Goal: Task Accomplishment & Management: Use online tool/utility

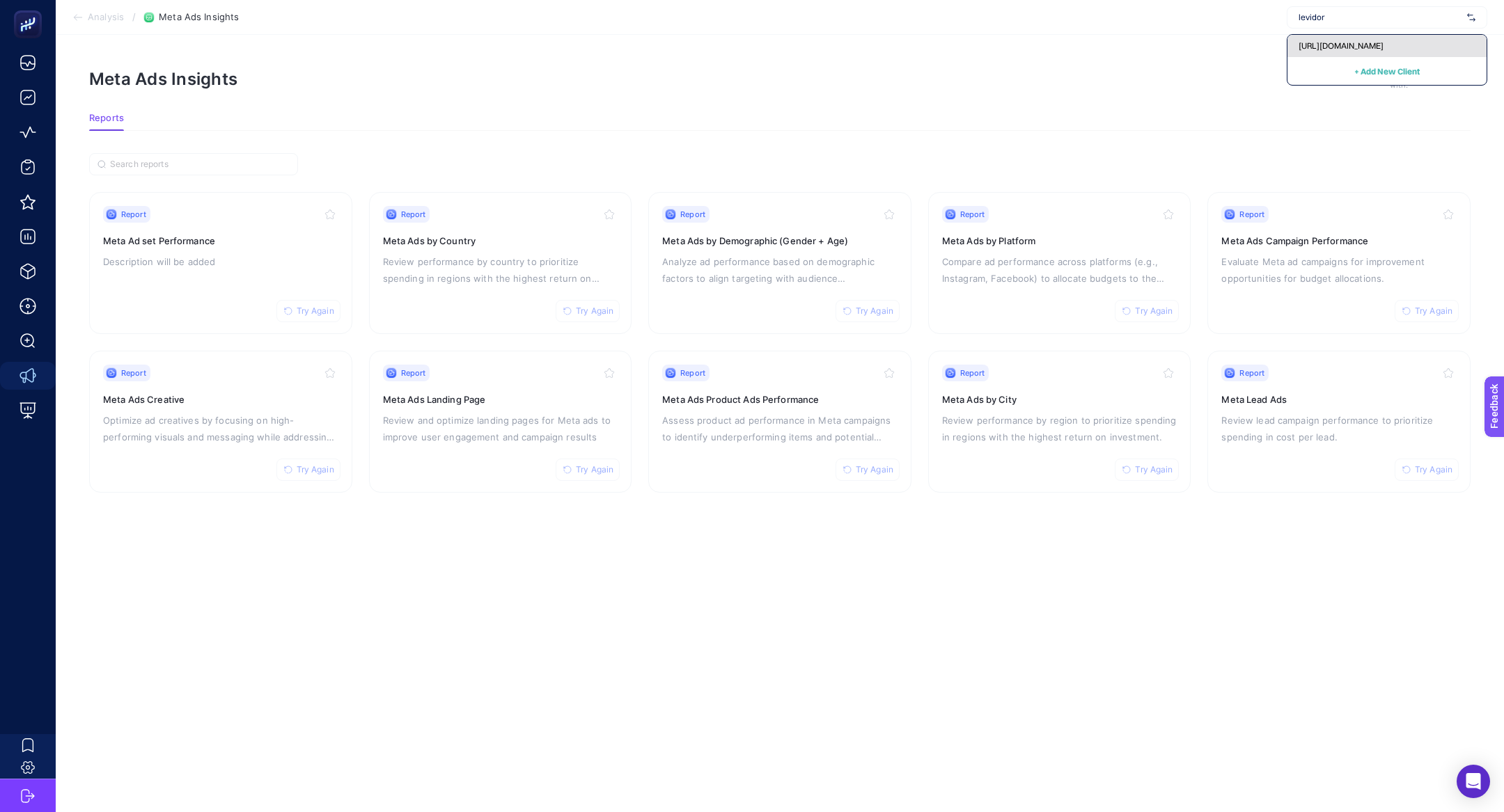
type input "levidor"
click at [1332, 40] on span "[URL][DOMAIN_NAME]" at bounding box center [1341, 45] width 85 height 11
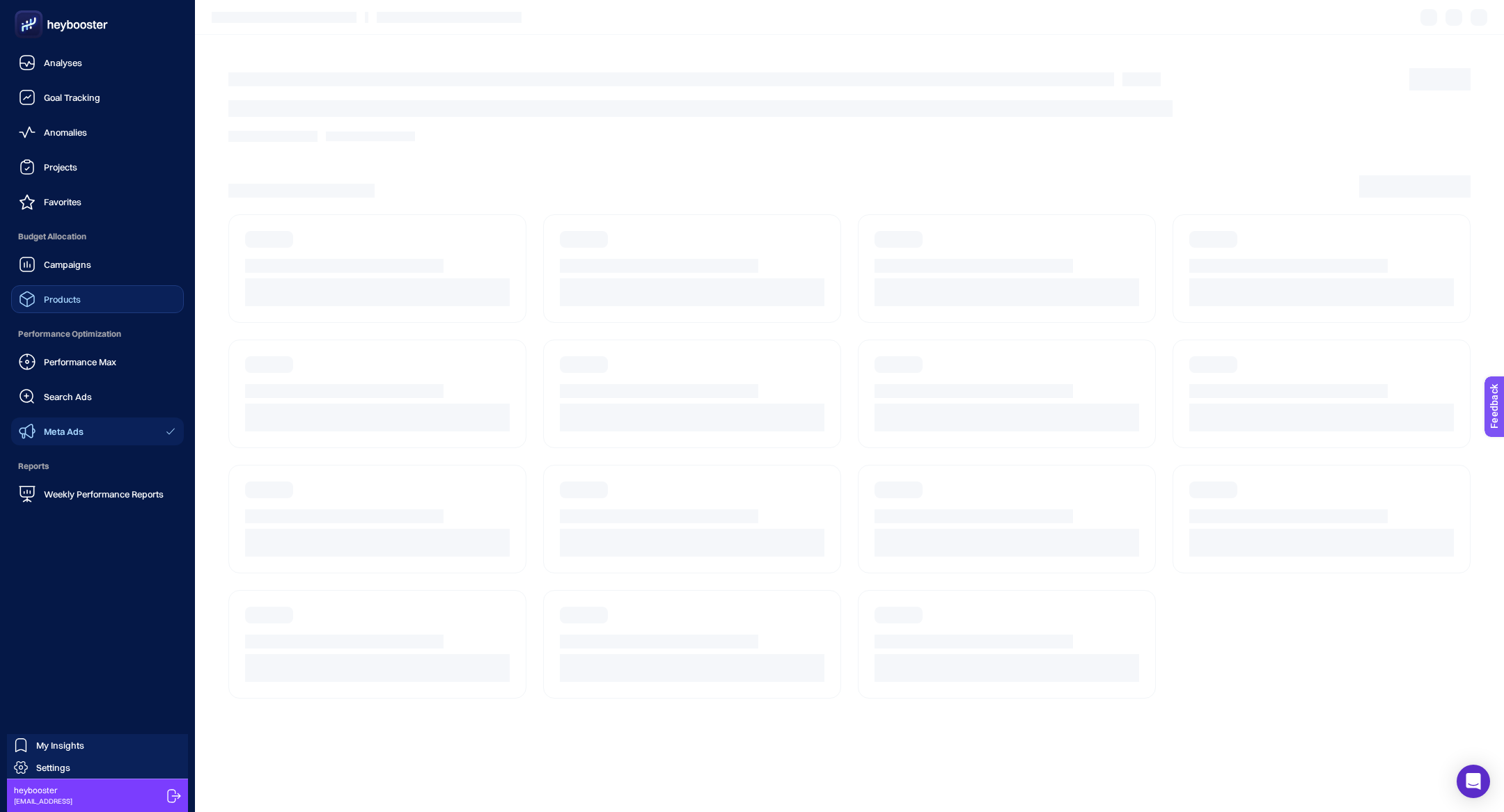
click at [110, 302] on link "Products" at bounding box center [97, 299] width 173 height 28
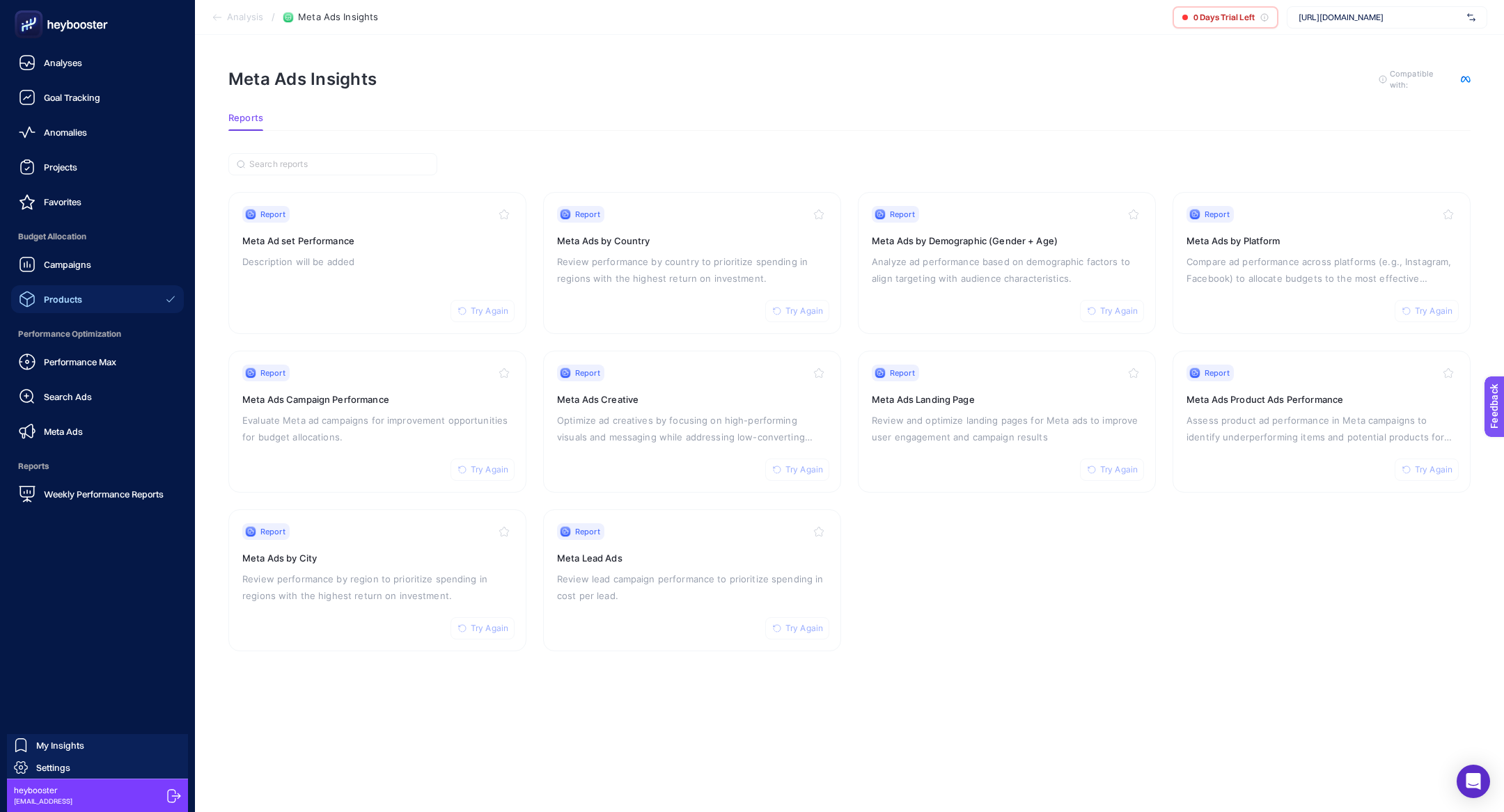
click at [44, 298] on span "Products" at bounding box center [63, 299] width 38 height 11
click at [64, 297] on span "Products" at bounding box center [63, 299] width 38 height 11
click at [75, 255] on link "Campaigns" at bounding box center [97, 264] width 173 height 28
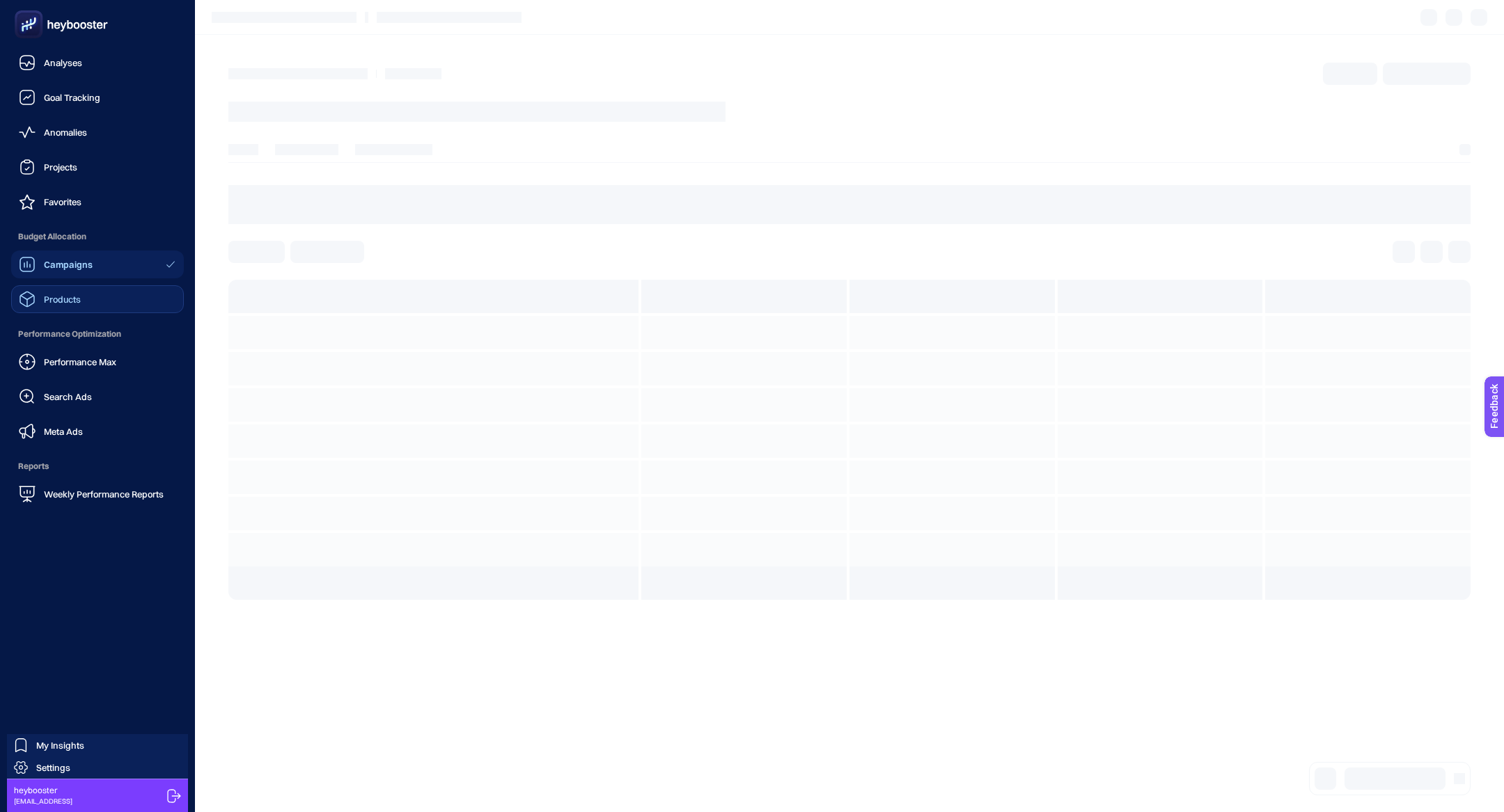
click at [84, 306] on link "Products" at bounding box center [97, 299] width 173 height 28
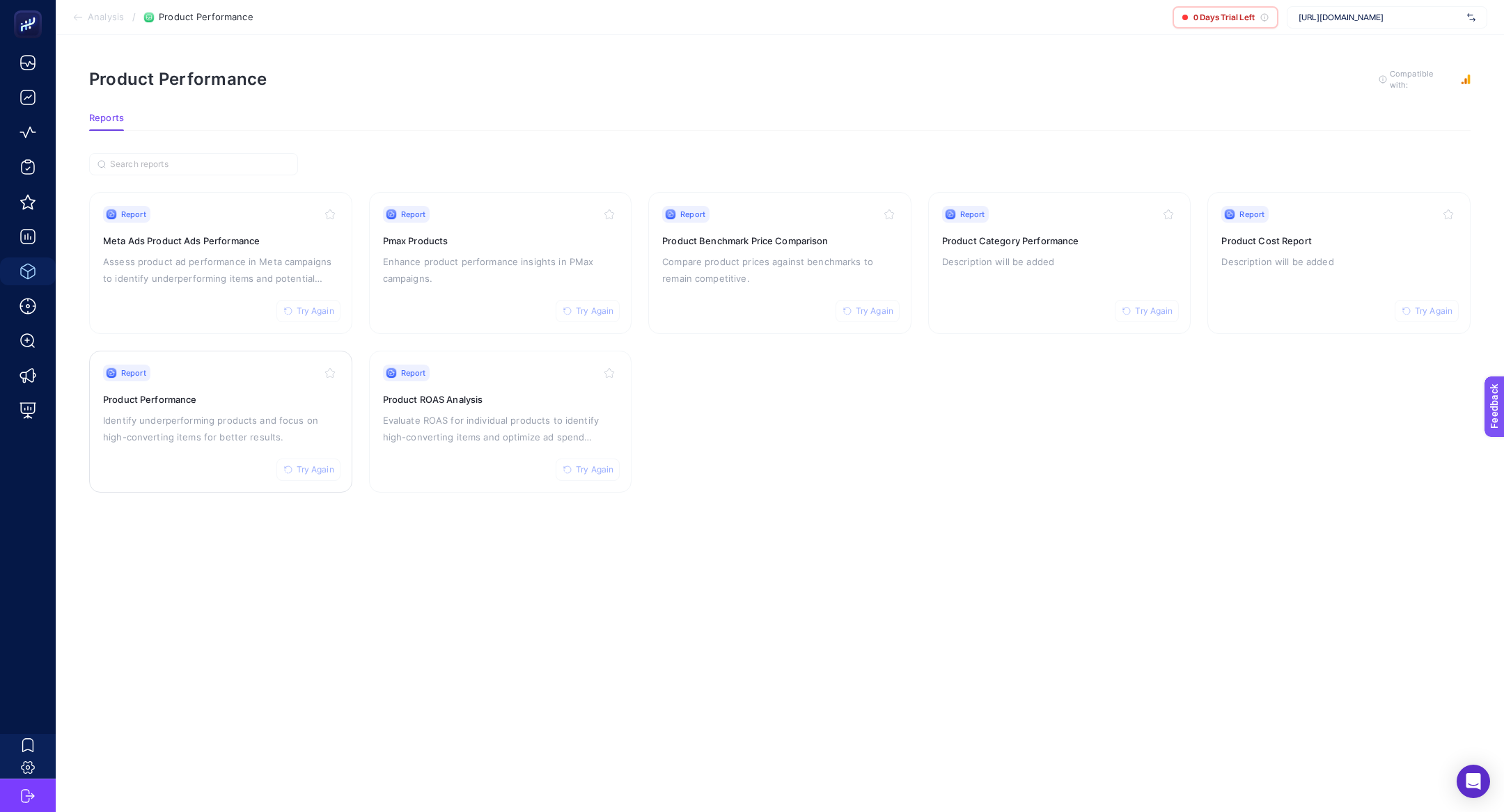
click at [184, 436] on p "Identify underperforming products and focus on high-converting items for better…" at bounding box center [220, 429] width 236 height 33
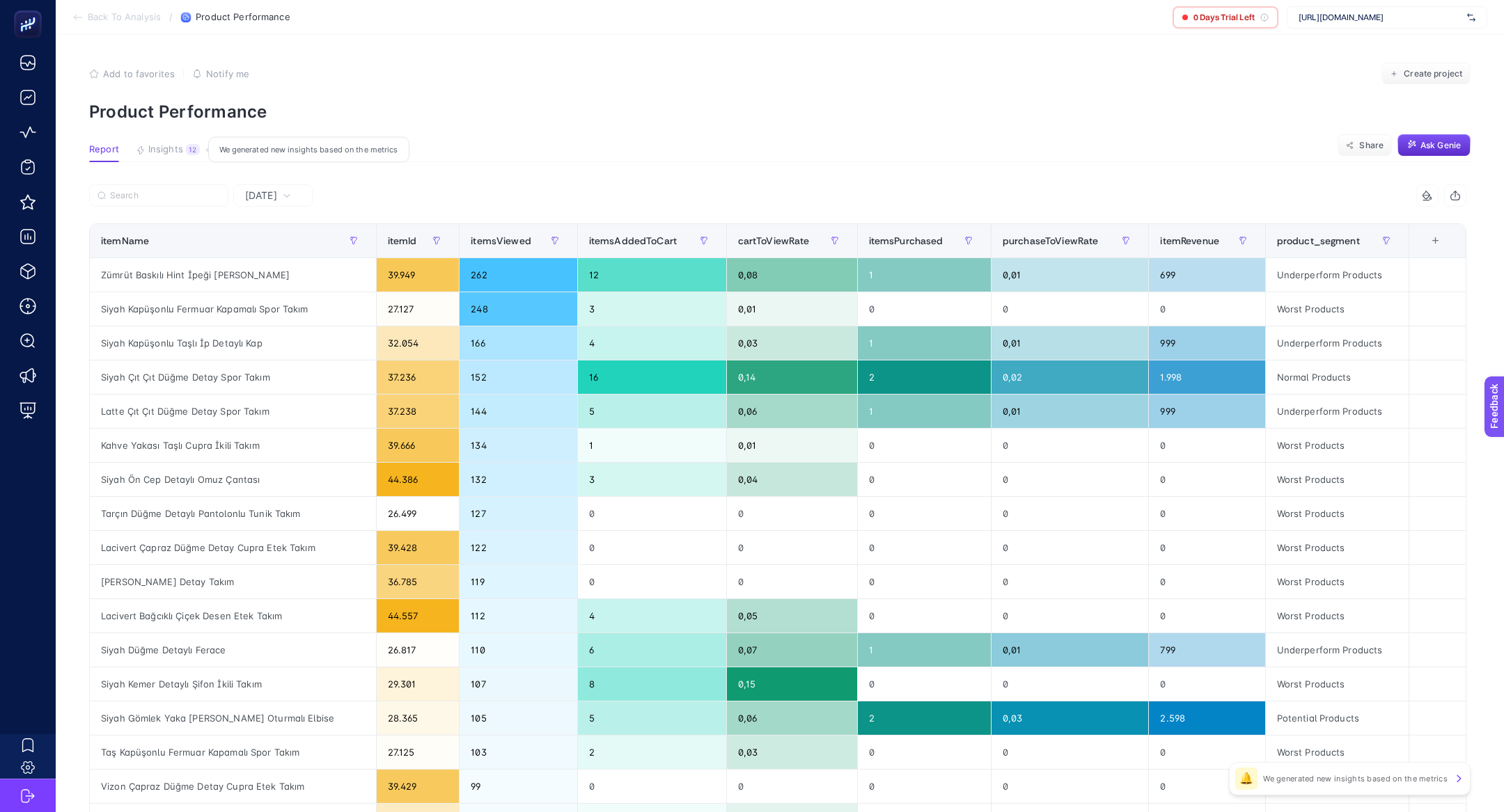
click at [197, 150] on div "12" at bounding box center [193, 150] width 14 height 11
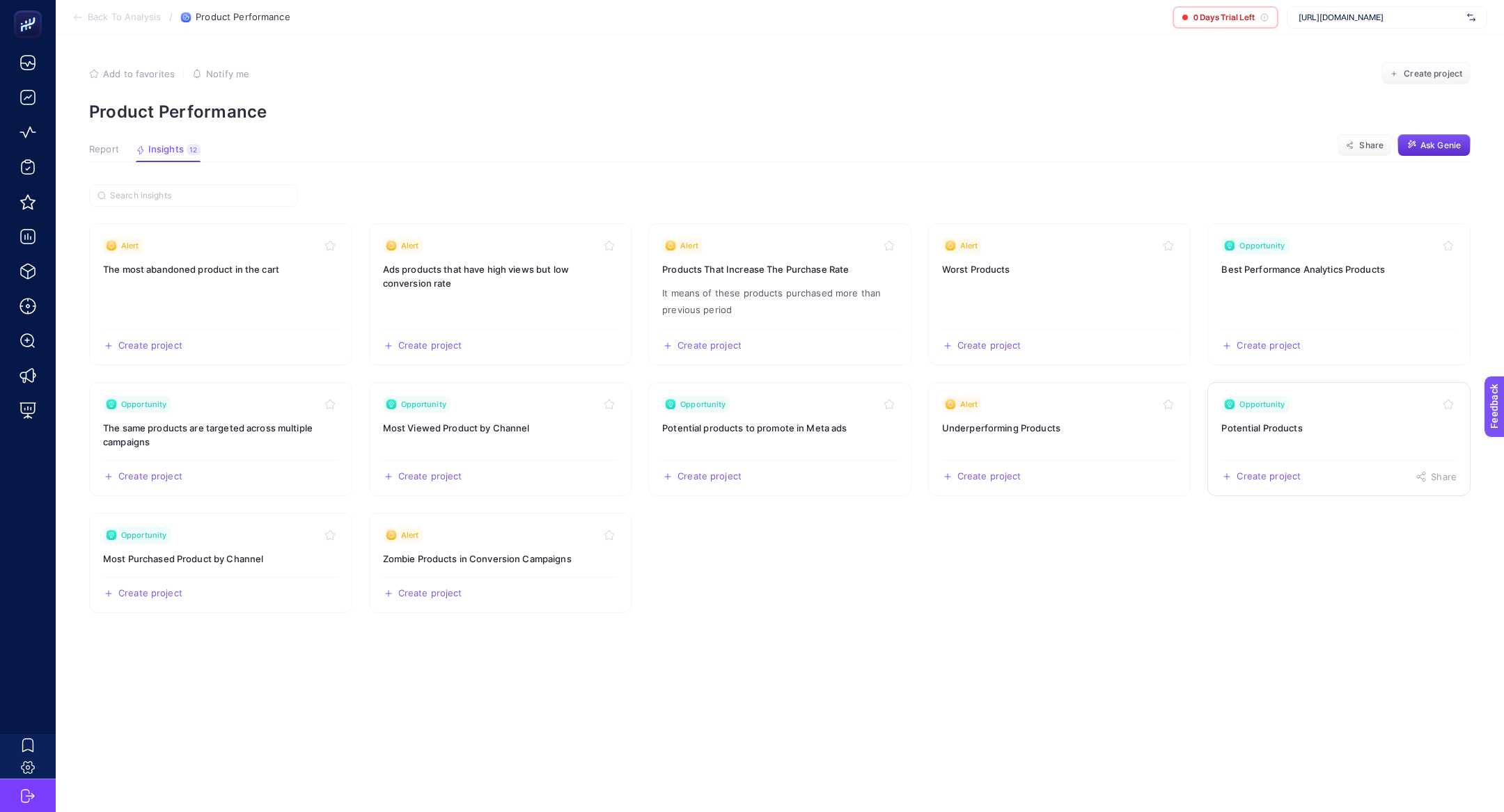
click at [1334, 429] on h3 "Potential Products" at bounding box center [1339, 428] width 236 height 14
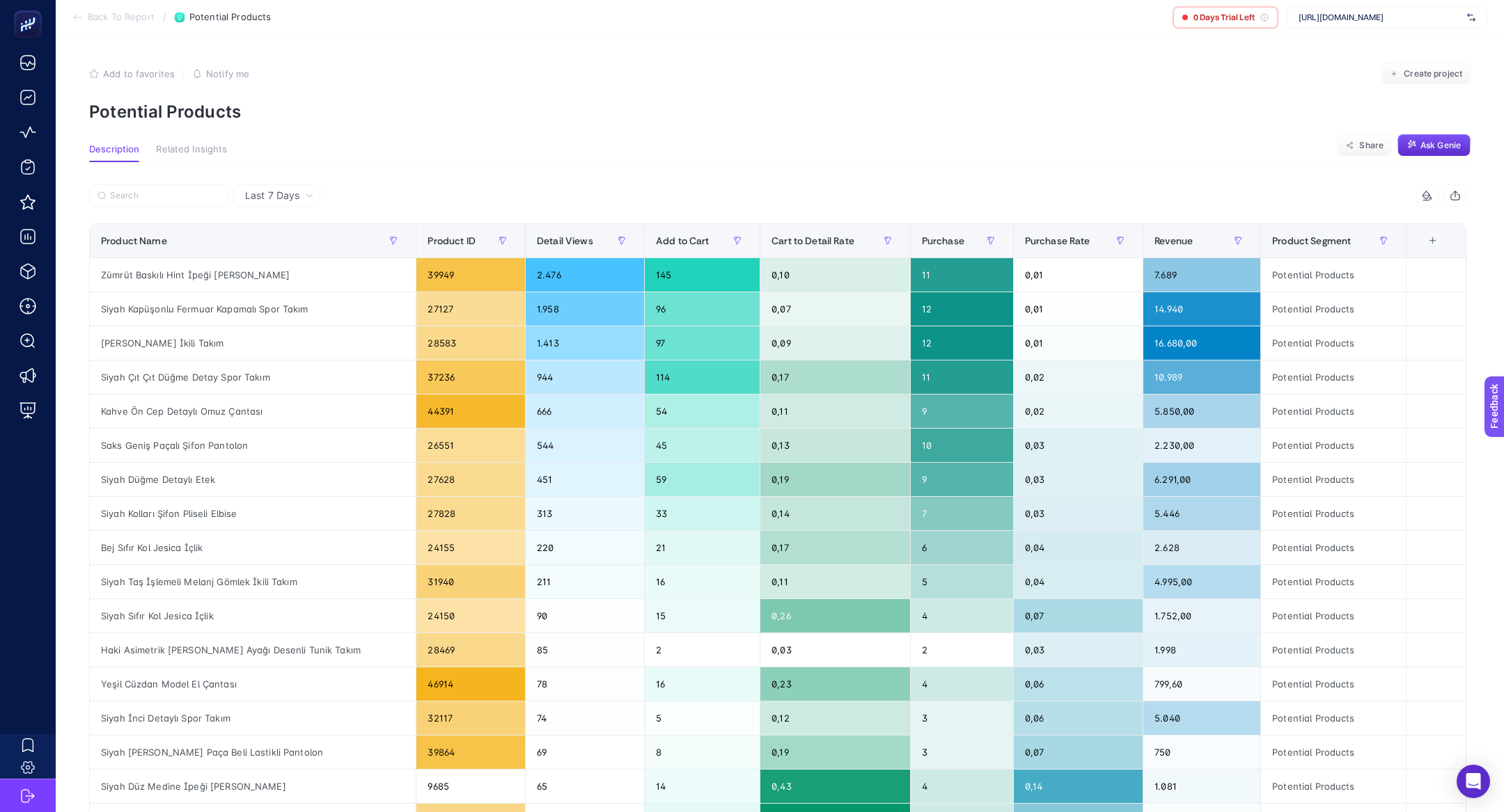
click at [1328, 18] on span "https://www.levidor.com.tr/" at bounding box center [1380, 17] width 163 height 11
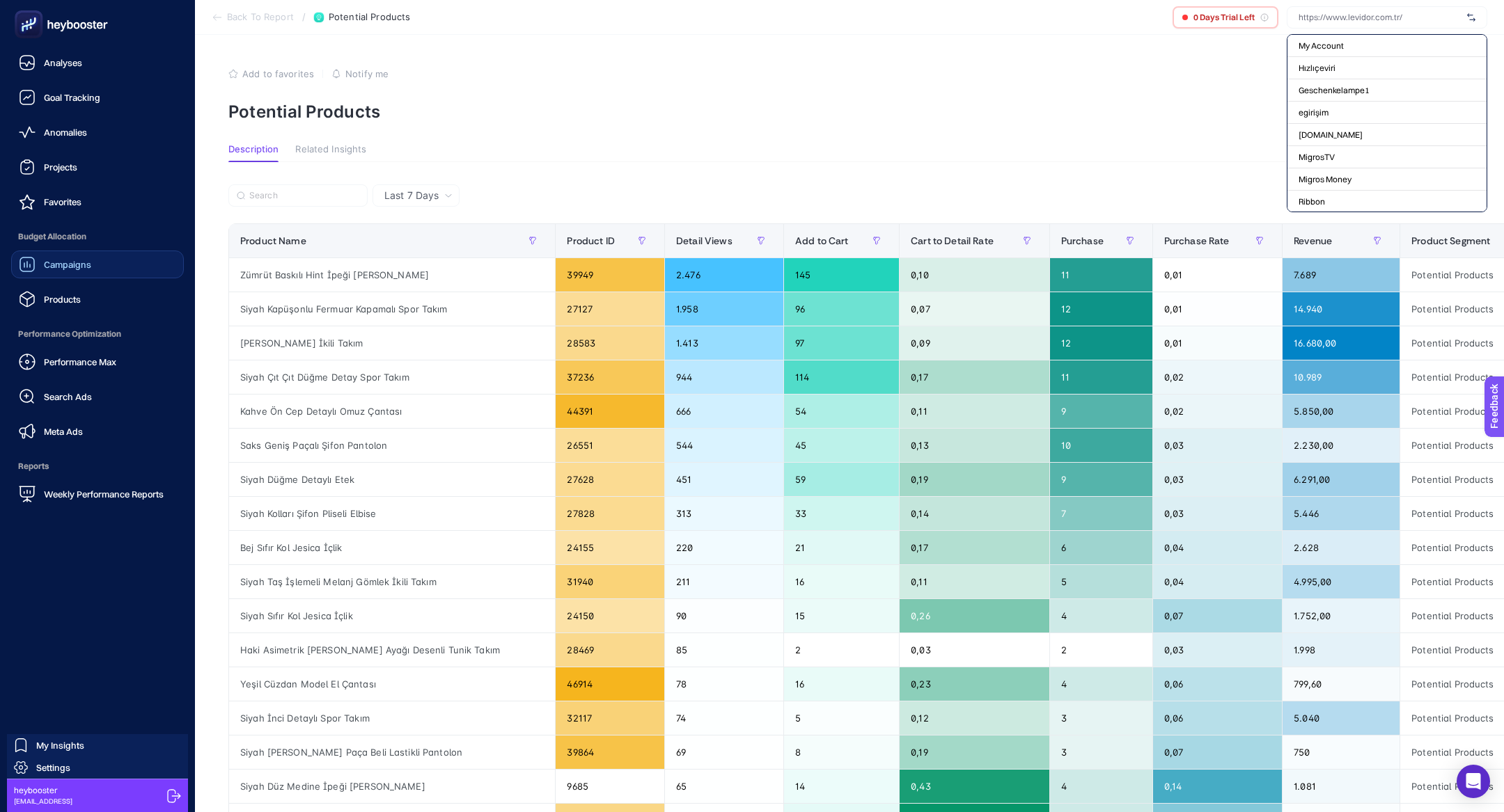
click at [71, 263] on span "Campaigns" at bounding box center [67, 264] width 47 height 11
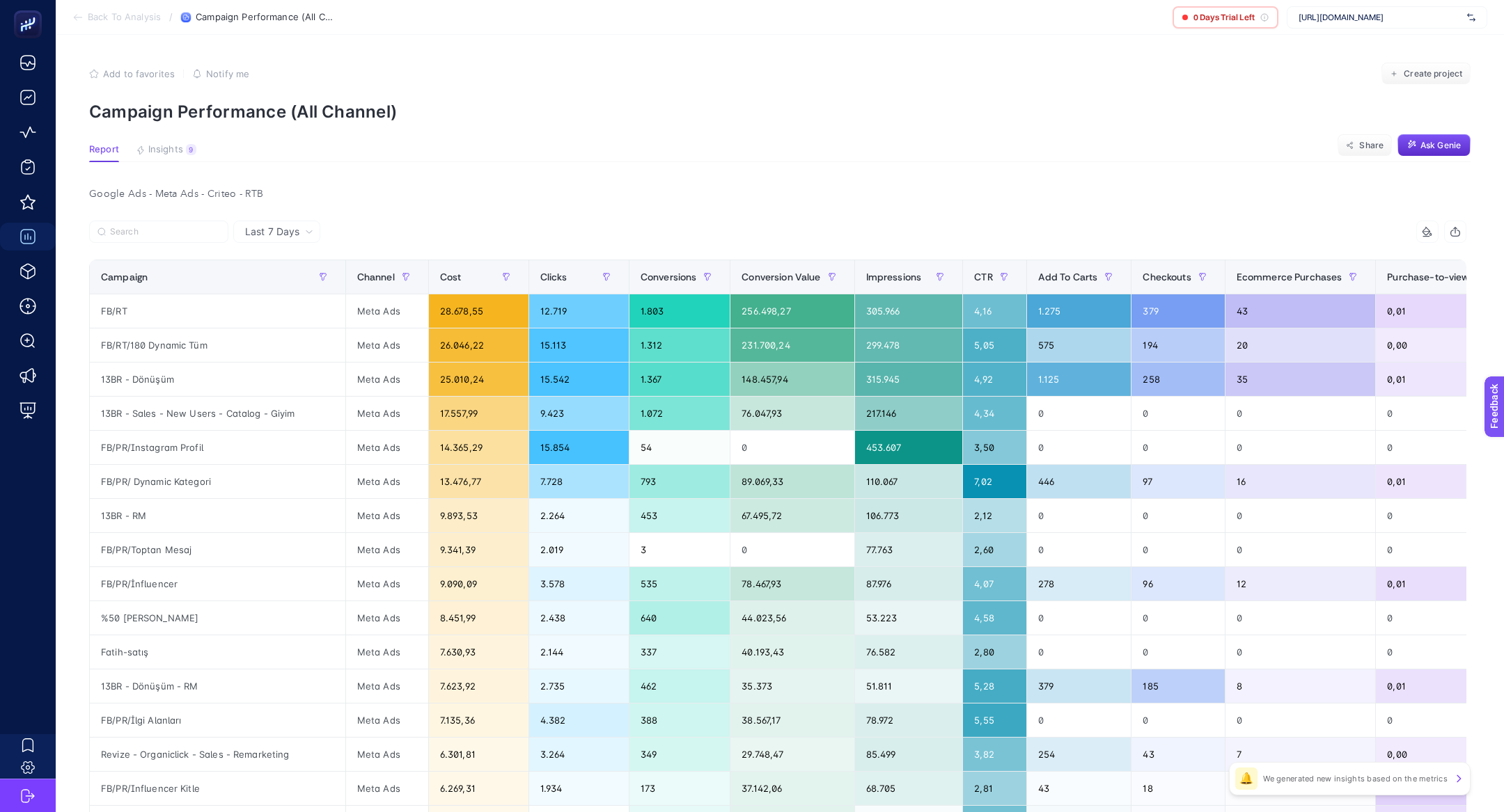
click at [1419, 23] on span "https://www.levidor.com.tr/" at bounding box center [1380, 17] width 163 height 11
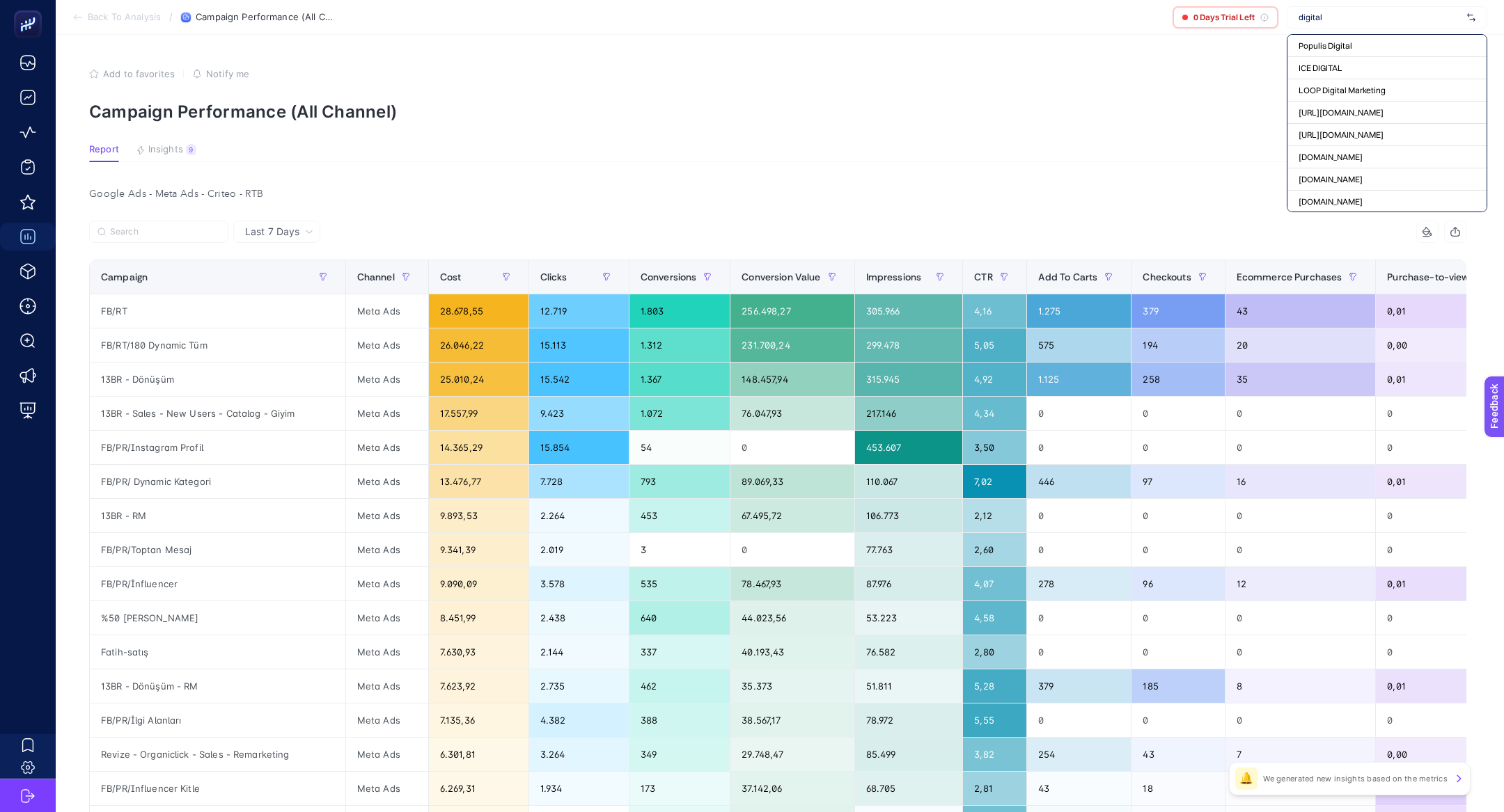
type input "digital"
click at [1332, 2] on section "Back To Analysis / Campaign Performance (All Channel) 0 Days Trial Left digital…" at bounding box center [779, 17] width 1448 height 35
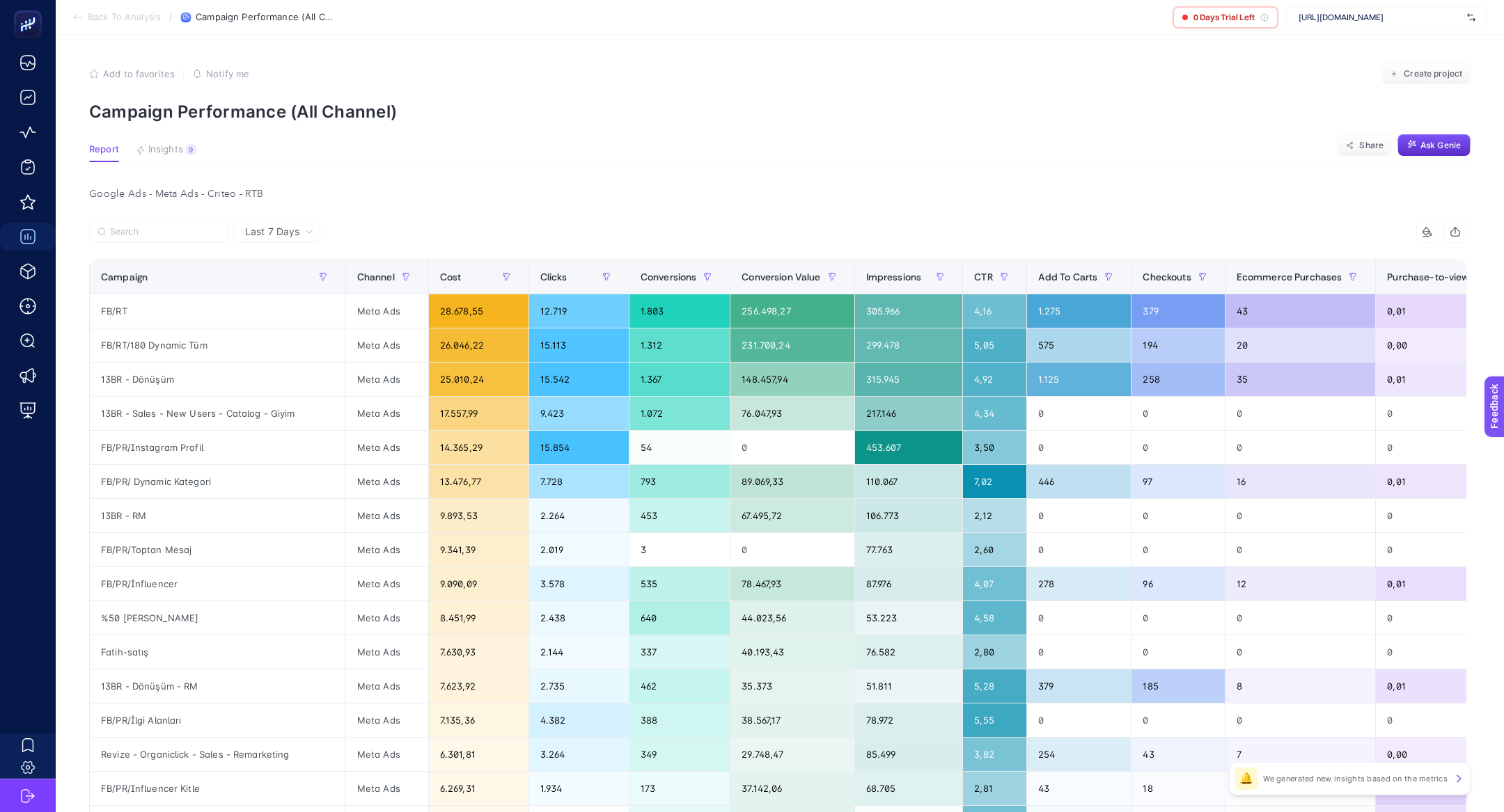
click at [1332, 10] on div "https://www.levidor.com.tr/" at bounding box center [1387, 17] width 201 height 23
type input "yargı"
click at [1328, 45] on div "Yargıcı" at bounding box center [1387, 46] width 199 height 23
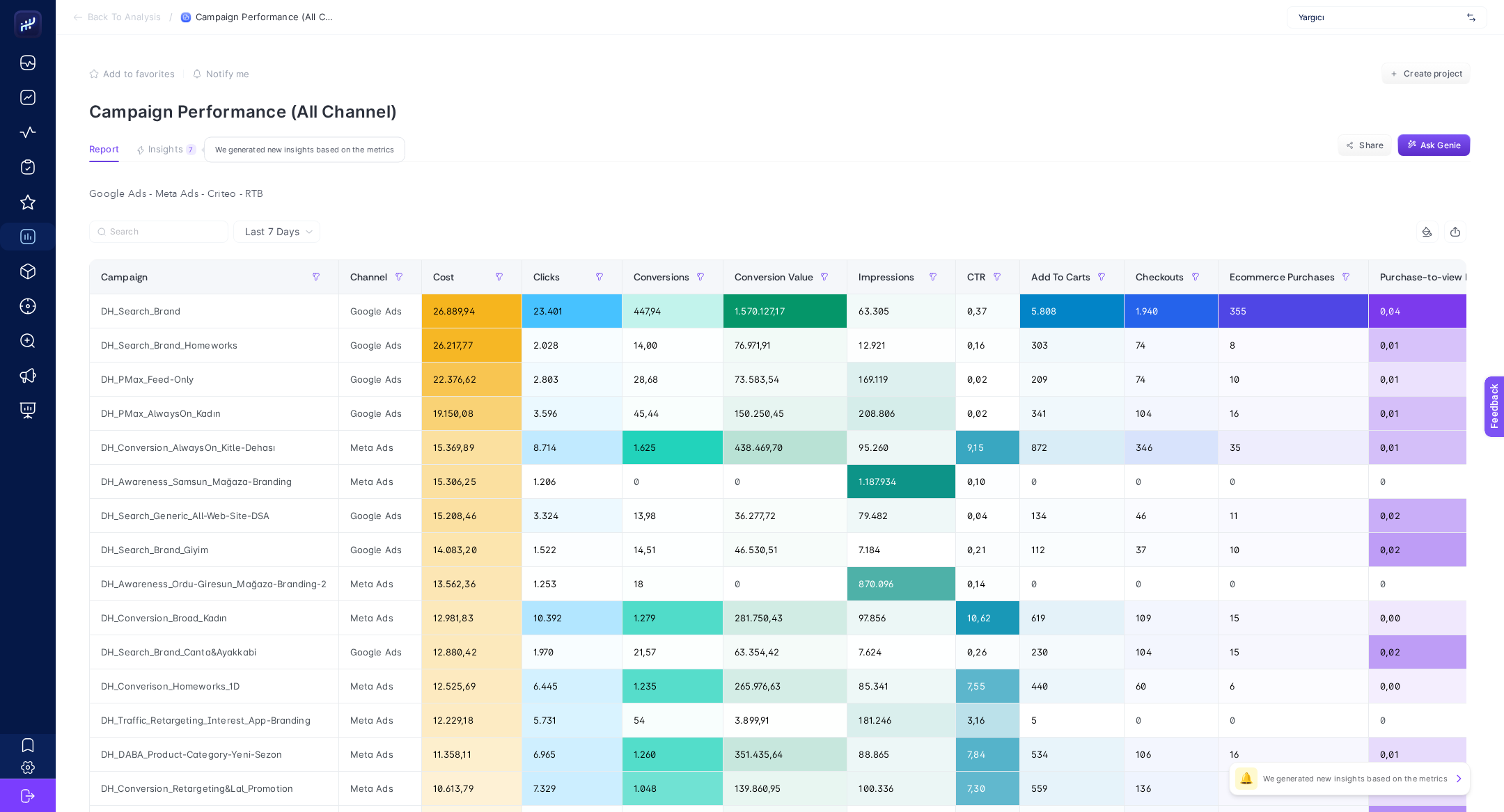
click at [156, 148] on span "Insights" at bounding box center [166, 150] width 35 height 11
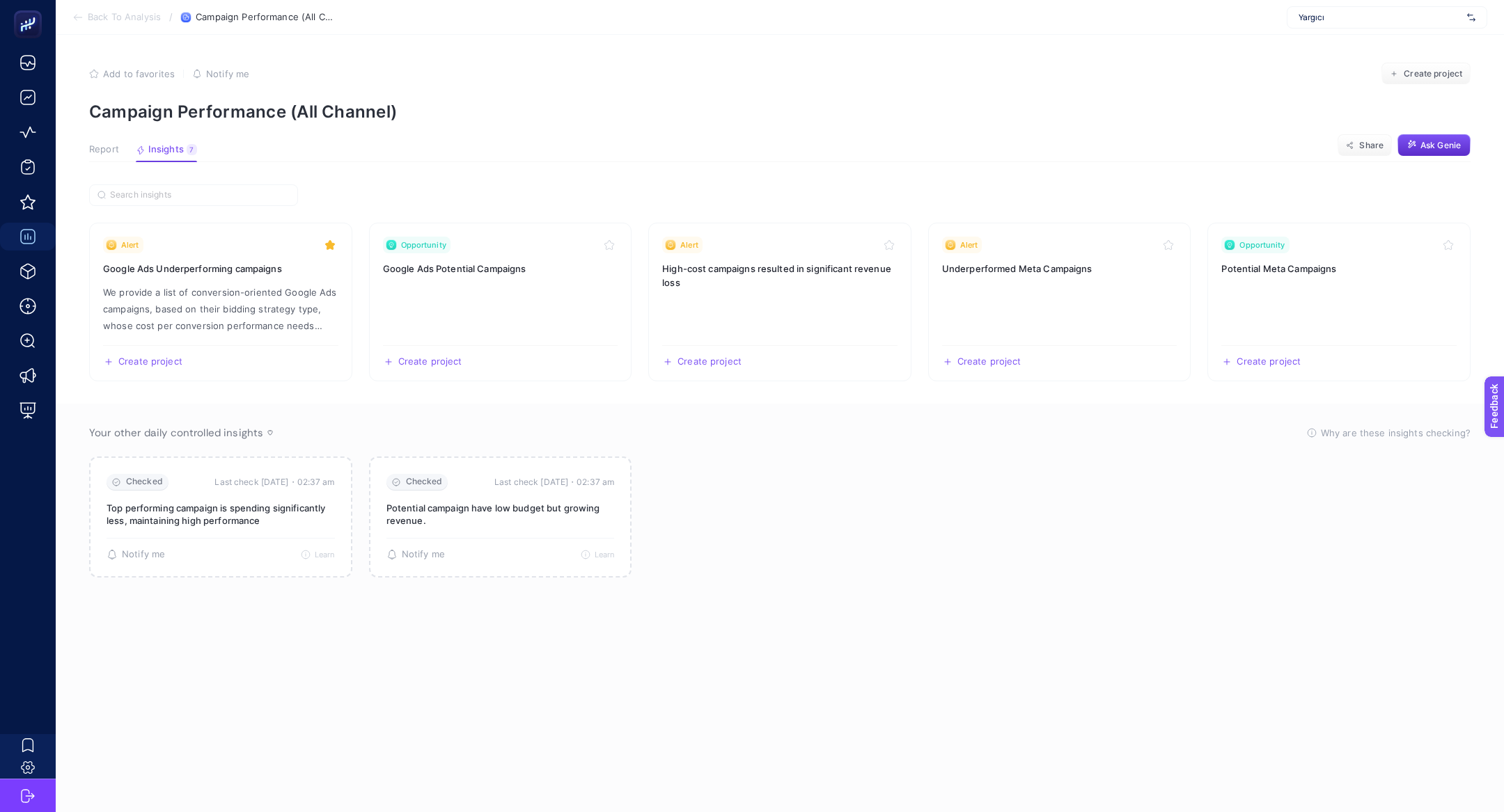
click at [105, 154] on span "Report" at bounding box center [104, 150] width 30 height 11
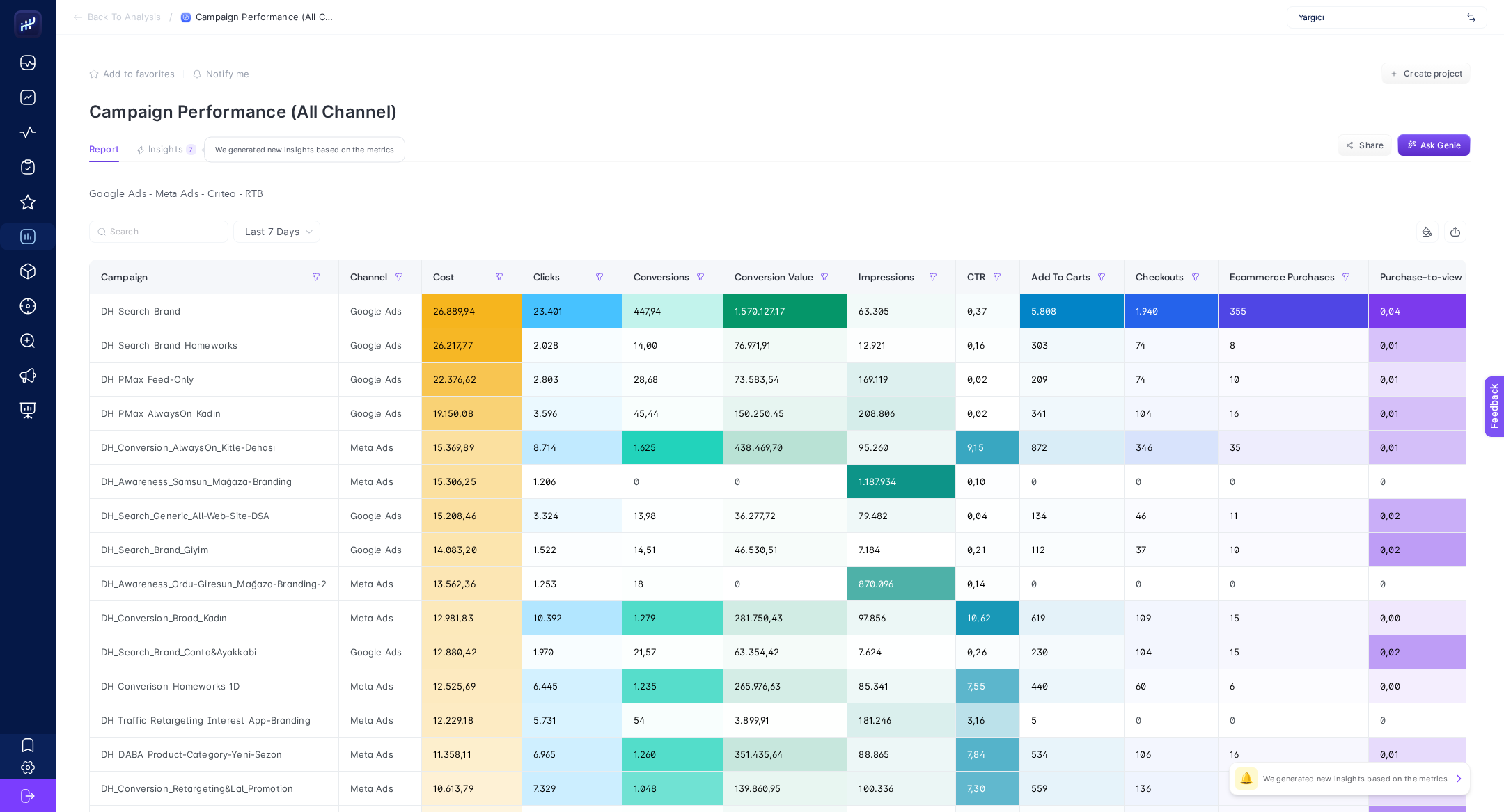
click at [161, 146] on span "Insights" at bounding box center [166, 150] width 35 height 11
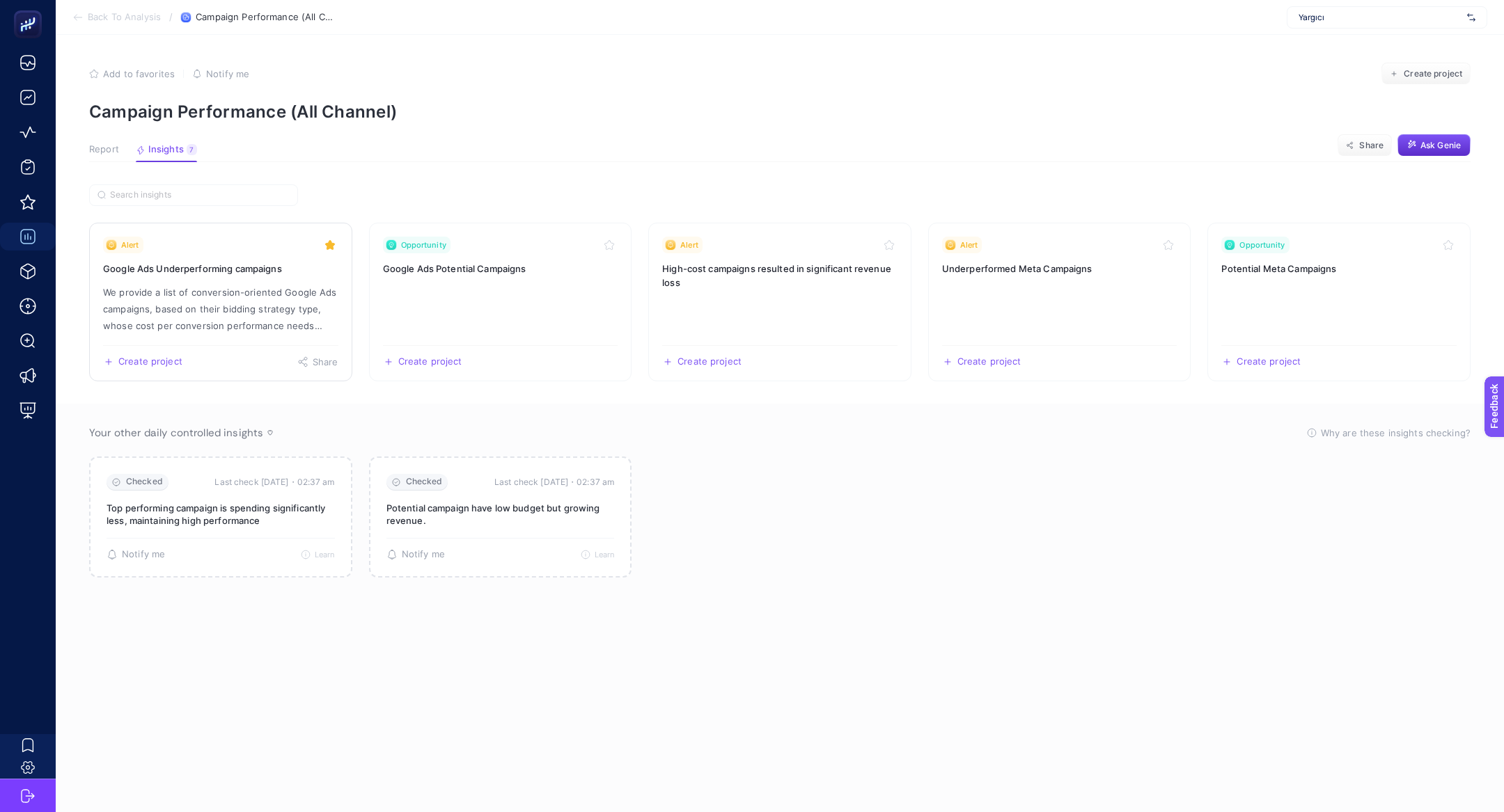
click at [235, 302] on p "We provide a list of conversion-oriented Google Ads campaigns, based on their b…" at bounding box center [220, 309] width 236 height 50
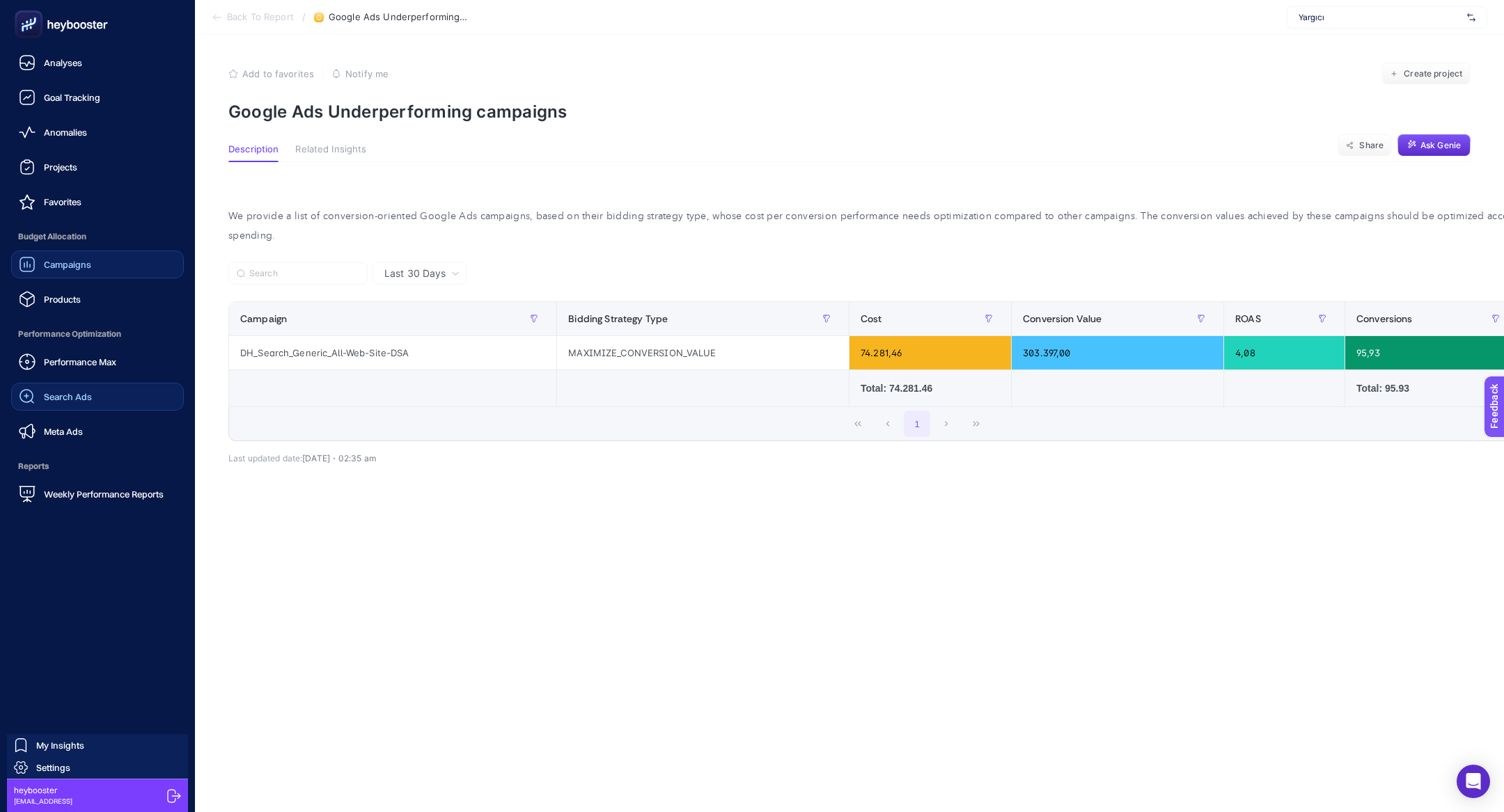
click at [98, 397] on link "Search Ads" at bounding box center [97, 396] width 173 height 28
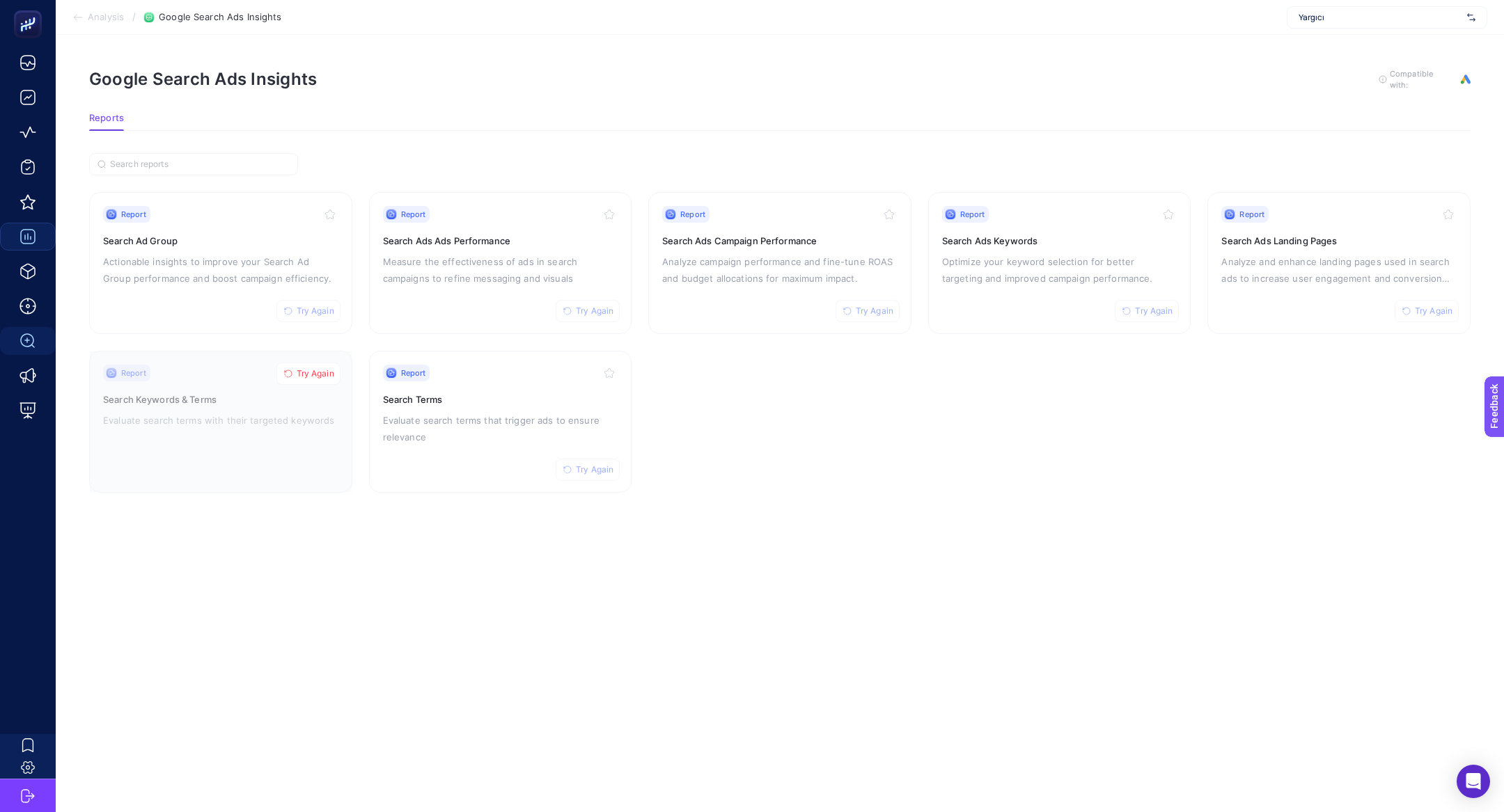
click at [1316, 27] on div "Yargıcı" at bounding box center [1387, 17] width 201 height 23
type input "fuzu"
click at [1346, 71] on div "FuzulEv" at bounding box center [1387, 69] width 199 height 23
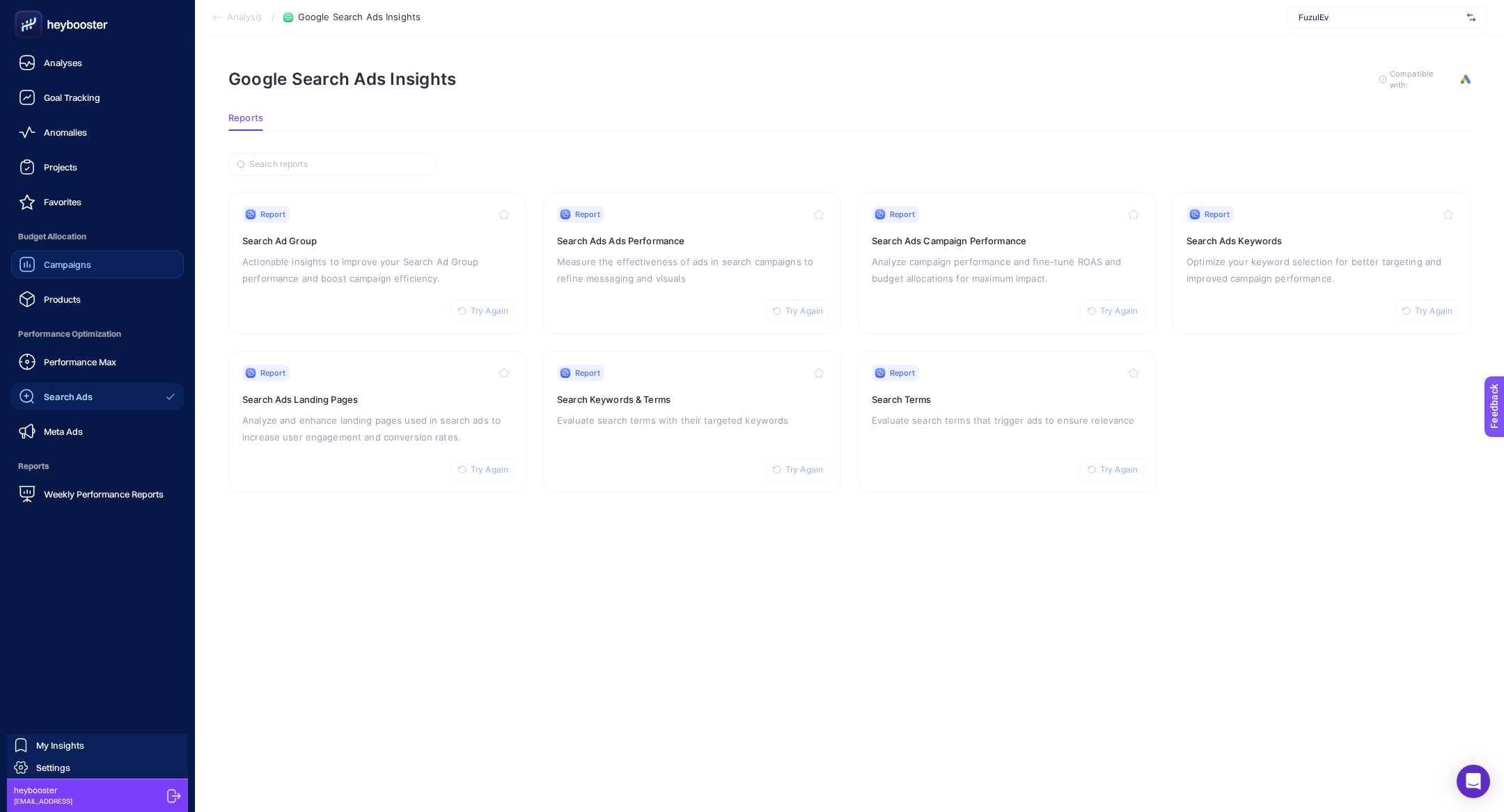
click at [108, 271] on link "Campaigns" at bounding box center [97, 264] width 173 height 28
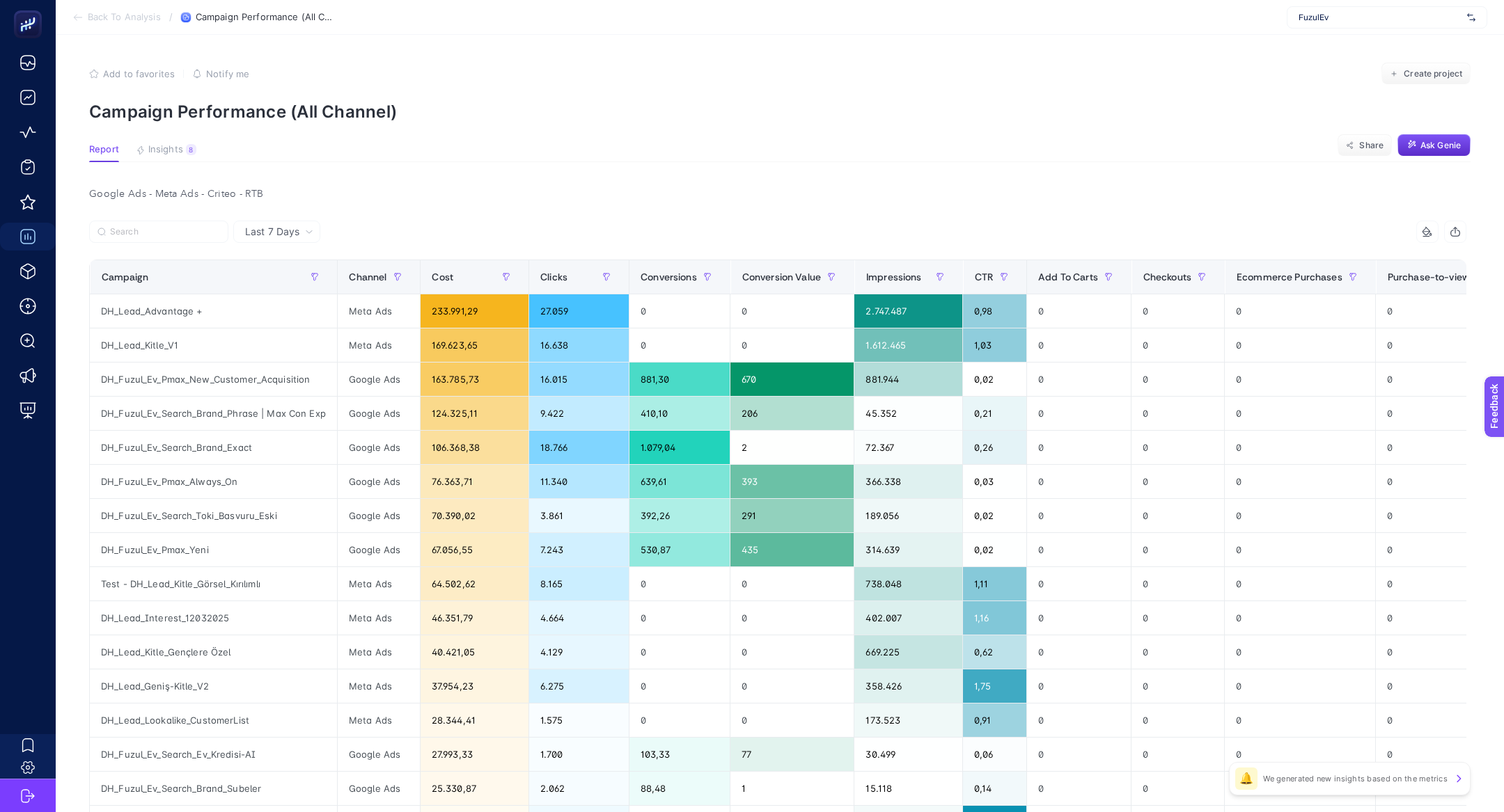
click at [175, 138] on article "Add to favorites false Notify me Create project Campaign Performance (All Chann…" at bounding box center [779, 596] width 1448 height 1124
click at [177, 144] on span "Insights" at bounding box center [166, 150] width 35 height 11
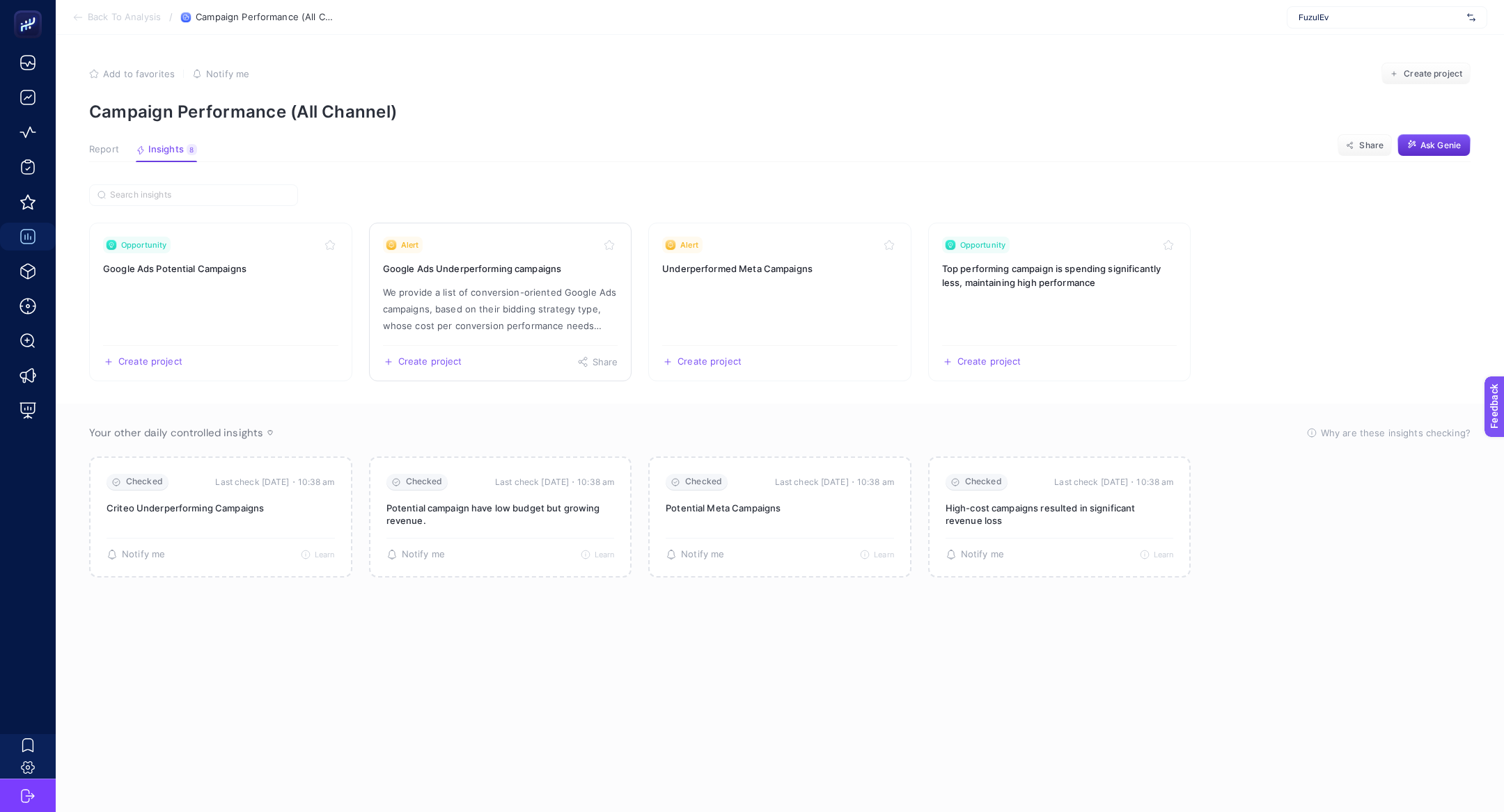
click at [496, 295] on p "We provide a list of conversion-oriented Google Ads campaigns, based on their b…" at bounding box center [500, 309] width 236 height 50
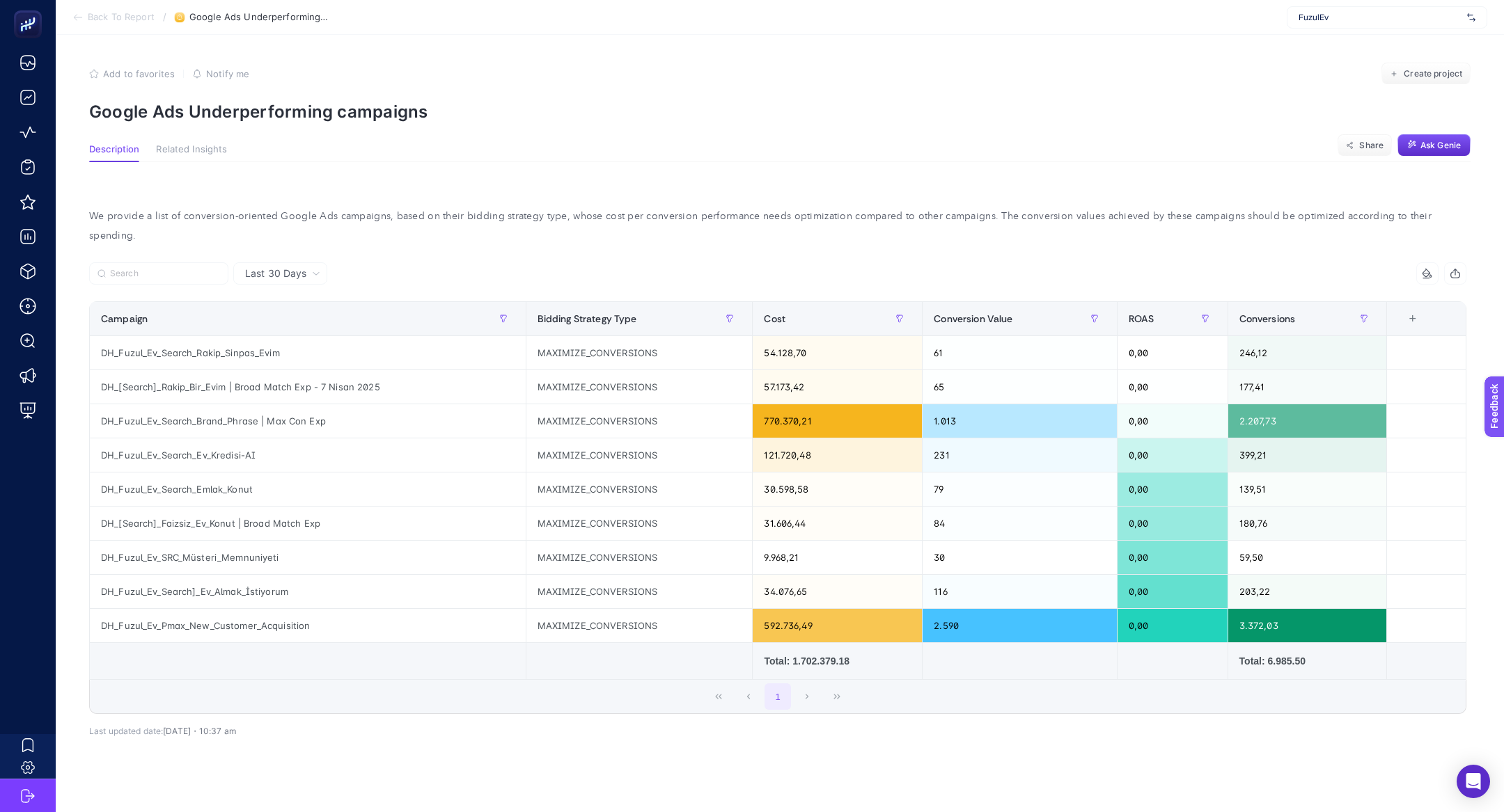
click at [338, 119] on p "Google Ads Underperforming campaigns" at bounding box center [779, 111] width 1381 height 20
click at [337, 119] on p "Google Ads Underperforming campaigns" at bounding box center [779, 111] width 1381 height 20
copy article "Google Ads Underperforming campaigns"
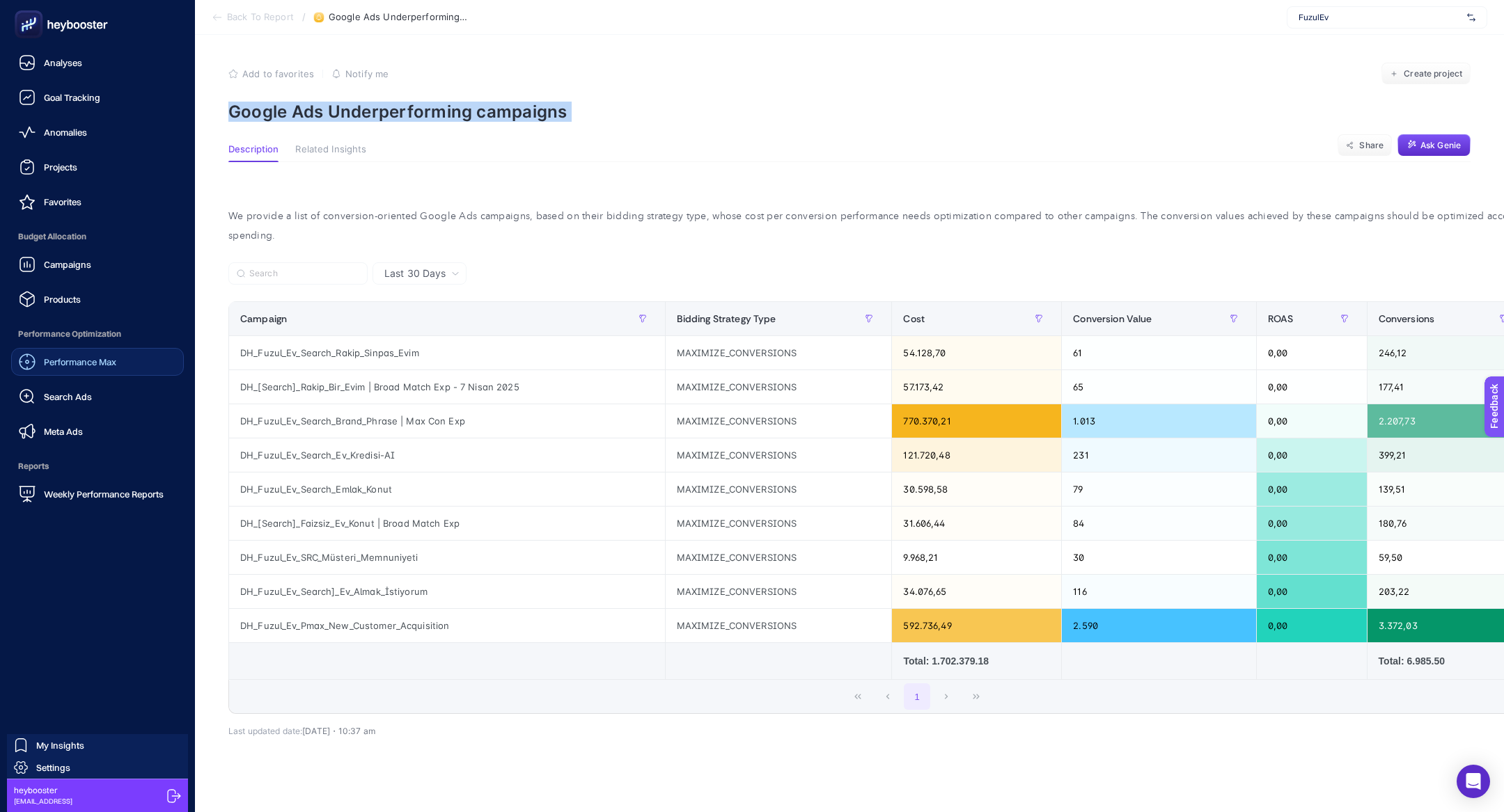
click at [90, 354] on div "Performance Max" at bounding box center [68, 362] width 97 height 17
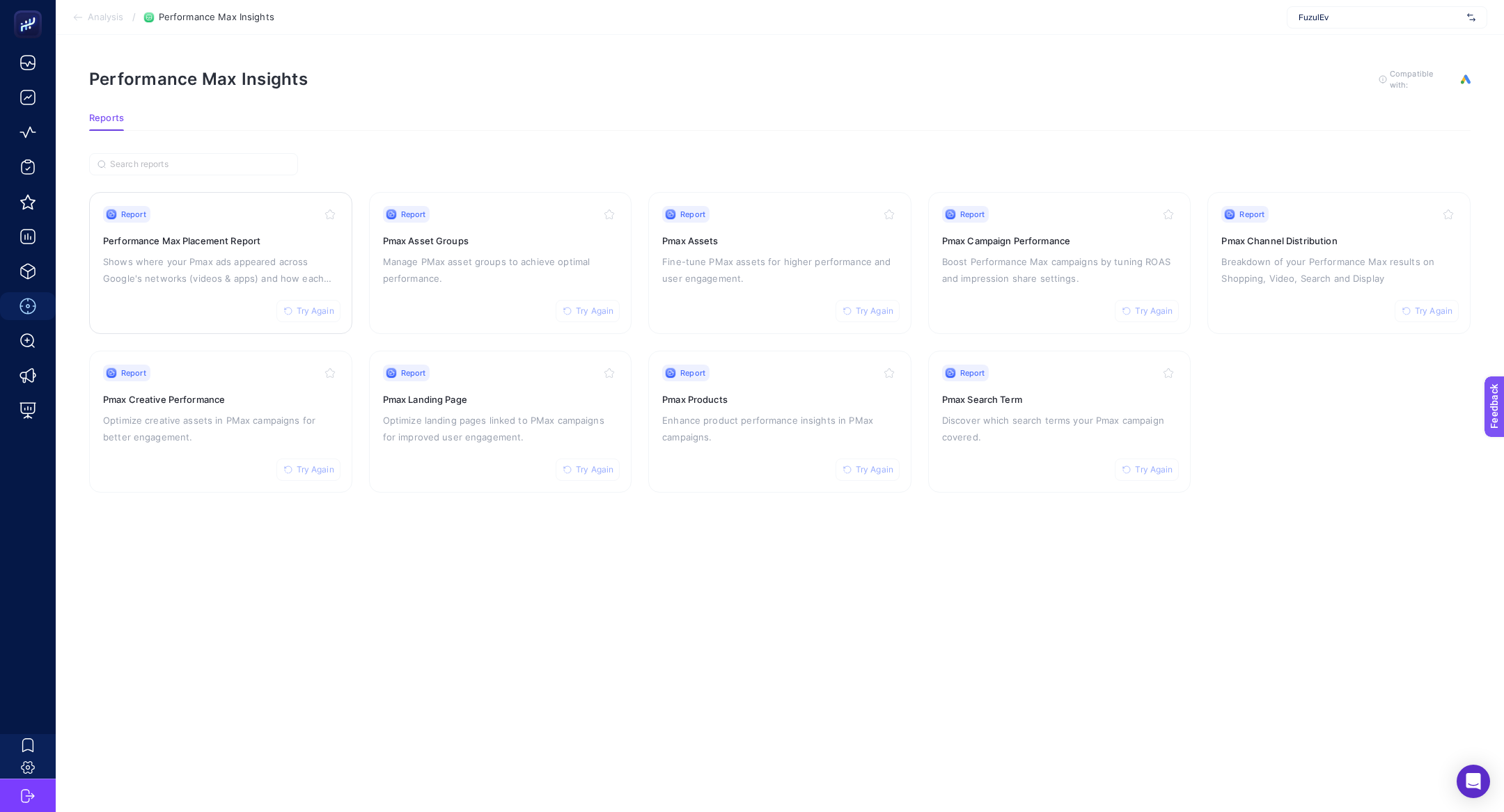
click at [175, 267] on p "Shows where your Pmax ads appeared across Google's networks (videos & apps) and…" at bounding box center [220, 270] width 236 height 33
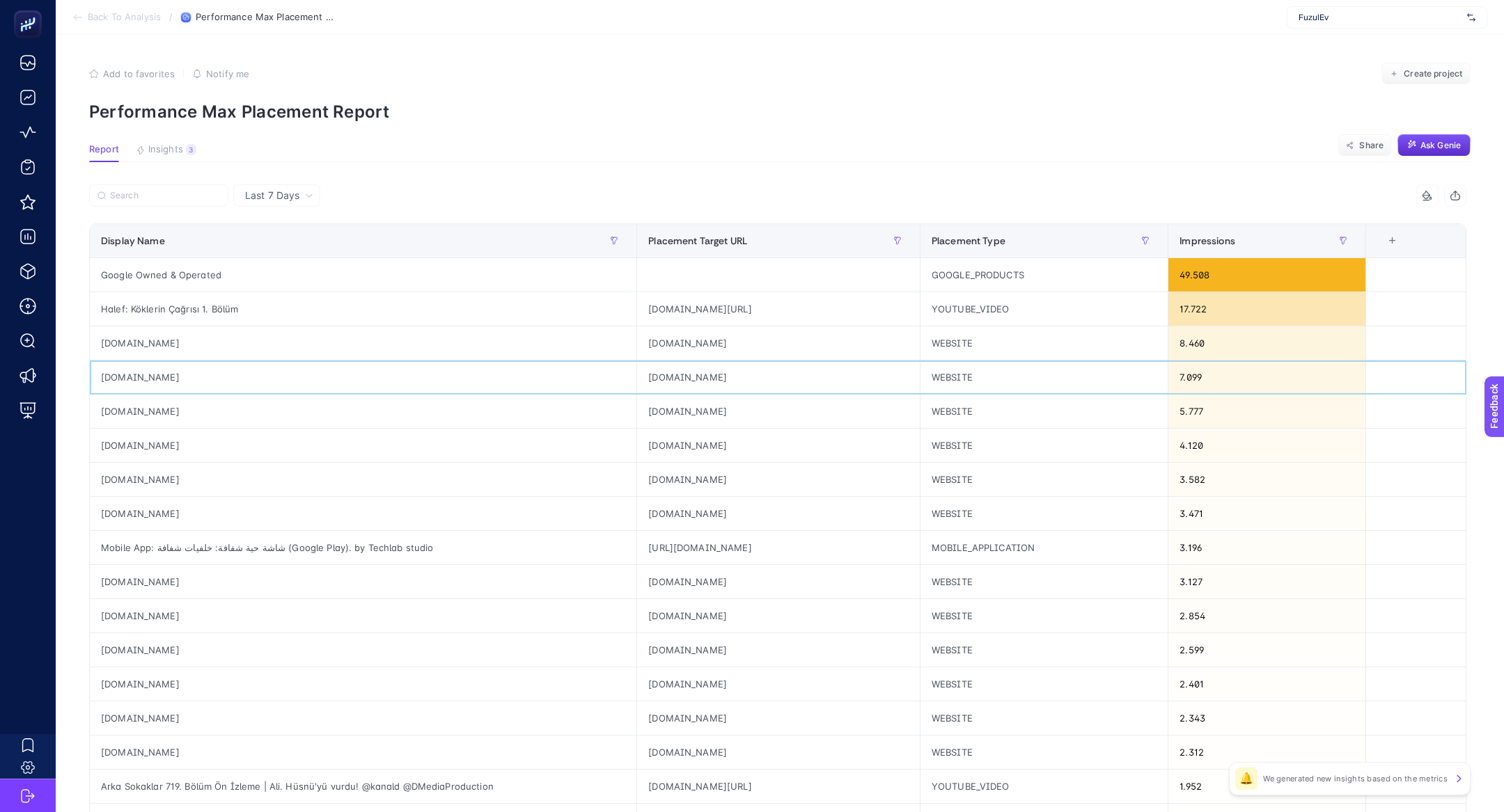
click at [128, 371] on div "short-url.link" at bounding box center [363, 377] width 546 height 33
click at [172, 150] on span "Insights" at bounding box center [166, 150] width 35 height 11
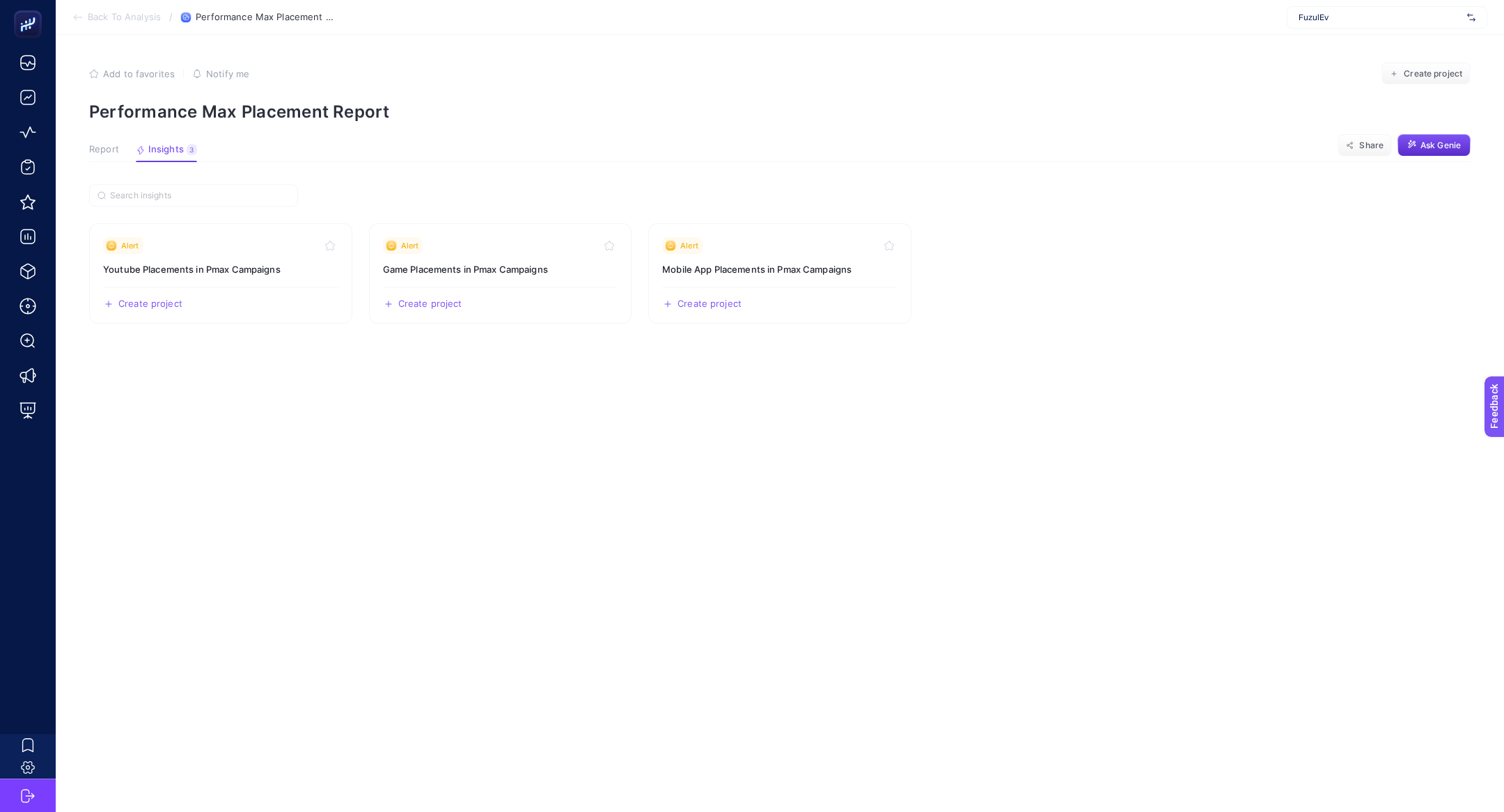
click at [99, 148] on span "Report" at bounding box center [104, 150] width 30 height 11
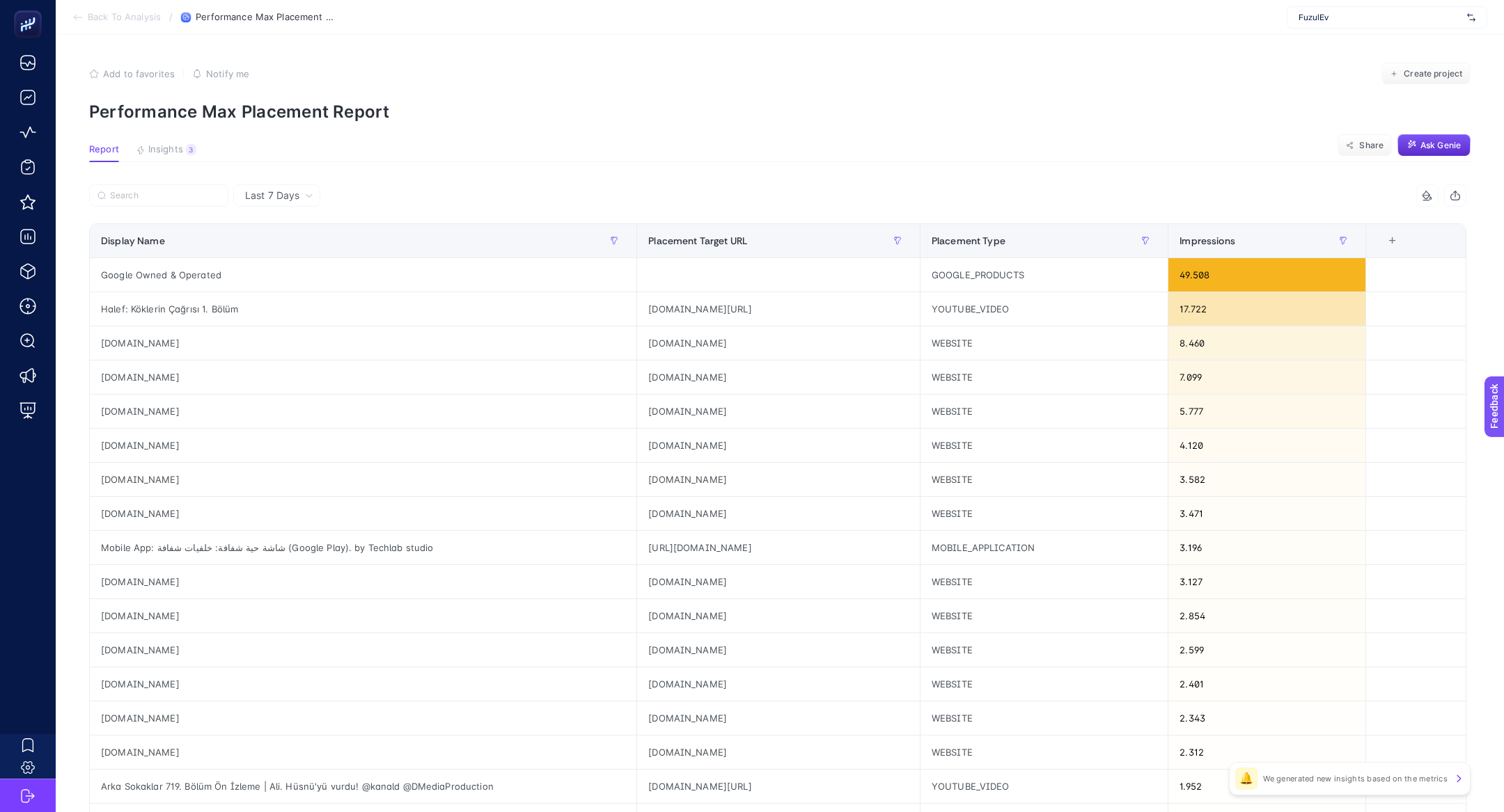
click at [216, 135] on article "Add to favorites false Notify me Create project Performance Max Placement Repor…" at bounding box center [779, 578] width 1448 height 1088
click at [178, 149] on span "Insights" at bounding box center [166, 150] width 35 height 11
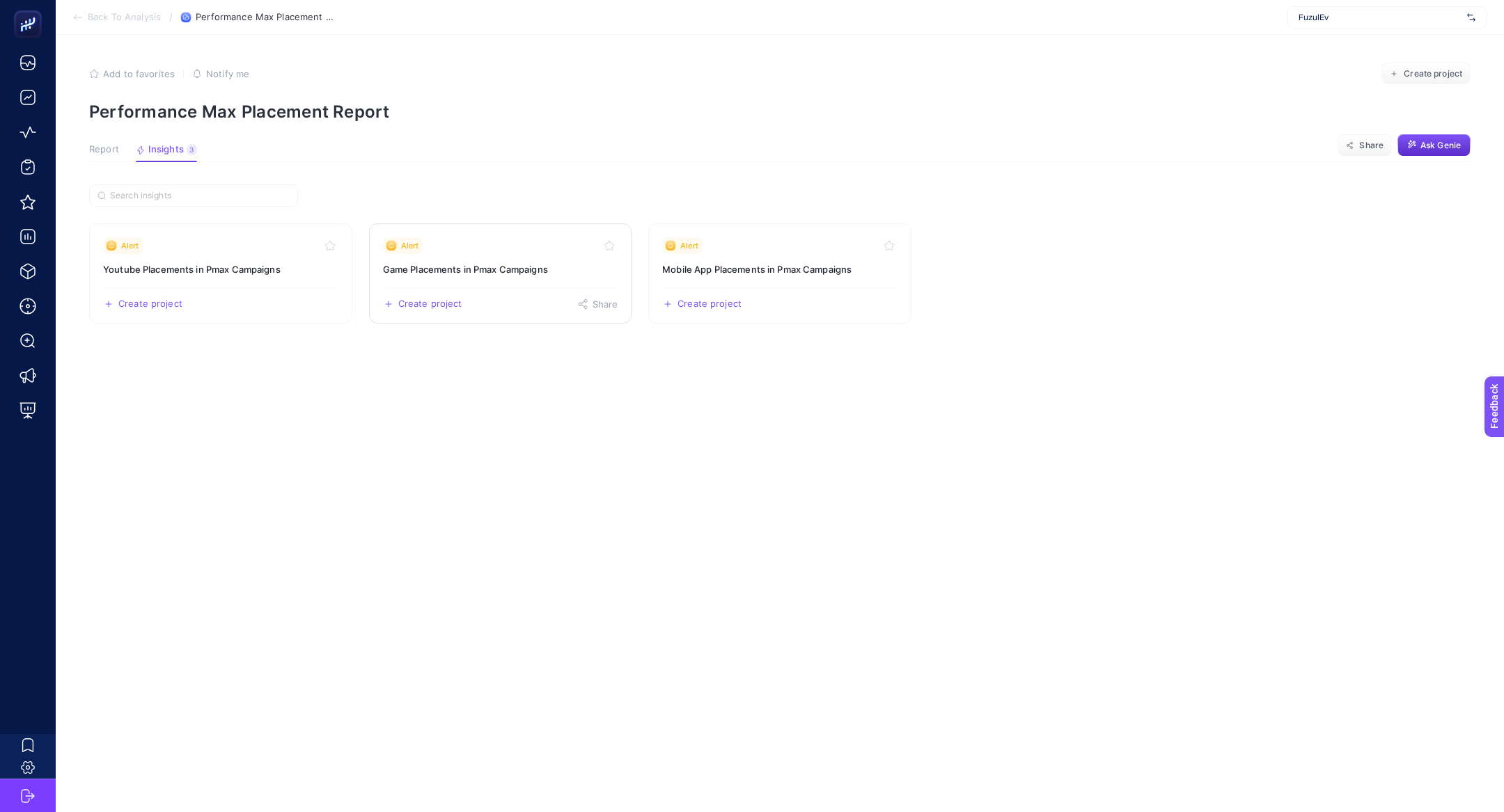
click at [500, 263] on h3 "Game Placements in Pmax Campaigns" at bounding box center [500, 270] width 236 height 14
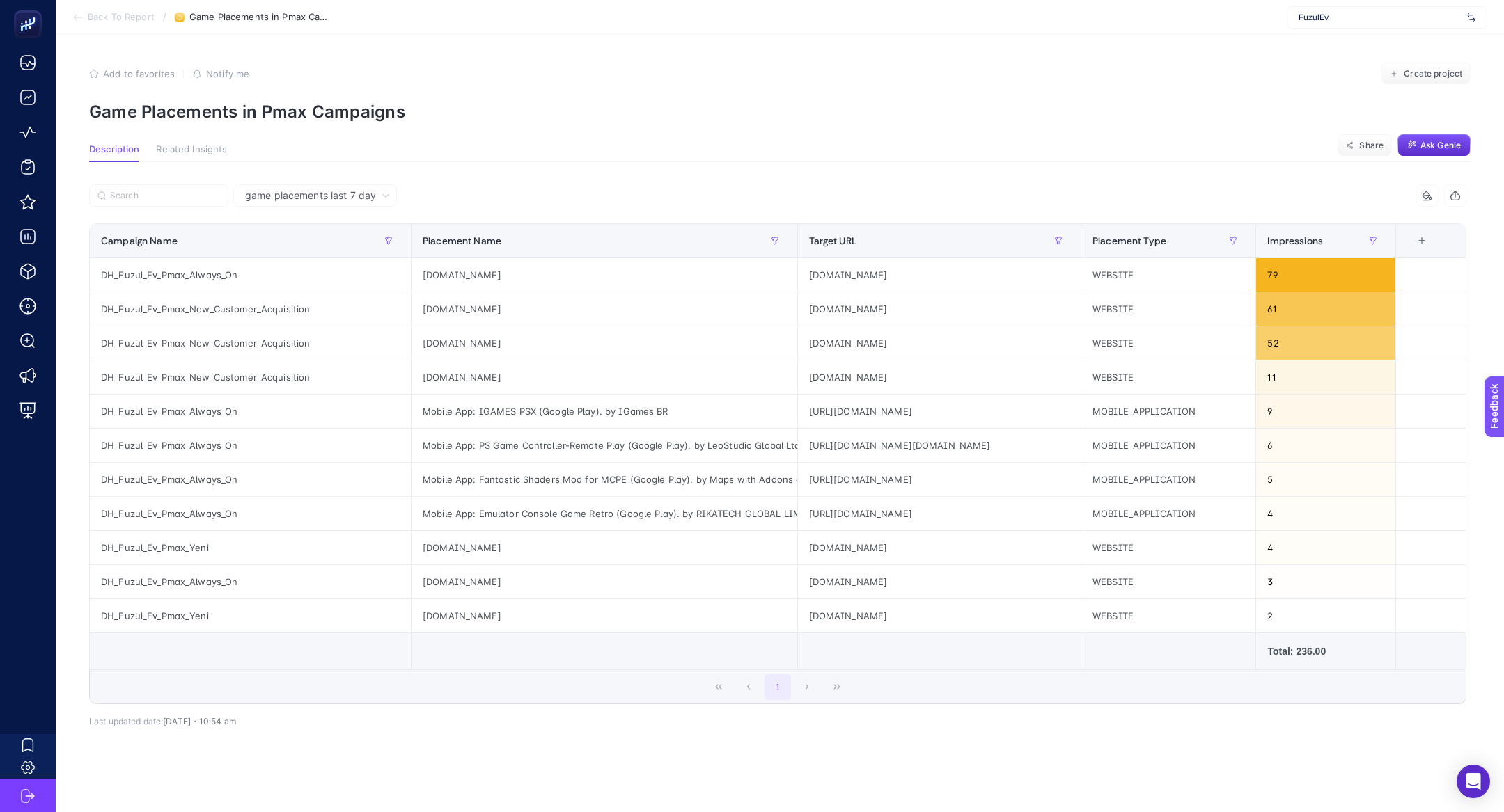
click at [289, 110] on p "Game Placements in Pmax Campaigns" at bounding box center [779, 111] width 1381 height 20
copy article "Game Placements in Pmax Campaigns"
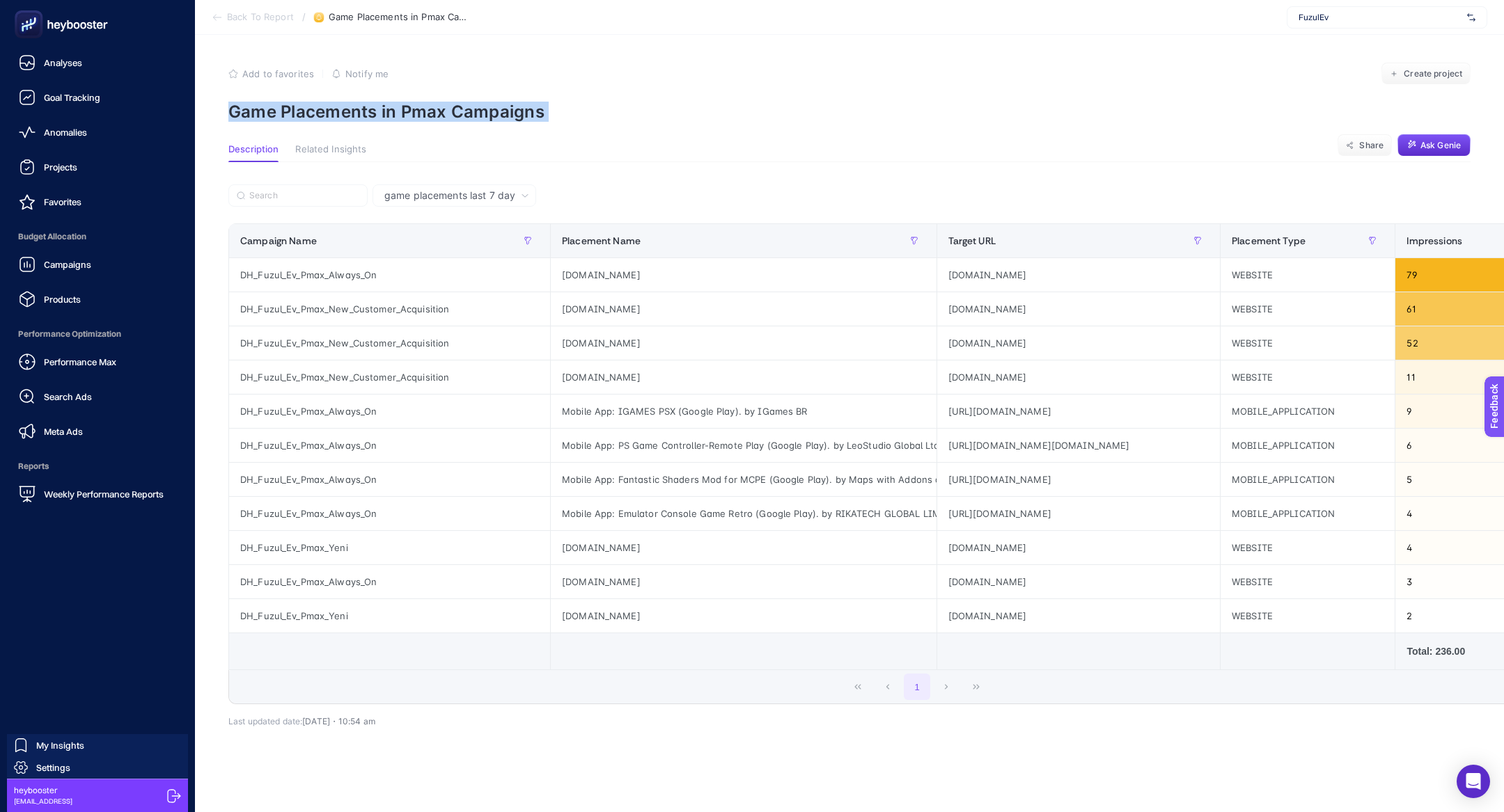
click at [27, 259] on icon at bounding box center [27, 264] width 17 height 17
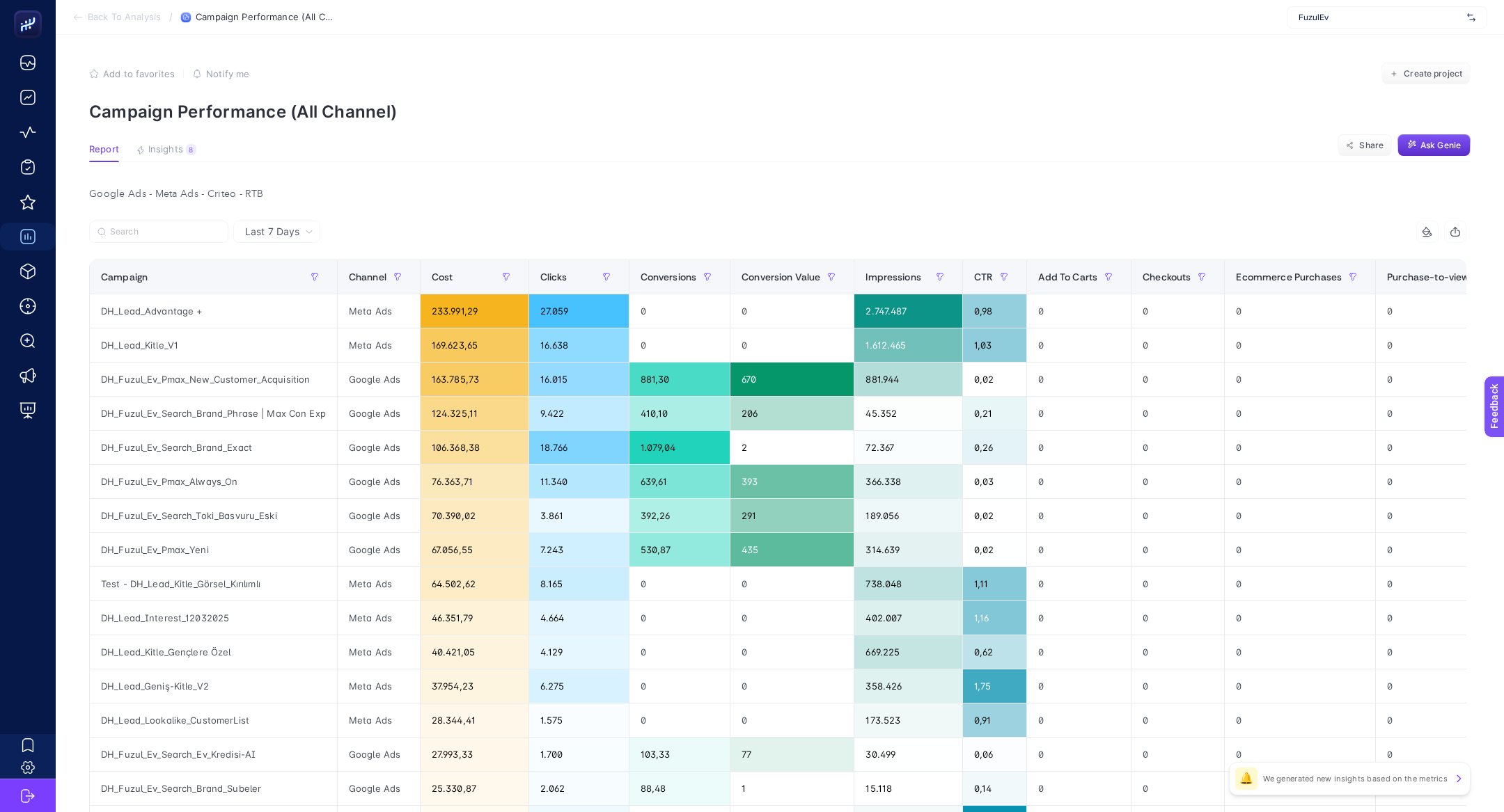
click at [1369, 19] on span "FuzulEv" at bounding box center [1380, 17] width 163 height 11
type input "abbate"
click at [1360, 42] on div "Www.abbate.co" at bounding box center [1387, 46] width 199 height 23
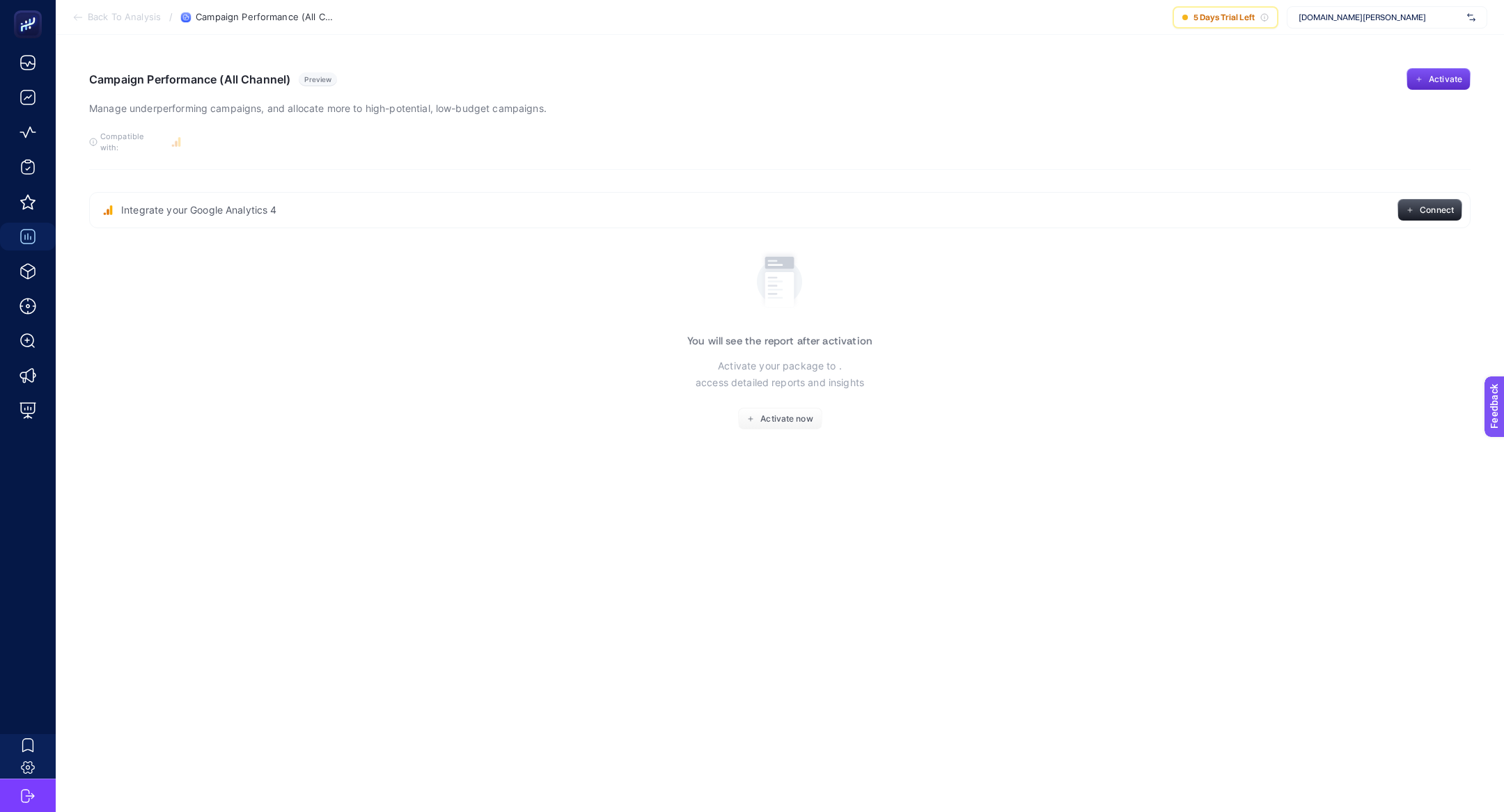
click at [1347, 24] on div "Www.abbate.co" at bounding box center [1387, 17] width 201 height 23
type input "abbate"
click at [1374, 68] on div "www.abbate.co" at bounding box center [1387, 69] width 199 height 23
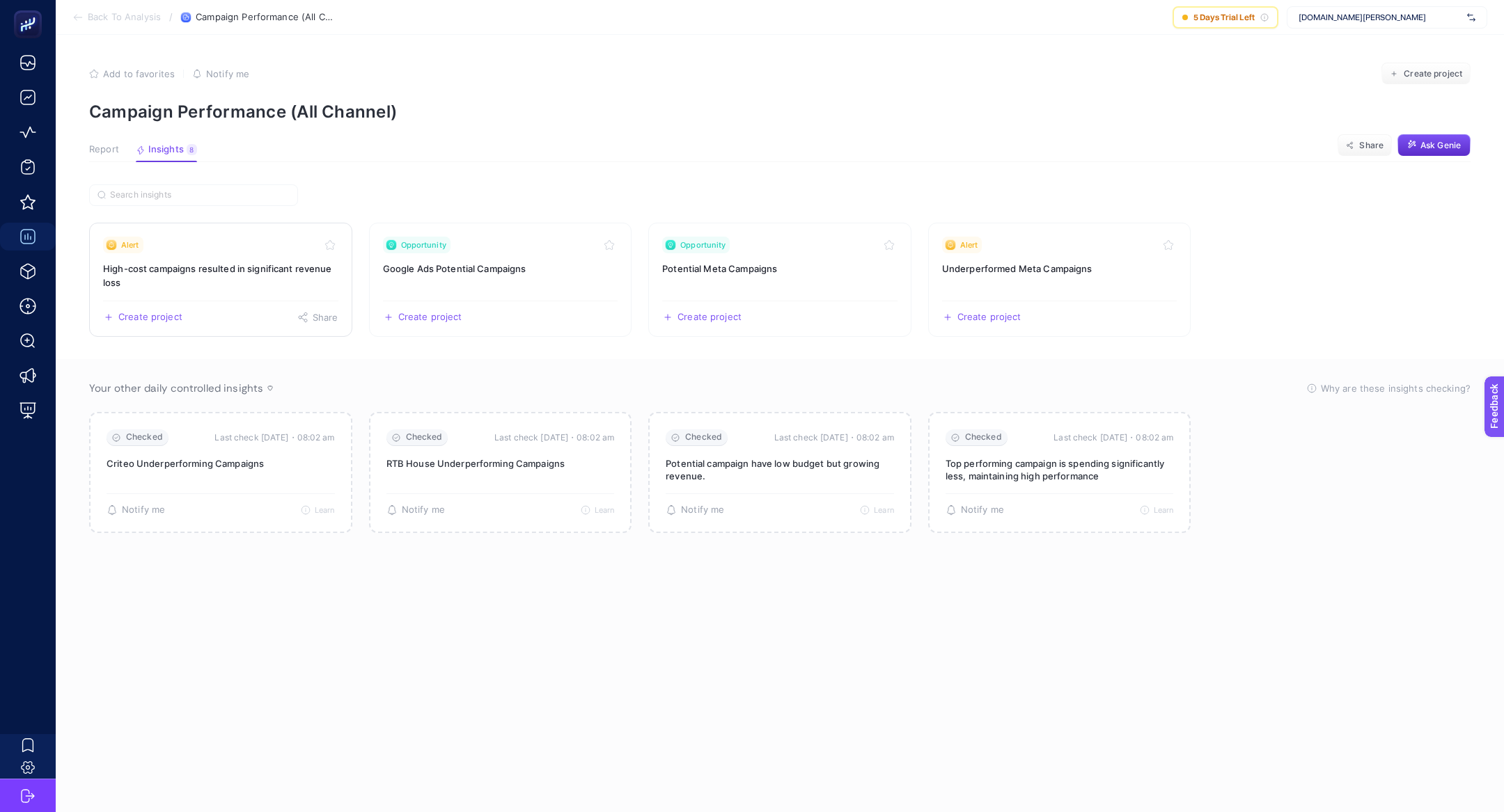
click at [163, 268] on h3 "High-cost campaigns resulted in significant revenue loss" at bounding box center [220, 276] width 236 height 28
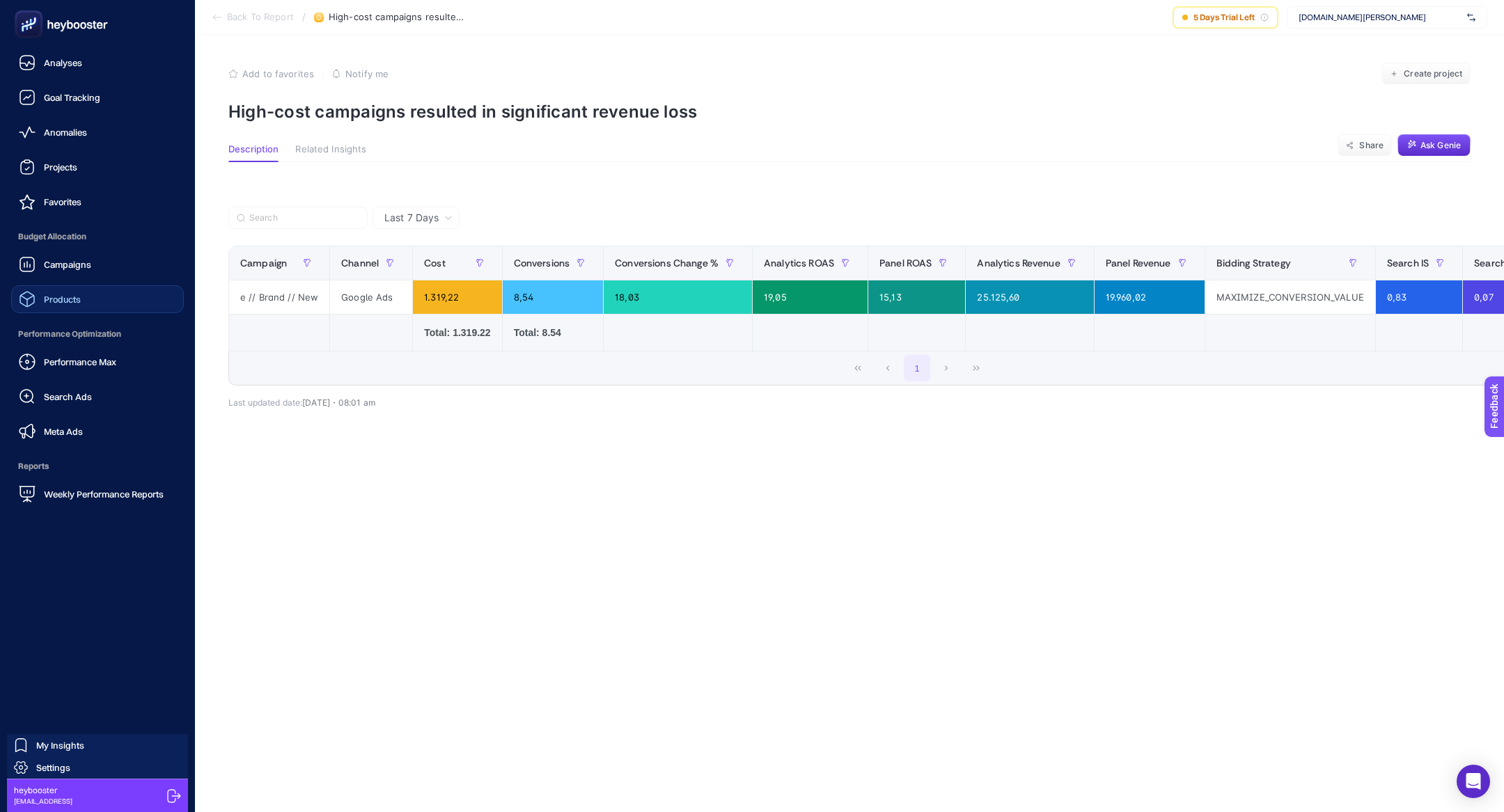
click at [78, 308] on link "Products" at bounding box center [97, 299] width 173 height 28
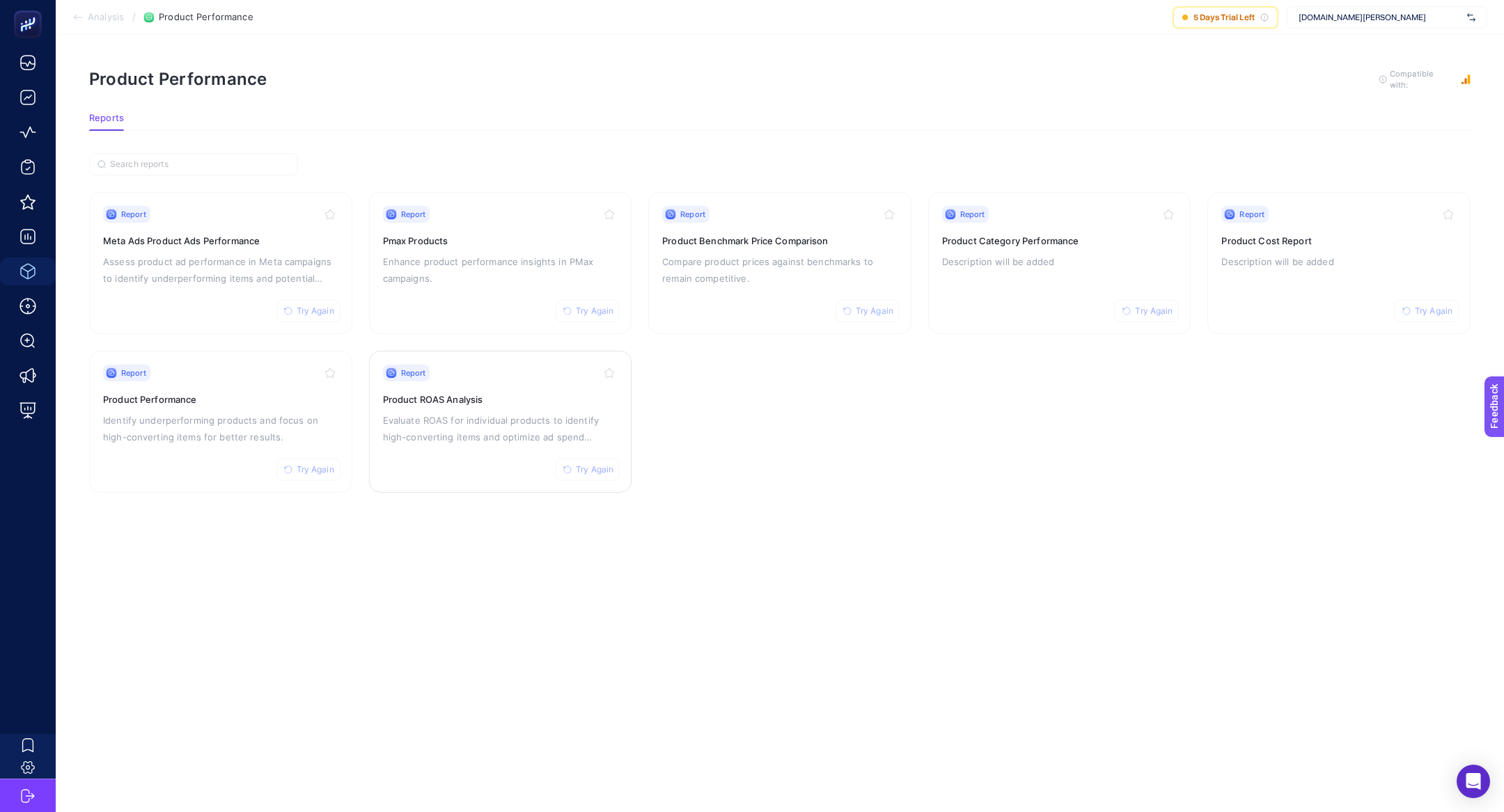
click at [499, 433] on p "Evaluate ROAS for individual products to identify high-converting items and opt…" at bounding box center [500, 429] width 236 height 33
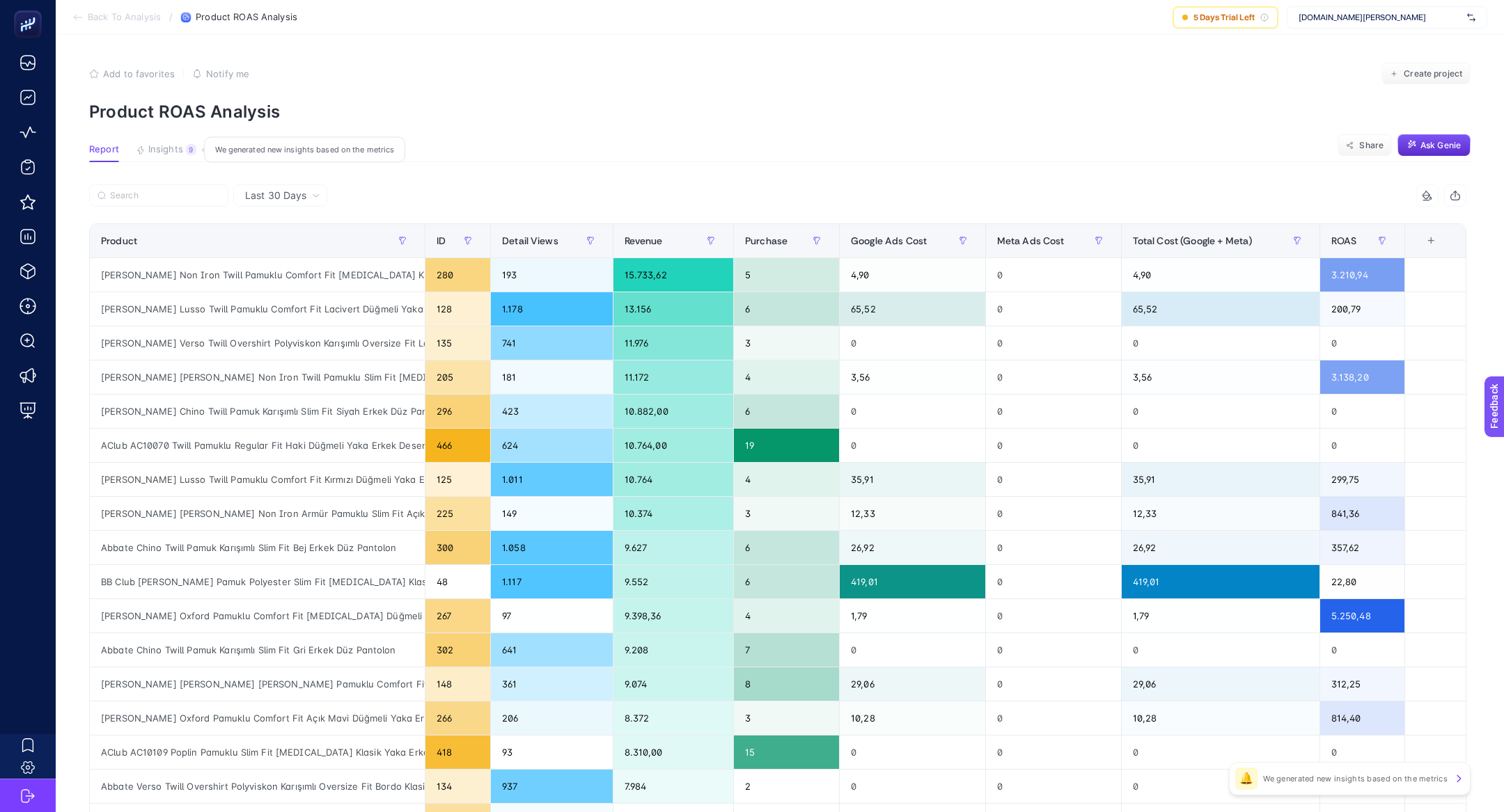
click at [166, 144] on span "Insights" at bounding box center [166, 150] width 35 height 11
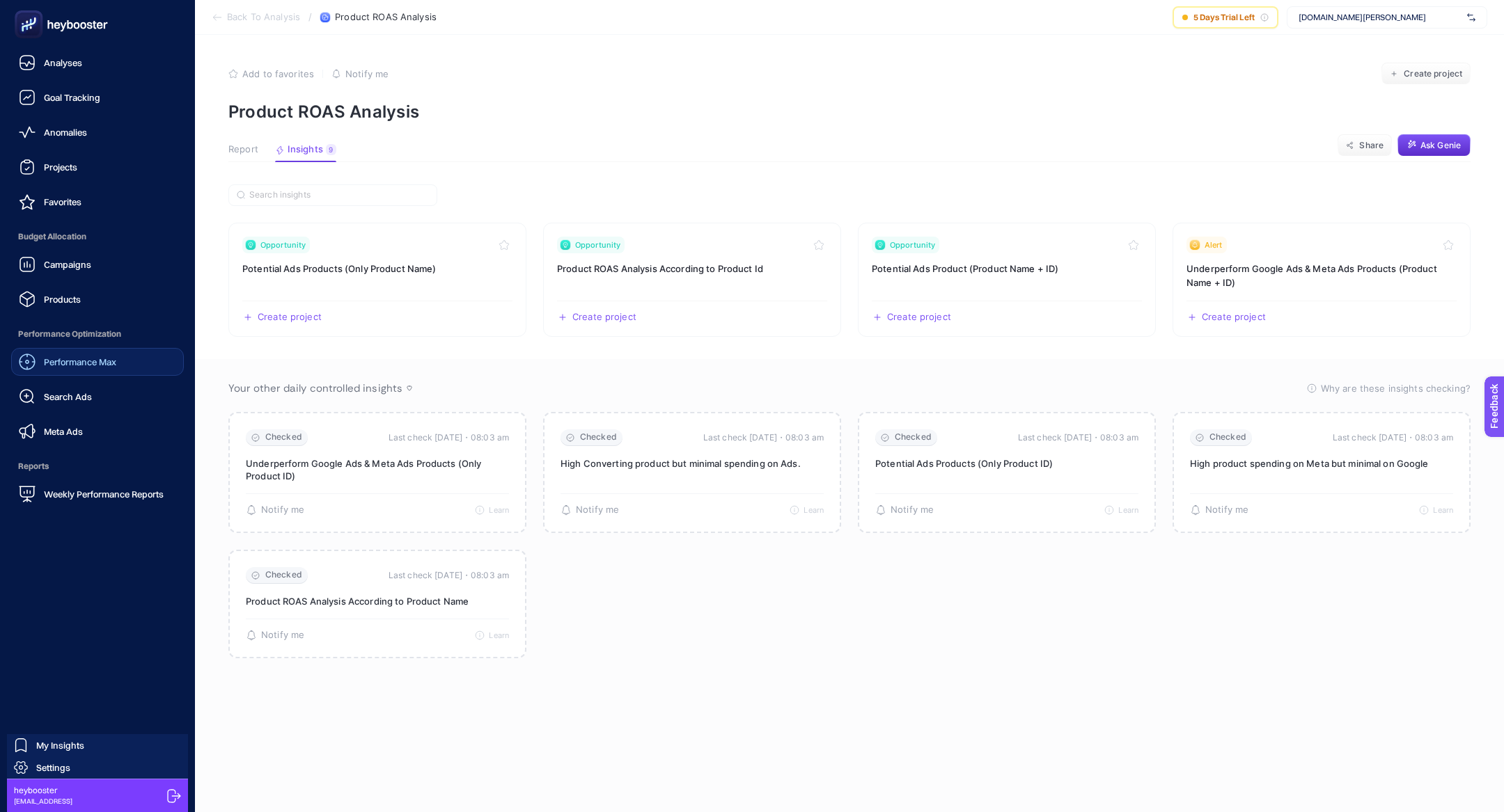
click at [107, 361] on span "Performance Max" at bounding box center [79, 362] width 72 height 11
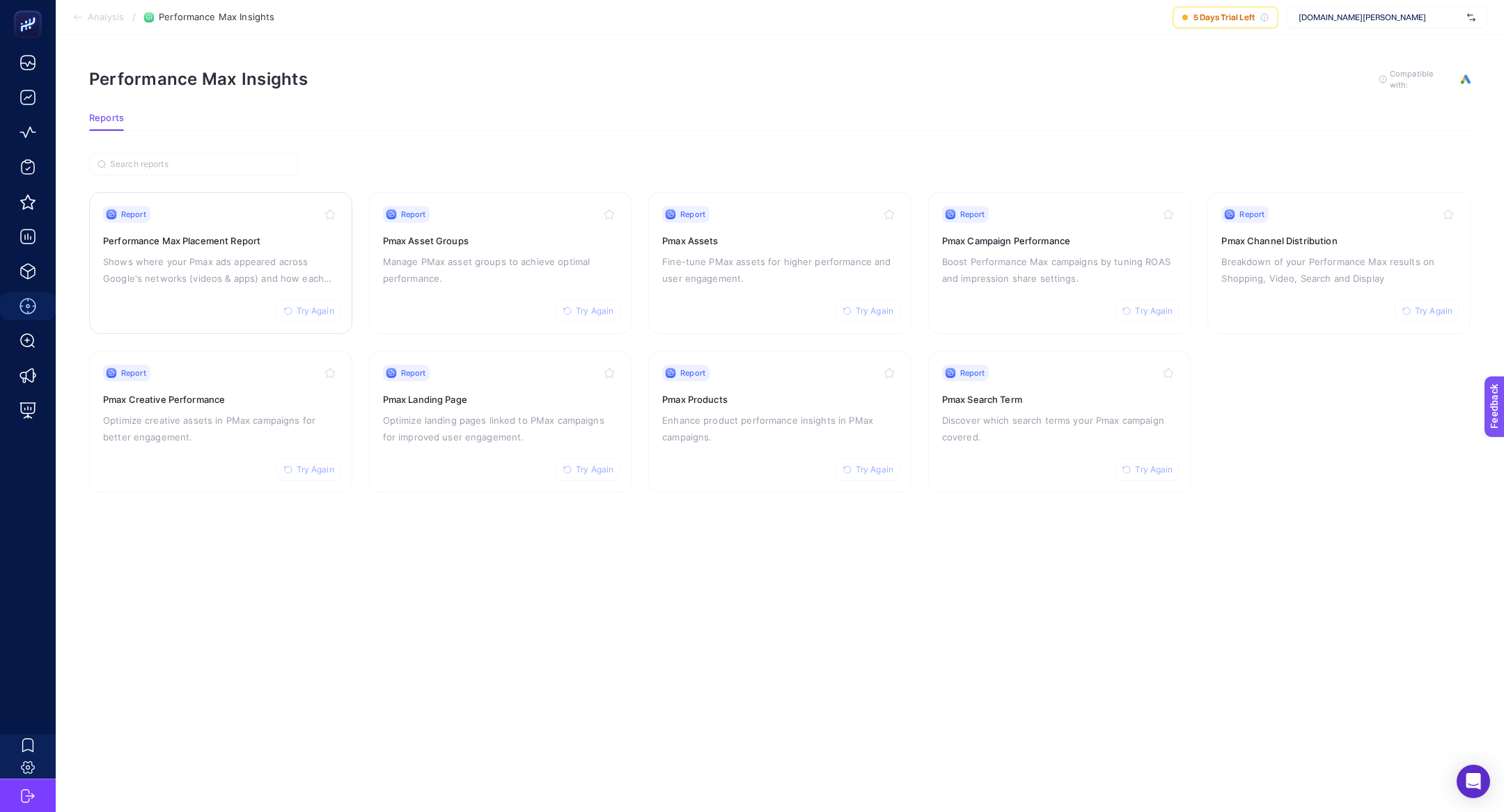
click at [218, 270] on p "Shows where your Pmax ads appeared across Google's networks (videos & apps) and…" at bounding box center [220, 270] width 236 height 33
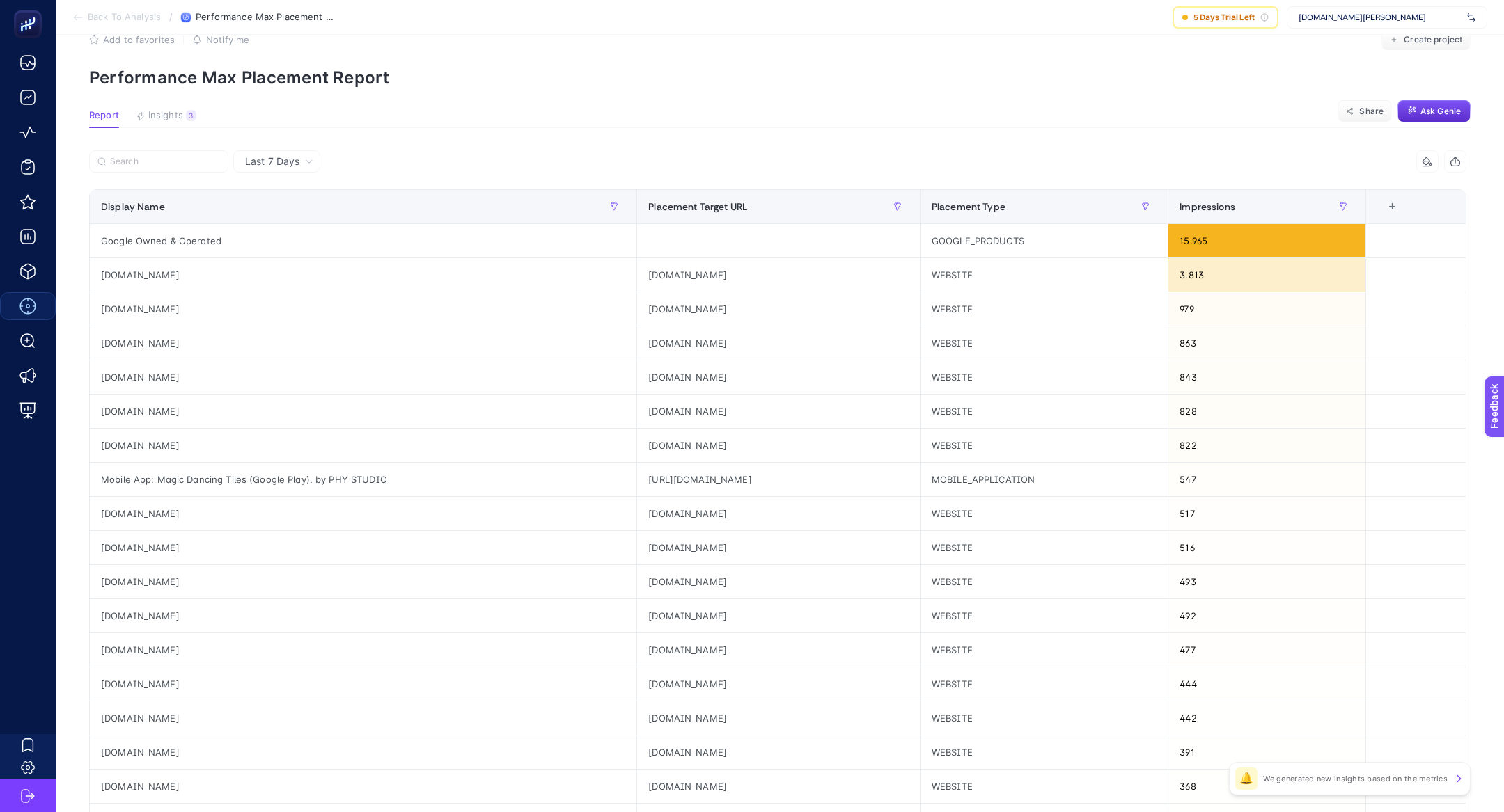
scroll to position [37, 0]
click at [637, 474] on div "https://play.google.com/store/apps/details?id=com.magic.dancing.tiles.game.piano" at bounding box center [778, 477] width 283 height 33
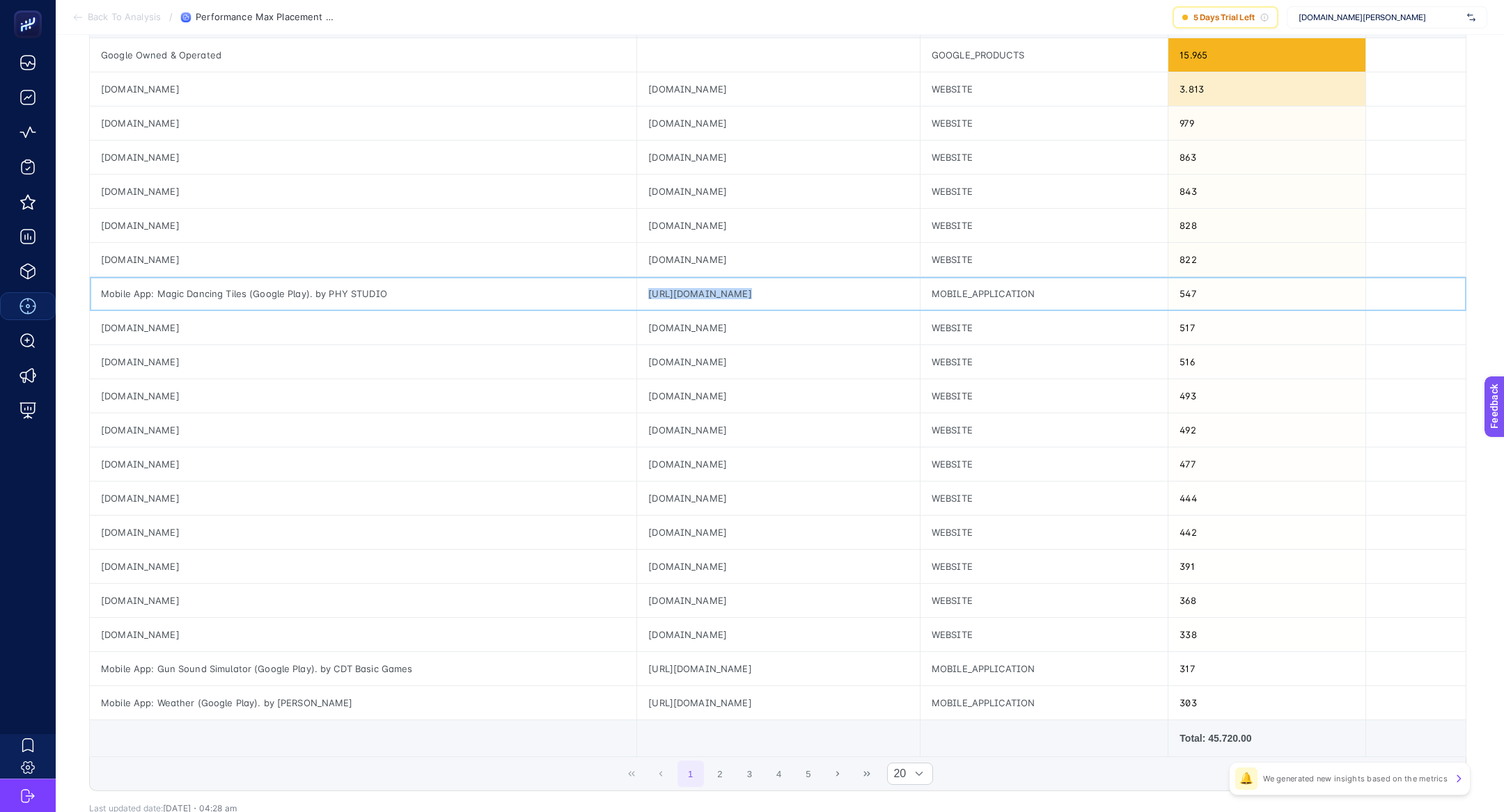
scroll to position [276, 0]
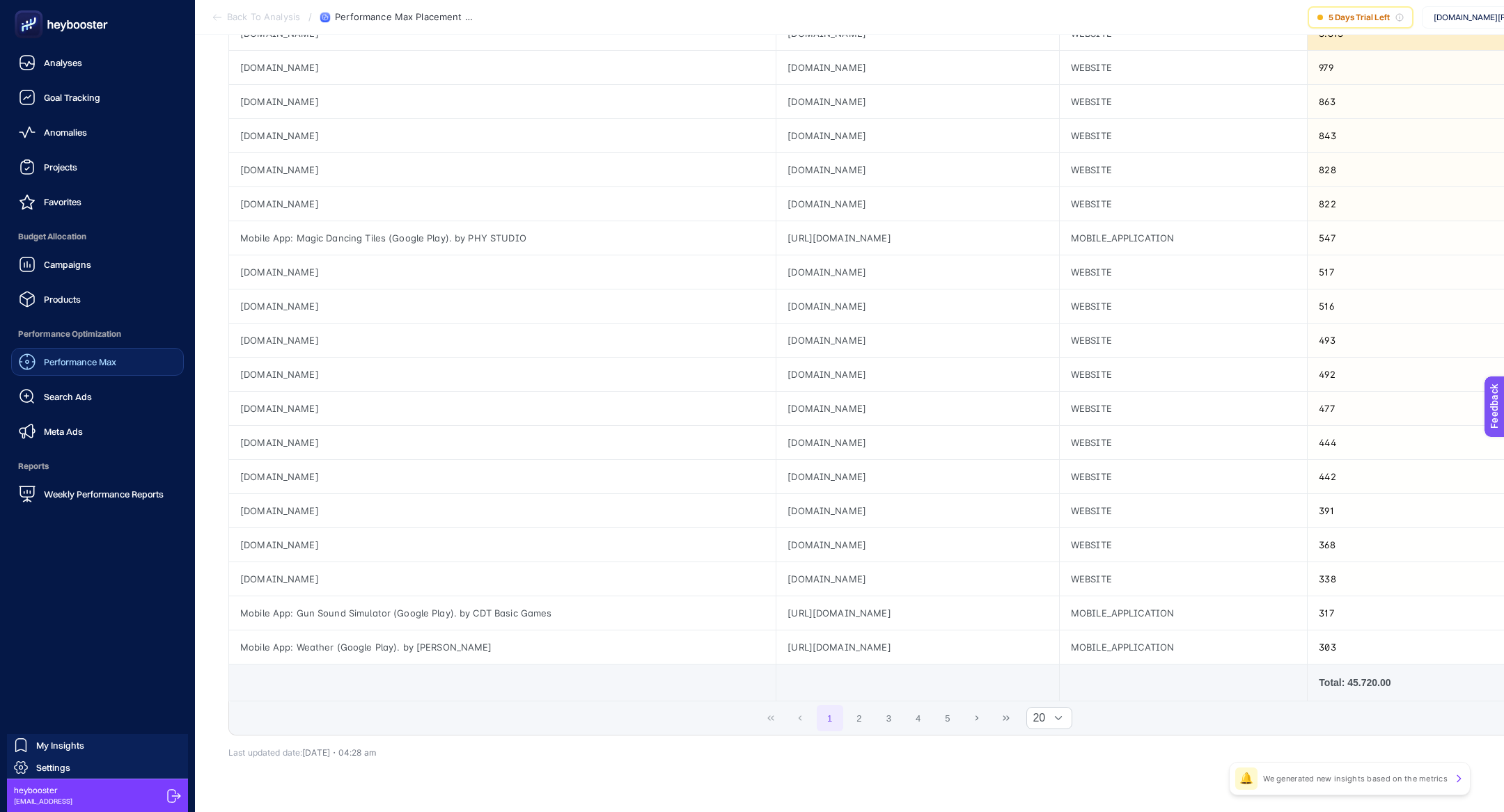
click at [110, 411] on div "Performance Max Search Ads Meta Ads" at bounding box center [97, 396] width 173 height 97
click at [72, 397] on span "Search Ads" at bounding box center [67, 396] width 48 height 11
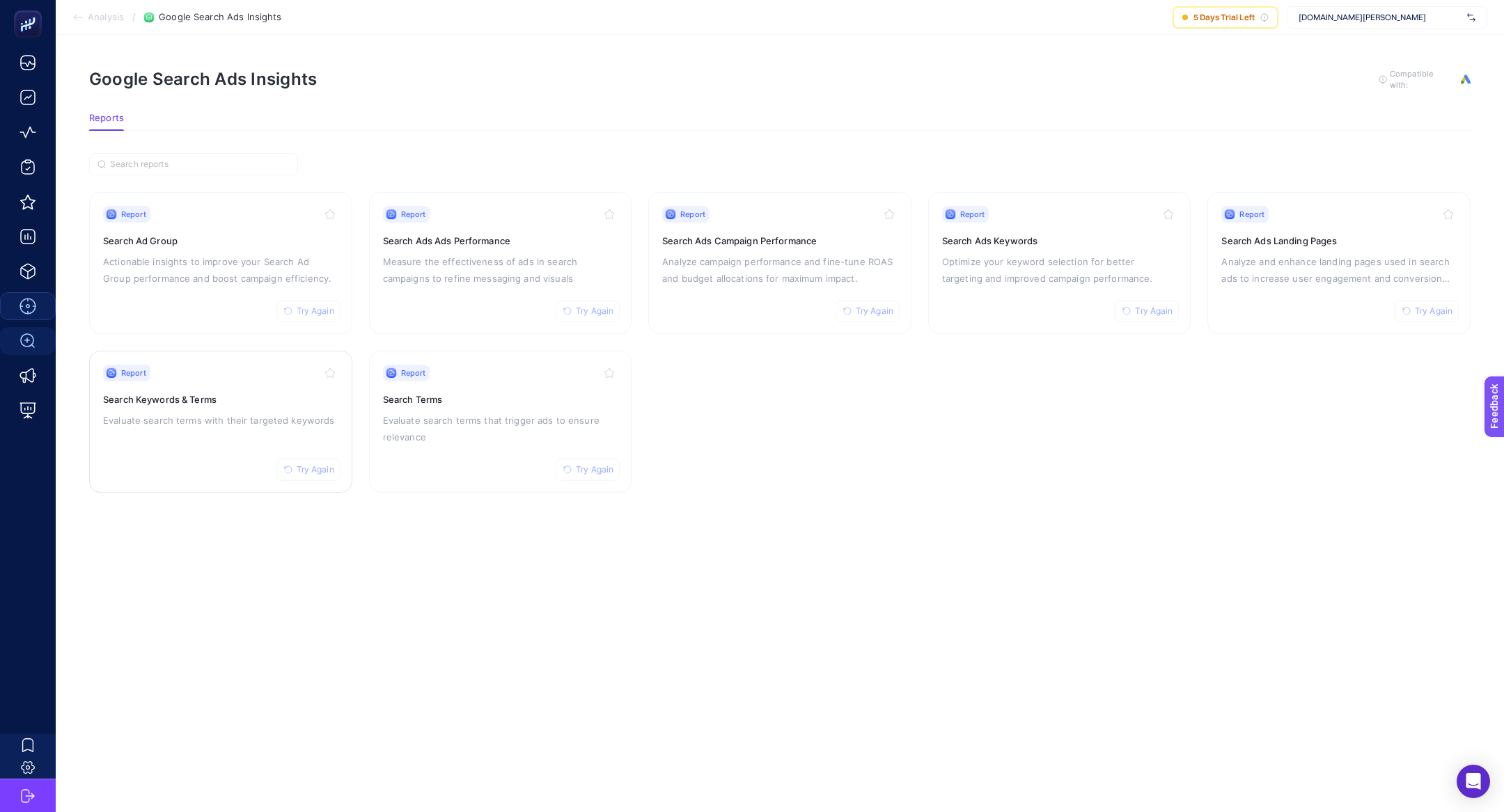
click at [204, 406] on div "Report Try Again Search Keywords & Terms Evaluate search terms with their targe…" at bounding box center [220, 421] width 236 height 114
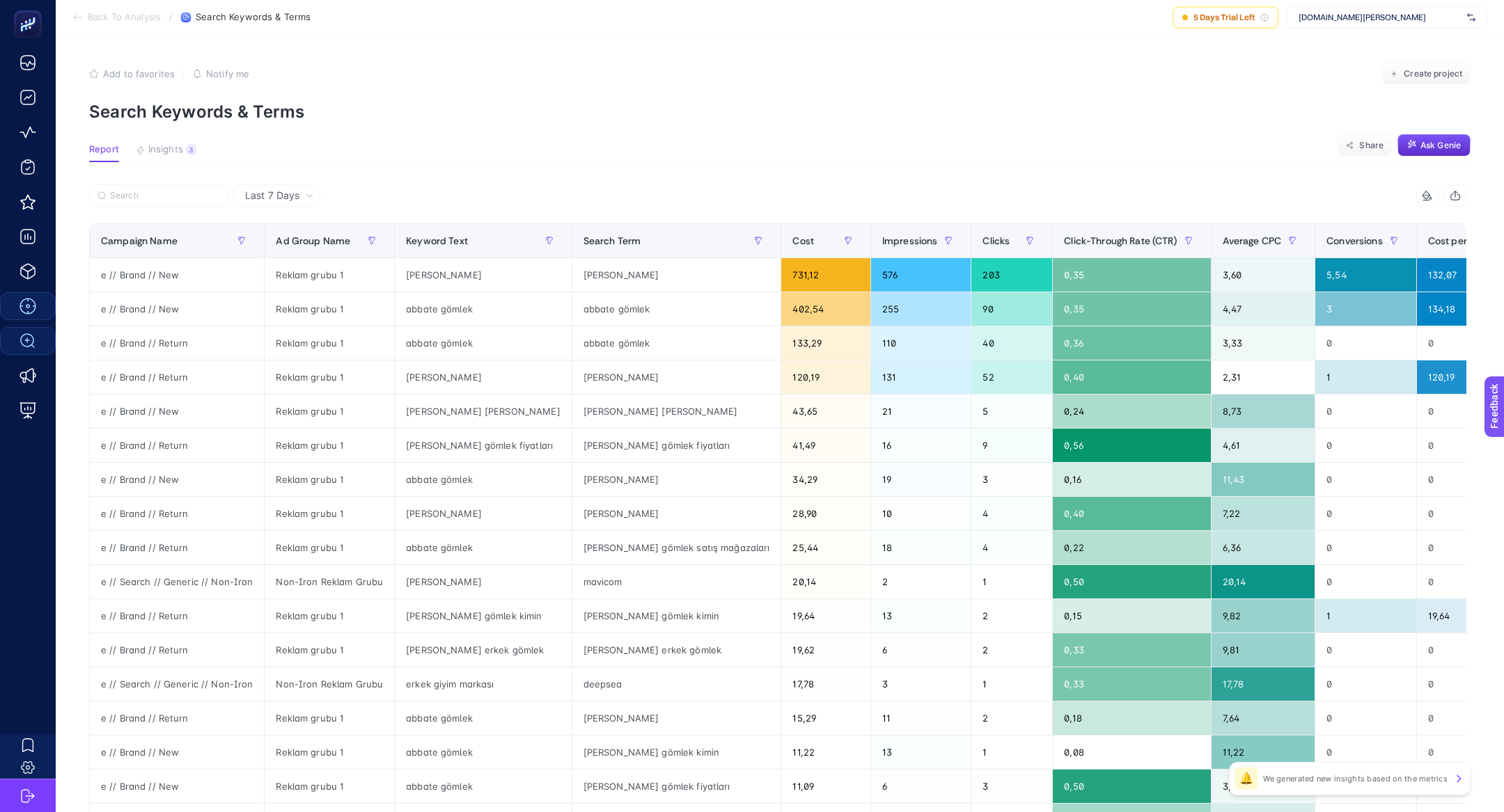
click at [155, 138] on article "Add to favorites false Notify me Create project Search Keywords & Terms Report …" at bounding box center [779, 578] width 1448 height 1088
click at [158, 140] on article "Add to favorites false Notify me Create project Search Keywords & Terms Report …" at bounding box center [779, 578] width 1448 height 1088
click at [168, 147] on span "Insights" at bounding box center [166, 150] width 35 height 11
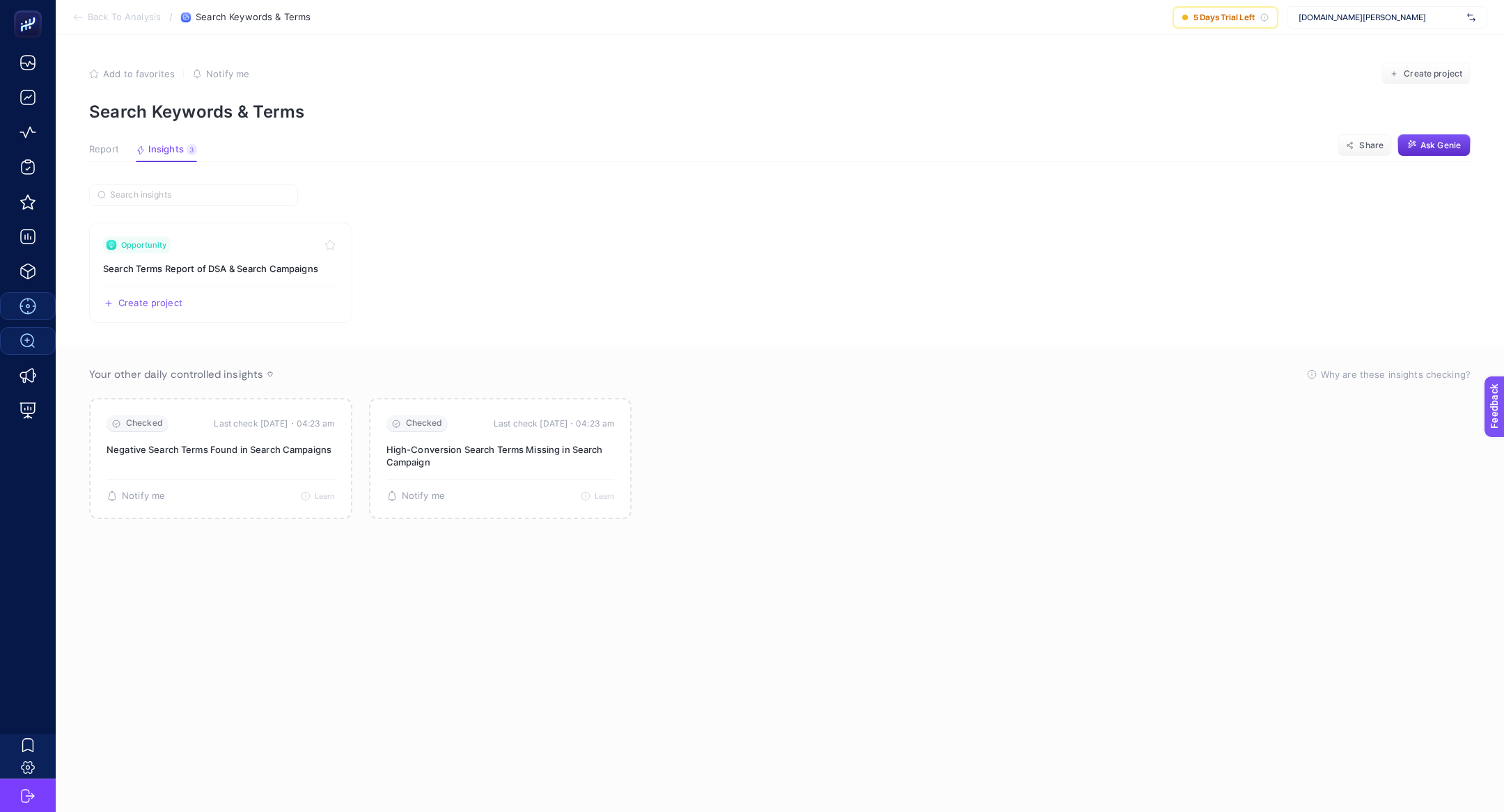
click at [92, 153] on span "Report" at bounding box center [104, 150] width 30 height 11
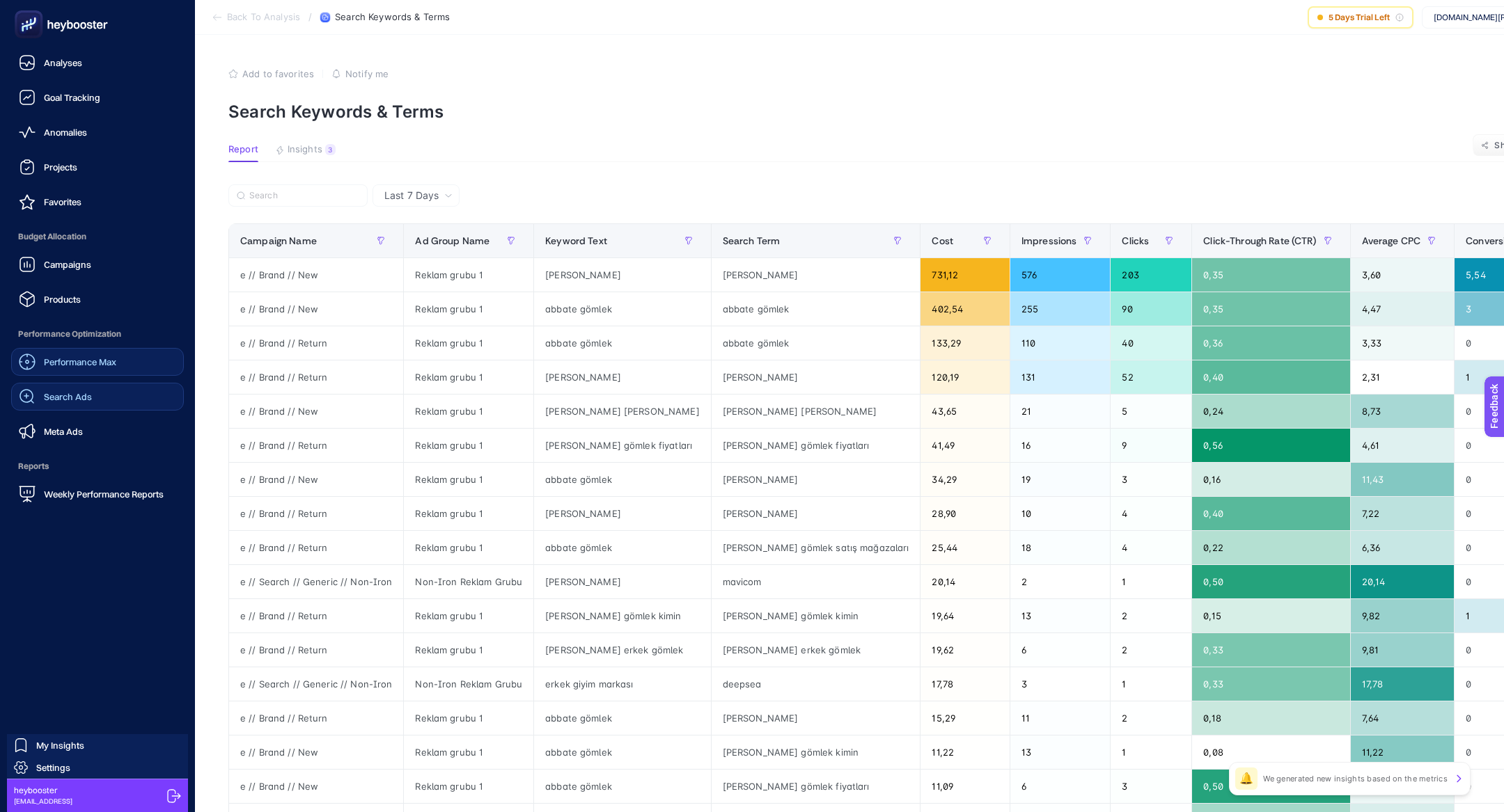
click at [106, 361] on span "Performance Max" at bounding box center [79, 362] width 72 height 11
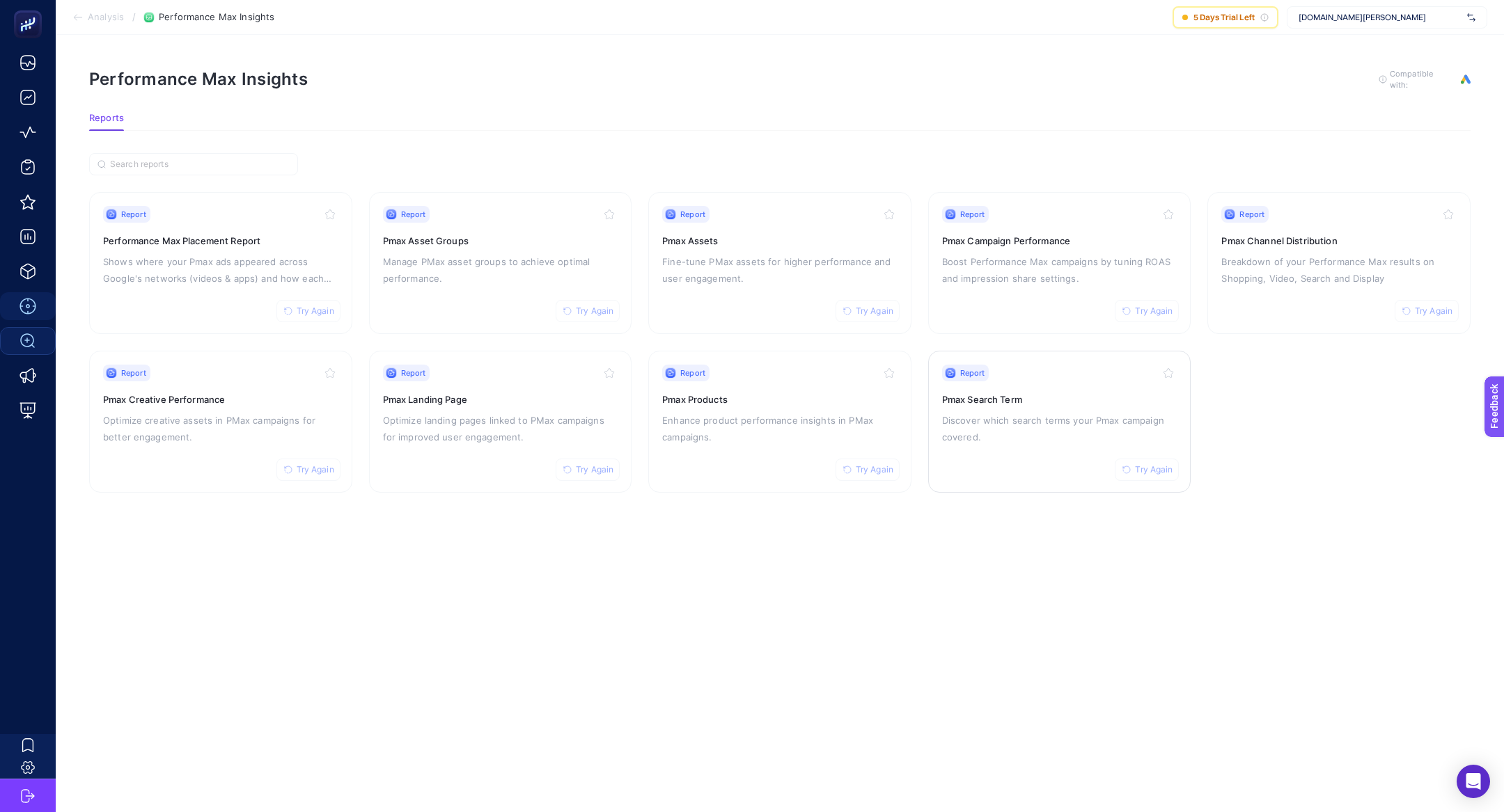
click at [1025, 426] on p "Discover which search terms your Pmax campaign covered." at bounding box center [1059, 429] width 236 height 33
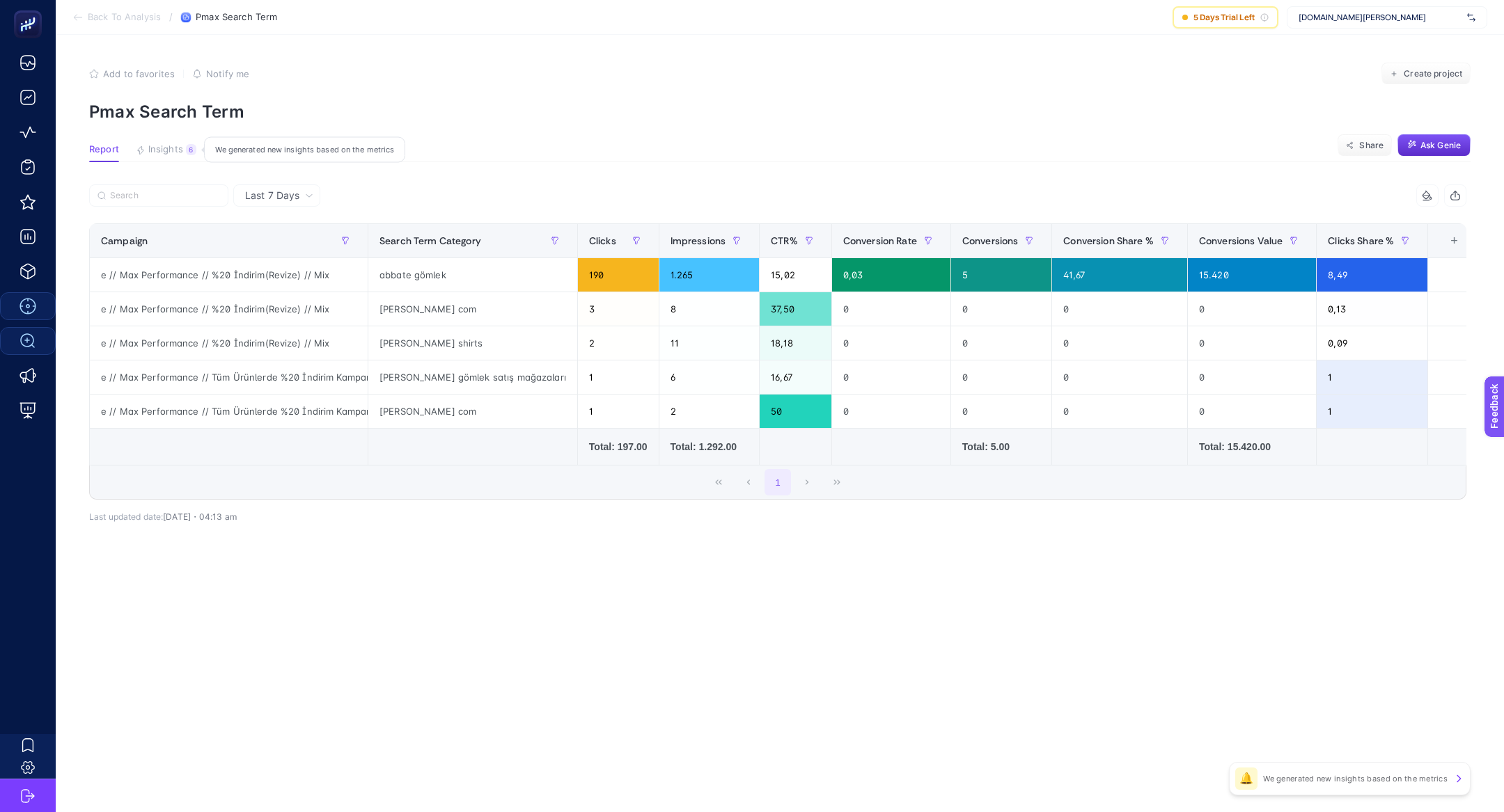
click at [163, 152] on span "Insights" at bounding box center [166, 150] width 35 height 11
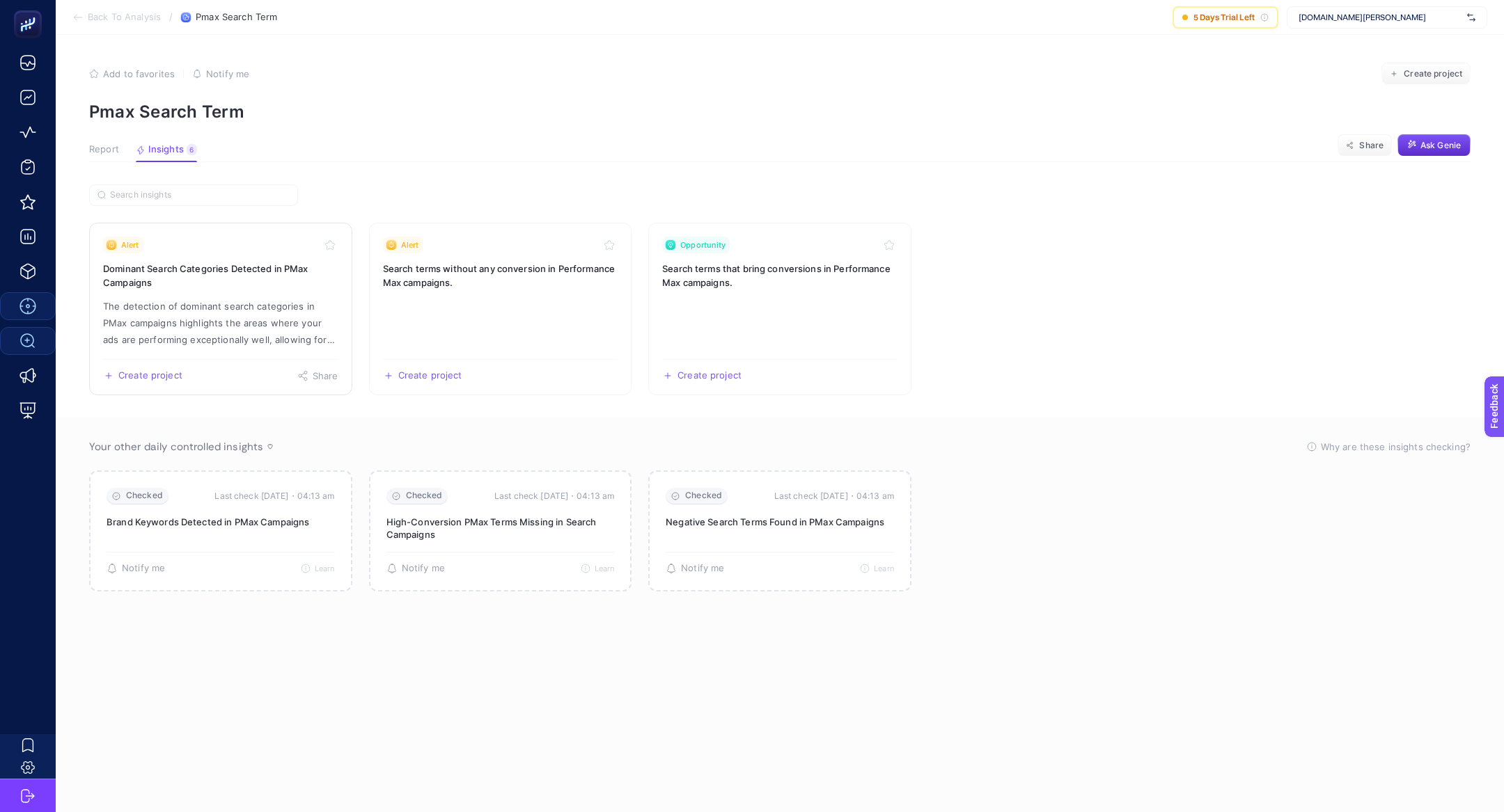
click at [300, 322] on p "The detection of dominant search categories in PMax campaigns highlights the ar…" at bounding box center [220, 323] width 236 height 50
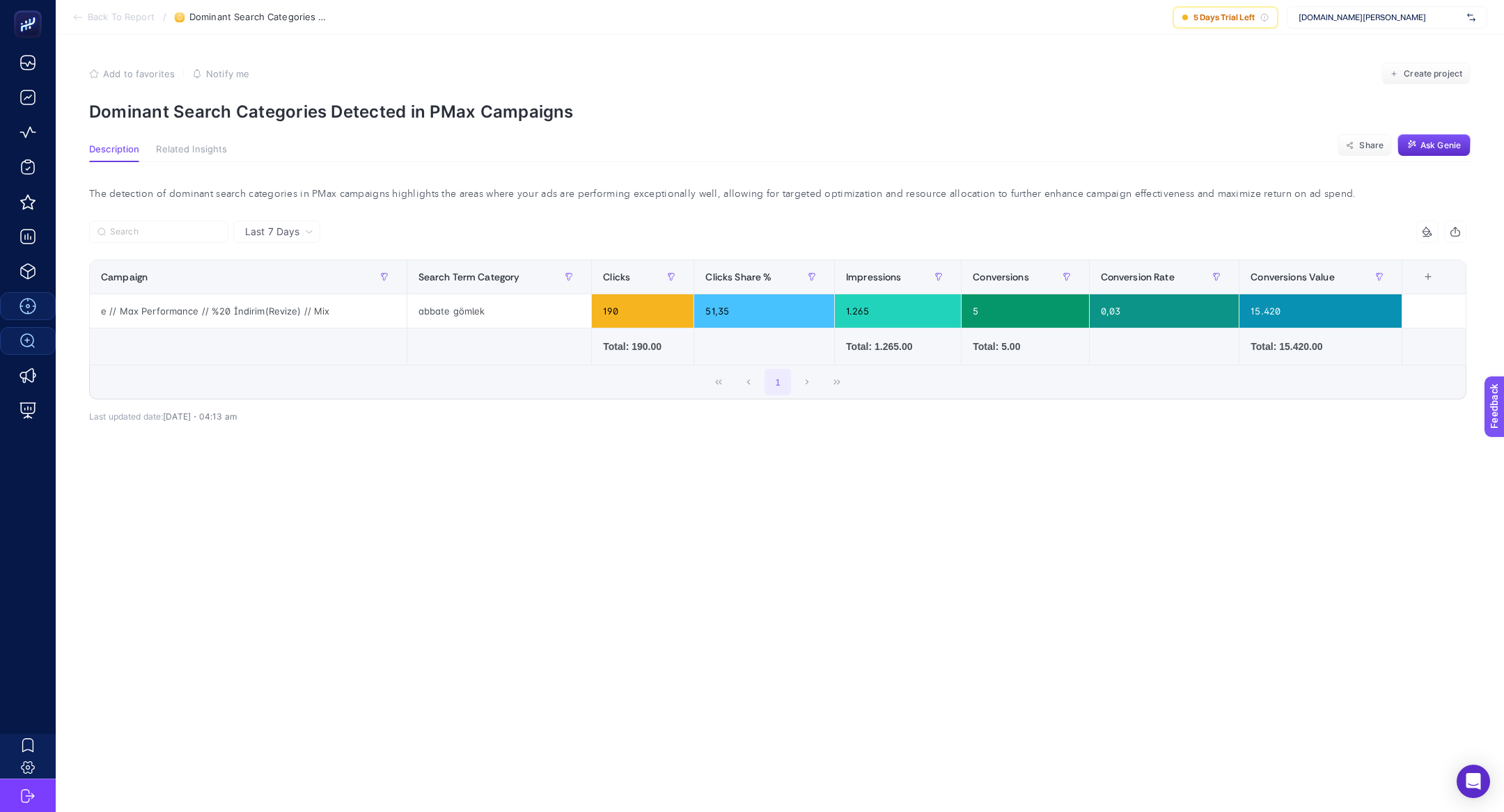
click at [282, 116] on p "Dominant Search Categories Detected in PMax Campaigns" at bounding box center [779, 111] width 1381 height 20
copy article "Dominant Search Categories Detected in PMax Campaigns"
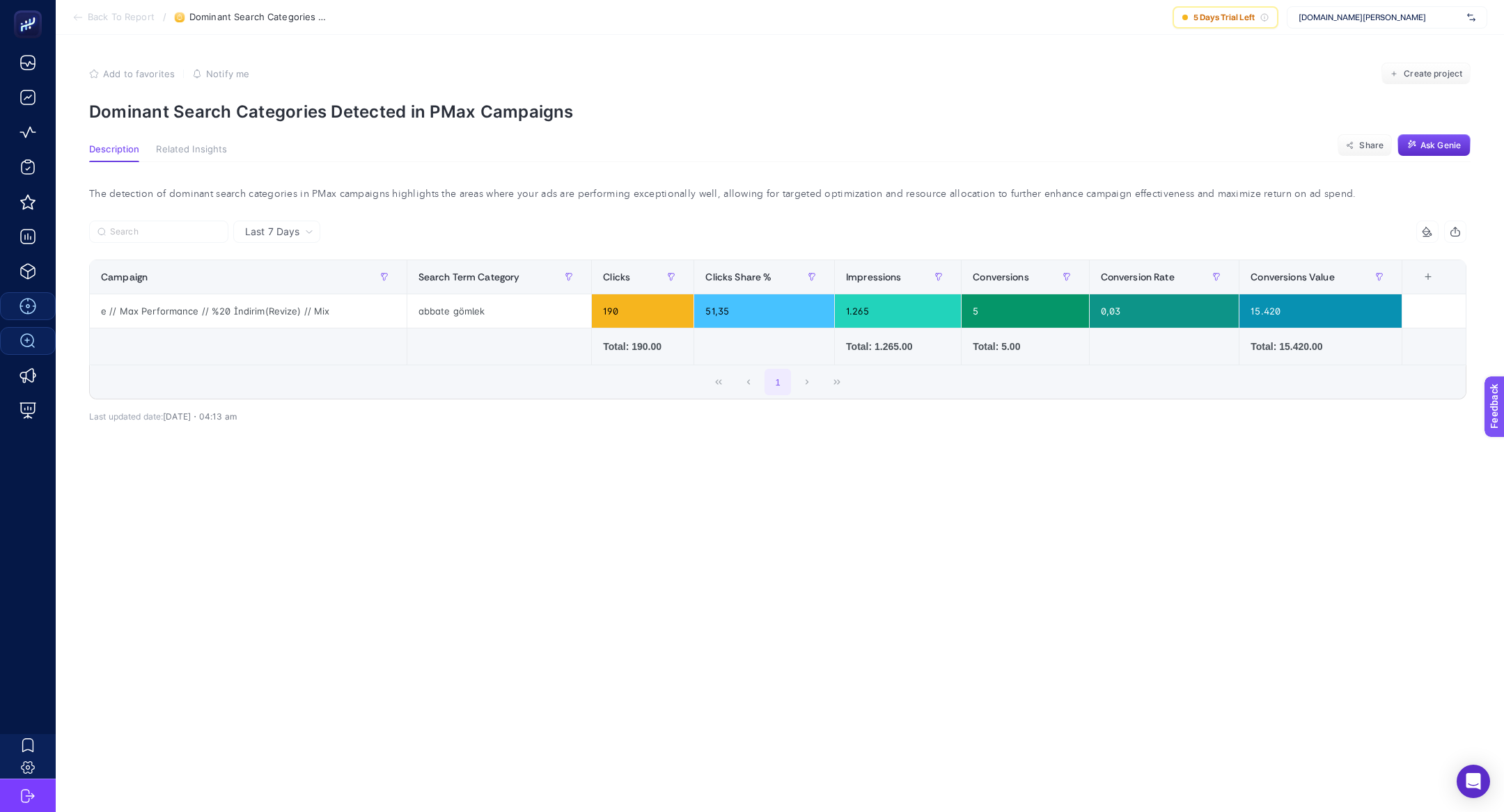
click at [1391, 17] on span "www.abbate.co" at bounding box center [1380, 17] width 163 height 11
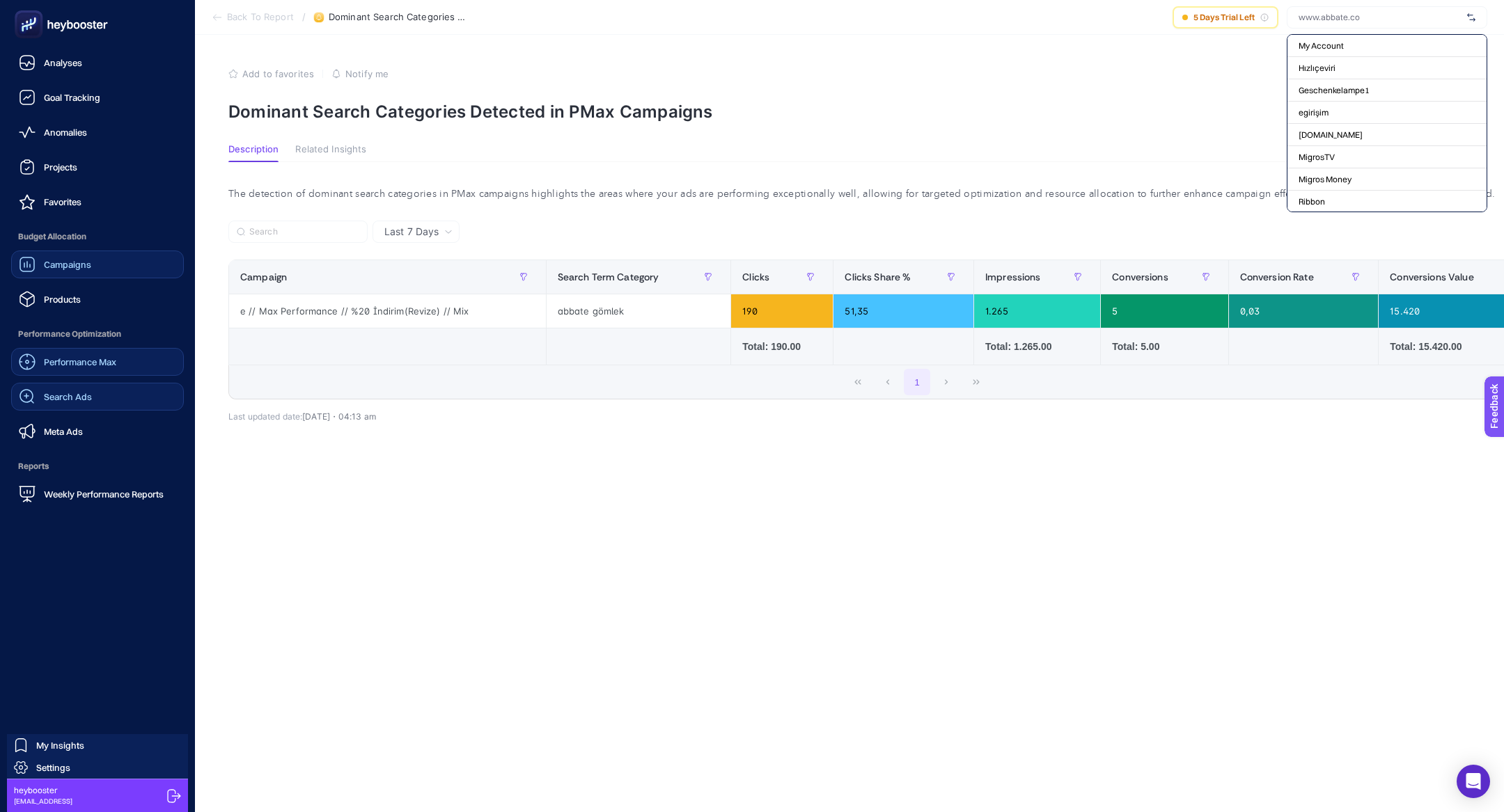
click at [49, 262] on span "Campaigns" at bounding box center [67, 264] width 47 height 11
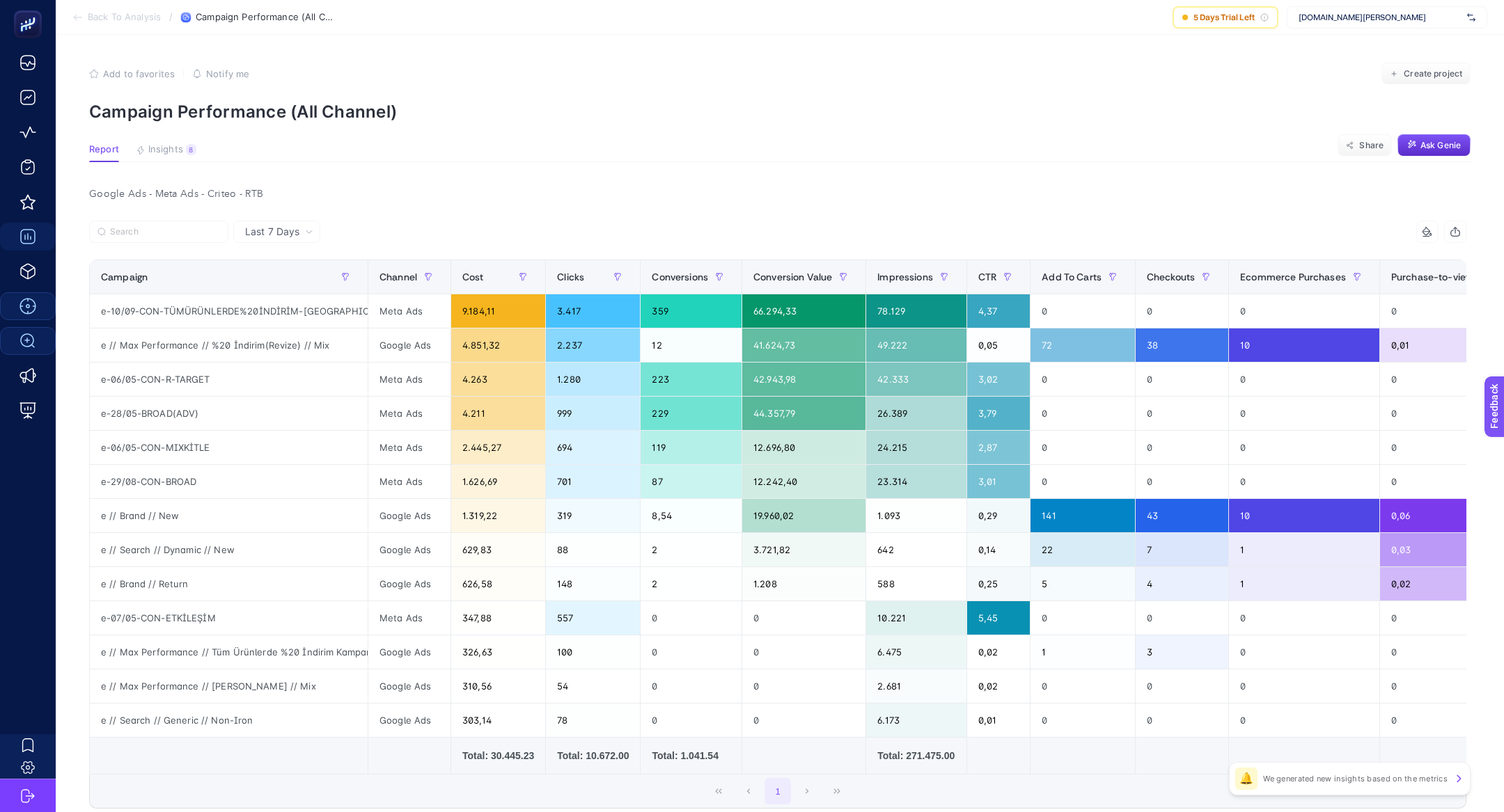
click at [1328, 21] on span "www.abbate.co" at bounding box center [1380, 17] width 163 height 11
type input "edme"
click at [1338, 47] on span "https://www.edme.com.tr/" at bounding box center [1341, 45] width 85 height 11
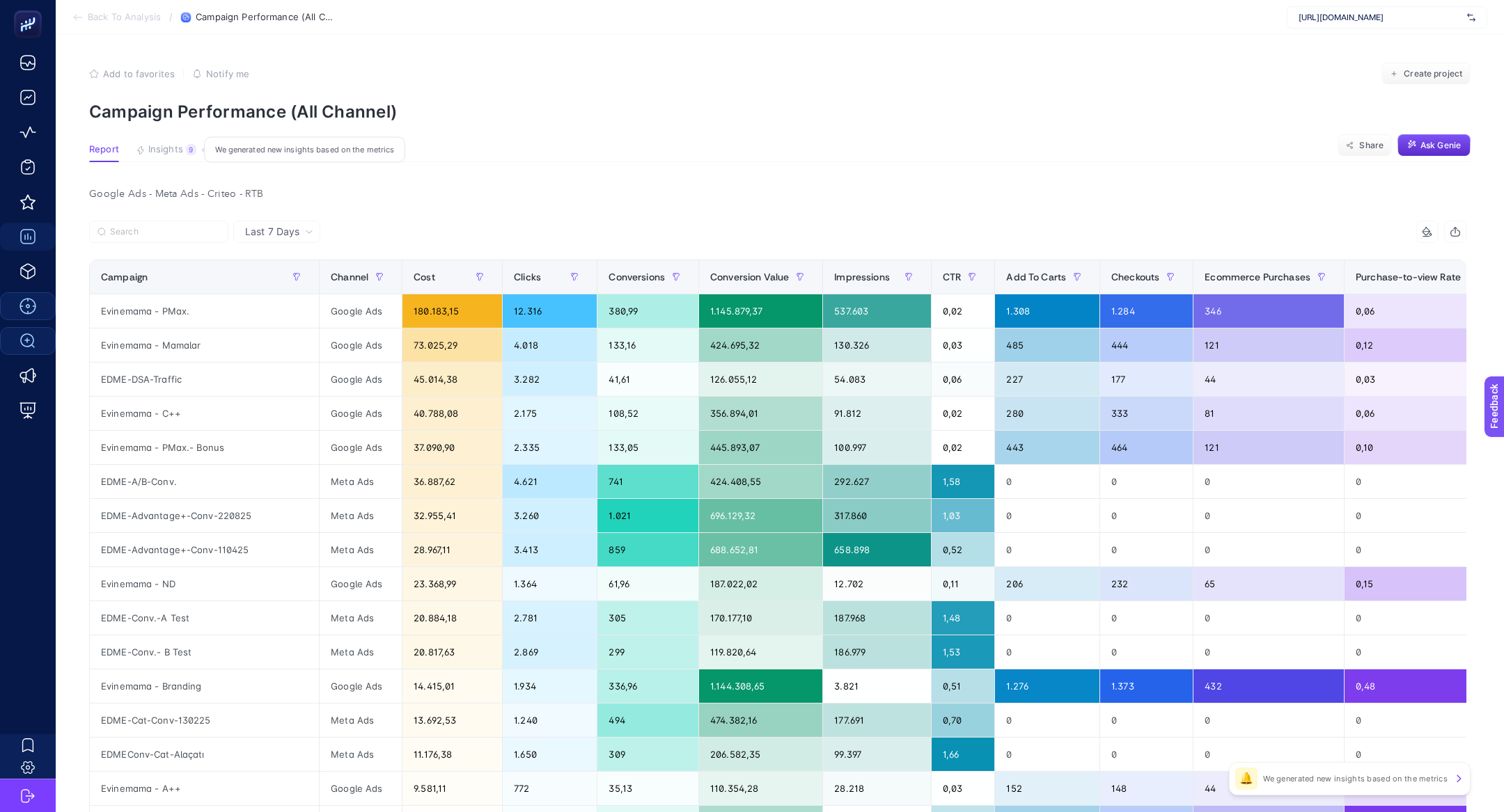
click at [170, 159] on button "Insights 9 We generated new insights based on the metrics" at bounding box center [166, 153] width 61 height 18
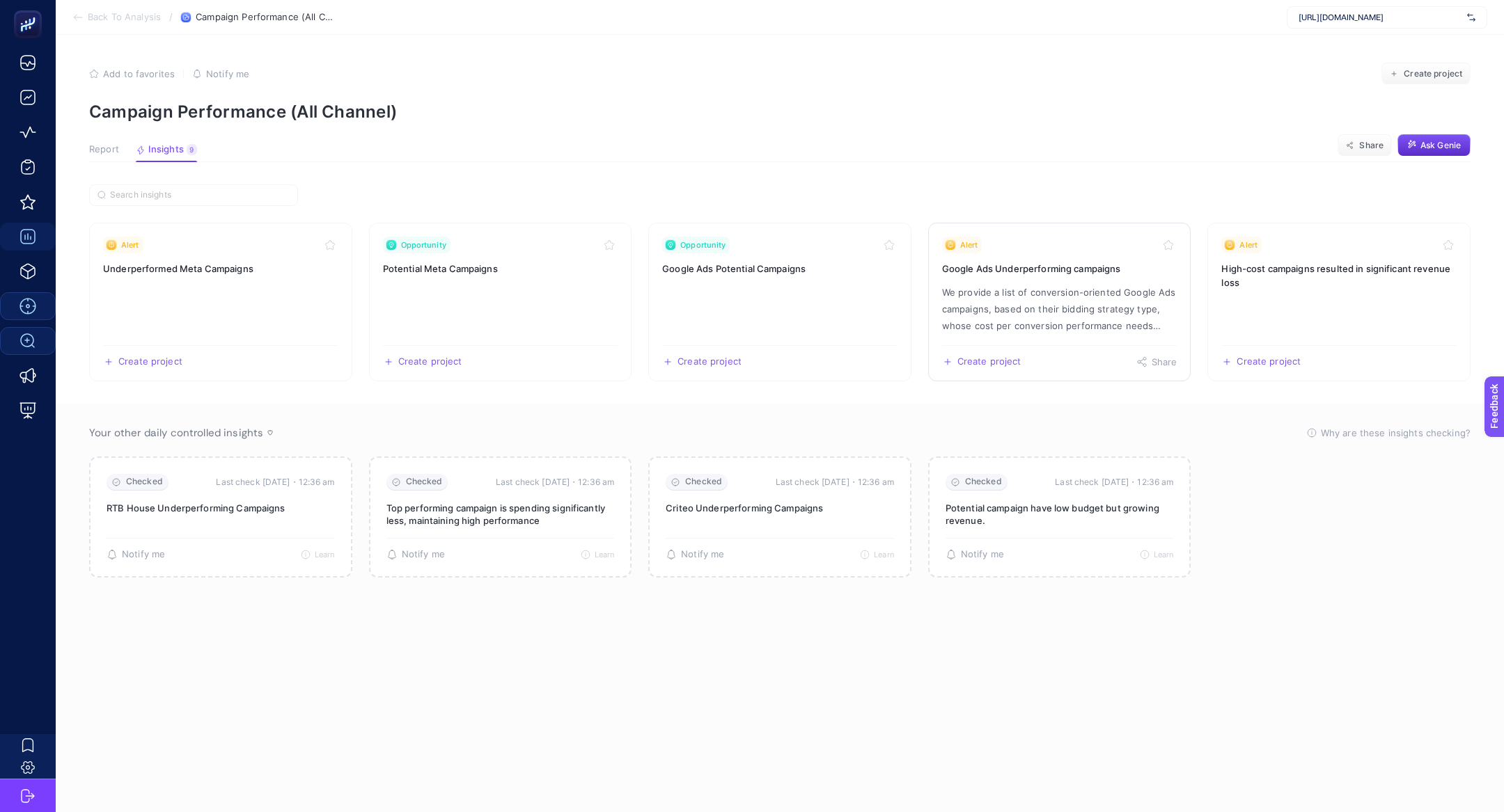
click at [1074, 303] on p "We provide a list of conversion-oriented Google Ads campaigns, based on their b…" at bounding box center [1059, 309] width 236 height 50
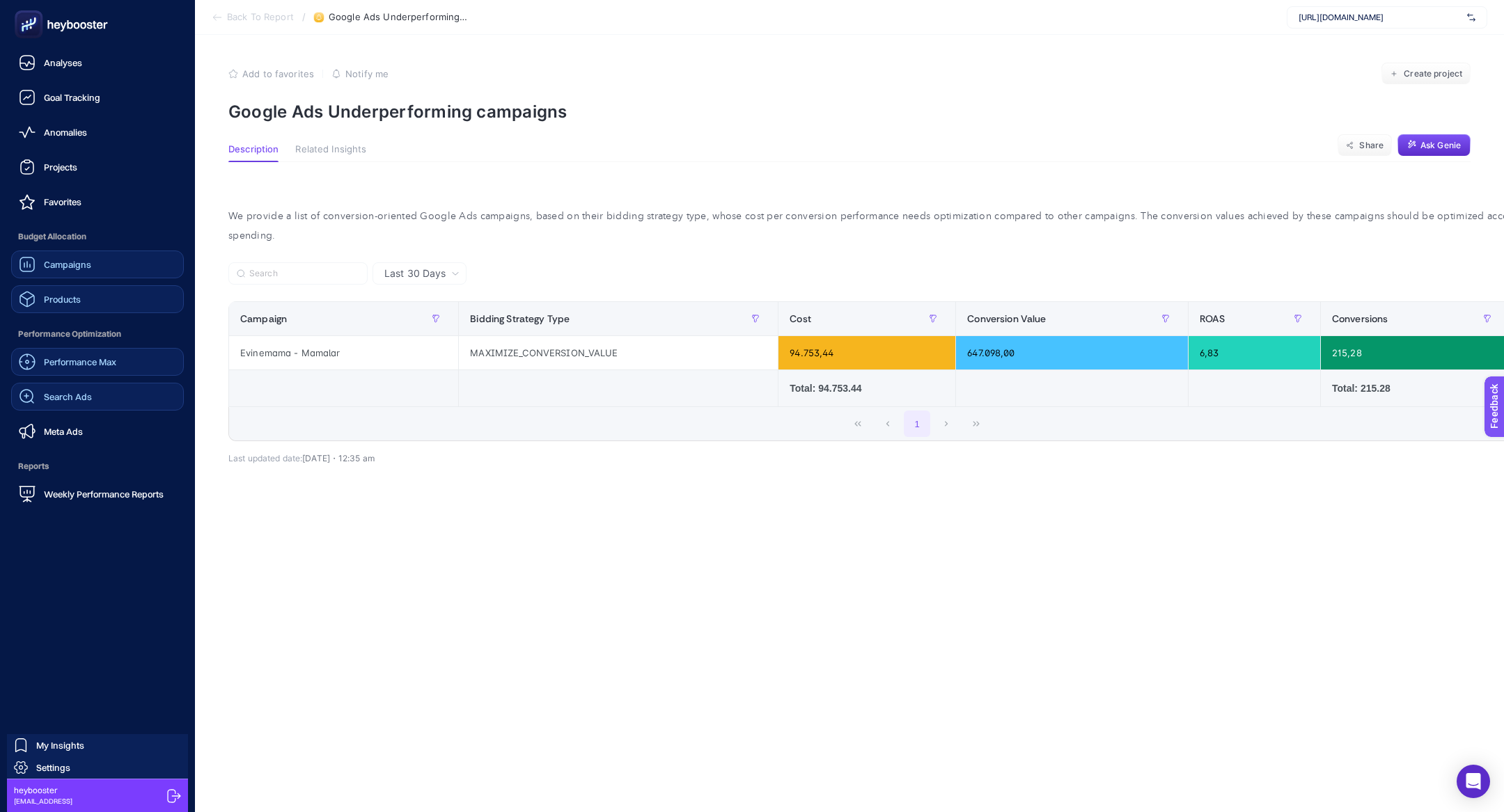
click at [94, 302] on link "Products" at bounding box center [97, 299] width 173 height 28
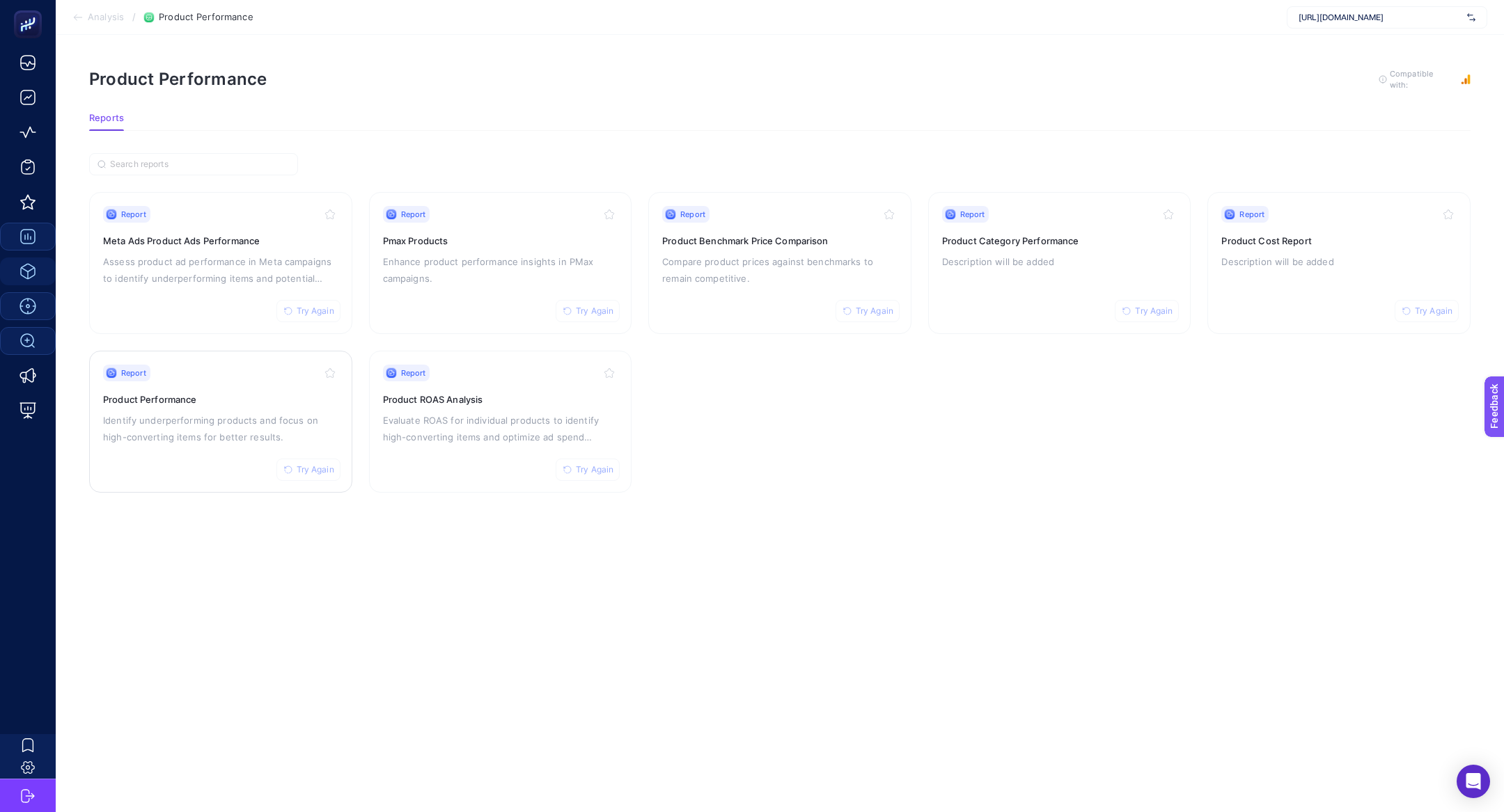
click at [243, 385] on div "Report Try Again Product Performance Identify underperforming products and focu…" at bounding box center [220, 421] width 236 height 114
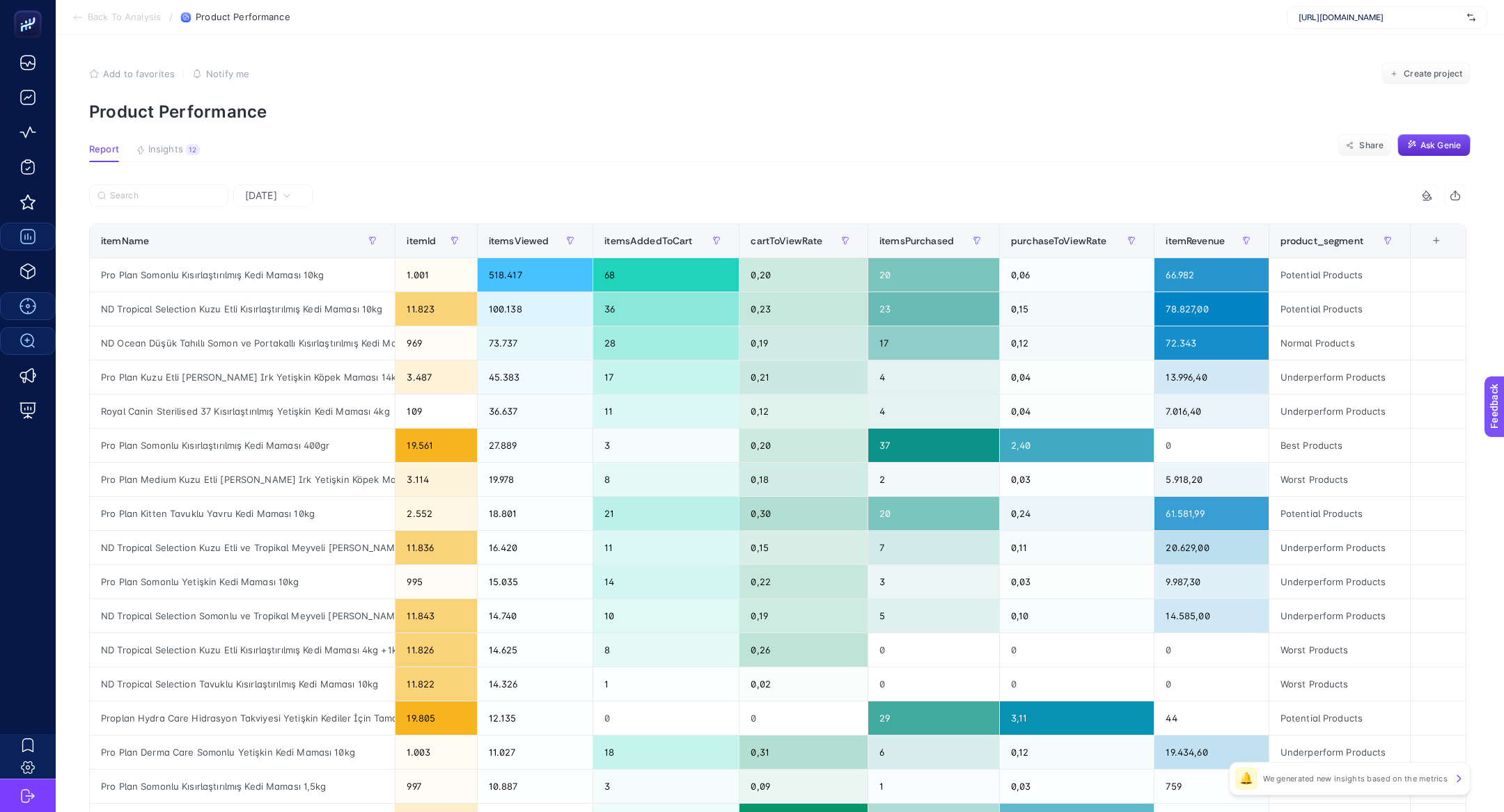
click at [157, 141] on article "Add to favorites false Notify me Create project Product Performance Report Insi…" at bounding box center [779, 571] width 1448 height 1074
click at [163, 152] on span "Insights" at bounding box center [166, 150] width 35 height 11
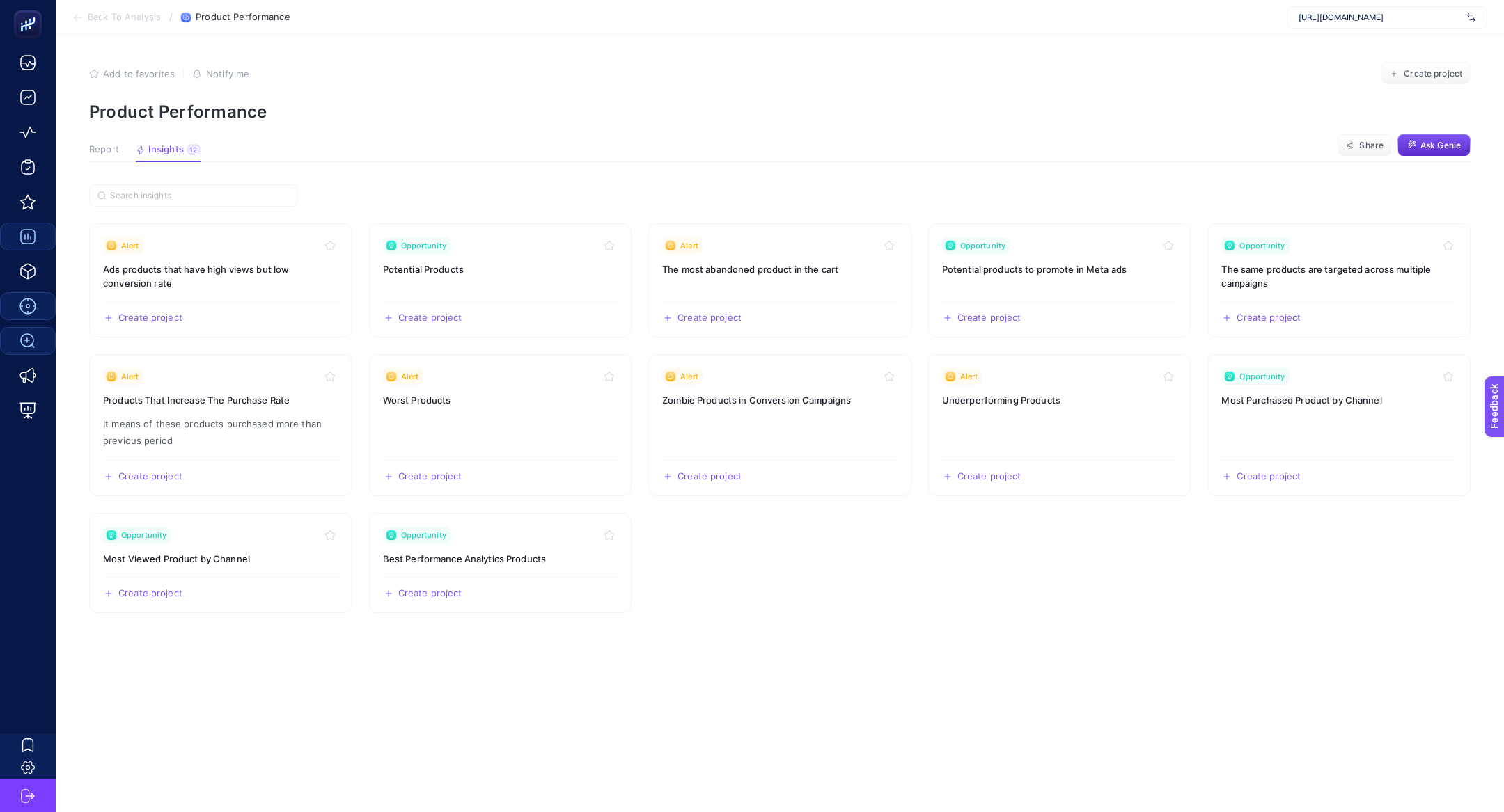
click at [87, 152] on article "Add to favorites false Notify me Create project Product Performance Report Insi…" at bounding box center [779, 423] width 1448 height 777
click at [117, 163] on article "Add to favorites false Notify me Create project Product Performance Report Insi…" at bounding box center [779, 423] width 1448 height 777
click at [107, 157] on button "Report" at bounding box center [104, 153] width 30 height 18
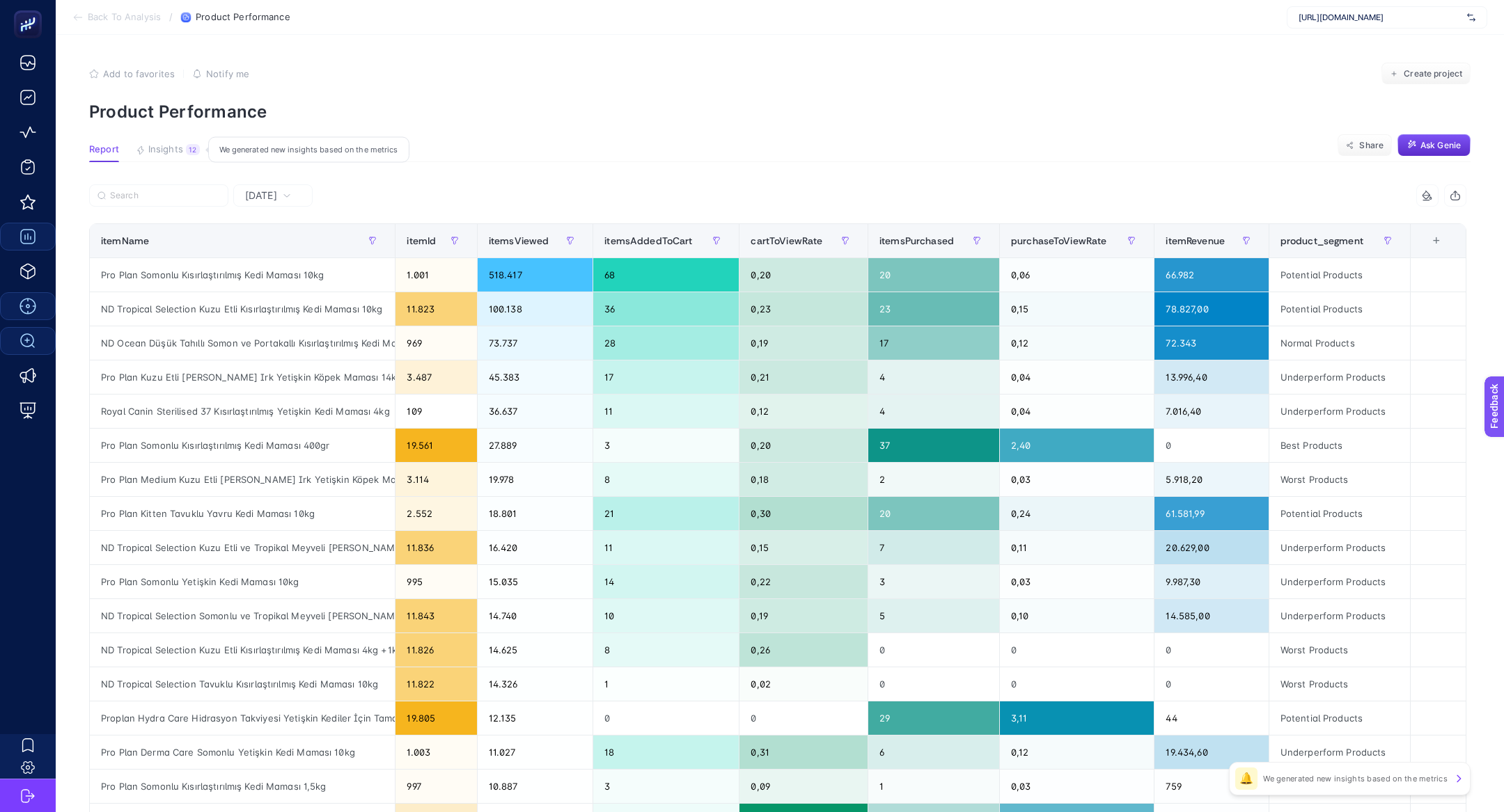
click at [177, 160] on button "Insights 12 We generated new insights based on the metrics" at bounding box center [168, 153] width 64 height 18
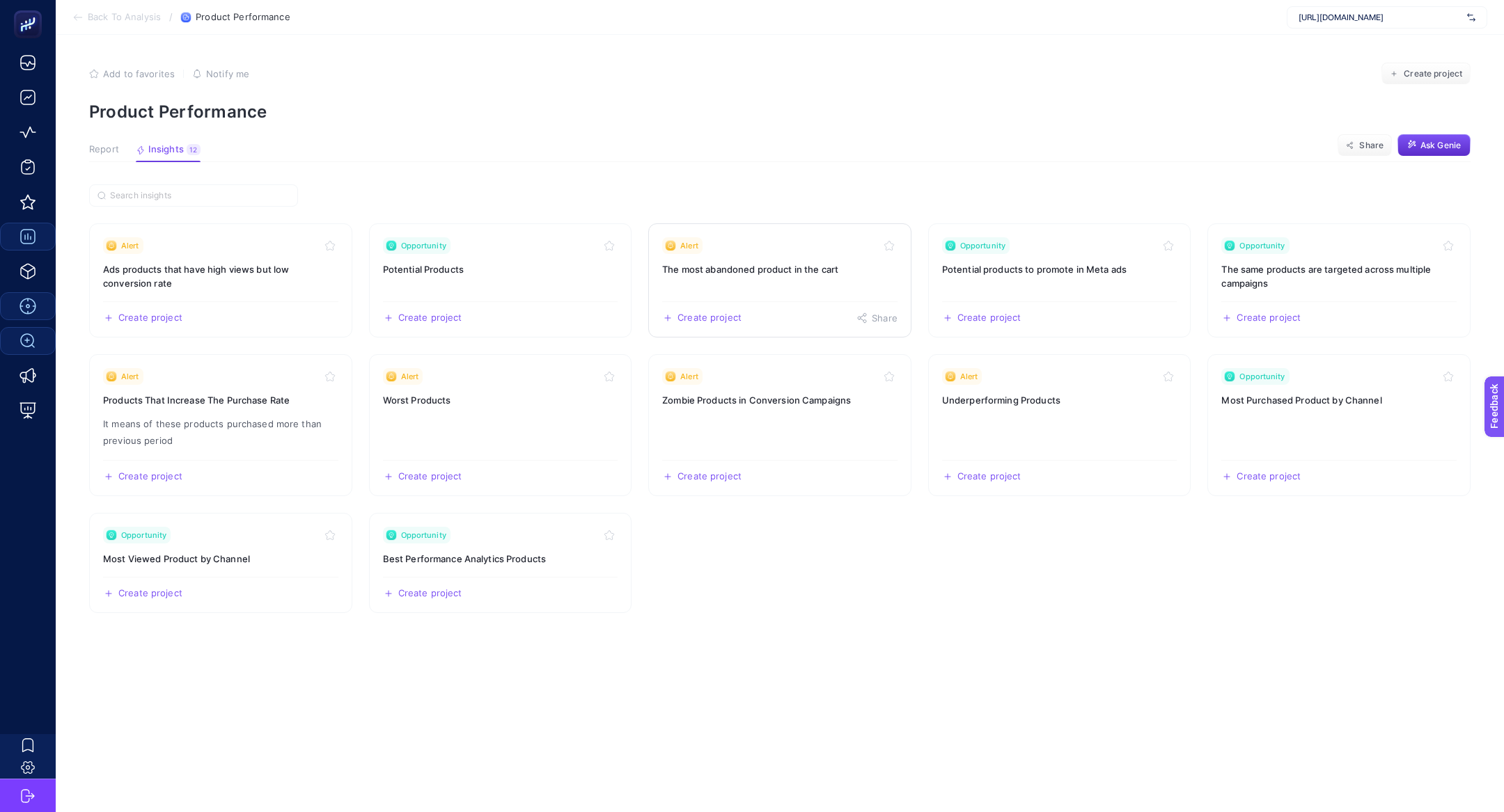
click at [763, 258] on link "Alert The most abandoned product in the cart Create project Share" at bounding box center [779, 280] width 264 height 114
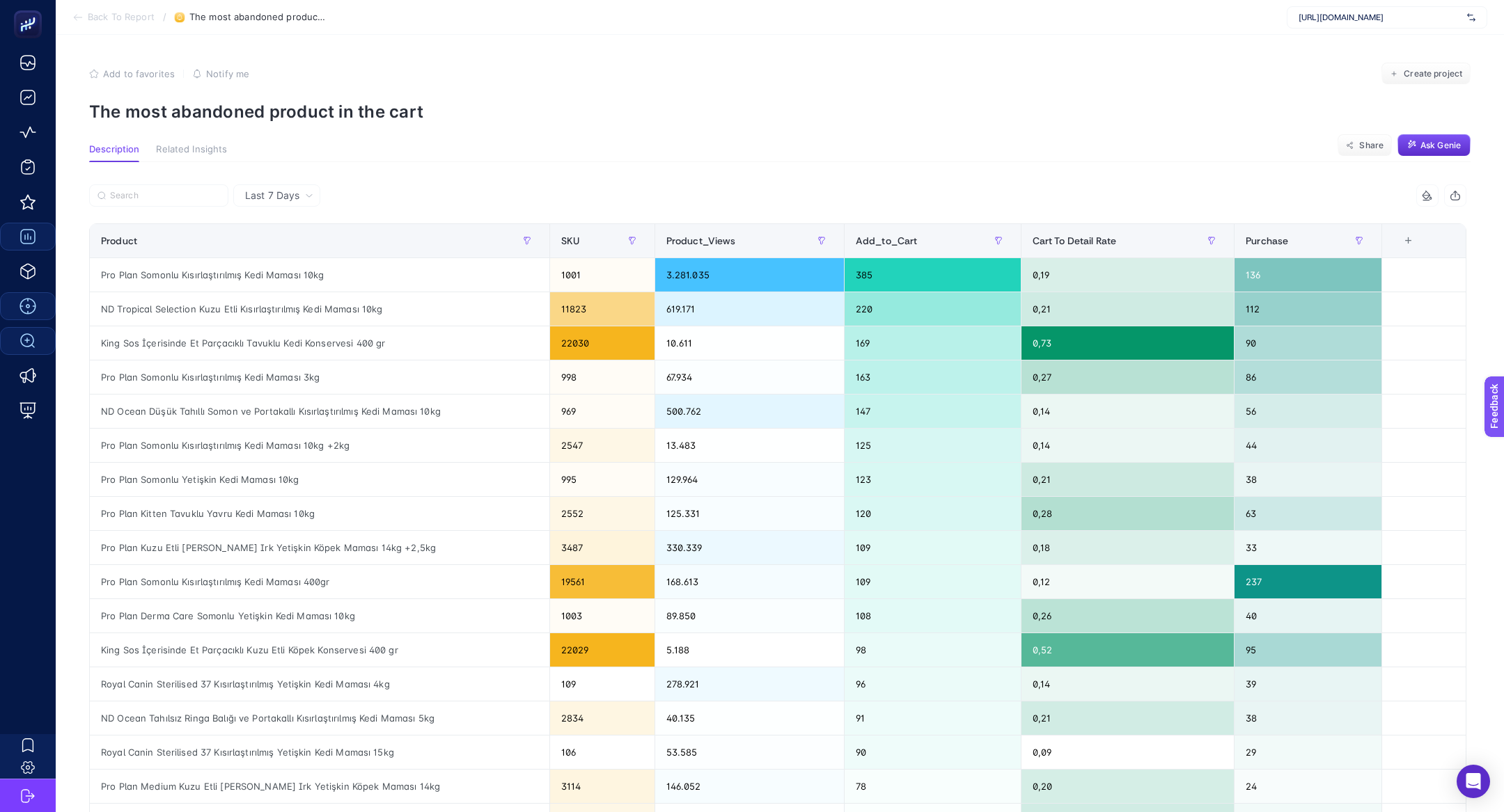
click at [206, 111] on p "The most abandoned product in the cart" at bounding box center [779, 111] width 1381 height 20
copy article "The most abandoned product in the cart"
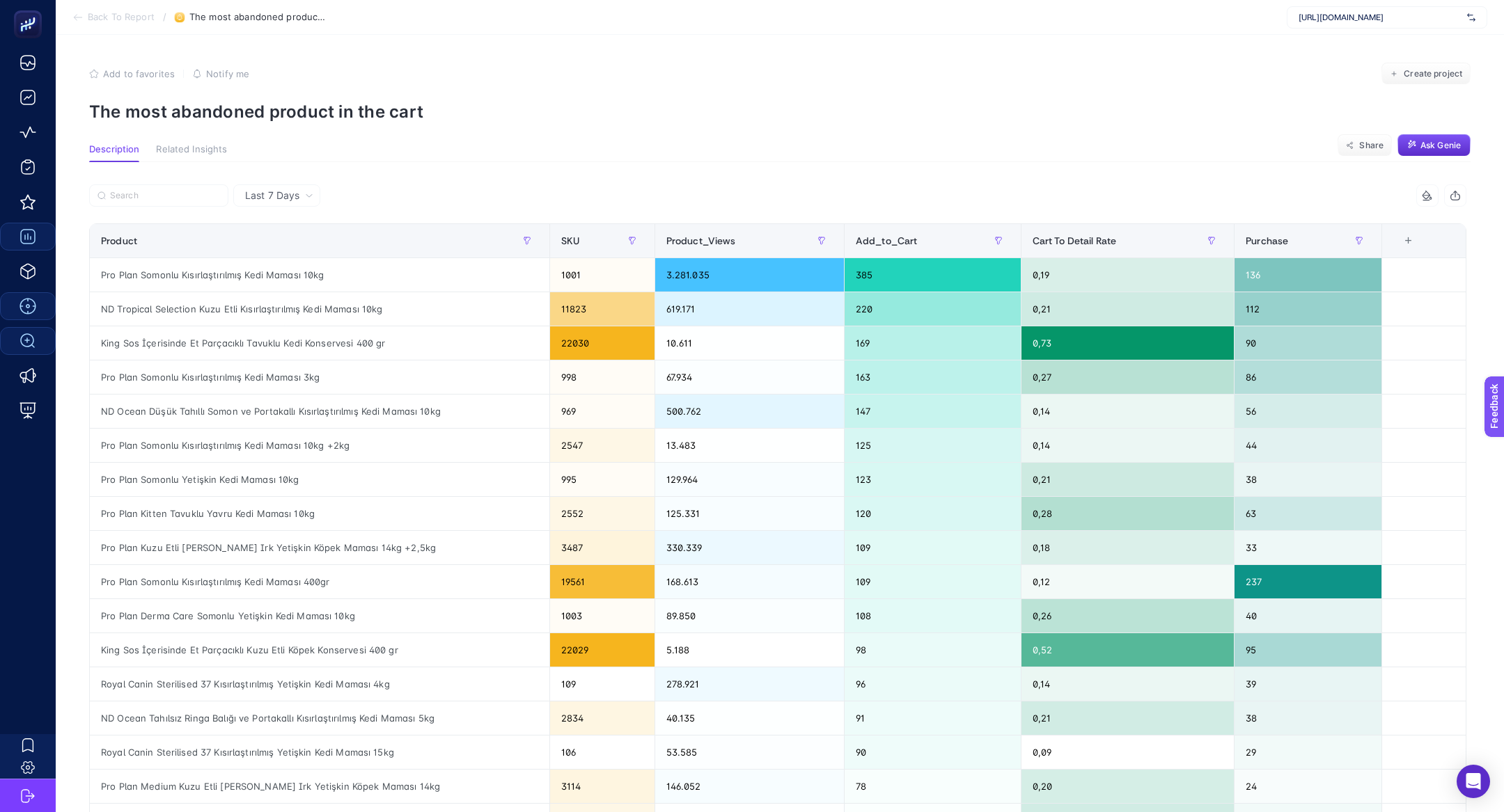
click at [311, 103] on p "The most abandoned product in the cart" at bounding box center [779, 111] width 1381 height 20
copy article "The most abandoned product in the cart"
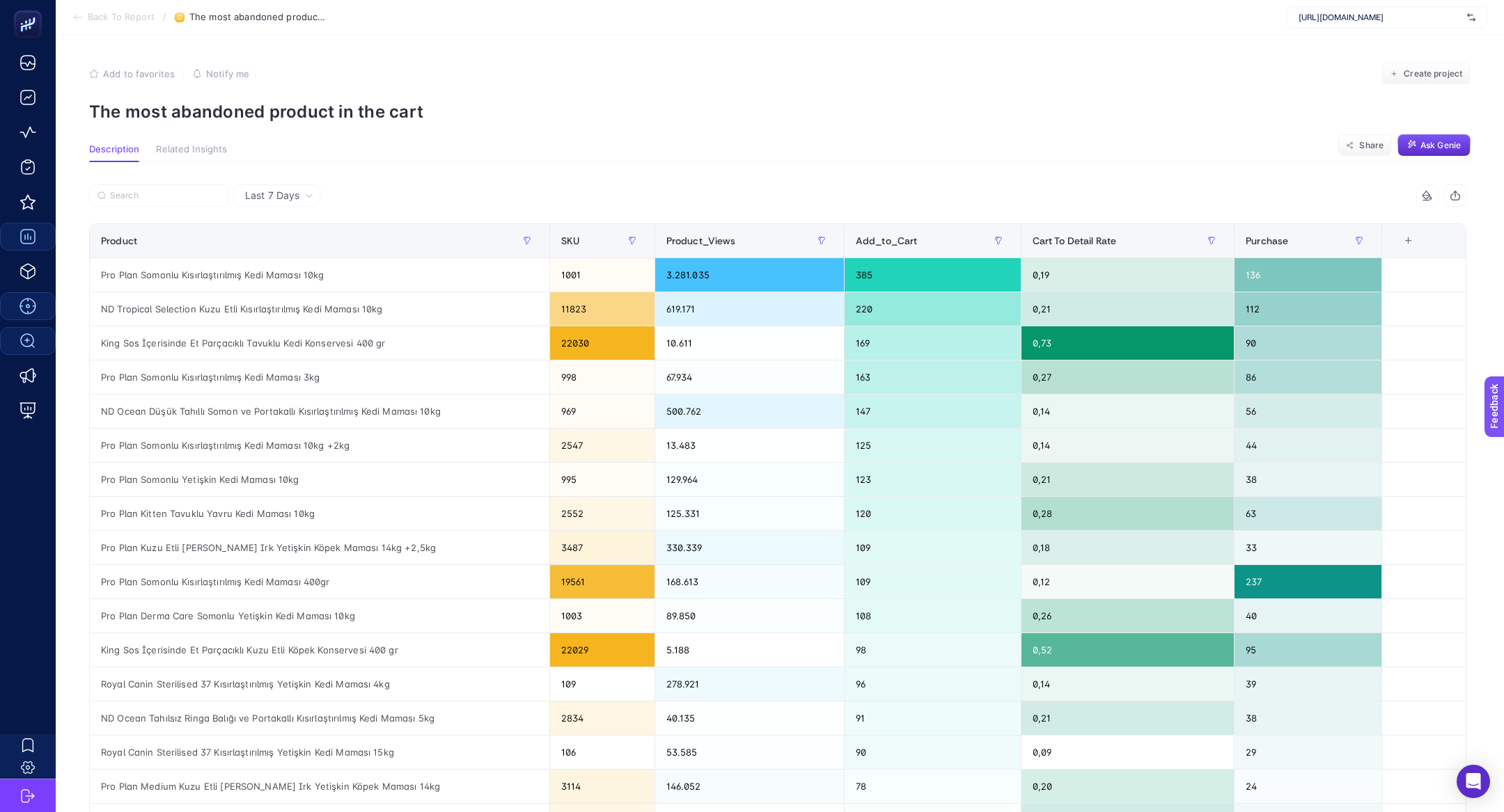
click at [1341, 12] on span "https://www.edme.com.tr/" at bounding box center [1380, 17] width 163 height 11
type input "adl"
click at [1410, 37] on div "https://www.adl.com.tr/" at bounding box center [1387, 46] width 199 height 23
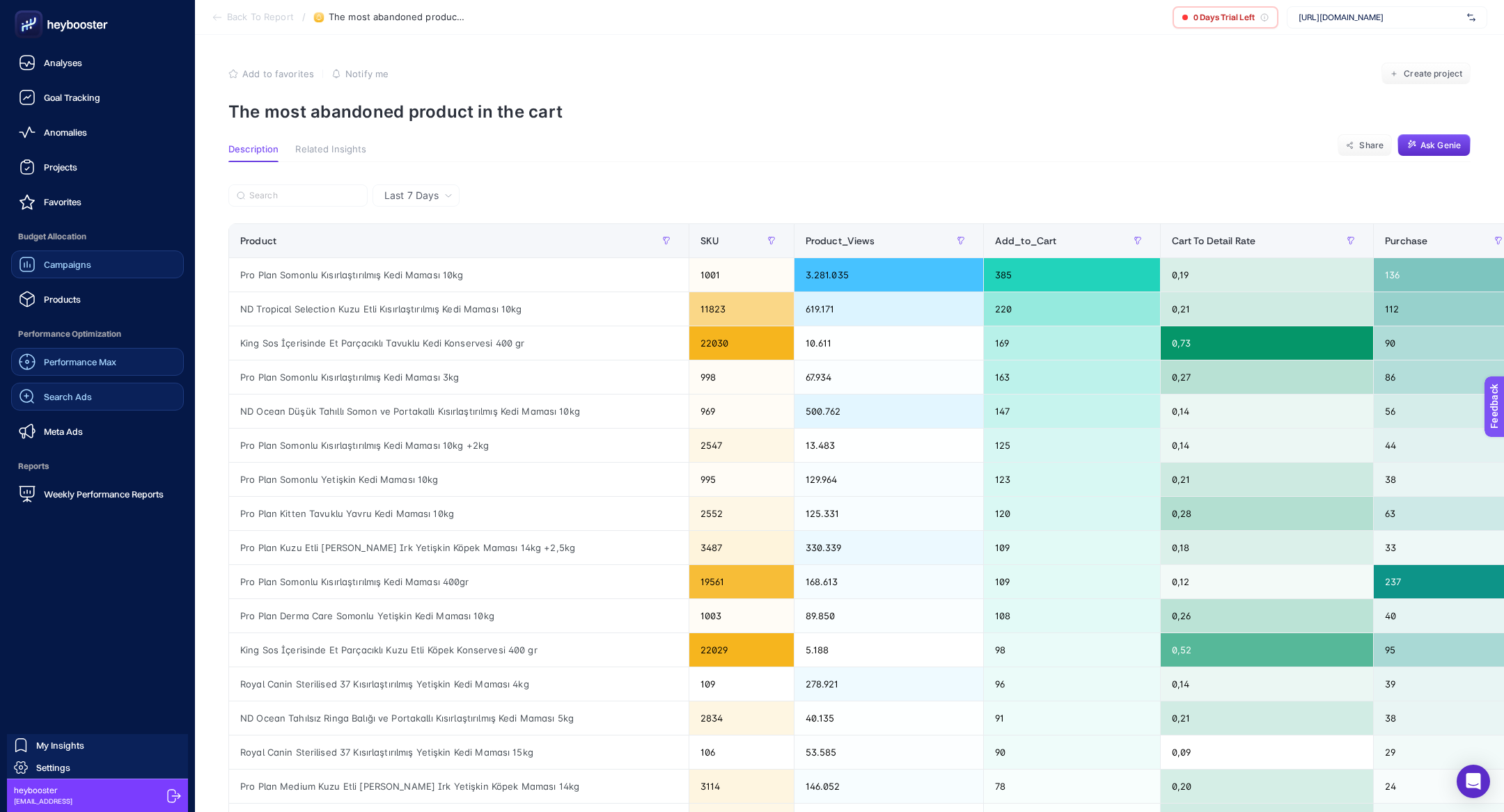
click at [47, 334] on span "Performance Optimization" at bounding box center [97, 334] width 173 height 28
click at [80, 356] on span "Performance Max" at bounding box center [79, 362] width 72 height 11
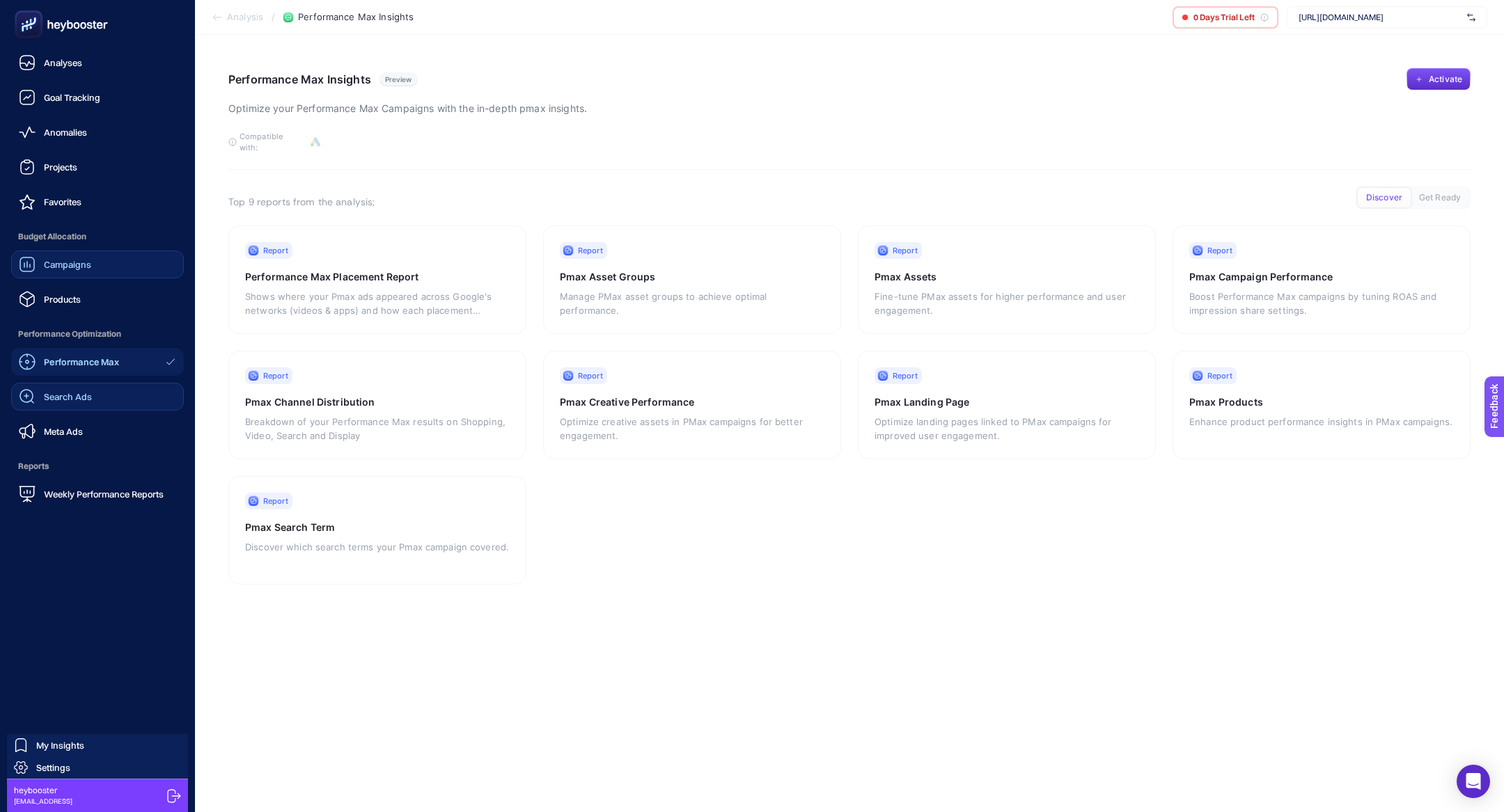
click at [94, 267] on link "Campaigns" at bounding box center [97, 264] width 173 height 28
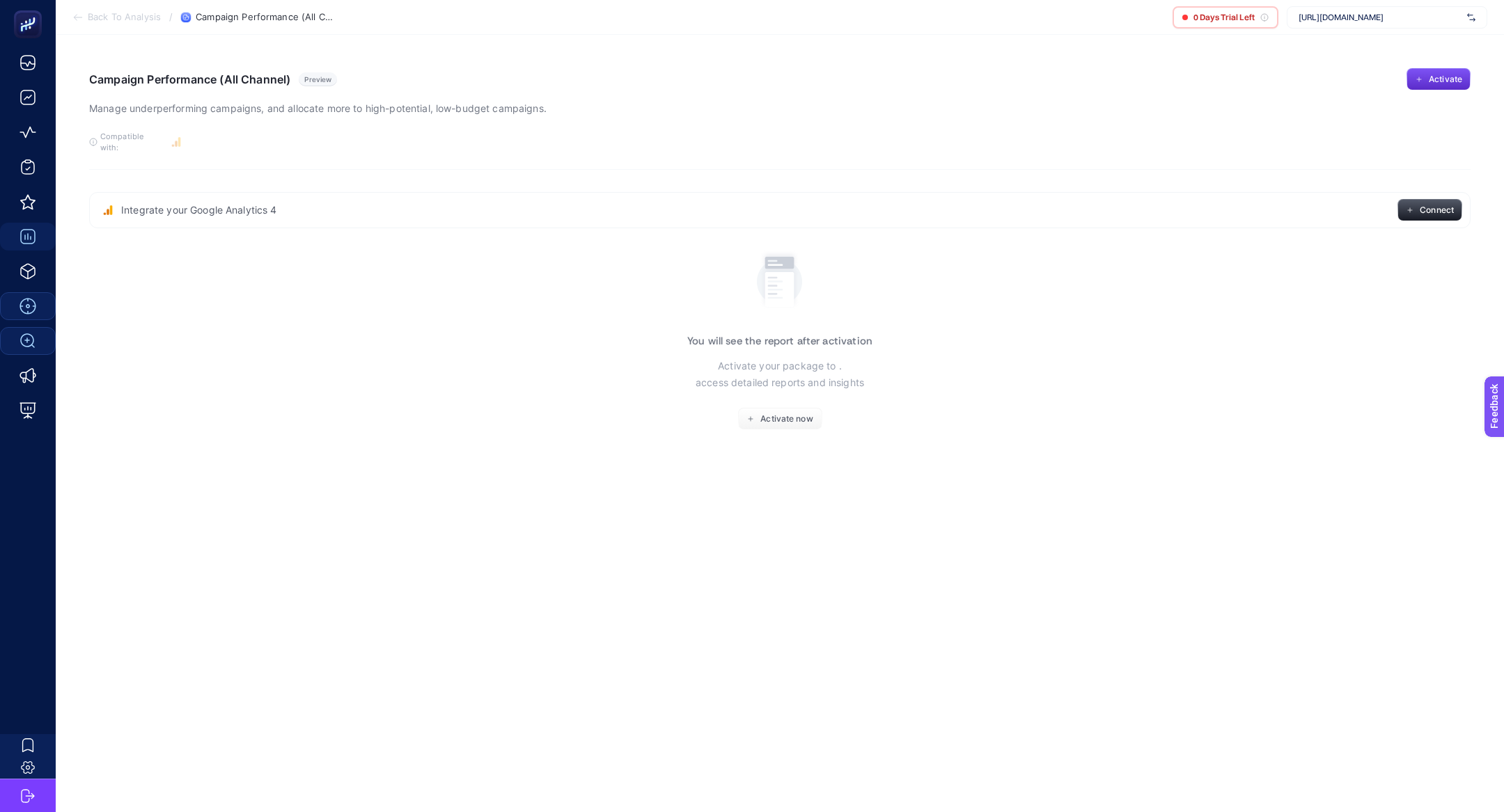
click at [1335, 18] on span "https://www.adl.com.tr/" at bounding box center [1380, 17] width 163 height 11
type input "adidas"
click at [1353, 59] on div "+ Add New Client" at bounding box center [1387, 71] width 199 height 28
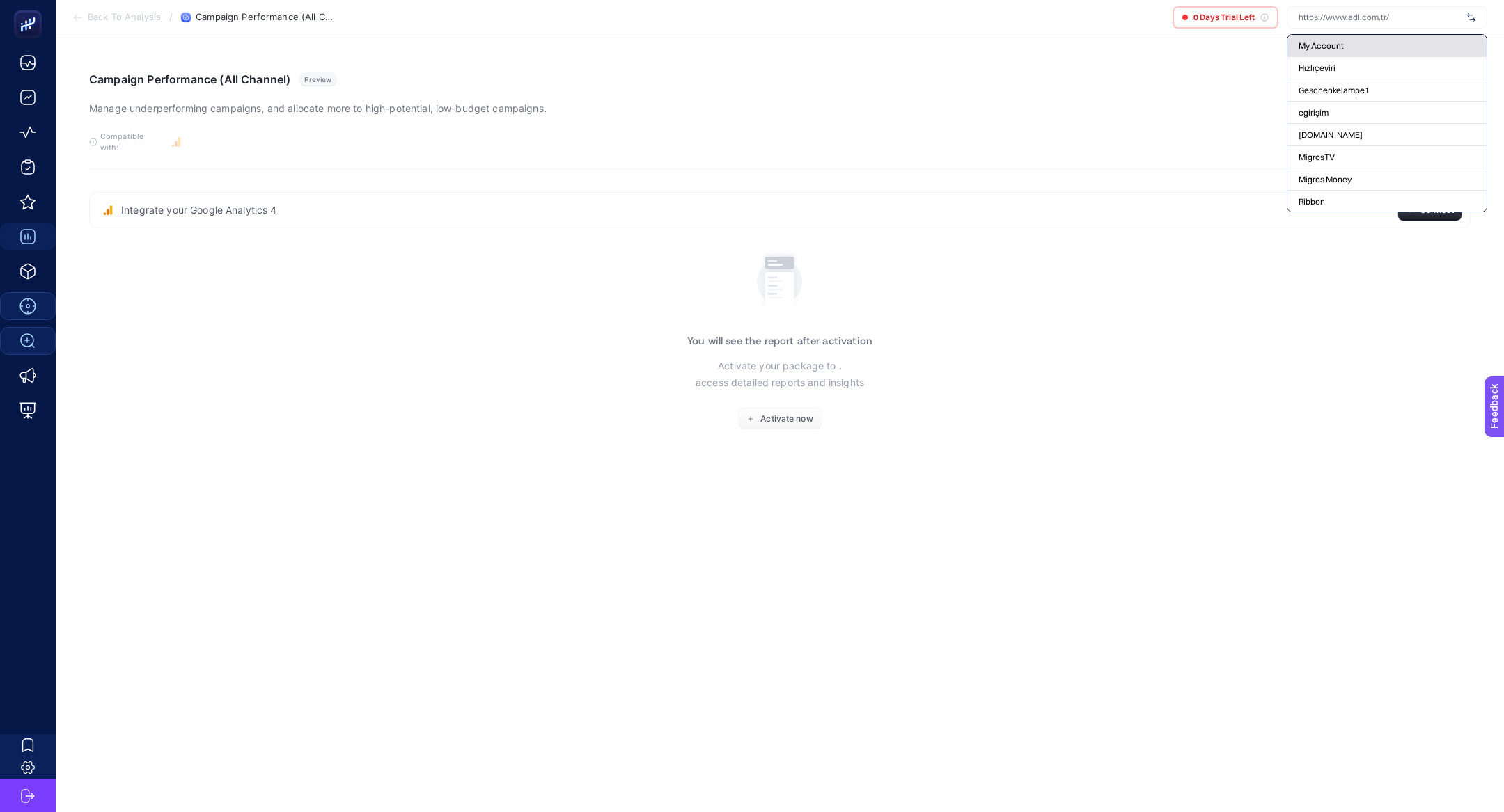
click at [1347, 50] on div "My Account" at bounding box center [1387, 46] width 199 height 23
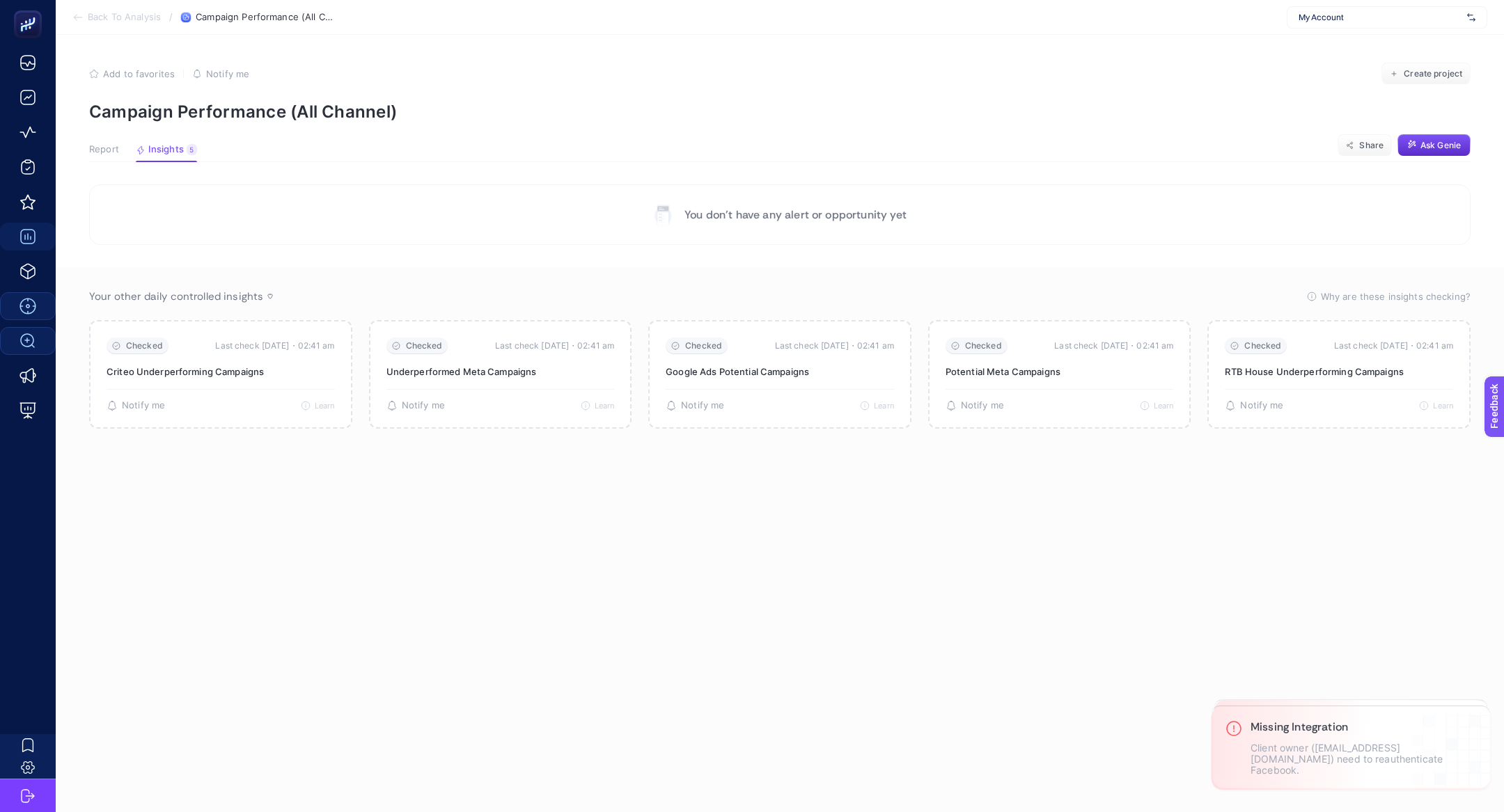
click at [1337, 16] on span "My Account" at bounding box center [1380, 17] width 163 height 11
type input "adidas"
click at [1347, 37] on div "adidas Turkiye" at bounding box center [1387, 46] width 199 height 23
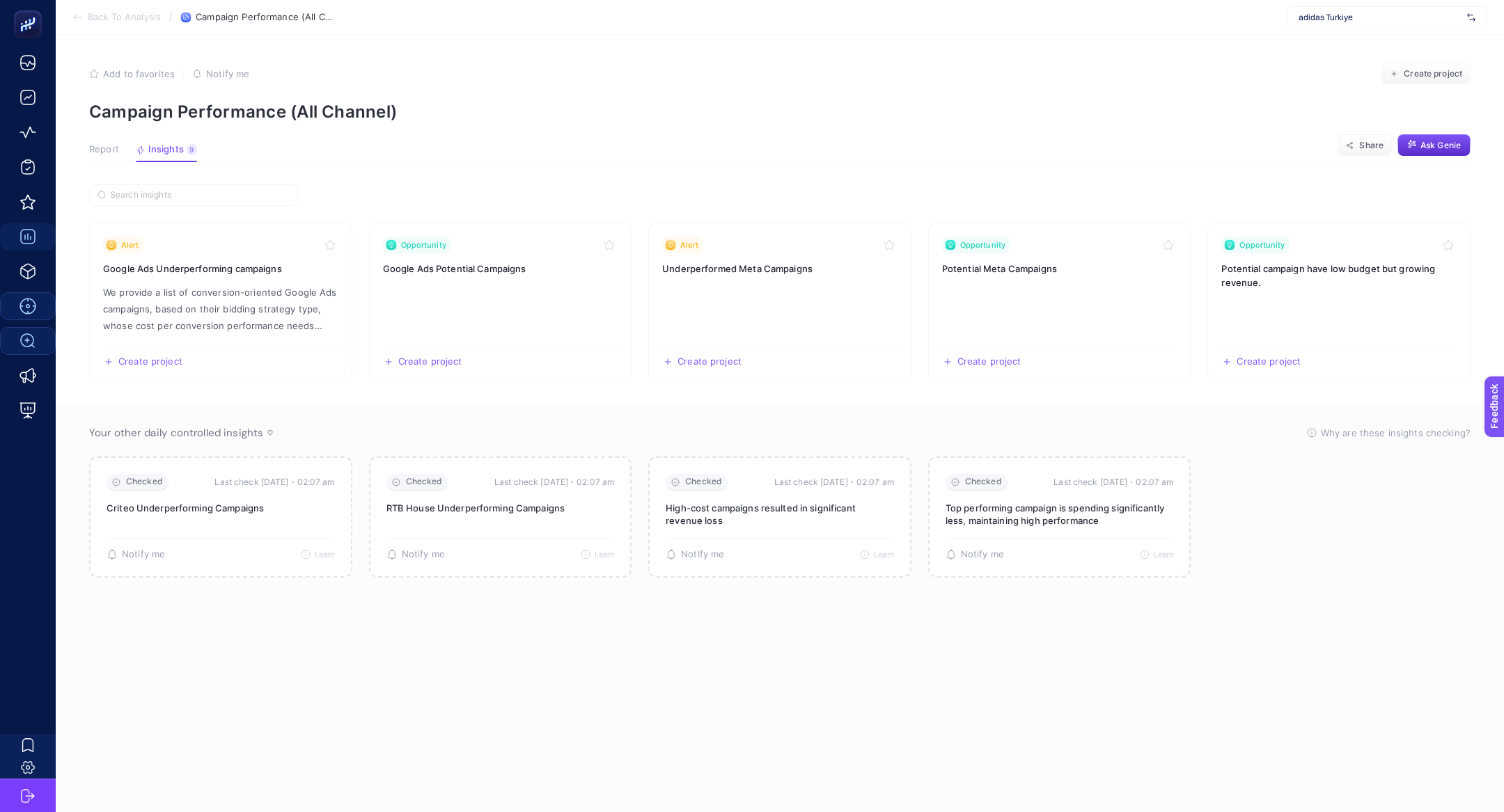
click at [97, 124] on article "Add to favorites false Notify me Create project Campaign Performance (All Chann…" at bounding box center [779, 423] width 1448 height 777
click at [97, 149] on span "Report" at bounding box center [104, 150] width 30 height 11
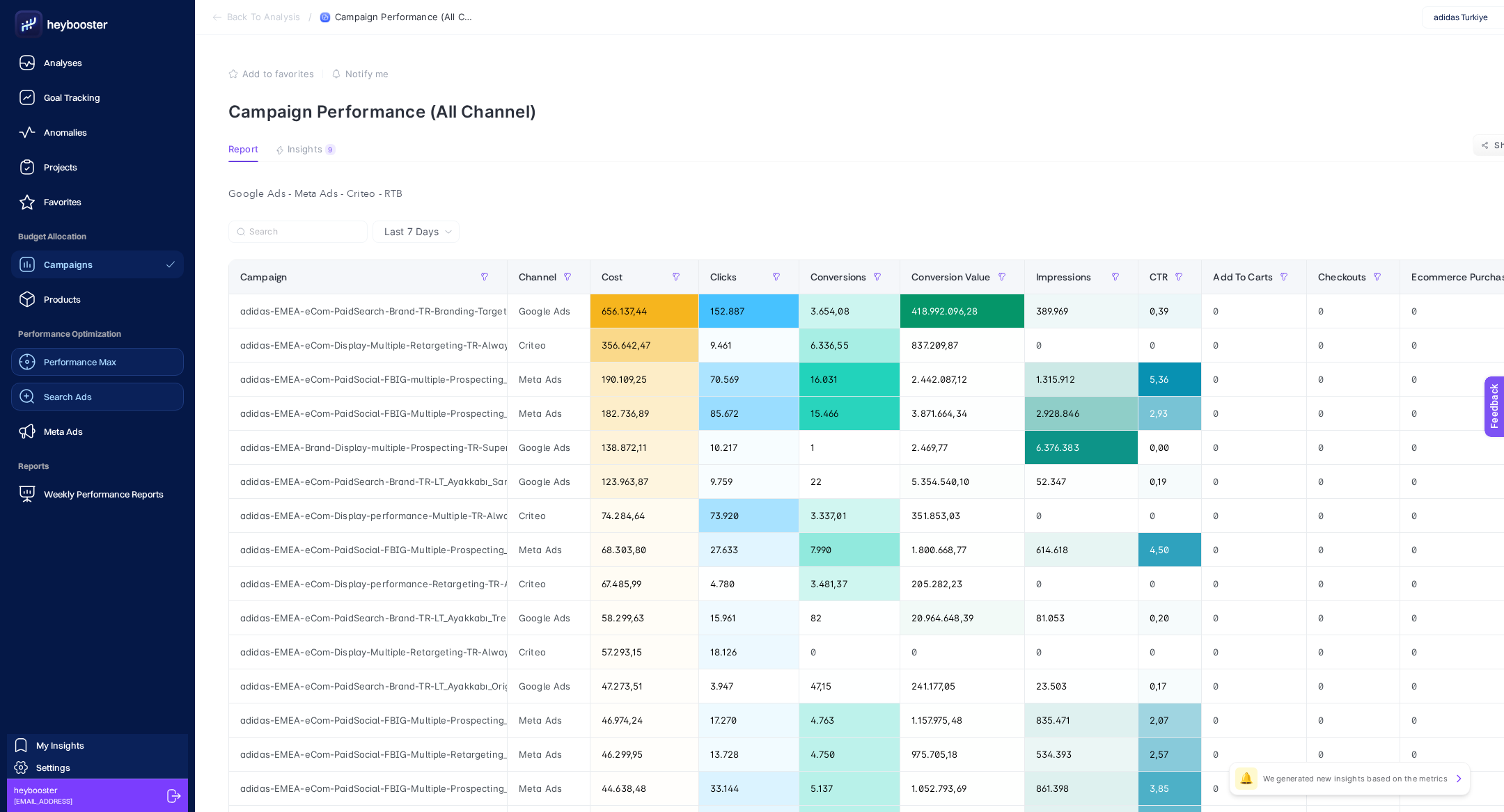
click at [121, 389] on link "Search Ads" at bounding box center [97, 396] width 173 height 28
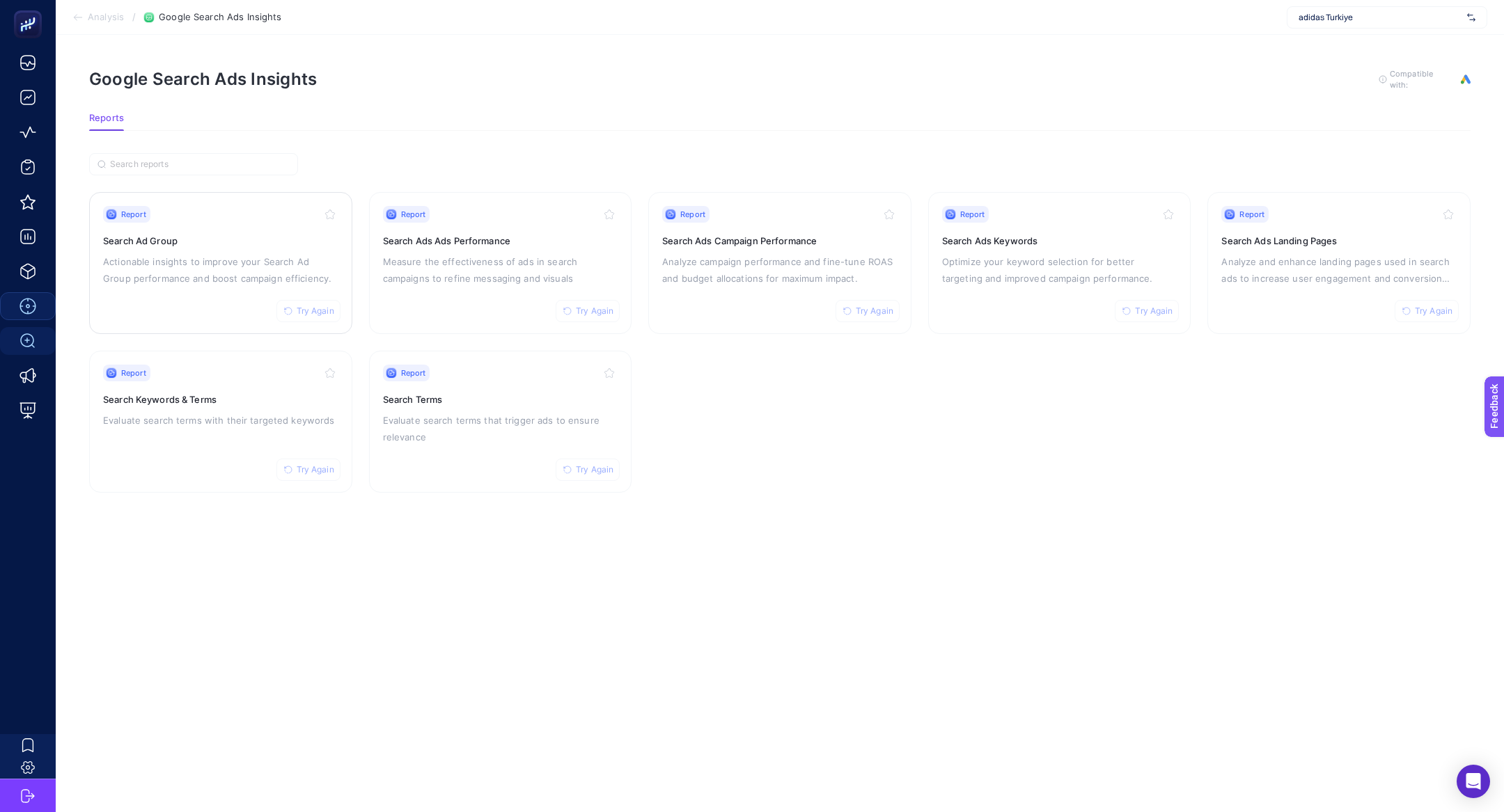
click at [171, 265] on p "Actionable insights to improve your Search Ad Group performance and boost campa…" at bounding box center [220, 270] width 236 height 33
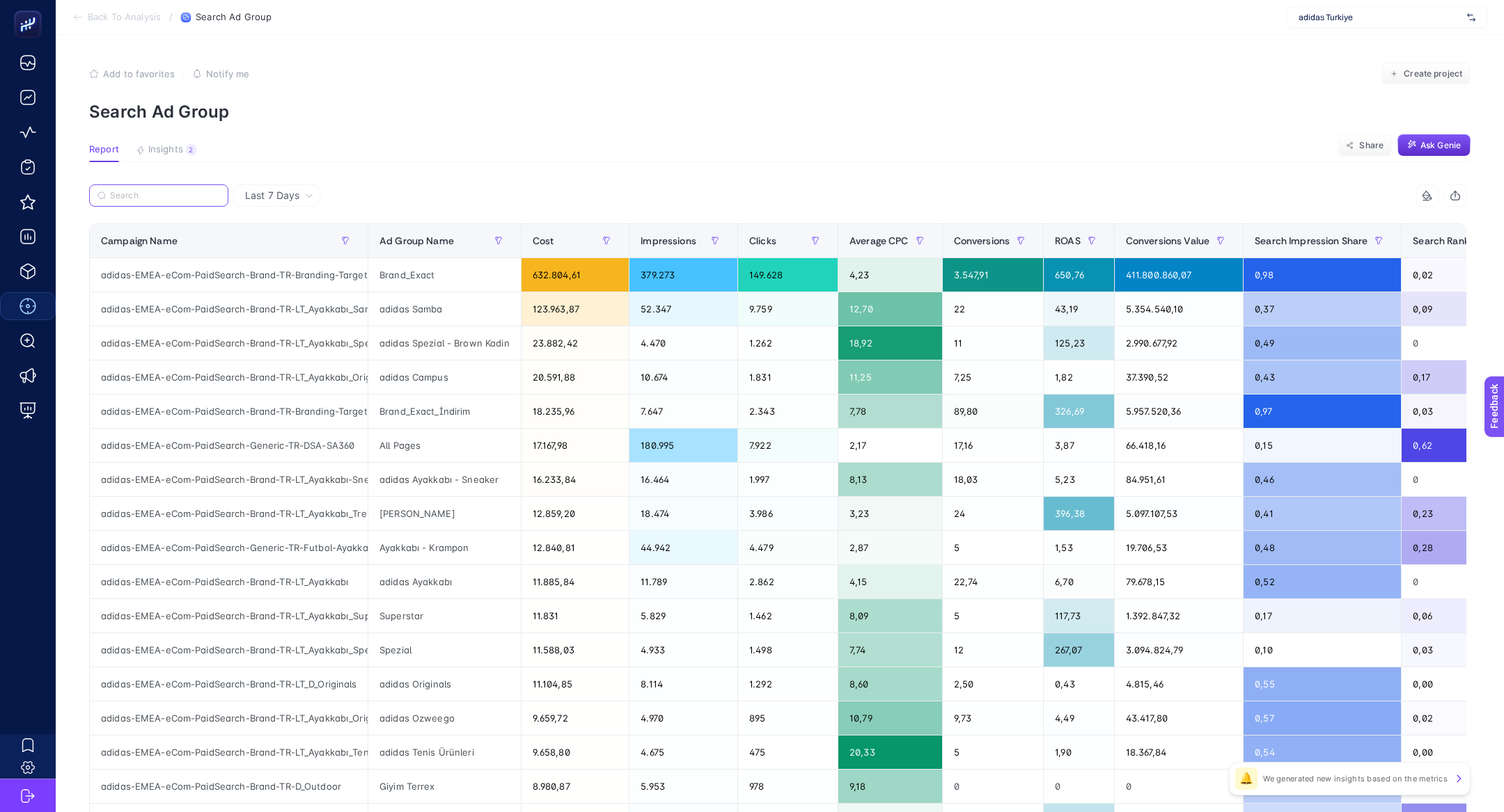
click at [177, 199] on input "Search" at bounding box center [164, 196] width 110 height 10
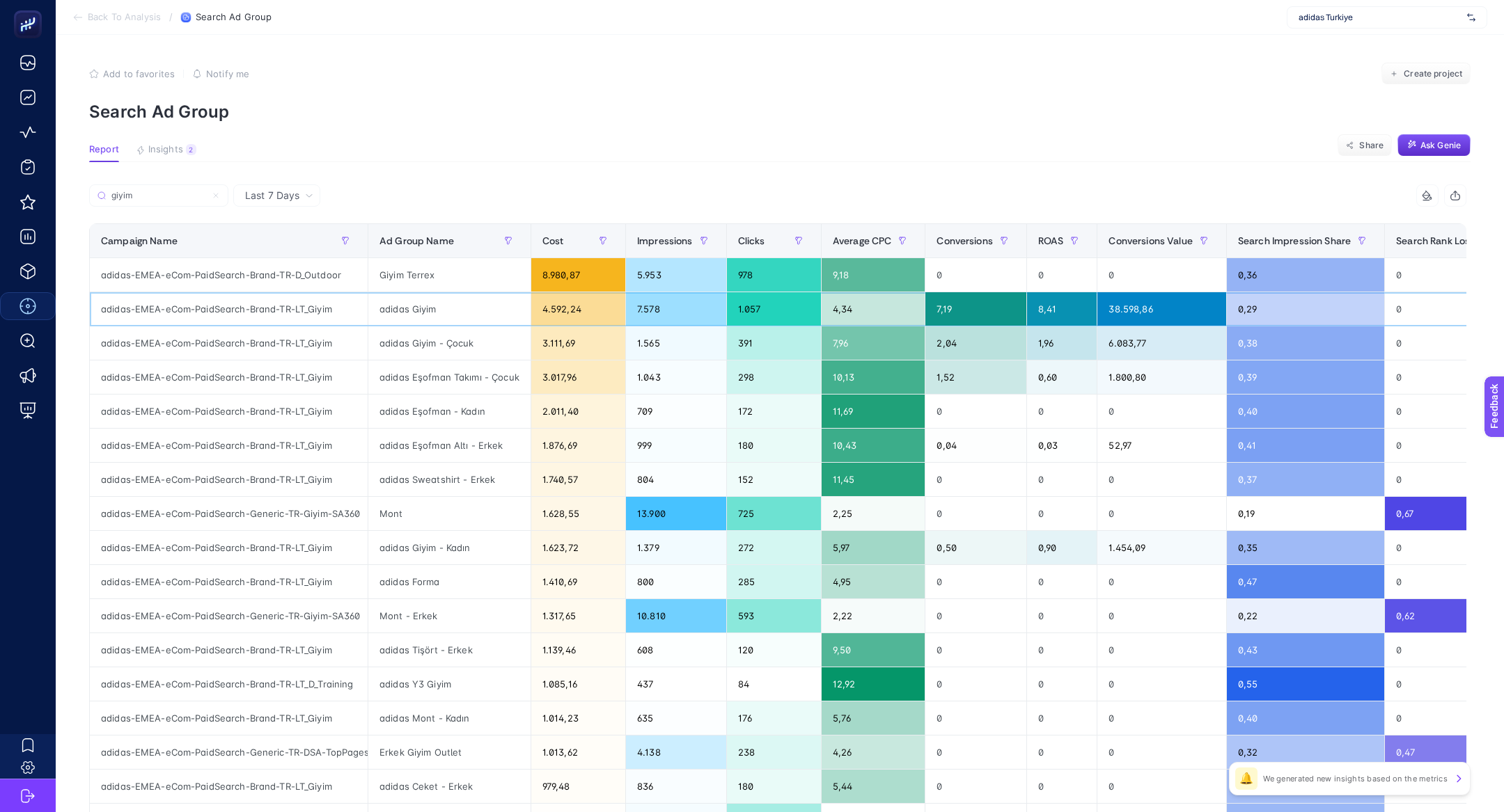
click at [296, 308] on div "adidas-EMEA-eCom-PaidSearch-Brand-TR-LT_Giyim" at bounding box center [228, 309] width 277 height 33
copy tr "adidas-EMEA-eCom-PaidSearch-Brand-TR-LT_Giyim"
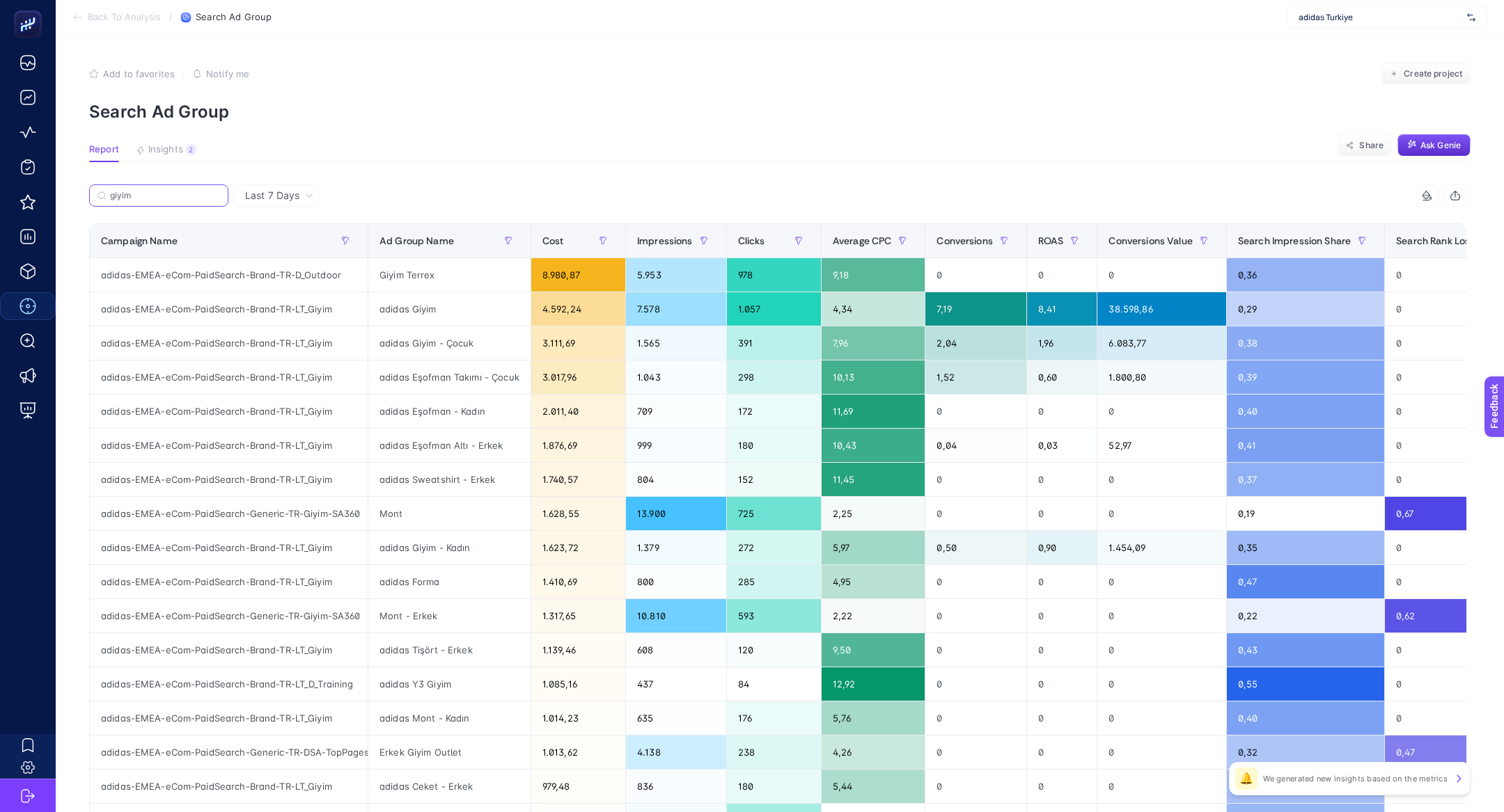
click at [150, 197] on input "giyim" at bounding box center [164, 196] width 110 height 10
paste input "adidas-EMEA-eCom-PaidSearch-Brand-TR-LT_G"
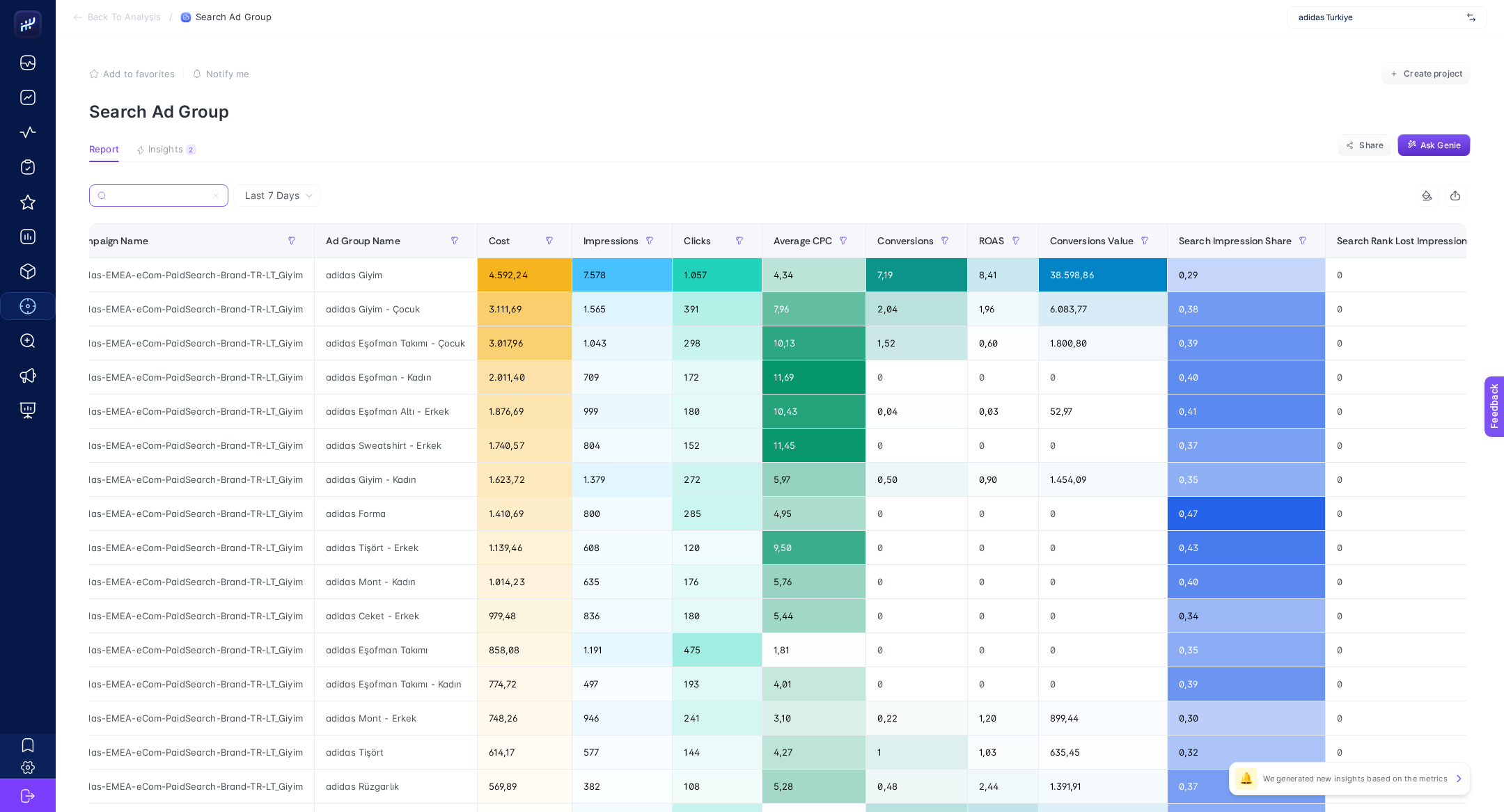
scroll to position [0, 36]
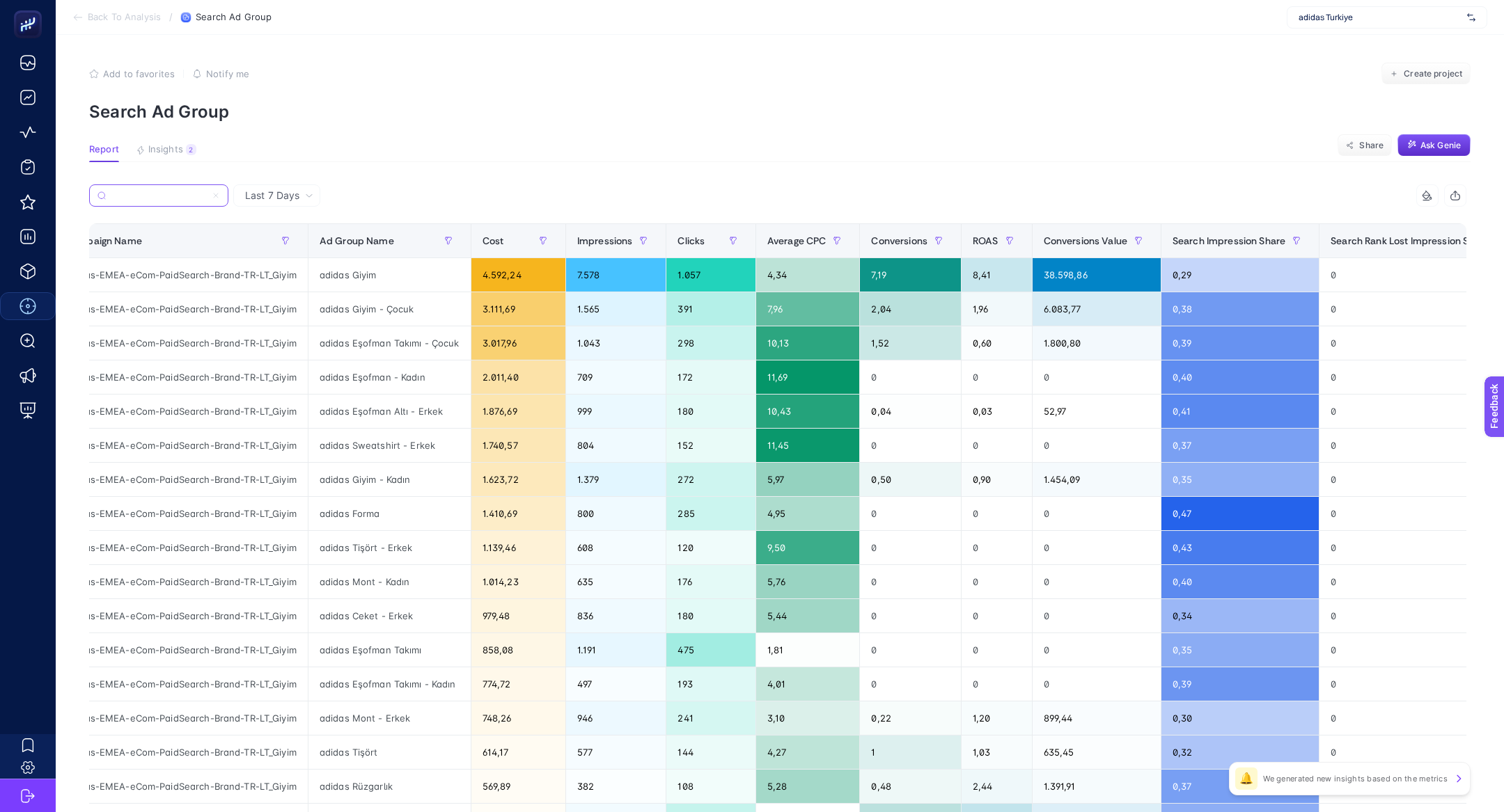
type input "adidas-EMEA-eCom-PaidSearch-Brand-TR-LT_Giyim"
click at [267, 194] on span "Last 7 Days" at bounding box center [272, 196] width 54 height 14
click at [299, 263] on ul "Last 7 Days Last 30 Days" at bounding box center [277, 237] width 85 height 57
click at [297, 207] on div "adidas-EMEA-eCom-PaidSearch-Brand-TR-LT_Giyim" at bounding box center [433, 199] width 689 height 30
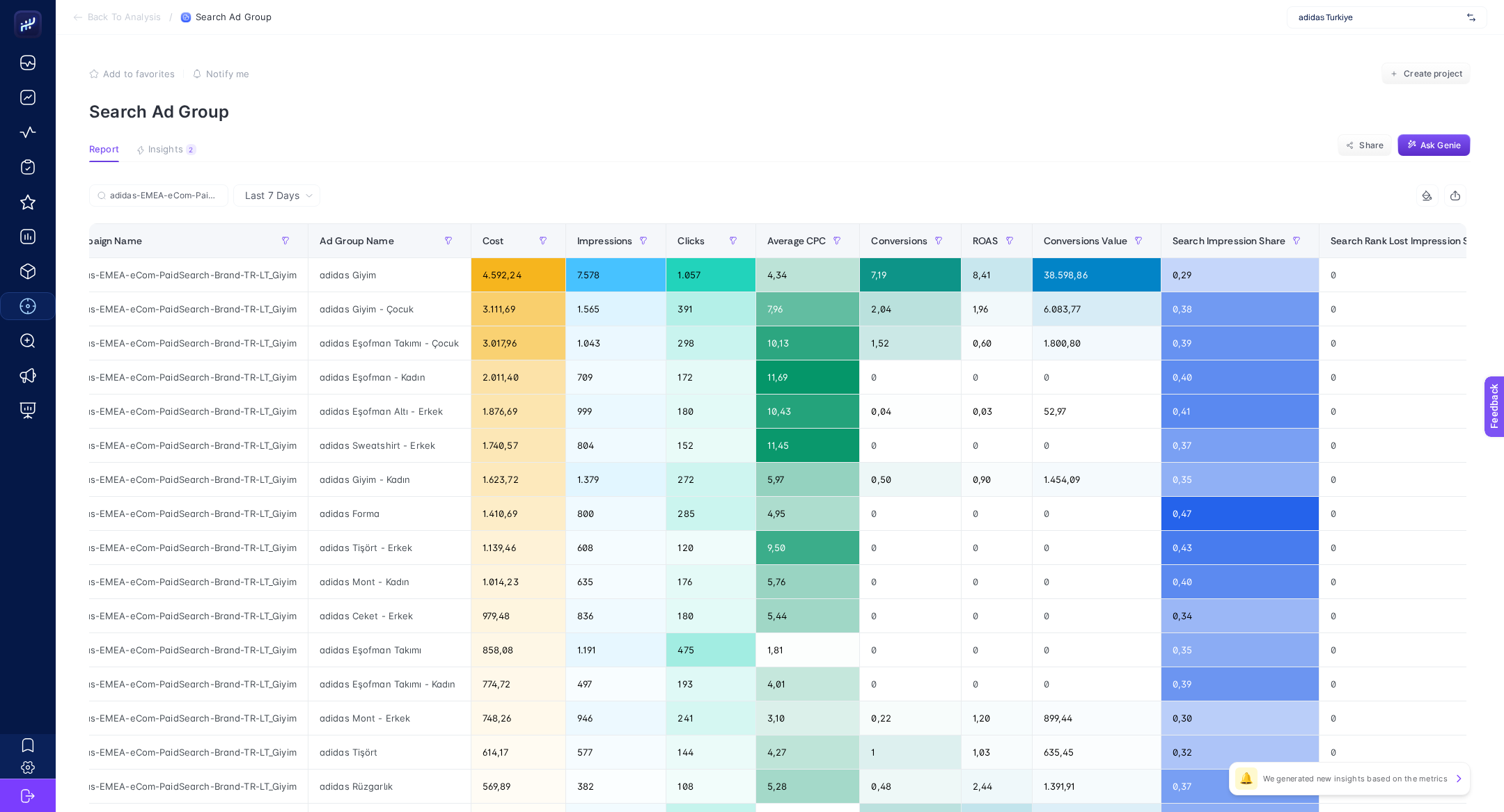
click at [297, 199] on span "Last 7 Days" at bounding box center [272, 196] width 54 height 14
click at [299, 243] on li "Last 30 Days" at bounding box center [277, 250] width 78 height 25
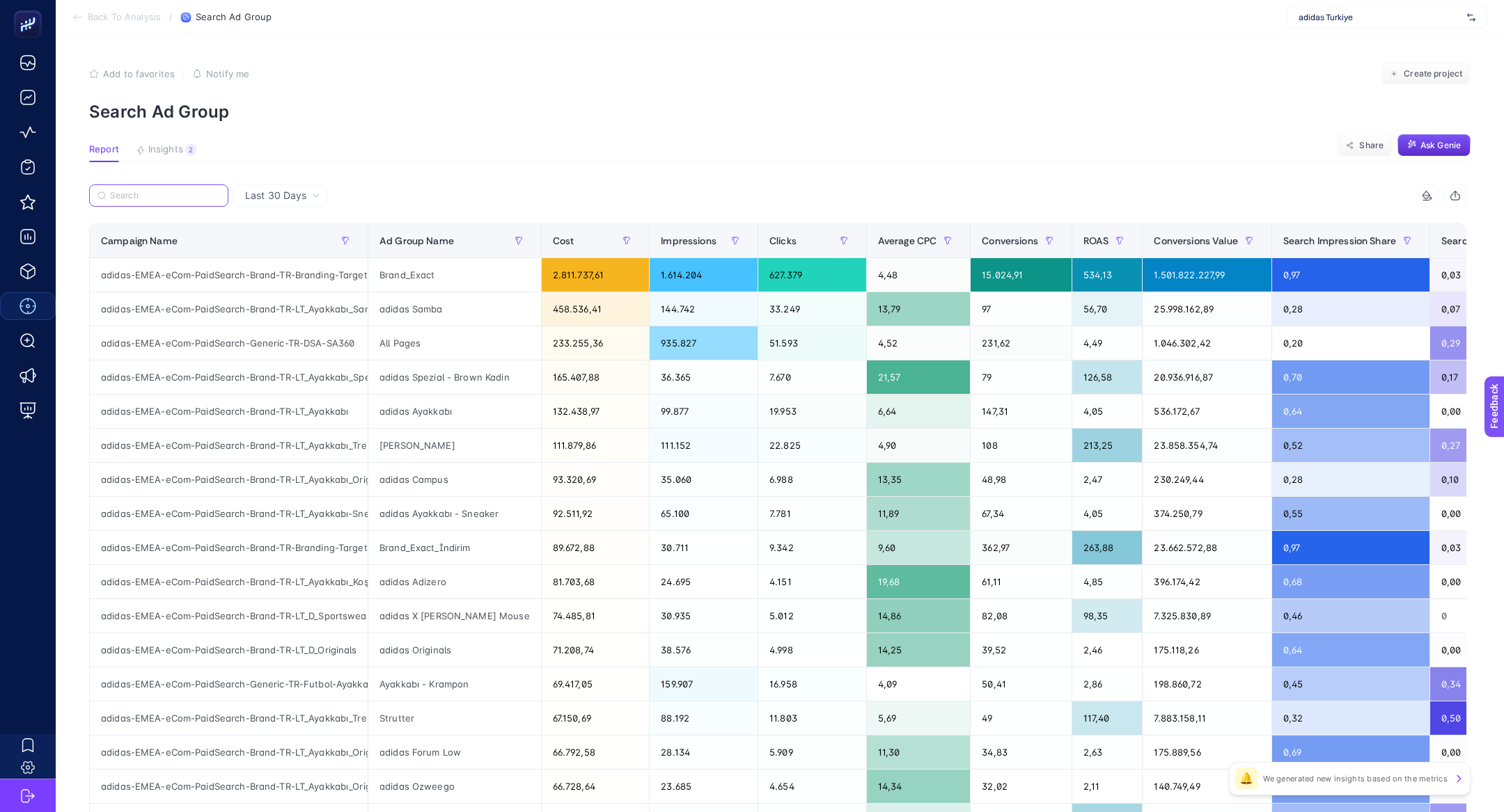
click at [203, 195] on input "Search" at bounding box center [164, 196] width 110 height 10
paste input "adidas-EMEA-eCom-PaidSearch-Brand-TR-LT_Giyim"
type input "adidas-EMEA-eCom-PaidSearch-Brand-TR-LT_Giyim"
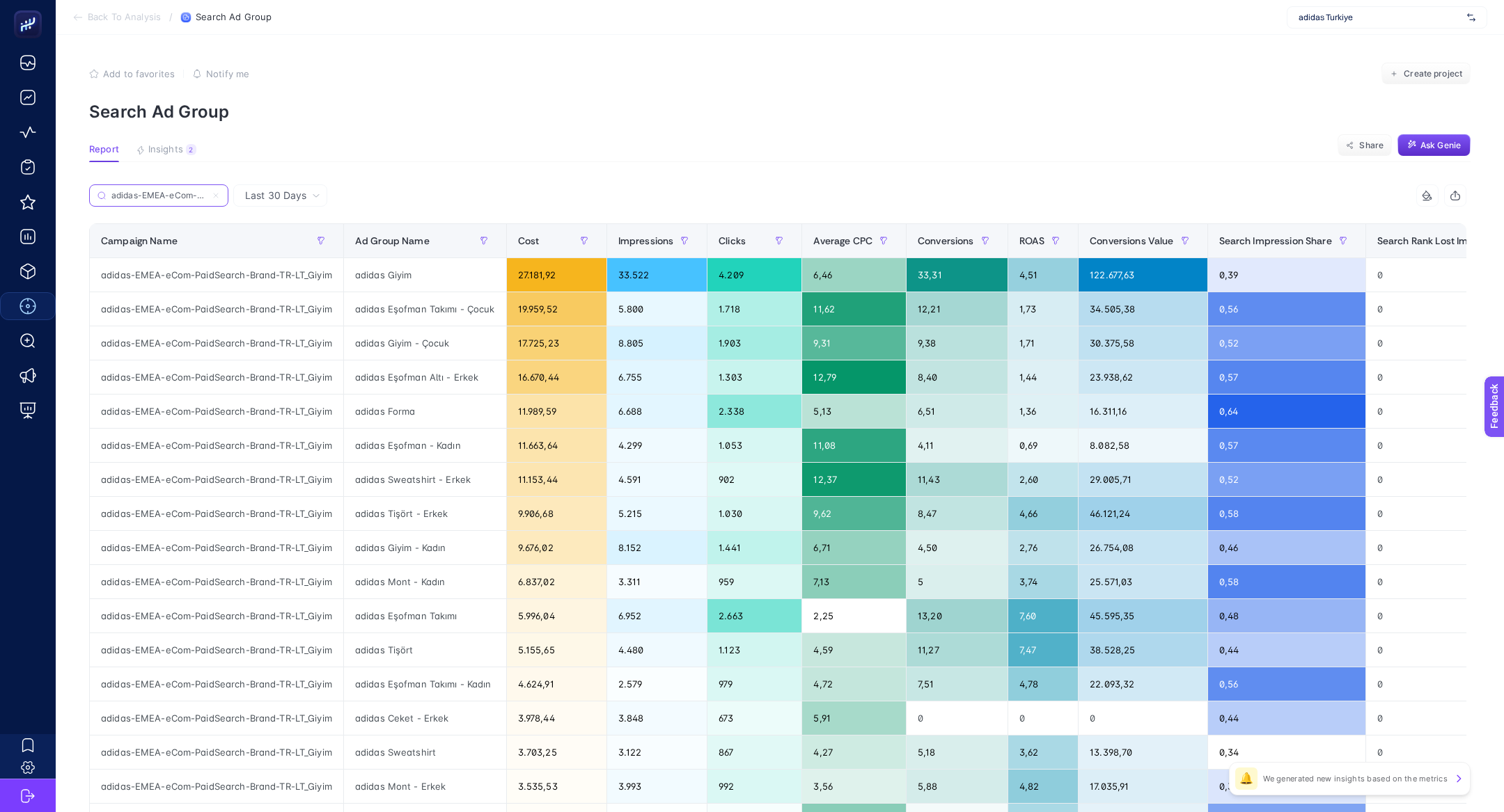
scroll to position [0, 117]
type input "adidas-EMEA-eCom-PaidSearch-Brand-TR-LT_Giyim"
click at [184, 153] on button "Insights 2 We generated new insights based on the metrics" at bounding box center [166, 153] width 61 height 18
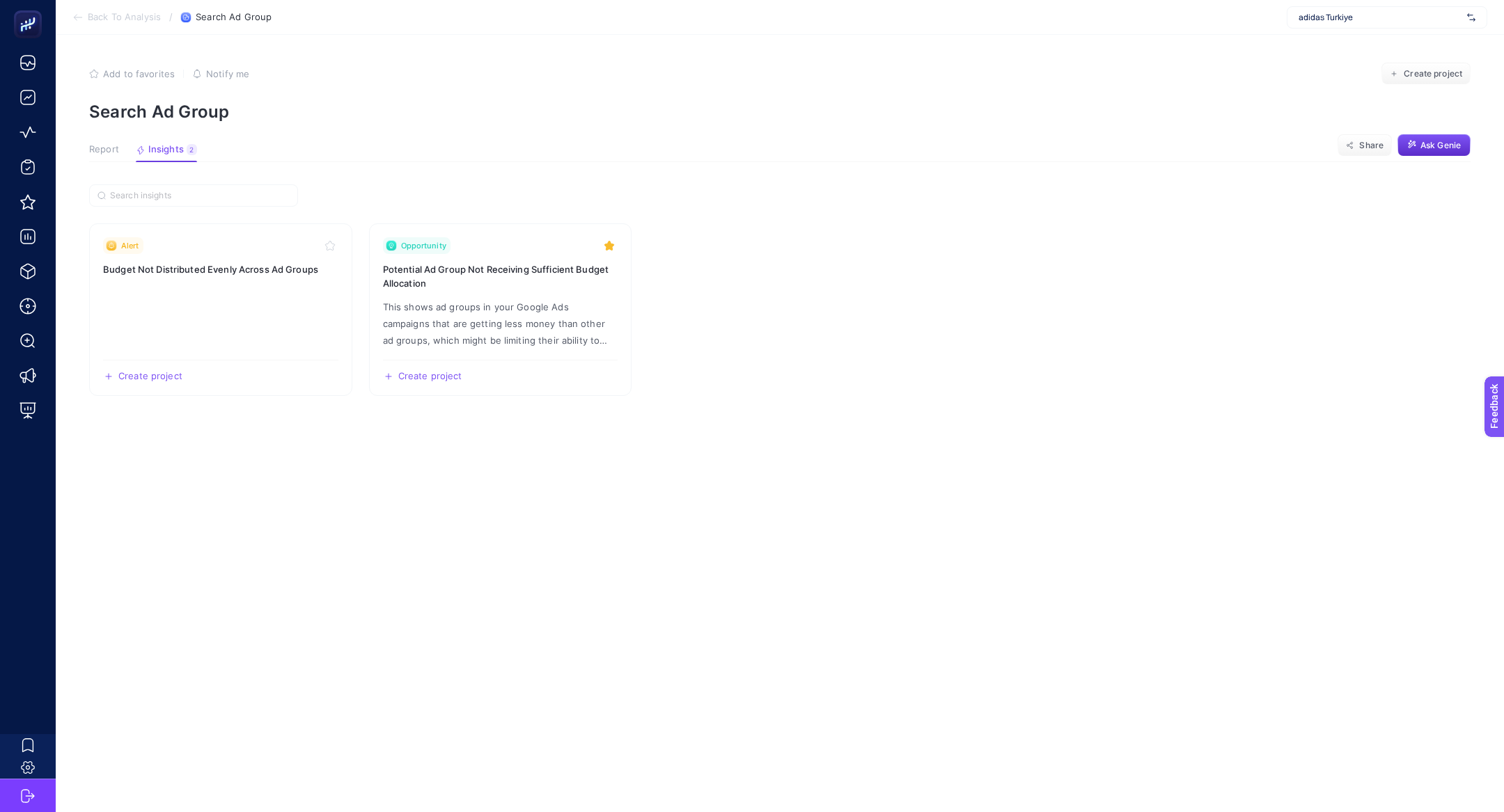
click at [92, 144] on span "Report" at bounding box center [104, 150] width 30 height 11
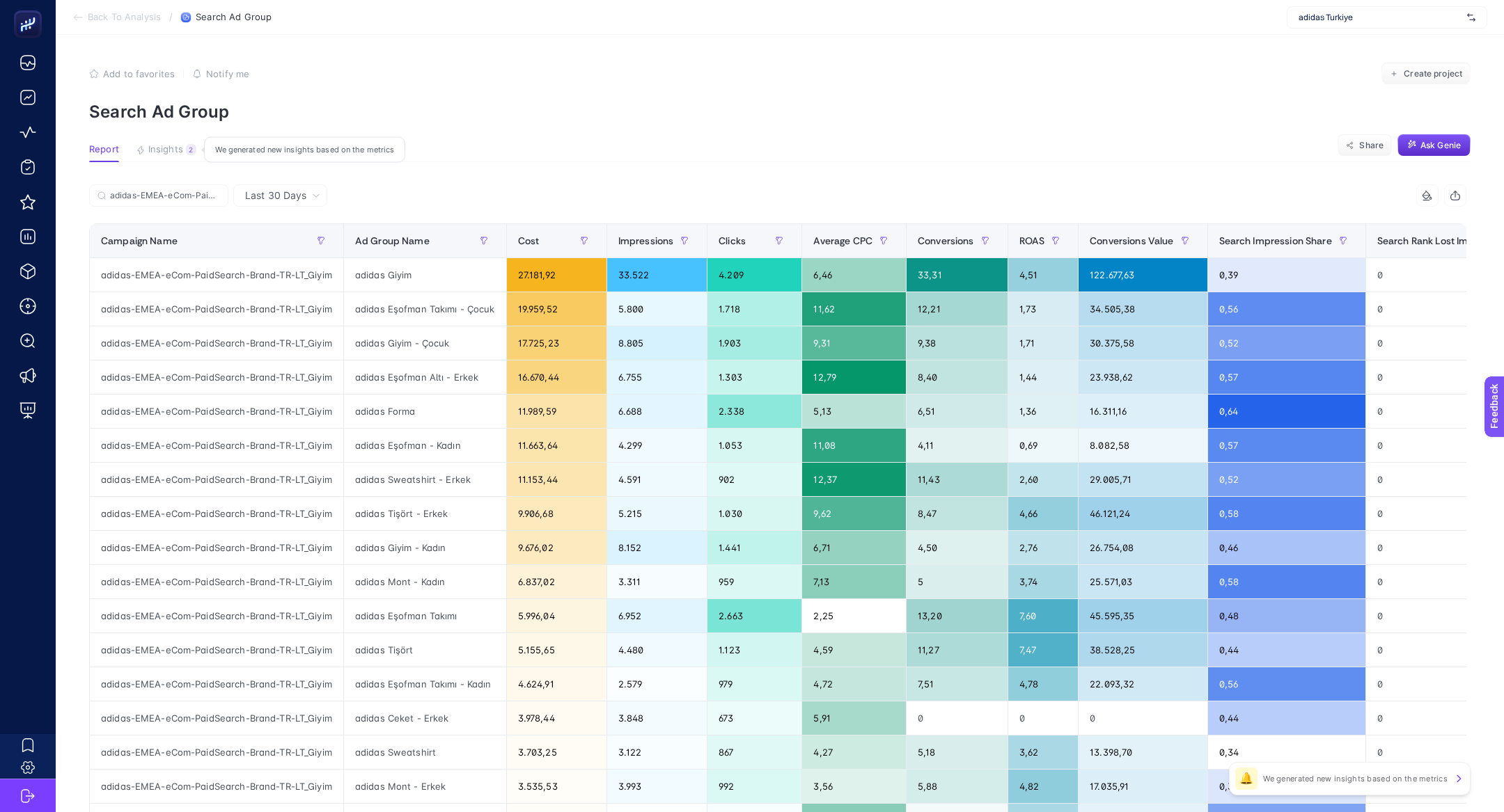
click at [164, 160] on button "Insights 2 We generated new insights based on the metrics" at bounding box center [166, 153] width 61 height 18
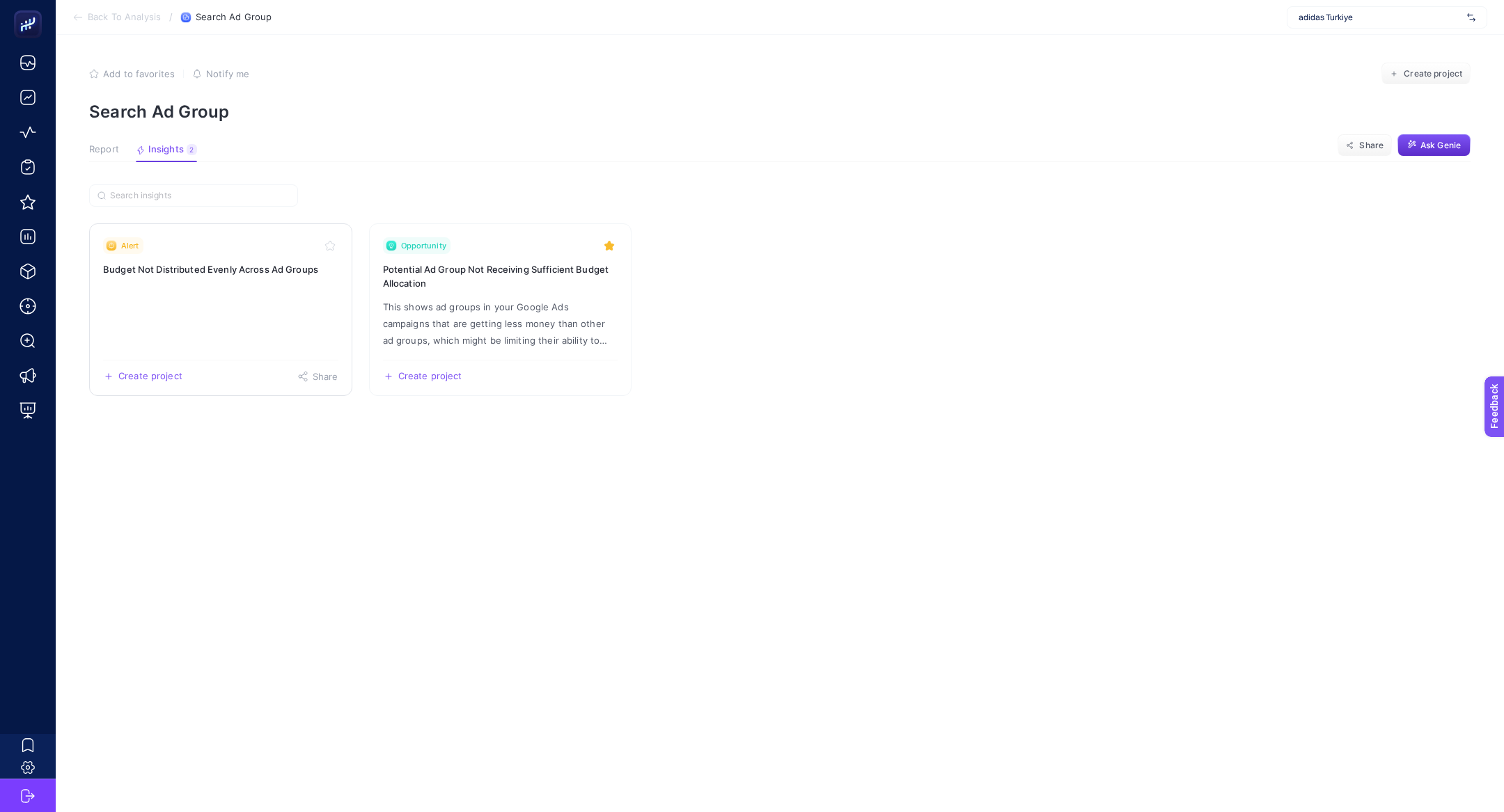
click at [201, 301] on link "Alert Budget Not Distributed Evenly Across Ad Groups Create project Share" at bounding box center [220, 309] width 264 height 173
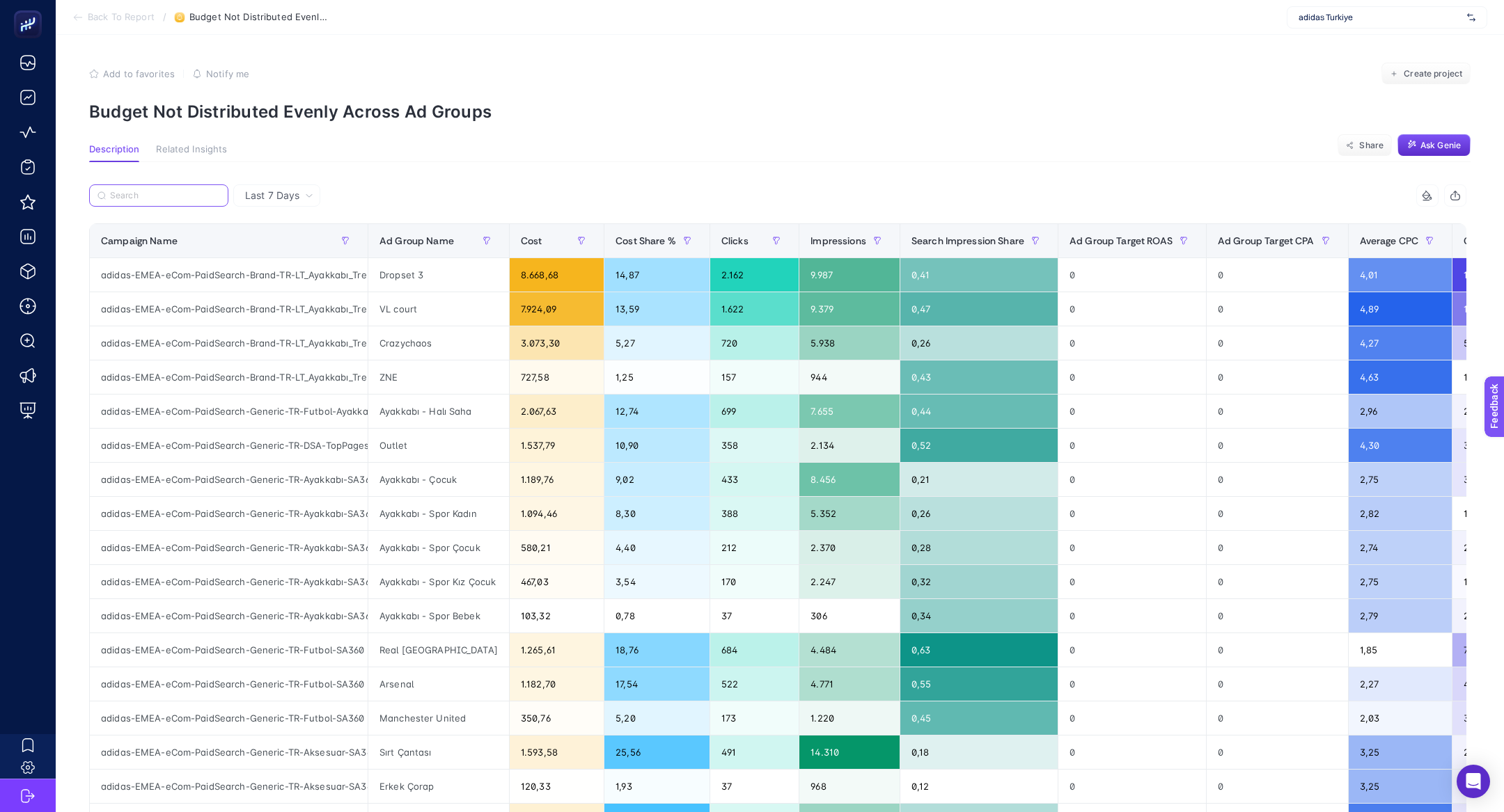
click at [172, 197] on input "Search" at bounding box center [164, 196] width 110 height 10
paste input "adidas-EMEA-eCom-PaidSearch-Brand-TR-LT_Giyim"
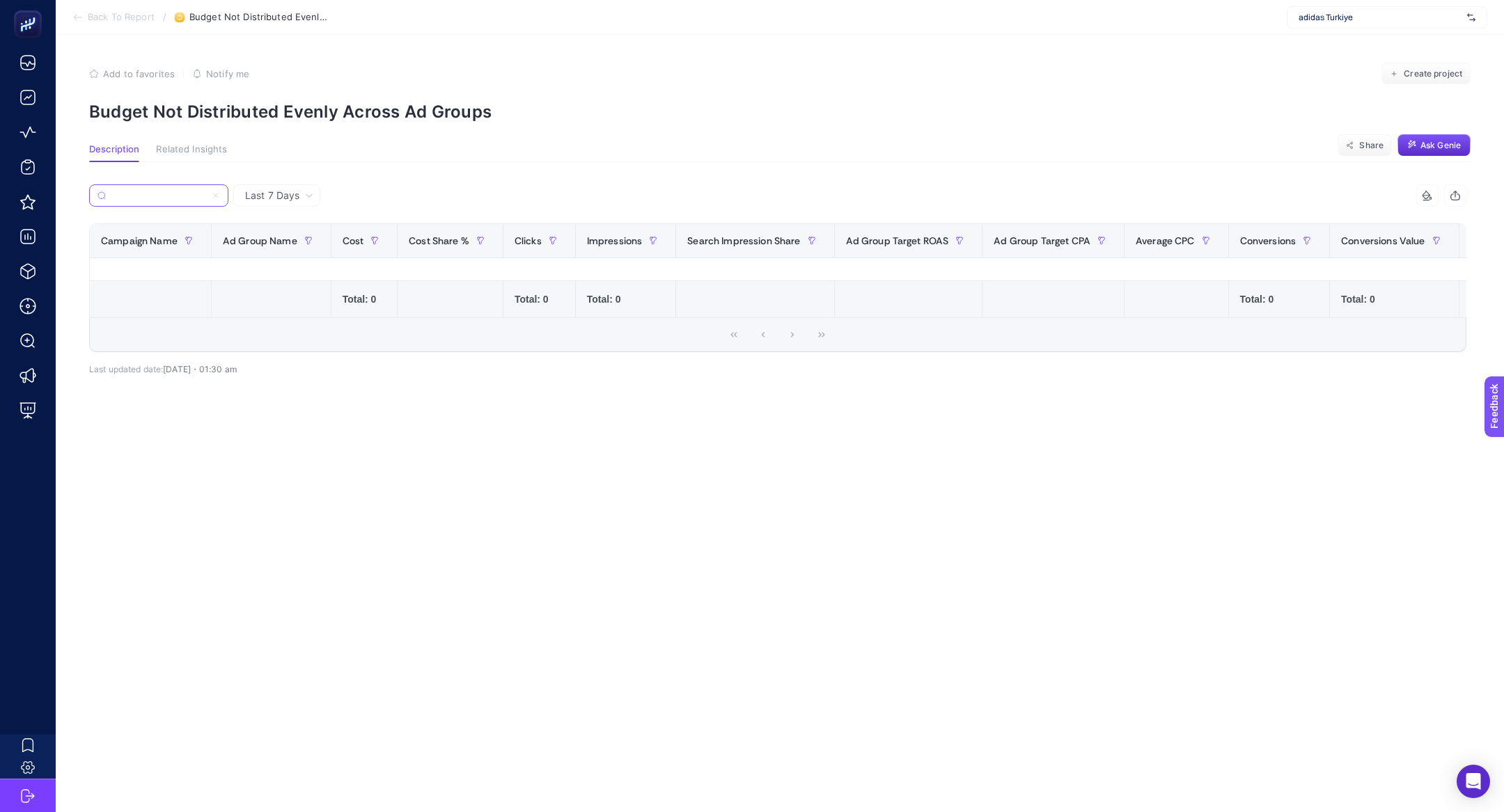
type input "adidas-EMEA-eCom-PaidSearch-Brand-TR-LT_Giyim"
click at [217, 195] on icon at bounding box center [216, 196] width 9 height 9
click at [206, 195] on input "adidas-EMEA-eCom-PaidSearch-Brand-TR-LT_Giyim" at bounding box center [158, 196] width 95 height 10
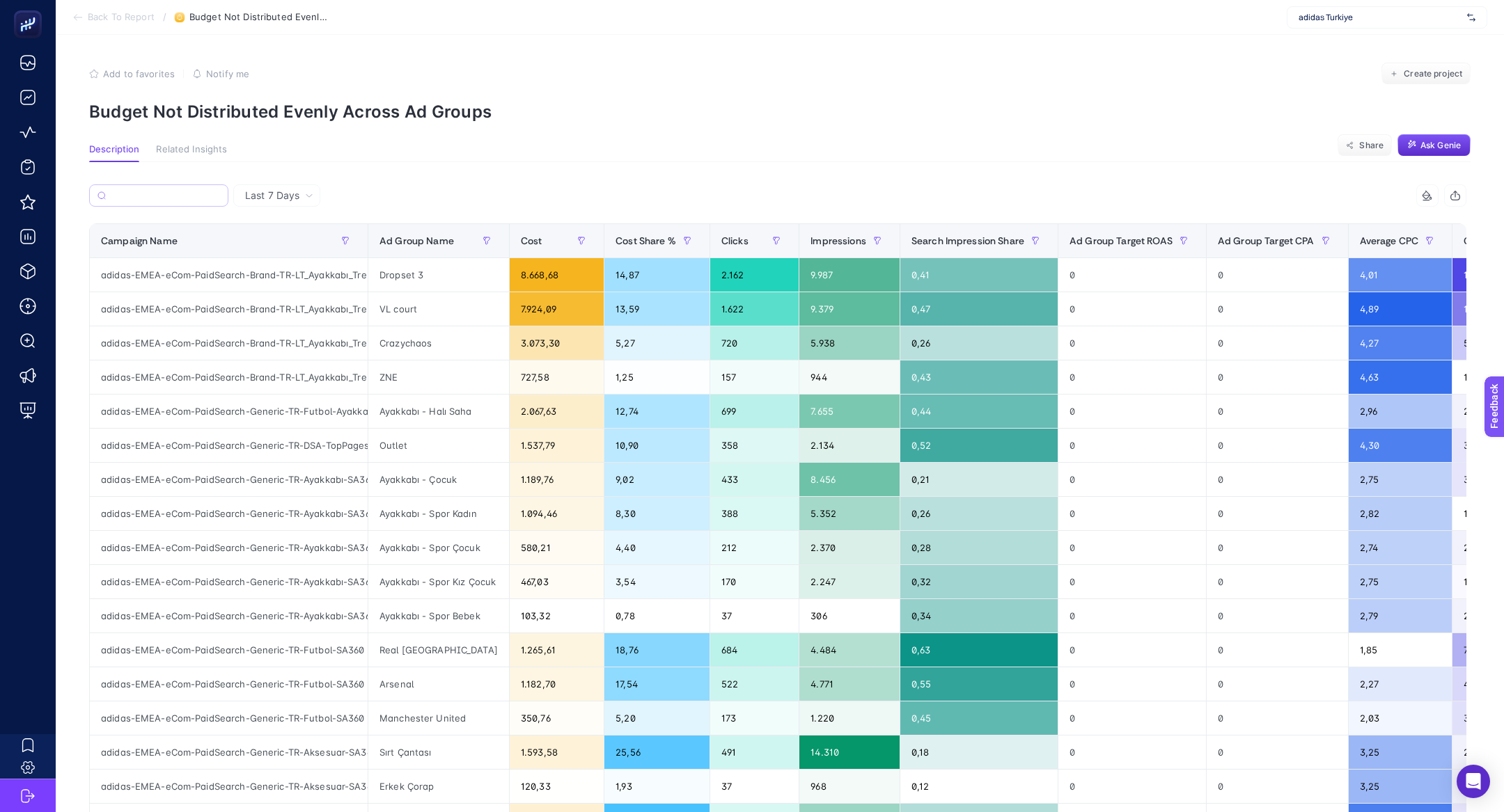
click at [288, 203] on div "Last 7 Days" at bounding box center [277, 196] width 87 height 23
click at [285, 244] on li "Last 30 Days" at bounding box center [277, 250] width 78 height 25
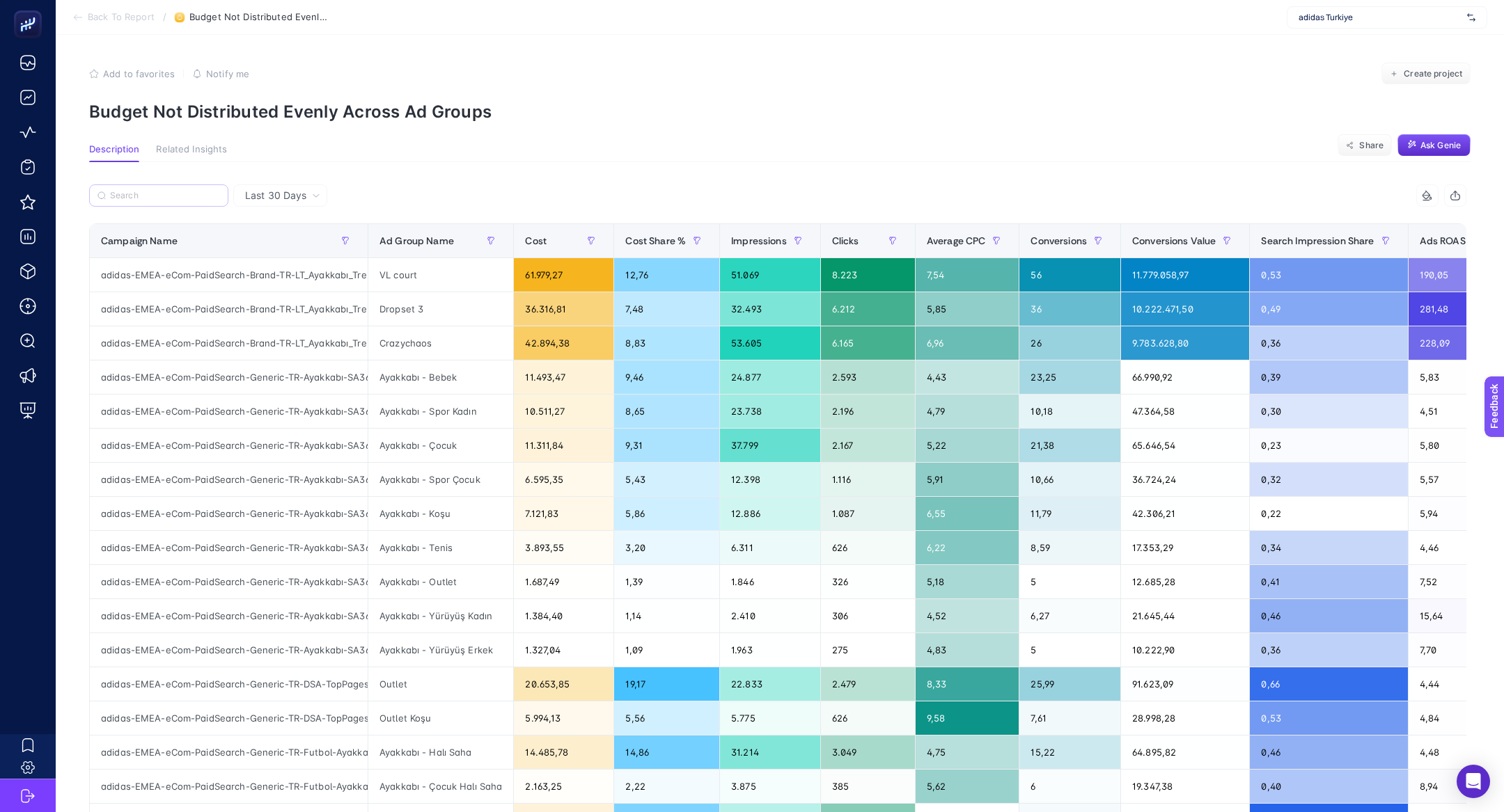
click at [152, 185] on label at bounding box center [158, 196] width 139 height 23
click at [0, 0] on input "Search" at bounding box center [0, 0] width 0 height 0
click at [159, 200] on input "Search" at bounding box center [164, 196] width 110 height 10
paste input "adidas-EMEA-eCom-PaidSearch-Brand-TR-LT_Giyim"
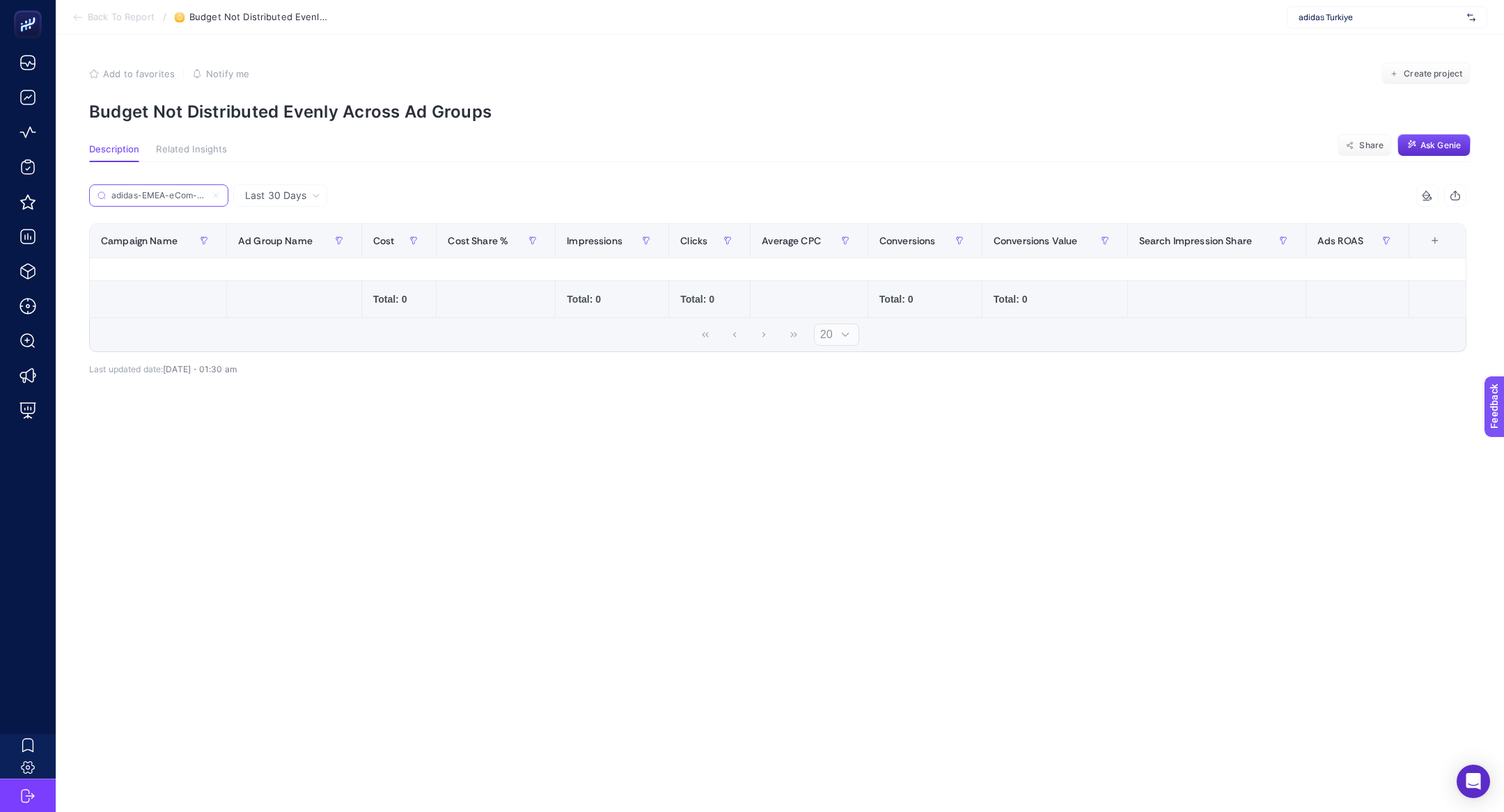
scroll to position [0, 117]
type input "adidas-EMEA-eCom-PaidSearch-Brand-TR-LT_Giyim"
click at [215, 189] on label "adidas-EMEA-eCom-PaidSearch-Brand-TR-LT_Giyim" at bounding box center [158, 196] width 139 height 23
click at [0, 0] on input "Search" at bounding box center [0, 0] width 0 height 0
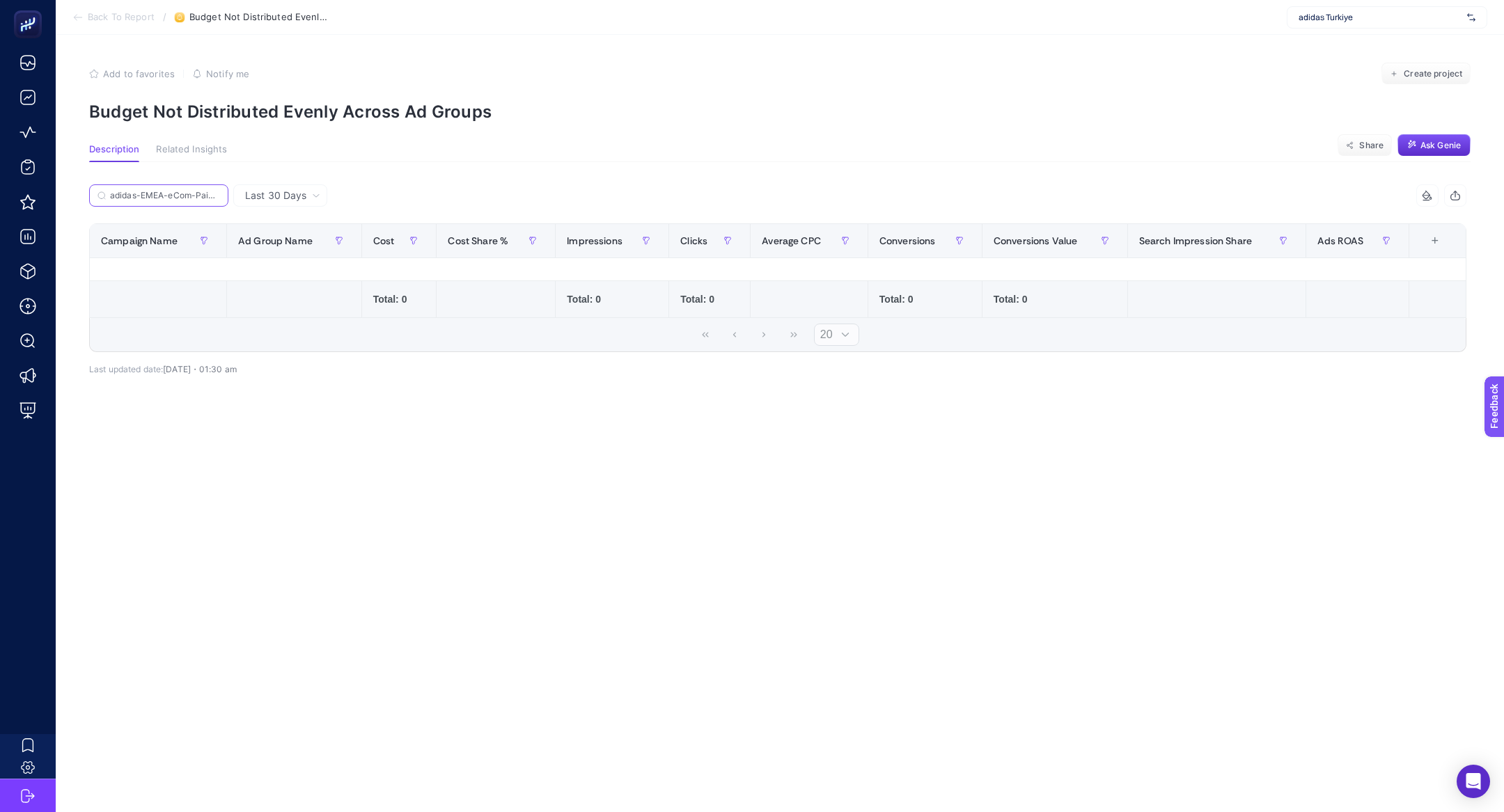
click at [217, 196] on input "adidas-EMEA-eCom-PaidSearch-Brand-TR-LT_Giyim" at bounding box center [164, 196] width 110 height 10
click at [217, 196] on icon at bounding box center [216, 196] width 9 height 9
click at [0, 0] on input "Search" at bounding box center [0, 0] width 0 height 0
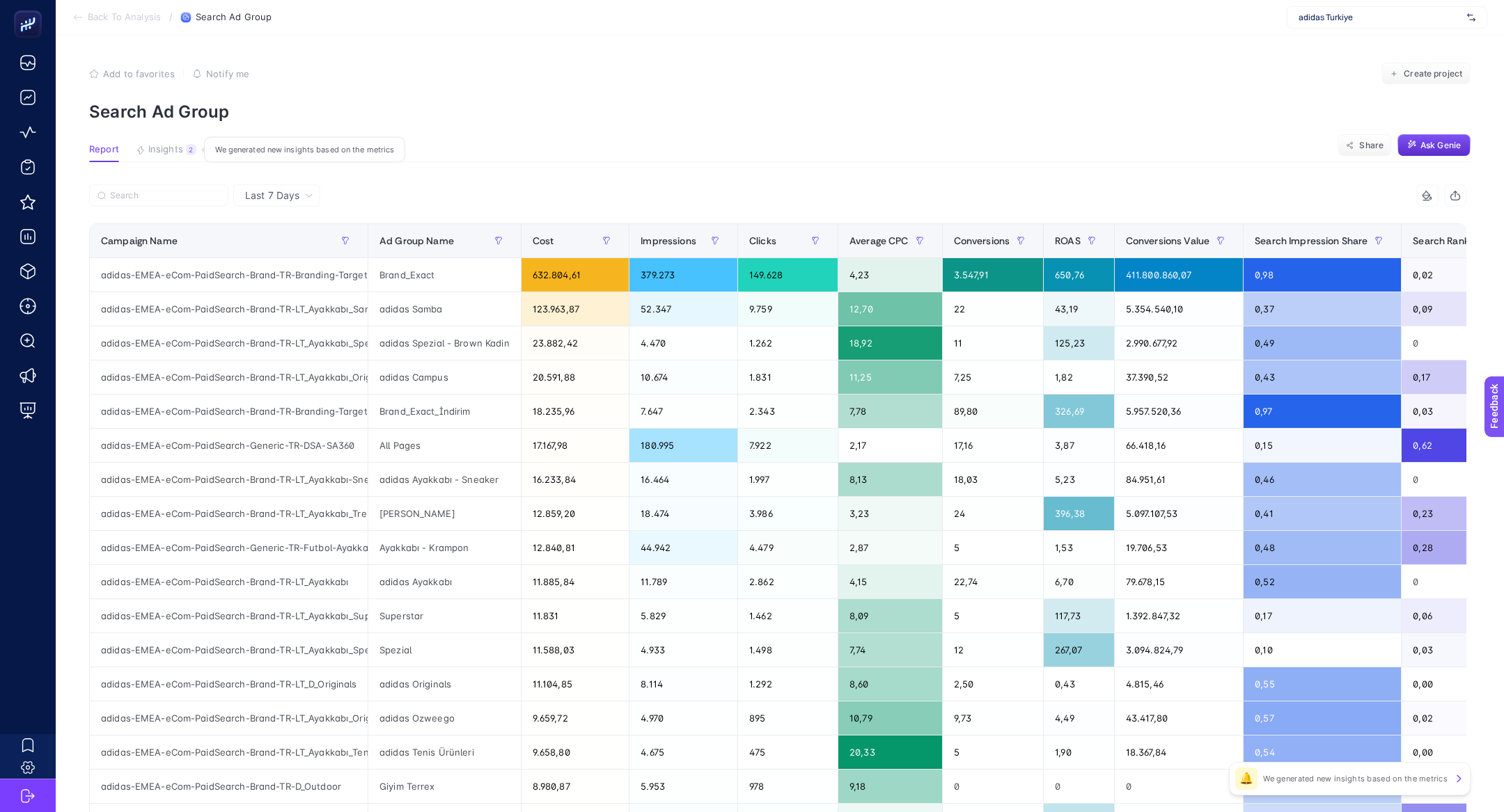
click at [190, 151] on div "2" at bounding box center [191, 150] width 10 height 11
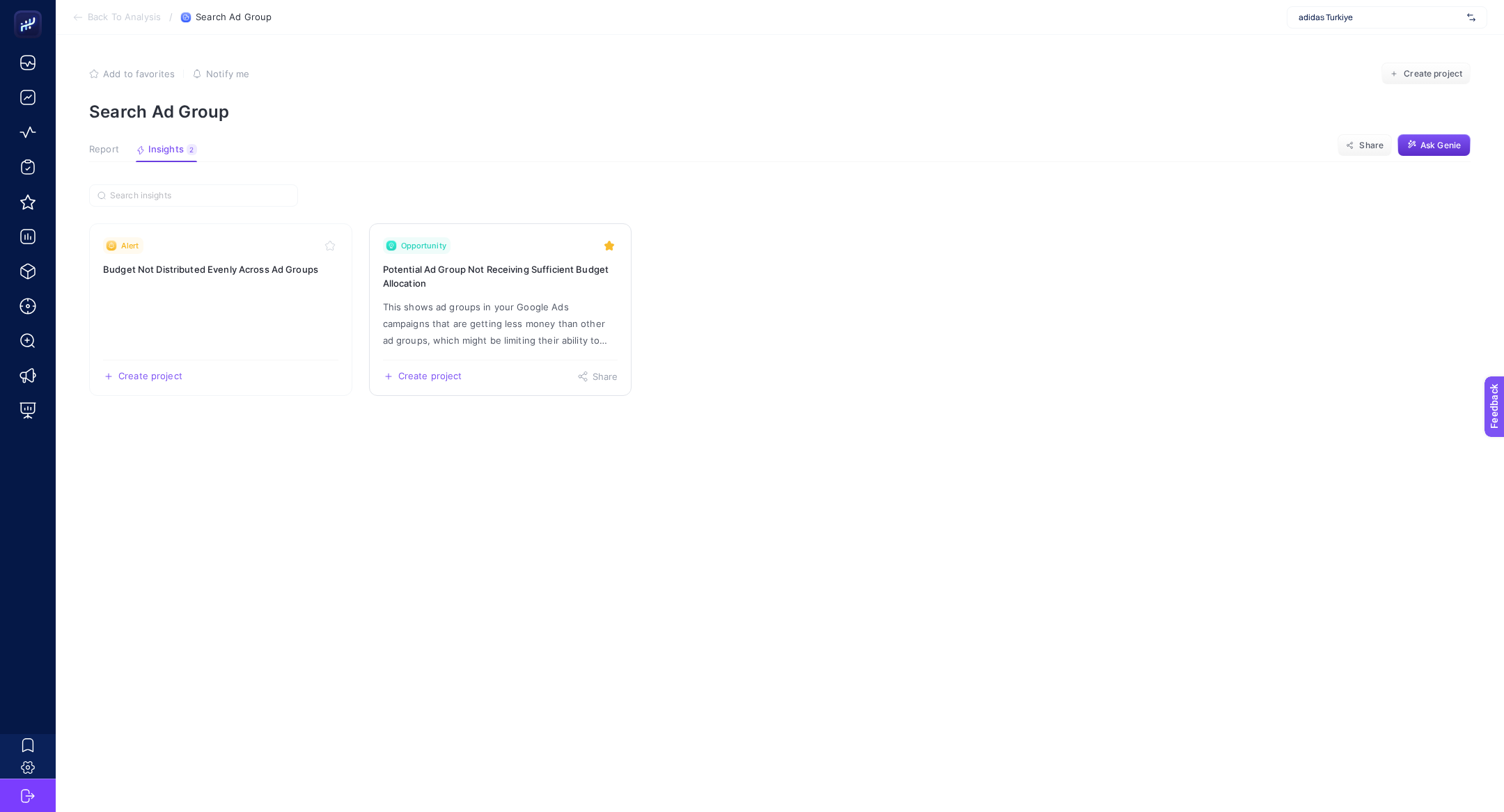
click at [454, 247] on div "Opportunity" at bounding box center [500, 245] width 236 height 17
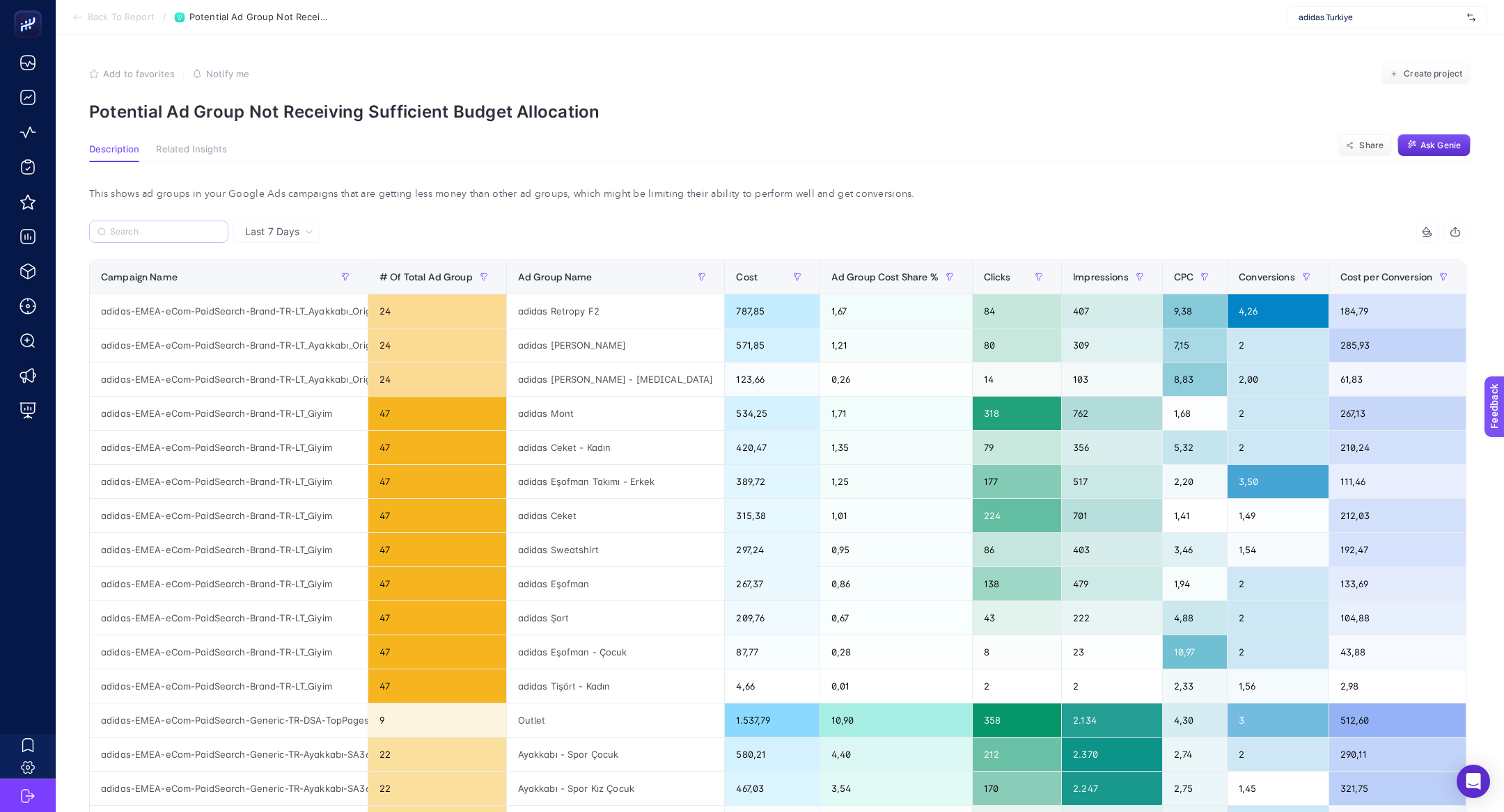
click at [105, 230] on label at bounding box center [158, 232] width 139 height 23
click at [110, 230] on input "Search" at bounding box center [164, 232] width 110 height 10
paste input "adidas-EMEA-eCom-PaidSearch-Brand-TR-LT_Giyim"
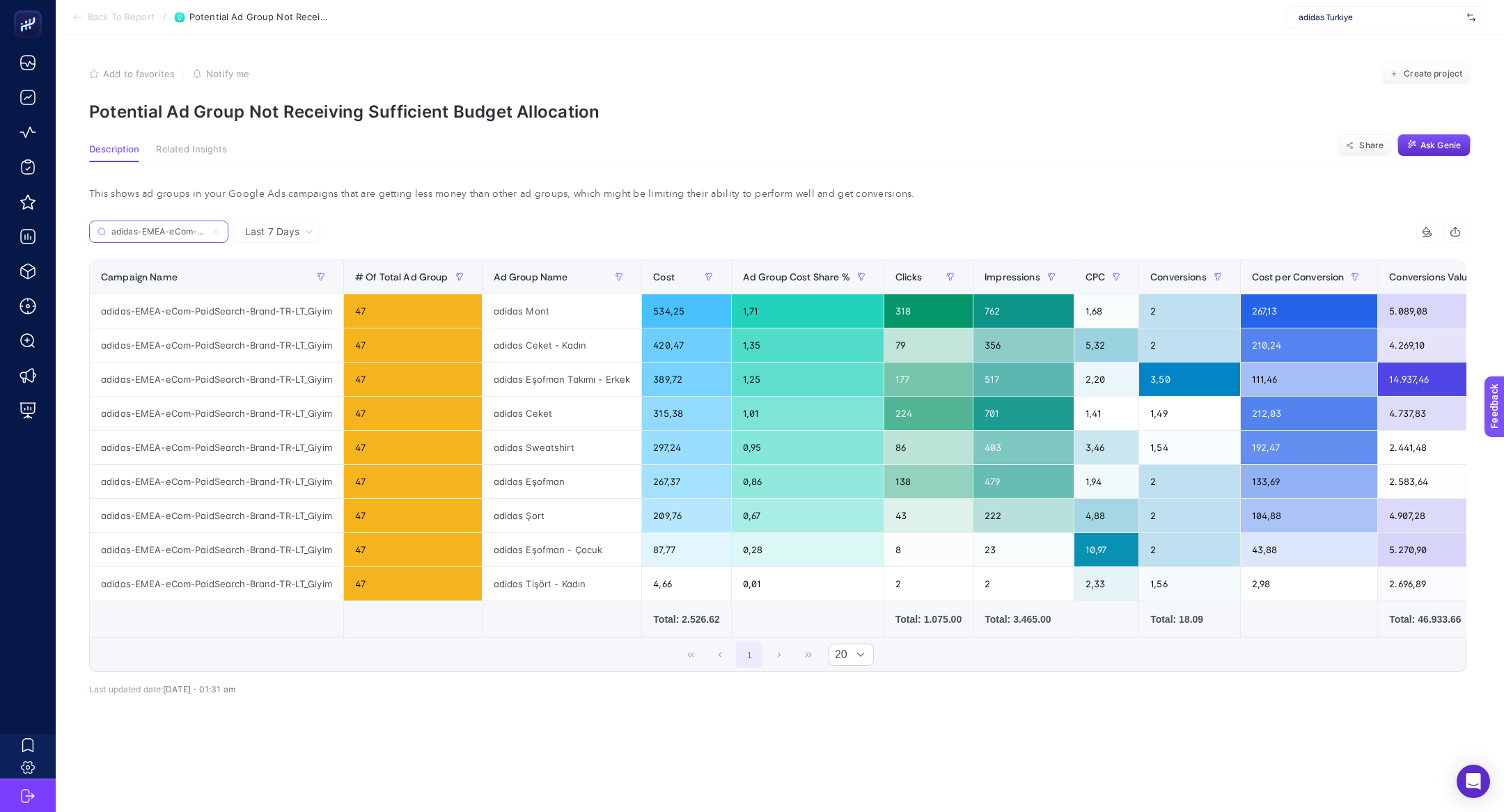
scroll to position [0, 117]
type input "adidas-EMEA-eCom-PaidSearch-Brand-TR-LT_Giyim"
click at [594, 407] on div "adidas Ceket" at bounding box center [562, 413] width 159 height 33
click at [316, 225] on div "Last 7 Days" at bounding box center [277, 232] width 87 height 23
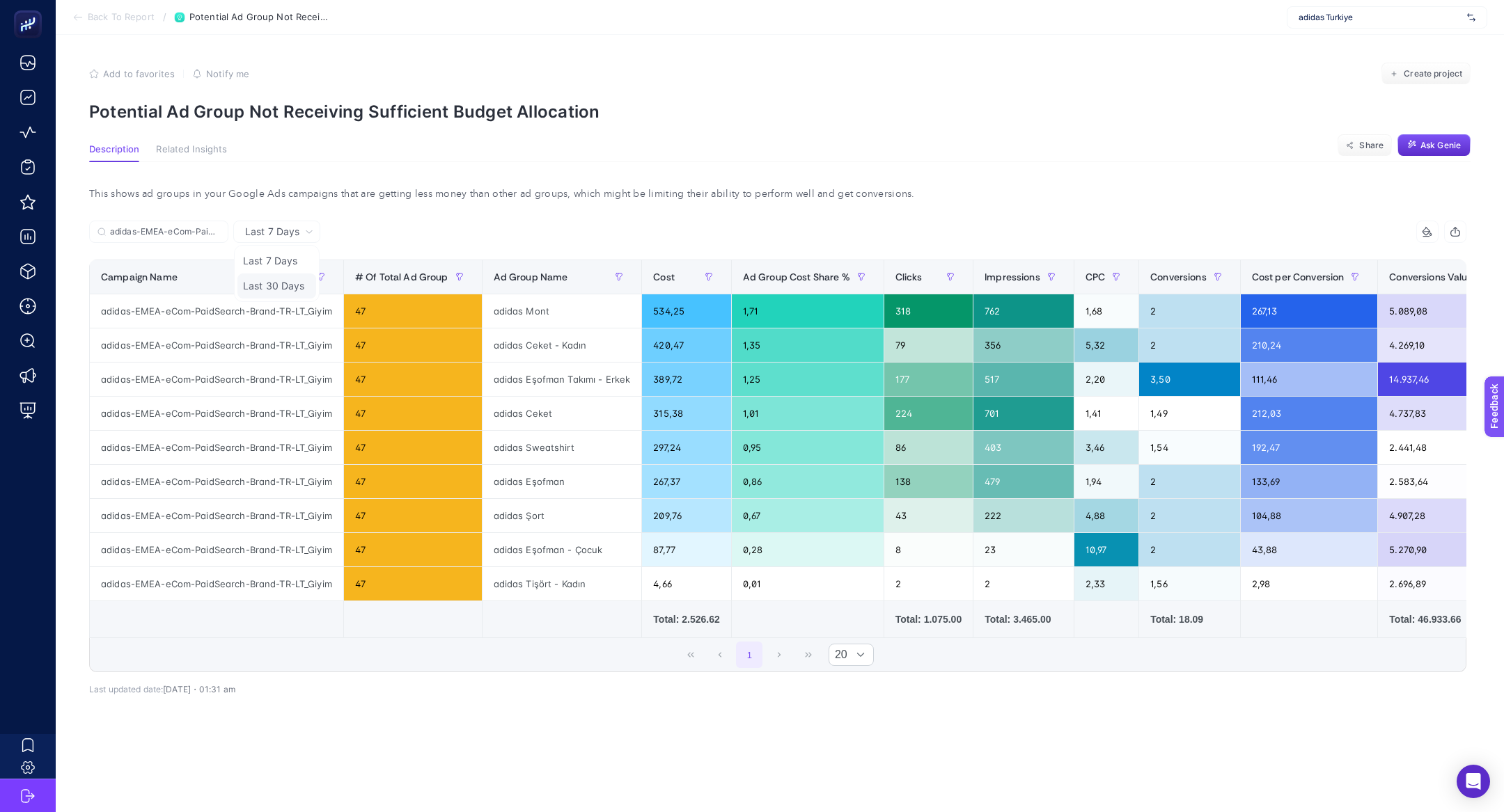
click at [295, 284] on li "Last 30 Days" at bounding box center [277, 286] width 78 height 25
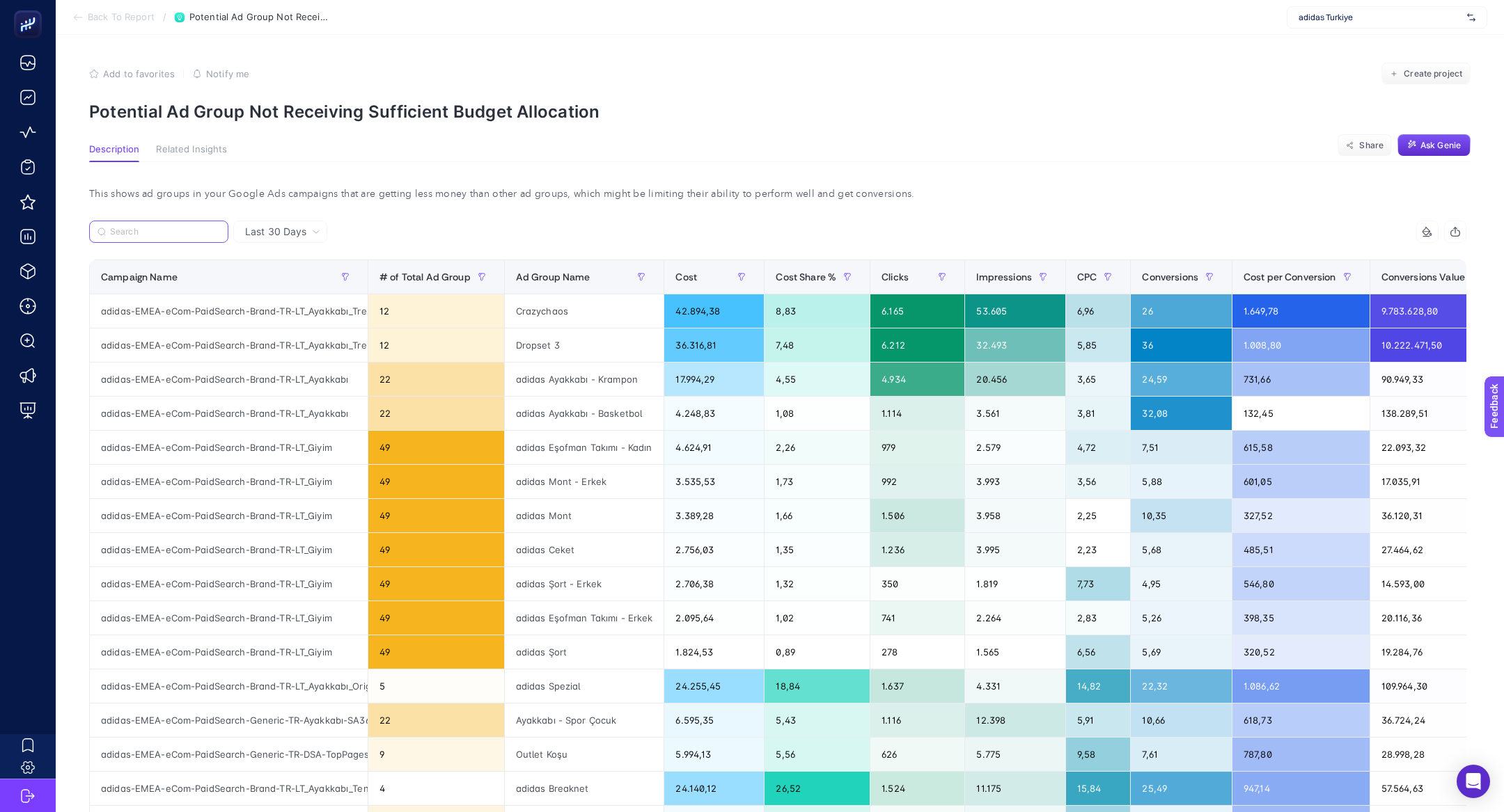
click at [173, 228] on input "Search" at bounding box center [164, 232] width 110 height 10
paste input "adidas-EMEA-eCom-PaidSearch-Brand-TR-LT_Giyim"
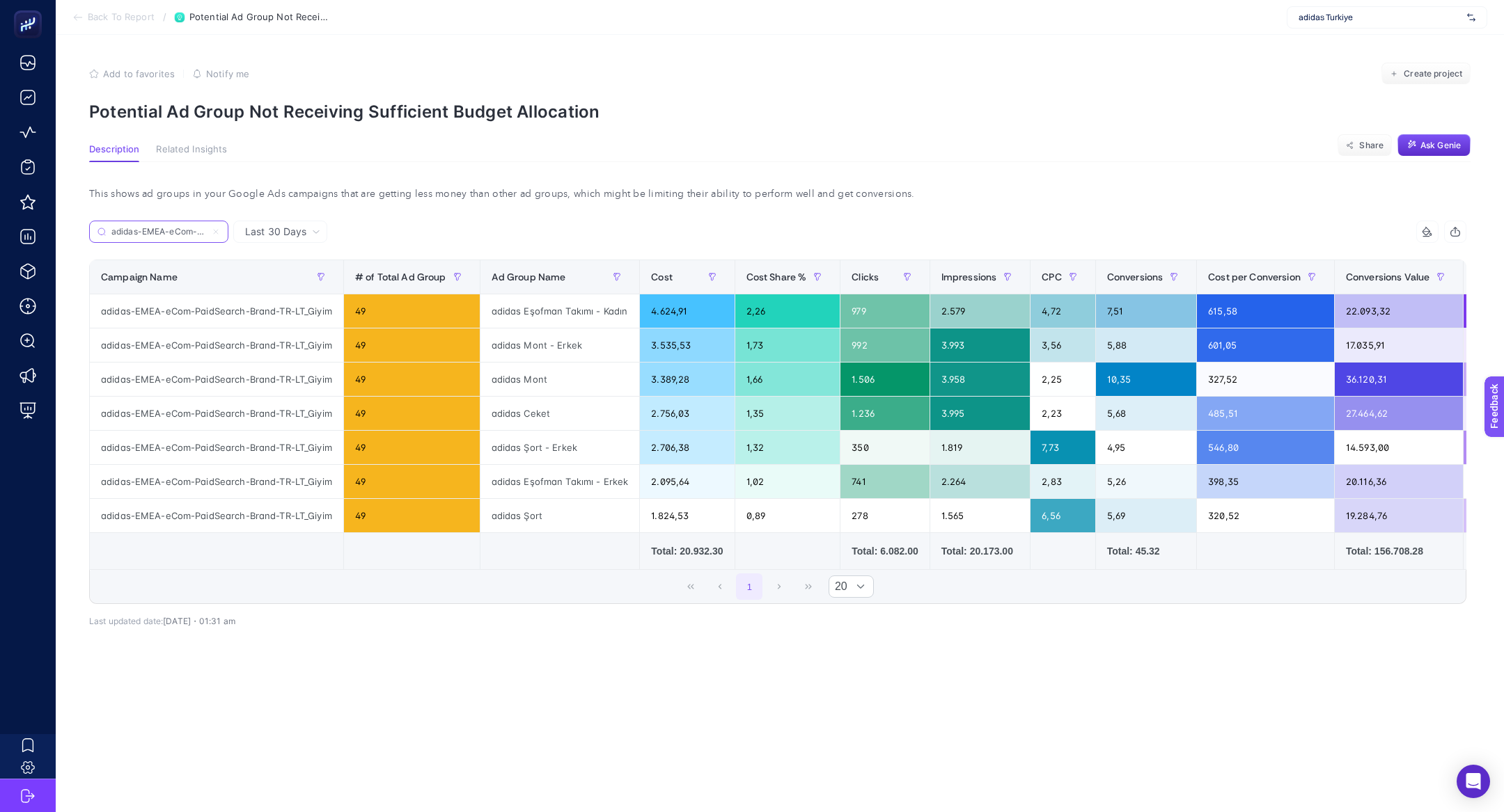
scroll to position [0, 117]
type input "adidas-EMEA-eCom-PaidSearch-Brand-TR-LT_Giyim"
click at [1425, 79] on button "Create project" at bounding box center [1426, 74] width 89 height 23
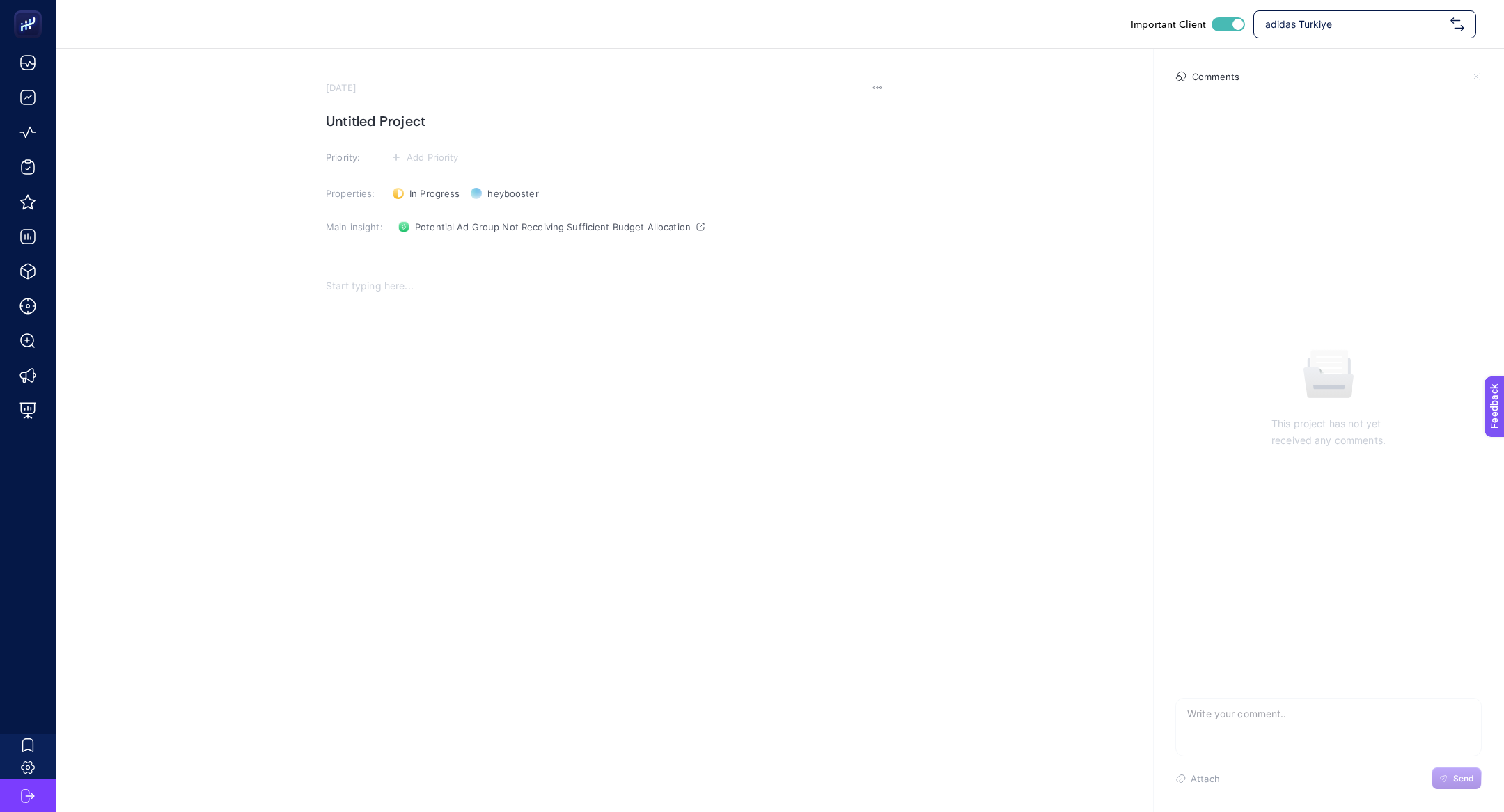
click at [433, 341] on div "Rich Text Editor. Editing area: main" at bounding box center [605, 408] width 557 height 278
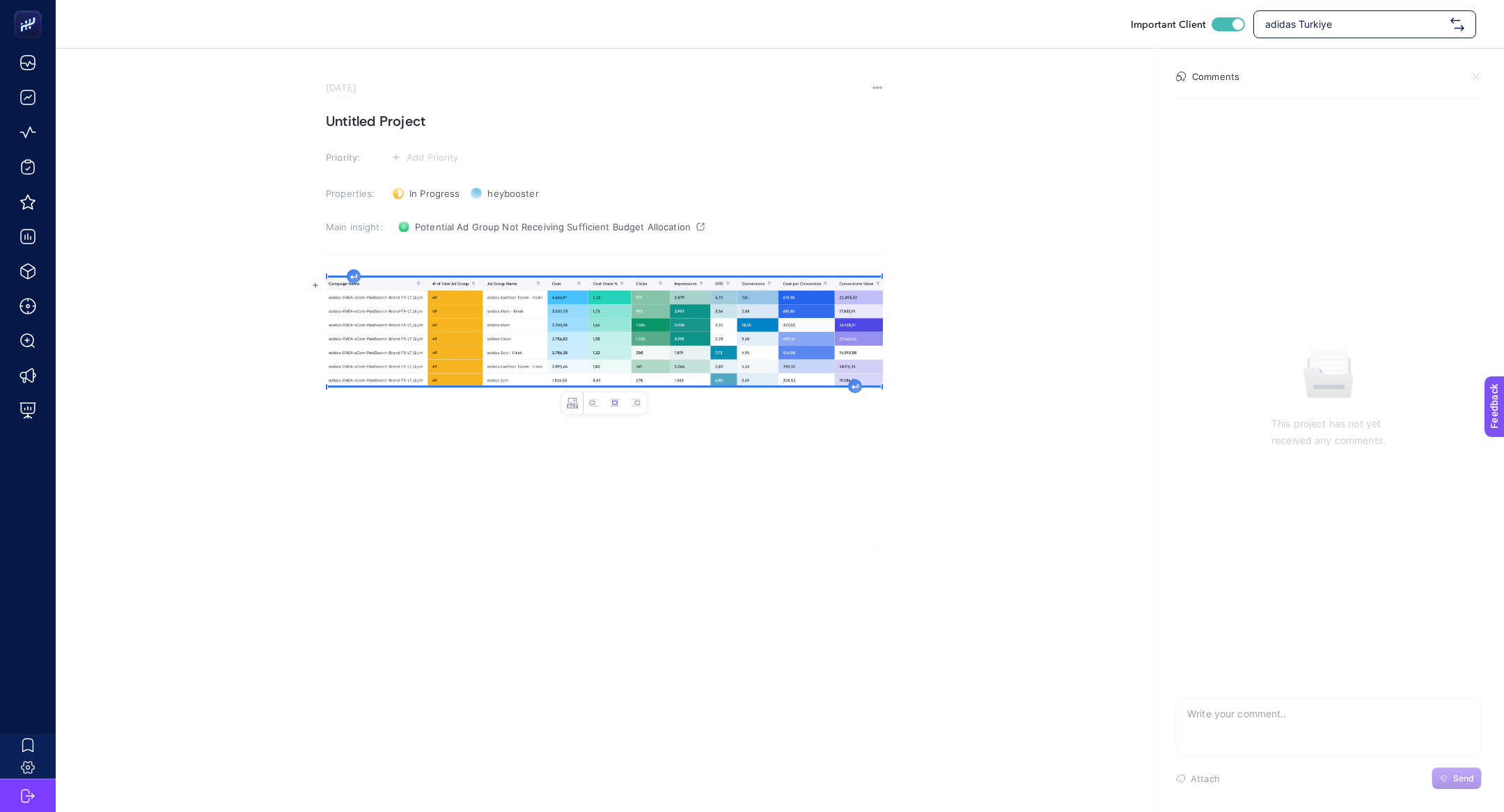
click at [398, 126] on h1 "Untitled Project" at bounding box center [605, 121] width 557 height 23
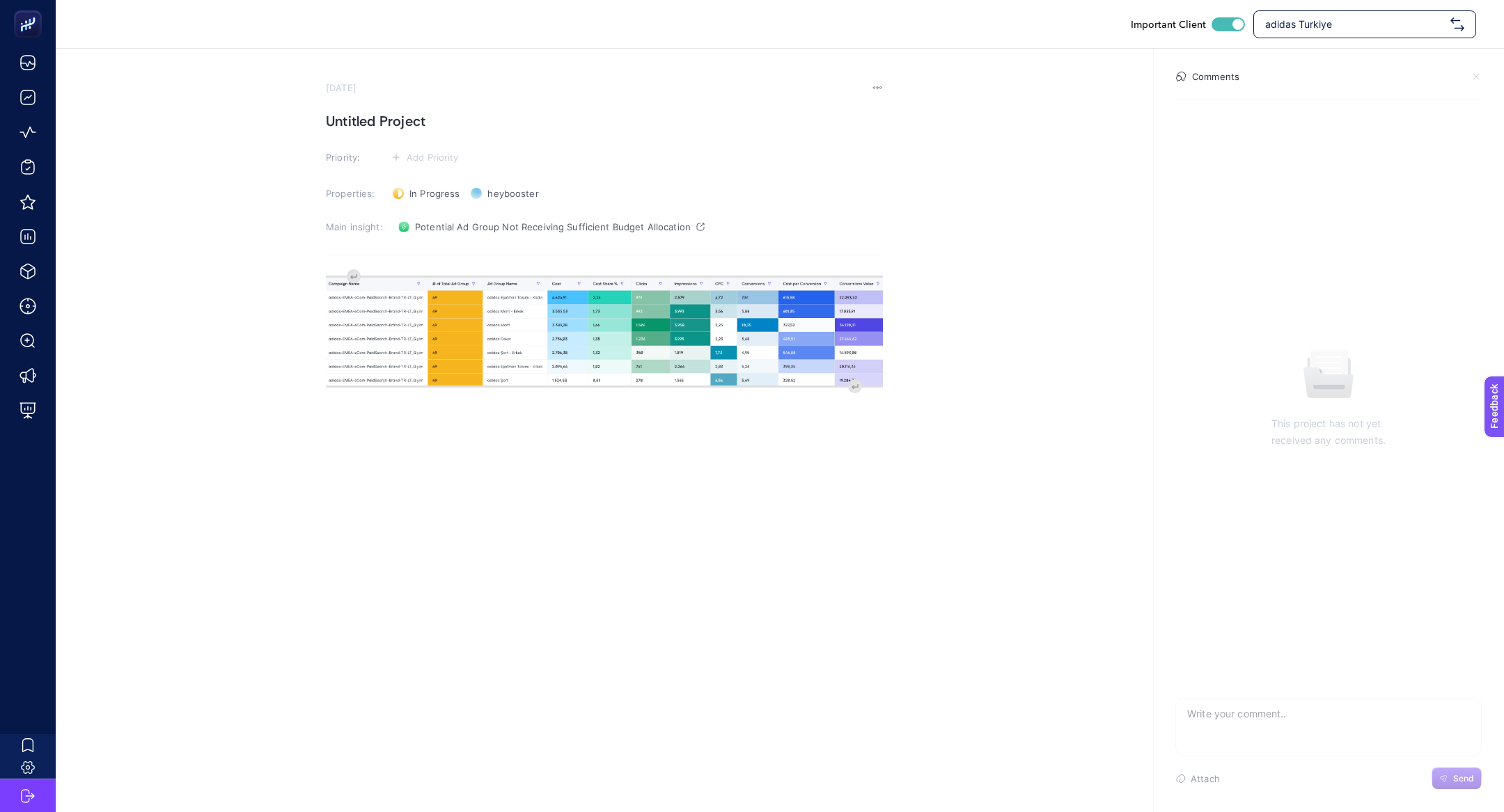
click at [404, 127] on h1 "Untitled Project" at bounding box center [605, 121] width 557 height 23
paste h1
drag, startPoint x: 431, startPoint y: 125, endPoint x: 318, endPoint y: 121, distance: 113.1
click at [318, 121] on section "September 26, 2025 Çalışma Alanları Kampanyasında Kitaplık Ad grobunun öne çıkm…" at bounding box center [779, 297] width 1448 height 498
click at [366, 130] on h1 "Çalışma Alanları Kampanyasında Kitaplık Ad grobunun öne çıkması" at bounding box center [605, 121] width 557 height 23
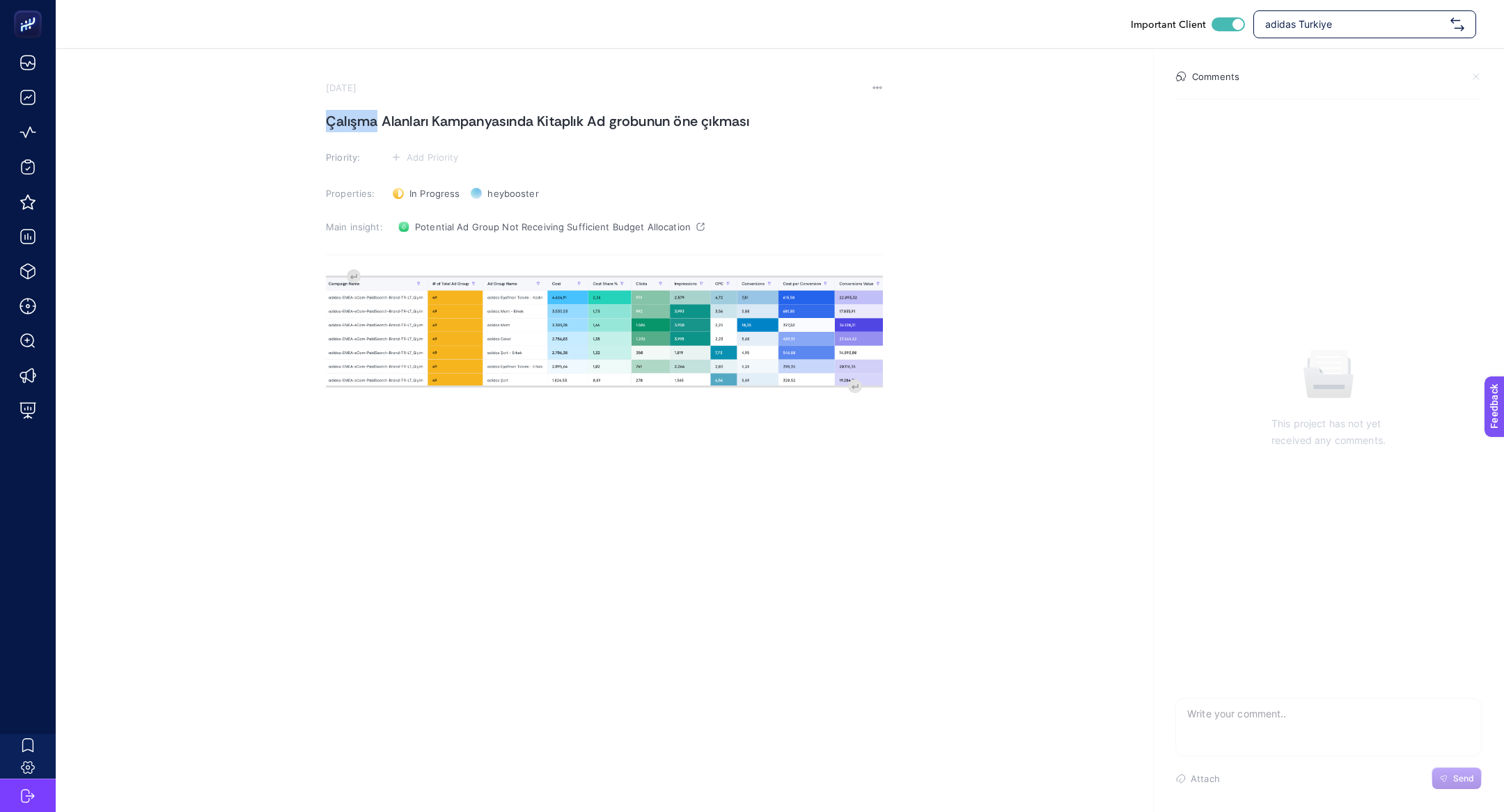
click at [366, 130] on h1 "Çalışma Alanları Kampanyasında Kitaplık Ad grobunun öne çıkması" at bounding box center [605, 121] width 557 height 23
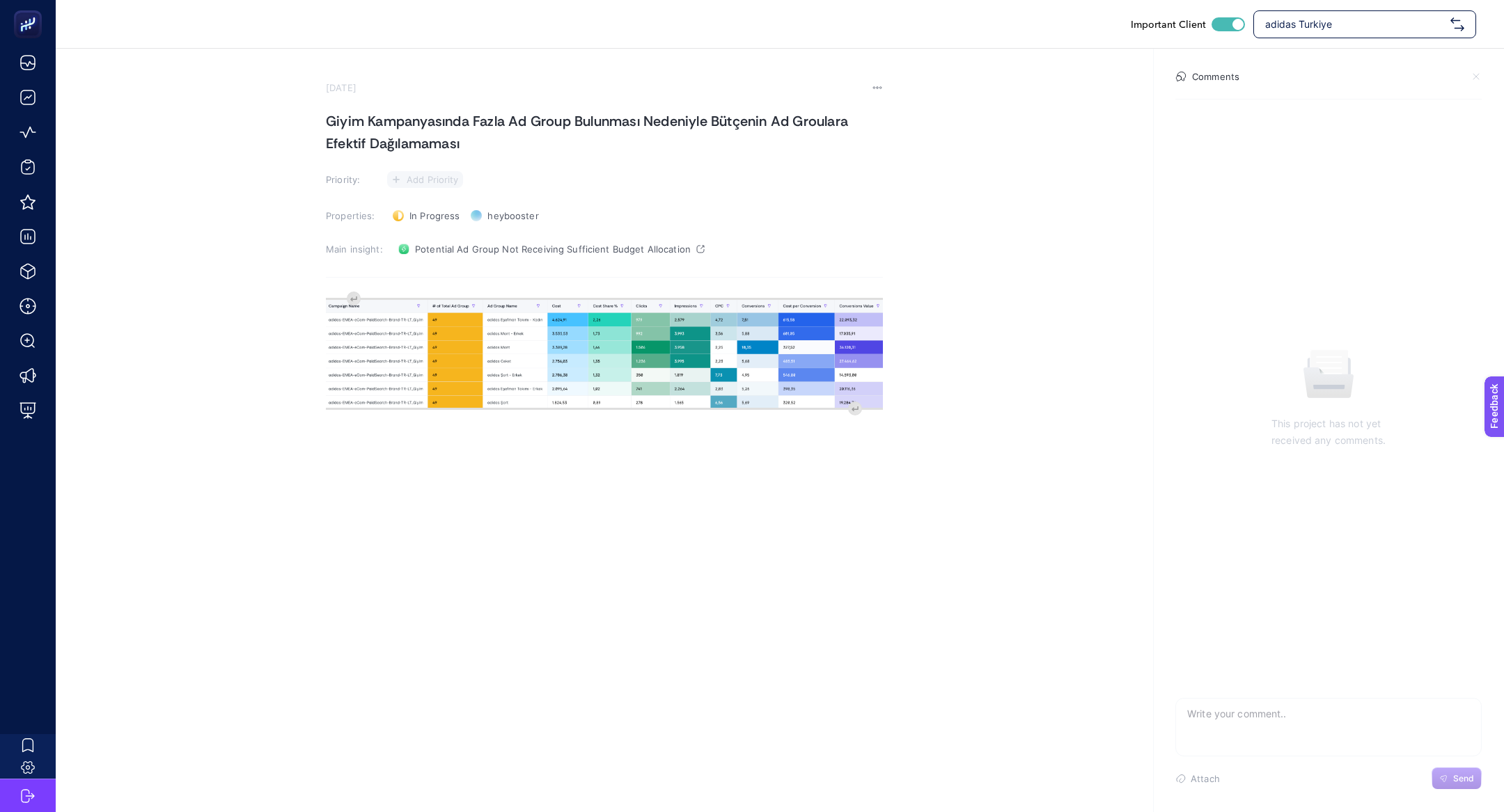
click at [412, 180] on span "Add Priority" at bounding box center [432, 179] width 52 height 11
click at [427, 237] on rect at bounding box center [417, 232] width 36 height 14
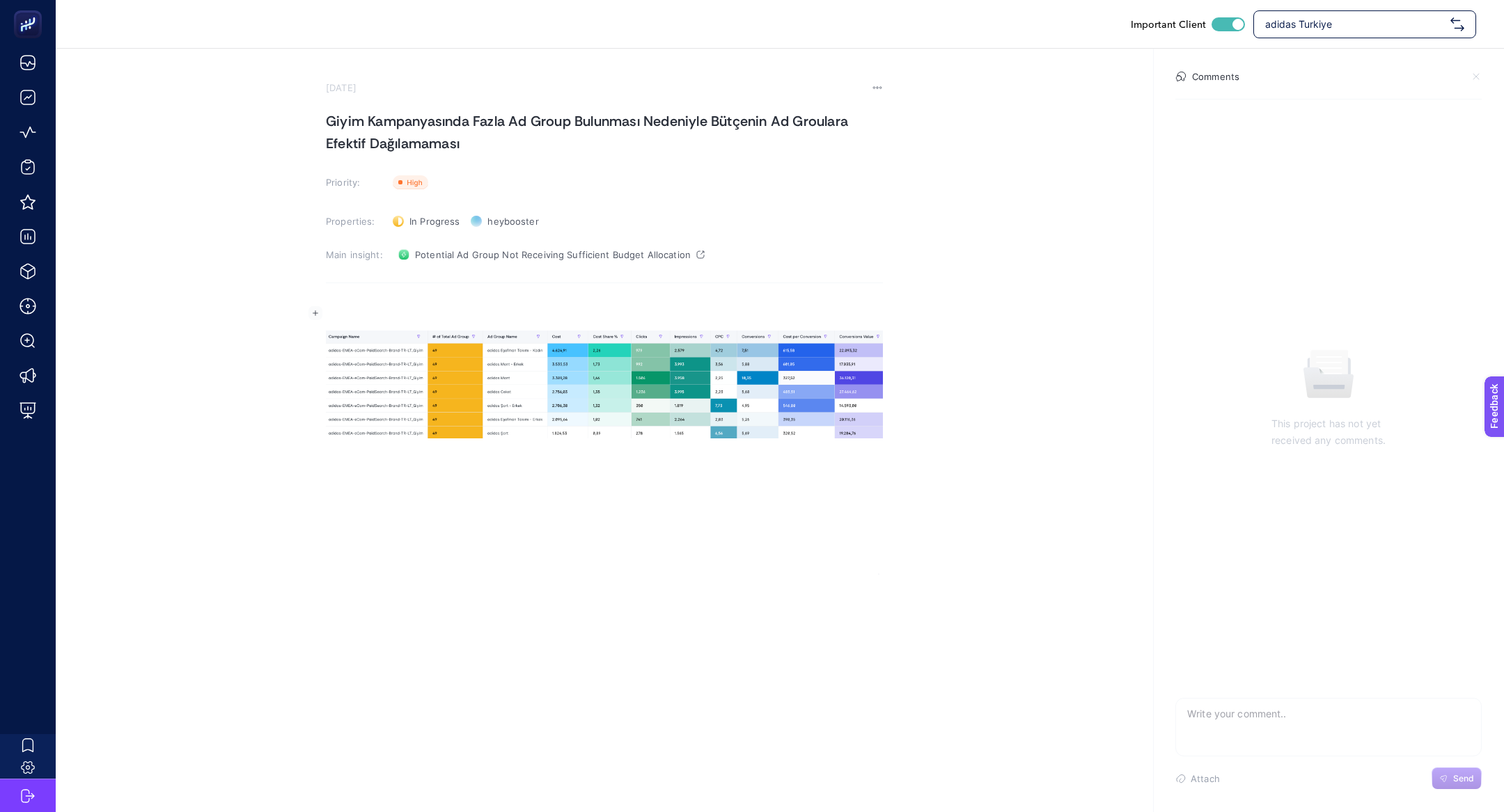
click at [351, 301] on div "Rich Text Editor. Editing area: main" at bounding box center [605, 436] width 557 height 278
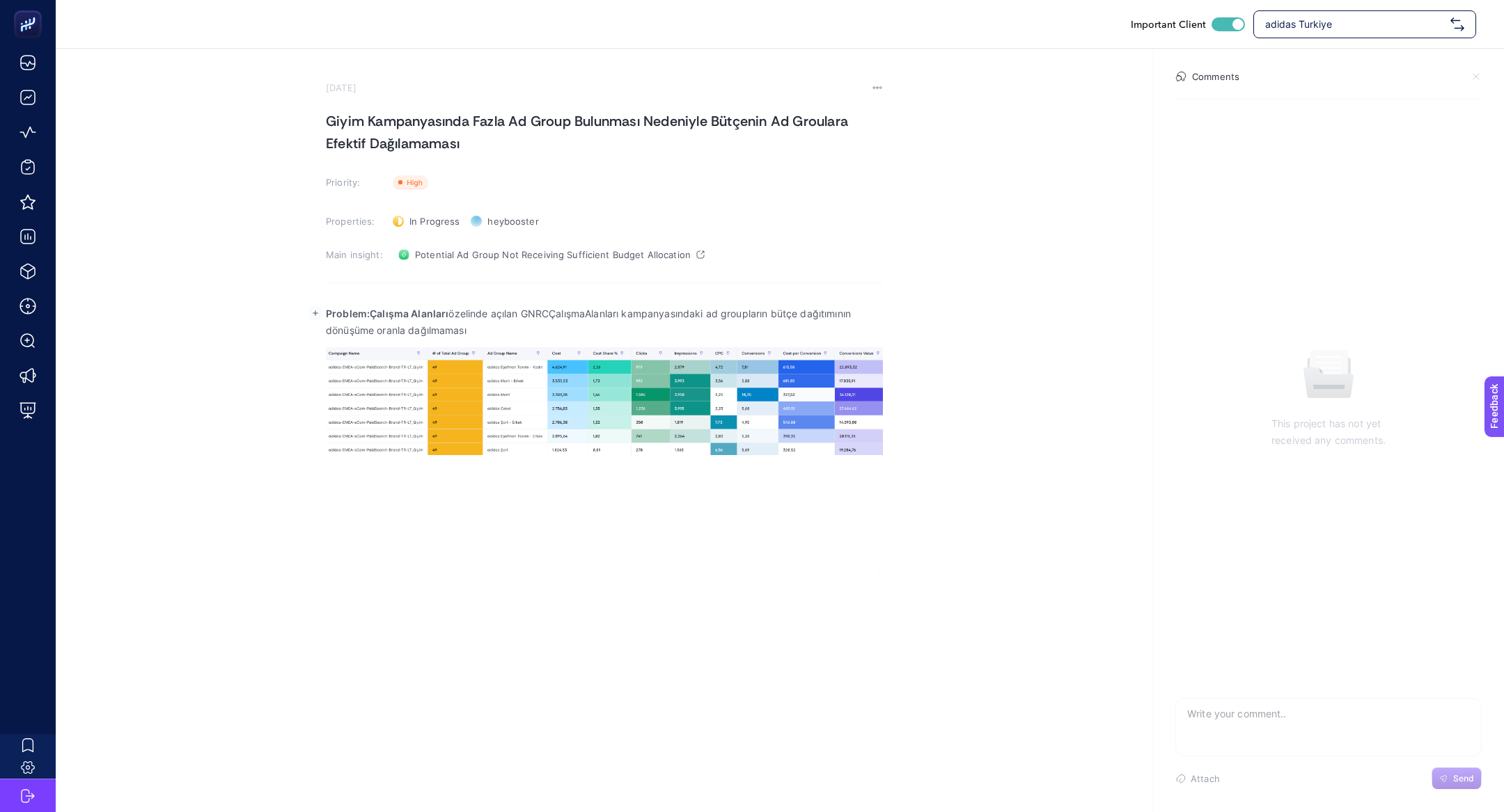
click at [364, 312] on strong "Problem:Çalışma Alanları" at bounding box center [387, 314] width 123 height 12
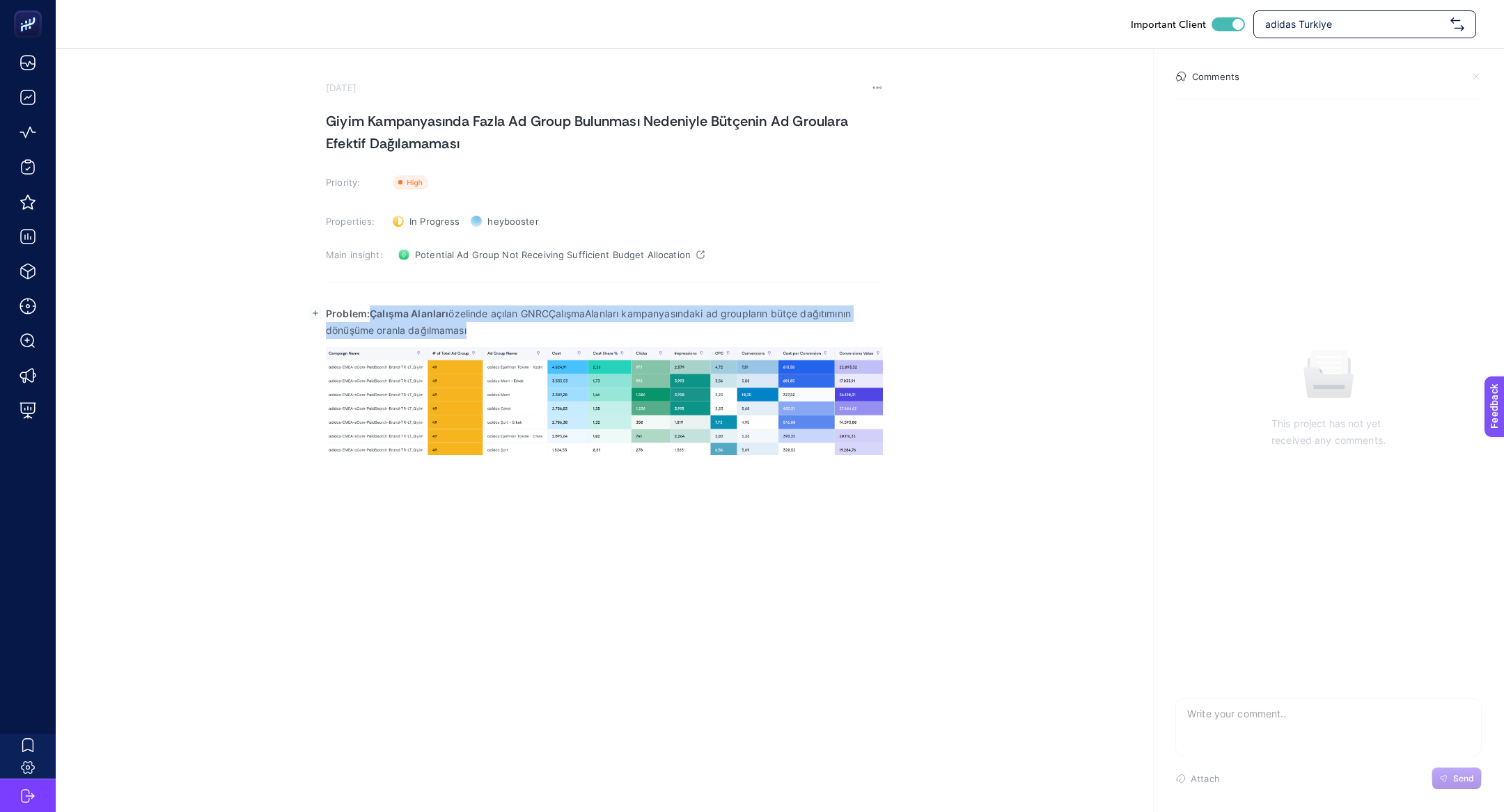
drag, startPoint x: 368, startPoint y: 312, endPoint x: 540, endPoint y: 331, distance: 173.0
click at [540, 331] on p "Problem:Çalışma Alanları özelinde açılan GNRCÇalışmaAlanları kampanyasındaki ad…" at bounding box center [605, 322] width 557 height 33
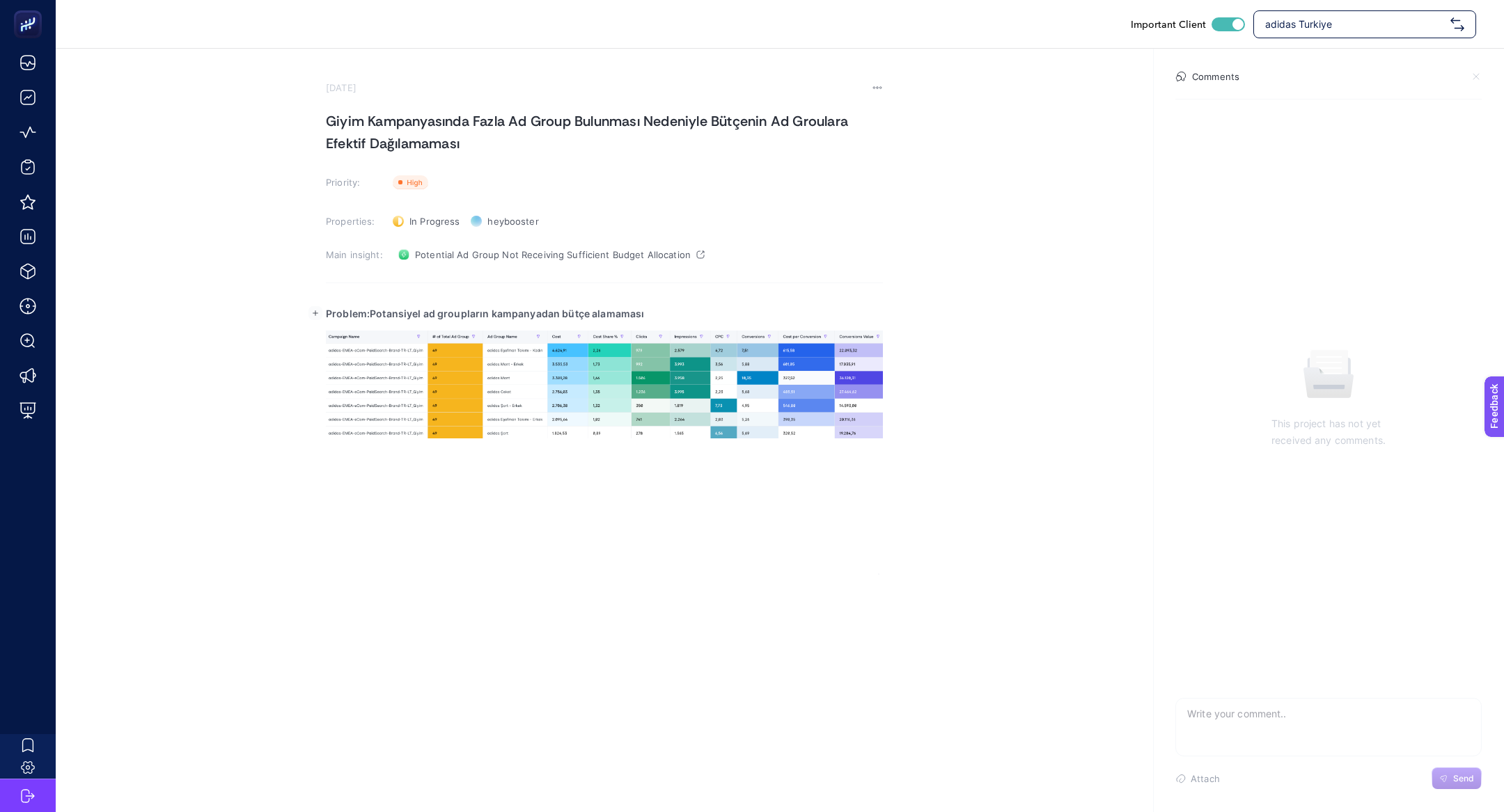
click at [373, 316] on strong "Problem:Potansiyel ad groupların kampanyadan bütçe alamaması" at bounding box center [485, 314] width 318 height 12
drag, startPoint x: 373, startPoint y: 316, endPoint x: 666, endPoint y: 319, distance: 293.0
click at [666, 319] on p "Problem: Potansiyel ad groupların kampanyadan bütçe alamaması" at bounding box center [605, 313] width 557 height 17
click at [658, 305] on p "Problem: Potansiyel ad groupların kampanyadan bütçe alamaması" at bounding box center [605, 313] width 557 height 17
click at [672, 312] on p "Problem: Potansiyel ad groupların kampanyadan bütçe alamaması" at bounding box center [605, 313] width 557 height 17
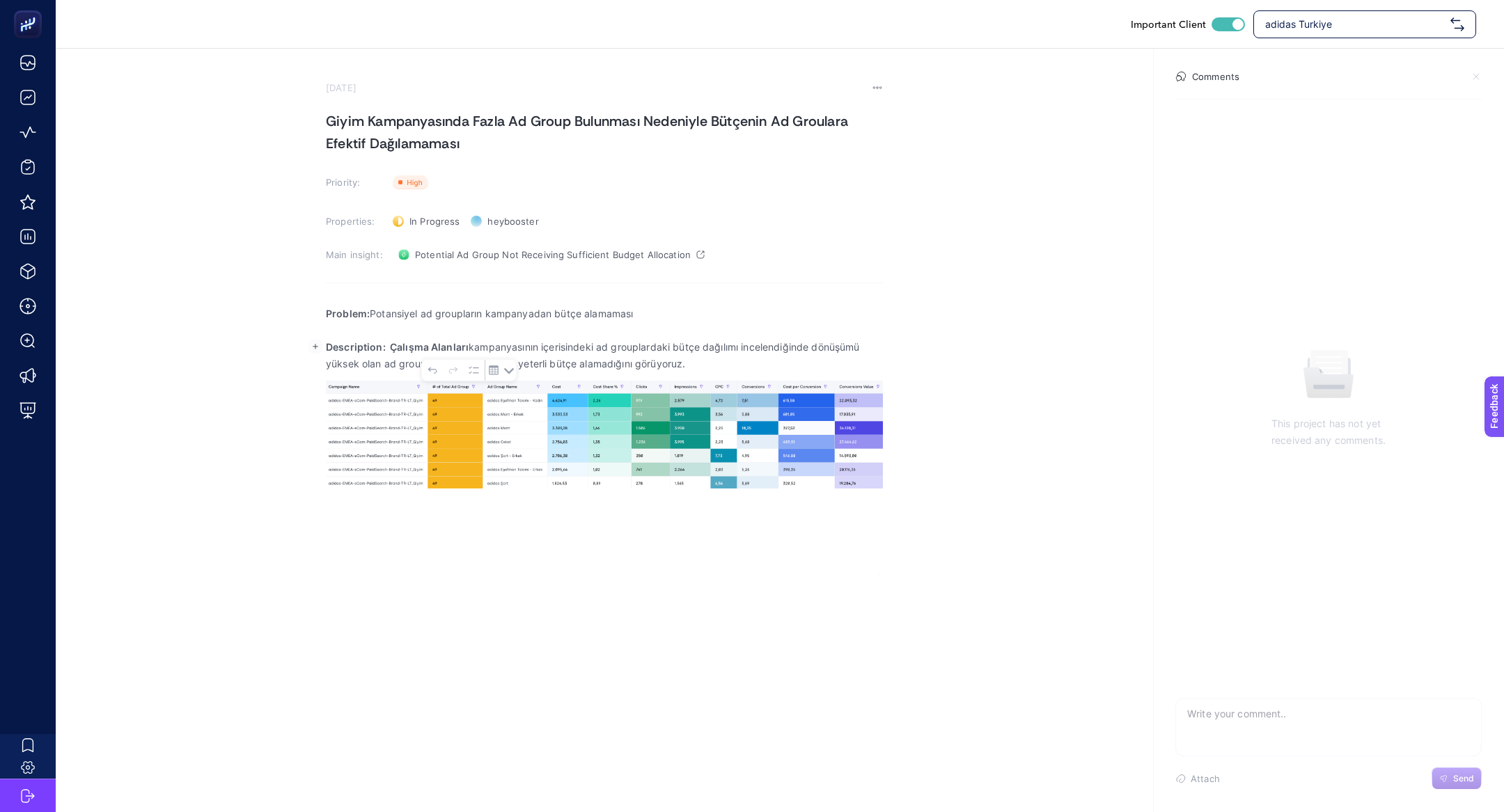
drag, startPoint x: 391, startPoint y: 350, endPoint x: 467, endPoint y: 345, distance: 76.2
click at [467, 345] on strong "Description: Çalışma Alanları" at bounding box center [398, 347] width 143 height 12
click at [665, 360] on p "Description: Giyim kampanyasının içerisindeki ad grouplardaki bütçe dağılımı in…" at bounding box center [605, 356] width 557 height 33
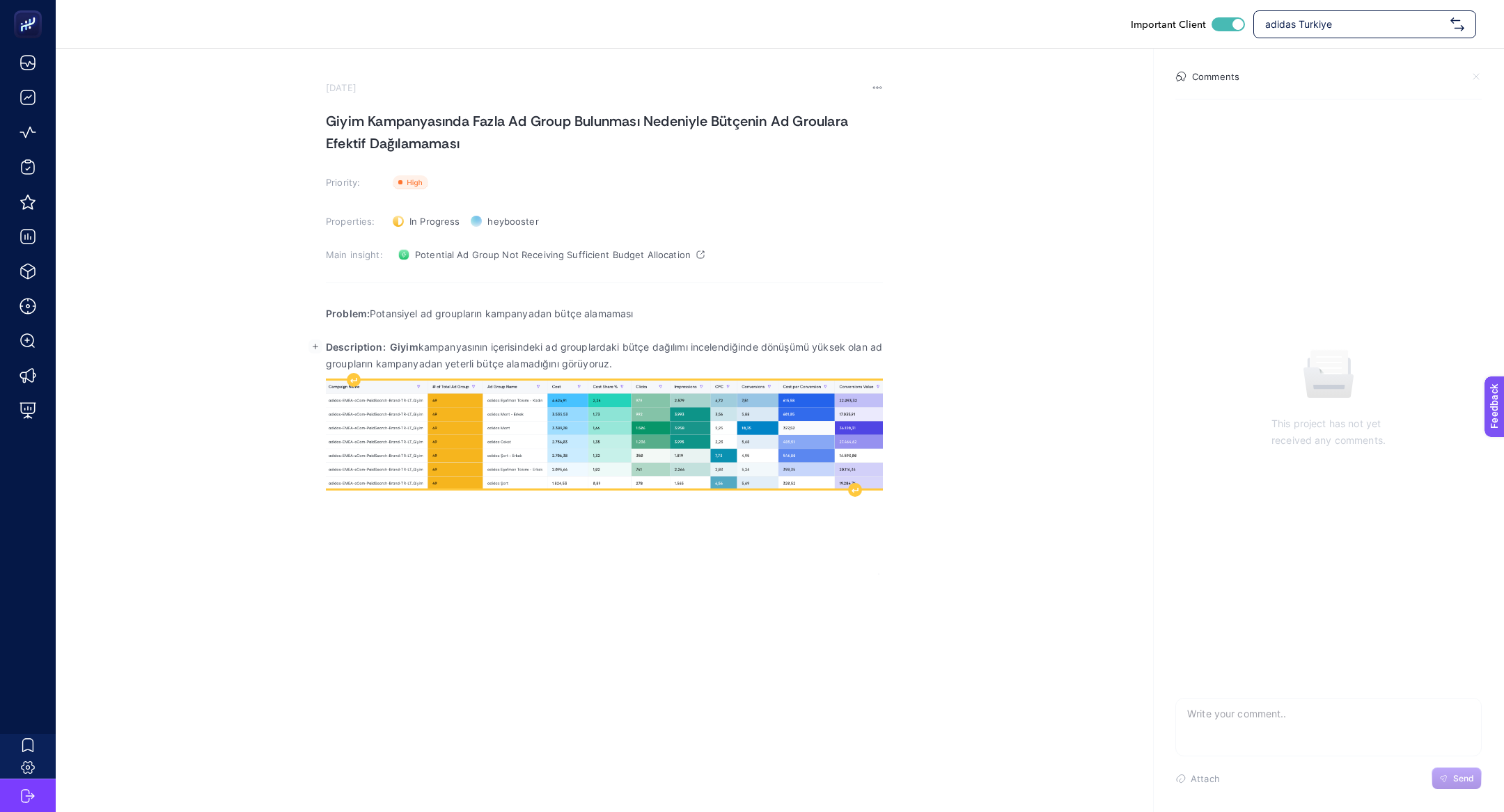
click at [850, 473] on img "Rich Text Editor. Editing area: main" at bounding box center [605, 435] width 557 height 108
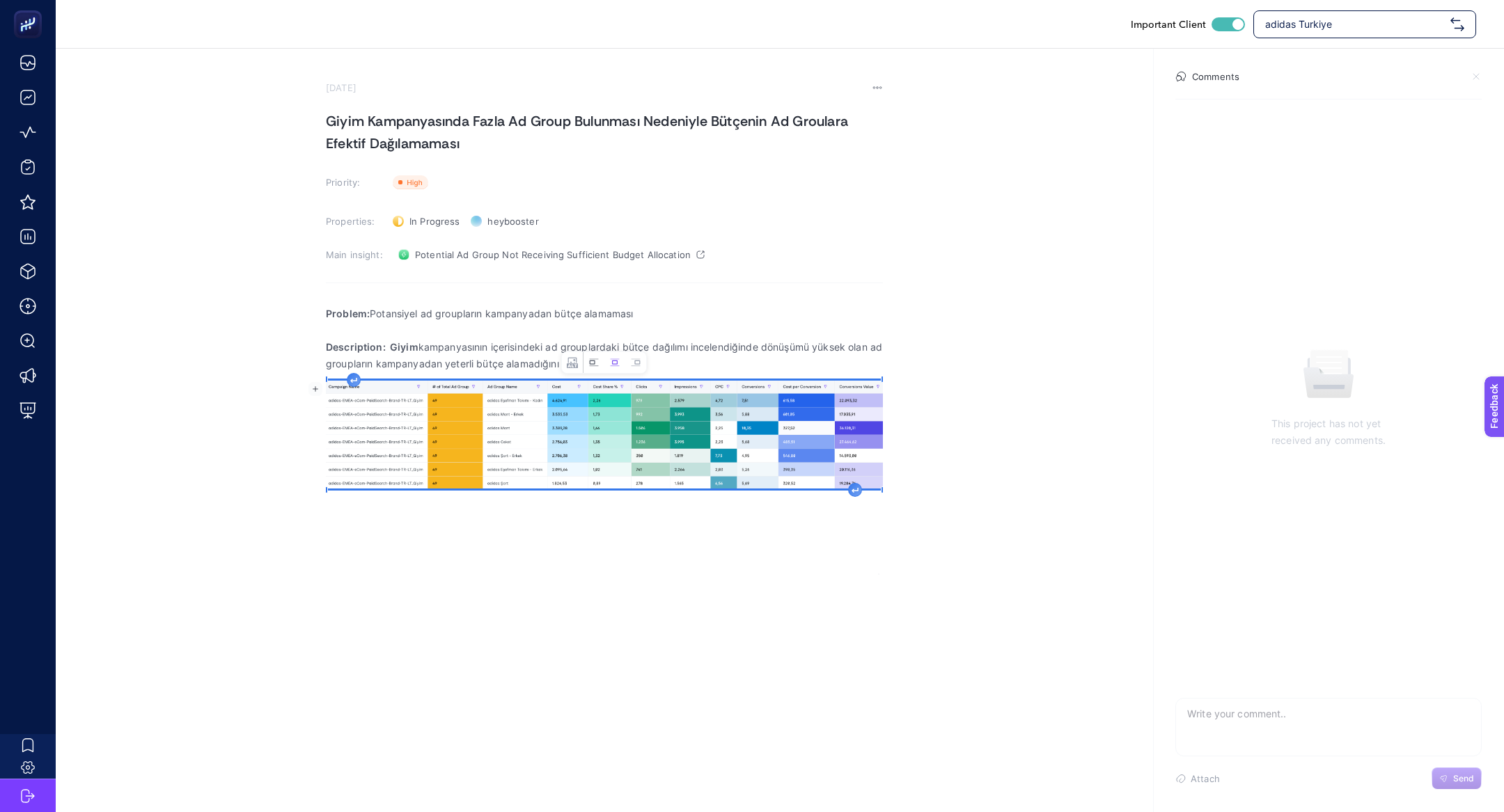
click at [596, 363] on icon "Image toolbar" at bounding box center [593, 363] width 11 height 11
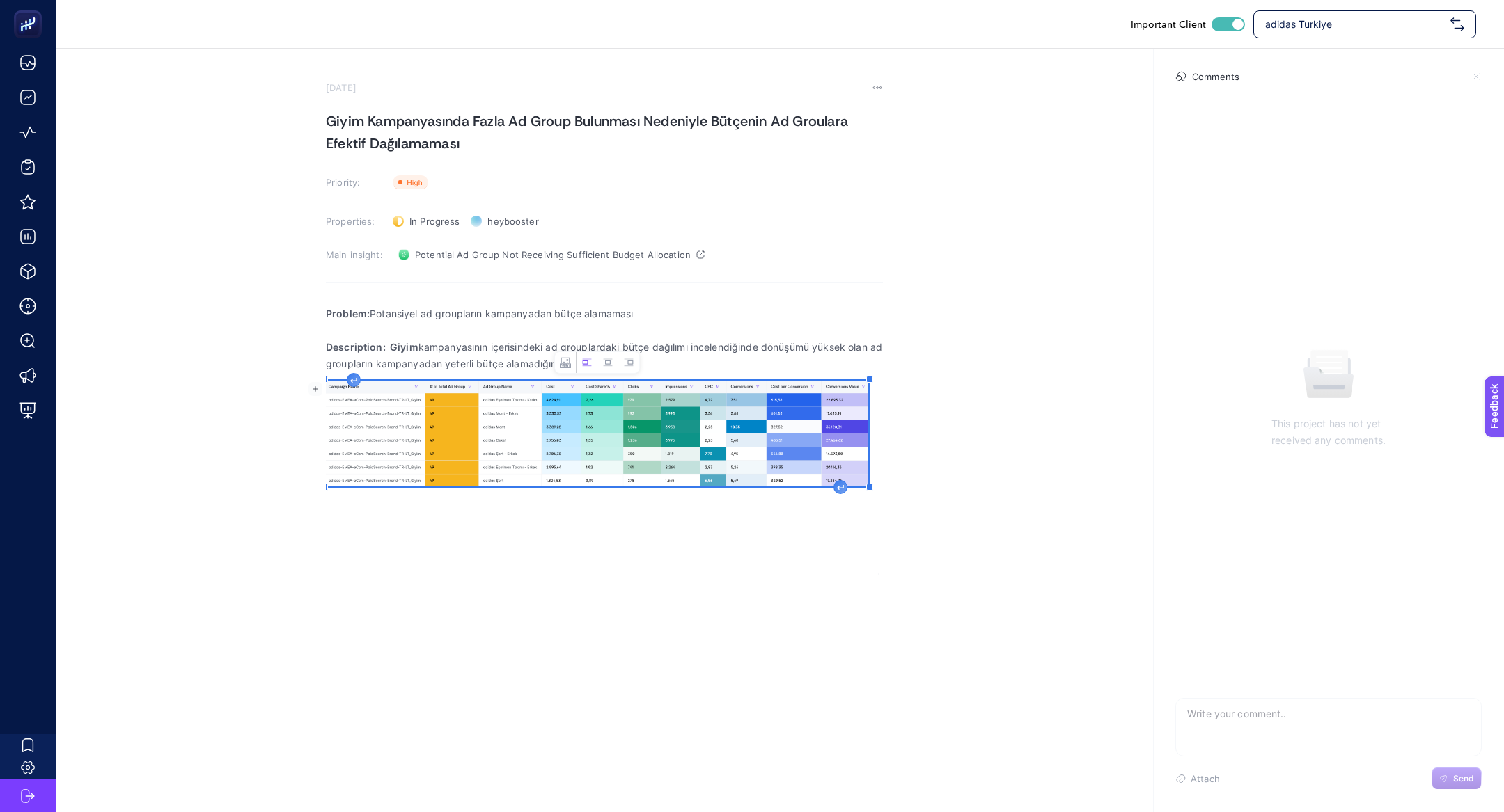
click at [837, 483] on div "Rich Text Editor. Editing area: main" at bounding box center [840, 487] width 14 height 14
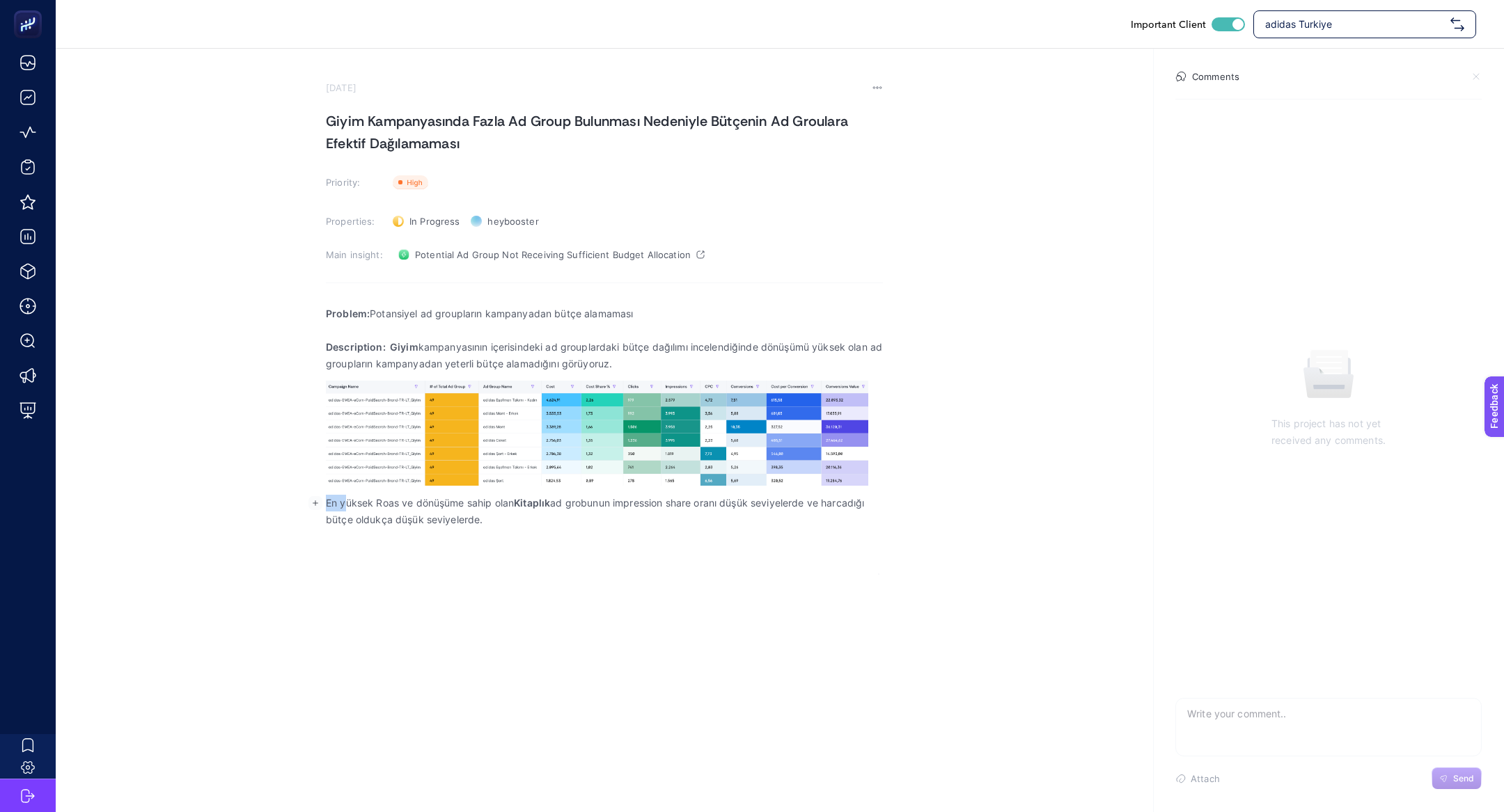
drag, startPoint x: 344, startPoint y: 504, endPoint x: 291, endPoint y: 503, distance: 53.0
click at [291, 503] on section "September 26, 2025 Giyim Kampanyasında Fazla Ad Group Bulunması Nedeniyle Bütçe…" at bounding box center [779, 311] width 1448 height 526
click at [515, 513] on p "Yüksek Roas ve dönüşüme sahip olan Kitaplık ad grobunun impression share oranı …" at bounding box center [605, 511] width 557 height 33
click at [512, 513] on p "Yüksek Roas ve dönüşüme sahip olan Kitaplık ad grobunun impression share oranı …" at bounding box center [605, 511] width 557 height 33
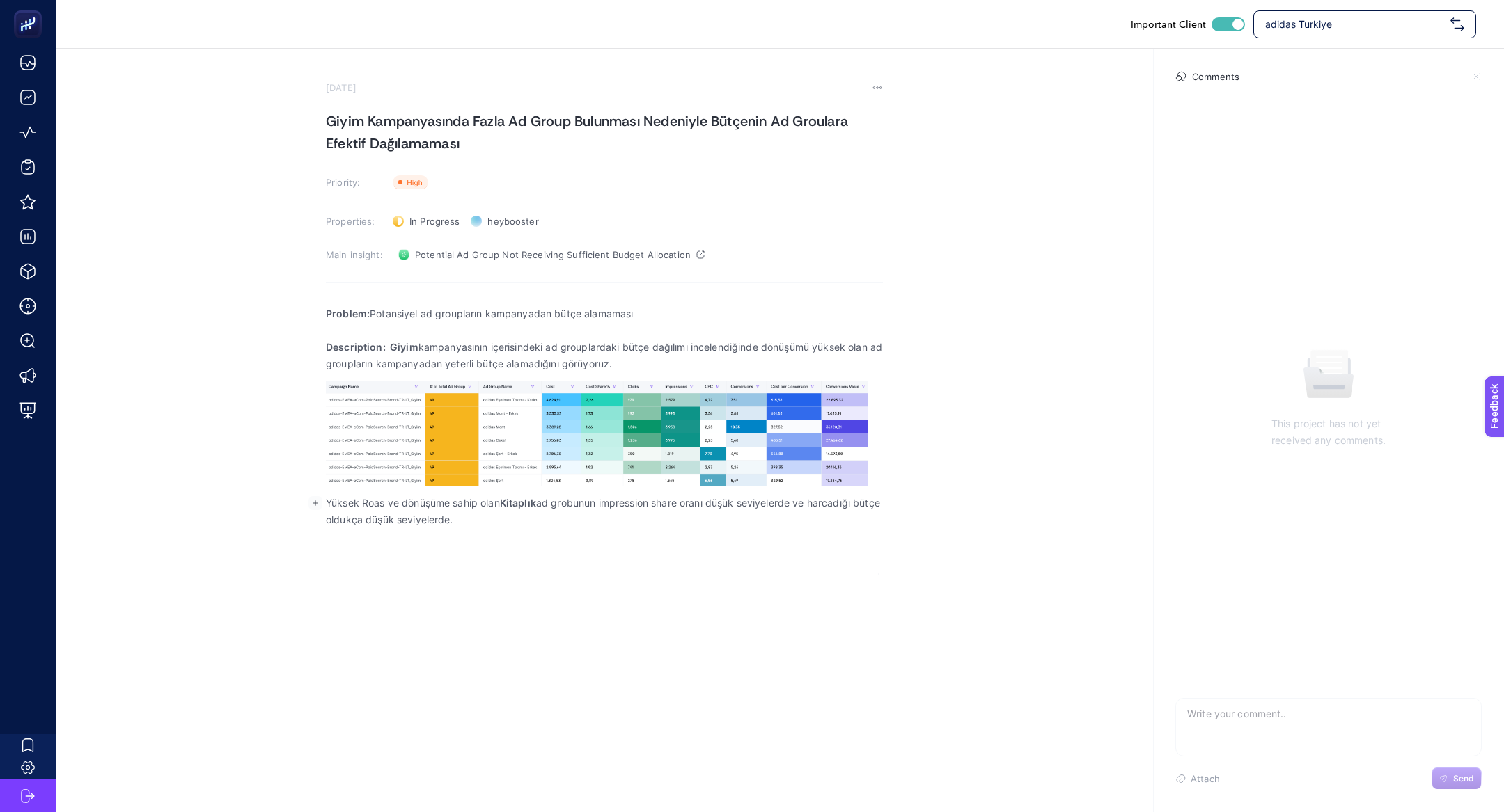
click at [512, 513] on p "Yüksek Roas ve dönüşüme sahip olan Kitaplık ad grobunun impression share oranı …" at bounding box center [605, 511] width 557 height 33
click at [512, 511] on p "Yüksek Roas ve dönüşüme sahip olan Kitaplık ad grobunun impression share oranı …" at bounding box center [605, 511] width 557 height 33
click at [512, 507] on strong "Kitaplık" at bounding box center [518, 503] width 37 height 12
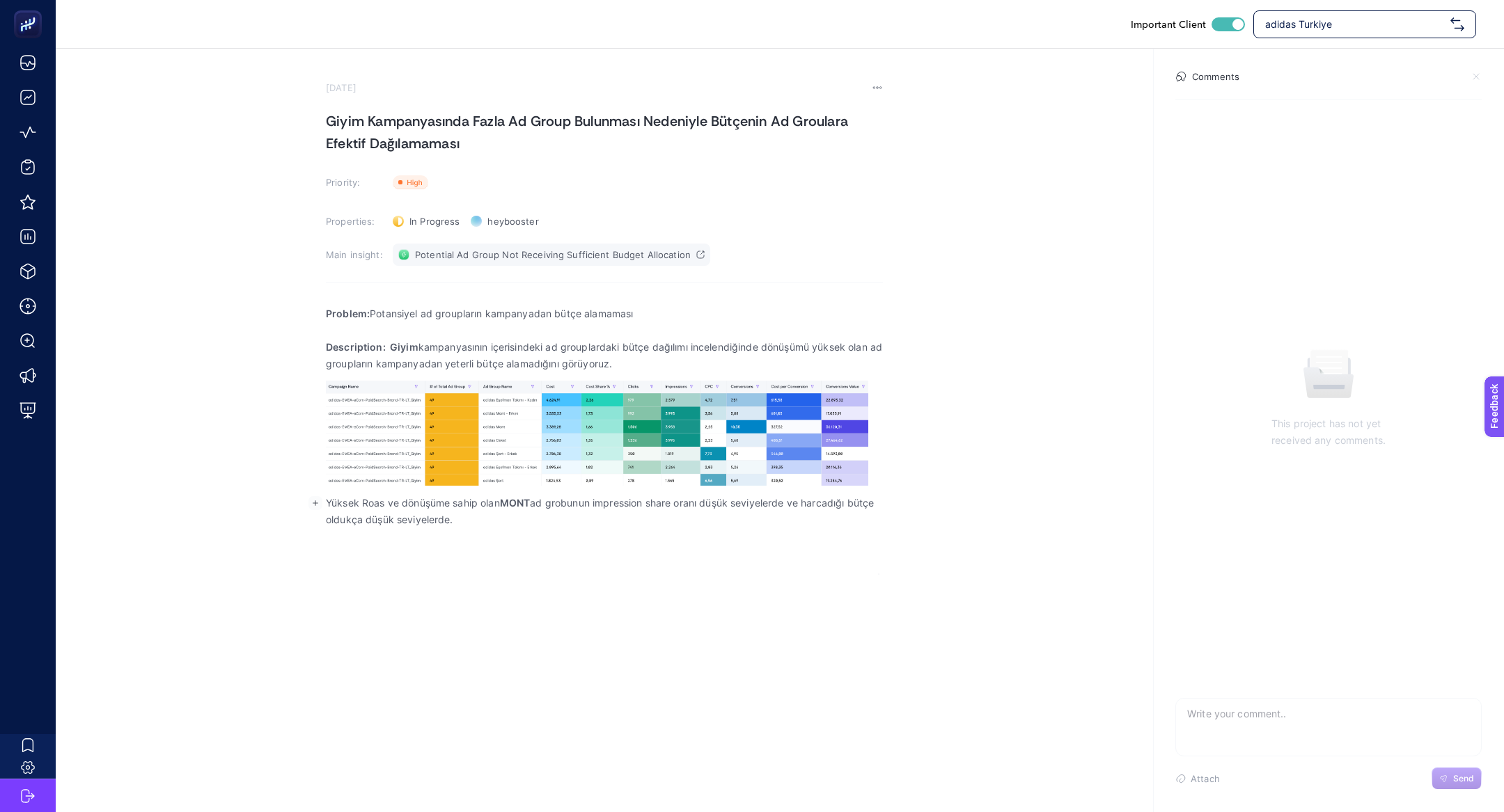
click at [477, 253] on span "Potential Ad Group Not Receiving Sufficient Budget Allocation" at bounding box center [552, 255] width 276 height 11
click at [604, 509] on p "Yüksek Roas ve dönüşüme sahip olan MONT ad grobunun impression share oranı düşü…" at bounding box center [605, 511] width 557 height 33
click at [609, 522] on p "Yüksek Roas ve dönüşüme sahip olan MONT ad grobunun impression share oranı düşü…" at bounding box center [605, 511] width 557 height 33
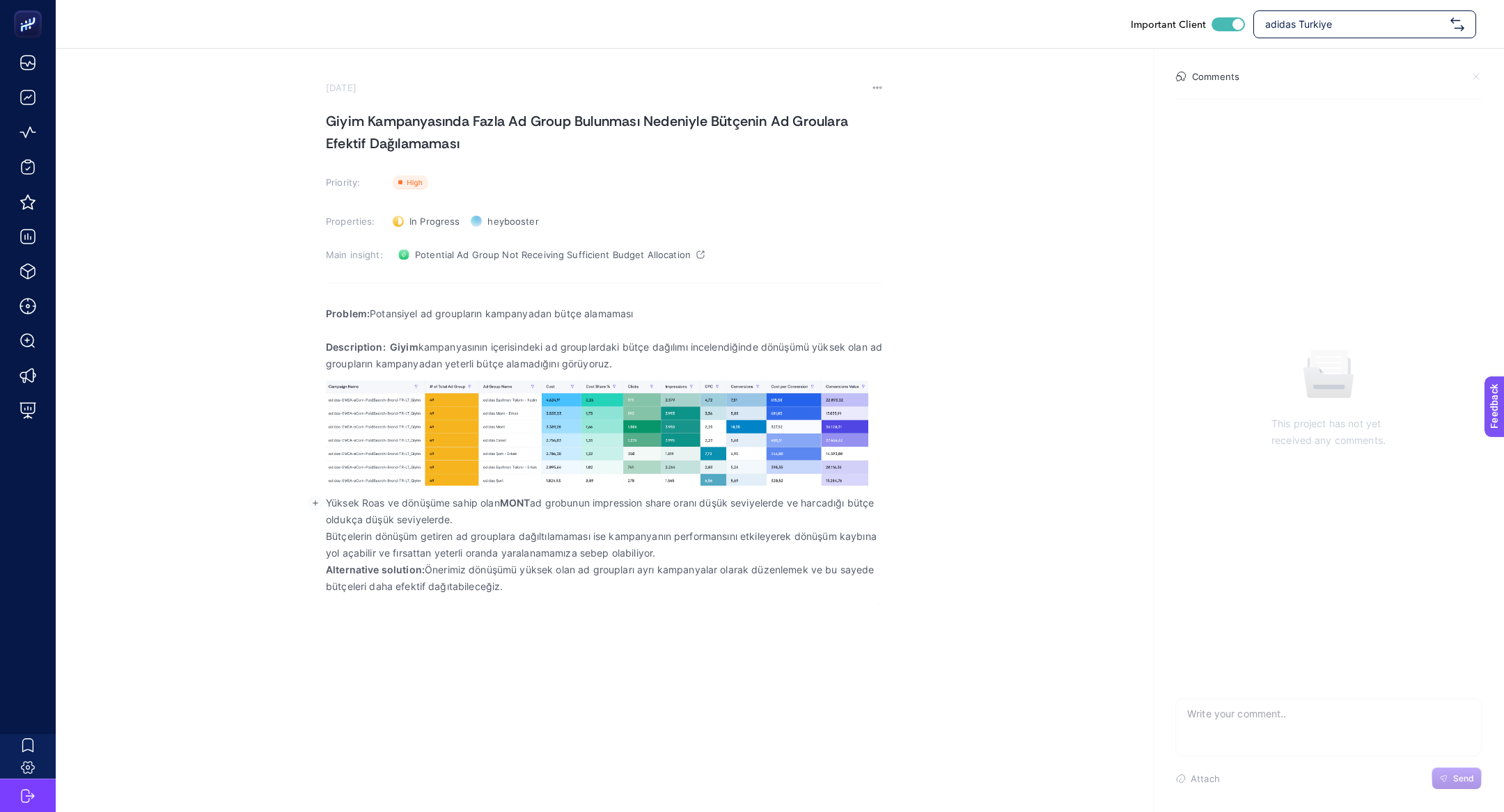
click at [491, 518] on p "Yüksek Roas ve dönüşüme sahip olan MONT ad grobunun impression share oranı düşü…" at bounding box center [605, 511] width 557 height 33
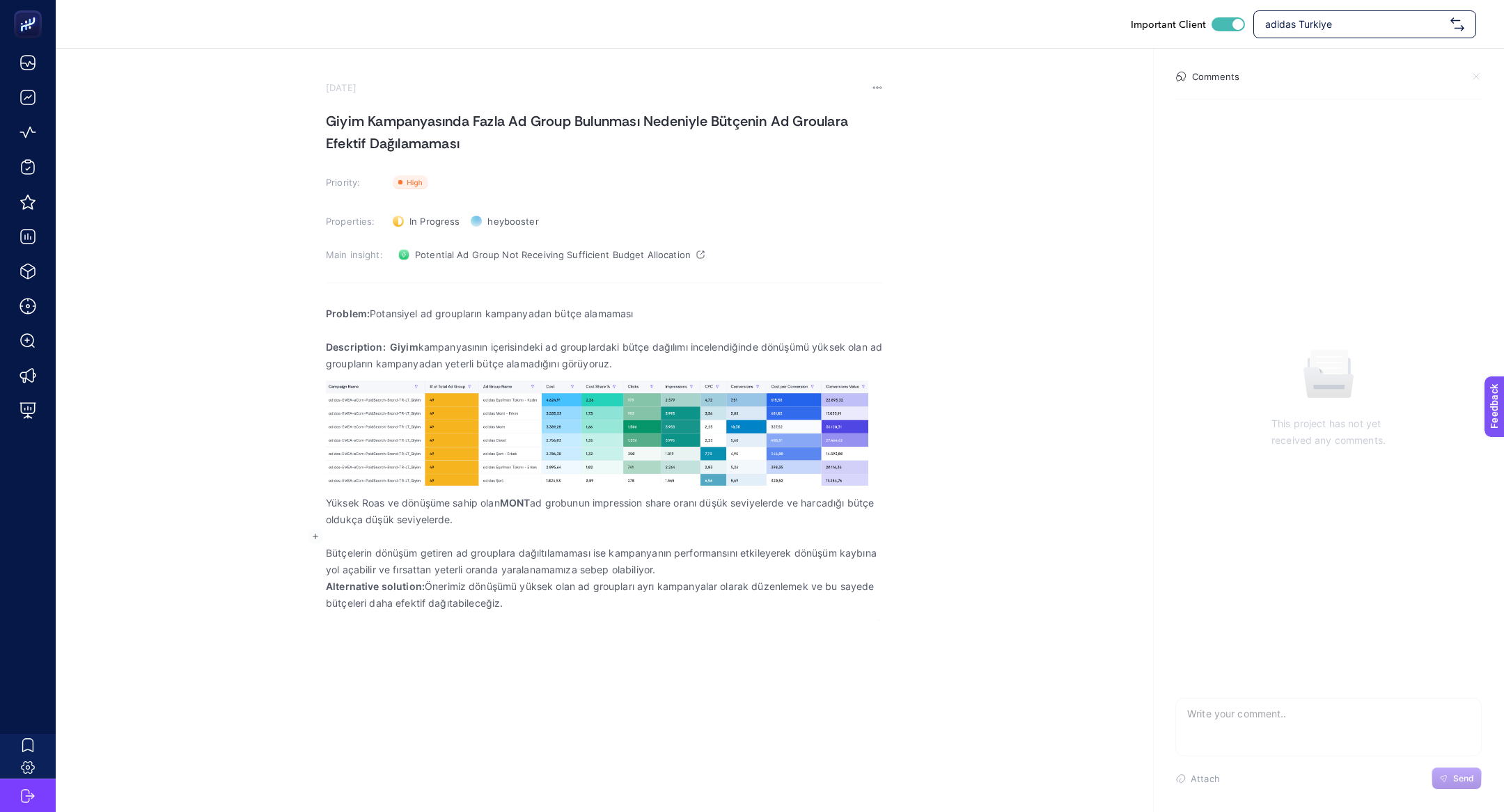
click at [706, 569] on p "Bütçelerin dönüşüm getiren ad grouplara dağıltılamaması ise kampanyanın perform…" at bounding box center [605, 562] width 557 height 33
click at [396, 148] on h1 "Giyim Kampanyasında Fazla Ad Group Bulunması Nedeniyle Bütçenin Ad Groulara Efe…" at bounding box center [605, 131] width 557 height 44
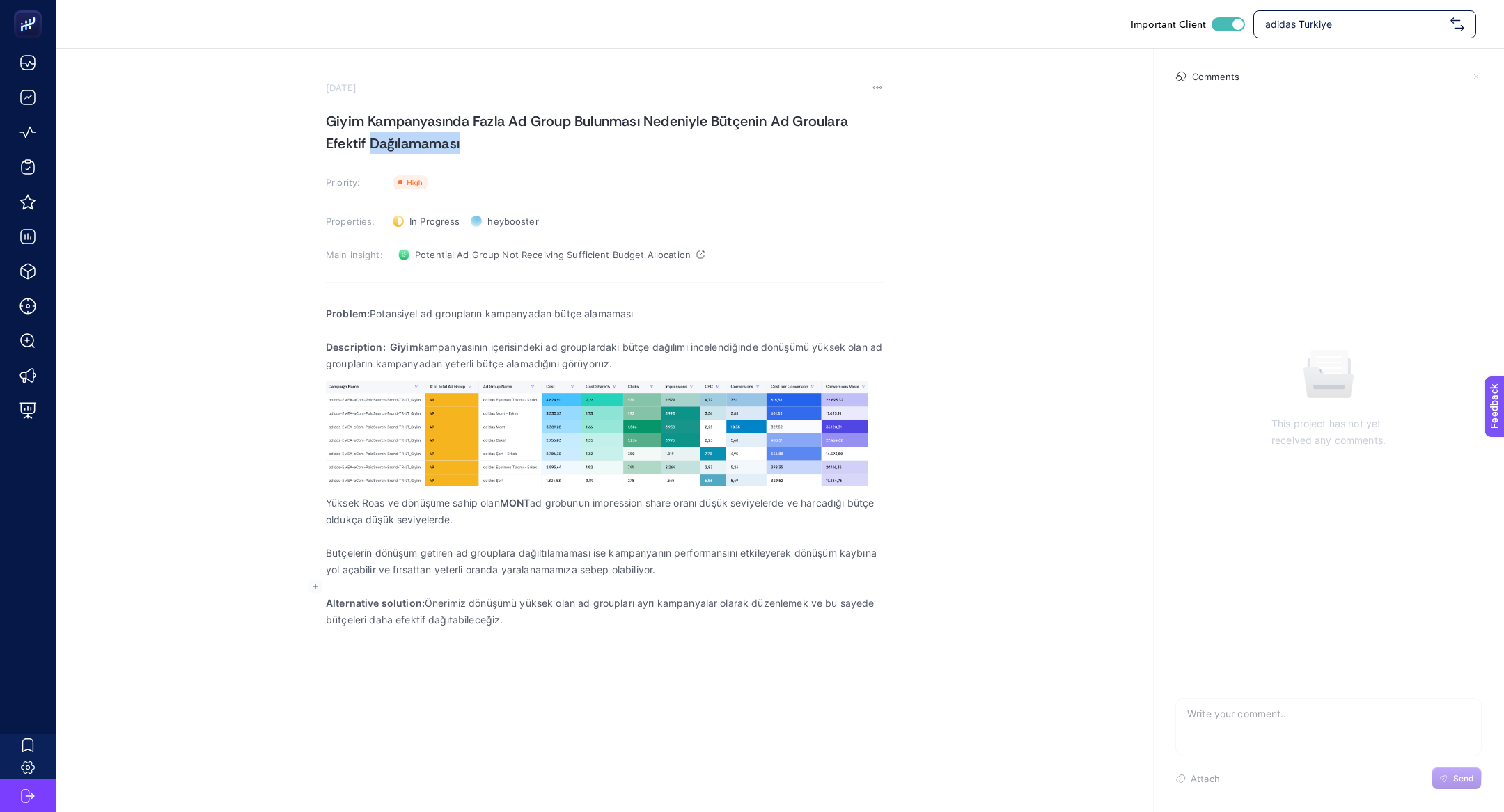
click at [396, 148] on h1 "Giyim Kampanyasında Fazla Ad Group Bulunması Nedeniyle Bütçenin Ad Groulara Efe…" at bounding box center [605, 131] width 557 height 44
copy h1 "Giyim Kampanyasında Fazla Ad Group Bulunması Nedeniyle Bütçenin Ad Groulara Efe…"
click at [446, 103] on section "September 26, 2025 Giyim Kampanyasında Fazla Ad Group Bulunması Nedeniyle Bütçe…" at bounding box center [605, 359] width 557 height 556
click at [446, 114] on h1 "Giyim Kampanyasında Fazla Ad Group Bulunması Nedeniyle Bütçenin Ad Groulara Efe…" at bounding box center [605, 131] width 557 height 44
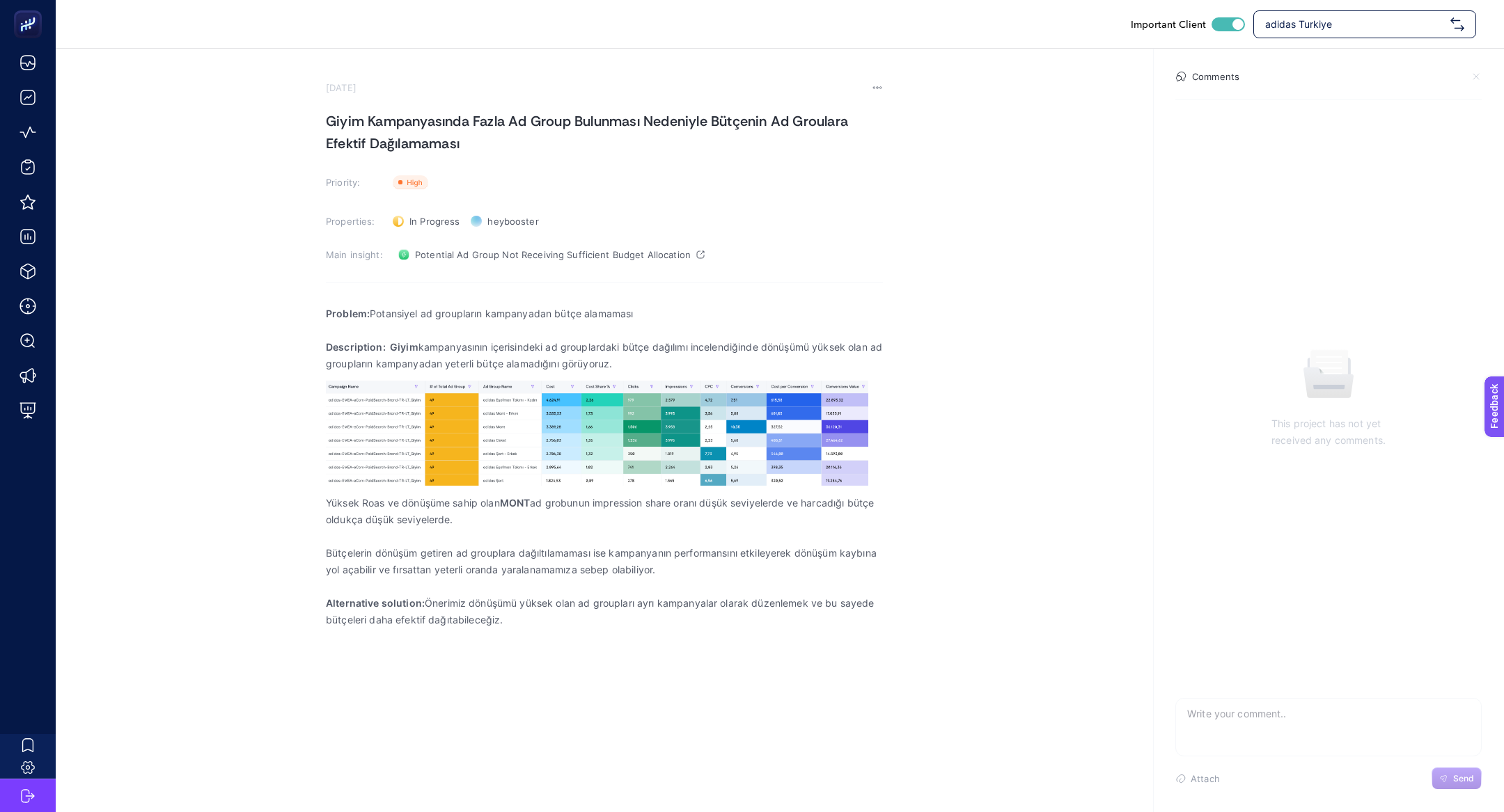
click at [446, 114] on h1 "Giyim Kampanyasında Fazla Ad Group Bulunması Nedeniyle Bütçenin Ad Groulara Efe…" at bounding box center [605, 131] width 557 height 44
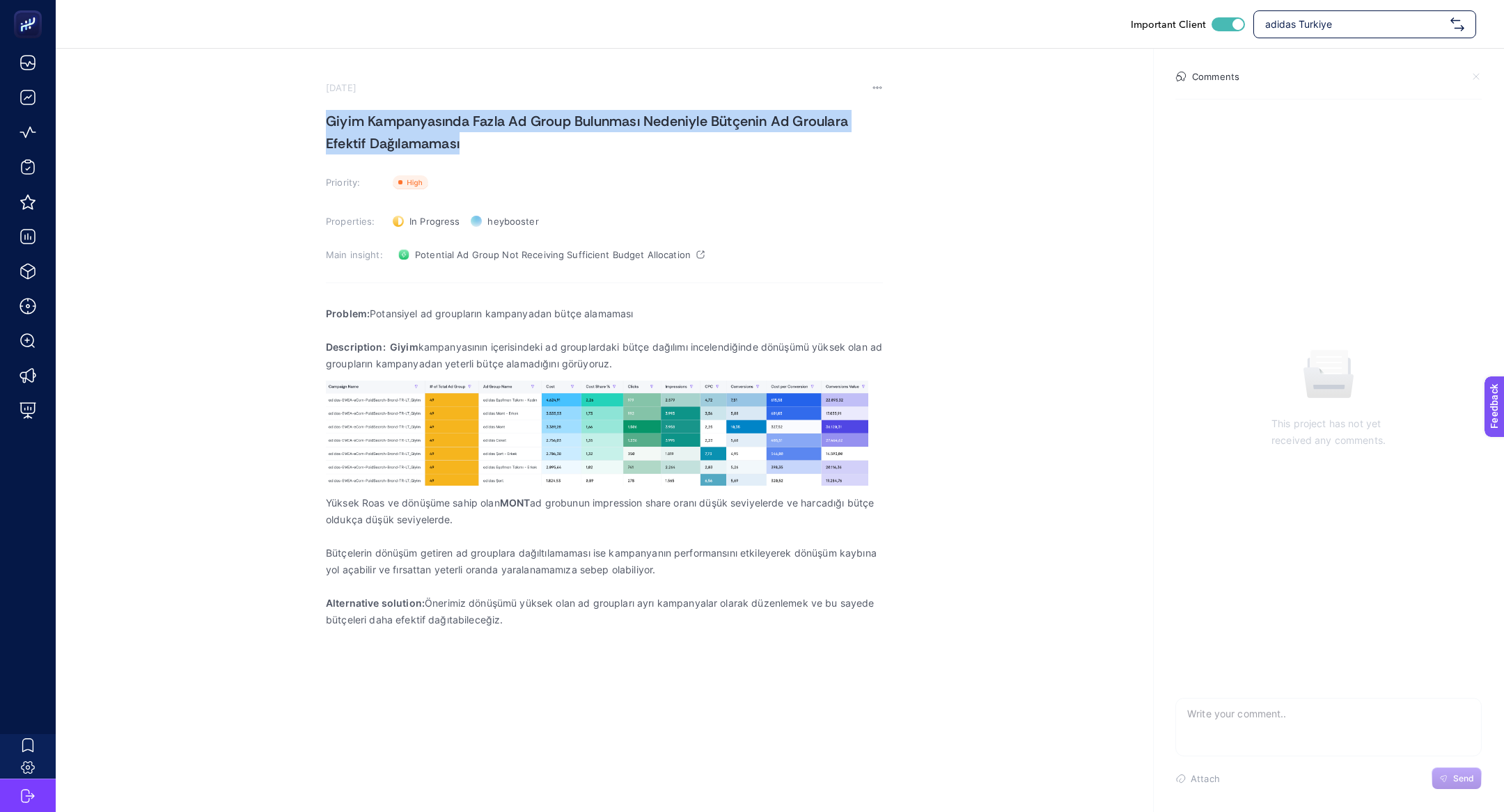
click at [446, 114] on h1 "Giyim Kampanyasında Fazla Ad Group Bulunması Nedeniyle Bütçenin Ad Groulara Efe…" at bounding box center [605, 131] width 557 height 44
copy h1 "Giyim Kampanyasında Fazla Ad Group Bulunması Nedeniyle Bütçenin Ad Groulara Efe…"
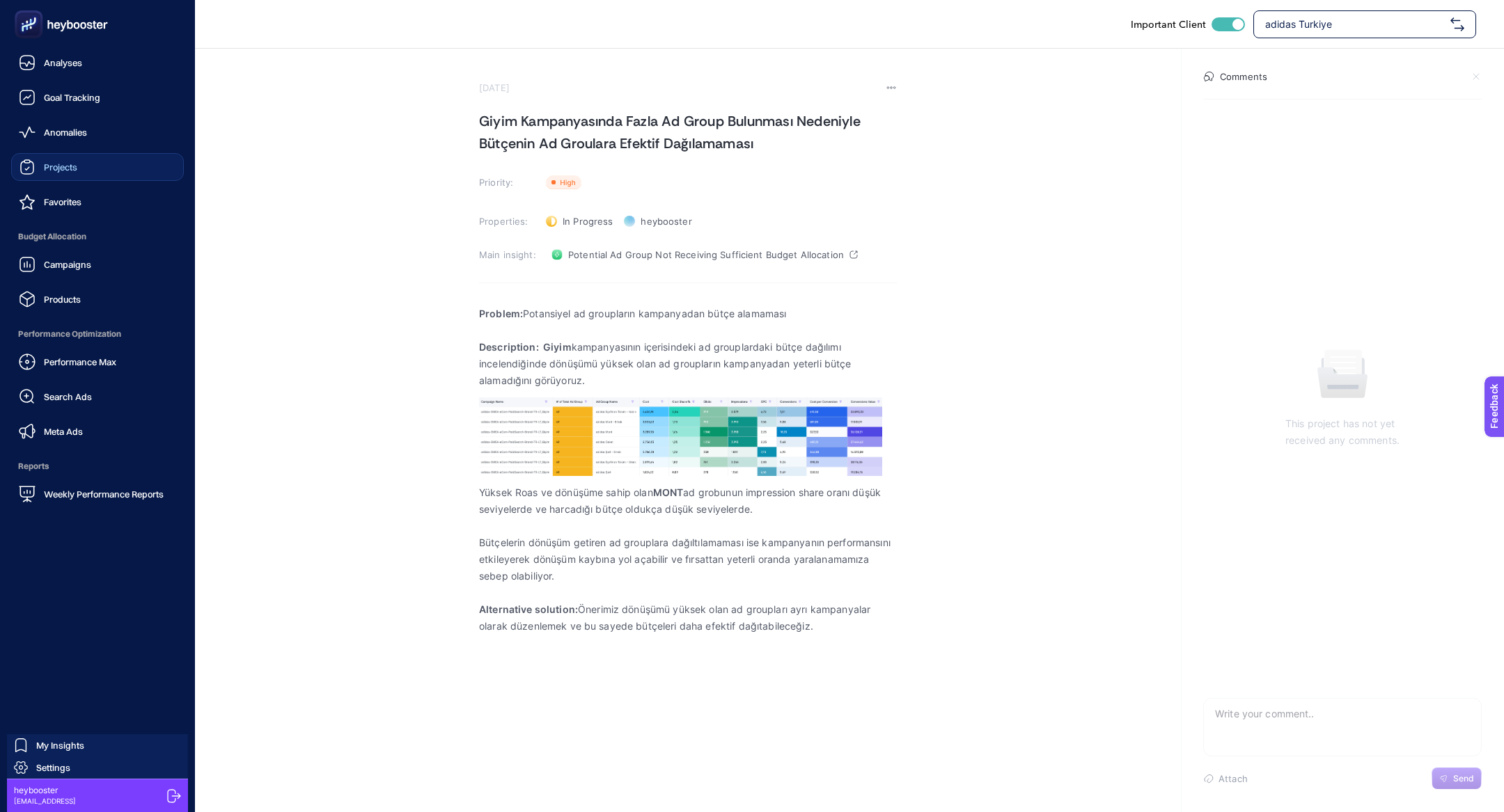
click at [51, 173] on div "Projects" at bounding box center [48, 167] width 58 height 17
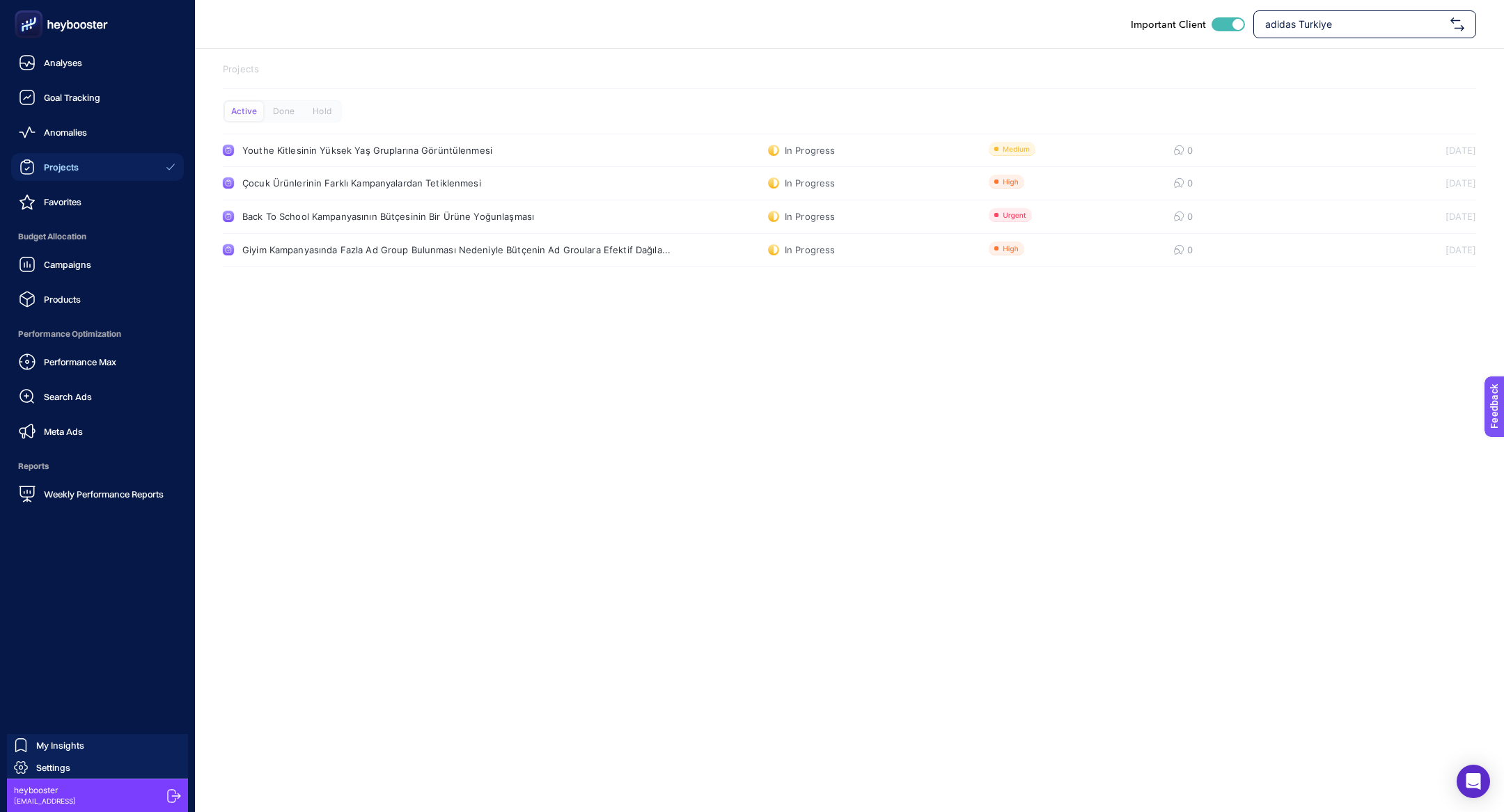
click at [52, 14] on icon at bounding box center [61, 24] width 100 height 28
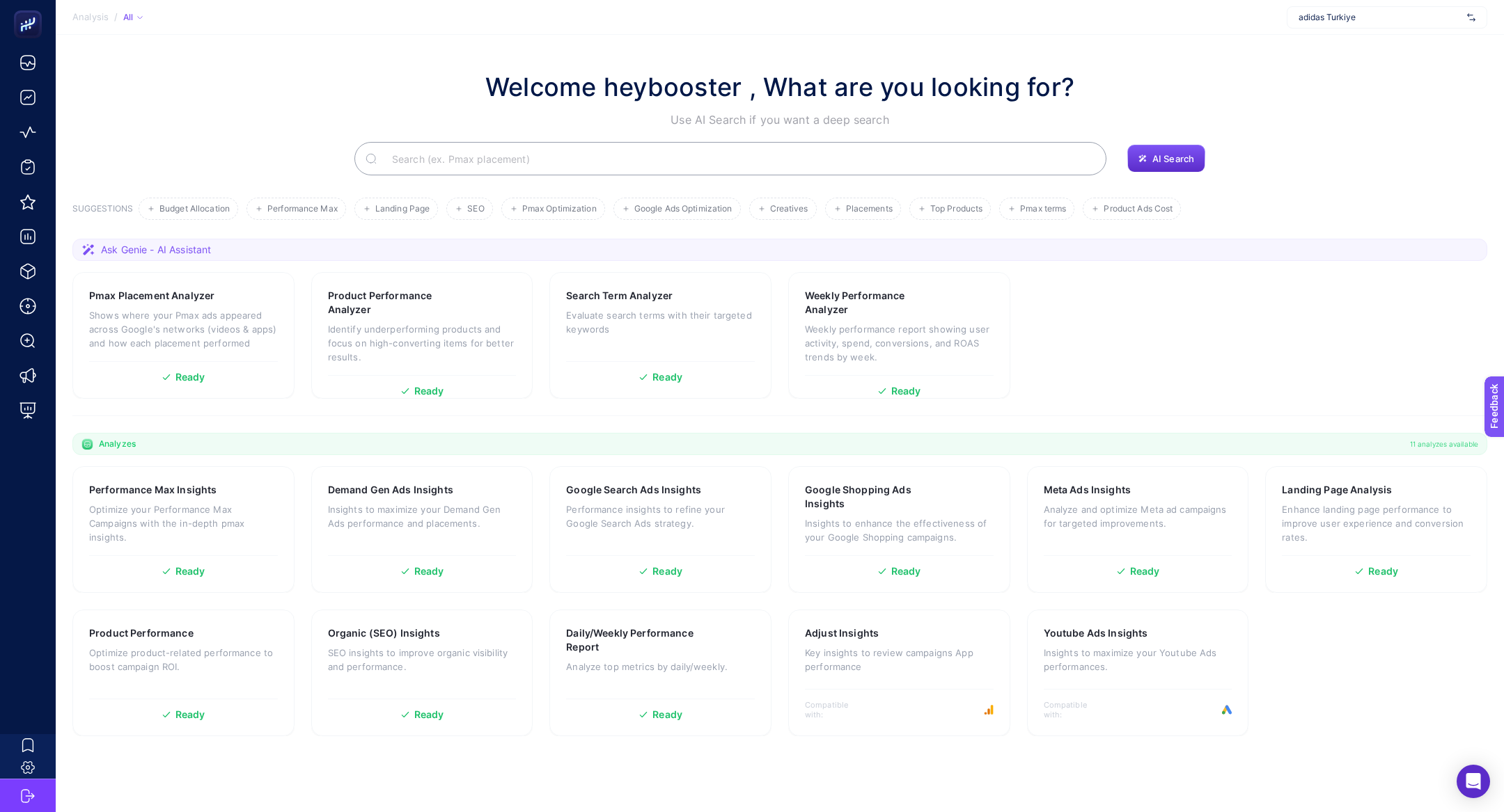
click at [466, 153] on input "Search" at bounding box center [738, 158] width 714 height 39
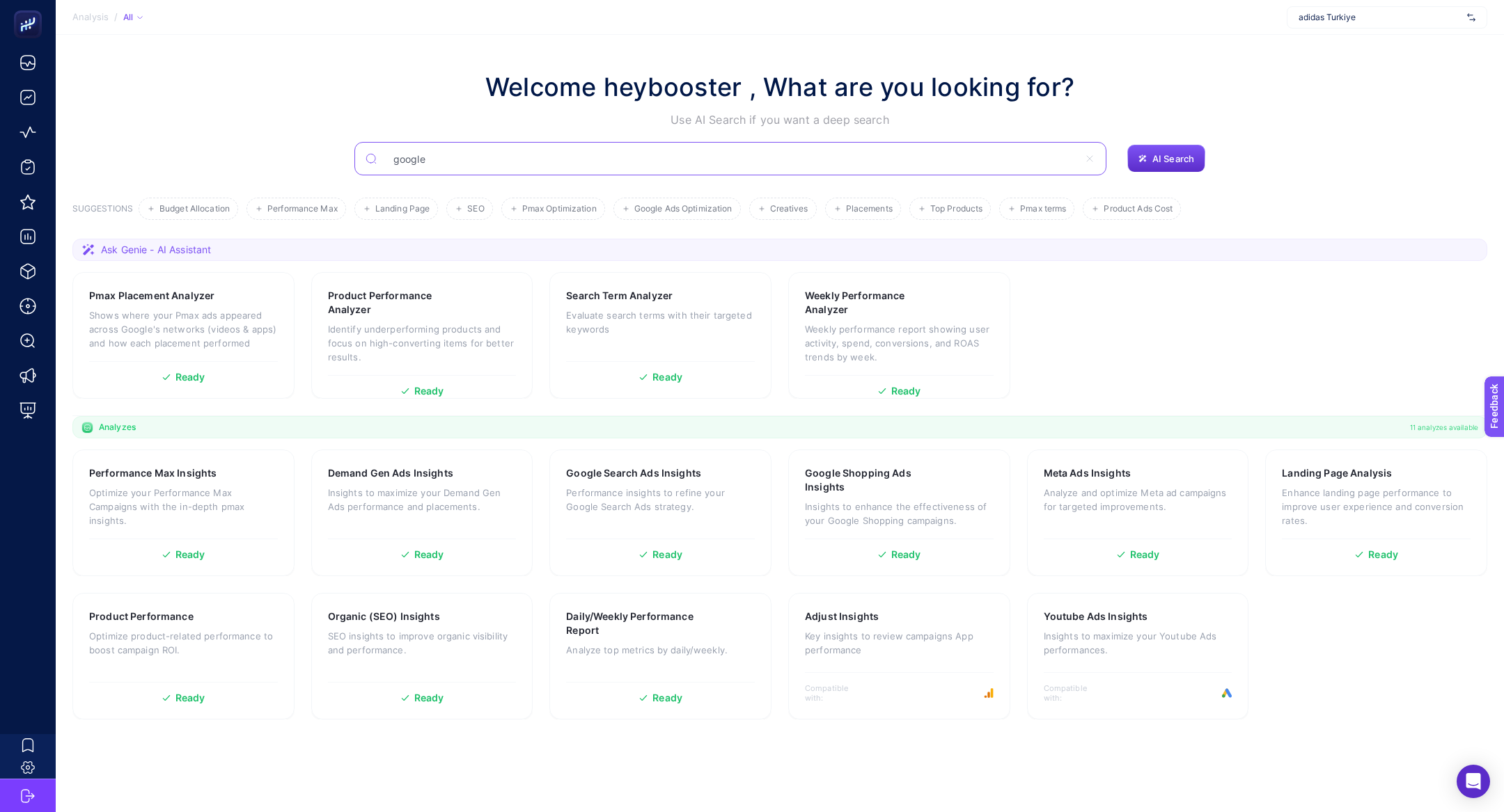
type input "google"
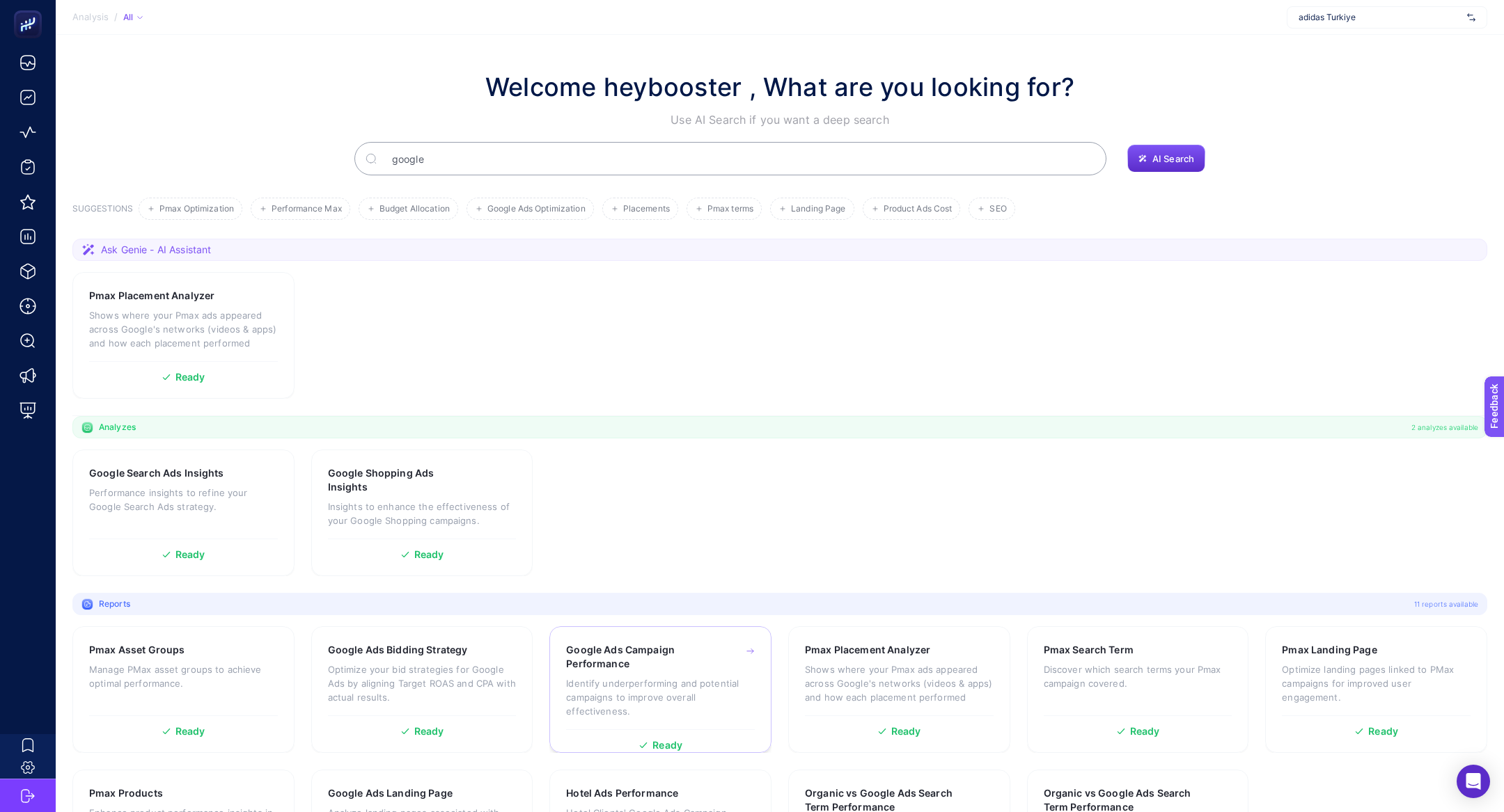
click at [659, 660] on h3 "Google Ads Campaign Performance" at bounding box center [638, 657] width 145 height 28
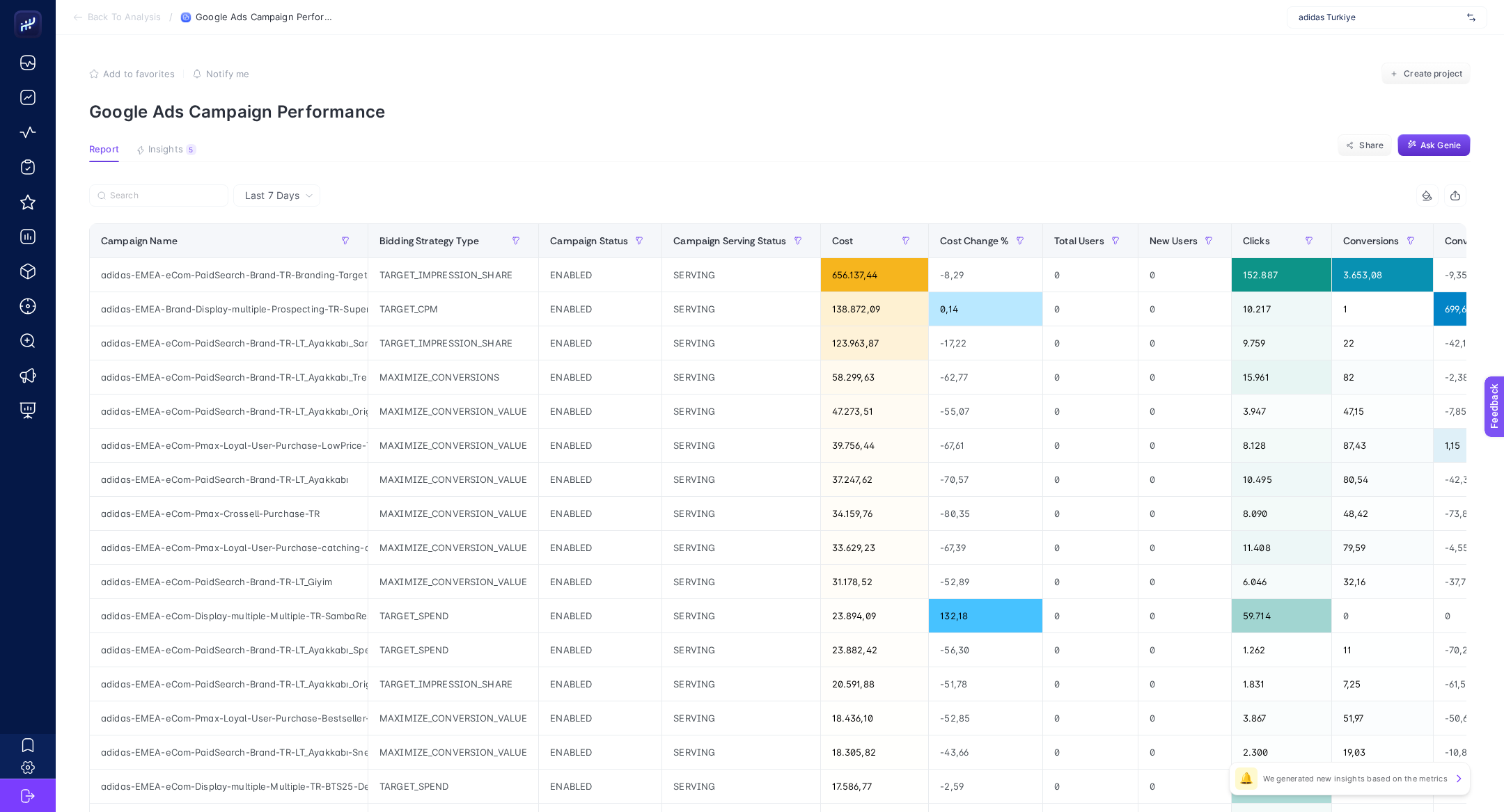
scroll to position [134, 0]
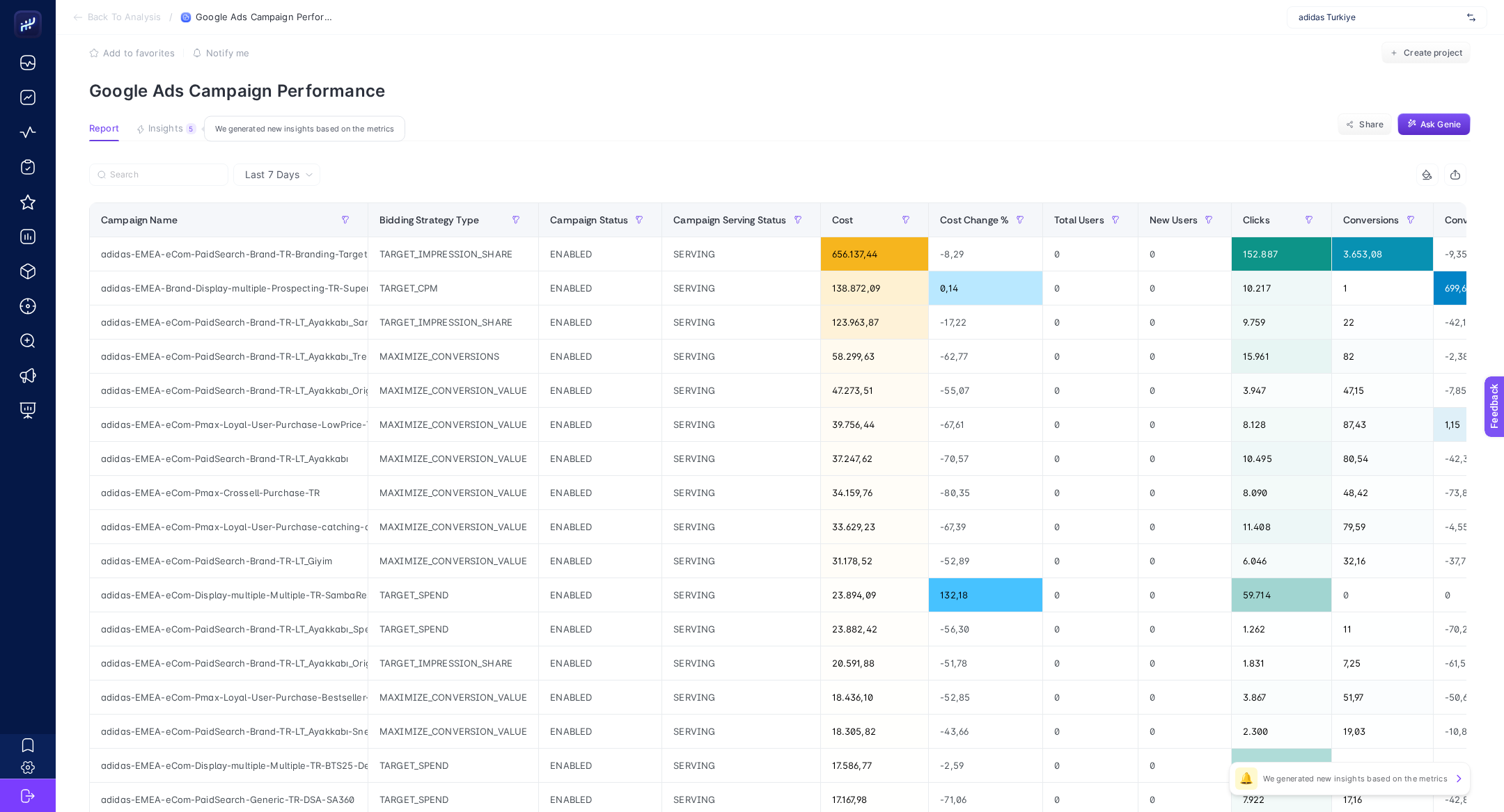
click at [182, 127] on span "Insights" at bounding box center [166, 129] width 35 height 11
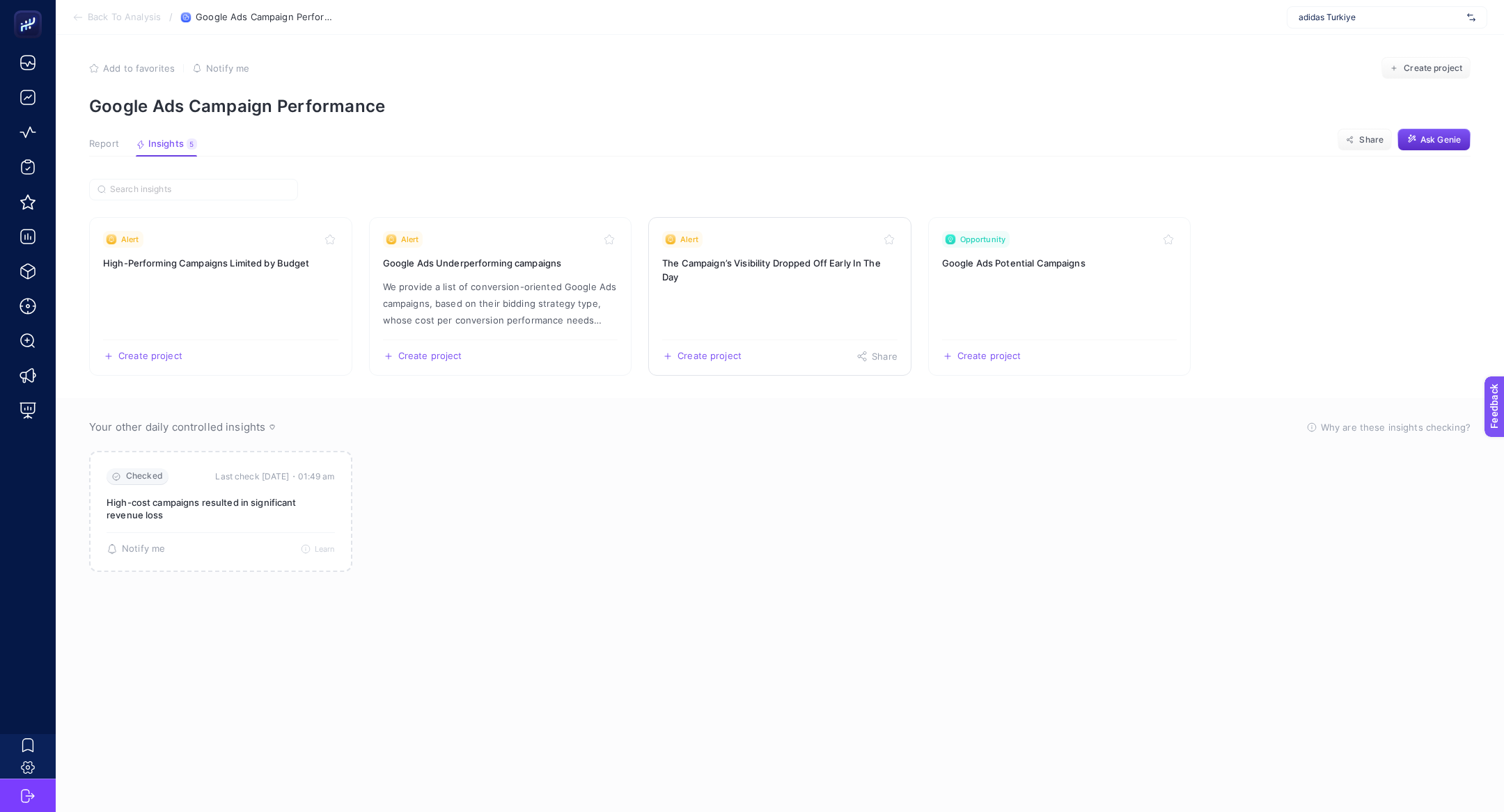
click at [745, 263] on h3 "The Campaign’s Visibility Dropped Off Early In The Day" at bounding box center [779, 270] width 236 height 28
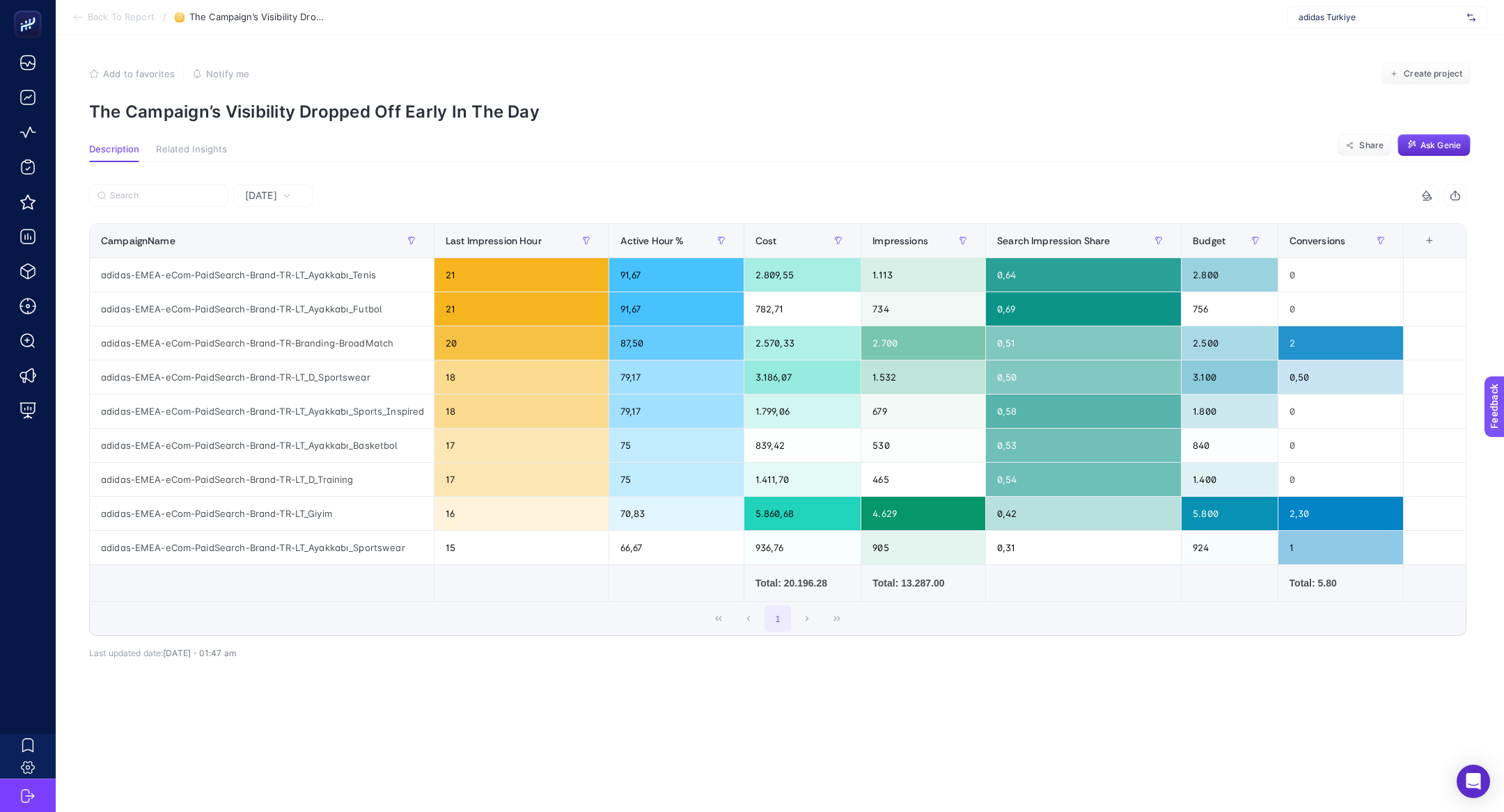
click at [287, 204] on div "Yesterday" at bounding box center [272, 196] width 79 height 23
click at [288, 243] on li "Last 7 Days" at bounding box center [273, 250] width 71 height 25
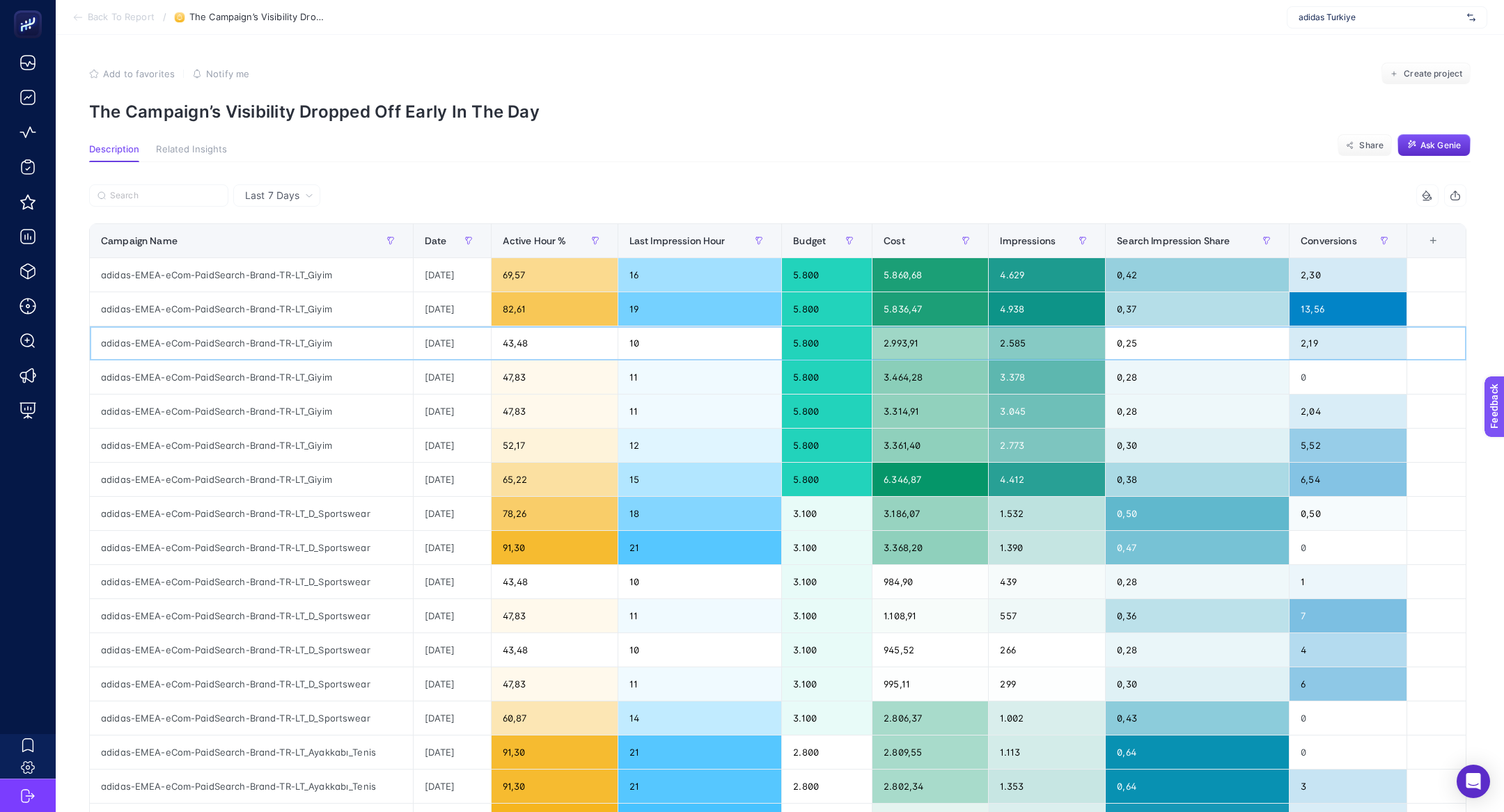
click at [256, 349] on div "adidas-EMEA-eCom-PaidSearch-Brand-TR-LT_Giyim" at bounding box center [251, 343] width 323 height 33
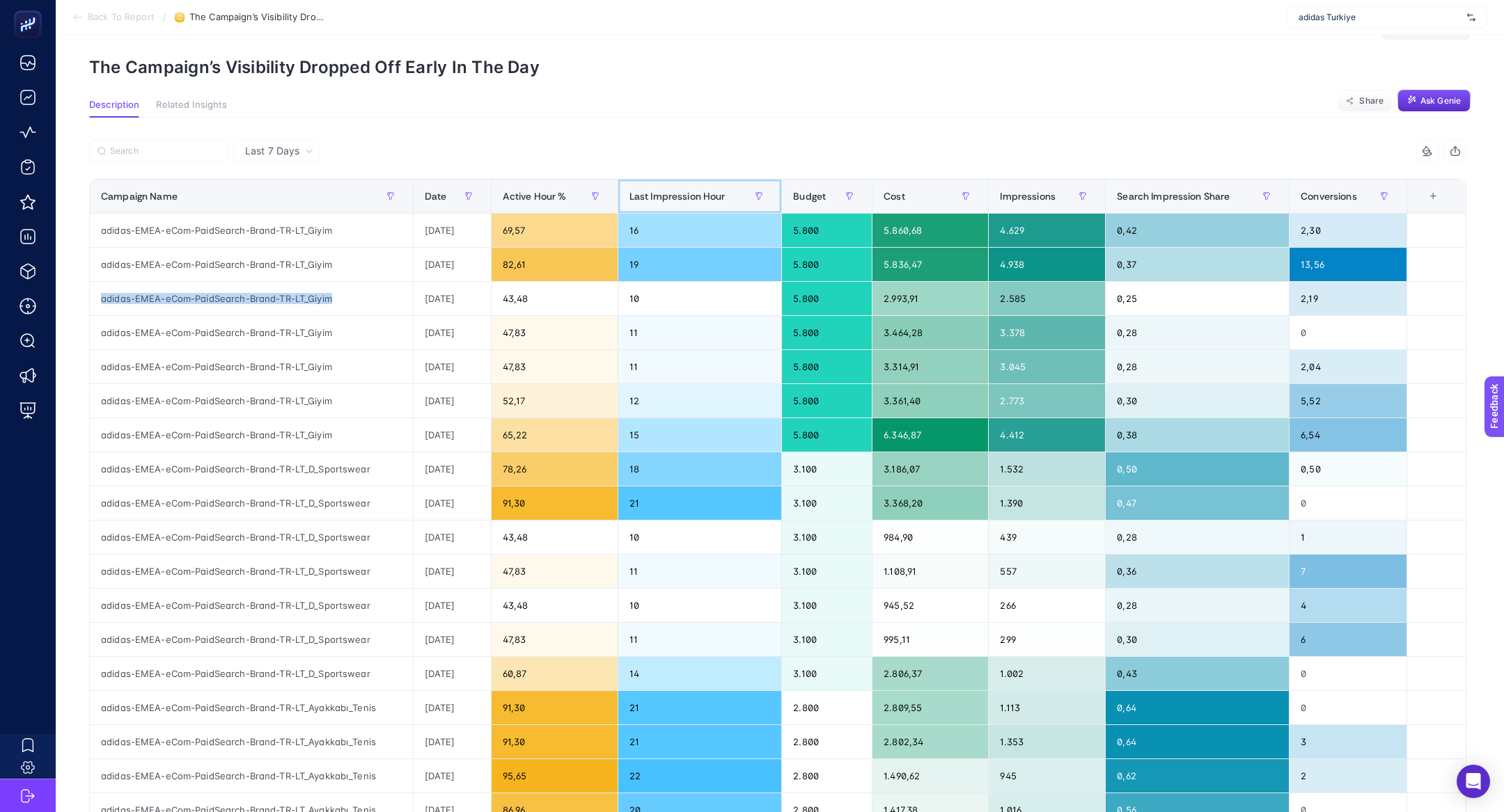
click at [678, 192] on span "Last Impression Hour" at bounding box center [678, 196] width 96 height 11
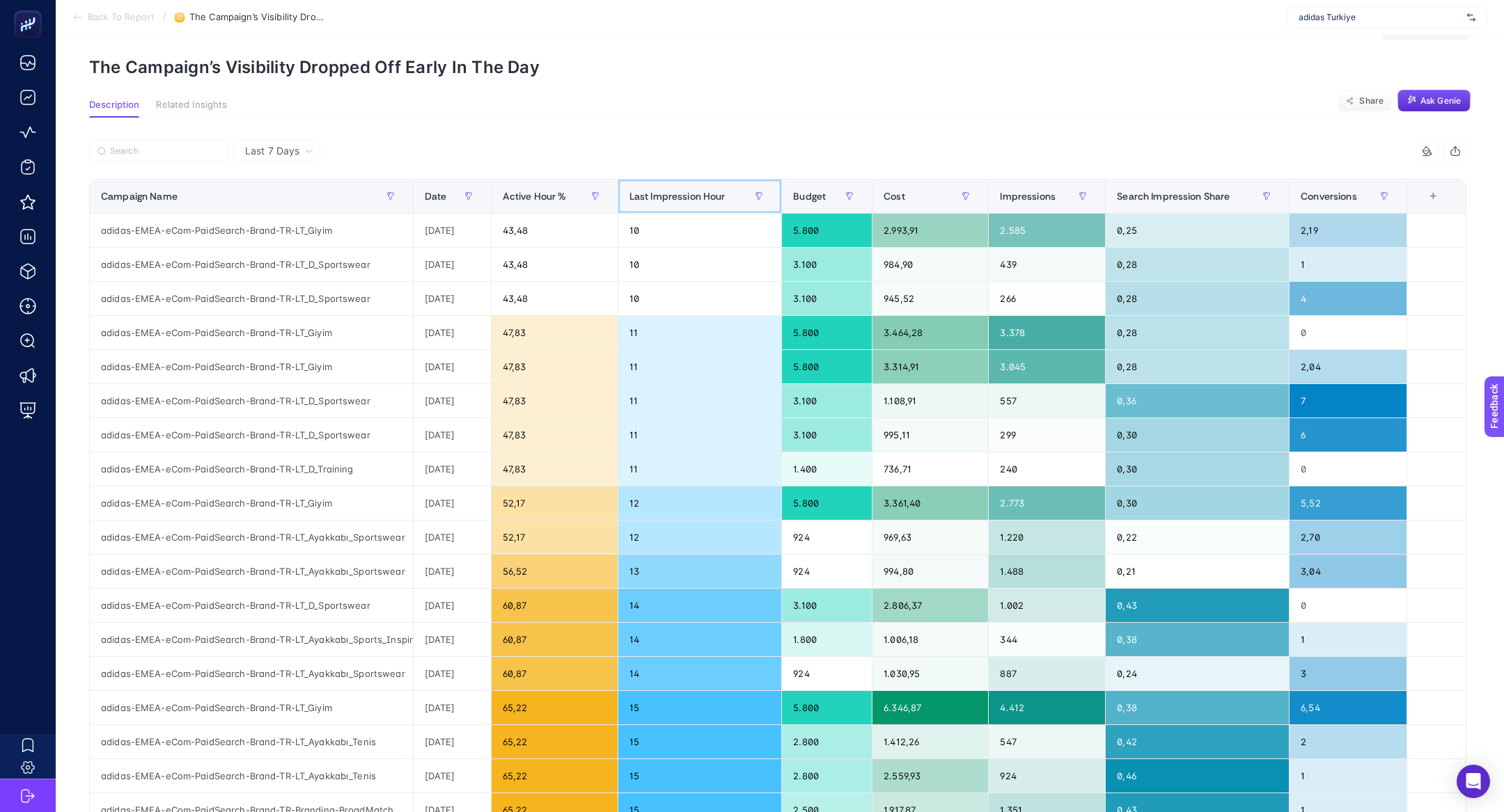
click at [678, 192] on span "Last Impression Hour" at bounding box center [678, 196] width 96 height 11
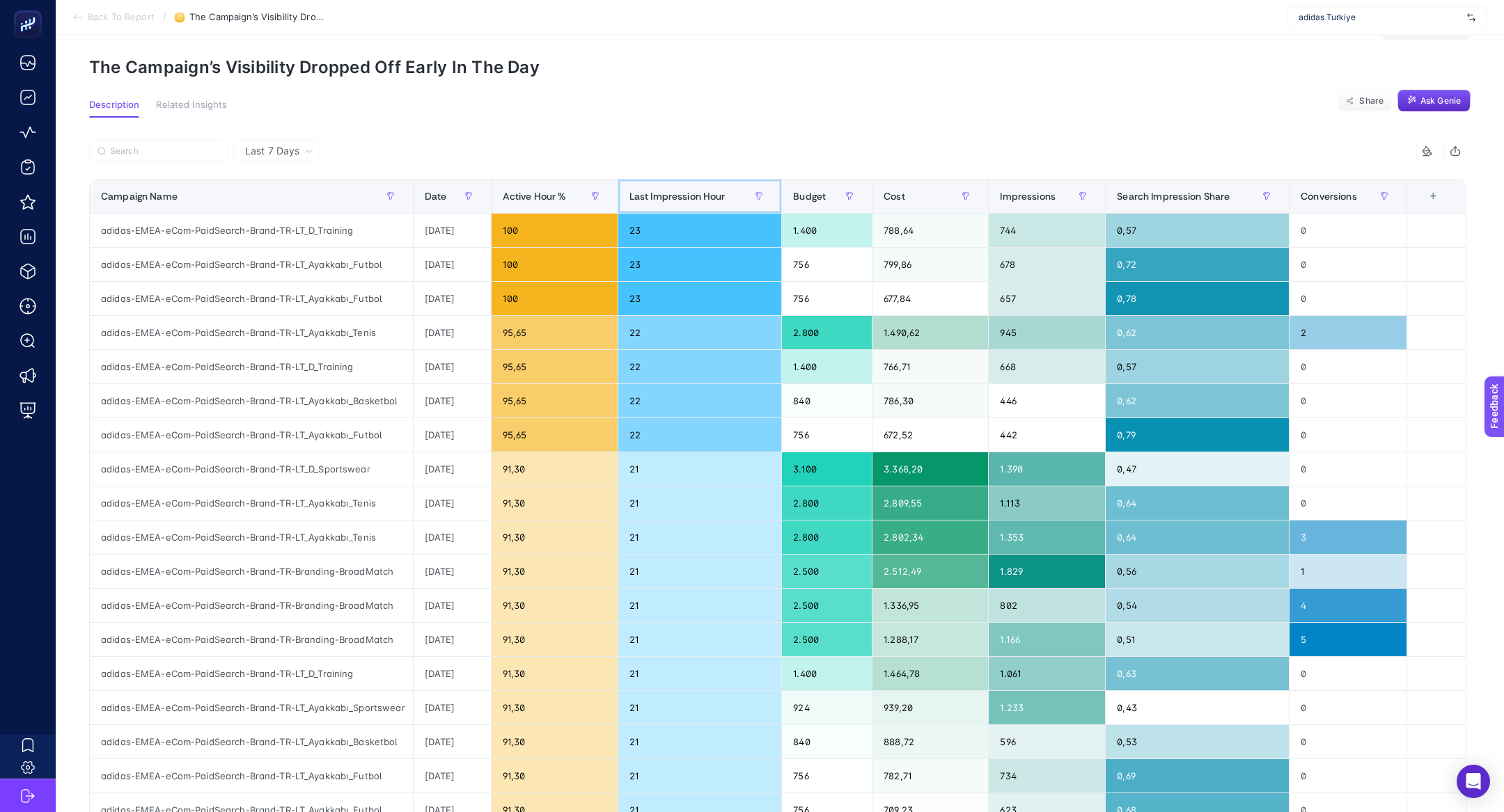
click at [678, 192] on span "Last Impression Hour" at bounding box center [678, 196] width 96 height 11
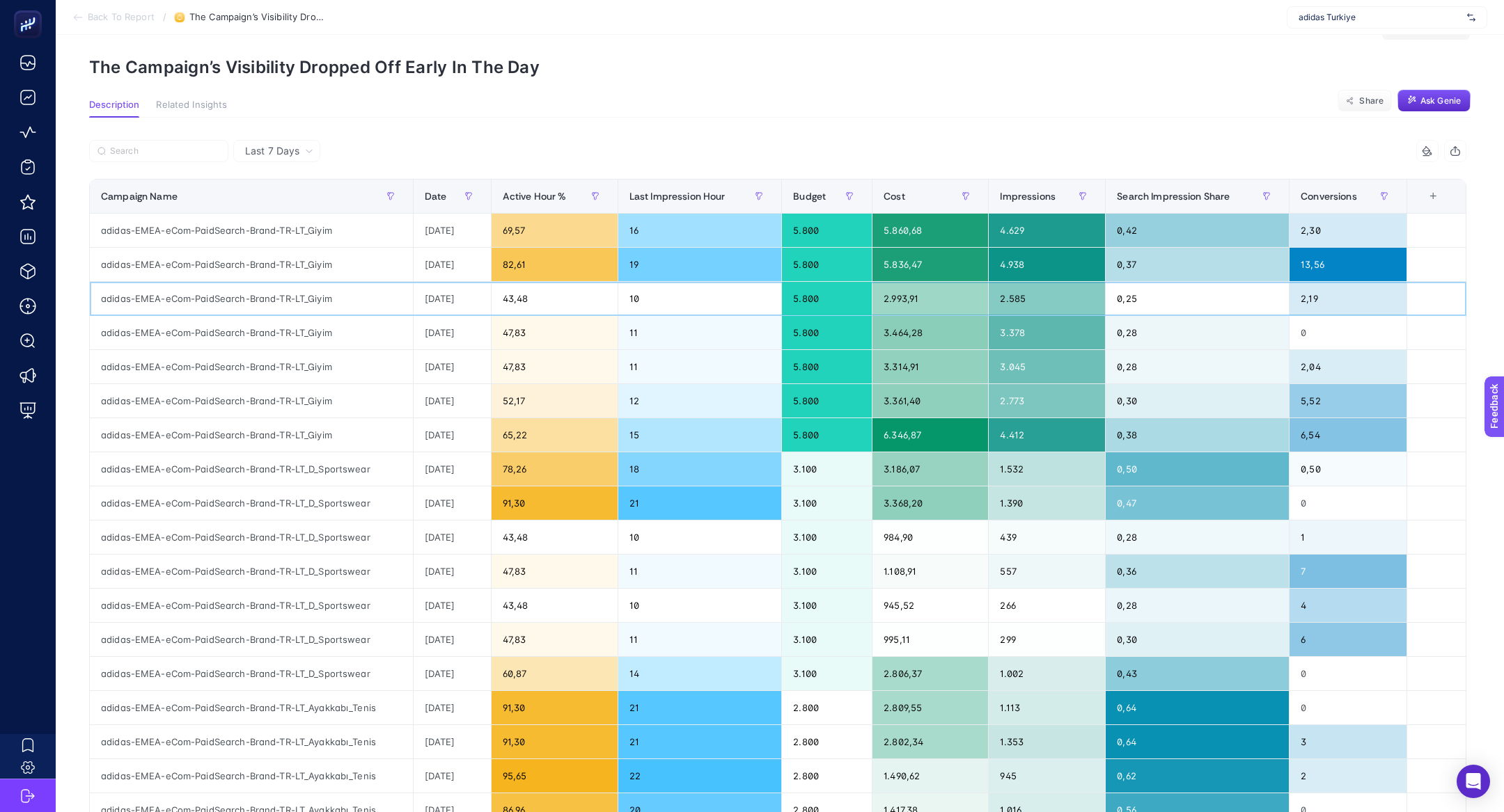
click at [244, 292] on div "adidas-EMEA-eCom-PaidSearch-Brand-TR-LT_Giyim" at bounding box center [251, 298] width 323 height 33
copy tr "adidas-EMEA-eCom-PaidSearch-Brand-TR-LT_Giyim"
click at [190, 150] on input "Search" at bounding box center [164, 151] width 110 height 10
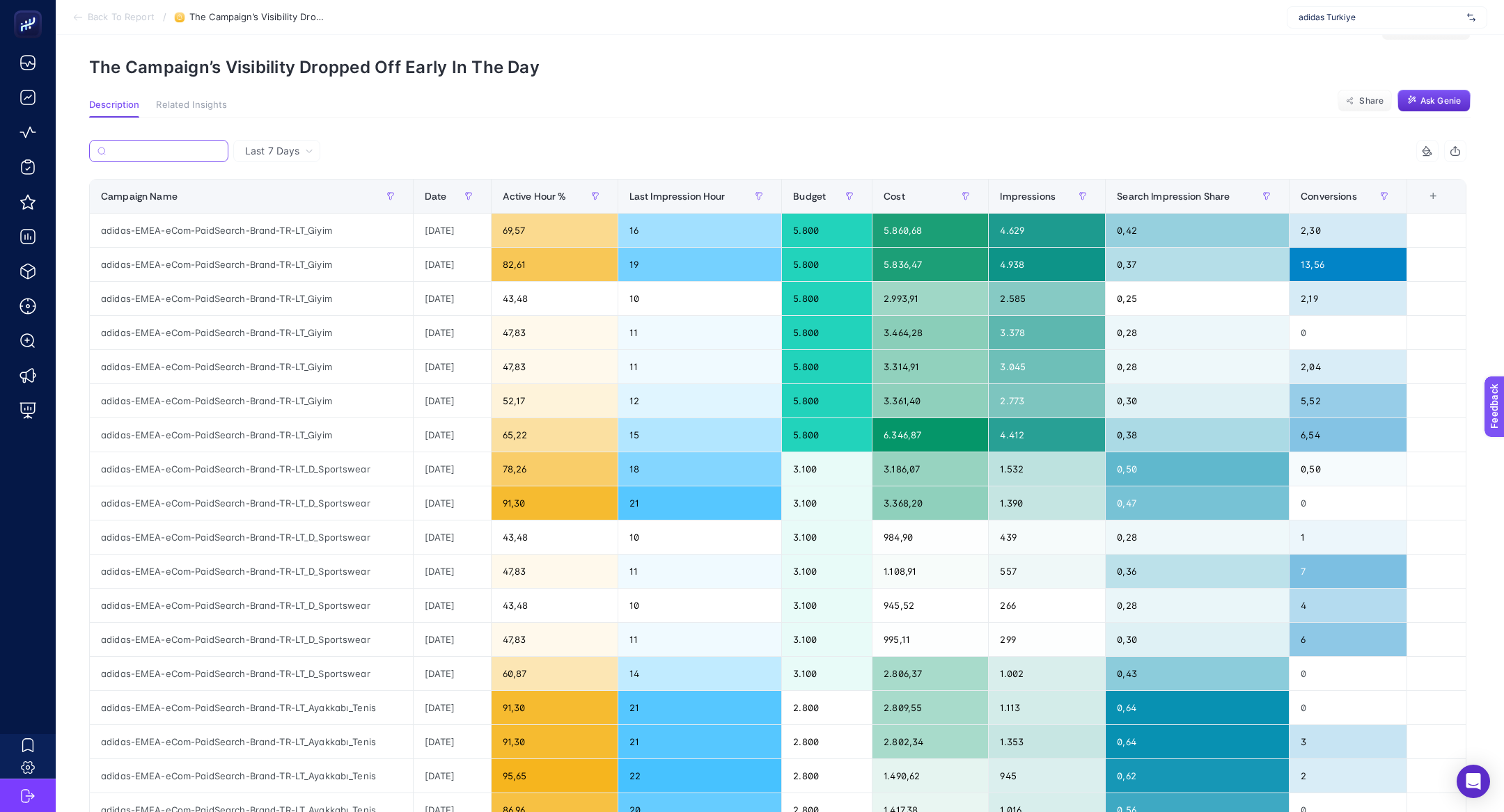
paste input "adidas-EMEA-eCom-PaidSearch-Brand-TR-LT_Giyim"
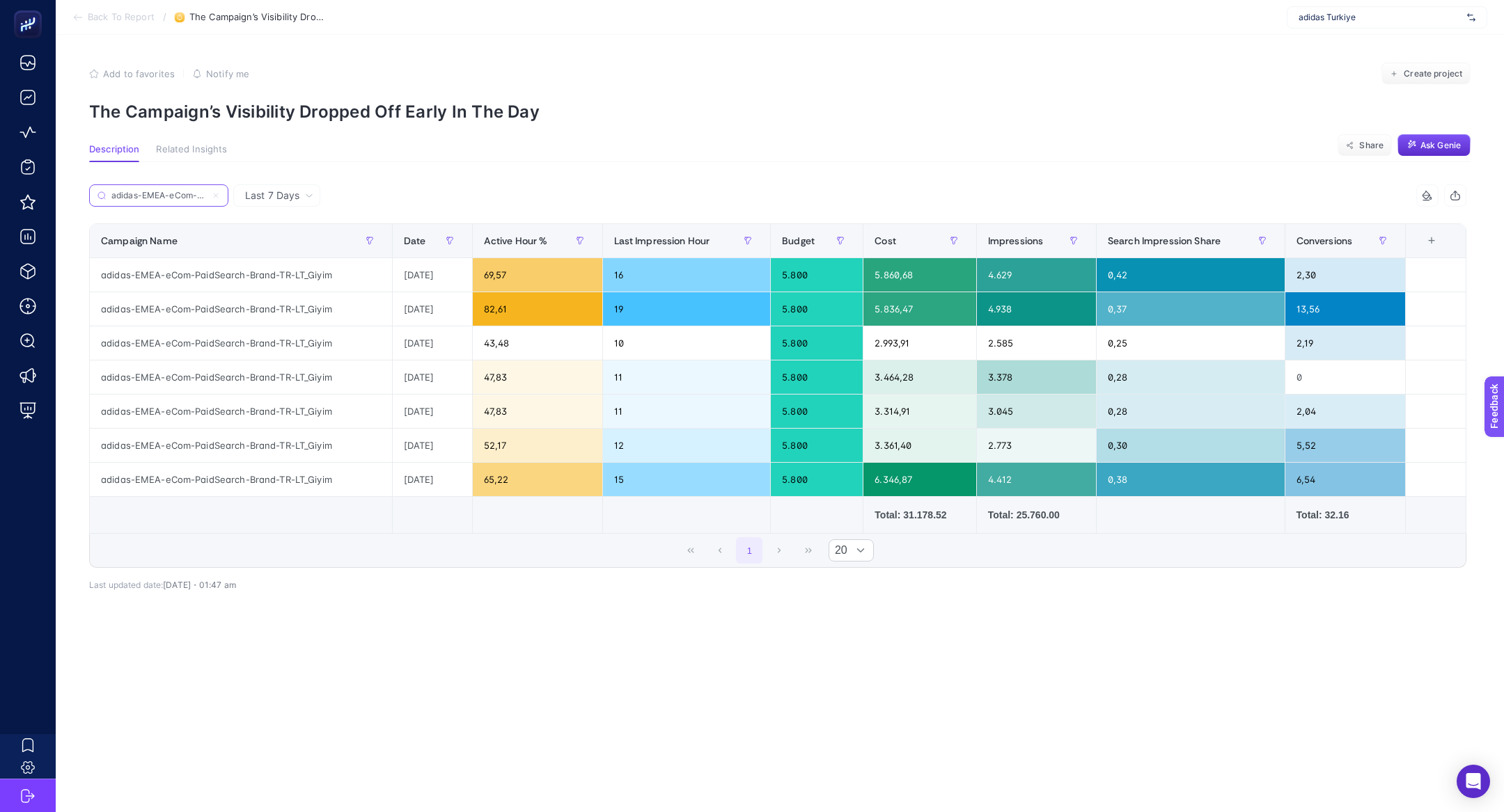
scroll to position [0, 0]
type input "adidas-EMEA-eCom-PaidSearch-Brand-TR-LT_Giyim"
click at [431, 236] on div "Date" at bounding box center [432, 241] width 57 height 23
click at [316, 673] on article "Add to favorites false Notify me Create project The Campaign’s Visibility Dropp…" at bounding box center [779, 423] width 1448 height 777
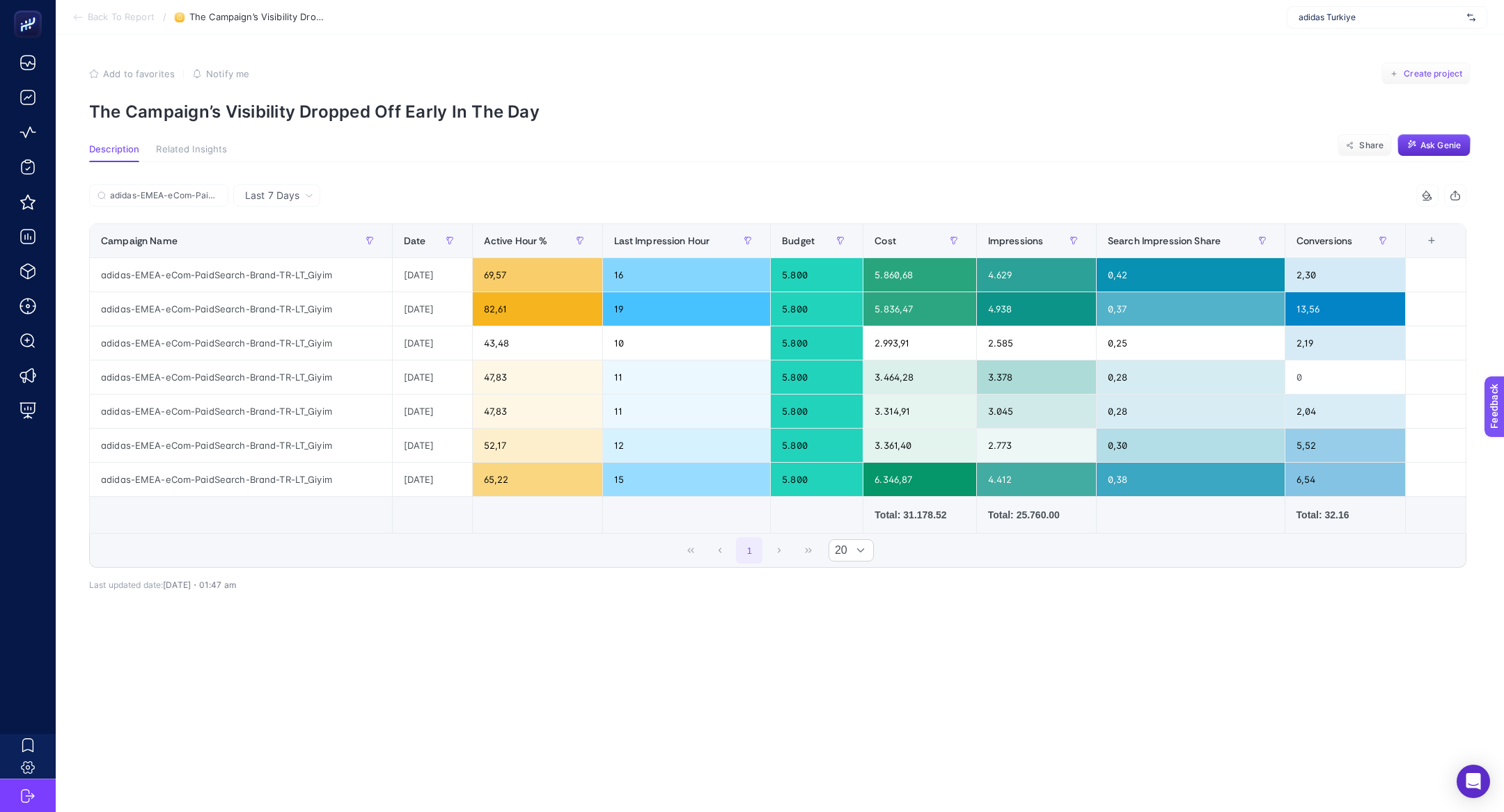
click at [1454, 68] on button "Create project" at bounding box center [1426, 74] width 89 height 23
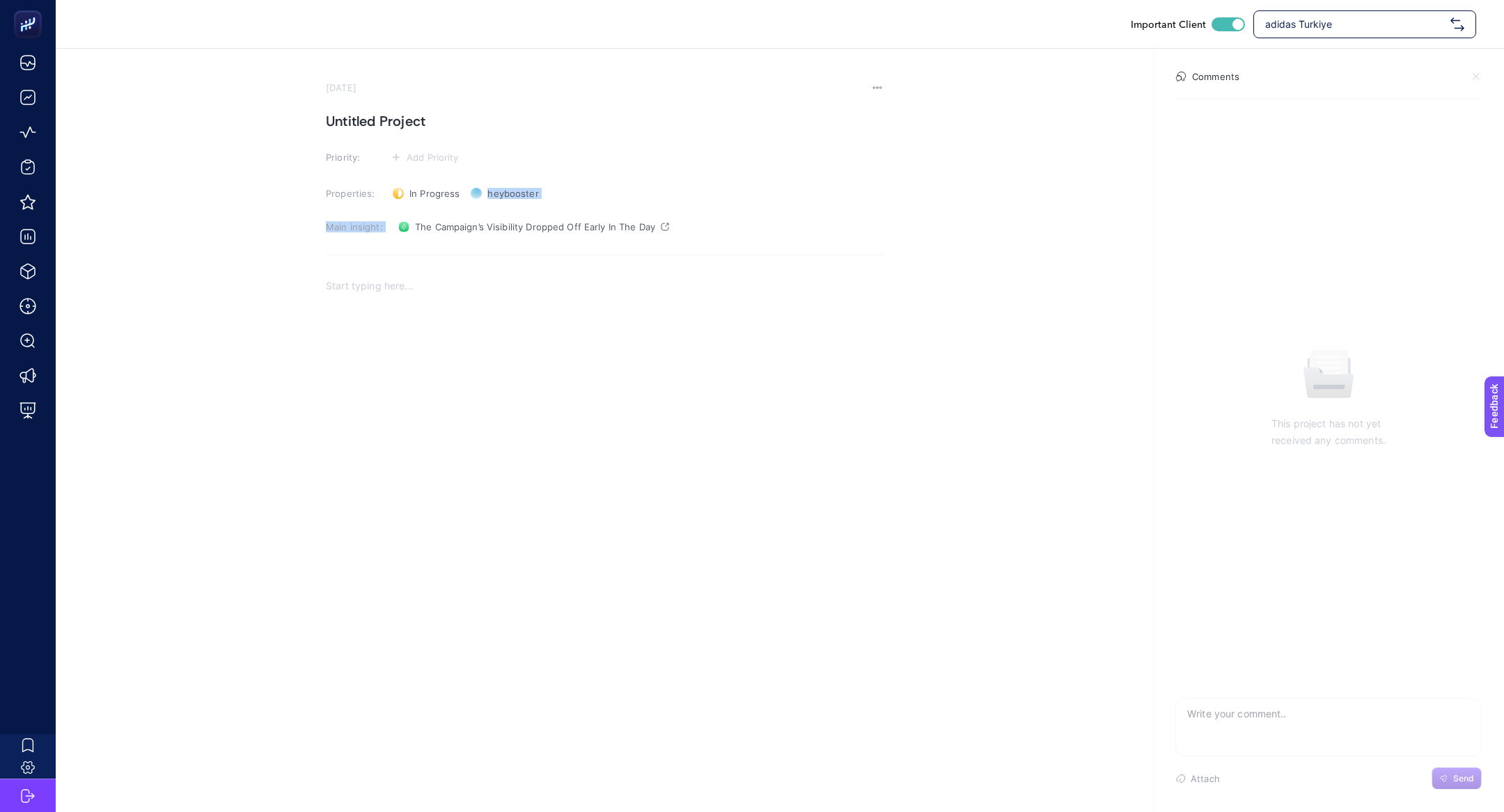
drag, startPoint x: 574, startPoint y: 171, endPoint x: 576, endPoint y: 207, distance: 36.1
click at [576, 207] on section "September 26, 2025 Untitled Project Priority: Add Priority Properties: In Progr…" at bounding box center [605, 314] width 557 height 465
click at [426, 295] on div "Rich Text Editor. Editing area: main" at bounding box center [605, 408] width 557 height 278
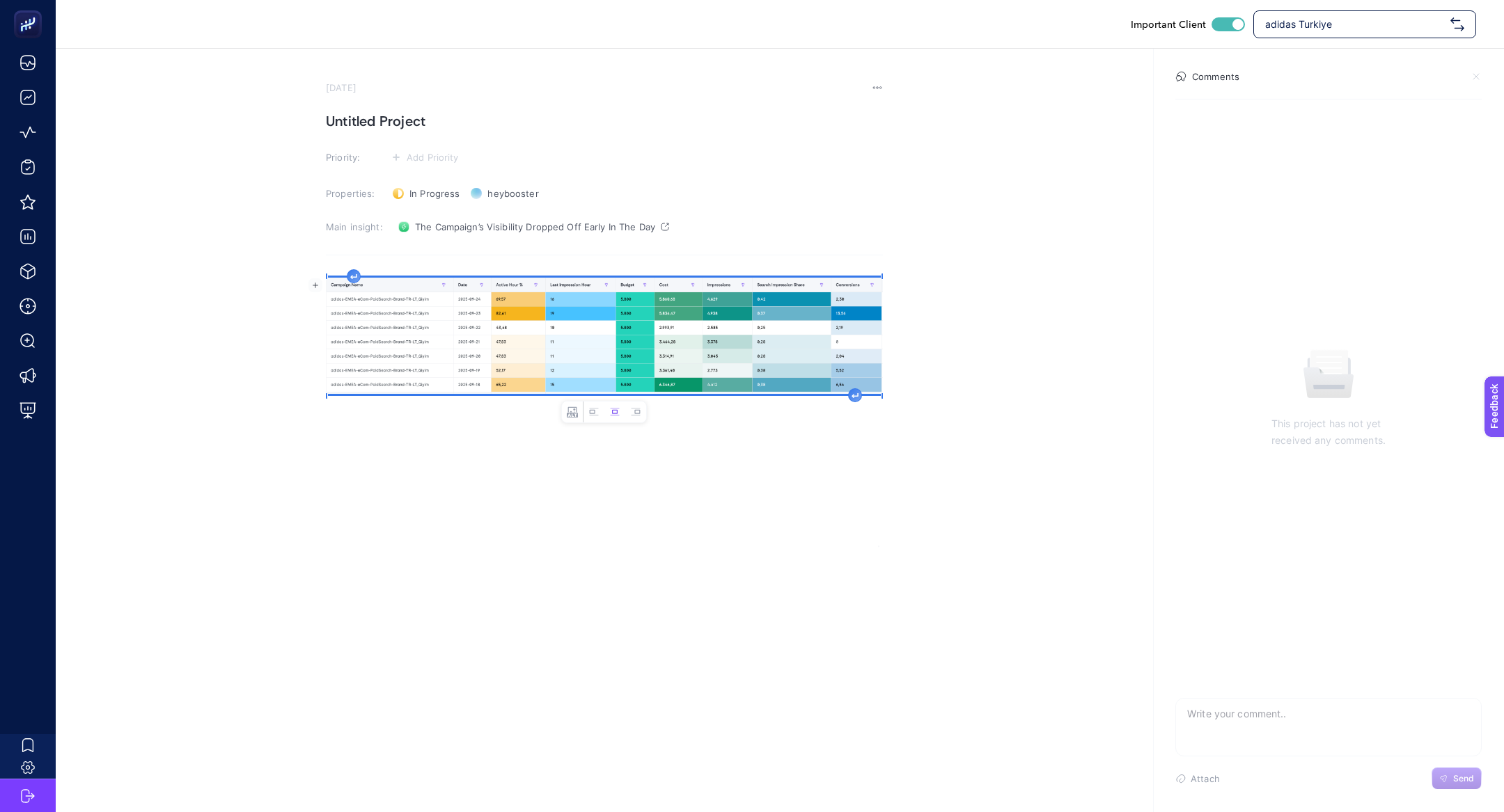
click at [408, 116] on h1 "Untitled Project" at bounding box center [605, 121] width 557 height 23
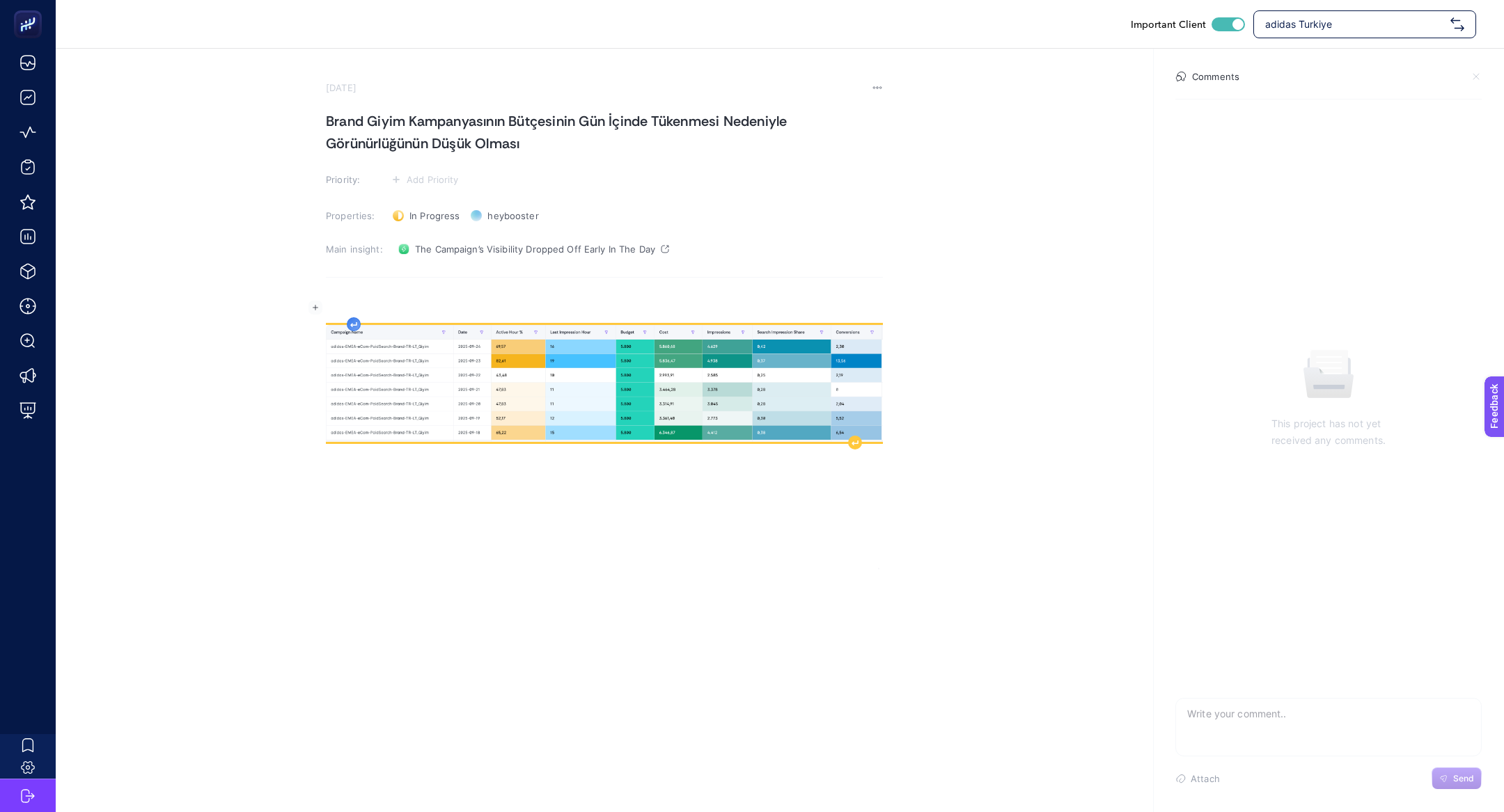
click at [353, 302] on div "Rich Text Editor. Editing area: main" at bounding box center [605, 430] width 557 height 278
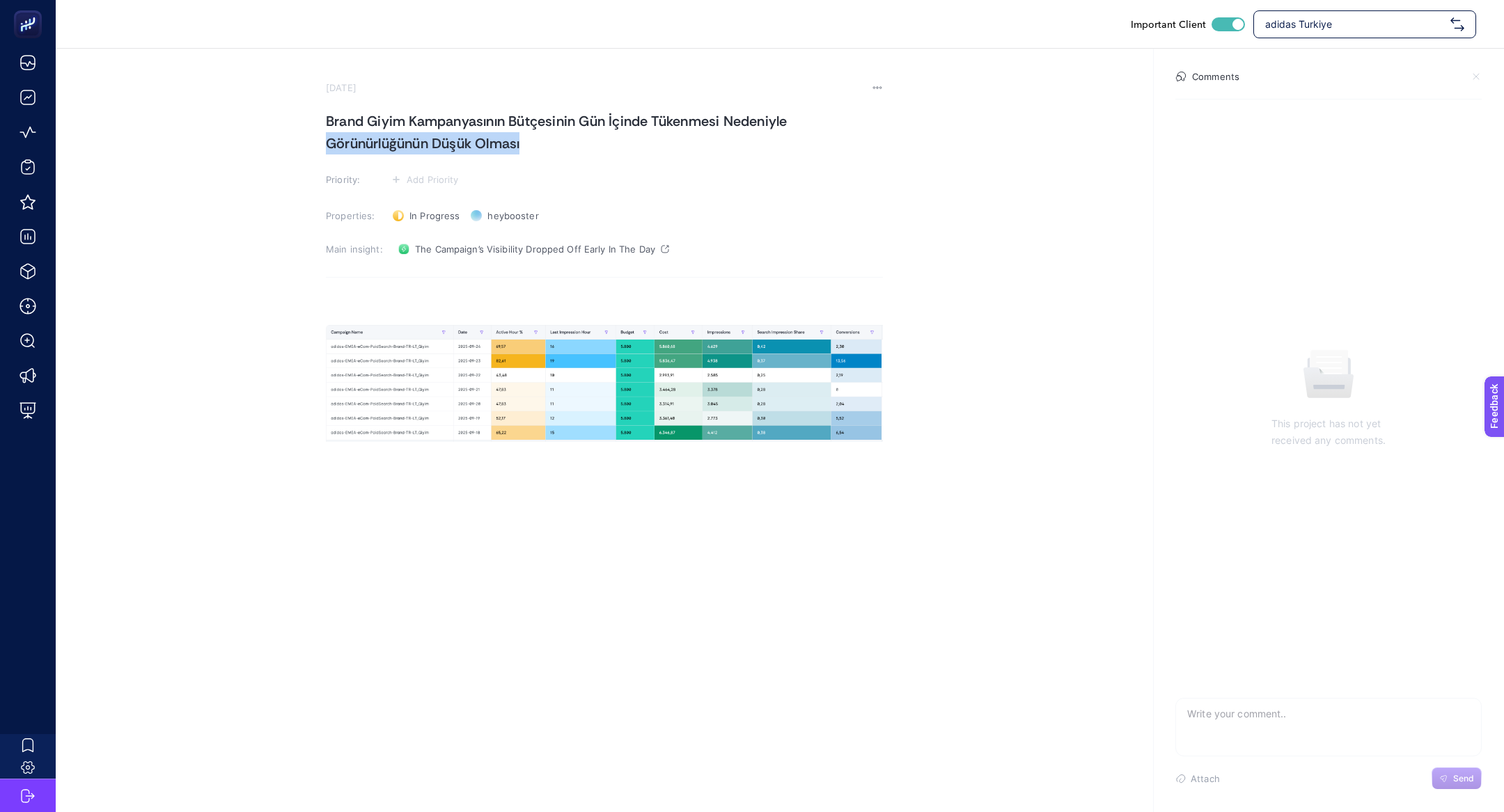
drag, startPoint x: 328, startPoint y: 145, endPoint x: 559, endPoint y: 159, distance: 231.4
click at [559, 161] on section "September 26, 2025 Brand Giyim Kampanyasının Bütçesinin Gün İçinde Tükenmesi Ne…" at bounding box center [605, 325] width 557 height 487
drag, startPoint x: 378, startPoint y: 123, endPoint x: 518, endPoint y: 143, distance: 141.4
click at [518, 144] on h1 "Brand Giyim Kampanyasının Bütçesinin Gün İçinde Tükenmesi Nedeniyle Günün İlerl…" at bounding box center [605, 131] width 557 height 44
click at [518, 143] on h1 "Brand Giyim Kampanyasının Bütçesinin Gün İçinde Tükenmesi Nedeniyle Günün İlerl…" at bounding box center [605, 131] width 557 height 44
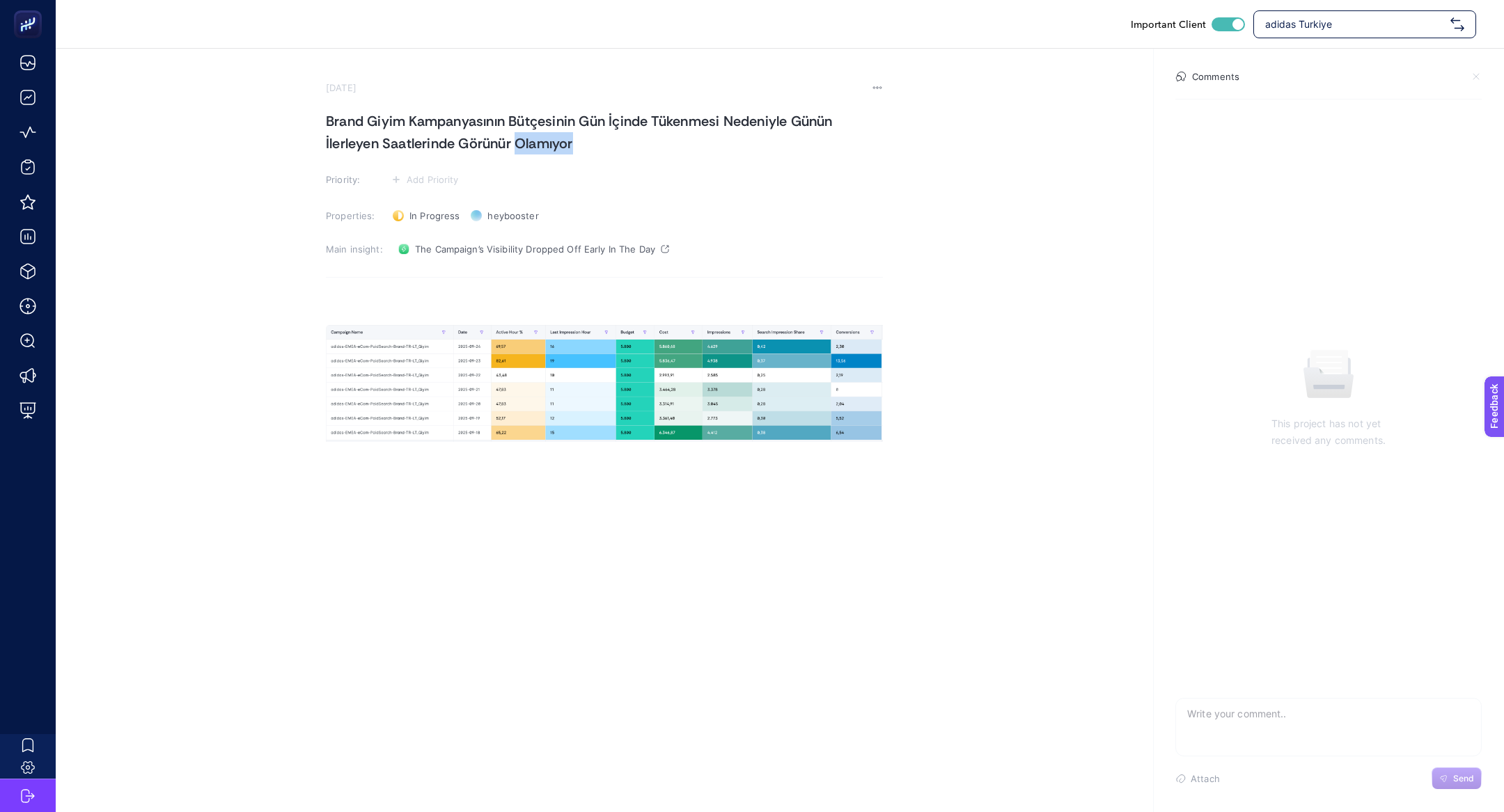
click at [518, 143] on h1 "Brand Giyim Kampanyasının Bütçesinin Gün İçinde Tükenmesi Nedeniyle Günün İlerl…" at bounding box center [605, 131] width 557 height 44
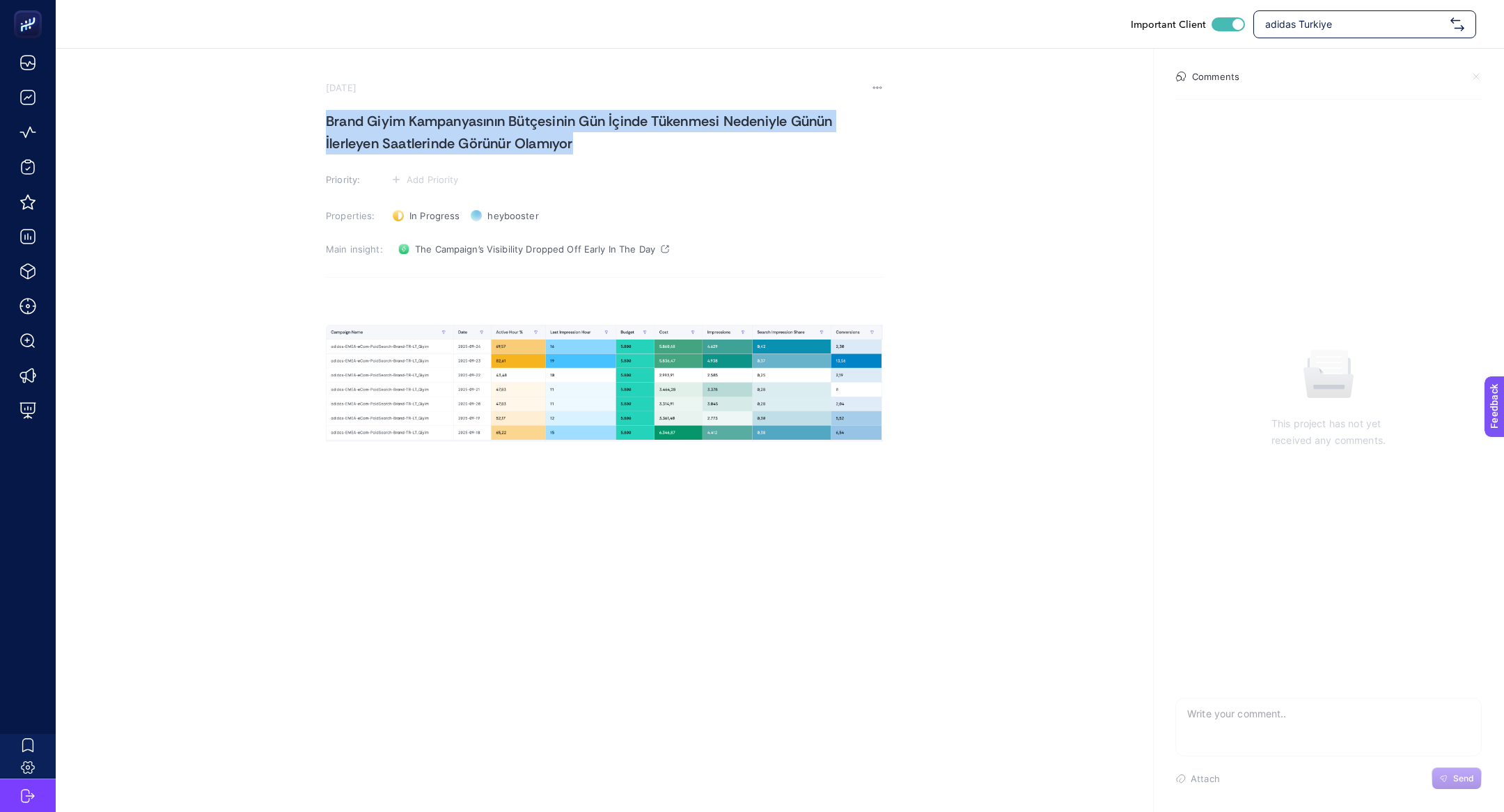
click at [518, 143] on h1 "Brand Giyim Kampanyasının Bütçesinin Gün İçinde Tükenmesi Nedeniyle Günün İlerl…" at bounding box center [605, 131] width 557 height 44
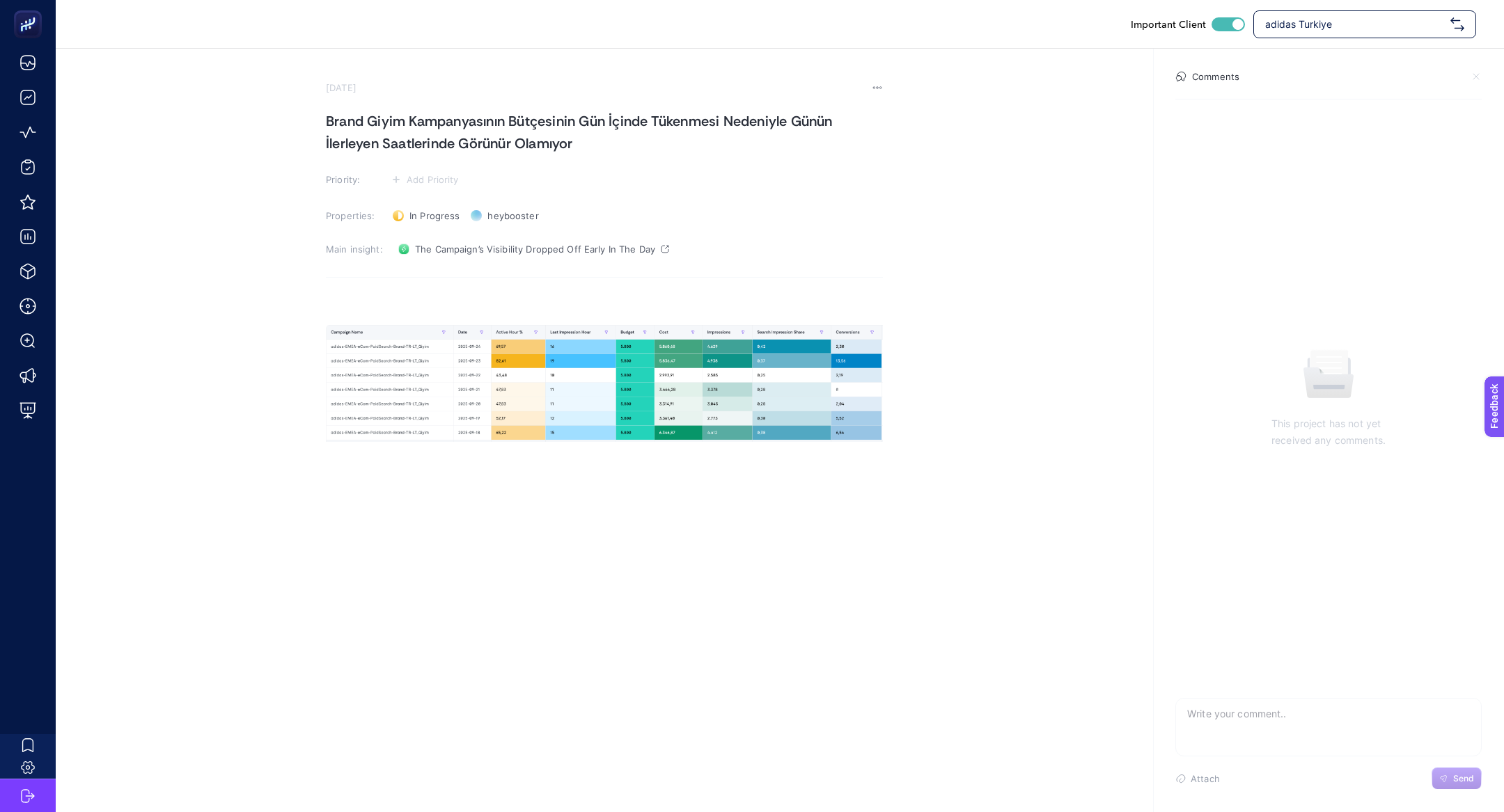
click at [518, 143] on h1 "Brand Giyim Kampanyasının Bütçesinin Gün İçinde Tükenmesi Nedeniyle Günün İlerl…" at bounding box center [605, 131] width 557 height 44
click at [506, 134] on h1 "Brand Giyim Kampanyasının Bütçesinin Gün İçinde Tükenmesi Nedeniyle Günün İlerl…" at bounding box center [605, 131] width 557 height 44
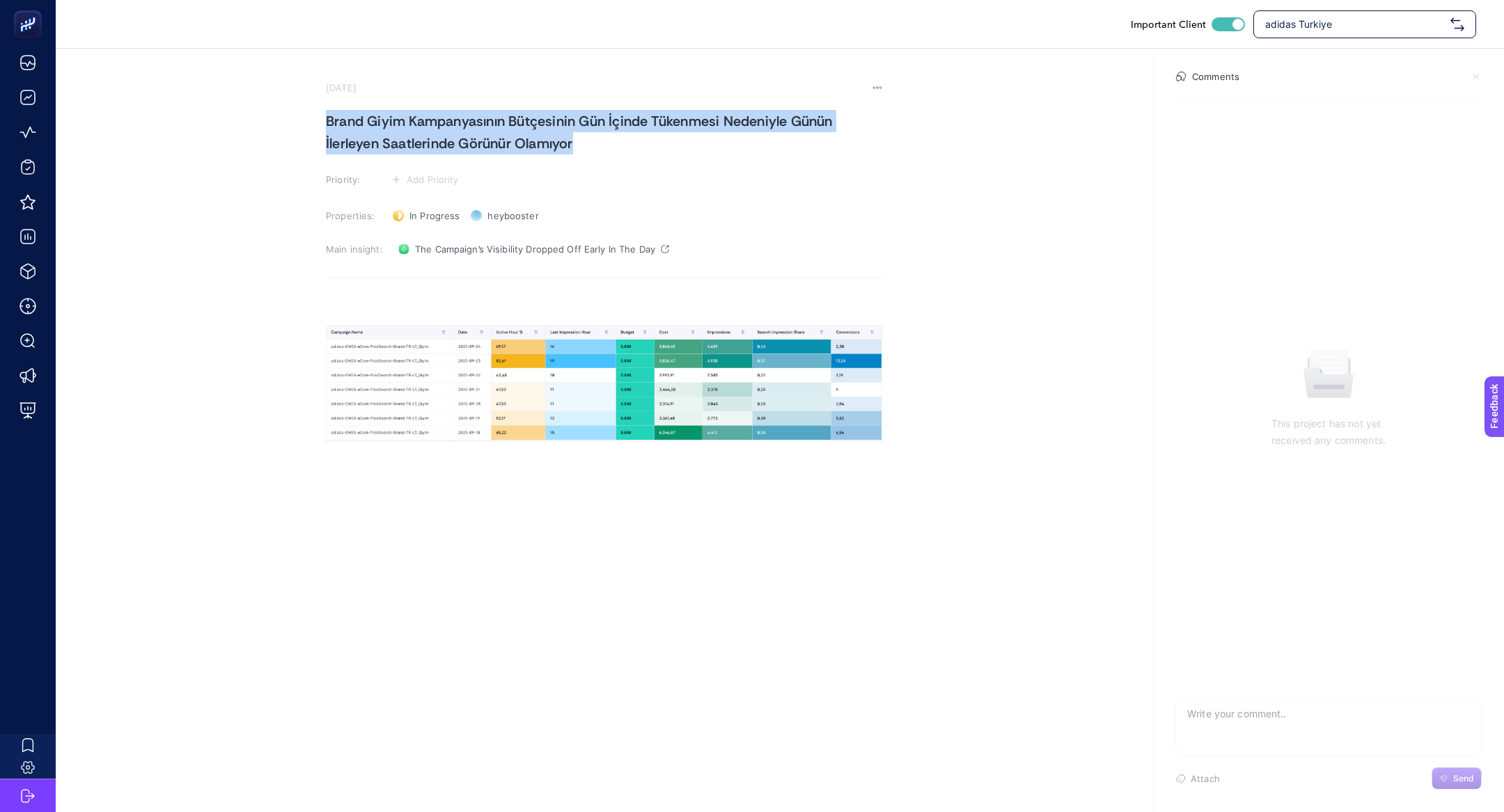
click at [506, 134] on h1 "Brand Giyim Kampanyasının Bütçesinin Gün İçinde Tükenmesi Nedeniyle Günün İlerl…" at bounding box center [605, 131] width 557 height 44
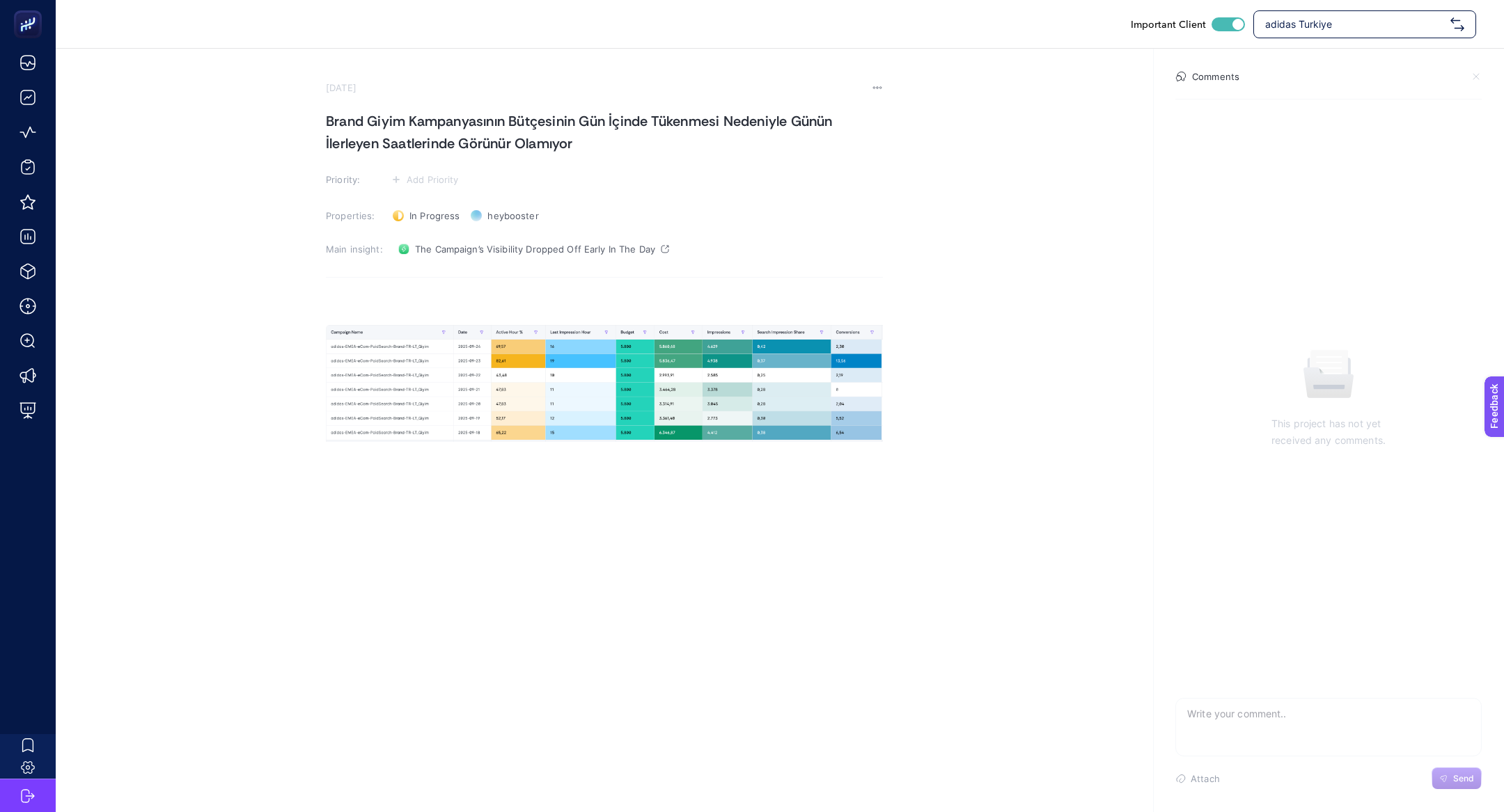
click at [579, 144] on h1 "Brand Giyim Kampanyasının Bütçesinin Gün İçinde Tükenmesi Nedeniyle Günün İlerl…" at bounding box center [605, 131] width 557 height 44
click at [496, 303] on p "Rich Text Editor. Editing area: main" at bounding box center [605, 308] width 557 height 17
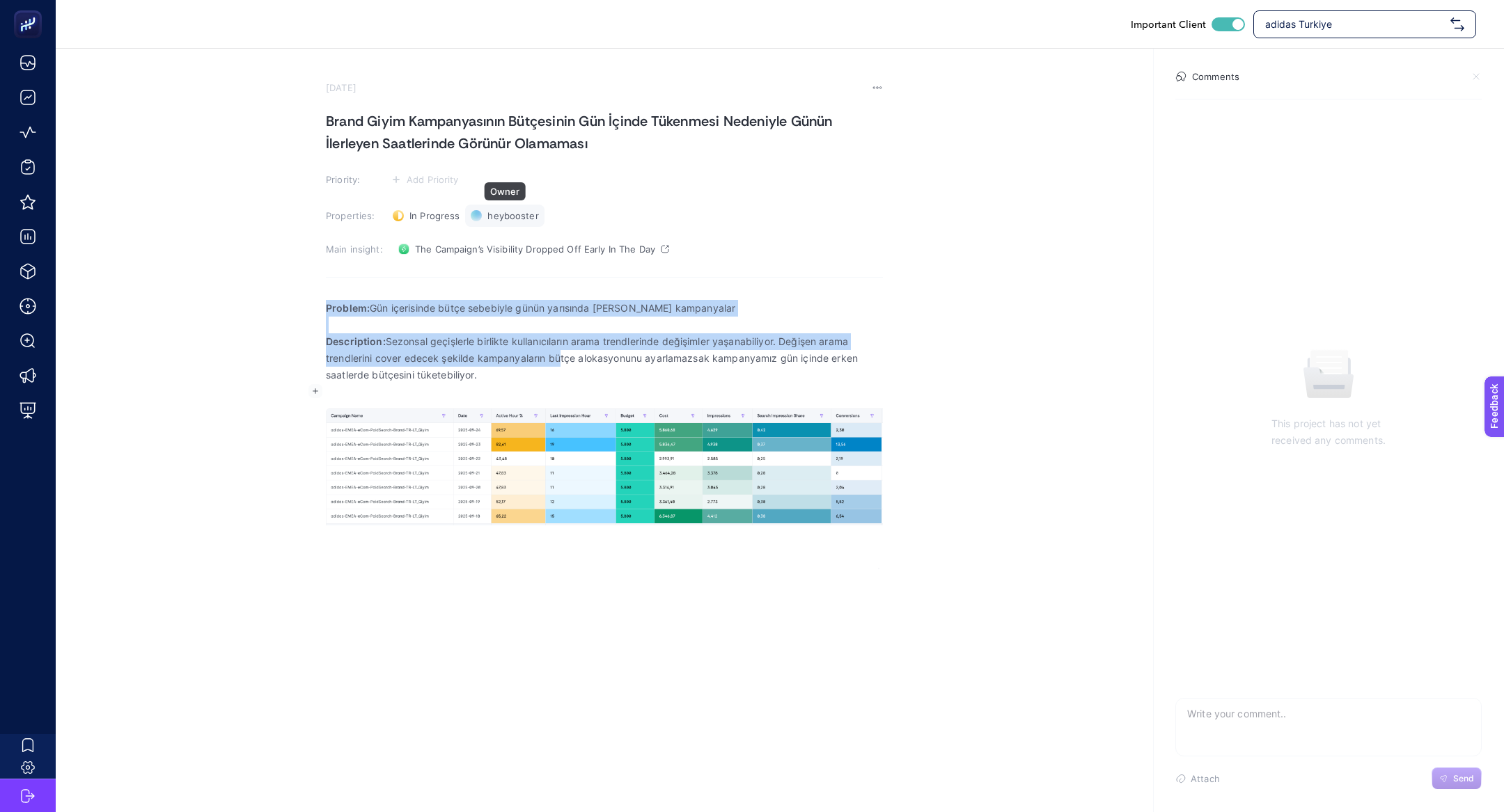
drag, startPoint x: 558, startPoint y: 351, endPoint x: 473, endPoint y: 222, distance: 154.5
click at [473, 229] on section "September 26, 2025 Brand Giyim Kampanyasının Bütçesinin Gün İçinde Tükenmesi Ne…" at bounding box center [605, 325] width 557 height 487
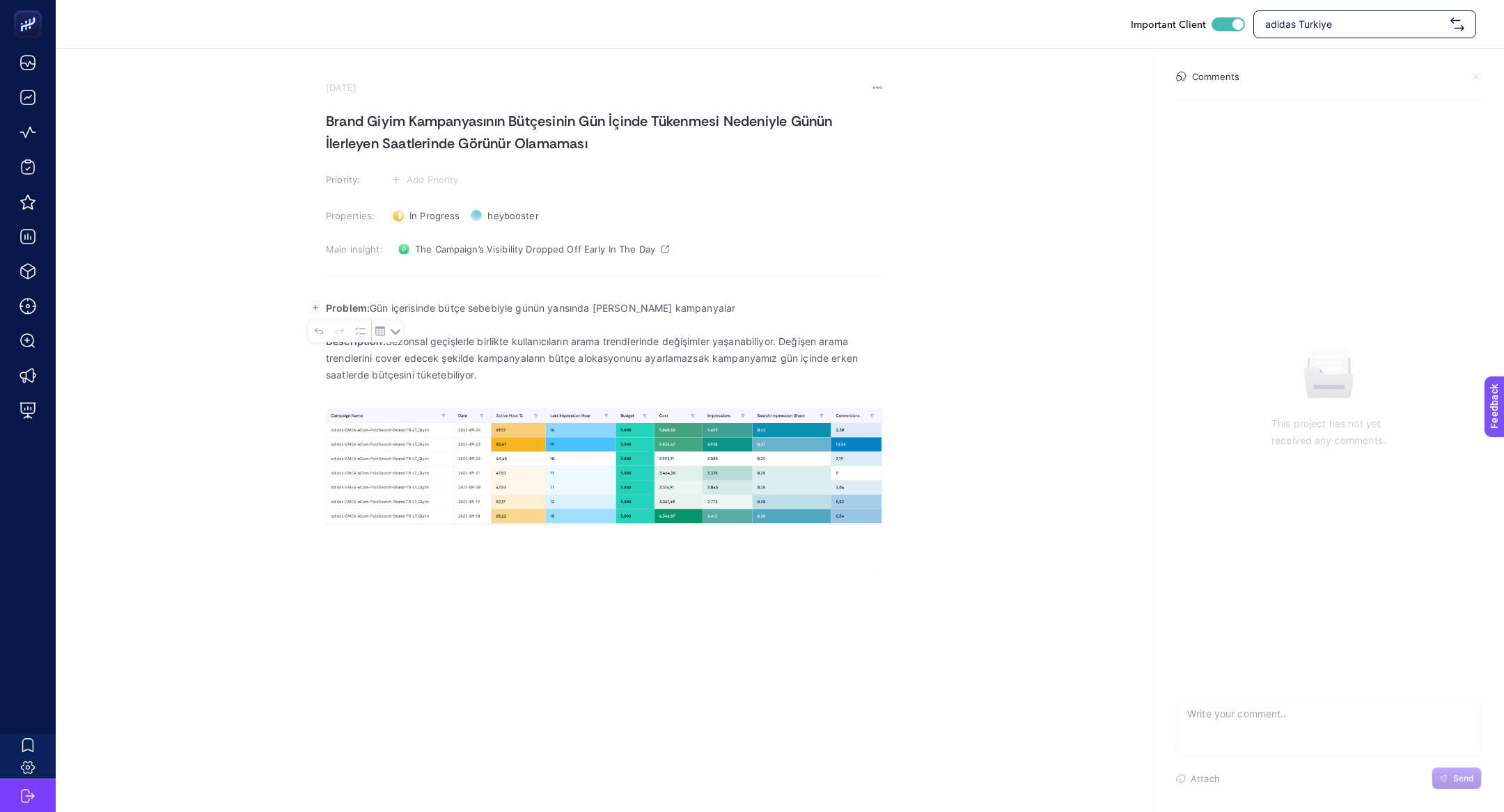
click at [473, 356] on p "Description: Sezonsal geçişlerle birlikte kullanıcıların arama trendlerinde değ…" at bounding box center [605, 358] width 557 height 50
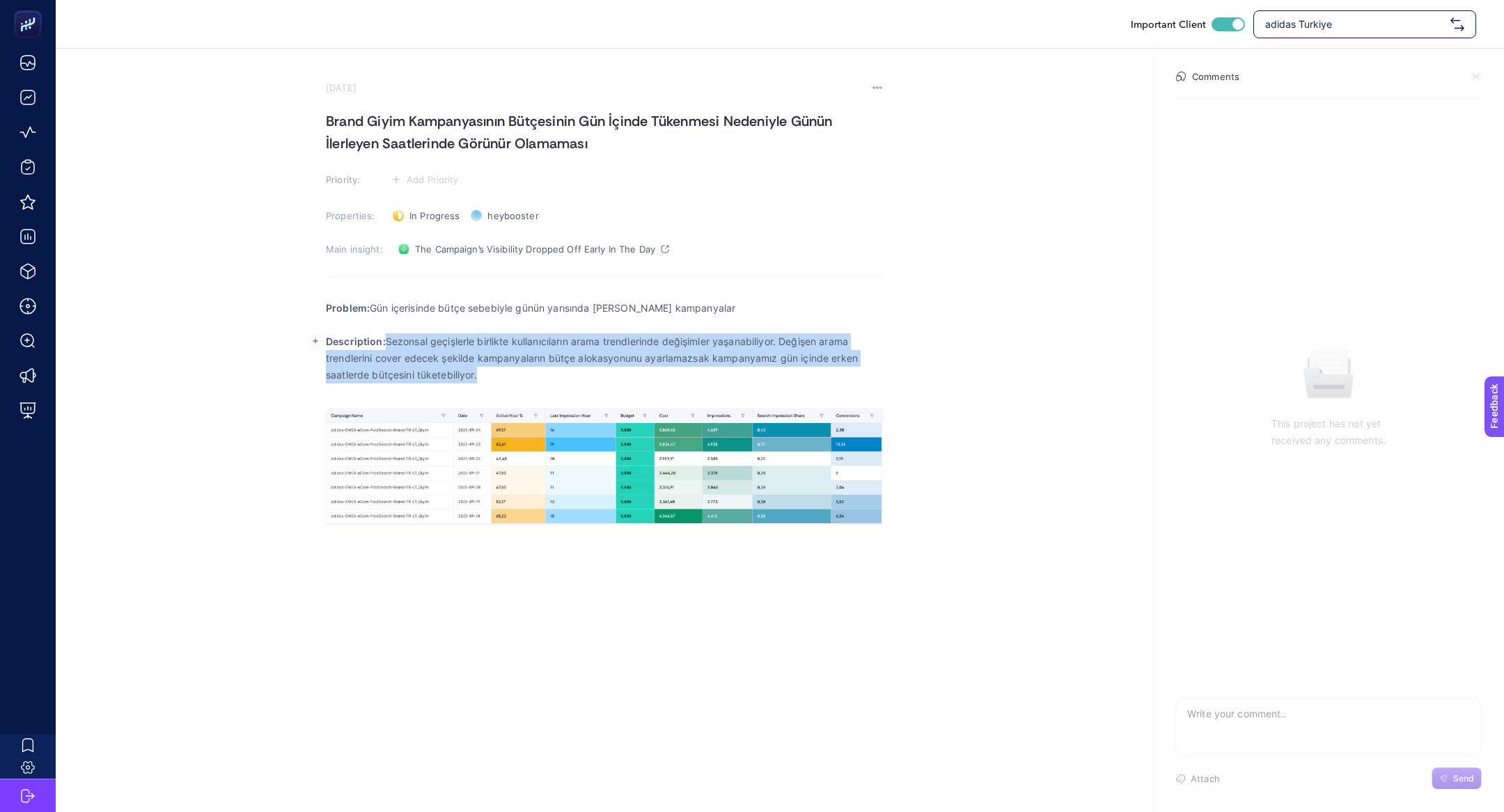
drag, startPoint x: 389, startPoint y: 340, endPoint x: 484, endPoint y: 375, distance: 101.2
click at [485, 376] on p "Description: Sezonsal geçişlerle birlikte kullanıcıların arama trendlerinde değ…" at bounding box center [605, 358] width 557 height 50
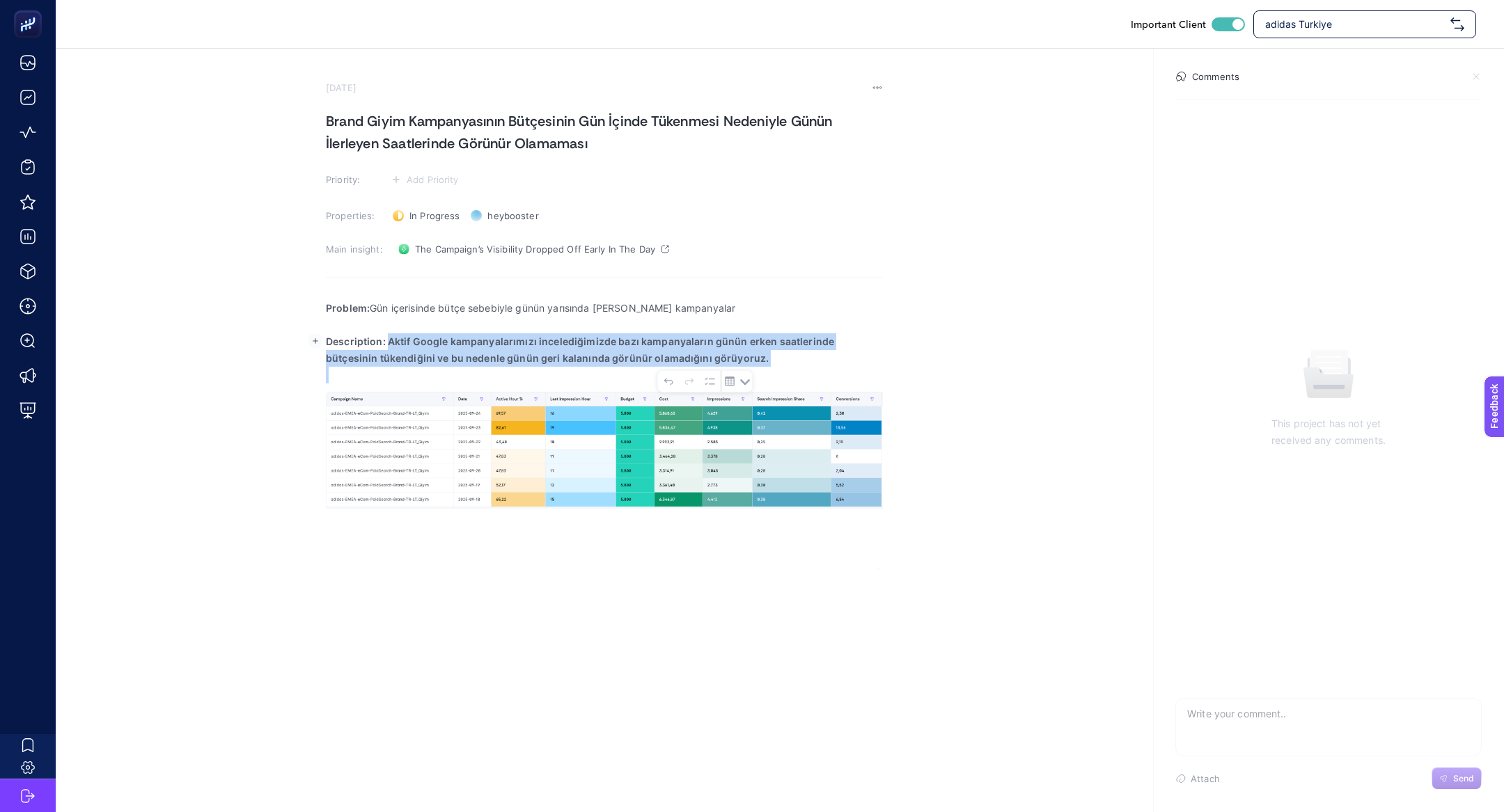
drag, startPoint x: 386, startPoint y: 341, endPoint x: 708, endPoint y: 375, distance: 323.8
click at [712, 377] on body "Important Client adidas Turkiye September 26, 2025 Brand Giyim Kampanyasının Bü…" at bounding box center [752, 406] width 1504 height 812
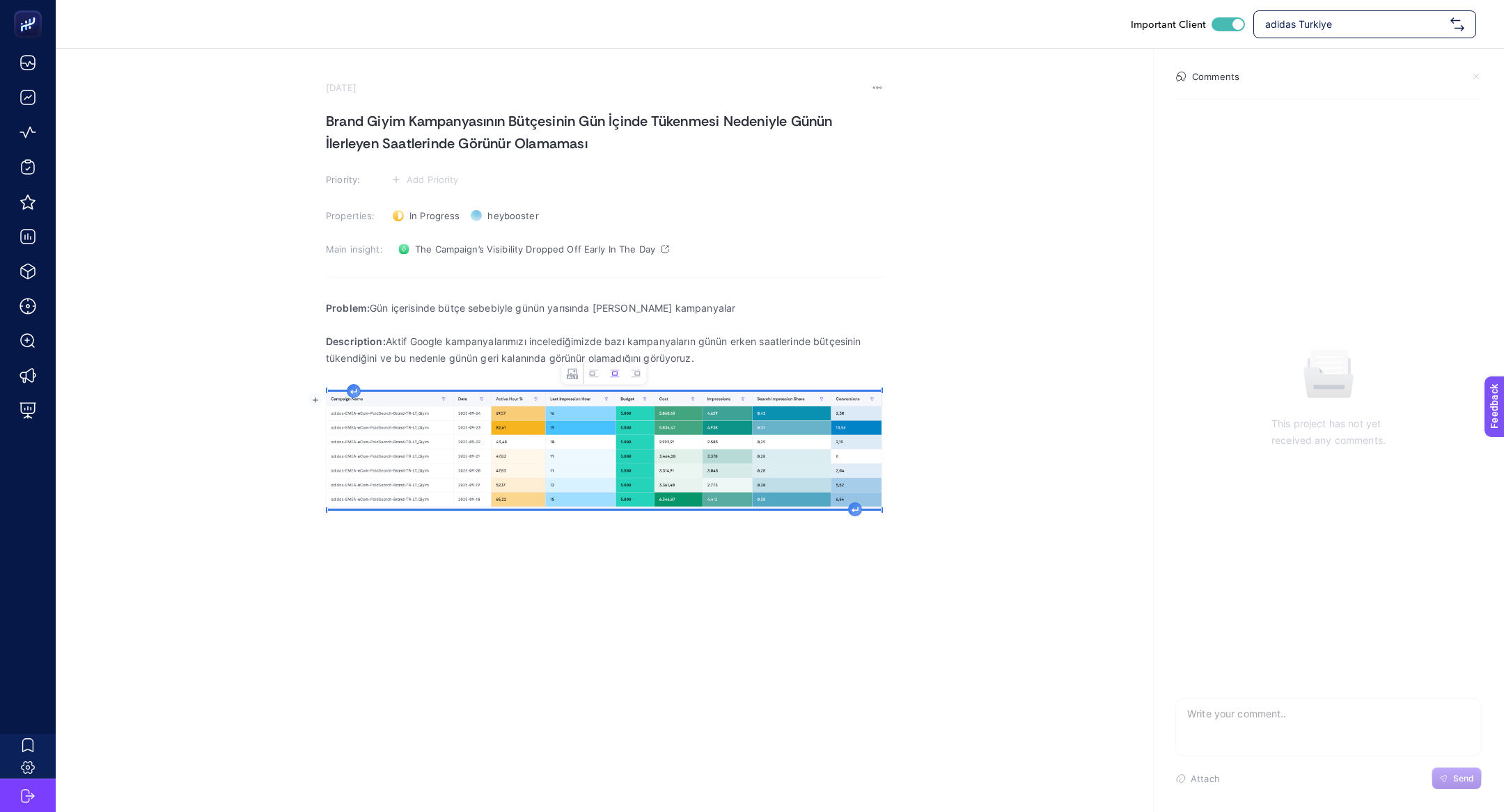
click at [651, 448] on img "Rich Text Editor. Editing area: main" at bounding box center [605, 450] width 557 height 116
click at [598, 378] on icon "Image toolbar" at bounding box center [593, 373] width 11 height 11
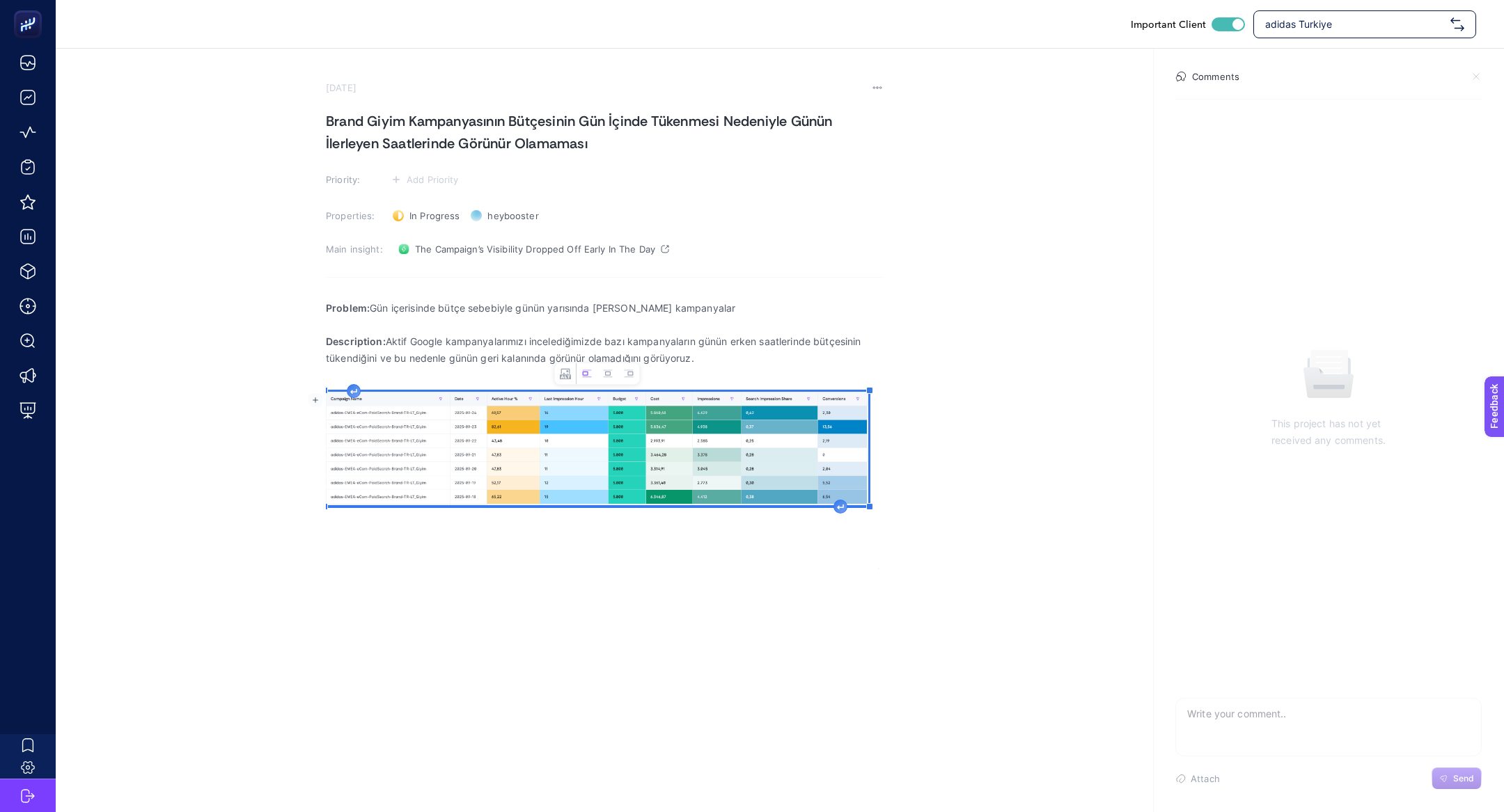
click at [843, 513] on div "Problem: Gün içerisinde bütçe sebebiyle günün yarısında duran kampanyalar Descr…" at bounding box center [605, 430] width 557 height 278
click at [842, 508] on icon "Rich Text Editor. Editing area: main" at bounding box center [840, 507] width 7 height 5
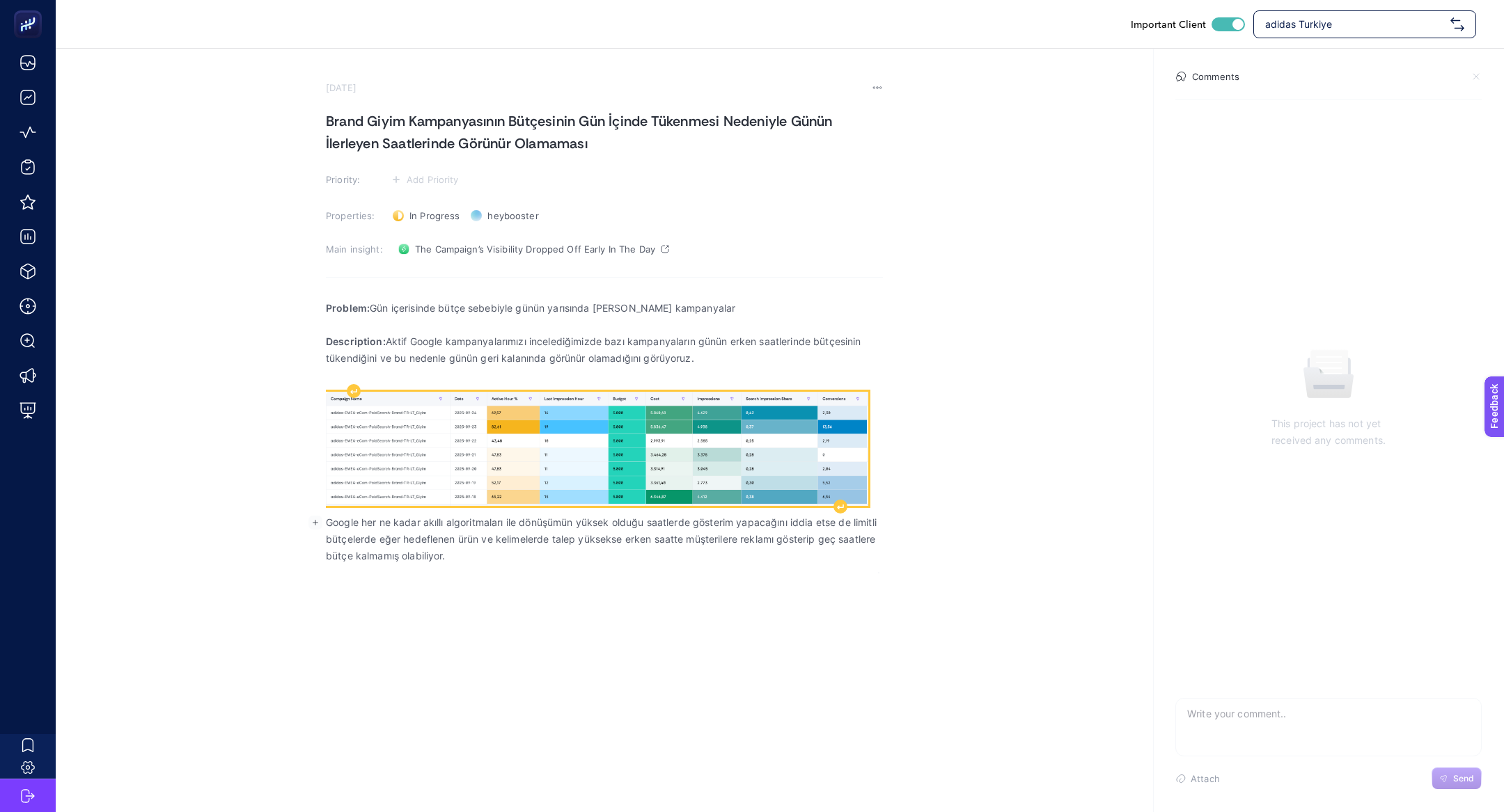
click at [451, 447] on img "Rich Text Editor. Editing area: main" at bounding box center [598, 449] width 543 height 113
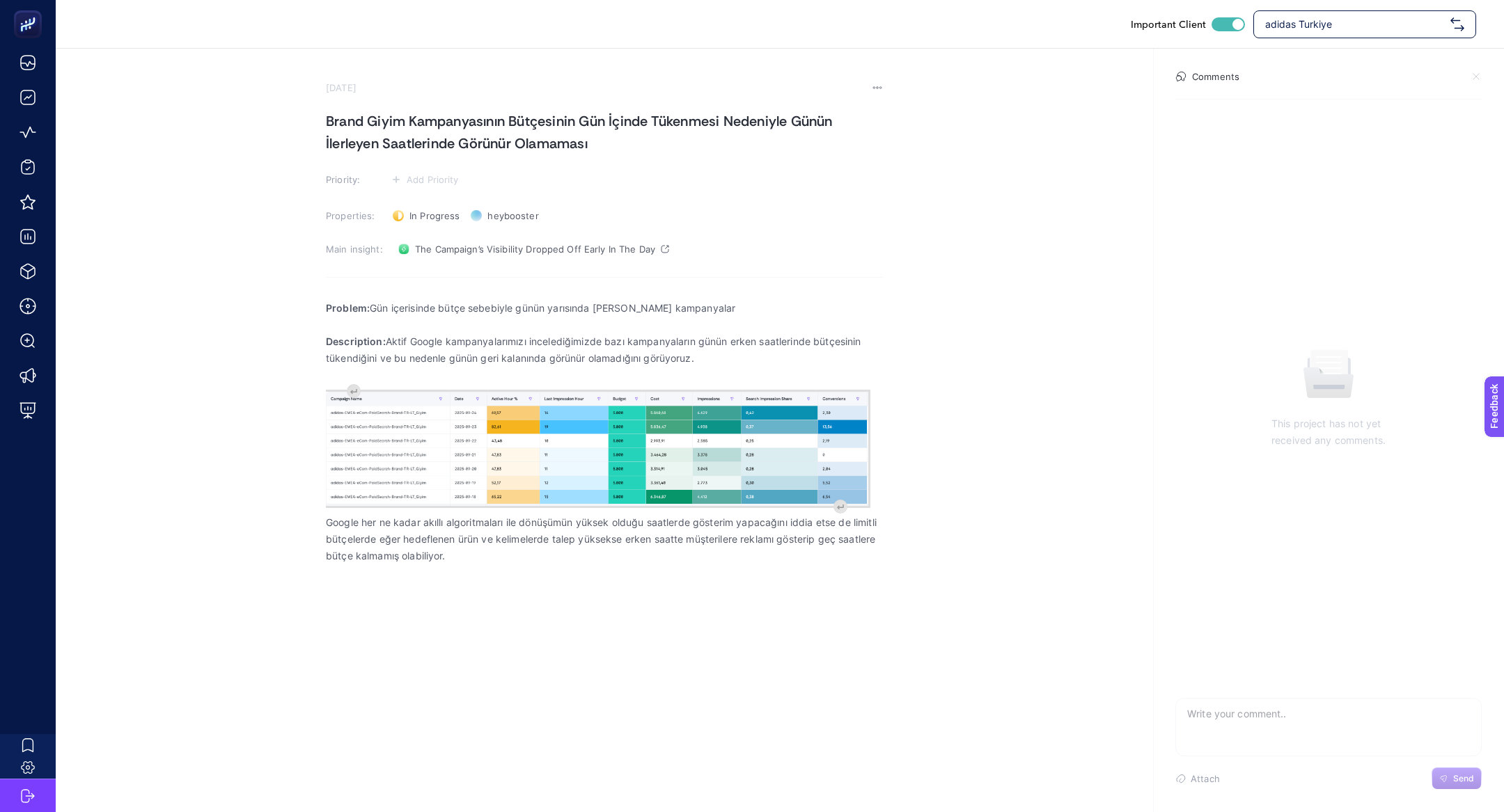
click at [490, 589] on div "Important Client adidas Turkiye September 26, 2025 Brand Giyim Kampanyasının Bü…" at bounding box center [752, 406] width 1504 height 812
click at [331, 521] on p "Google her ne kadar akıllı algoritmaları ile dönüşümün yüksek olduğu saatlerde …" at bounding box center [605, 540] width 557 height 50
click at [329, 522] on p "Google her ne kadar akıllı algoritmaları ile dönüşümün yüksek olduğu saatlerde …" at bounding box center [605, 540] width 557 height 50
click at [328, 522] on p "Rich Text Editor. Editing area: main" at bounding box center [605, 522] width 557 height 17
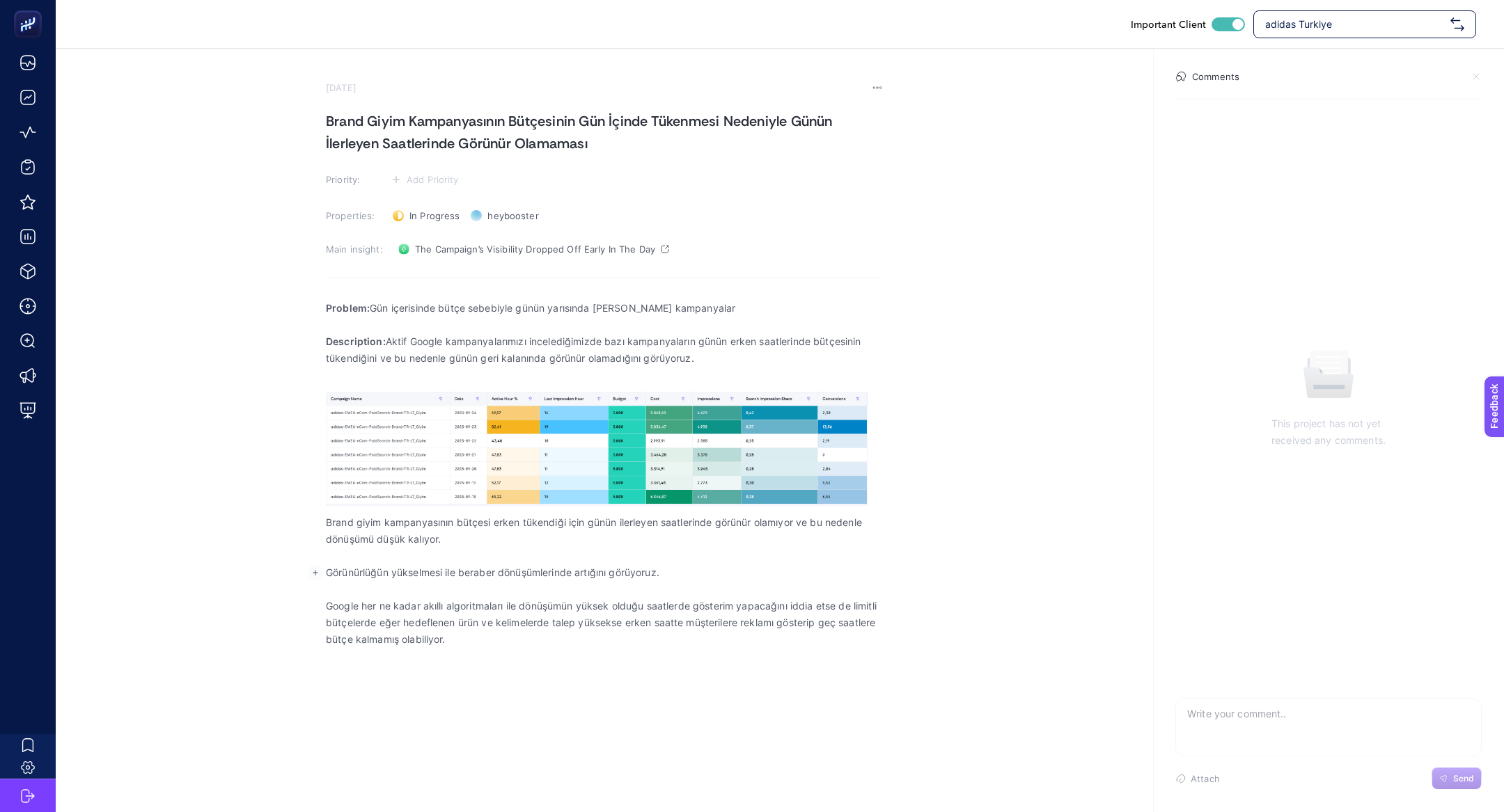
click at [326, 574] on p "Görünürlüğün yükselmesi ile beraber dönüşümlerinde artığını görüyoruz." at bounding box center [605, 572] width 557 height 17
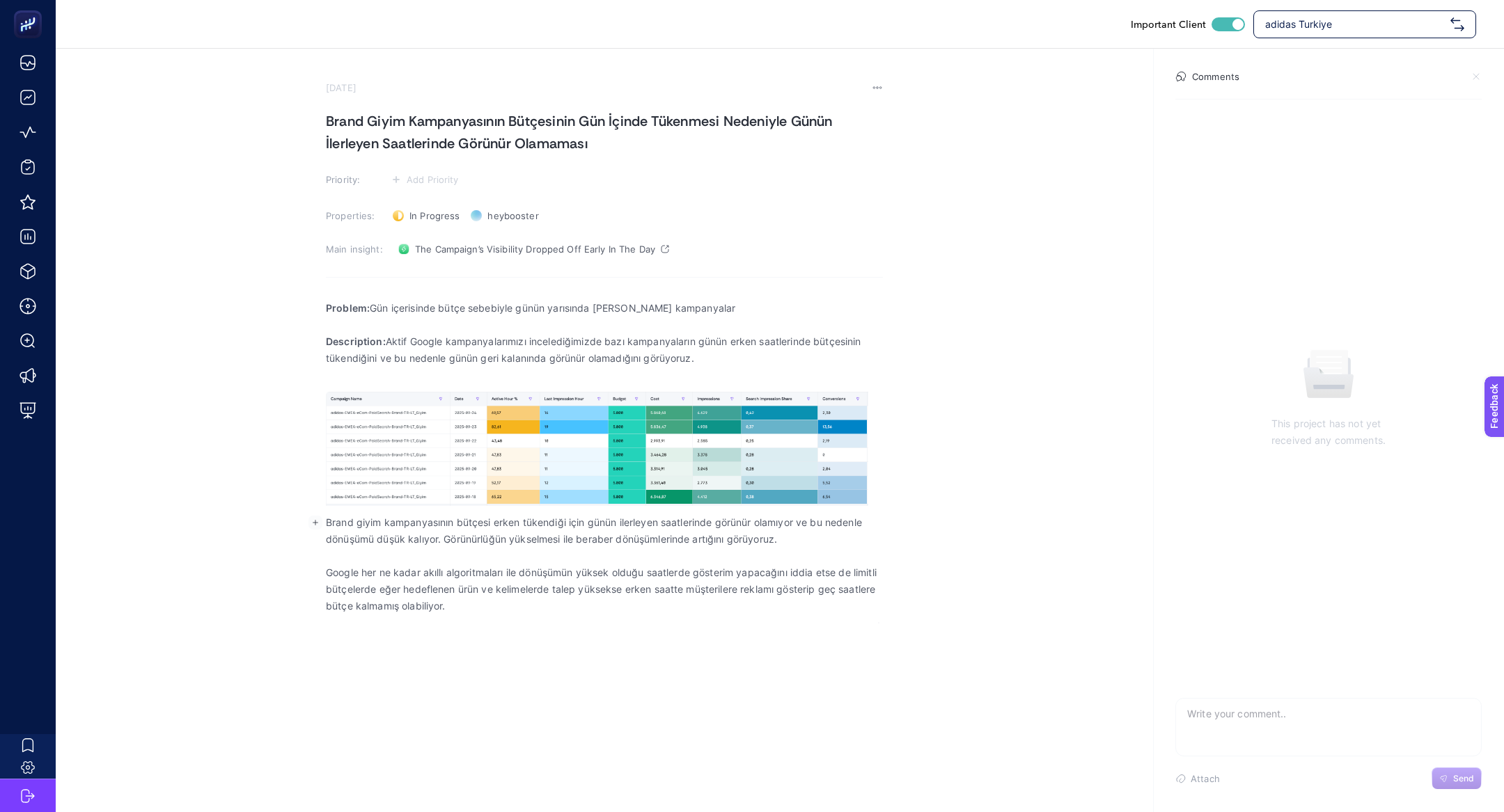
click at [327, 559] on p "Rich Text Editor. Editing area: main" at bounding box center [605, 556] width 557 height 17
click at [525, 623] on div "Important Client adidas Turkiye September 26, 2025 Brand Giyim Kampanyasının Bü…" at bounding box center [752, 406] width 1504 height 812
click at [509, 612] on p "Google her ne kadar akıllı algoritmaları ile dönüşümün yüksek olduğu saatlerde …" at bounding box center [605, 589] width 557 height 50
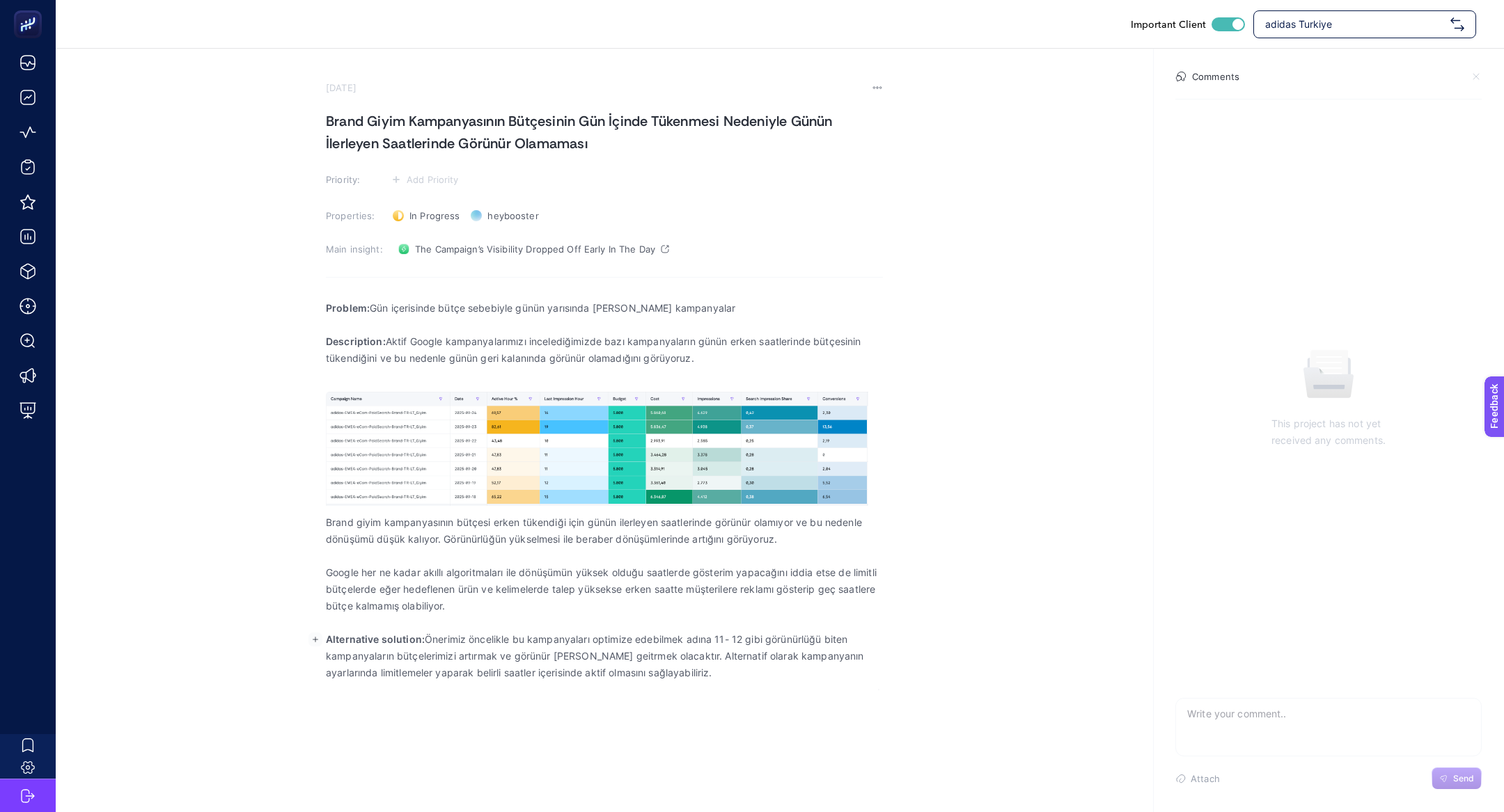
click at [531, 645] on p "Alternative solution: Önerimiz öncelikle bu kampanyaları optimize edebilmek adı…" at bounding box center [605, 656] width 557 height 50
click at [536, 645] on p "Alternative solution: Önerimiz öncelikle bu kampanyaları optimize edebilmek adı…" at bounding box center [605, 656] width 557 height 50
drag, startPoint x: 712, startPoint y: 640, endPoint x: 768, endPoint y: 640, distance: 56.0
click at [768, 640] on p "Alternative solution: Önerimiz öncelikle bu kampanyayı optimize edebilmek adına…" at bounding box center [605, 656] width 557 height 50
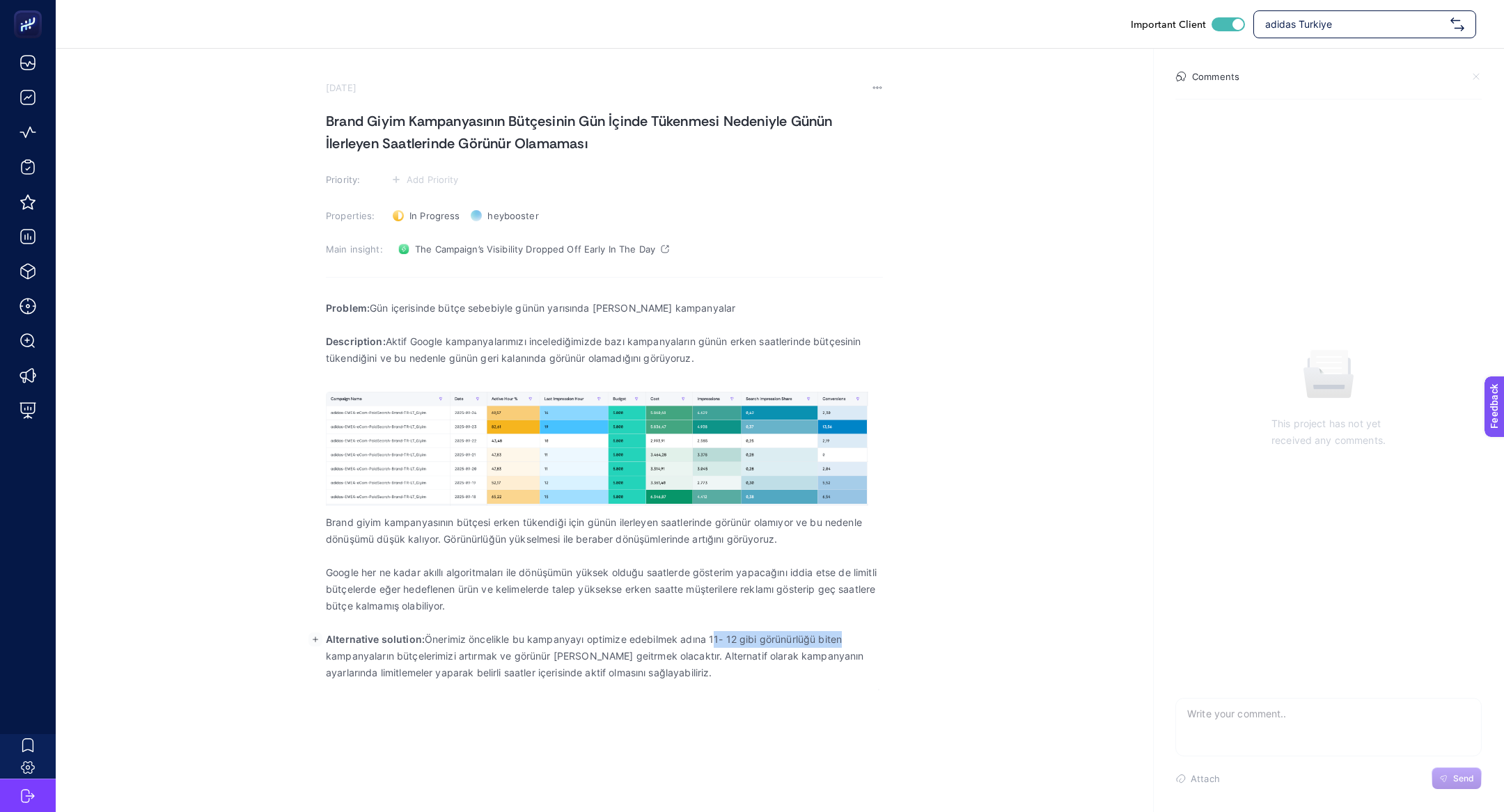
drag, startPoint x: 713, startPoint y: 640, endPoint x: 841, endPoint y: 641, distance: 128.0
click at [841, 641] on p "Alternative solution: Önerimiz öncelikle bu kampanyayı optimize edebilmek adına…" at bounding box center [605, 656] width 557 height 50
click at [733, 642] on p "Alternative solution: Önerimiz öncelikle bu kampanyayı optimize edebilmek adına…" at bounding box center [605, 656] width 557 height 50
click at [798, 635] on p "Alternative solution: Önerimiz öncelikle bu kampanyayı optimize edebilmek adına…" at bounding box center [605, 656] width 557 height 50
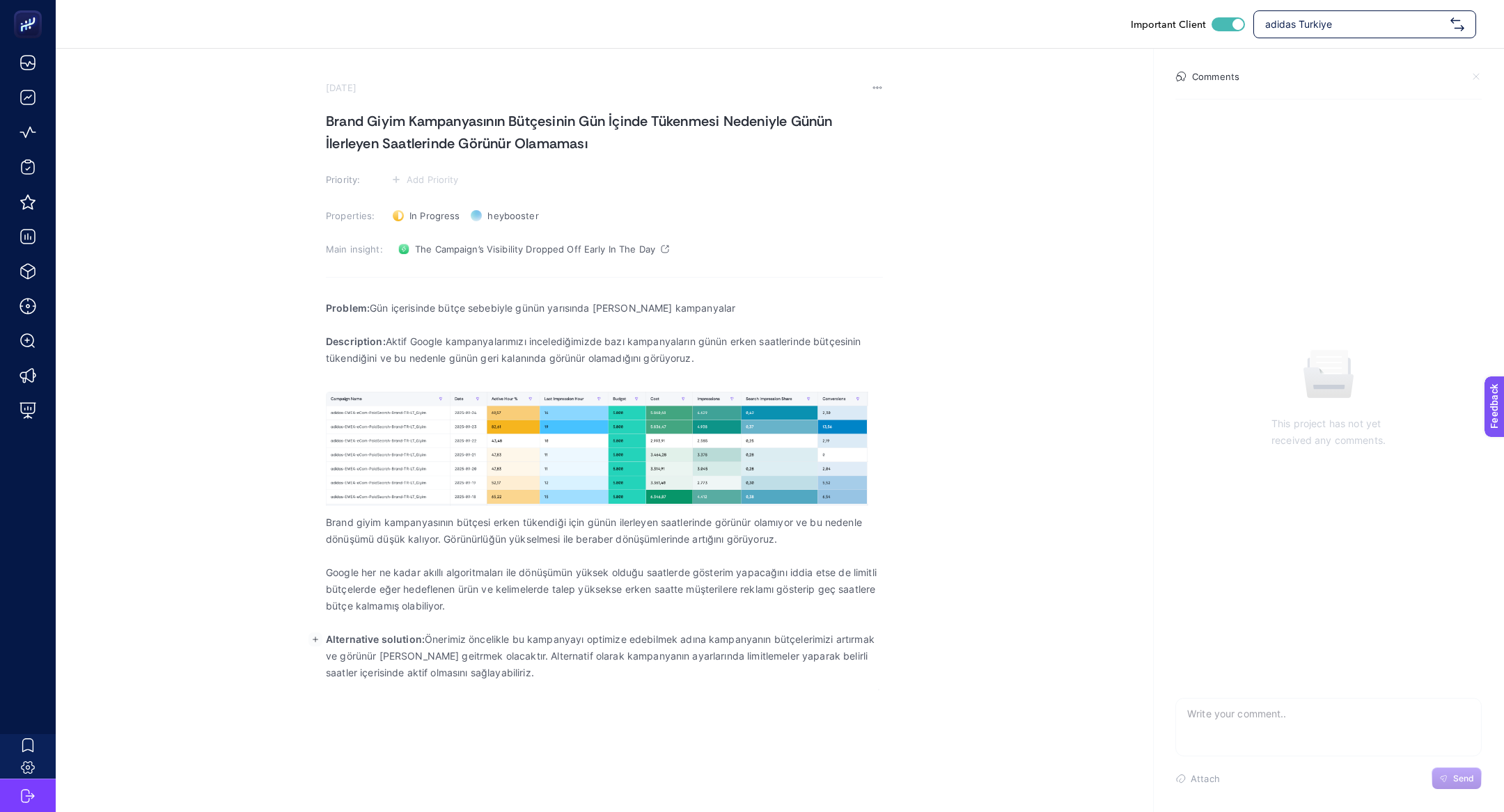
click at [798, 635] on p "Alternative solution: Önerimiz öncelikle bu kampanyayı optimize edebilmek adına…" at bounding box center [605, 656] width 557 height 50
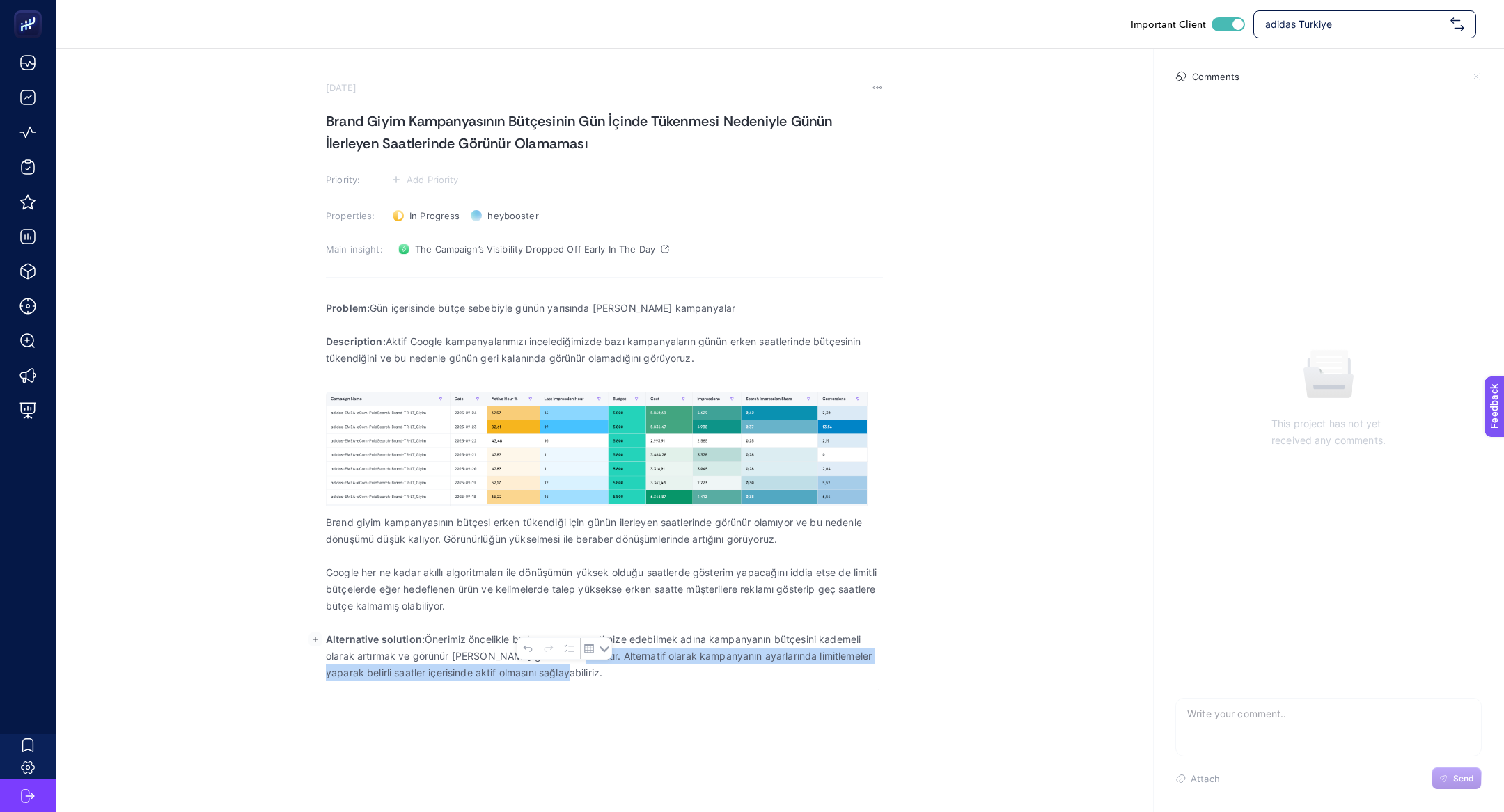
drag, startPoint x: 565, startPoint y: 653, endPoint x: 606, endPoint y: 678, distance: 48.0
click at [606, 678] on p "Alternative solution: Önerimiz öncelikle bu kampanyayı optimize edebilmek adına…" at bounding box center [605, 656] width 557 height 50
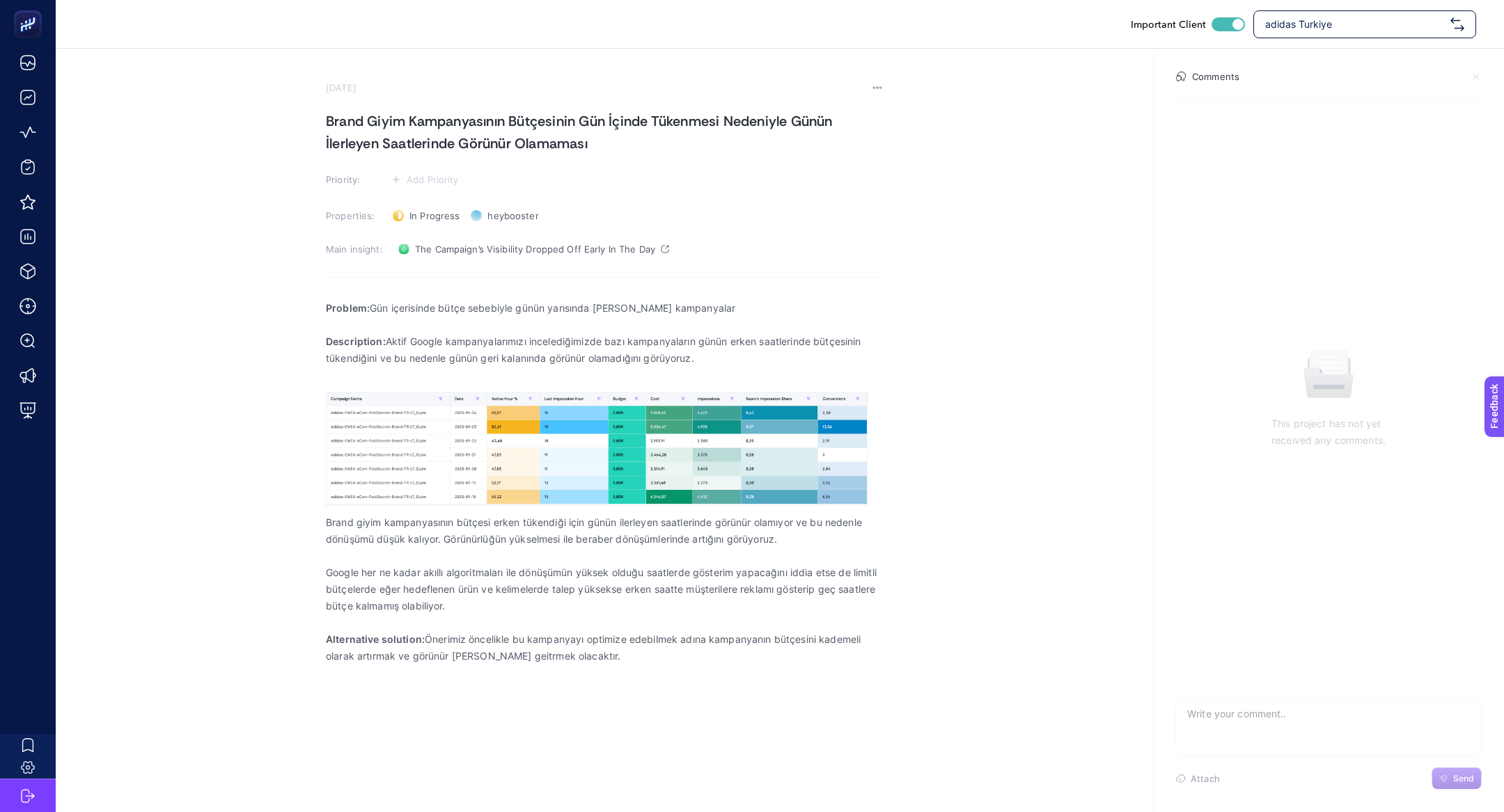
click at [490, 137] on h1 "Brand Giyim Kampanyasının Bütçesinin Gün İçinde Tükenmesi Nedeniyle Günün İlerl…" at bounding box center [605, 131] width 557 height 44
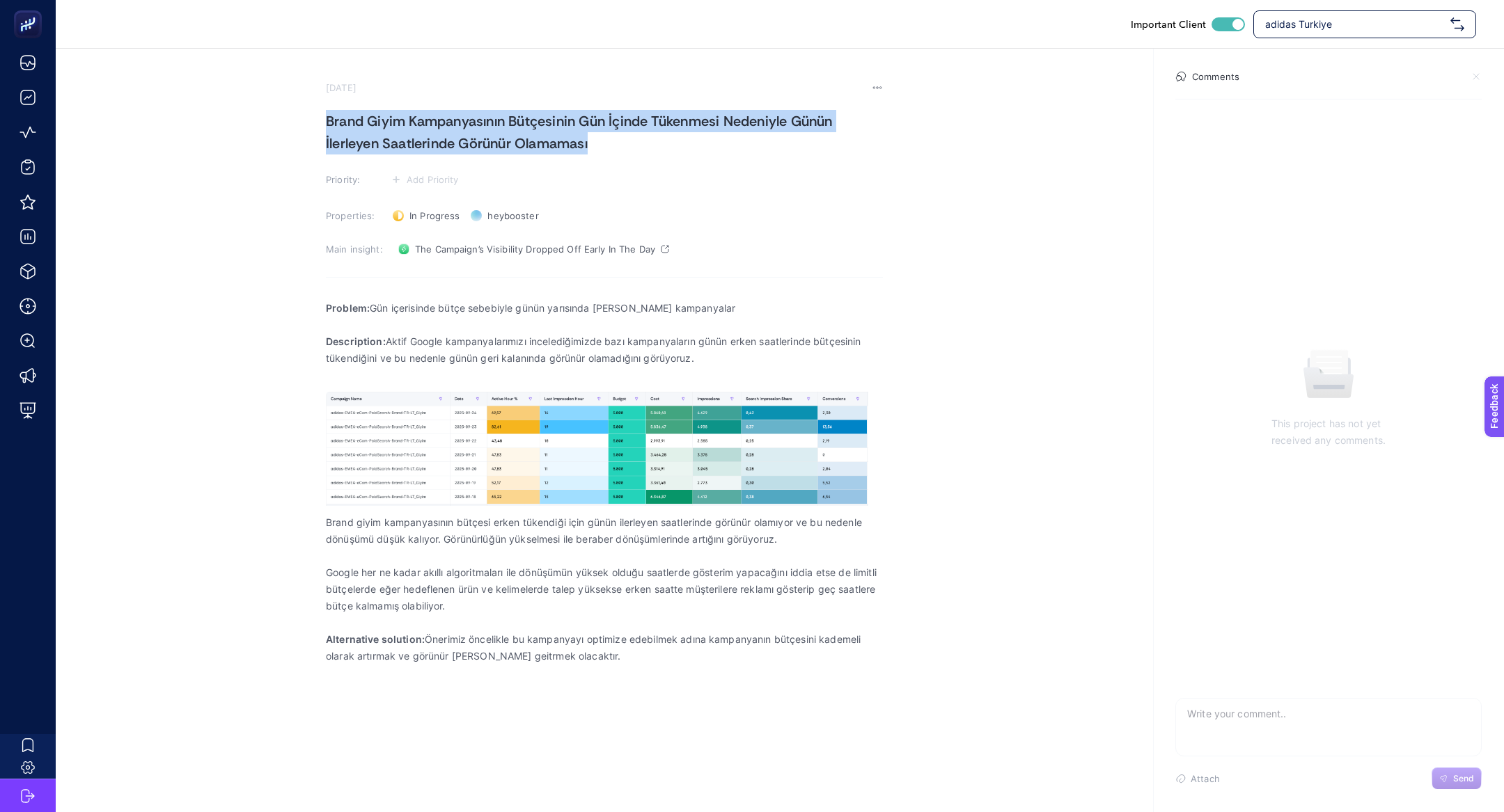
click at [490, 137] on h1 "Brand Giyim Kampanyasının Bütçesinin Gün İçinde Tükenmesi Nedeniyle Günün İlerl…" at bounding box center [605, 131] width 557 height 44
copy h1 "Brand Giyim Kampanyasının Bütçesinin Gün İçinde Tükenmesi Nedeniyle Günün İlerl…"
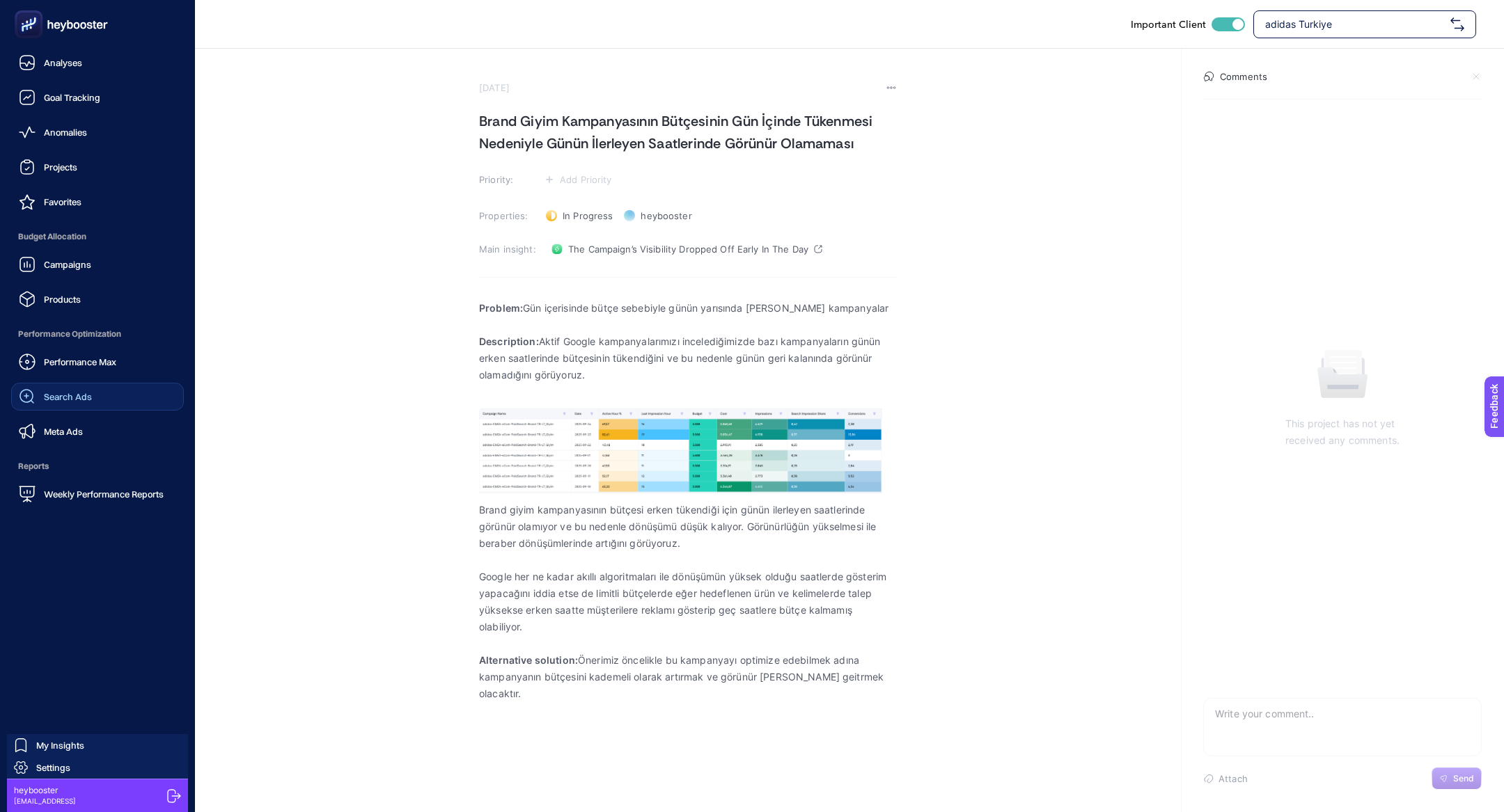
click at [52, 391] on span "Search Ads" at bounding box center [67, 396] width 48 height 11
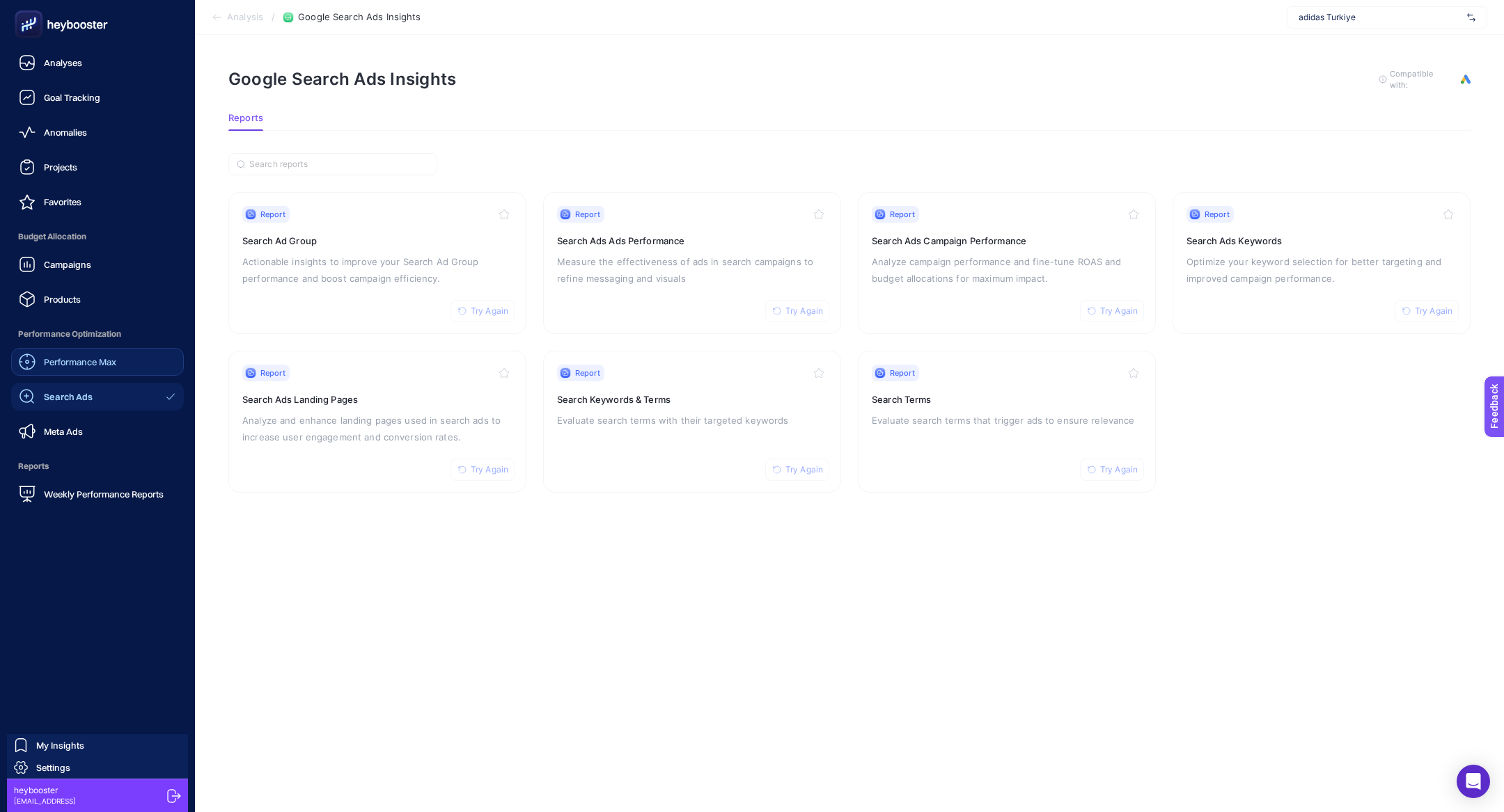
click at [79, 355] on div "Performance Max" at bounding box center [68, 362] width 97 height 17
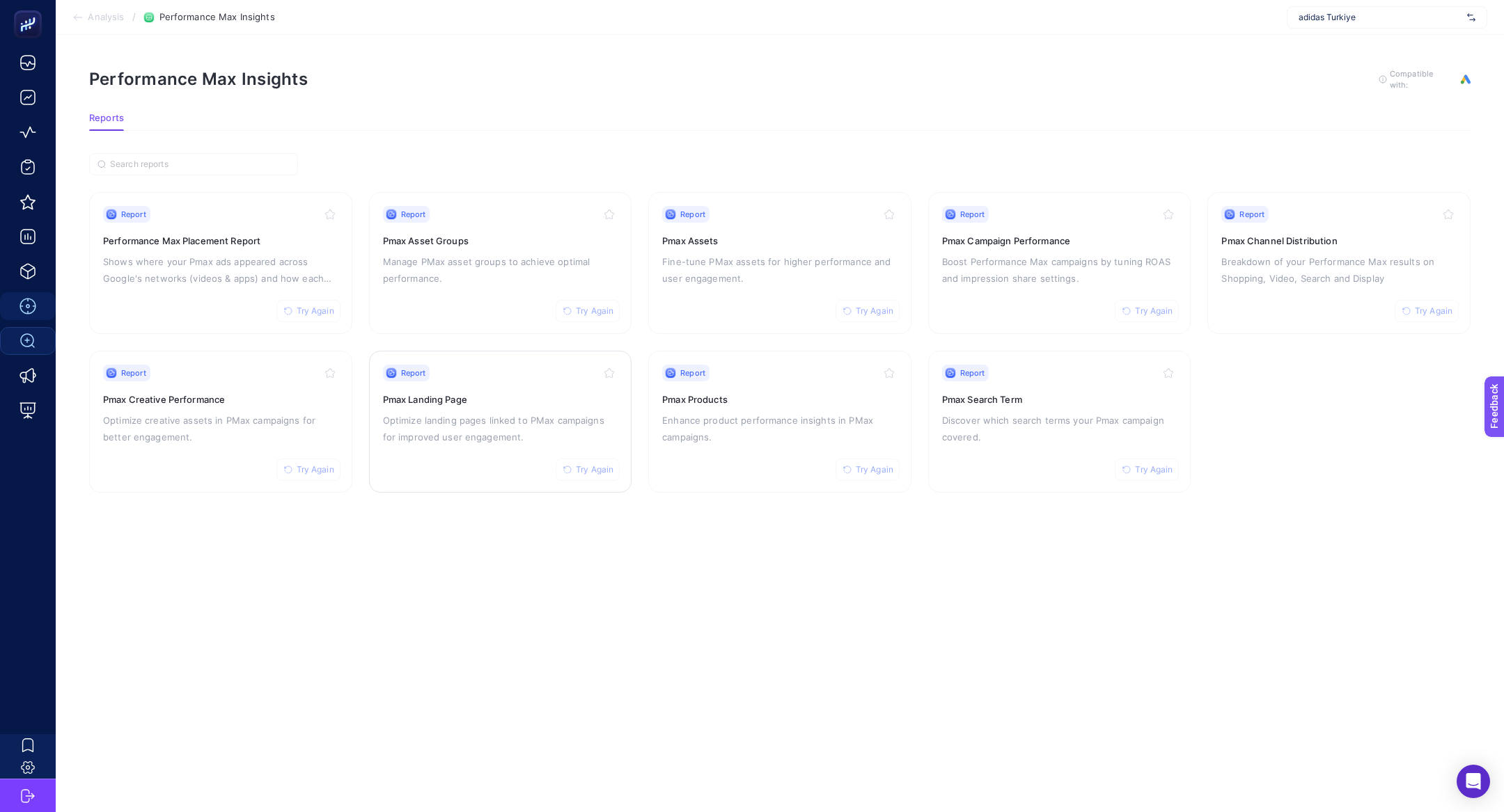
click at [464, 413] on p "Optimize landing pages linked to PMax campaigns for improved user engagement." at bounding box center [500, 429] width 236 height 33
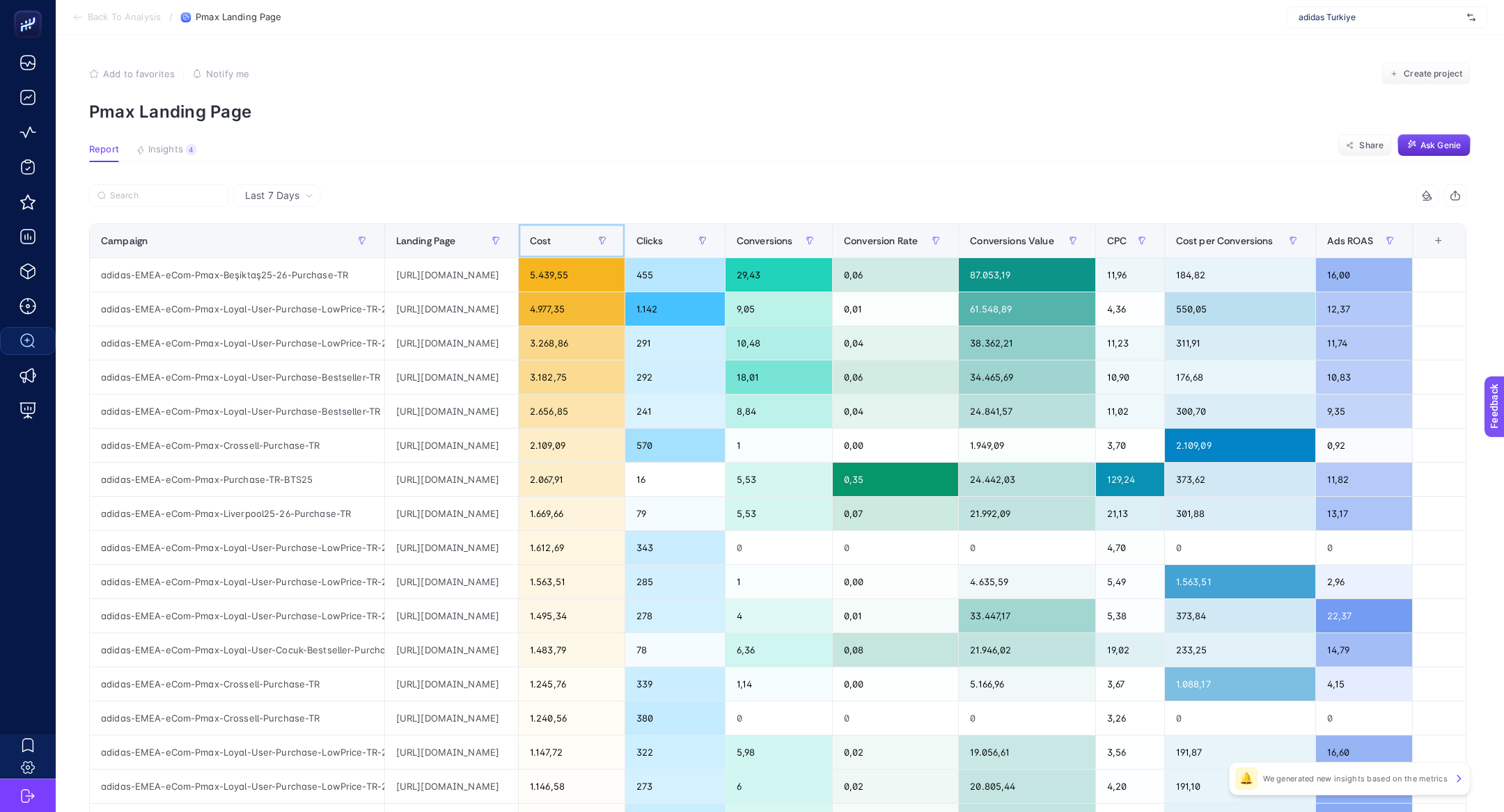
click at [551, 246] on span "Cost" at bounding box center [540, 241] width 22 height 11
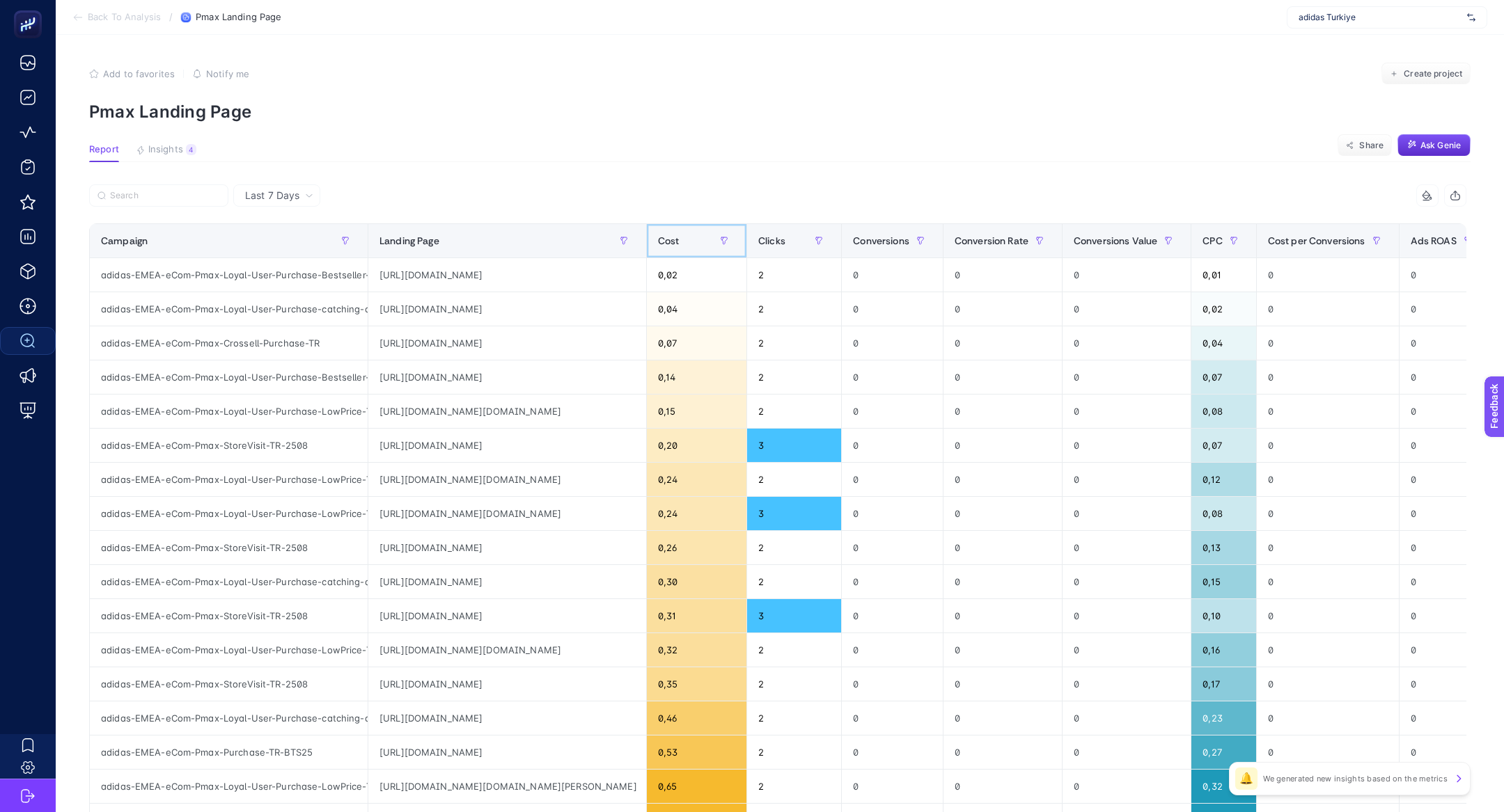
click at [658, 246] on span "Cost" at bounding box center [668, 241] width 22 height 11
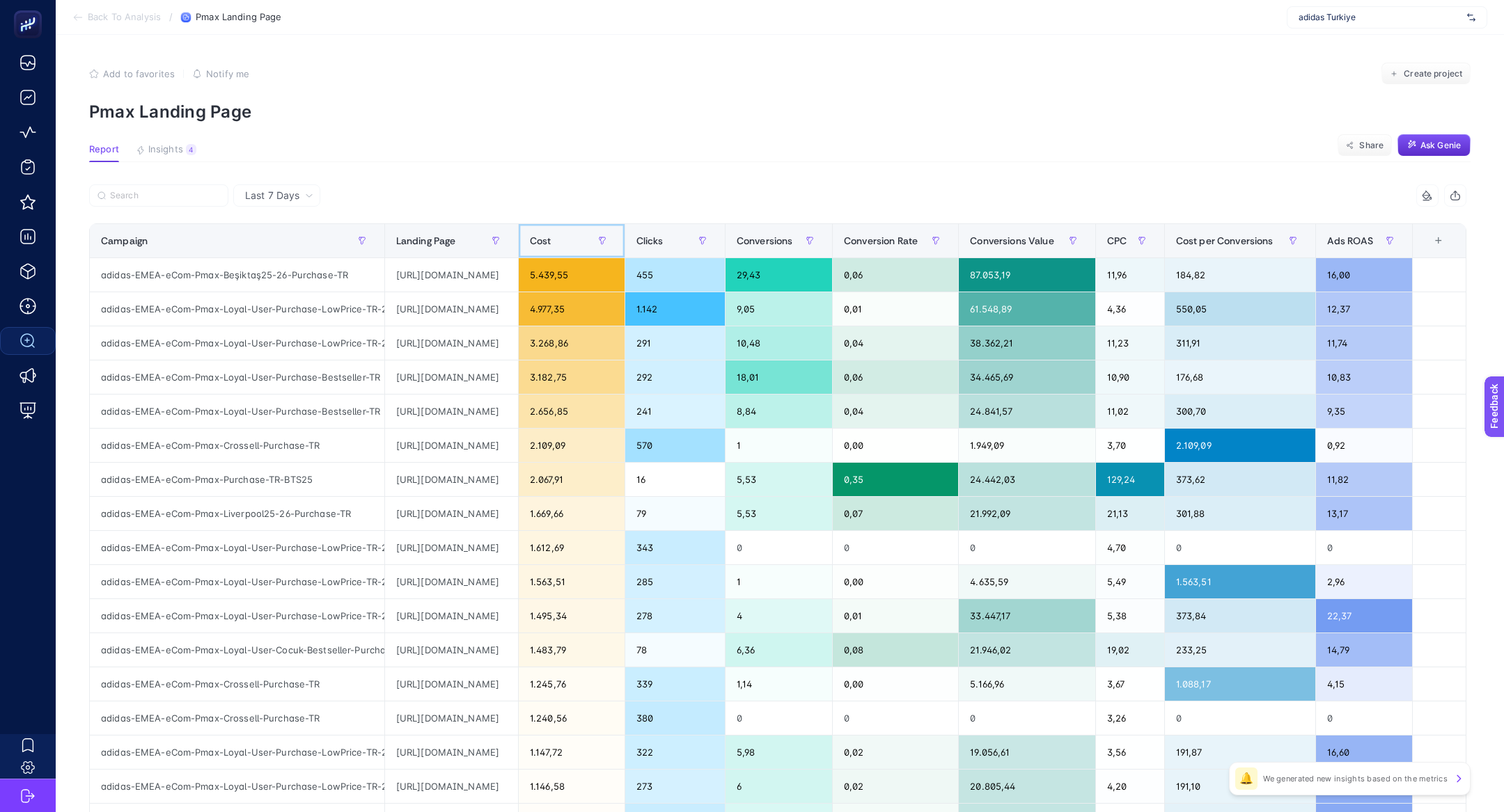
scroll to position [0, 82]
click at [725, 449] on div "570" at bounding box center [675, 445] width 99 height 33
click at [515, 439] on div "https://www.adidas.com.tr/tr/spezial?cm_mmc=AdieSEM_PMax-_-adidas-EMEA-eCom-Pma…" at bounding box center [451, 445] width 133 height 33
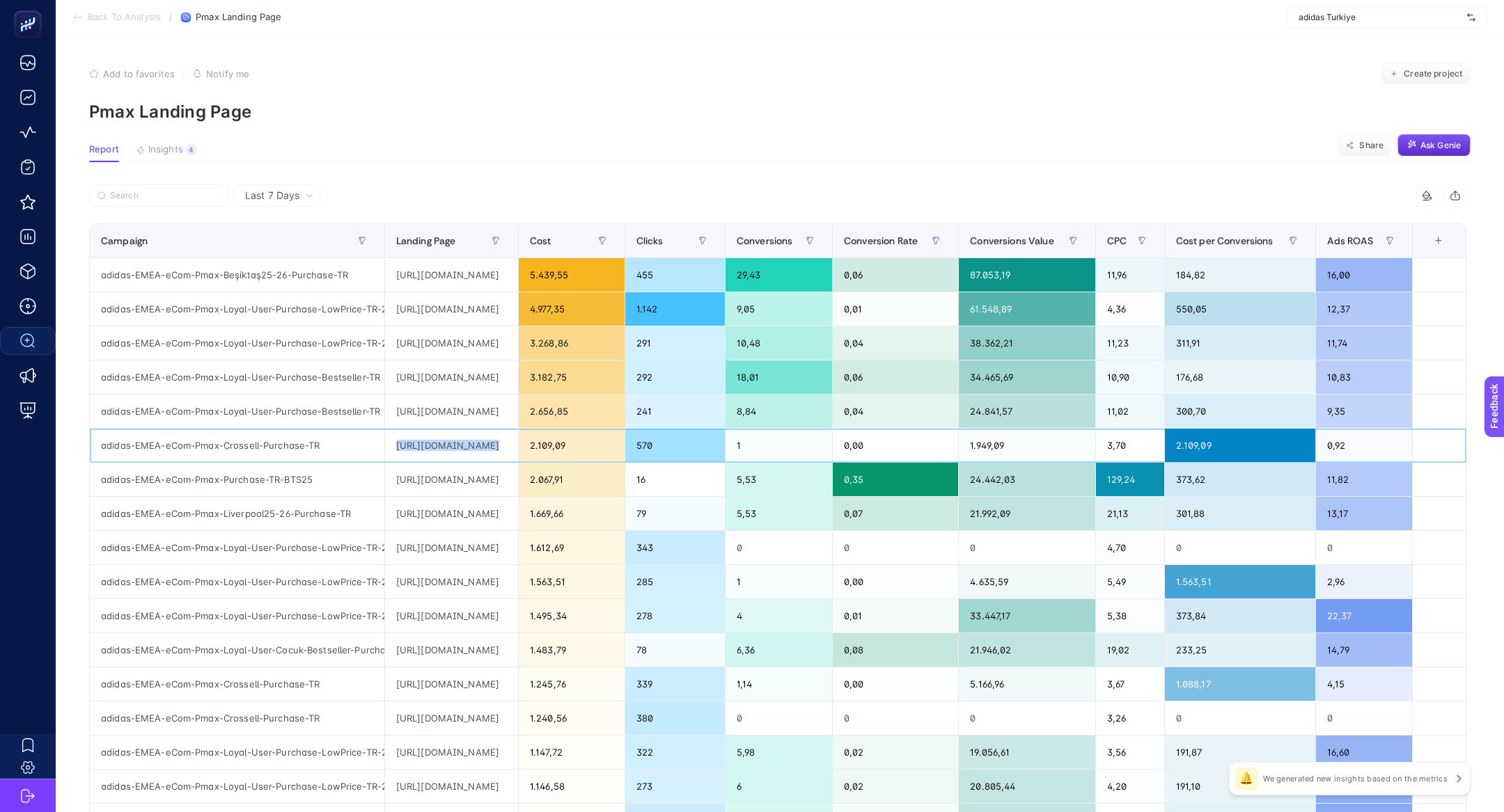
click at [515, 439] on div "https://www.adidas.com.tr/tr/spezial?cm_mmc=AdieSEM_PMax-_-adidas-EMEA-eCom-Pma…" at bounding box center [451, 445] width 133 height 33
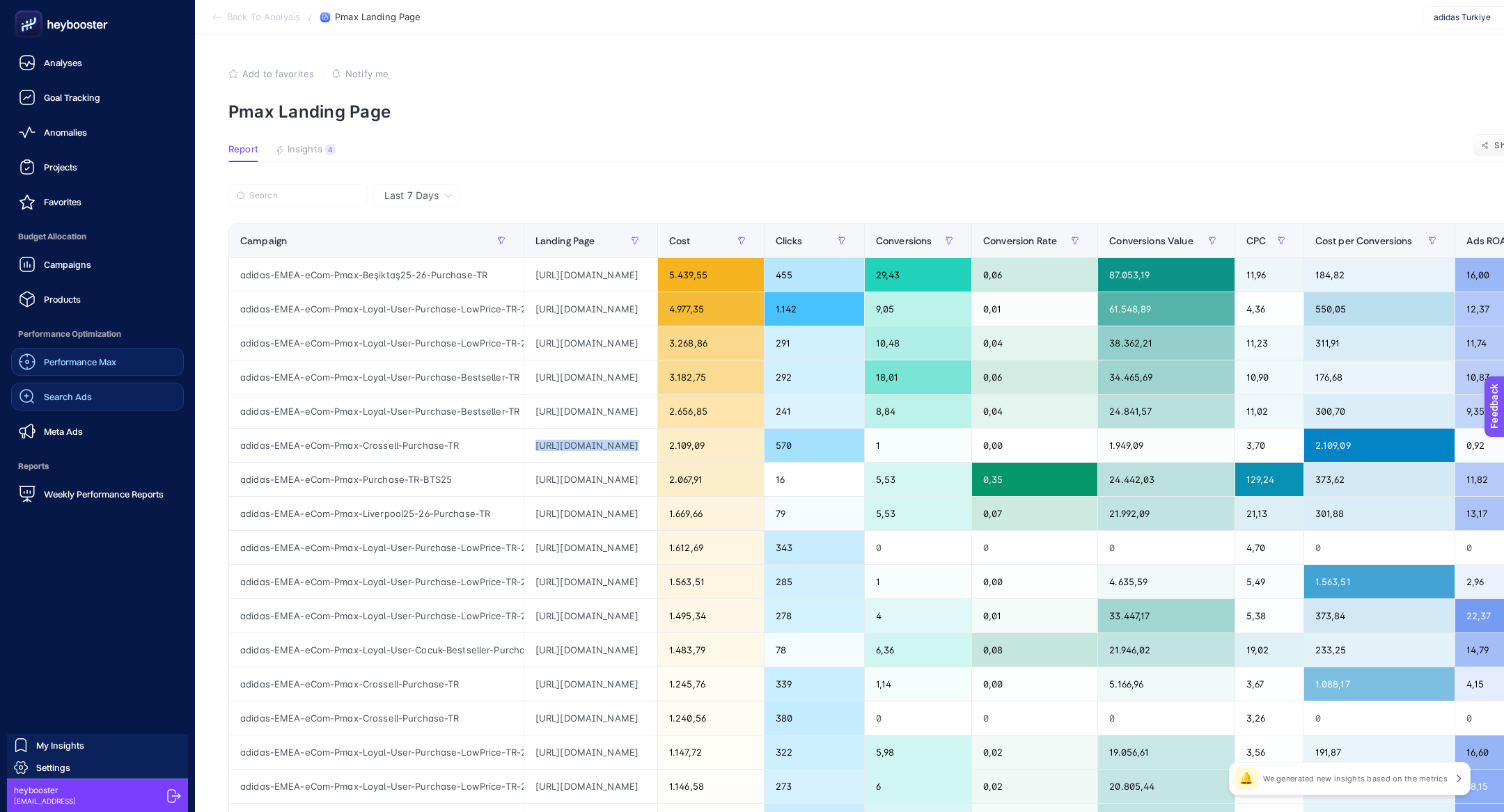
click at [87, 356] on div "Performance Max" at bounding box center [68, 362] width 97 height 17
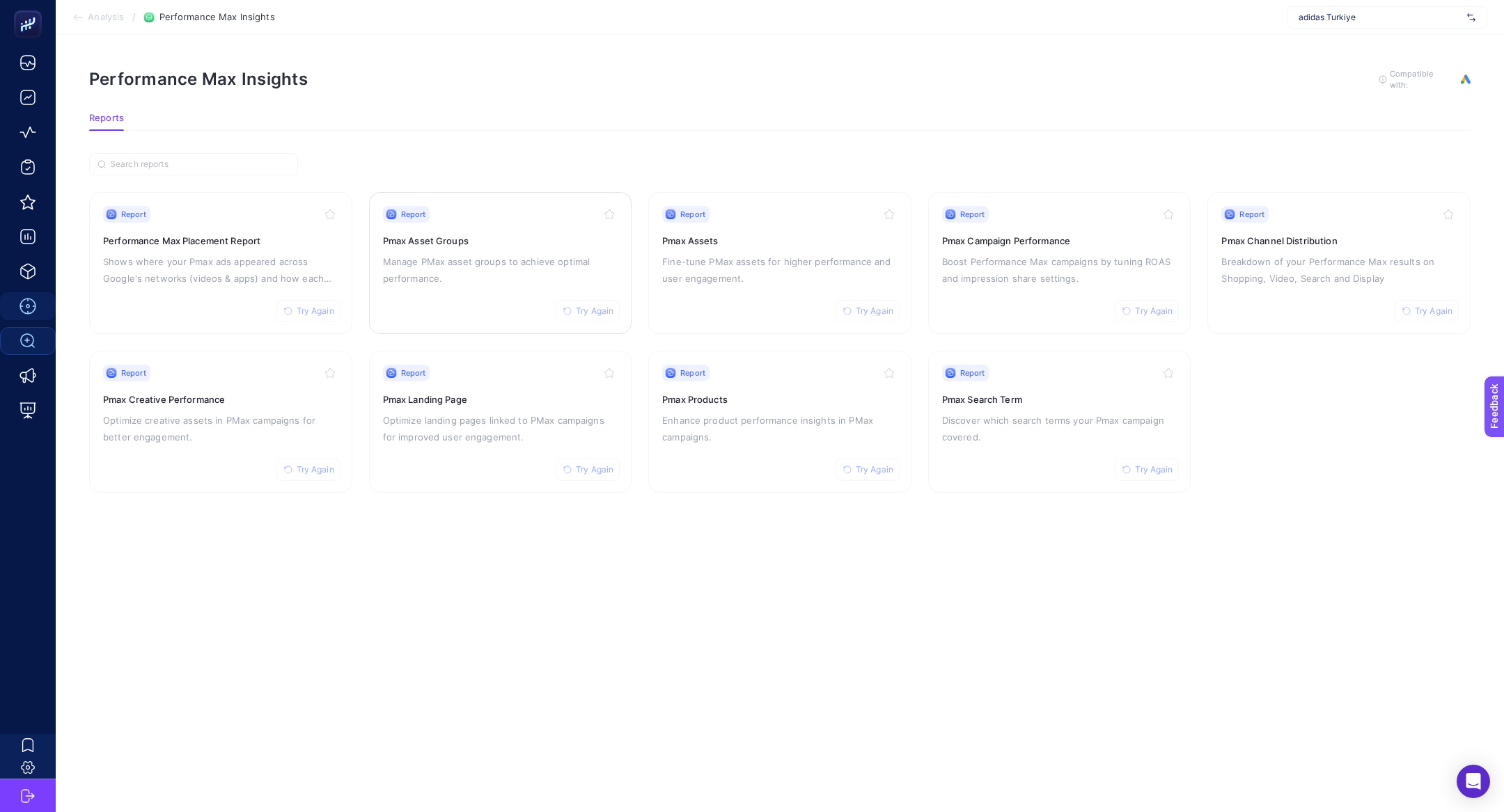
click at [385, 282] on p "Manage PMax asset groups to achieve optimal performance." at bounding box center [500, 270] width 236 height 33
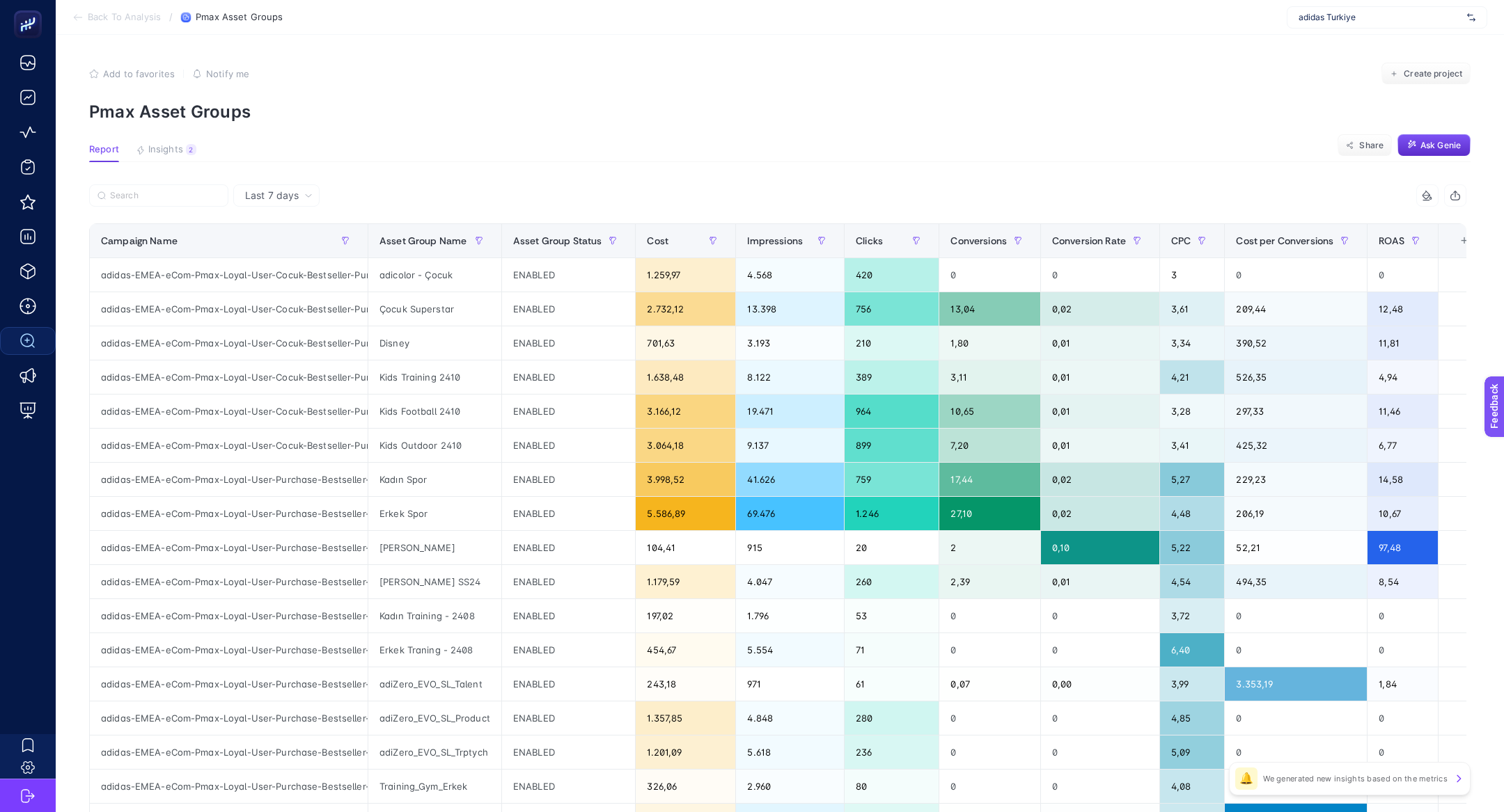
click at [271, 202] on span "Last 7 days" at bounding box center [272, 196] width 54 height 14
click at [271, 250] on li "Last 30 days" at bounding box center [277, 250] width 78 height 25
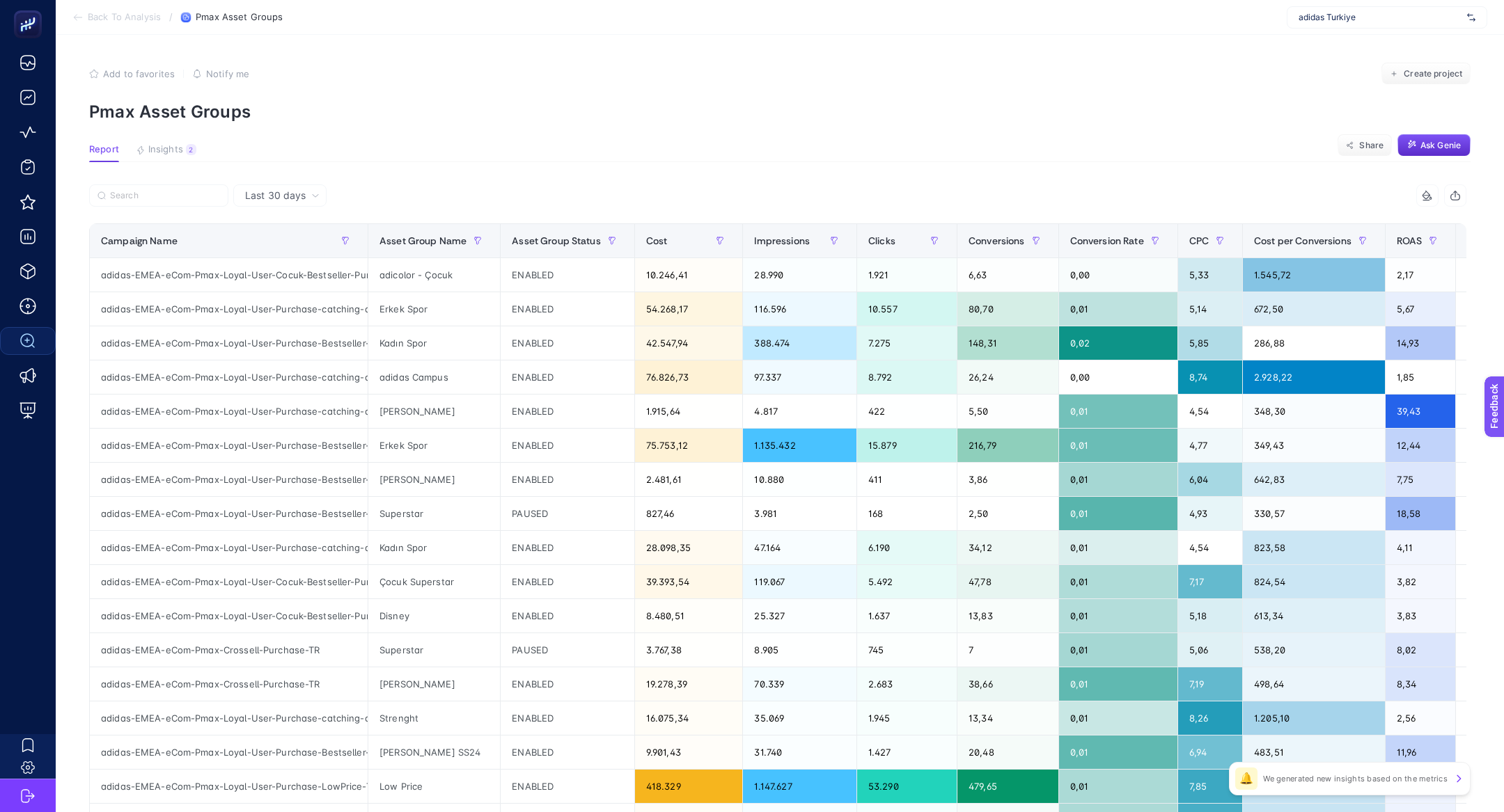
click at [180, 141] on article "Add to favorites false Notify me Create project Pmax Asset Groups Report Insigh…" at bounding box center [779, 578] width 1448 height 1088
click at [182, 149] on span "Insights" at bounding box center [166, 150] width 35 height 11
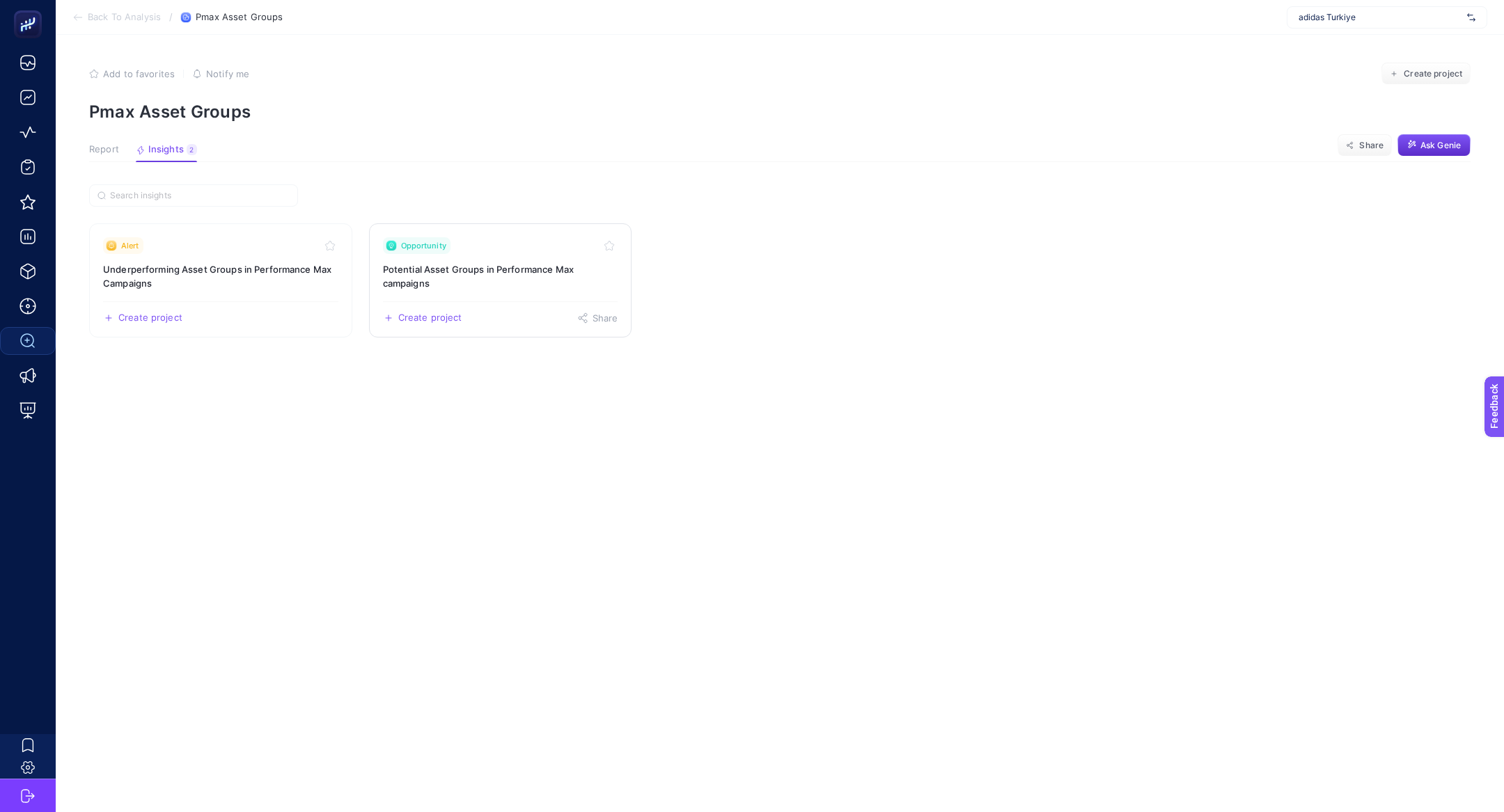
click at [434, 260] on link "Opportunity Potential Asset Groups in Performance Max campaigns Create project …" at bounding box center [500, 280] width 264 height 114
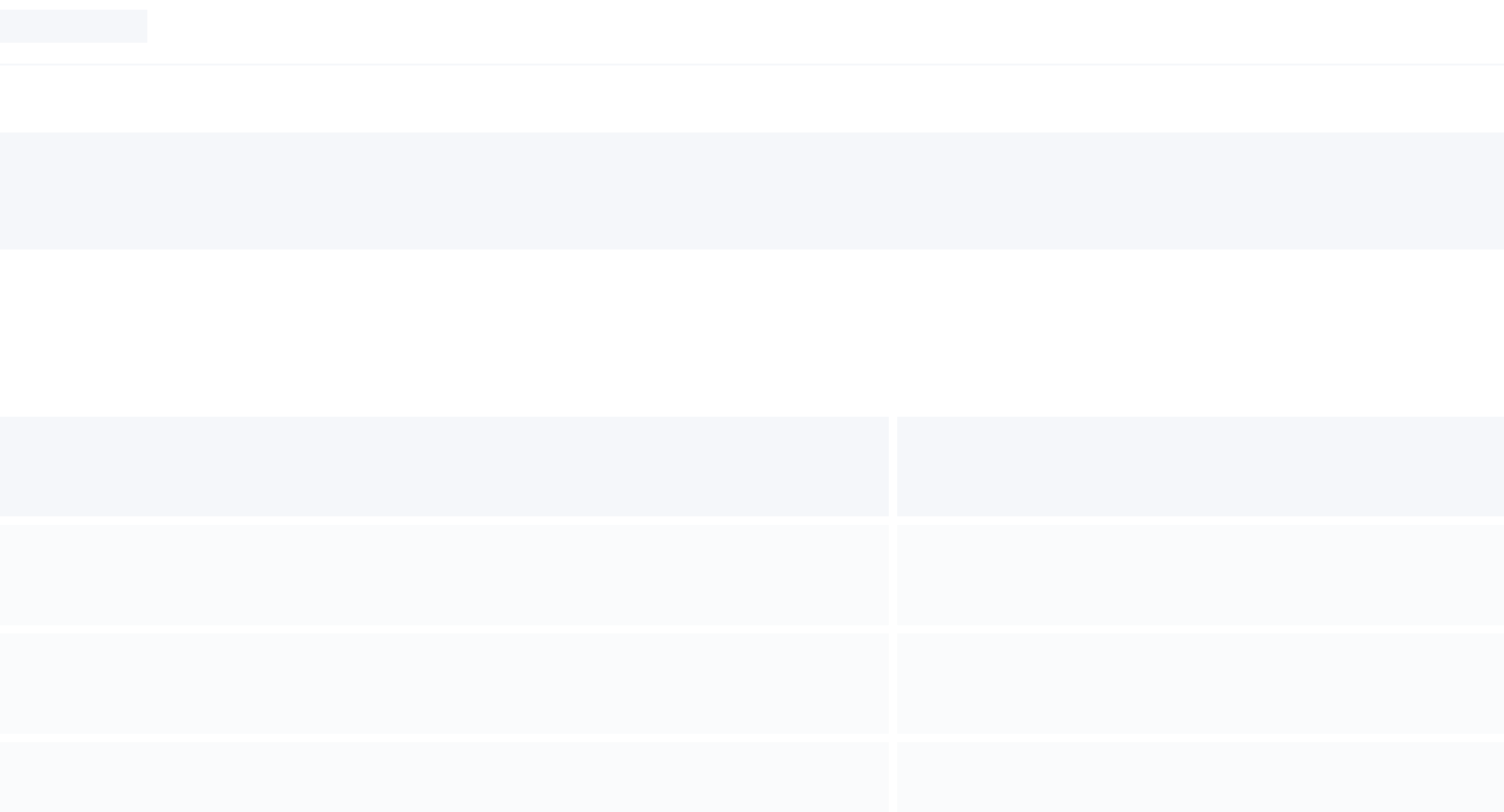
click at [396, 236] on section at bounding box center [779, 392] width 1381 height 415
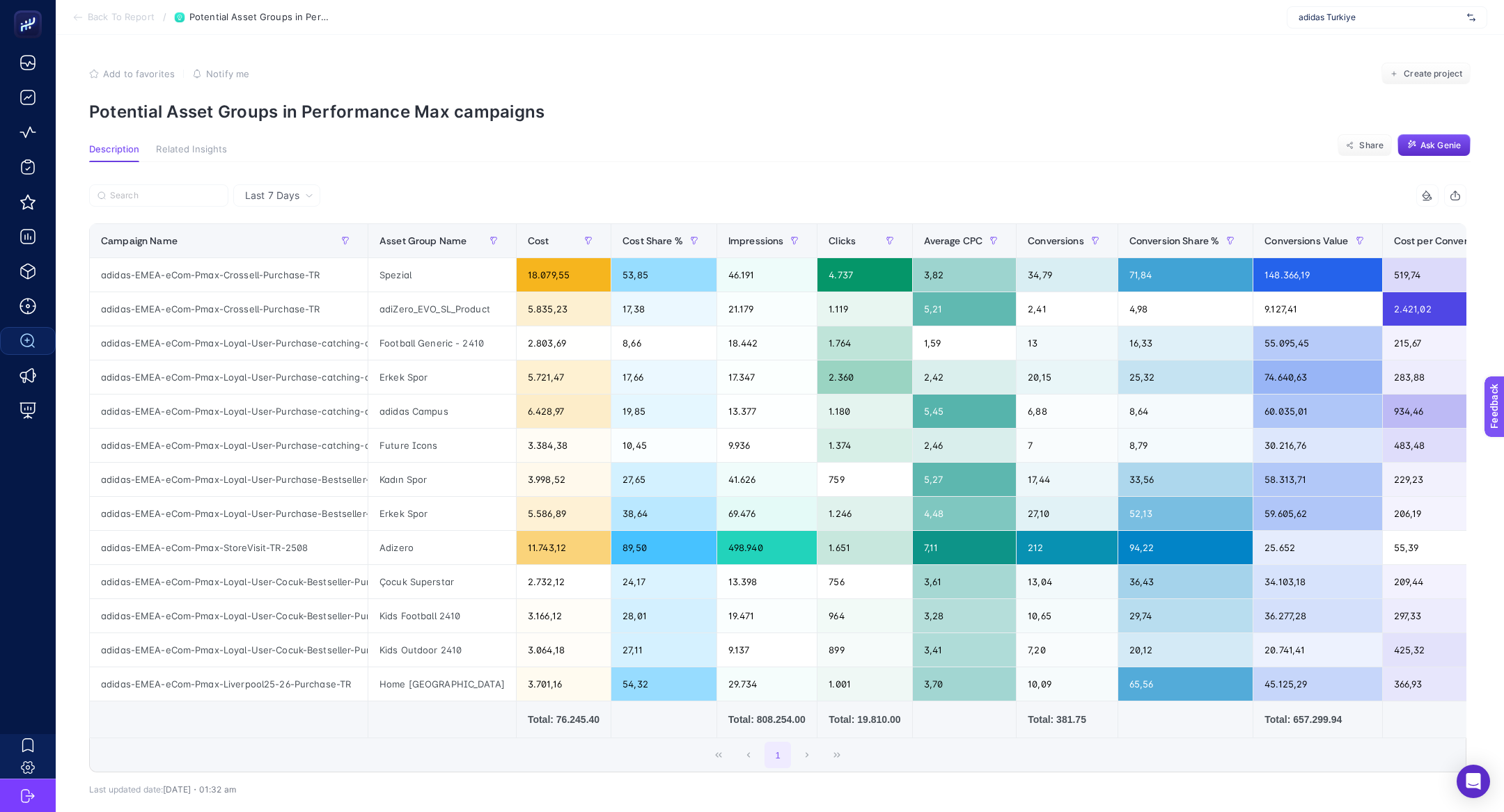
click at [288, 185] on div "Last 7 Days" at bounding box center [277, 196] width 87 height 23
click at [287, 244] on li "Last 30 Days" at bounding box center [277, 250] width 78 height 25
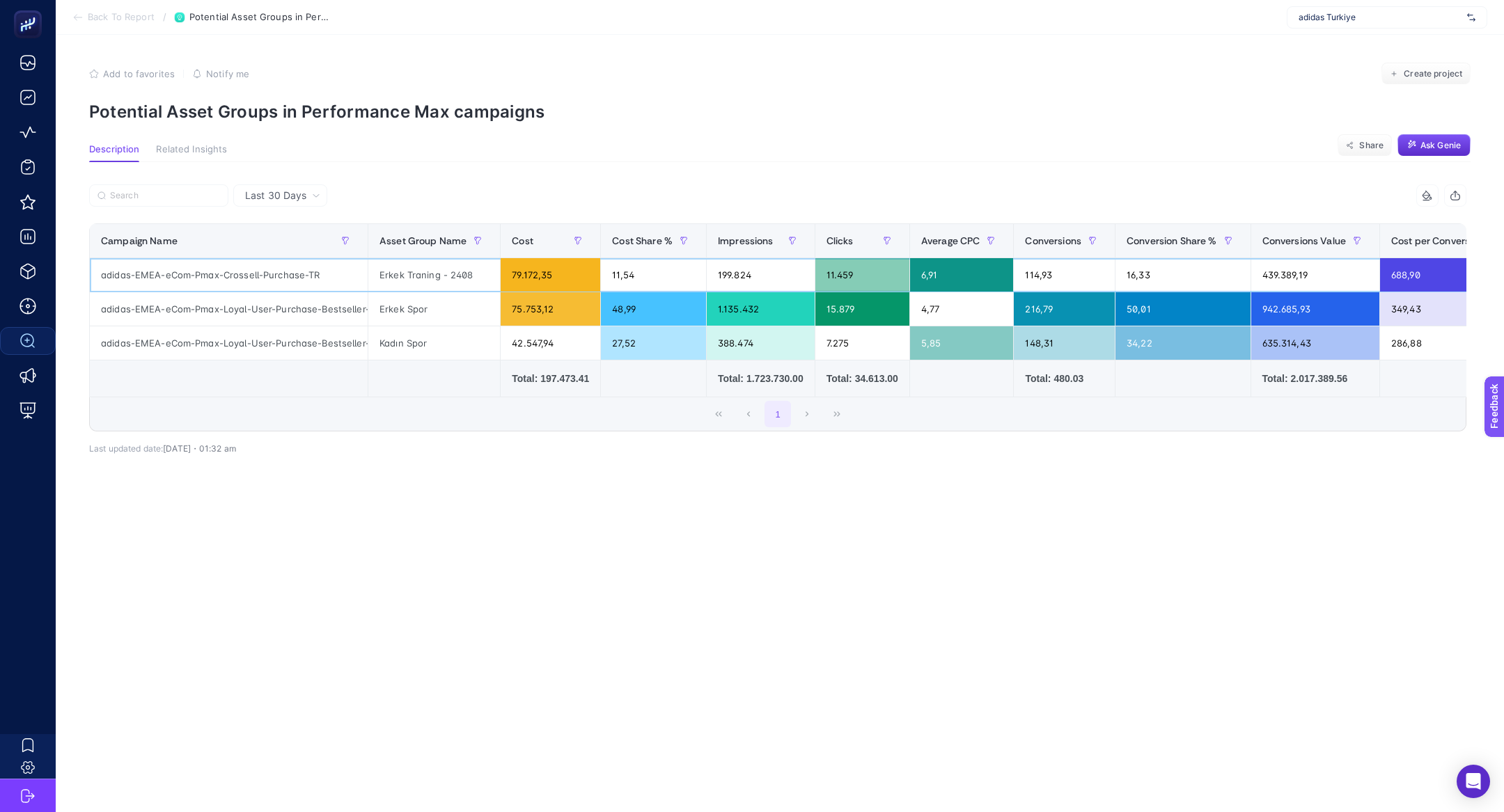
click at [248, 278] on div "adidas-EMEA-eCom-Pmax-Crossell-Purchase-TR" at bounding box center [228, 275] width 277 height 33
click at [264, 309] on div "adidas-EMEA-eCom-Pmax-Loyal-User-Purchase-Bestseller-TR" at bounding box center [228, 309] width 277 height 33
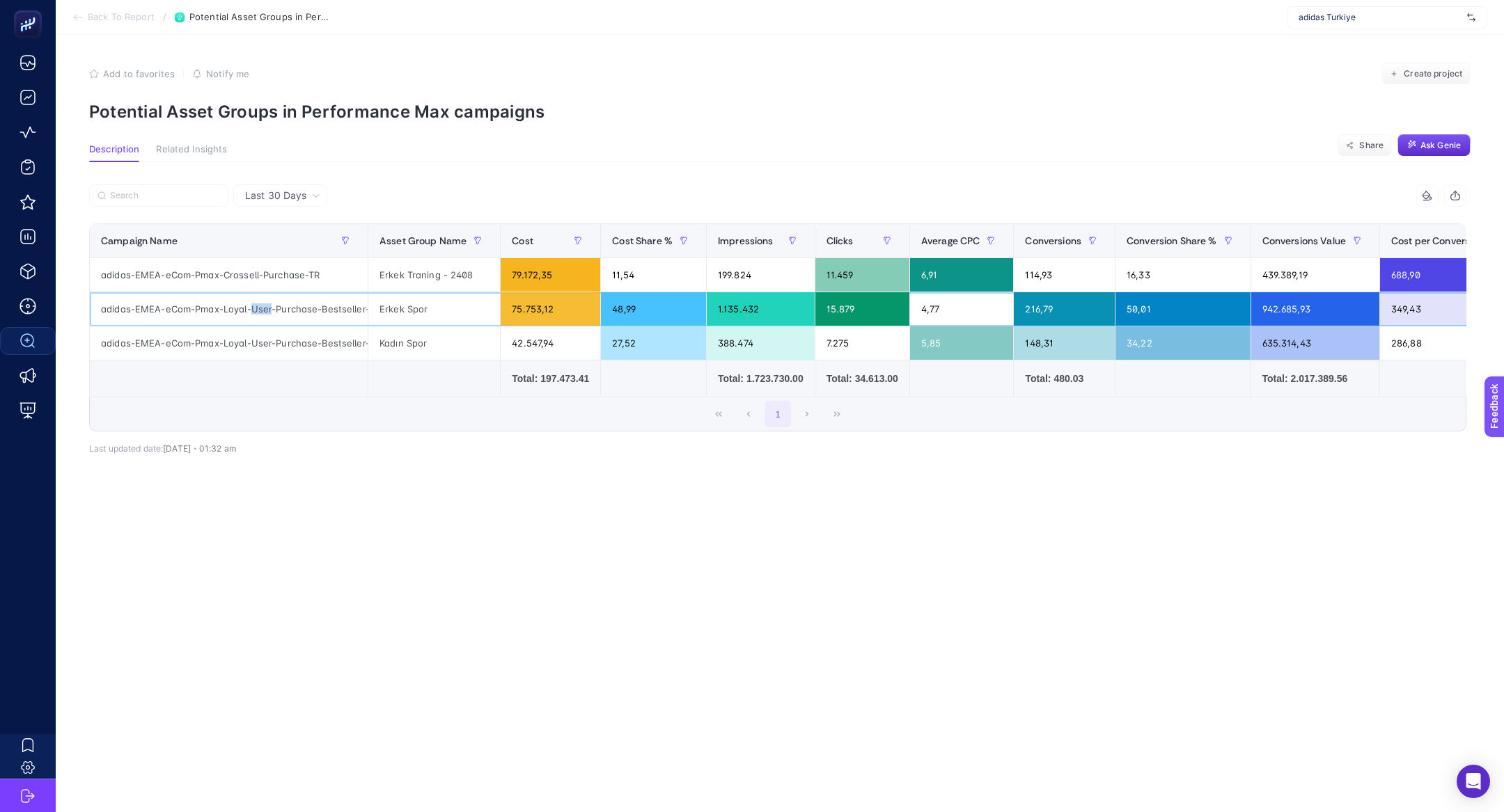
click at [264, 309] on div "adidas-EMEA-eCom-Pmax-Loyal-User-Purchase-Bestseller-TR" at bounding box center [228, 309] width 277 height 33
copy tr "adidas-EMEA-eCom-Pmax-Loyal-User-Purchase-Bestseller-TR"
click at [103, 15] on span "Back To Report" at bounding box center [121, 17] width 67 height 11
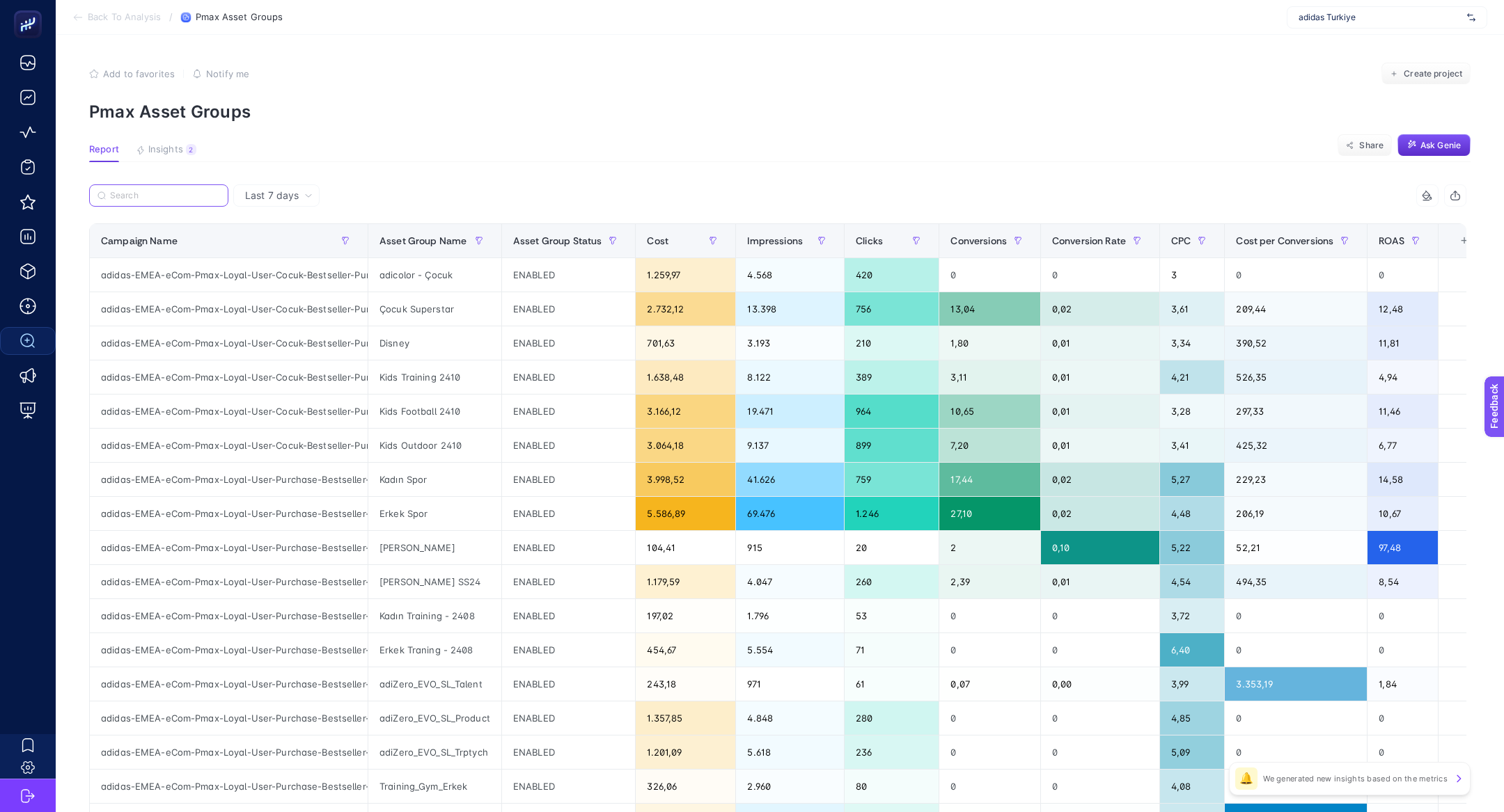
click at [174, 190] on input "Search" at bounding box center [164, 196] width 110 height 10
paste input "adidas-EMEA-eCom-Pmax-Loyal-User-Purchase-Bestseller-TR"
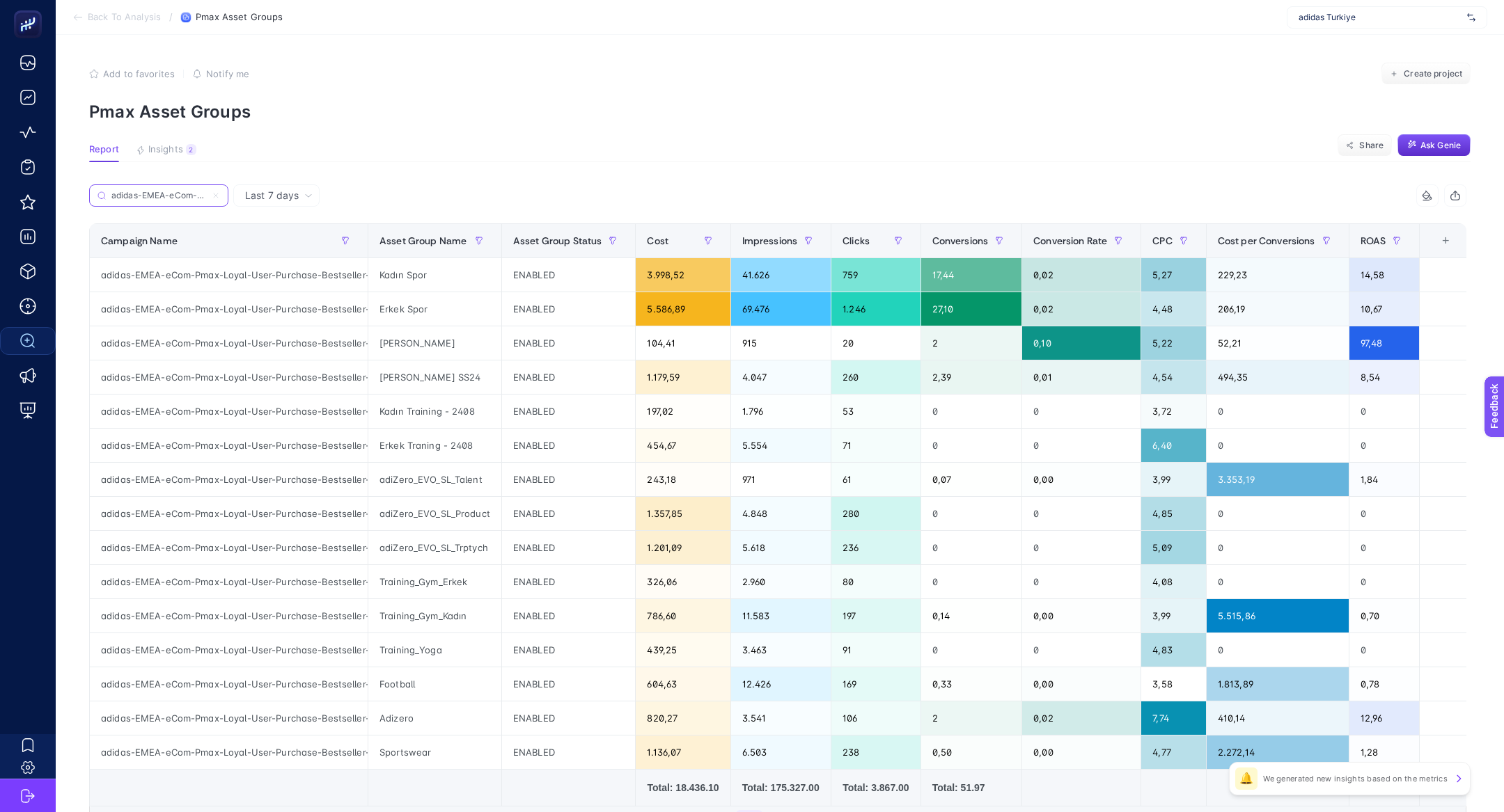
scroll to position [0, 158]
type input "adidas-EMEA-eCom-Pmax-Loyal-User-Purchase-Bestseller-TR"
click at [290, 208] on div "adidas-EMEA-eCom-Pmax-Loyal-User-Purchase-Bestseller-TR" at bounding box center [433, 199] width 689 height 30
click at [290, 203] on div "Last 7 days" at bounding box center [276, 196] width 86 height 23
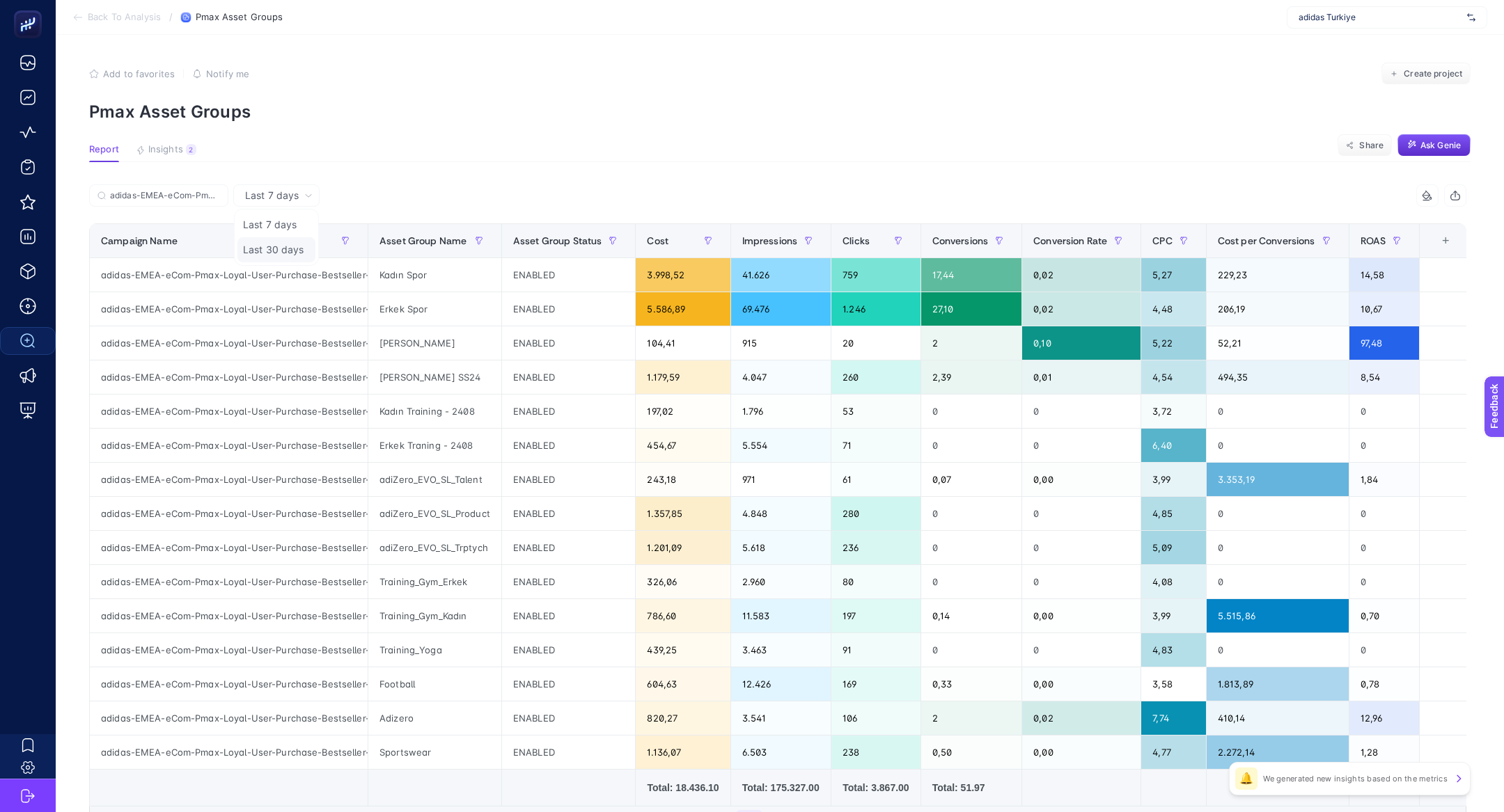
click at [294, 252] on li "Last 30 days" at bounding box center [277, 250] width 78 height 25
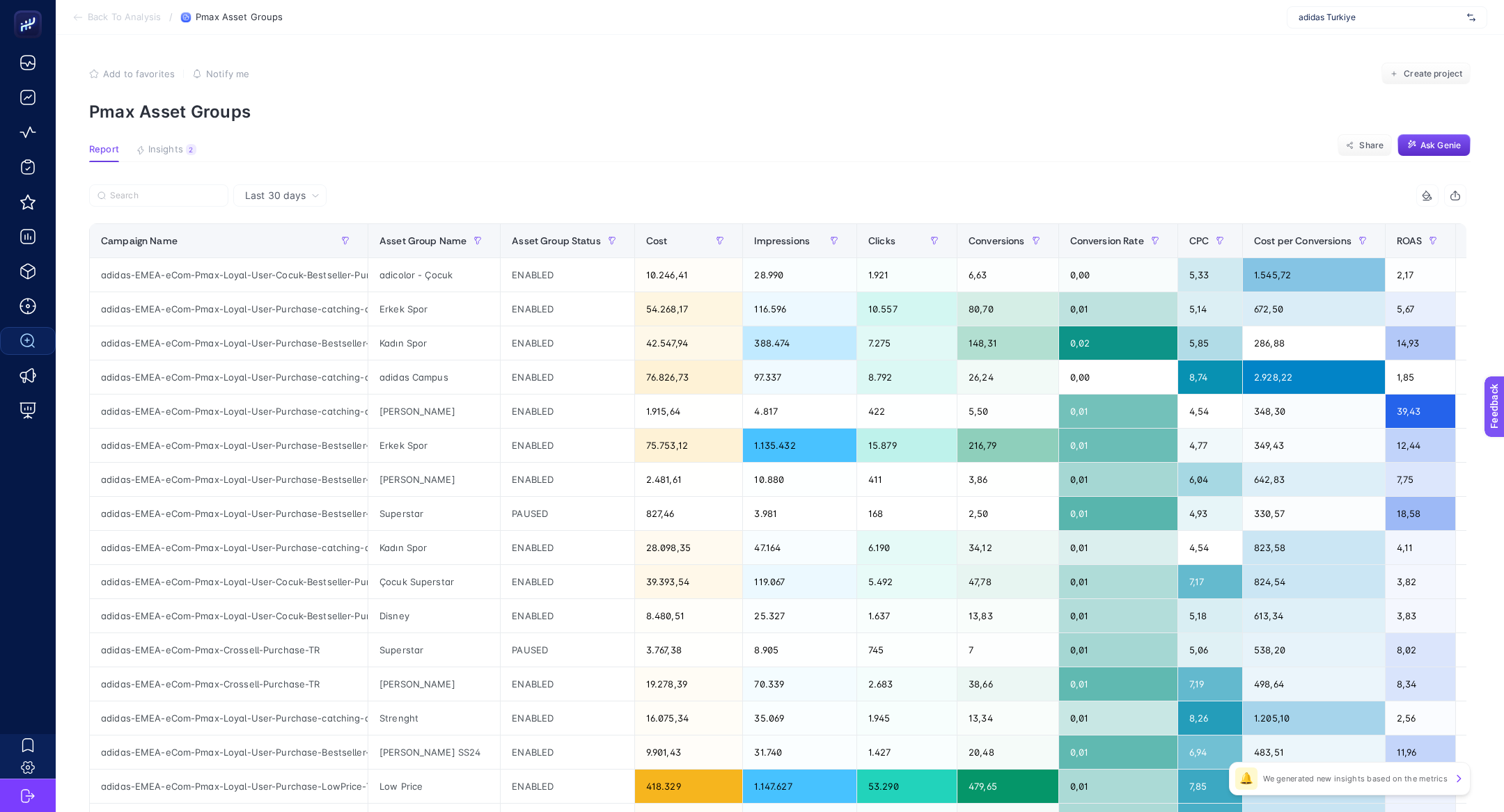
click at [167, 183] on article "Add to favorites false Notify me Create project Pmax Asset Groups Report Insigh…" at bounding box center [779, 578] width 1448 height 1088
click at [167, 194] on input "Search" at bounding box center [164, 196] width 110 height 10
paste input "adidas-EMEA-eCom-Pmax-Loyal-User-Purchase-Bestseller-TR"
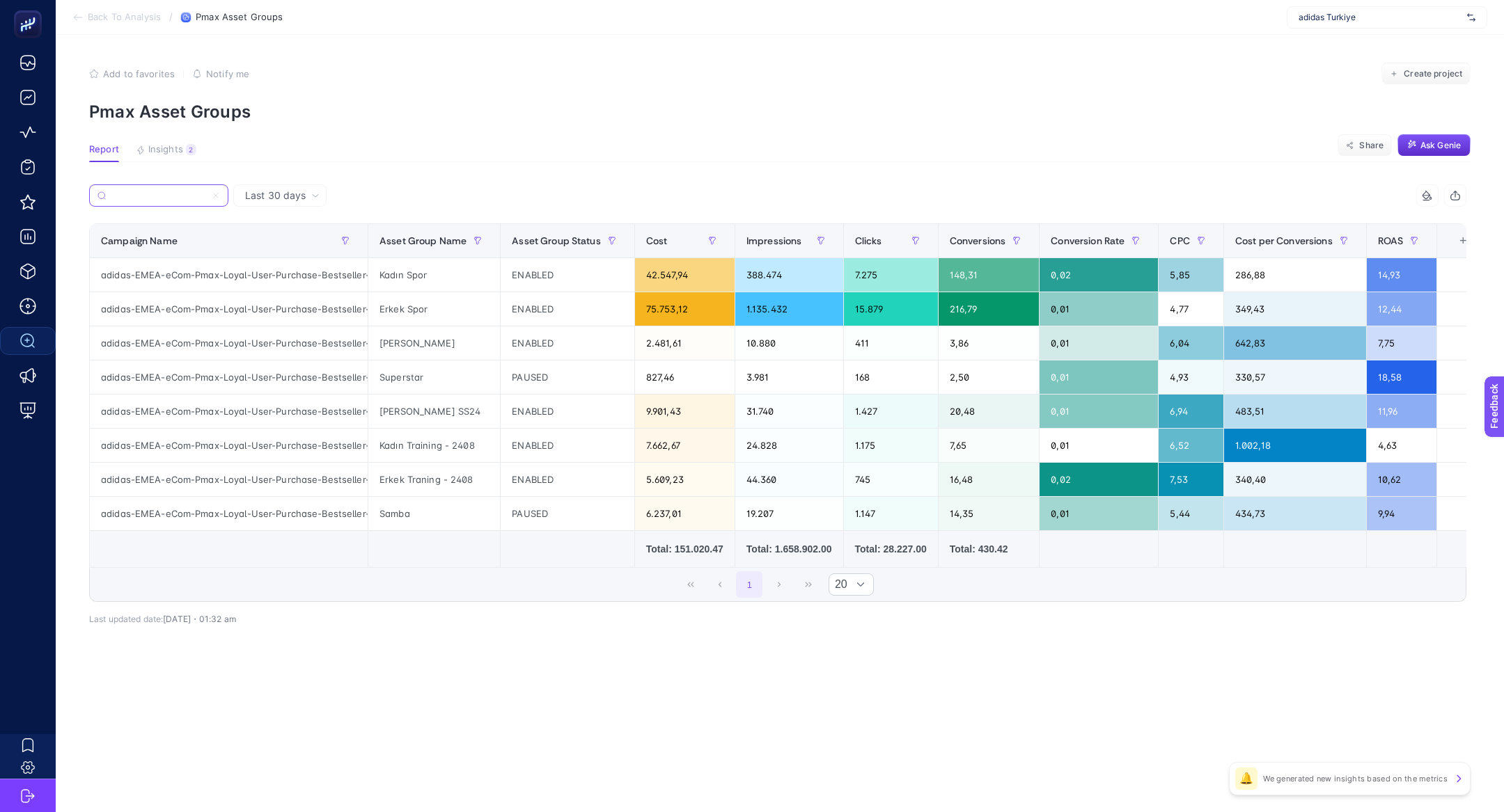
scroll to position [0, 32]
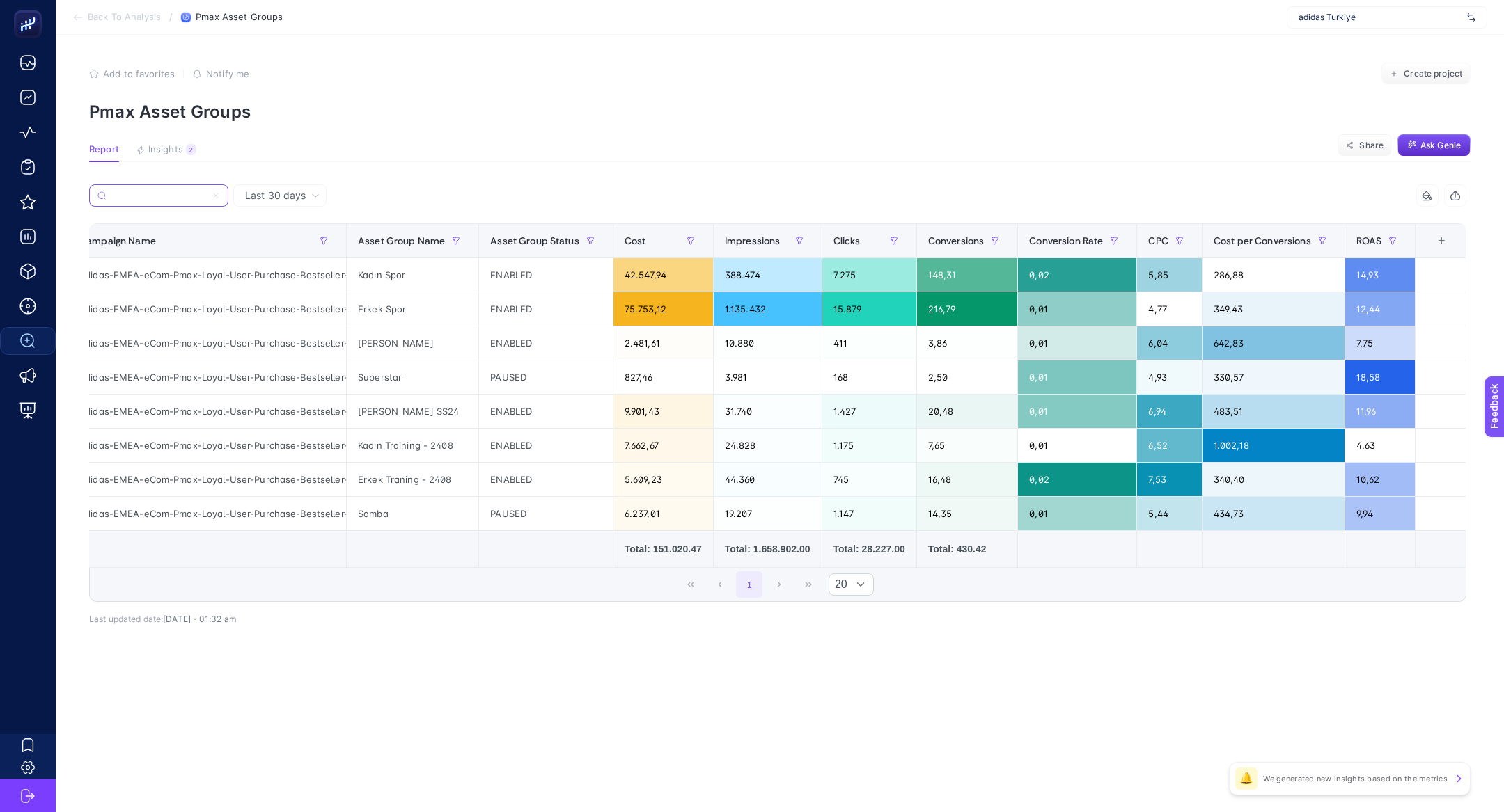
type input "adidas-EMEA-eCom-Pmax-Loyal-User-Purchase-Bestseller-TR"
click at [1440, 251] on th "11 items selected +" at bounding box center [1440, 241] width 50 height 34
click at [1440, 242] on div "+" at bounding box center [1442, 241] width 26 height 11
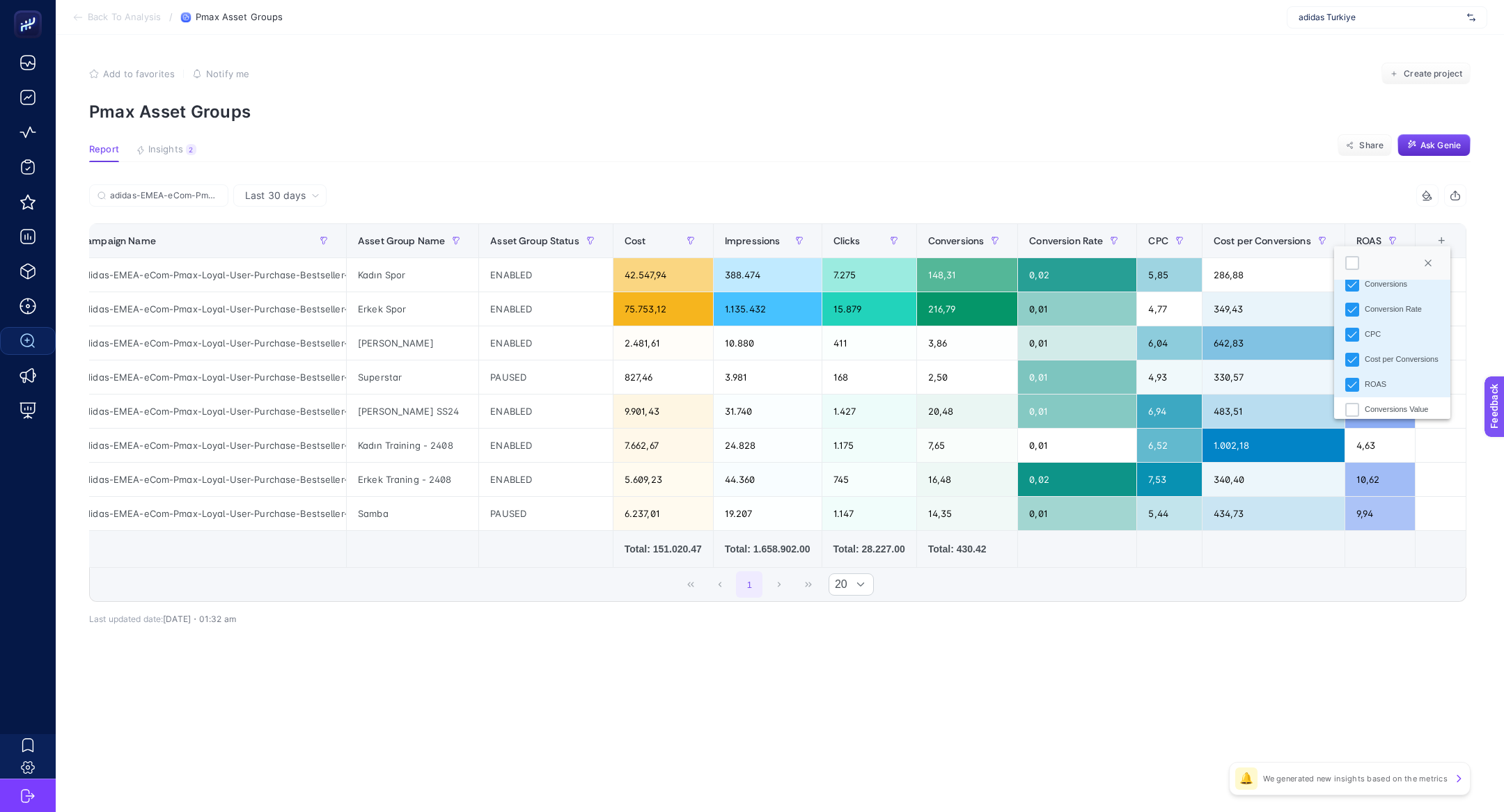
scroll to position [245, 0]
click at [1354, 329] on div "Conversions Value" at bounding box center [1353, 329] width 14 height 14
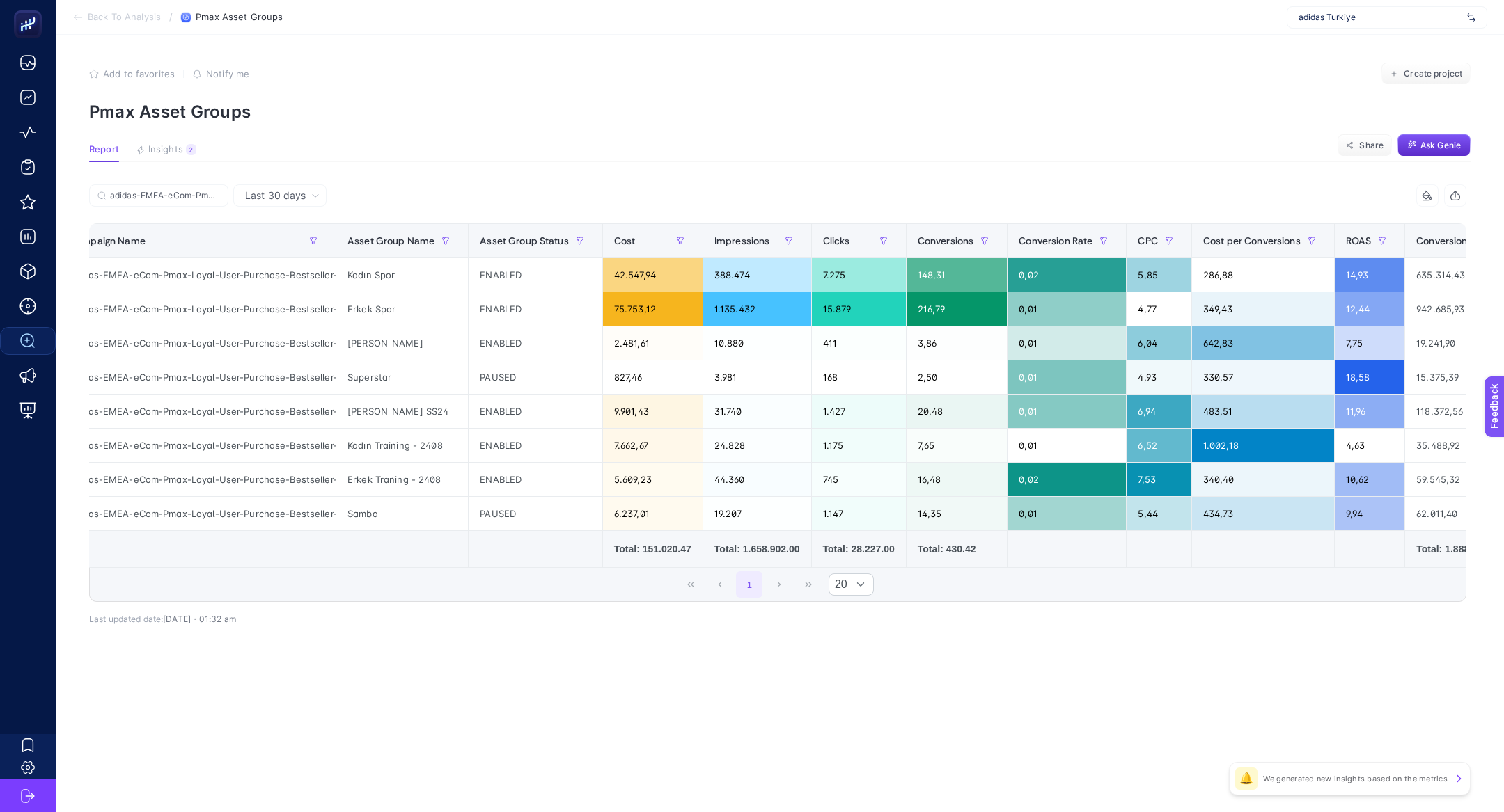
click at [1434, 203] on div "8 items selected" at bounding box center [1427, 196] width 23 height 23
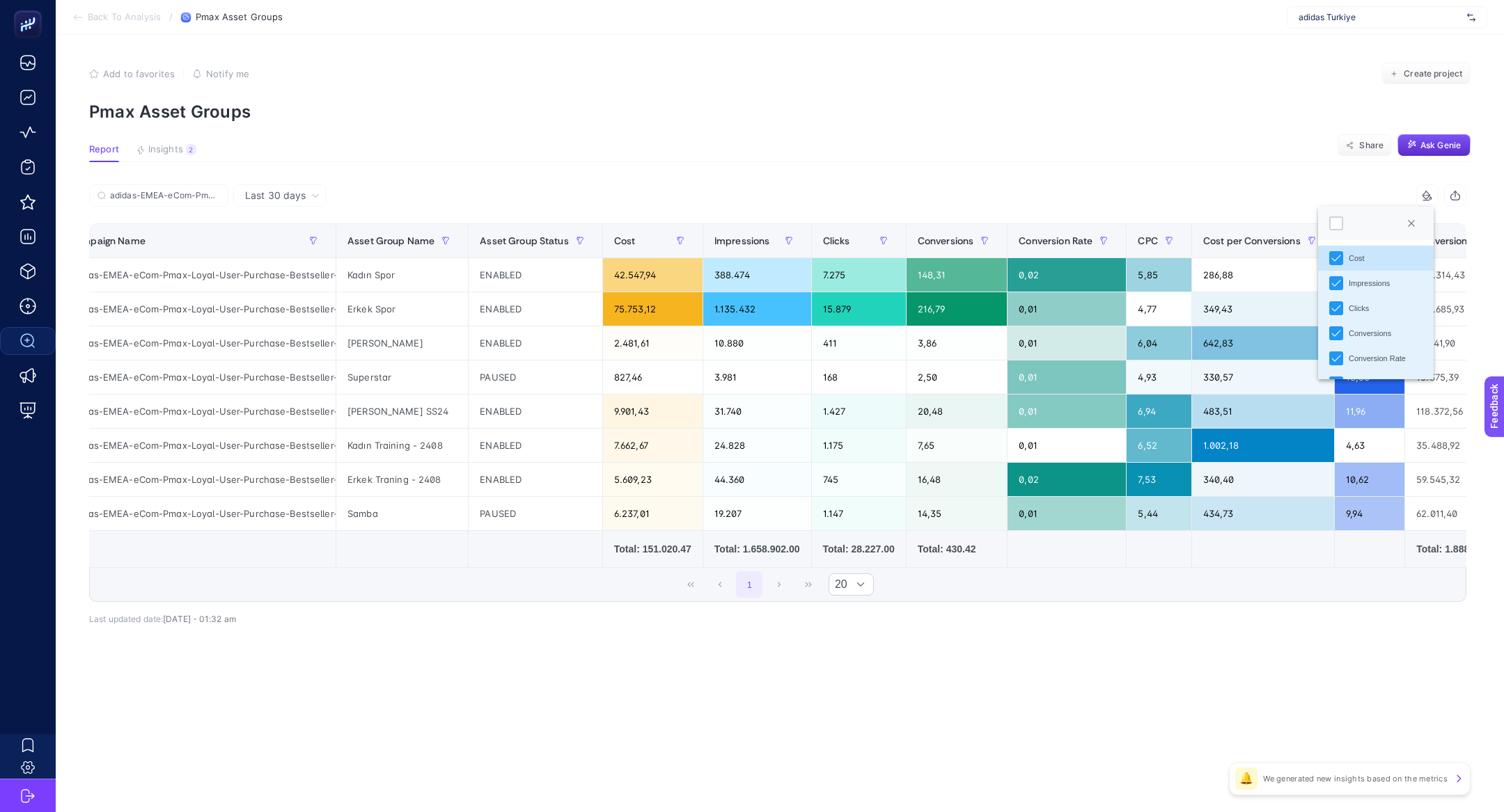
scroll to position [8, 61]
click at [1326, 225] on div at bounding box center [1375, 223] width 116 height 33
click at [1333, 225] on div at bounding box center [1336, 223] width 14 height 14
click at [1229, 164] on article "Add to favorites false Notify me Create project Pmax Asset Groups Report Insigh…" at bounding box center [779, 423] width 1448 height 777
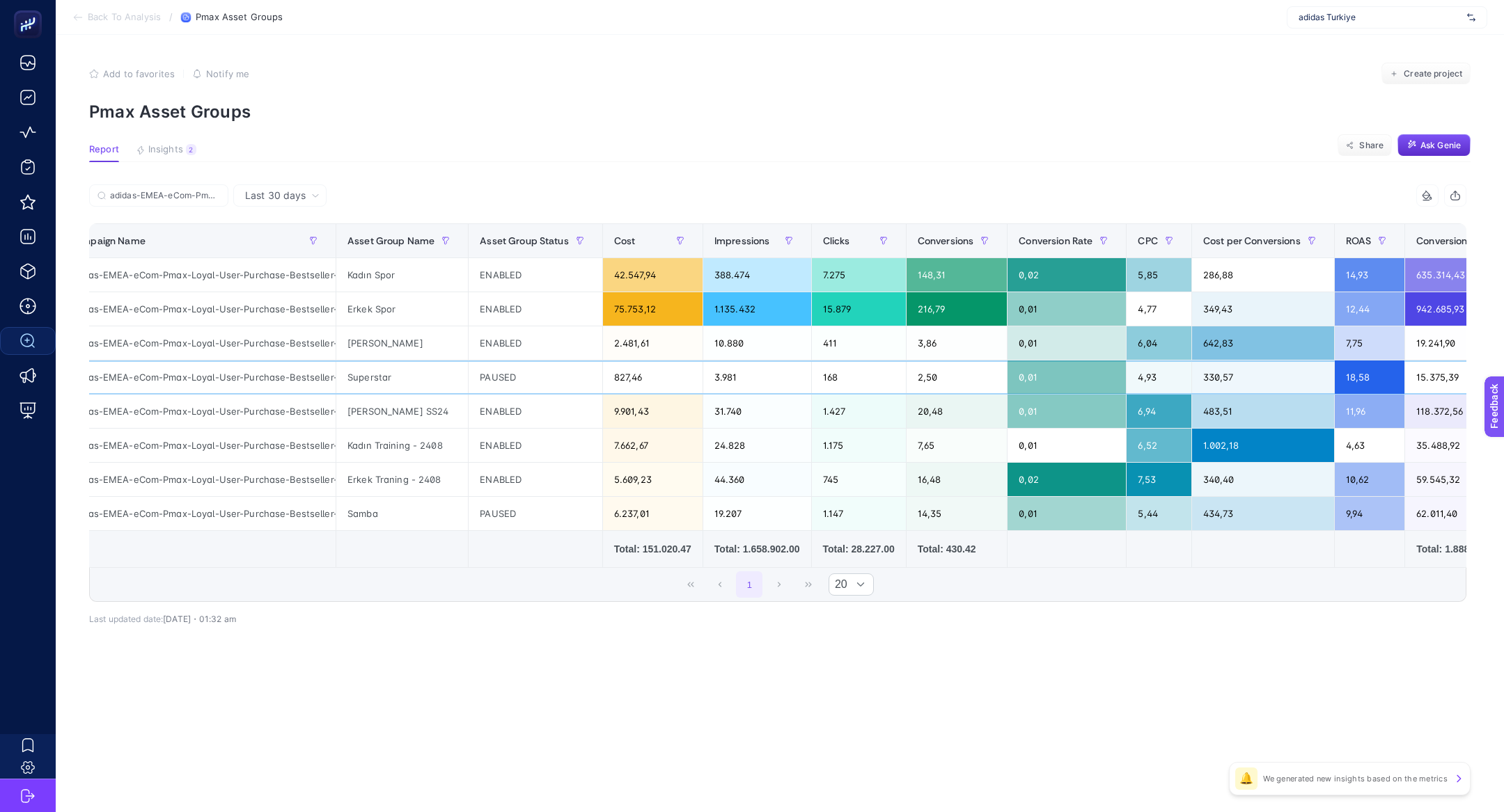
click at [1219, 361] on div "330,57" at bounding box center [1262, 377] width 142 height 33
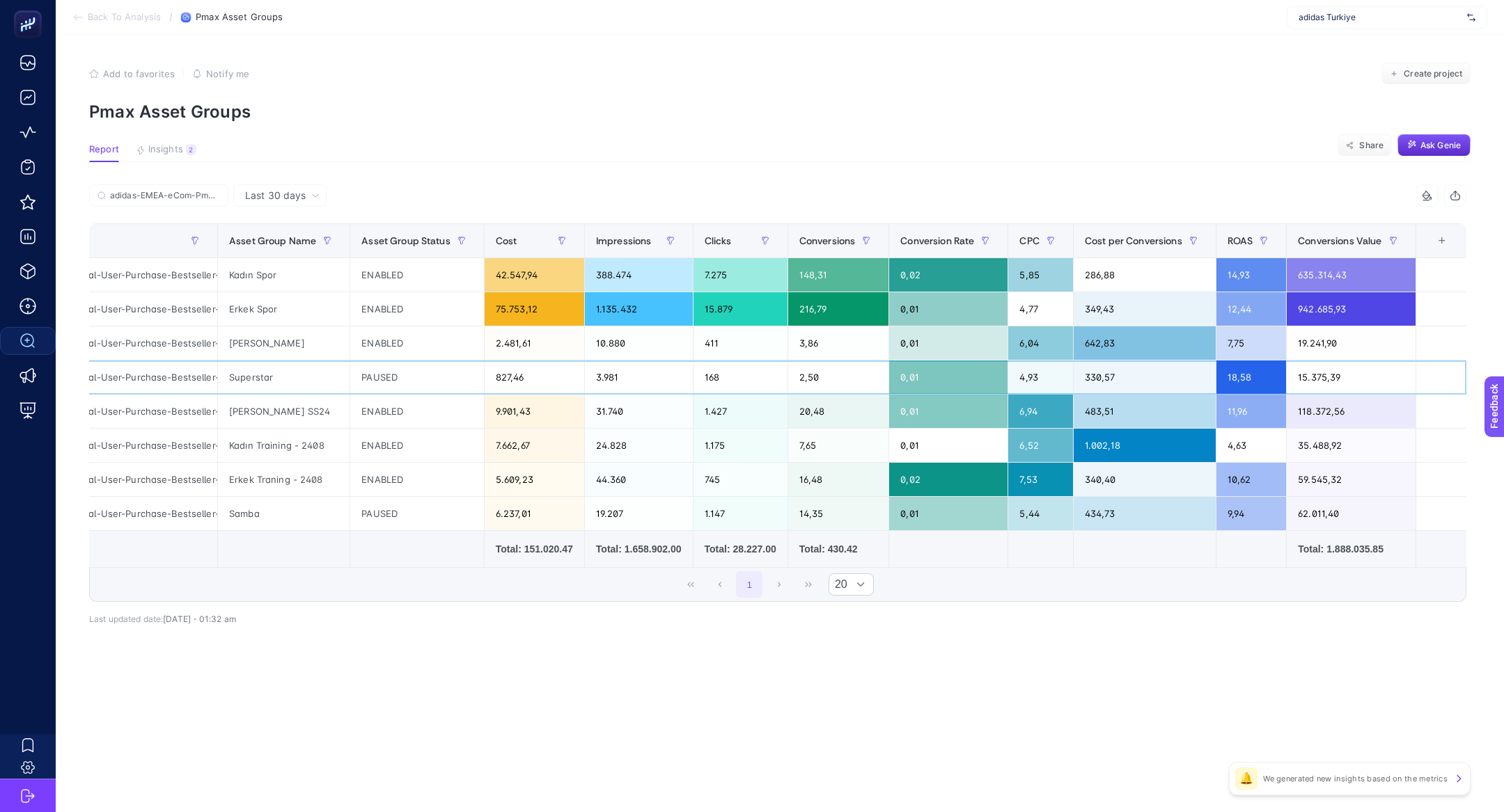
scroll to position [0, 149]
click at [1342, 250] on div "Conversions Value" at bounding box center [1353, 241] width 106 height 23
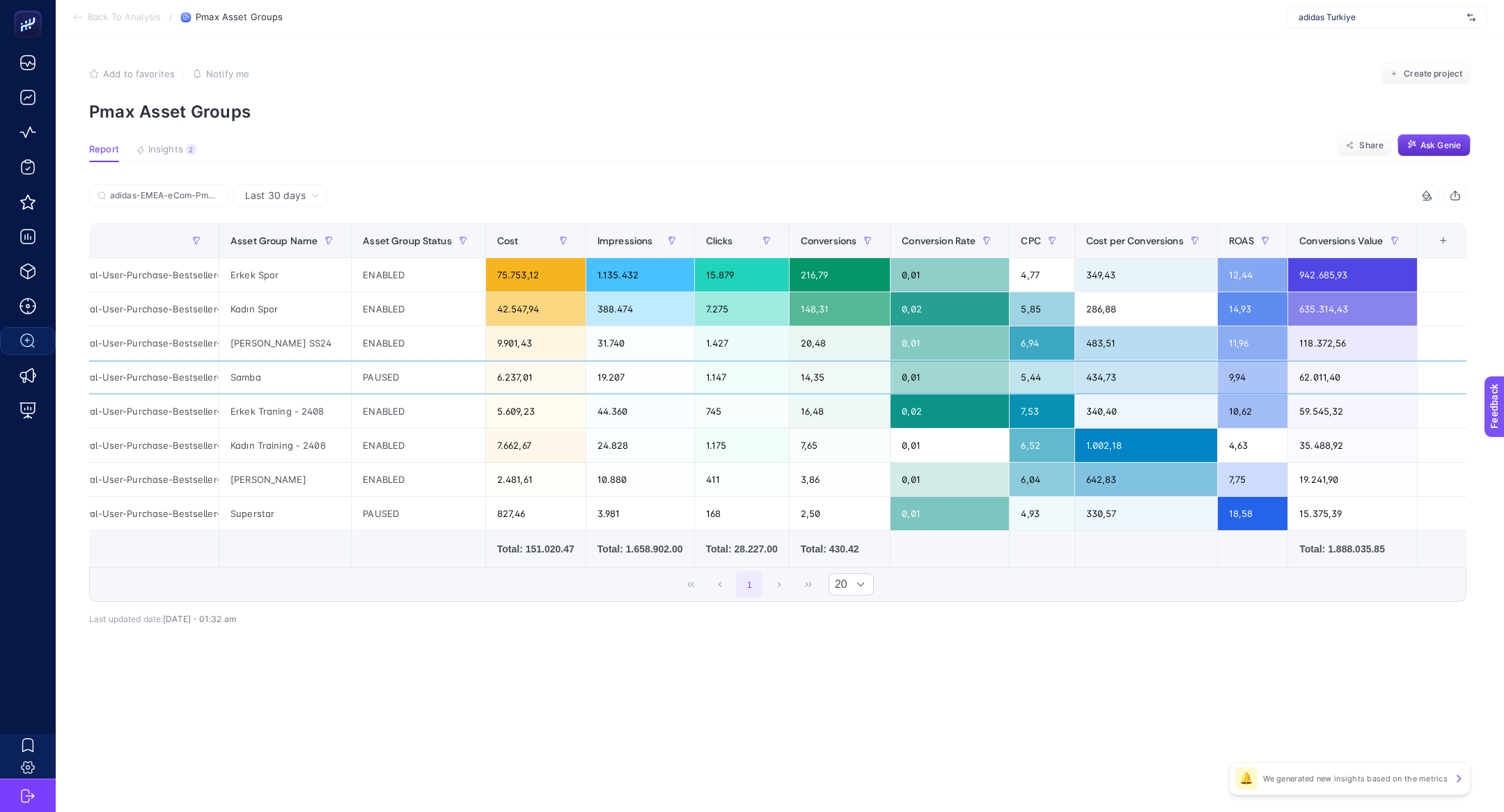
click at [415, 361] on div "PAUSED" at bounding box center [418, 377] width 134 height 33
click at [424, 391] on div "PAUSED" at bounding box center [418, 377] width 134 height 33
click at [426, 407] on div "ENABLED" at bounding box center [418, 411] width 134 height 33
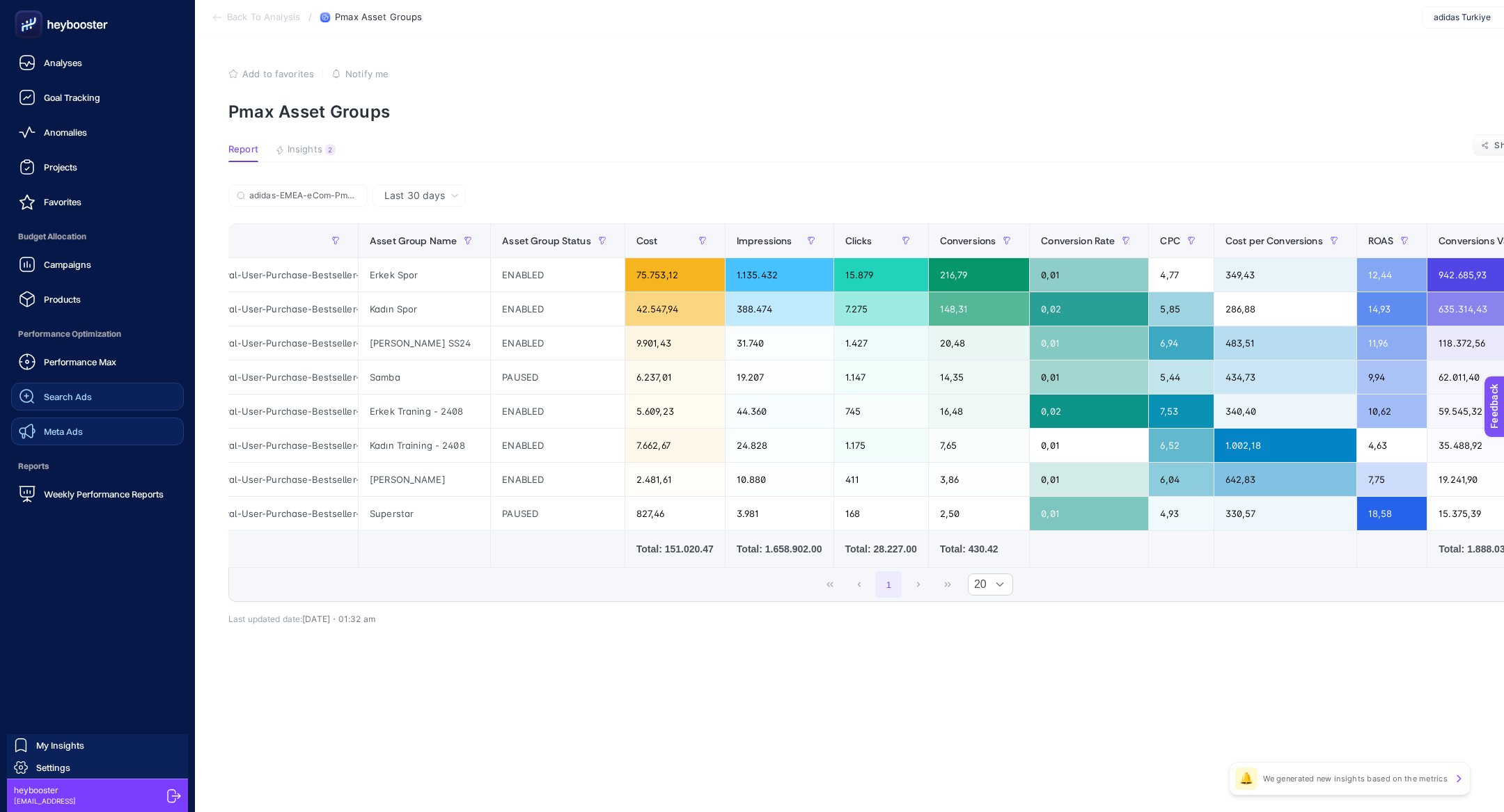
click at [94, 424] on link "Meta Ads" at bounding box center [97, 431] width 173 height 28
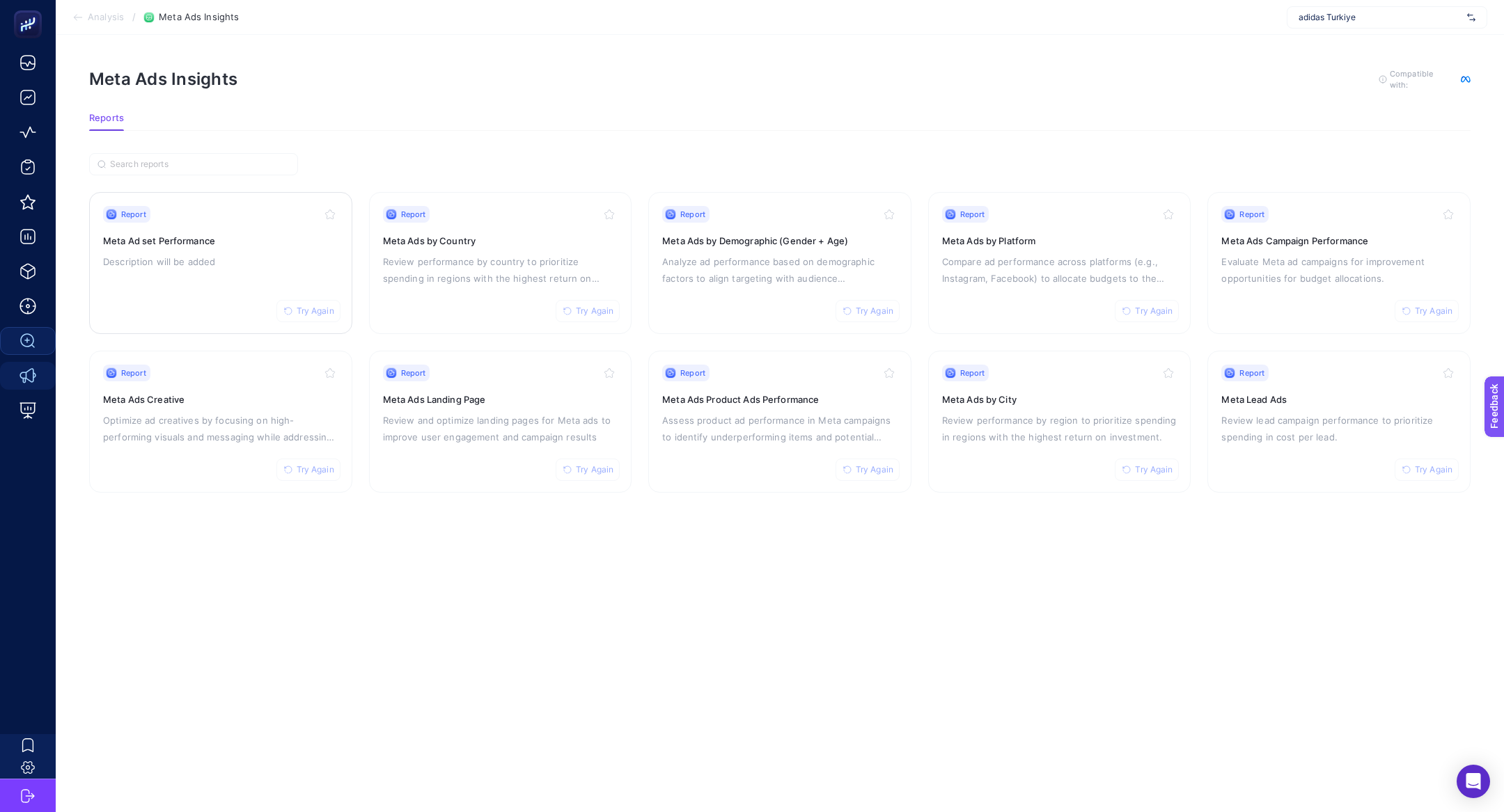
click at [232, 245] on div "Report Try Again Meta Ad set Performance Description will be added" at bounding box center [220, 263] width 236 height 114
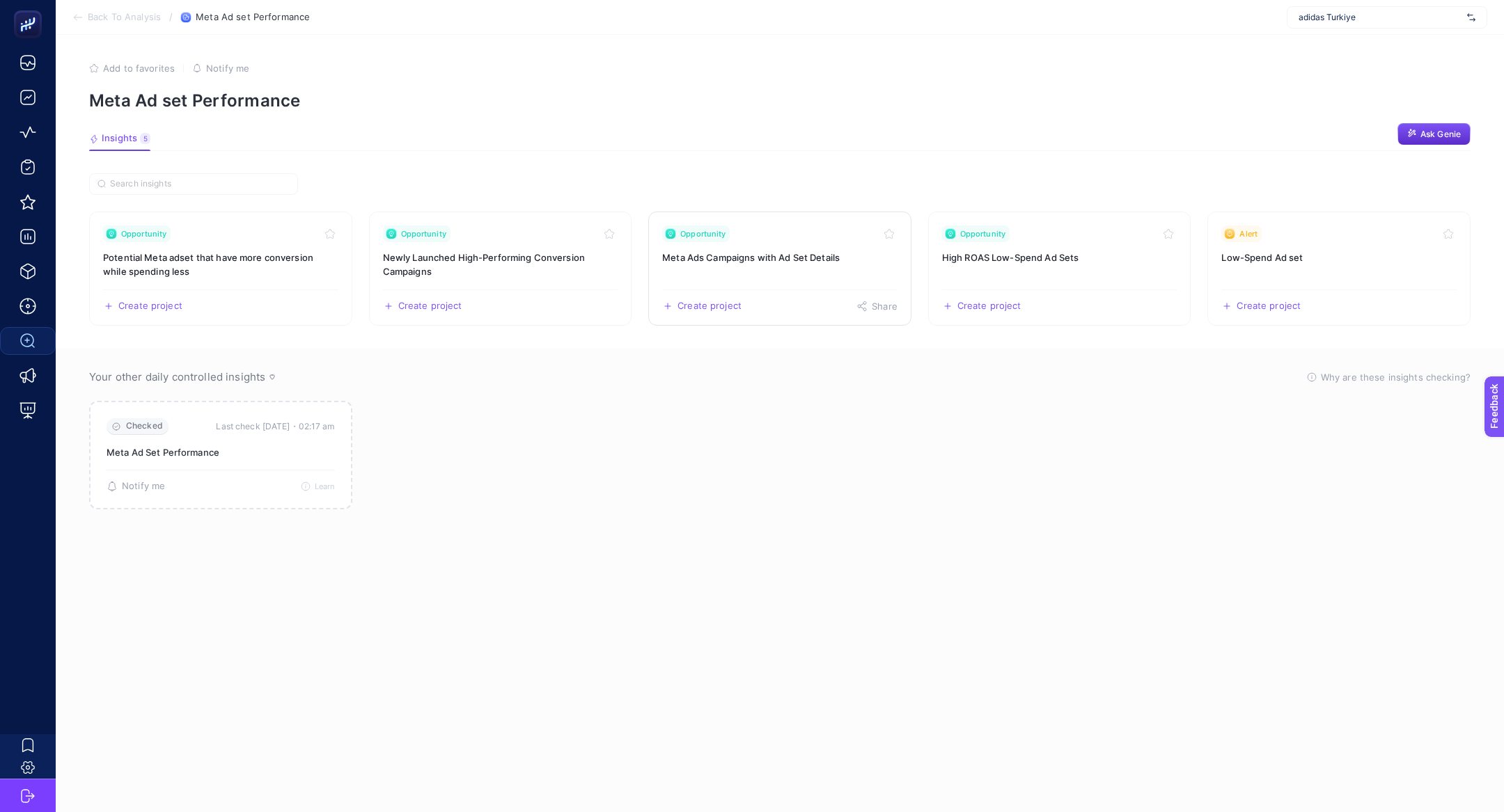
click at [777, 261] on h3 "Meta Ads Campaigns with Ad Set Details" at bounding box center [779, 257] width 236 height 14
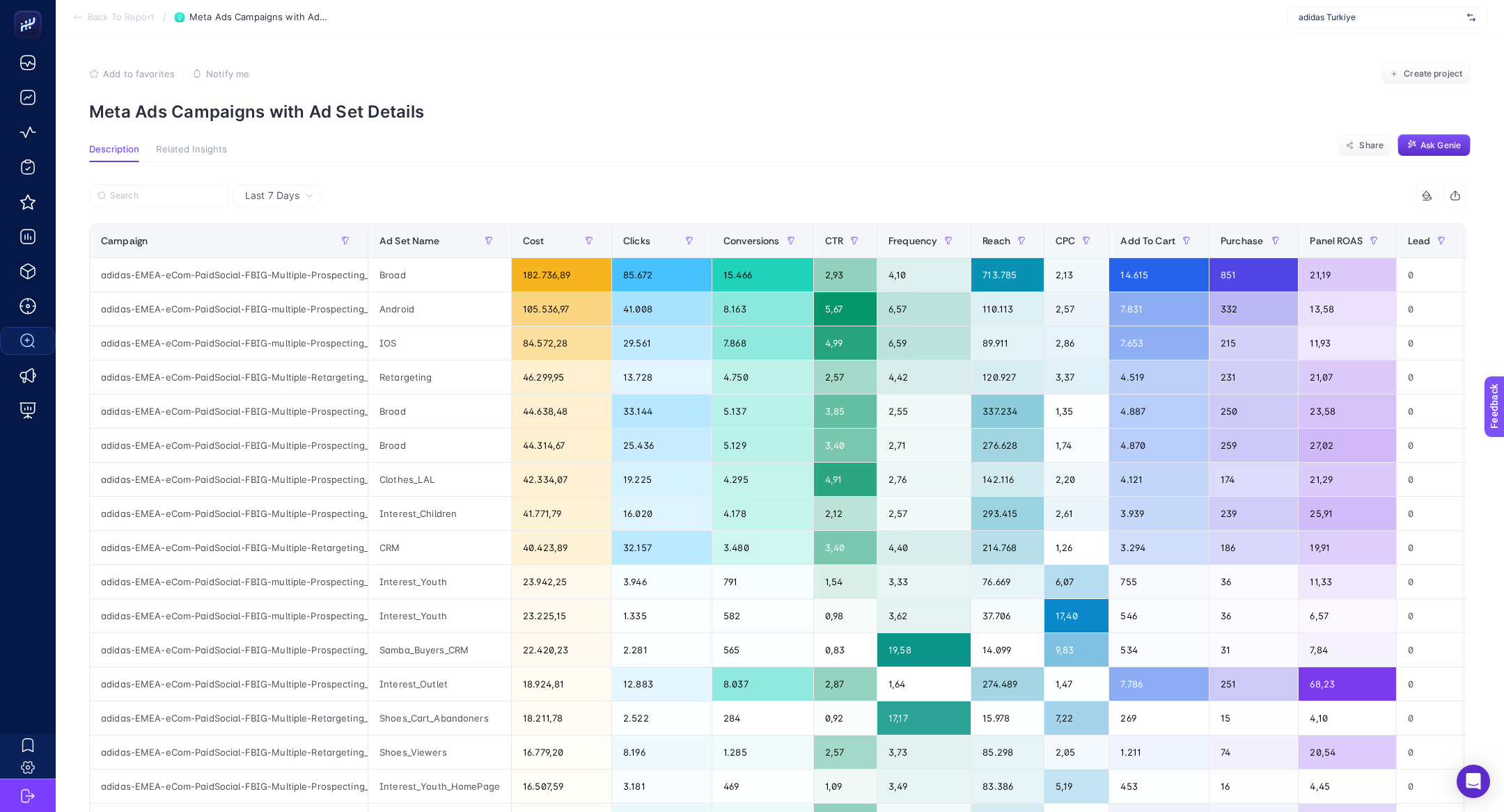
click at [288, 191] on span "Last 7 Days" at bounding box center [272, 196] width 54 height 14
click at [298, 255] on li "Last 30 Days" at bounding box center [277, 250] width 78 height 25
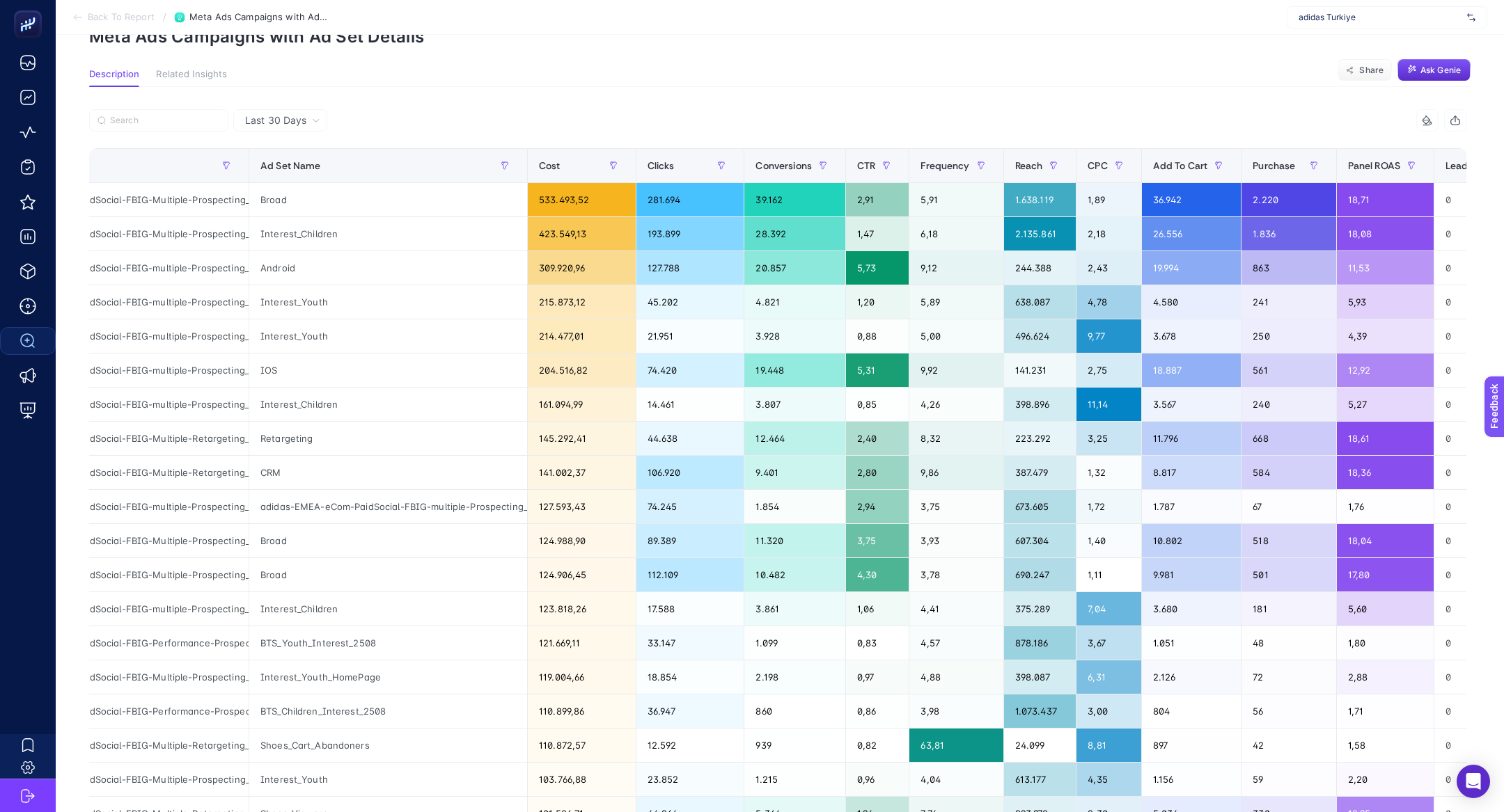
scroll to position [82, 0]
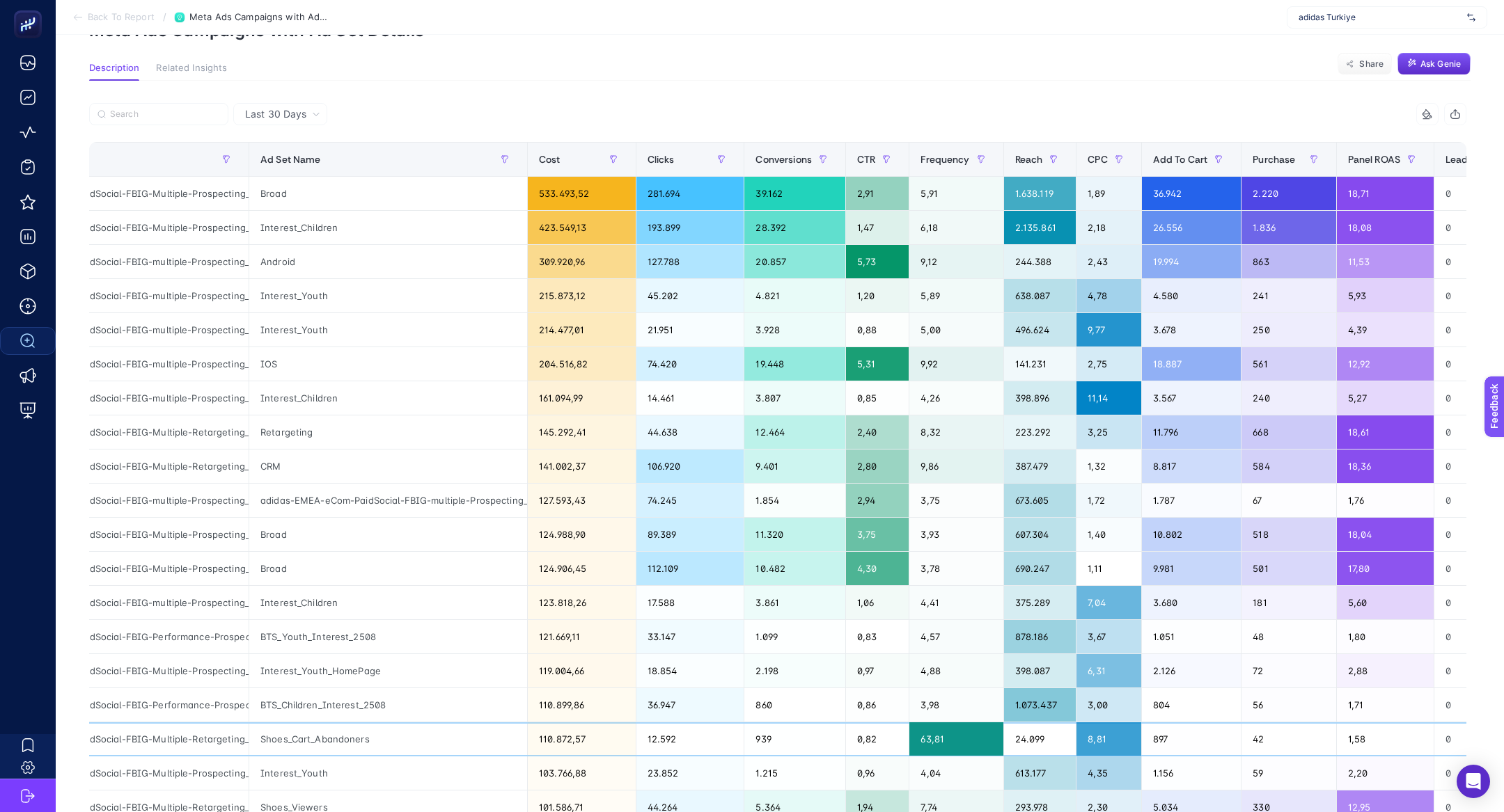
click at [668, 722] on div "12.592" at bounding box center [691, 739] width 108 height 33
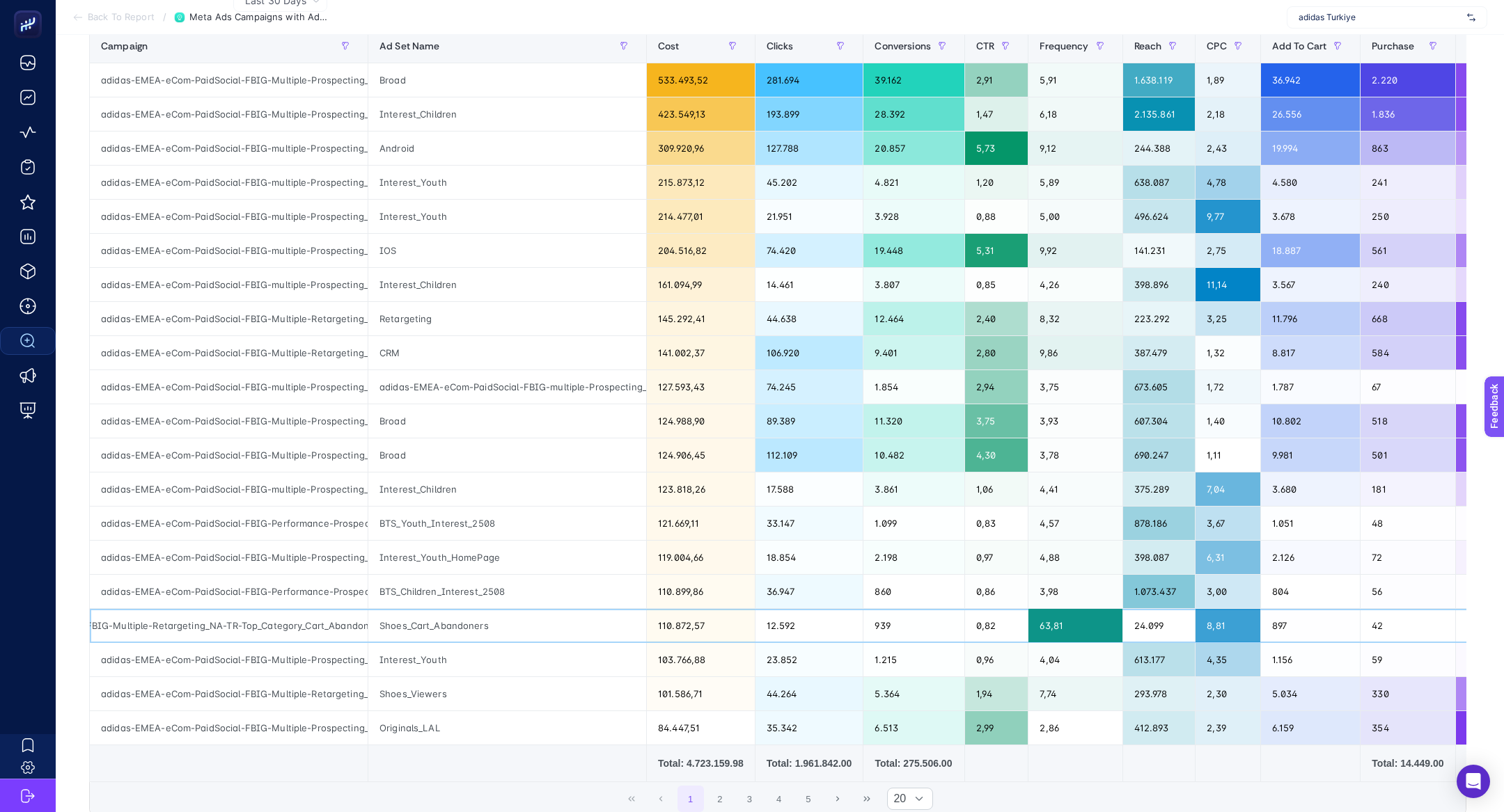
scroll to position [197, 0]
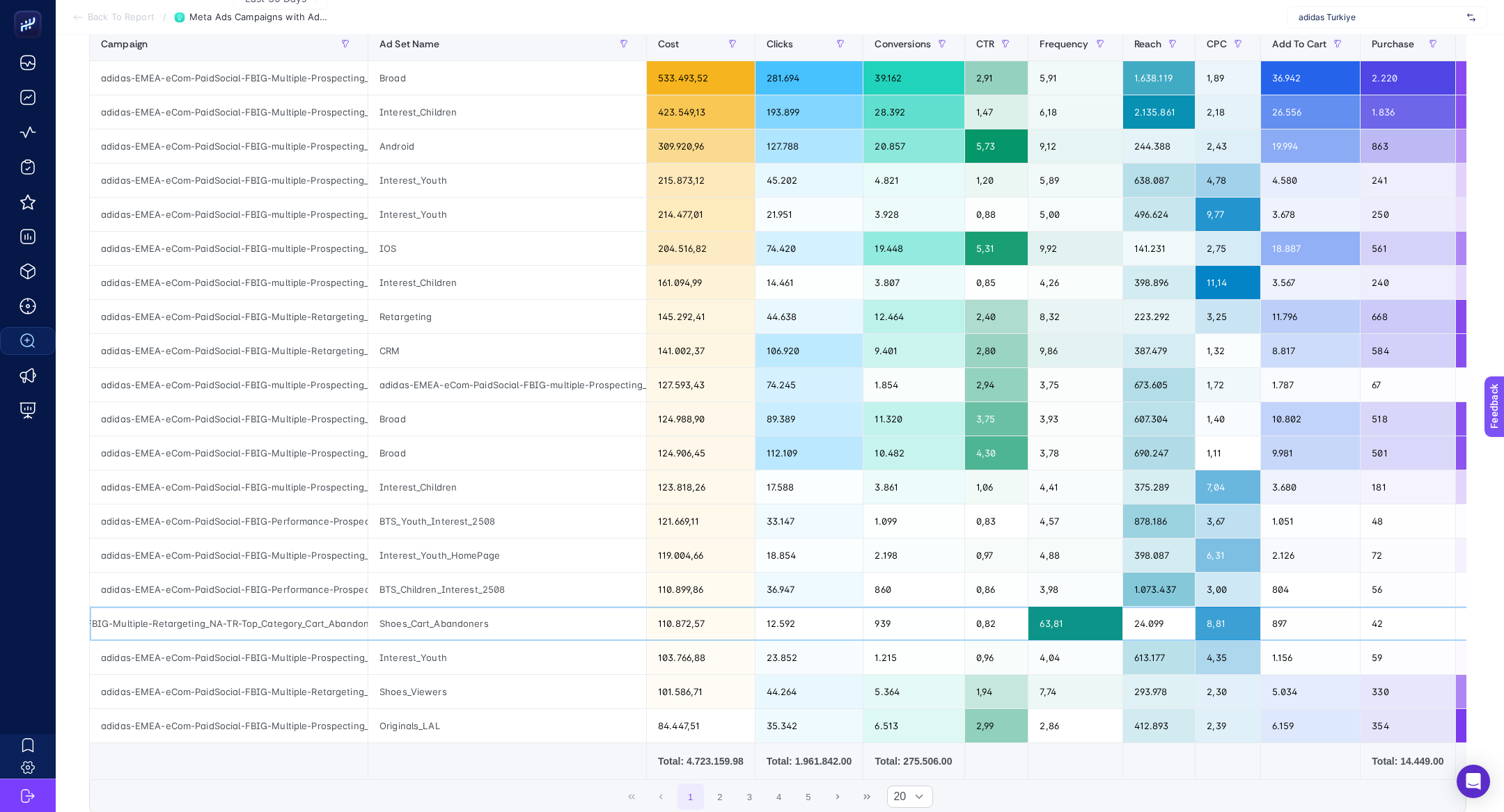
click at [264, 617] on div "adidas-EMEA-eCom-PaidSocial-FBIG-Multiple-Retargeting_NA-TR-Top_Category_Cart_A…" at bounding box center [228, 623] width 277 height 33
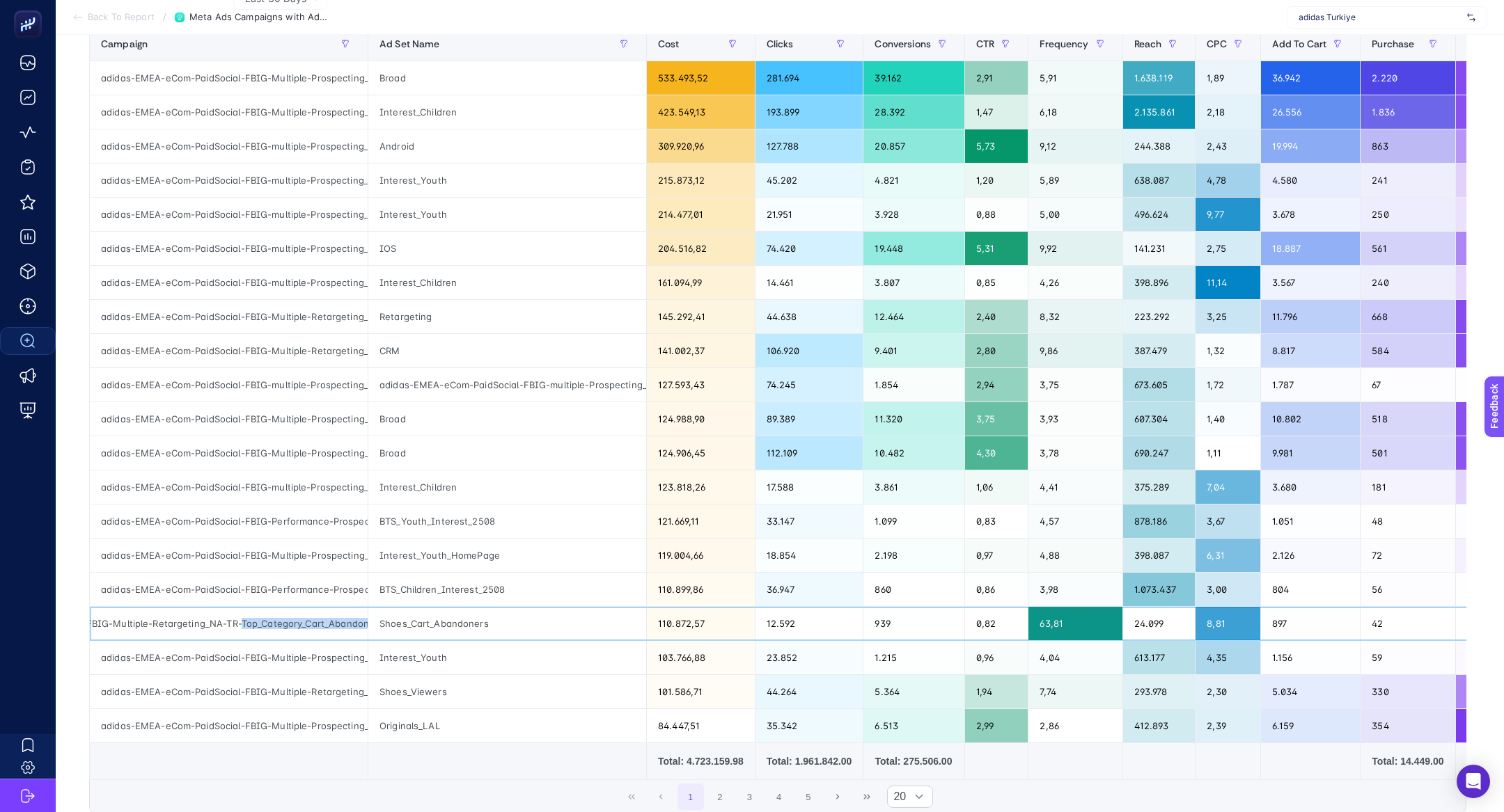
click at [264, 617] on div "adidas-EMEA-eCom-PaidSocial-FBIG-Multiple-Retargeting_NA-TR-Top_Category_Cart_A…" at bounding box center [228, 623] width 277 height 33
copy tr "adidas-EMEA-eCom-PaidSocial-FBIG-Multiple-Retargeting_NA-TR-Top_Category_Cart_A…"
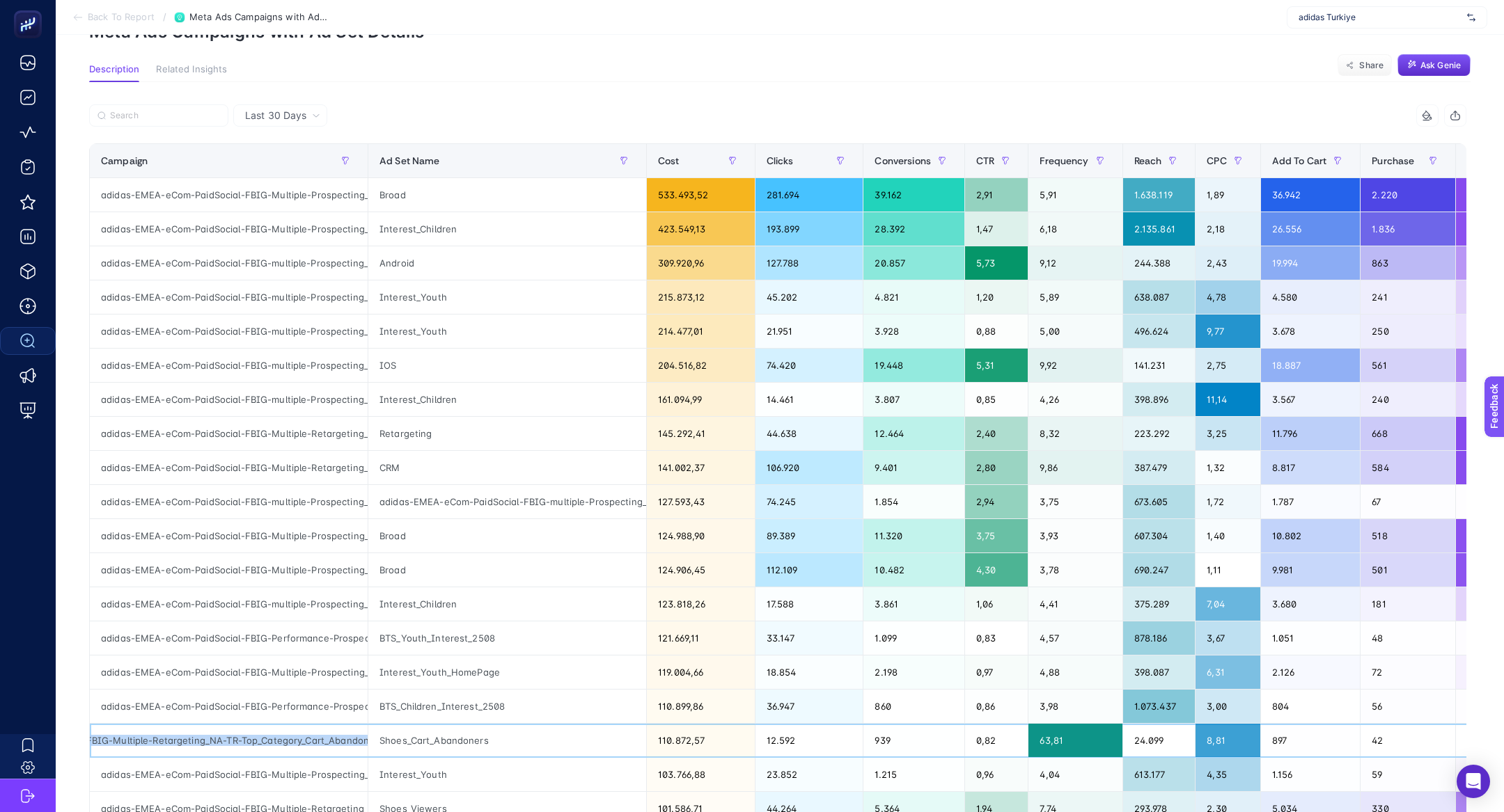
scroll to position [59, 0]
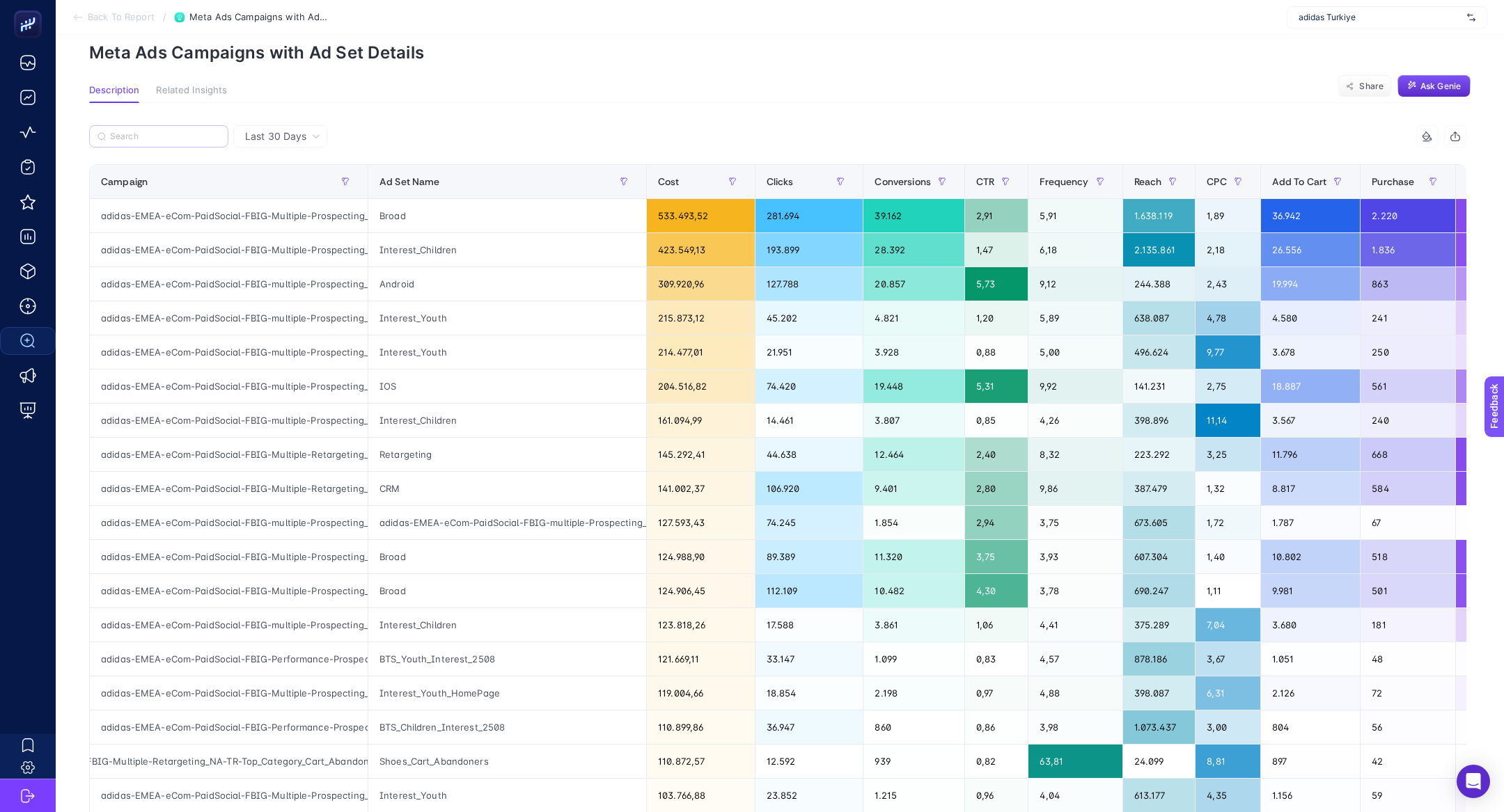
click at [172, 143] on label at bounding box center [158, 136] width 139 height 23
click at [0, 0] on input "Search" at bounding box center [0, 0] width 0 height 0
click at [167, 131] on input "Search" at bounding box center [164, 136] width 110 height 10
paste input "adidas-EMEA-eCom-PaidSocial-FBIG-Multiple-Retargeting_NA-TR-Top_Category_Cart_A…"
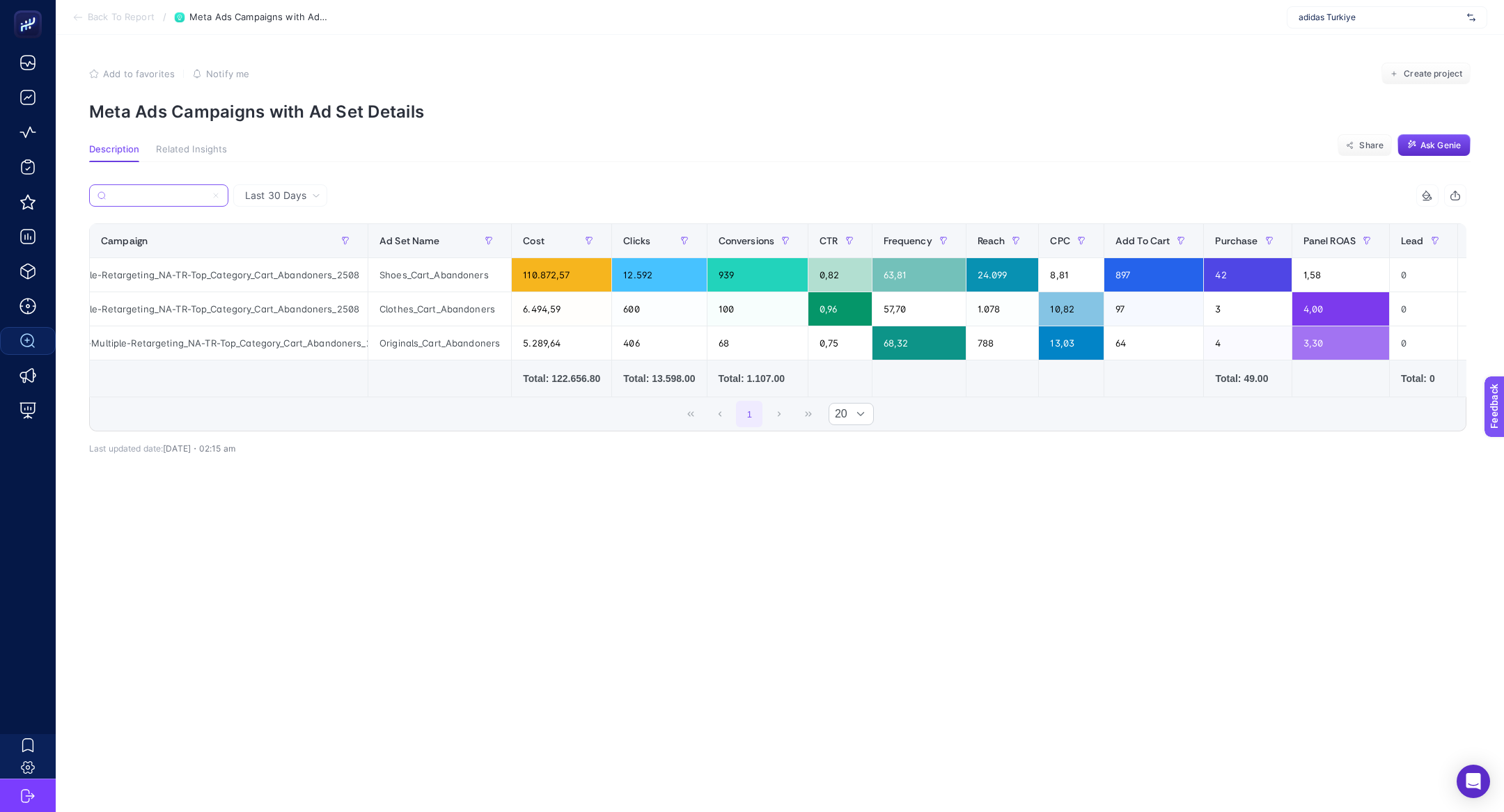
scroll to position [0, 210]
type input "adidas-EMEA-eCom-PaidSocial-FBIG-Multiple-Retargeting_NA-TR-Top_Category_Cart_A…"
click at [650, 136] on article "Add to favorites false Notify me Create project Meta Ads Campaigns with Ad Set …" at bounding box center [779, 423] width 1448 height 777
click at [186, 190] on label "adidas-EMEA-eCom-PaidSocial-FBIG-Multiple-Retargeting_NA-TR-Top_Category_Cart_A…" at bounding box center [158, 196] width 139 height 23
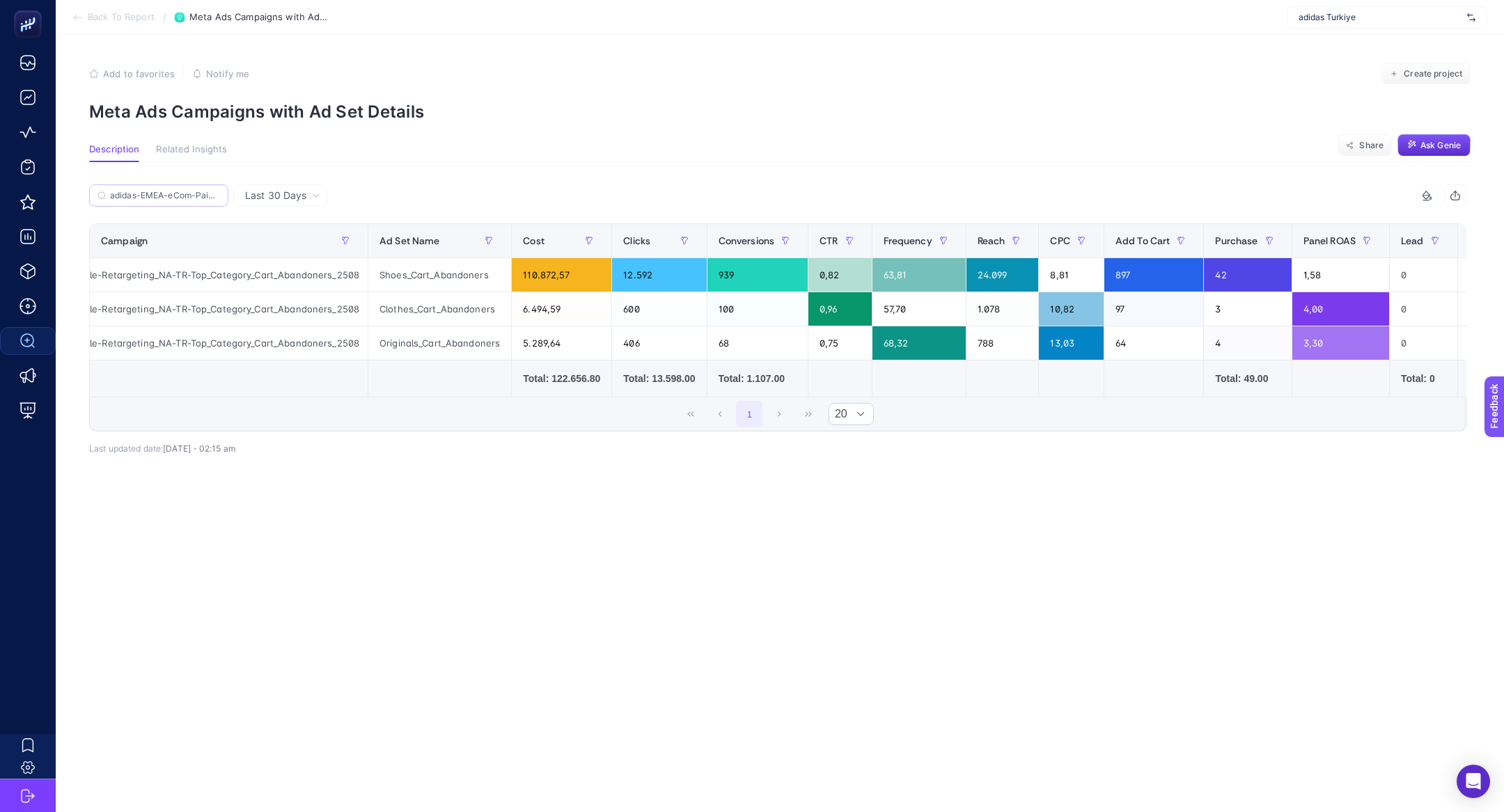
click at [0, 0] on input "Search" at bounding box center [0, 0] width 0 height 0
click at [186, 190] on label "adidas-EMEA-eCom-PaidSocial-FBIG-Multiple-Retargeting_NA-TR-Top_Category_Cart_A…" at bounding box center [158, 196] width 139 height 23
click at [0, 0] on input "Search" at bounding box center [0, 0] width 0 height 0
click at [186, 190] on label "adidas-EMEA-eCom-PaidSocial-FBIG-Multiple-Retargeting_NA-TR-Top_Category_Cart_A…" at bounding box center [158, 196] width 139 height 23
click at [0, 0] on input "Search" at bounding box center [0, 0] width 0 height 0
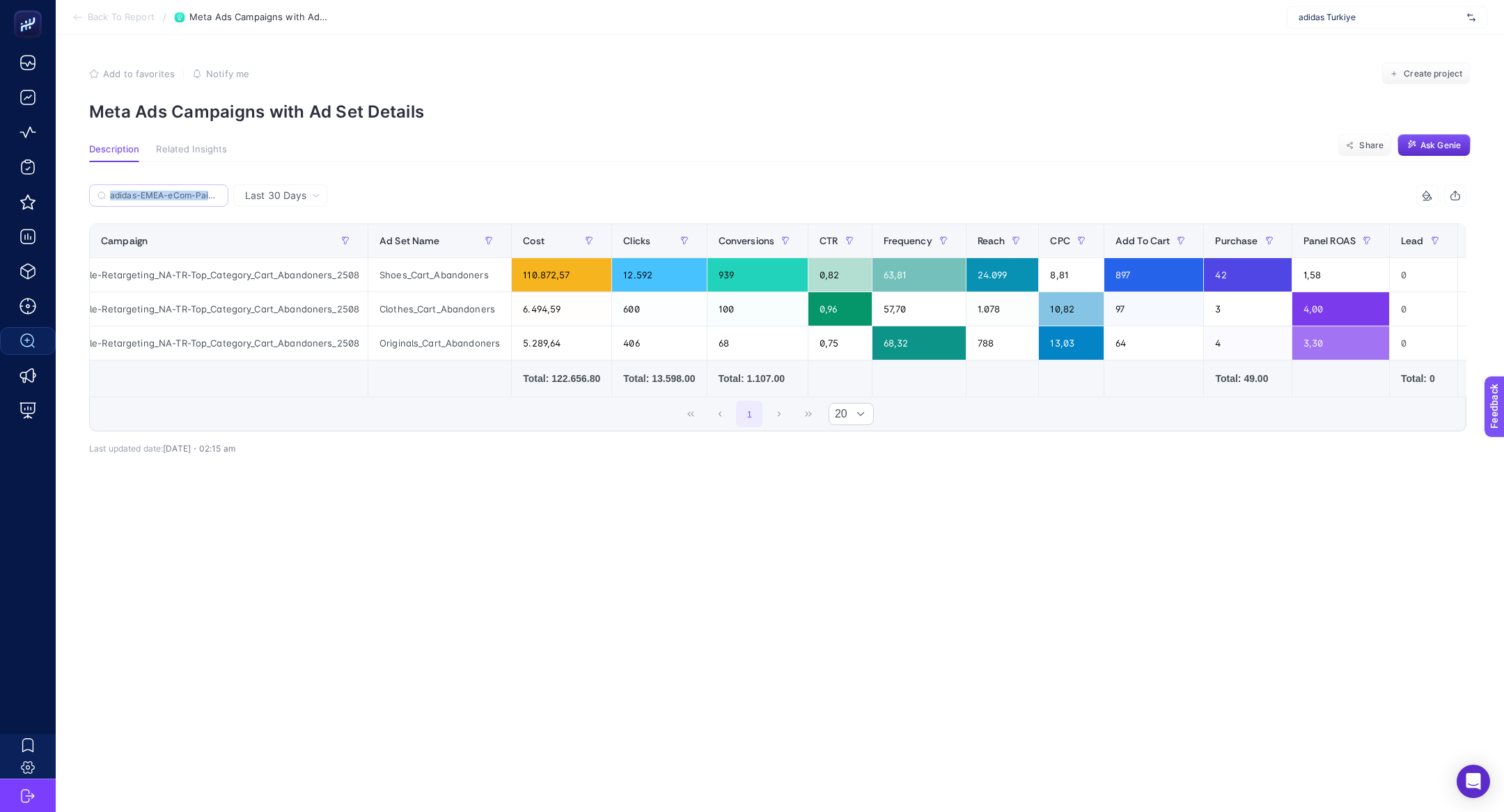
click at [186, 190] on label "adidas-EMEA-eCom-PaidSocial-FBIG-Multiple-Retargeting_NA-TR-Top_Category_Cart_A…" at bounding box center [158, 196] width 139 height 23
click at [0, 0] on input "Search" at bounding box center [0, 0] width 0 height 0
click at [186, 190] on label "adidas-EMEA-eCom-PaidSocial-FBIG-Multiple-Retargeting_NA-TR-Top_Category_Cart_A…" at bounding box center [158, 196] width 139 height 23
click at [0, 0] on input "Search" at bounding box center [0, 0] width 0 height 0
click at [186, 190] on label "adidas-EMEA-eCom-PaidSocial-FBIG-Multiple-Retargeting_NA-TR-Top_Category_Cart_A…" at bounding box center [158, 196] width 139 height 23
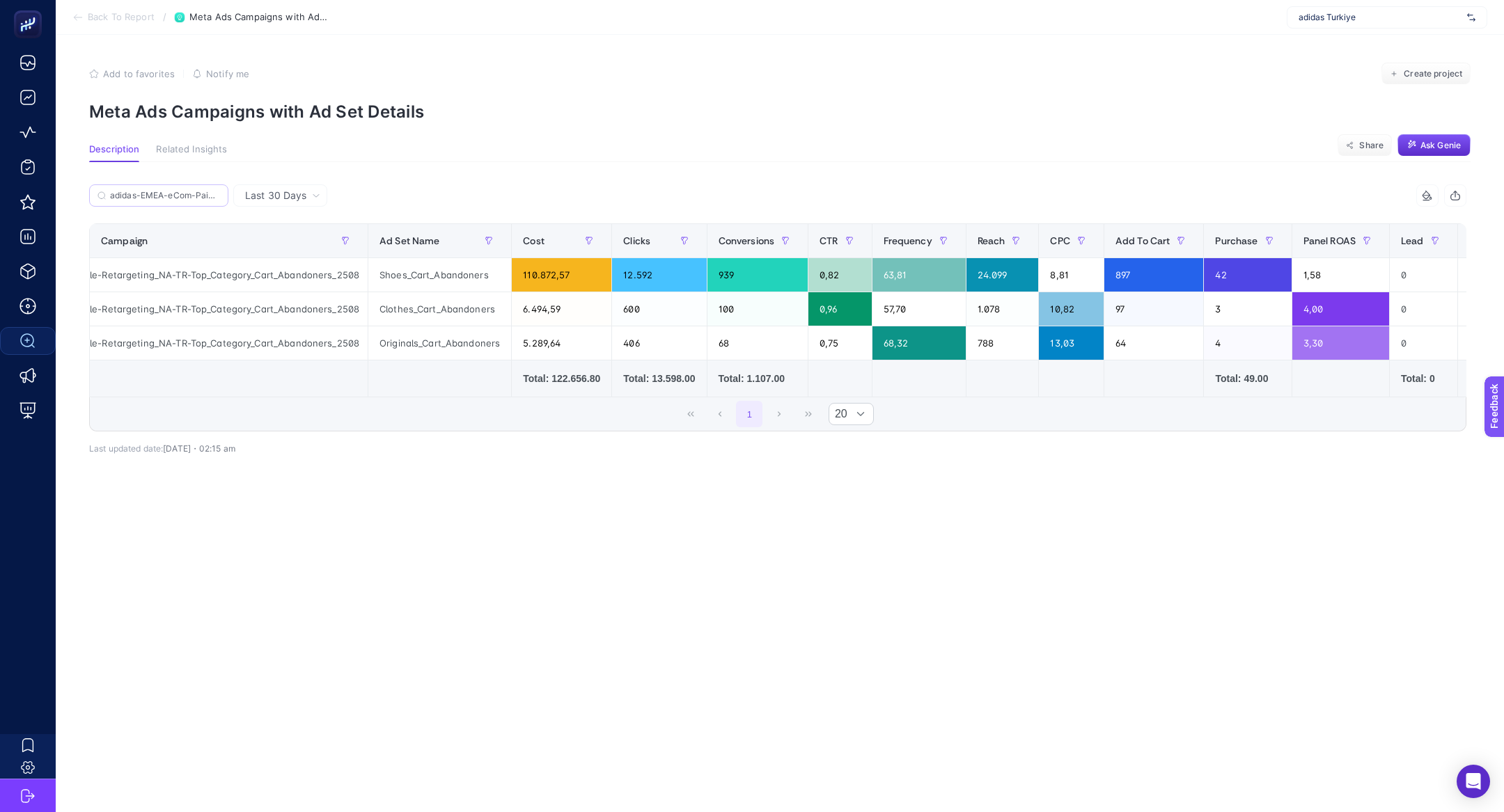
click at [0, 0] on input "Search" at bounding box center [0, 0] width 0 height 0
click at [191, 199] on input "adidas-EMEA-eCom-PaidSocial-FBIG-Multiple-Retargeting_NA-TR-Top_Category_Cart_A…" at bounding box center [164, 196] width 110 height 10
click at [191, 199] on input "adidas-EMEA-eCom-PaidSocial-FBIG-Multiple-Retargeting_NA-TR-Top_Category_Cart_A…" at bounding box center [158, 196] width 95 height 10
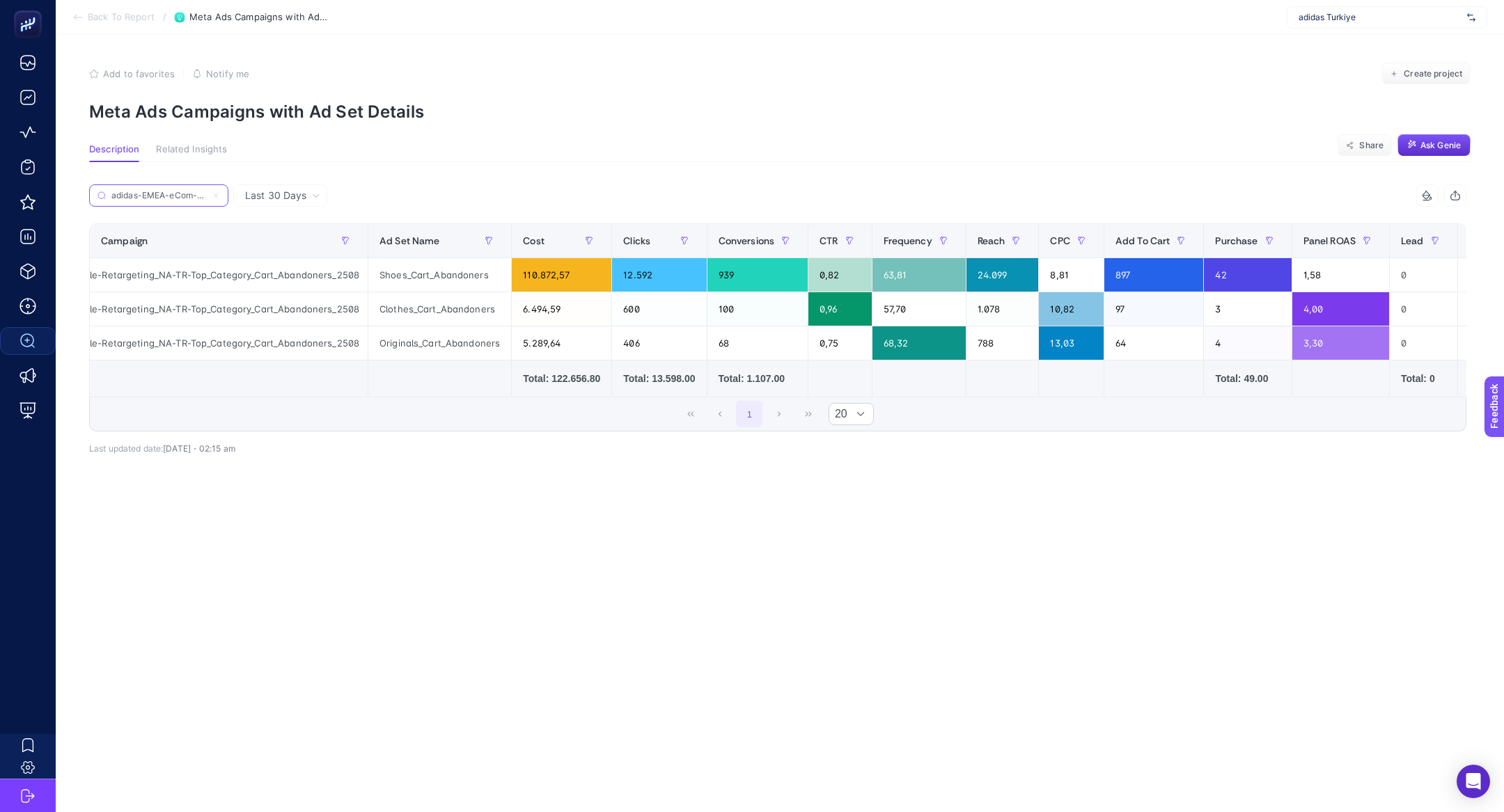
click at [191, 199] on input "adidas-EMEA-eCom-PaidSocial-FBIG-Multiple-Retargeting_NA-TR-Top_Category_Cart_A…" at bounding box center [158, 196] width 95 height 10
click at [290, 190] on span "Last 30 Days" at bounding box center [276, 196] width 61 height 14
click at [290, 217] on li "Last 7 Days" at bounding box center [280, 224] width 85 height 25
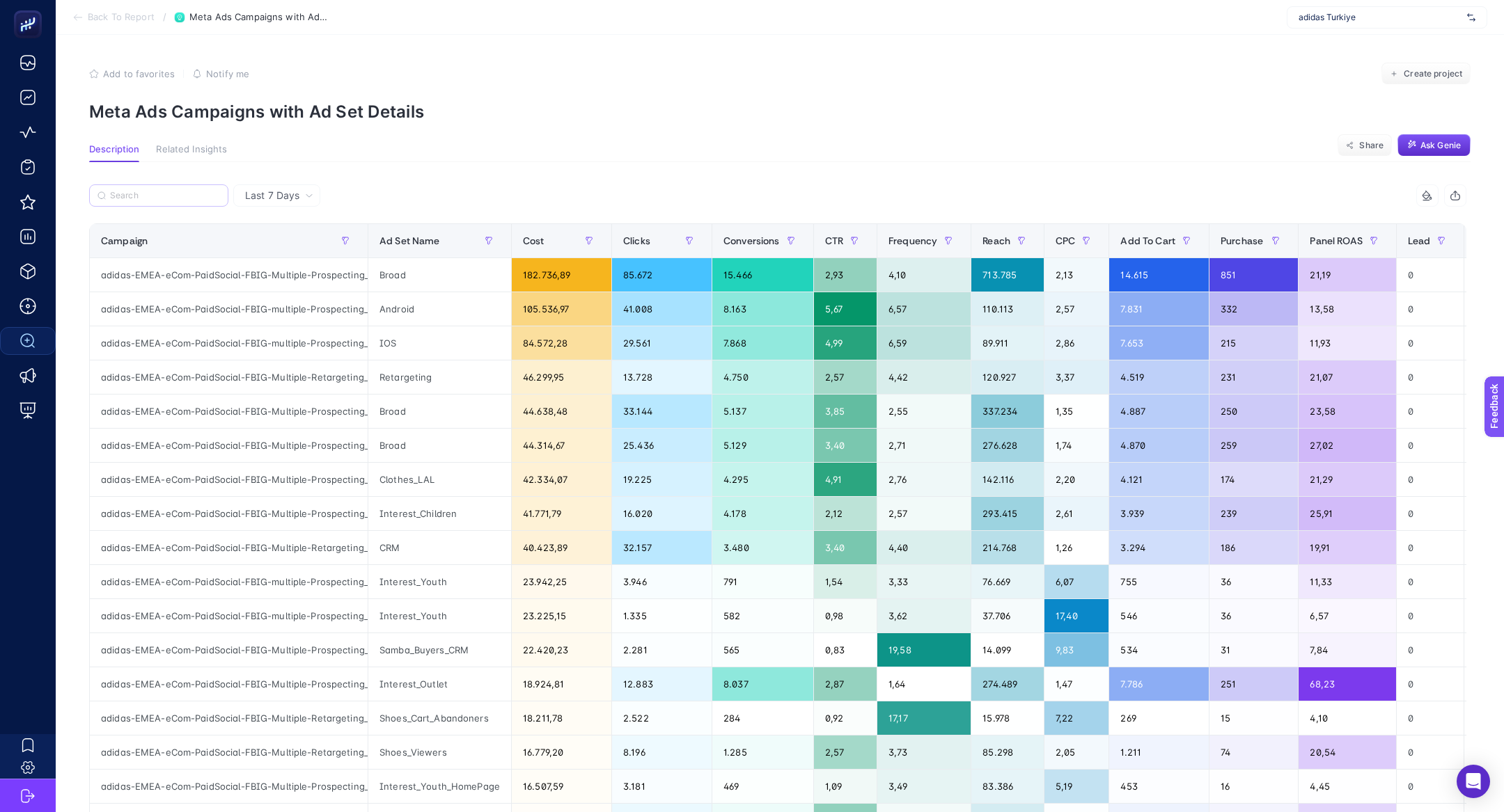
click at [161, 203] on label at bounding box center [158, 196] width 139 height 23
click at [161, 201] on input "Search" at bounding box center [164, 196] width 110 height 10
paste input "adidas-EMEA-eCom-PaidSocial-FBIG-Multiple-Retargeting_NA-TR-Top_Category_Cart_A…"
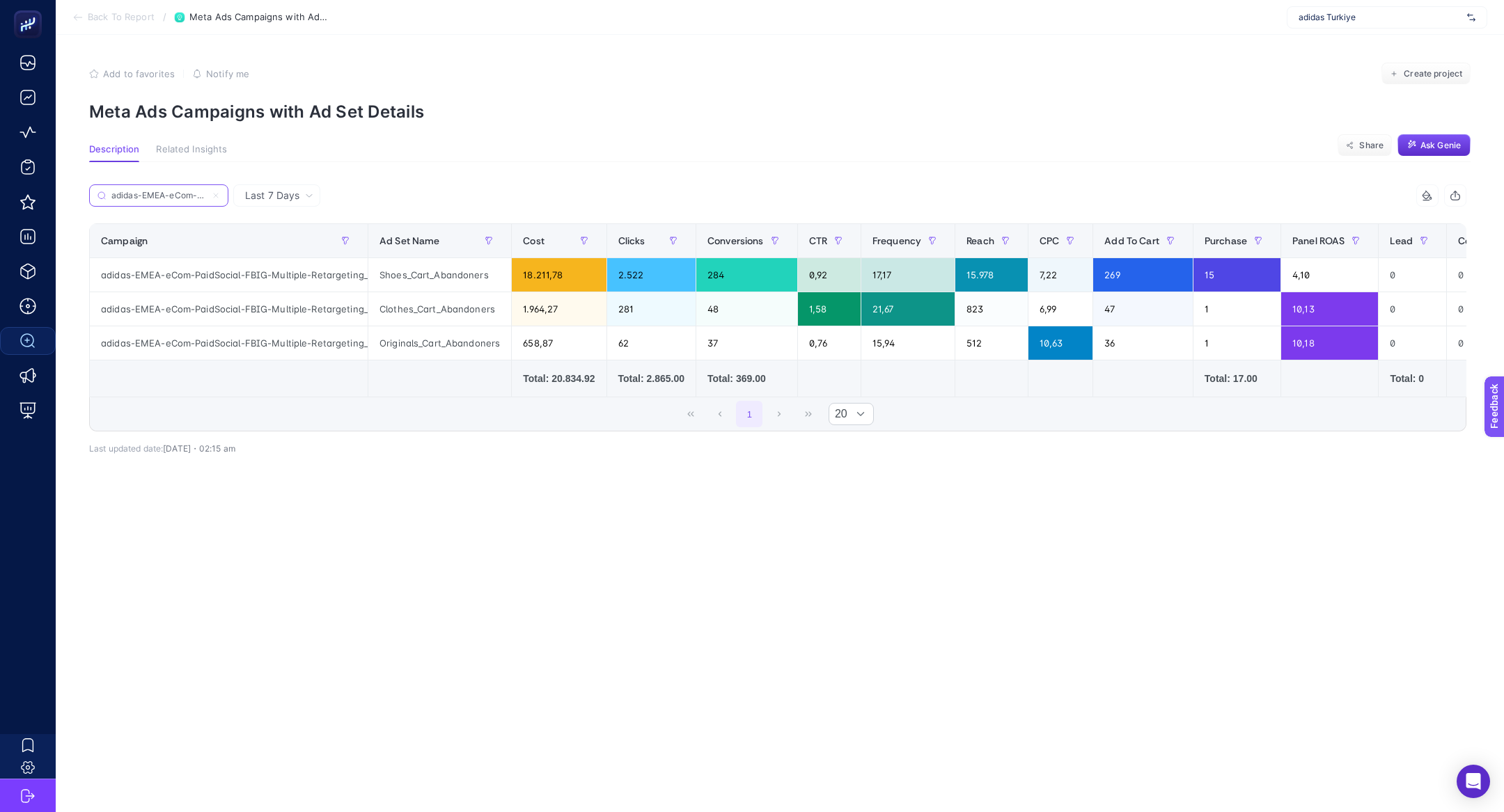
scroll to position [0, 328]
type input "adidas-EMEA-eCom-PaidSocial-FBIG-Multiple-Retargeting_NA-TR-Top_Category_Cart_A…"
click at [214, 195] on icon at bounding box center [216, 196] width 9 height 9
click at [206, 195] on input "adidas-EMEA-eCom-PaidSocial-FBIG-Multiple-Retargeting_NA-TR-Top_Category_Cart_A…" at bounding box center [158, 196] width 95 height 10
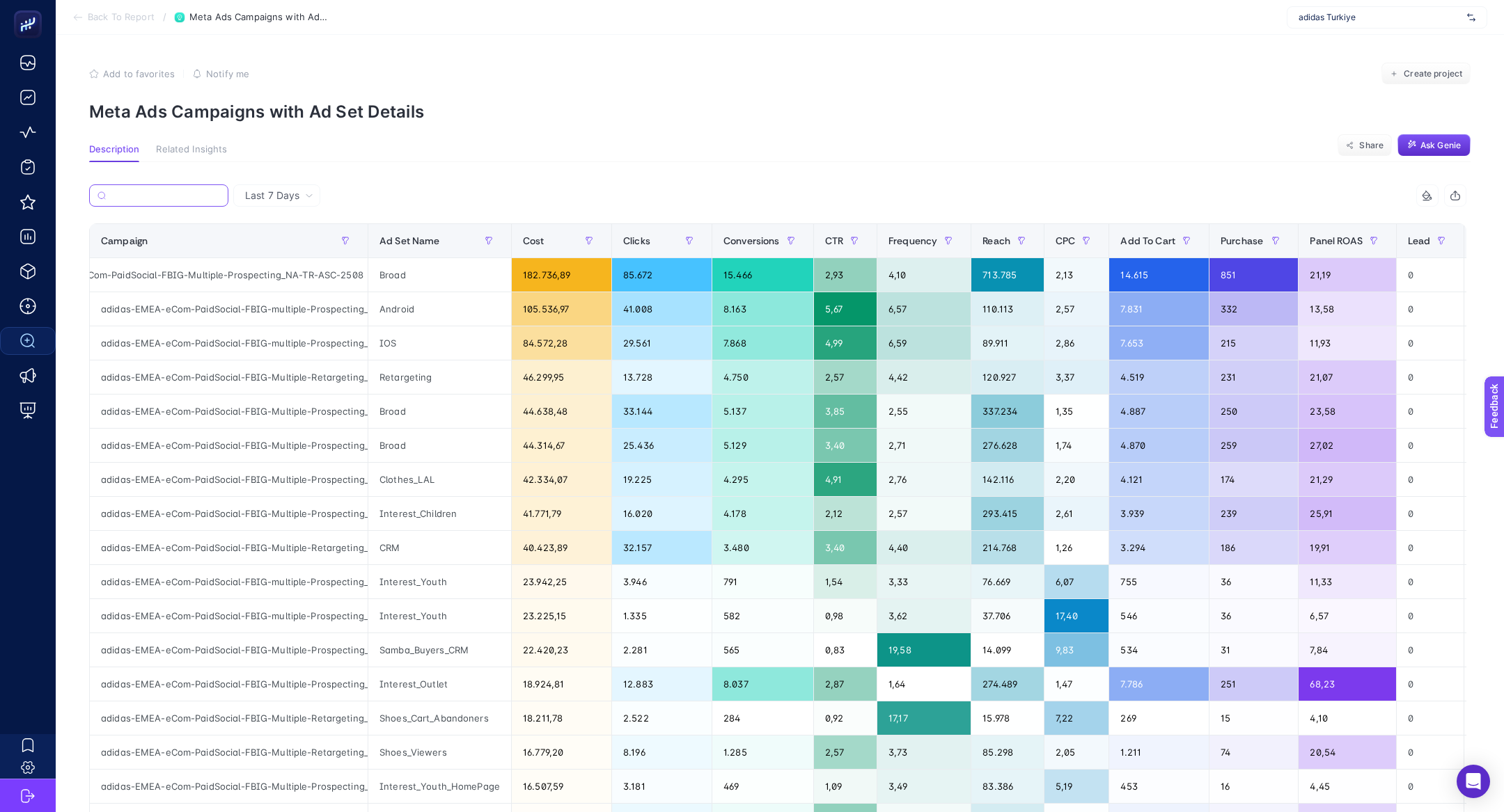
scroll to position [0, 89]
click at [251, 280] on div "adidas-EMEA-eCom-PaidSocial-FBIG-Multiple-Prospecting_NA-TR-ASC-2508" at bounding box center [228, 275] width 277 height 33
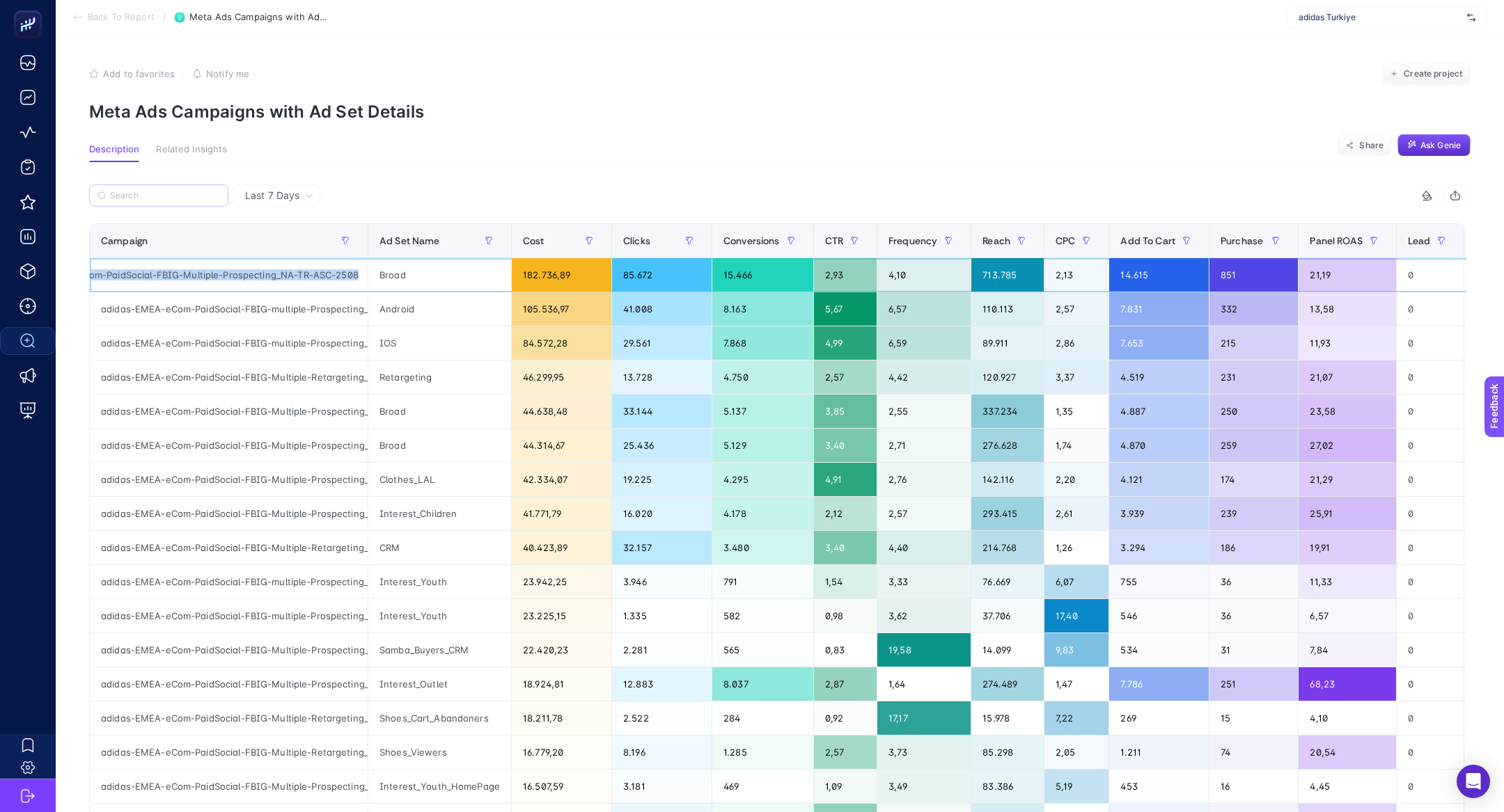
copy tr "adidas-EMEA-eCom-PaidSocial-FBIG-Multiple-Prospecting_NA-TR-ASC-2508"
click at [170, 196] on input "Search" at bounding box center [164, 196] width 110 height 10
paste input "adidas-EMEA-eCom-PaidSocial-FBIG-Multiple-Prospecting_NA-TR-ASC-2508"
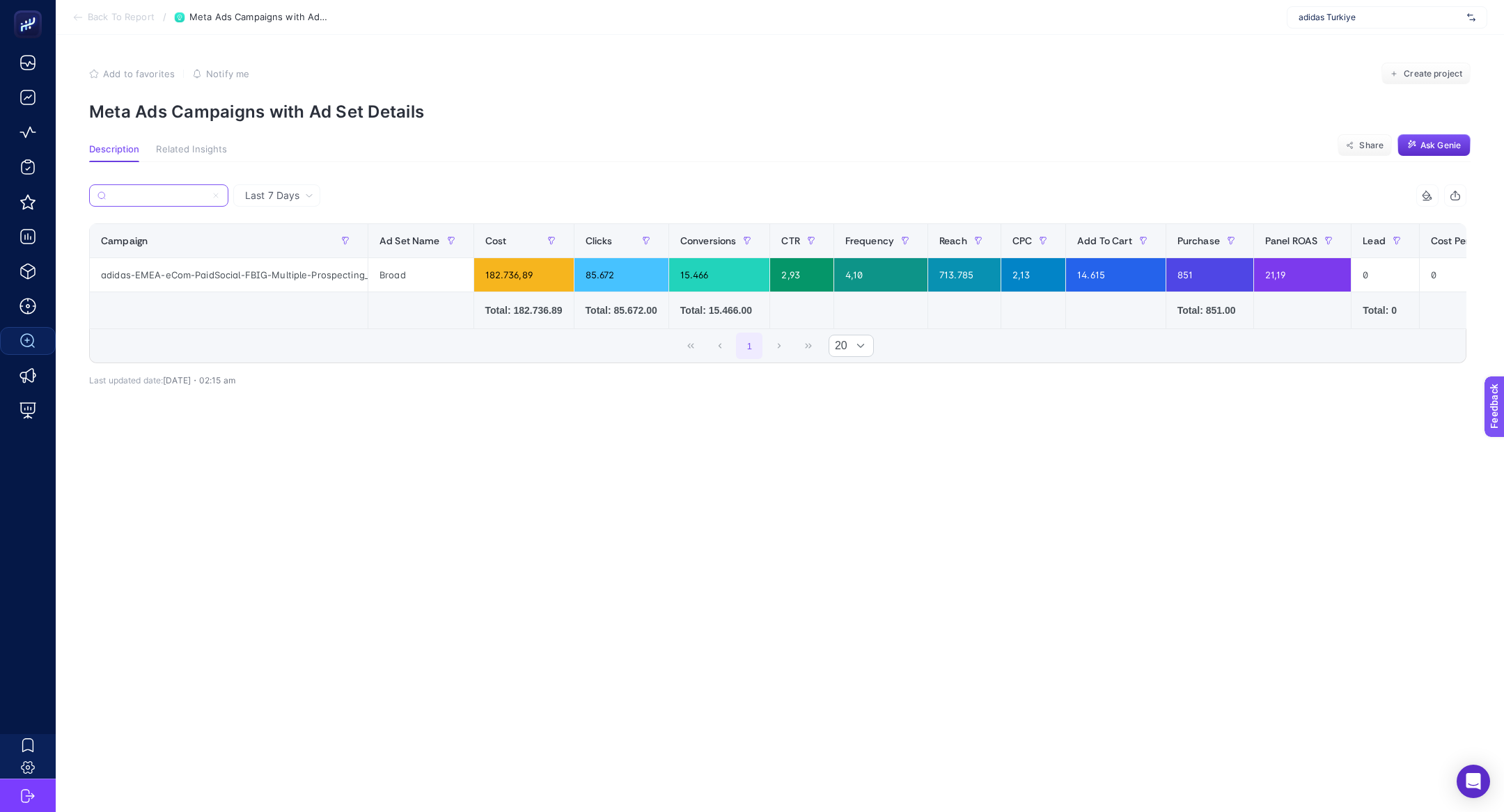
type input "adidas-EMEA-eCom-PaidSocial-FBIG-Multiple-Prospecting_NA-TR-ASC-2508"
click at [215, 194] on icon at bounding box center [216, 196] width 4 height 4
click at [206, 194] on input "adidas-EMEA-eCom-PaidSocial-FBIG-Multiple-Prospecting_NA-TR-ASC-2508" at bounding box center [158, 196] width 95 height 10
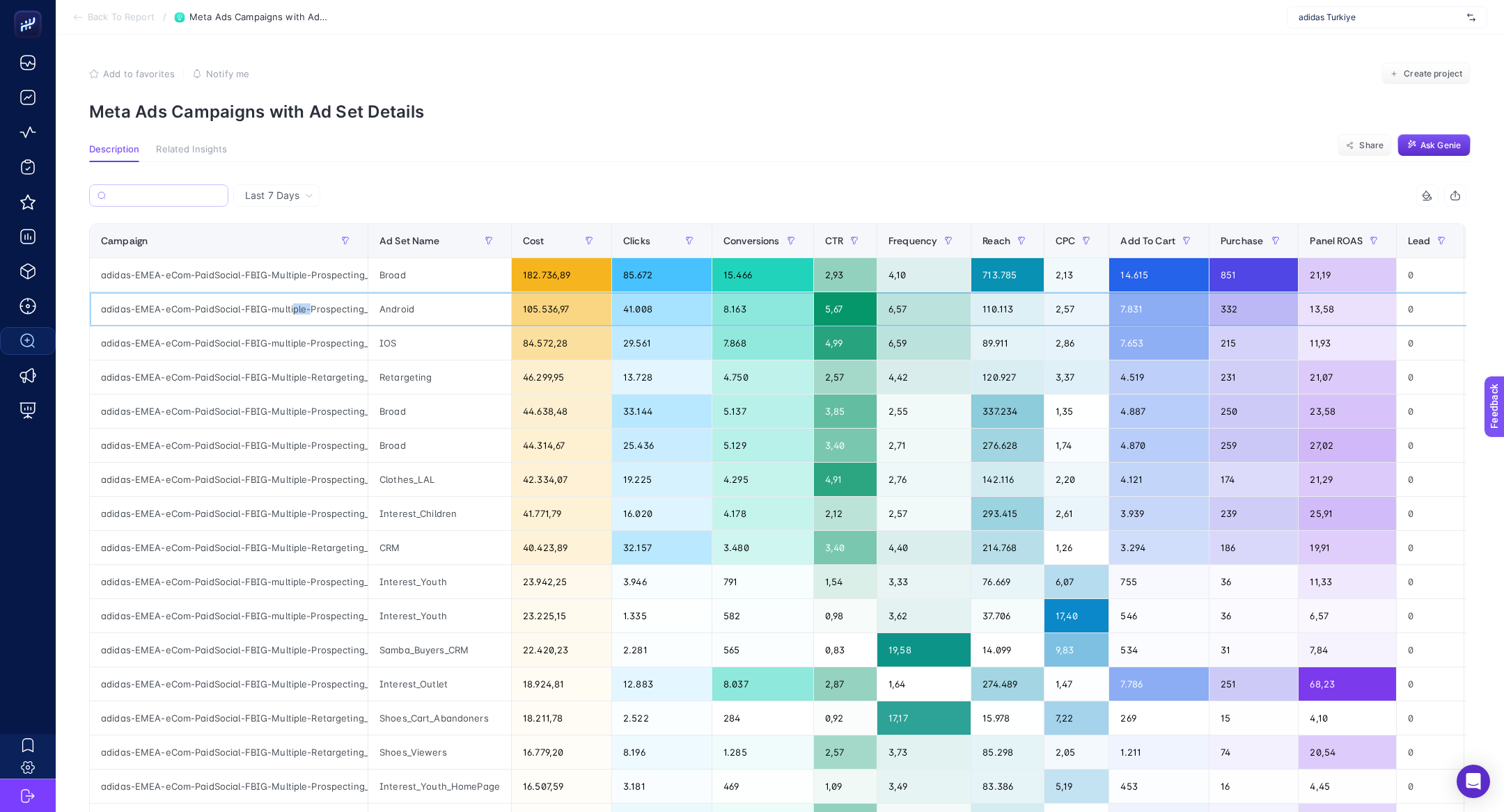
drag, startPoint x: 312, startPoint y: 304, endPoint x: 277, endPoint y: 304, distance: 35.0
click at [290, 304] on div "adidas-EMEA-eCom-PaidSocial-FBIG-multiple-Prospecting_NA-TR-App-DABA-2508" at bounding box center [228, 309] width 277 height 33
click at [273, 303] on div "adidas-EMEA-eCom-PaidSocial-FBIG-multiple-Prospecting_NA-TR-App-DABA-2508" at bounding box center [228, 309] width 277 height 33
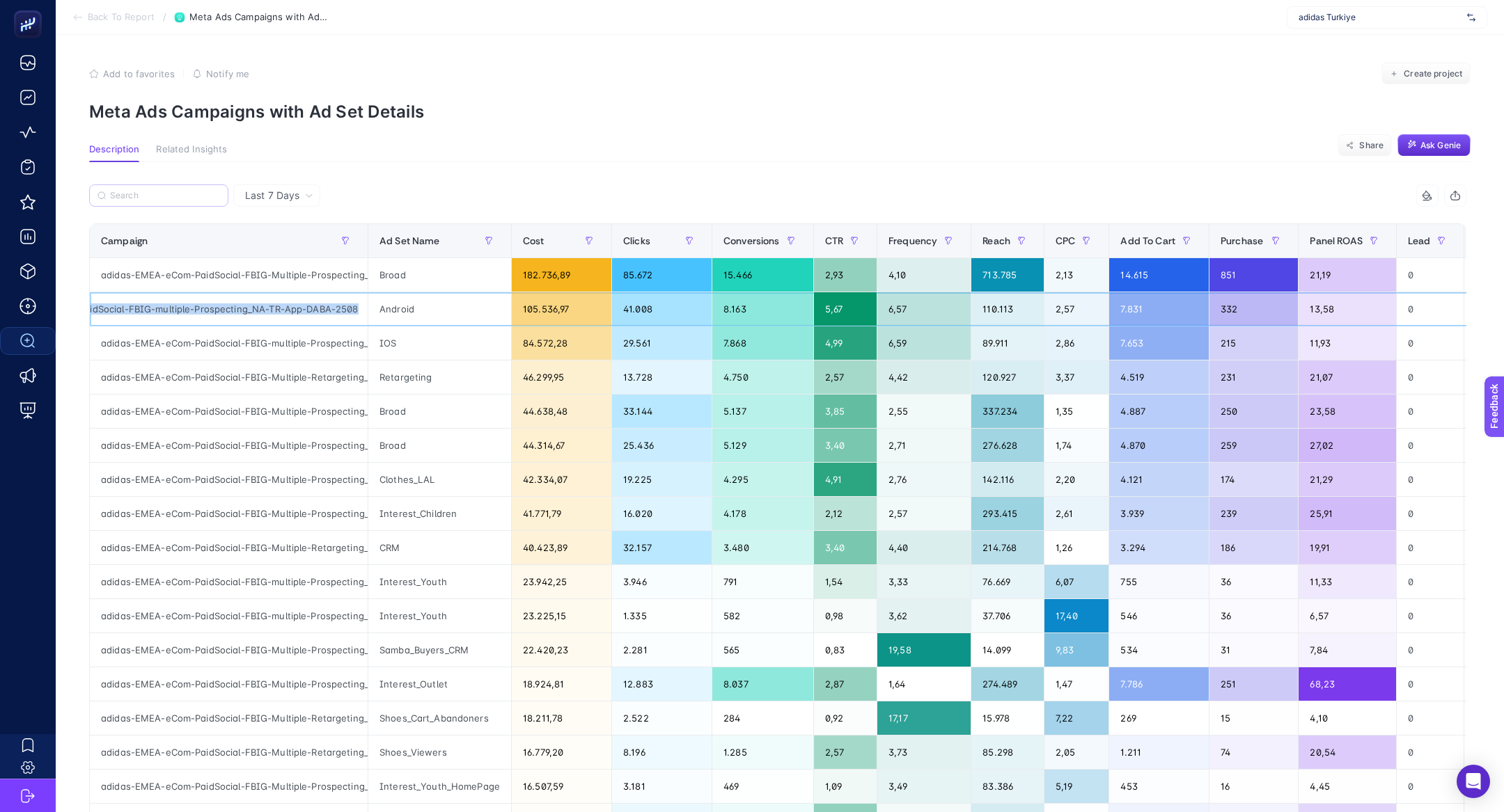
click at [273, 303] on div "adidas-EMEA-eCom-PaidSocial-FBIG-multiple-Prospecting_NA-TR-App-DABA-2508" at bounding box center [228, 309] width 277 height 33
copy tr "adidas-EMEA-eCom-PaidSocial-FBIG-multiple-Prospecting_NA-TR-App-DABA-2508"
click at [154, 196] on input "Search" at bounding box center [164, 196] width 110 height 10
paste input "adidas-EMEA-eCom-PaidSocial-FBIG-multiple-Prospecting_NA-TR-App-DABA-2508"
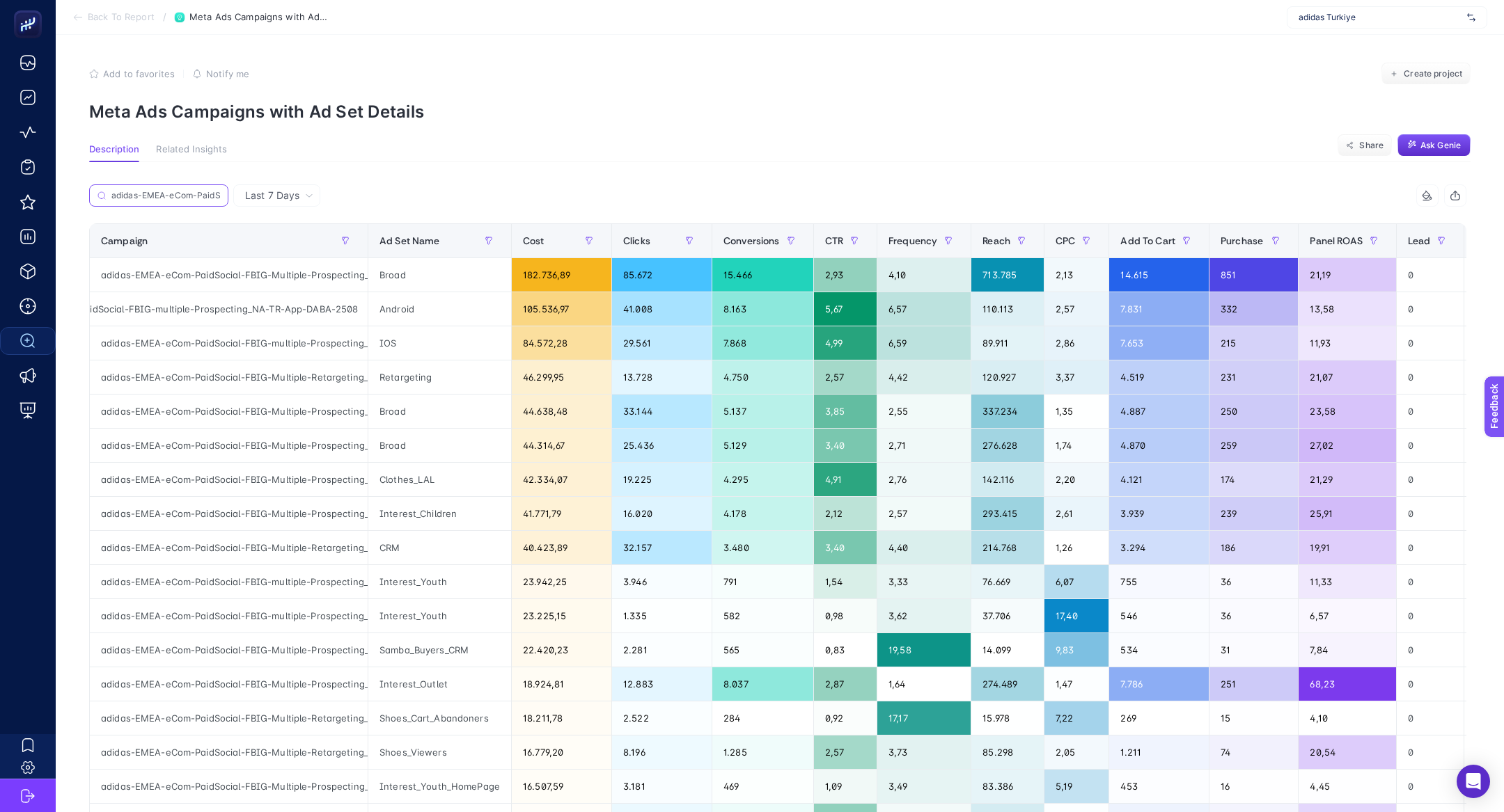
scroll to position [0, 244]
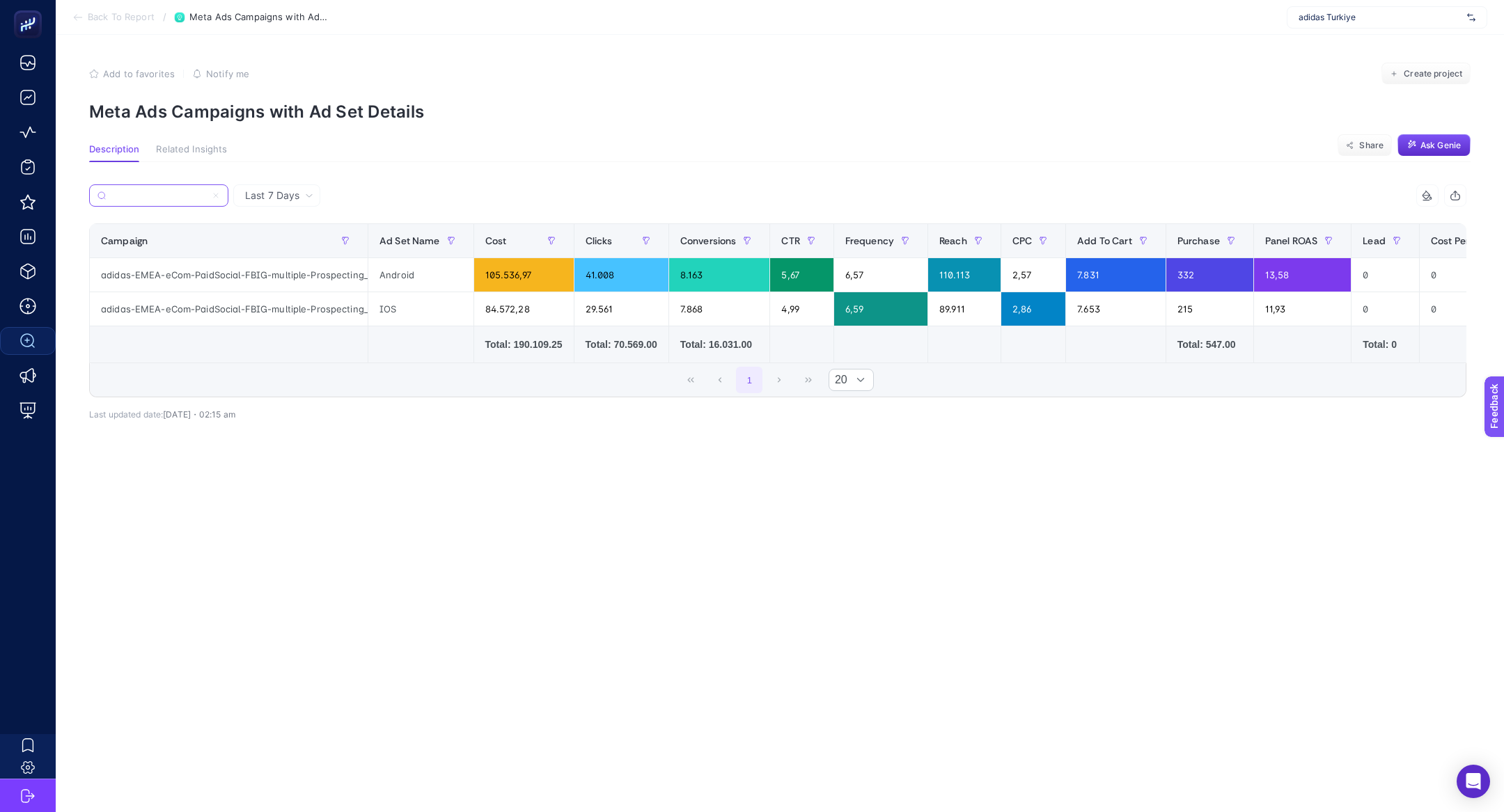
type input "adidas-EMEA-eCom-PaidSocial-FBIG-multiple-Prospecting_NA-TR-App-DABA-2508"
click at [216, 197] on icon at bounding box center [216, 196] width 9 height 9
click at [206, 197] on input "adidas-EMEA-eCom-PaidSocial-FBIG-multiple-Prospecting_NA-TR-App-DABA-2508" at bounding box center [158, 196] width 95 height 10
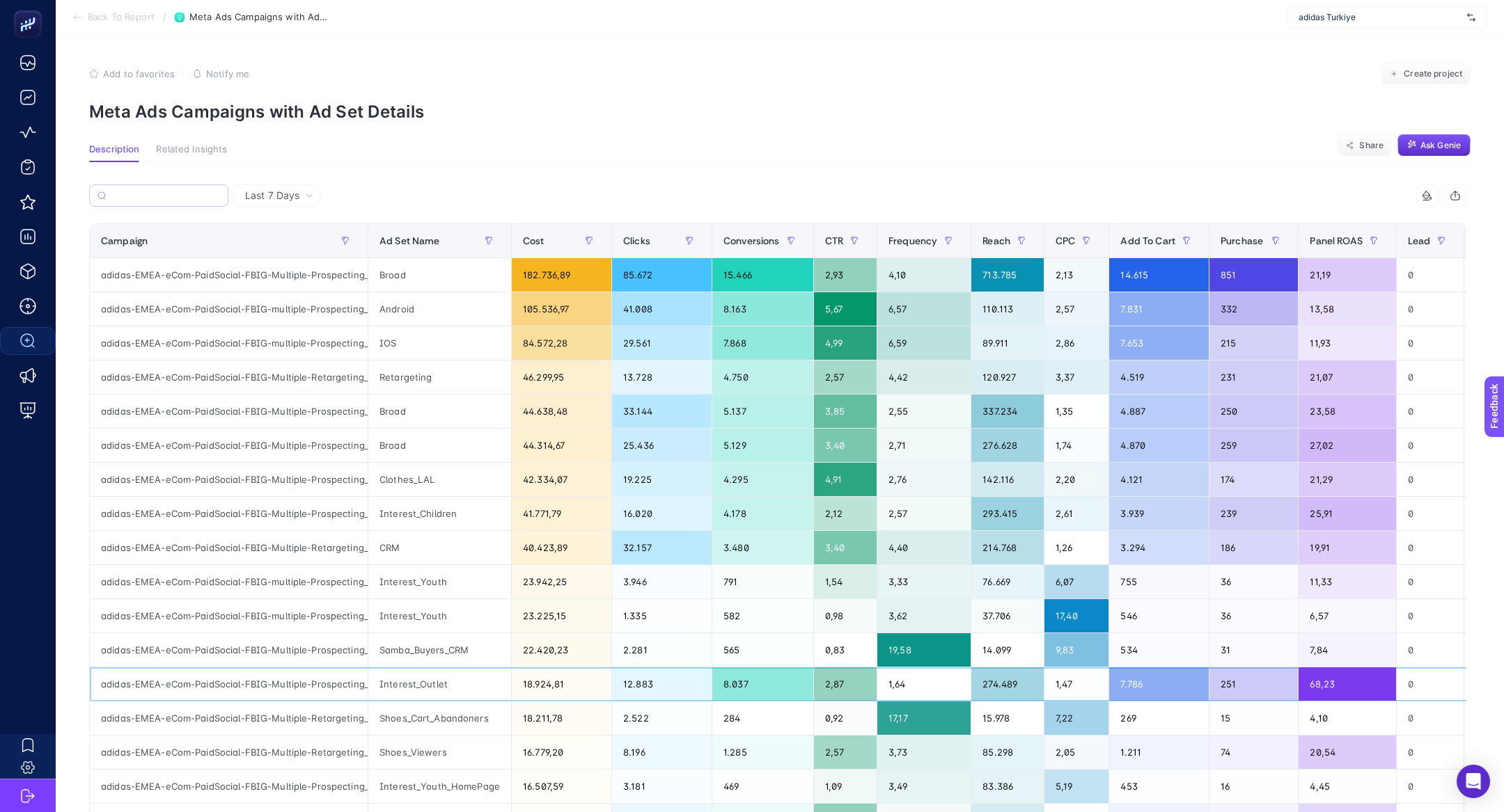
click at [218, 685] on div "adidas-EMEA-eCom-PaidSocial-FBIG-Multiple-Prospecting_NA-TR-Sale_3for2-2509" at bounding box center [228, 684] width 277 height 33
copy tr "adidas-EMEA-eCom-PaidSocial-FBIG-Multiple-Prospecting_NA-TR-Sale_3for2-2509"
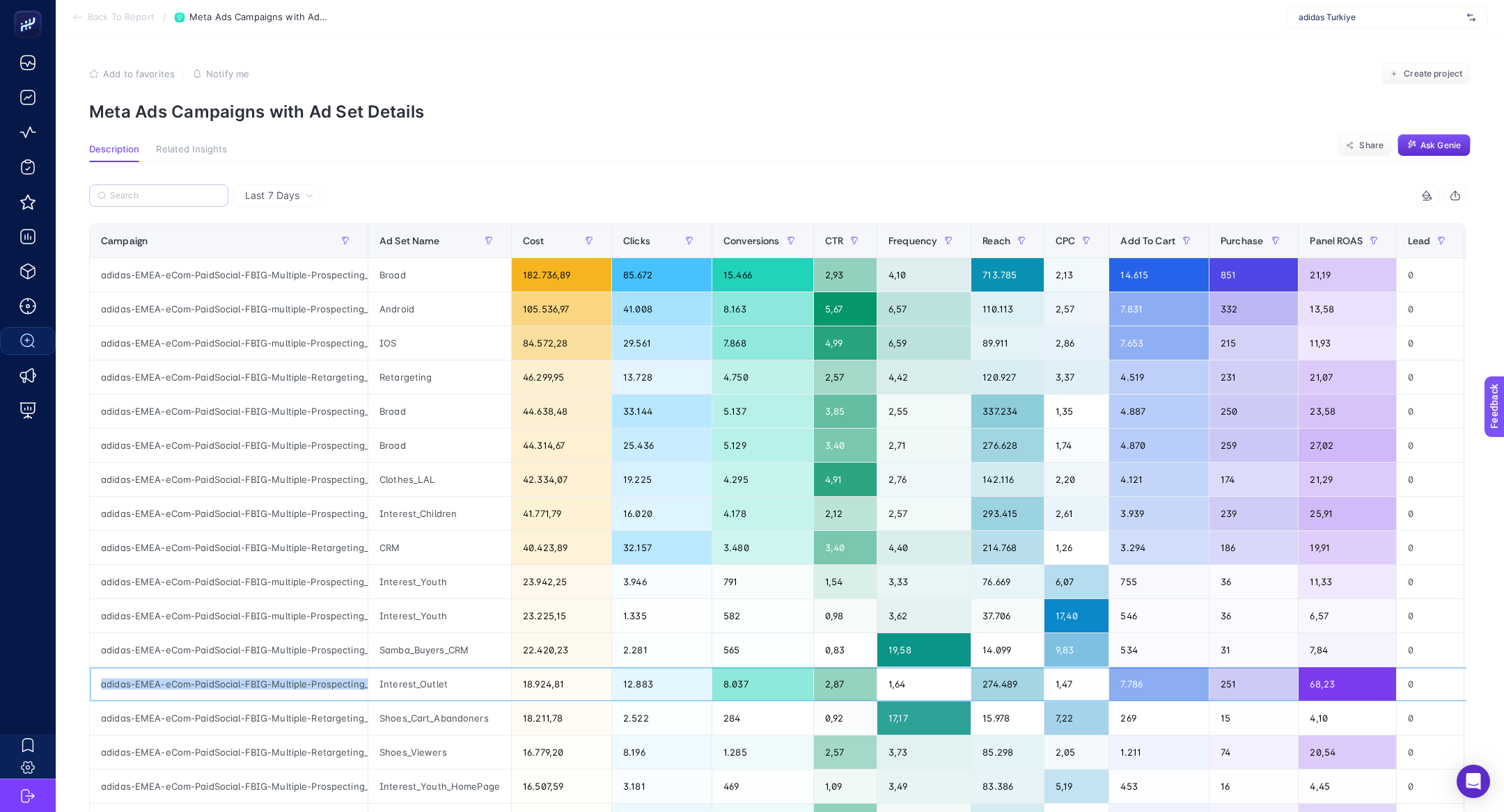
scroll to position [0, 117]
click at [137, 201] on input "Search" at bounding box center [164, 196] width 110 height 10
paste input "adidas-EMEA-eCom-PaidSocial-FBIG-Multiple-Prospecting_NA-TR-Sale_3for2-2509"
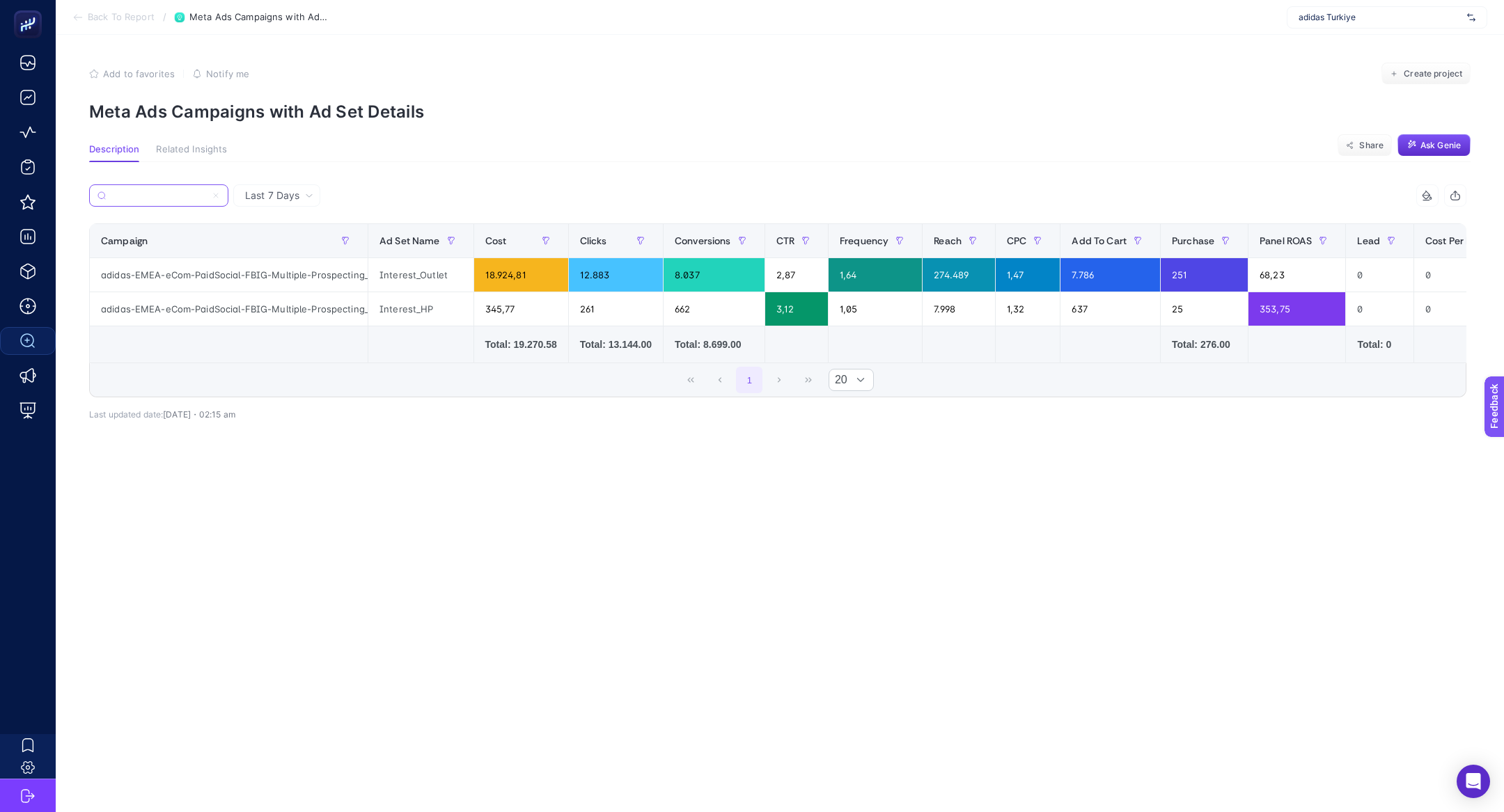
type input "adidas-EMEA-eCom-PaidSocial-FBIG-Multiple-Prospecting_NA-TR-Sale_3for2-2509"
click at [213, 192] on icon at bounding box center [216, 196] width 9 height 9
click at [206, 192] on input "adidas-EMEA-eCom-PaidSocial-FBIG-Multiple-Prospecting_NA-TR-Sale_3for2-2509" at bounding box center [158, 196] width 95 height 10
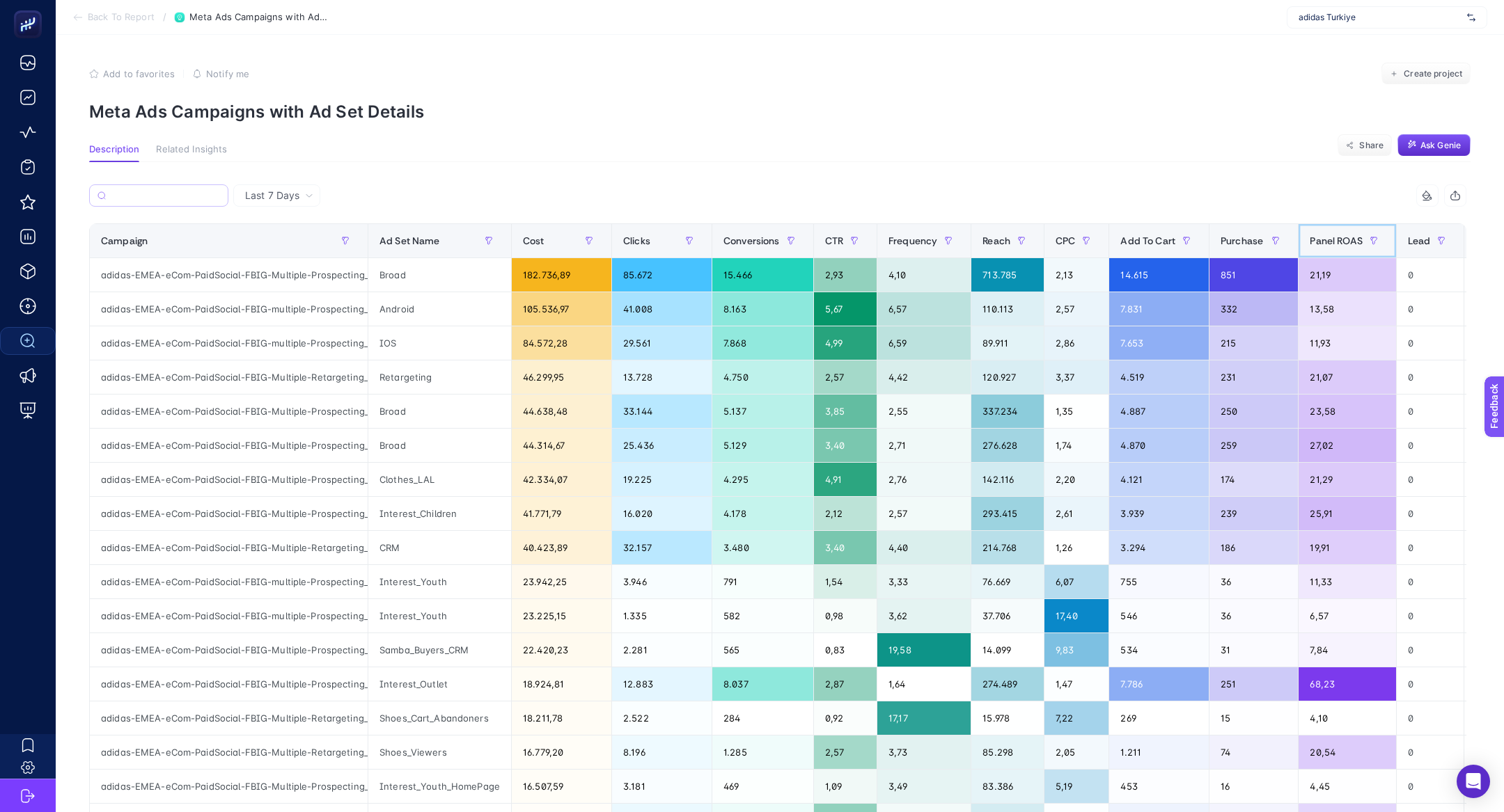
click at [1340, 232] on div "Panel ROAS" at bounding box center [1347, 241] width 75 height 23
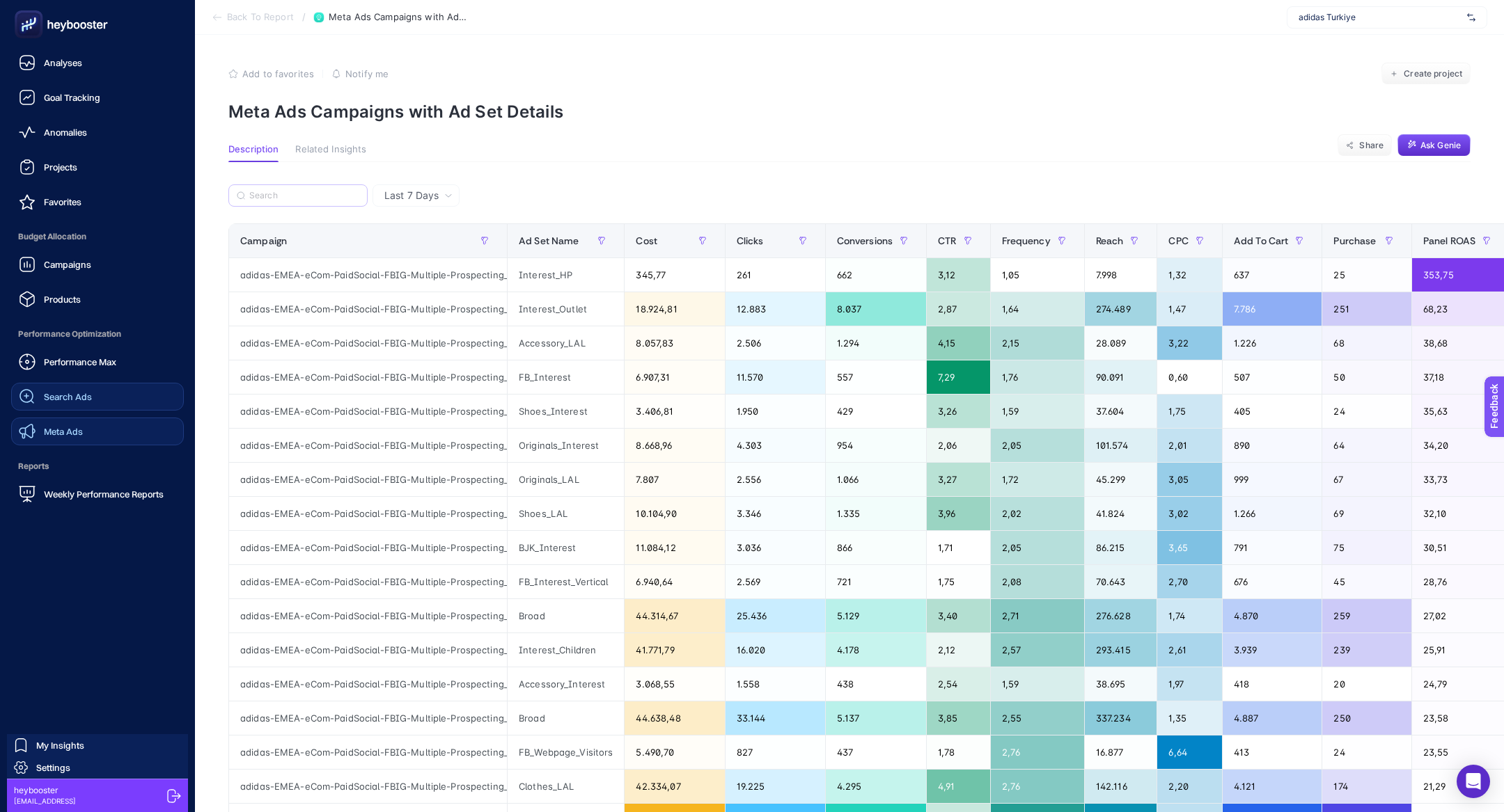
click at [84, 423] on link "Meta Ads" at bounding box center [97, 431] width 173 height 28
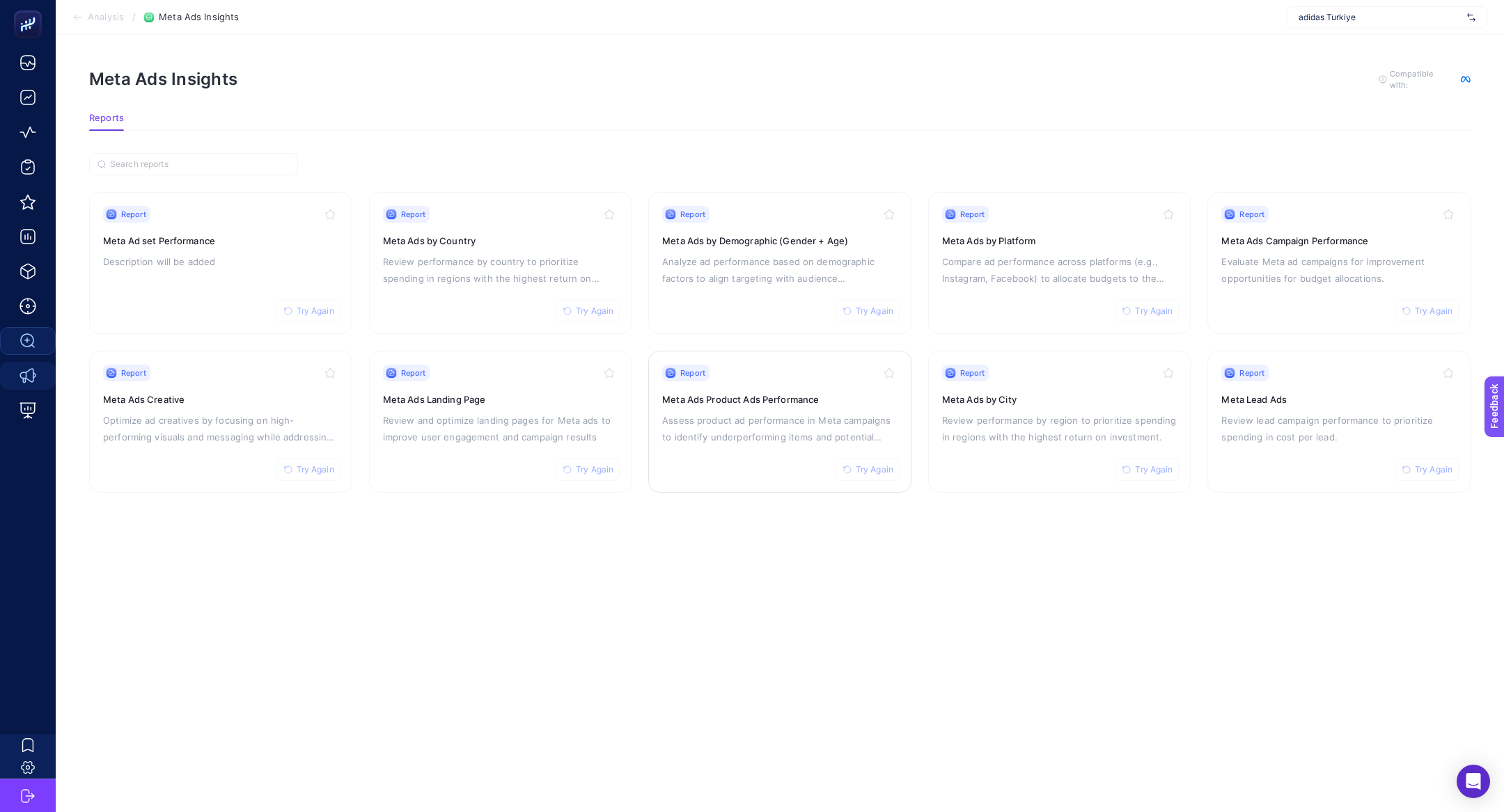
click at [746, 416] on p "Assess product ad performance in Meta campaigns to identify underperforming ite…" at bounding box center [779, 429] width 236 height 33
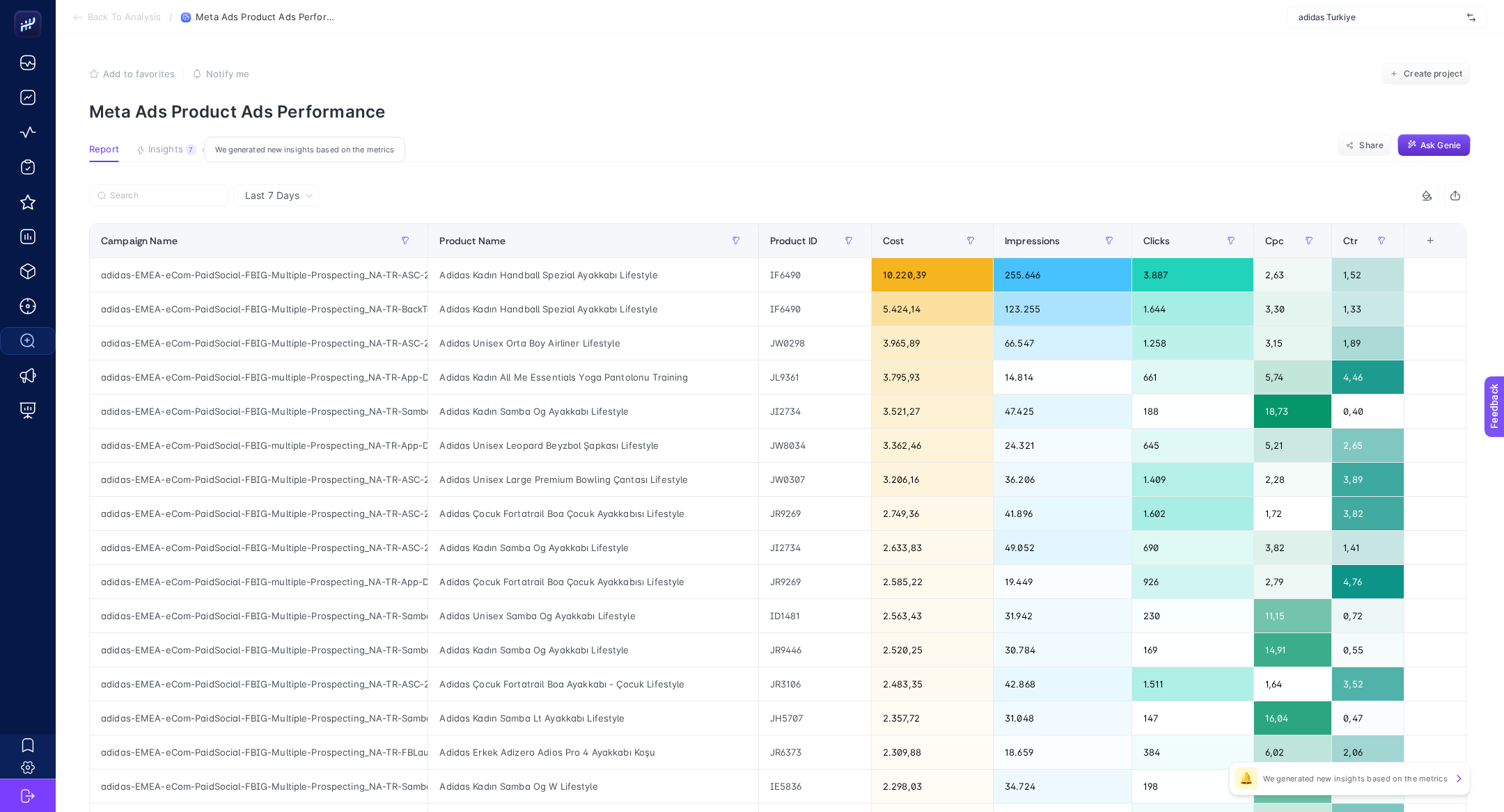
click at [172, 152] on span "Insights" at bounding box center [166, 150] width 35 height 11
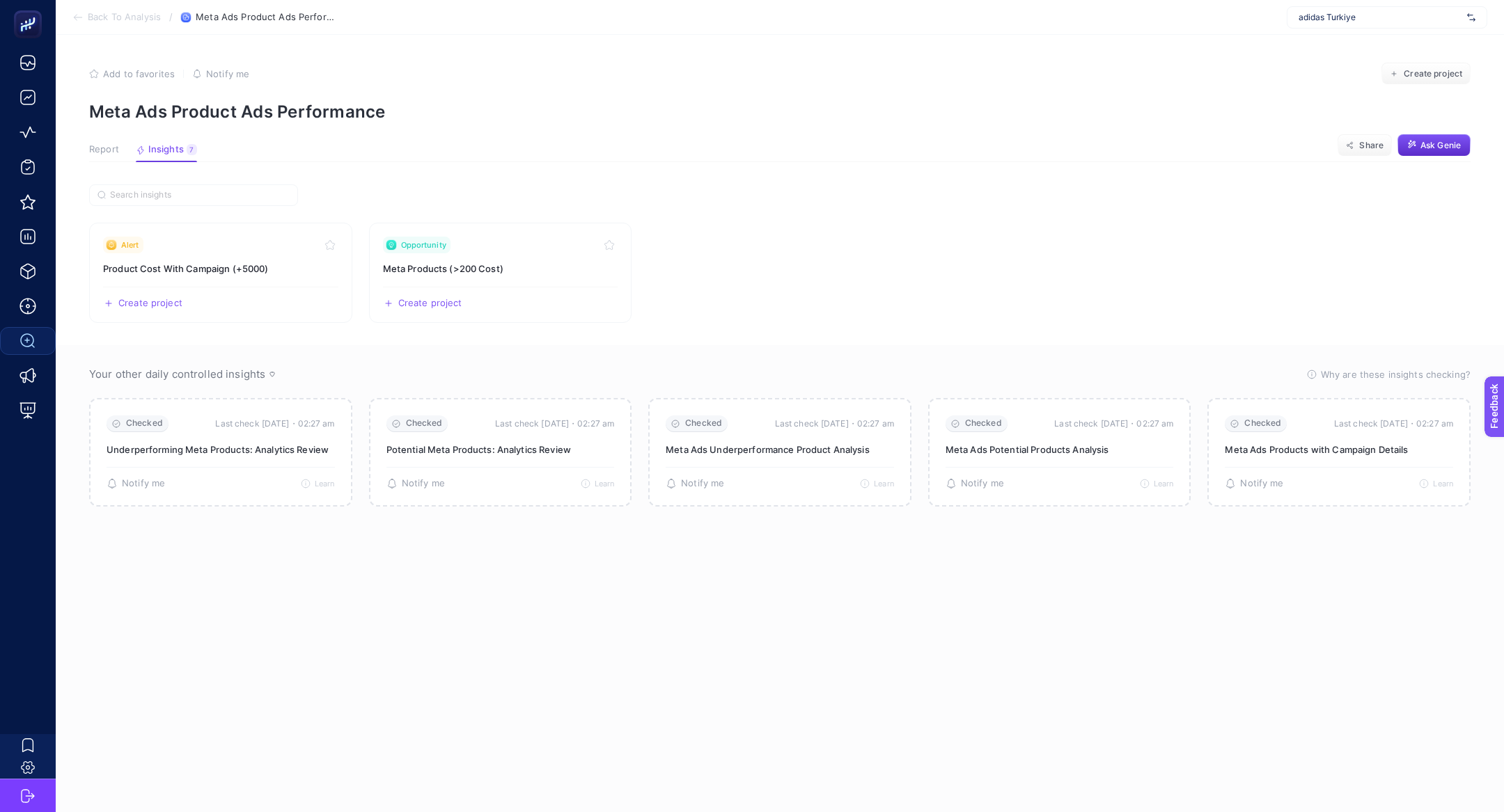
click at [97, 147] on span "Report" at bounding box center [104, 150] width 30 height 11
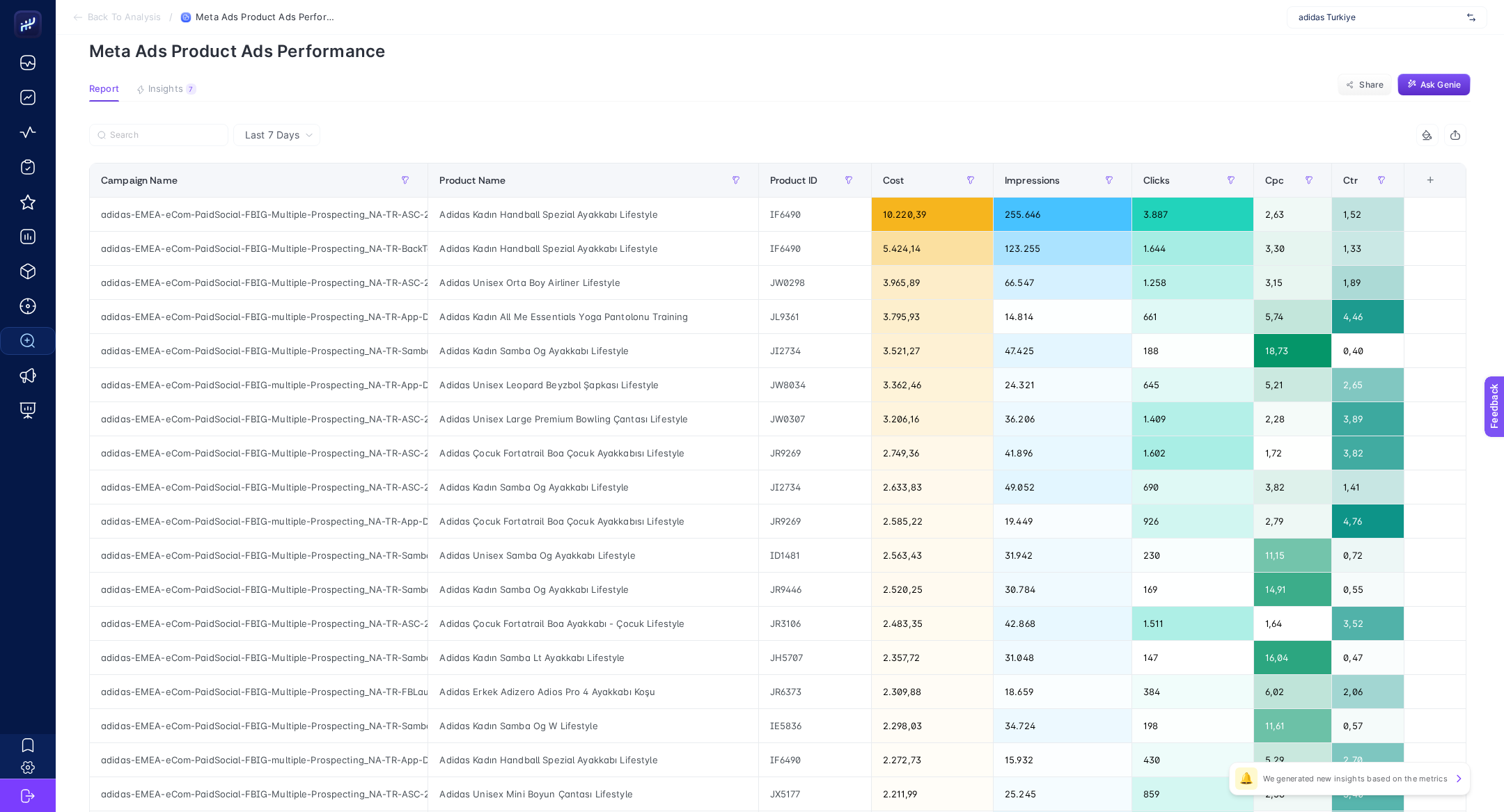
scroll to position [61, 0]
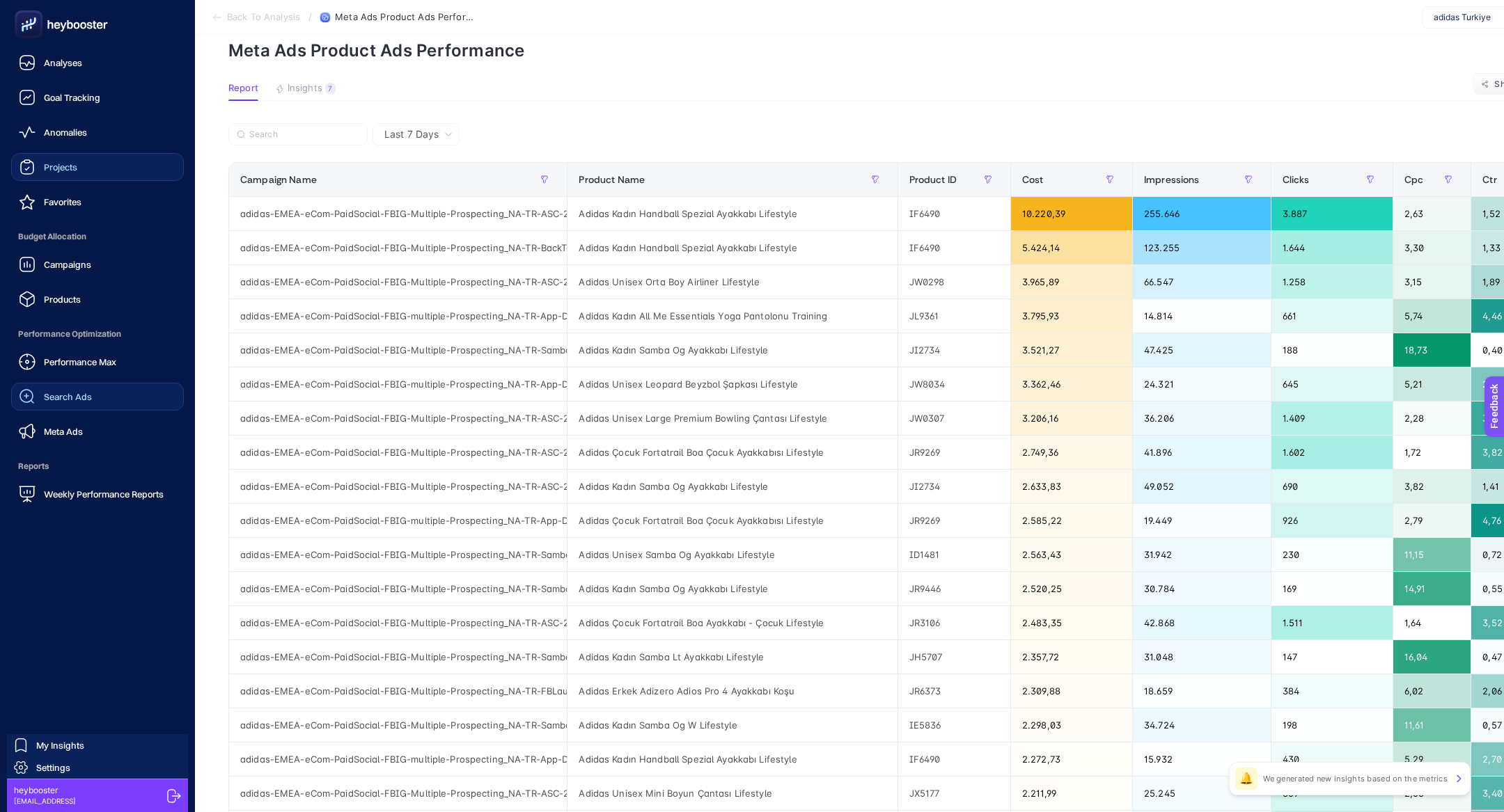
click at [82, 158] on link "Projects" at bounding box center [97, 167] width 173 height 28
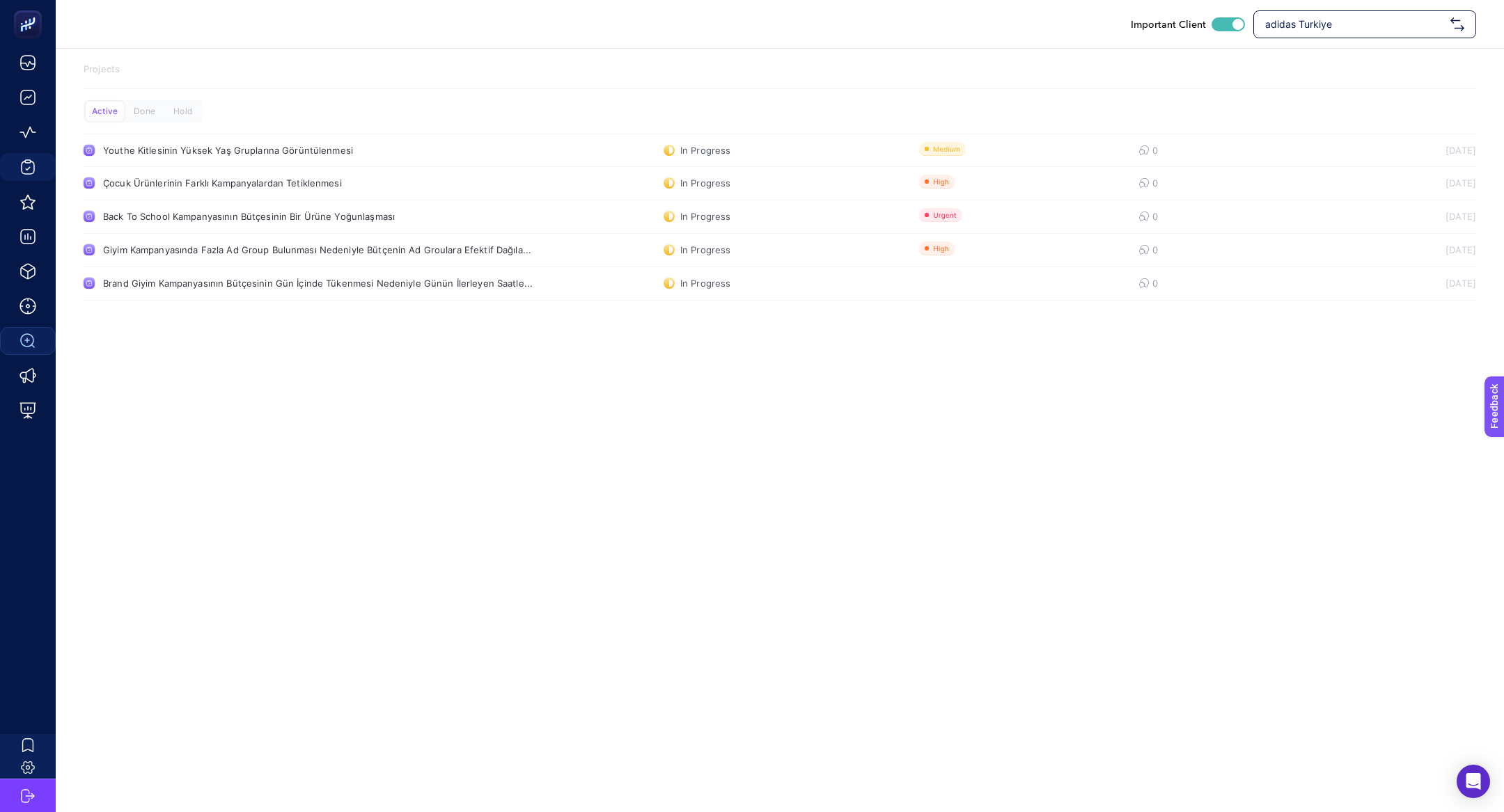
click at [371, 302] on div "Projects Active Done Hold Youthe Kitlesinin Yüksek Yaş Gruplarına Görüntülenmes…" at bounding box center [779, 184] width 1448 height 271
click at [371, 301] on div "Projects Active Done Hold Youthe Kitlesinin Yüksek Yaş Gruplarına Görüntülenmes…" at bounding box center [779, 184] width 1448 height 271
click at [371, 295] on link "Brand Giyim Kampanyasının Bütçesinin Gün İçinde Tükenmesi Nedeniyle Günün İlerl…" at bounding box center [779, 283] width 1393 height 33
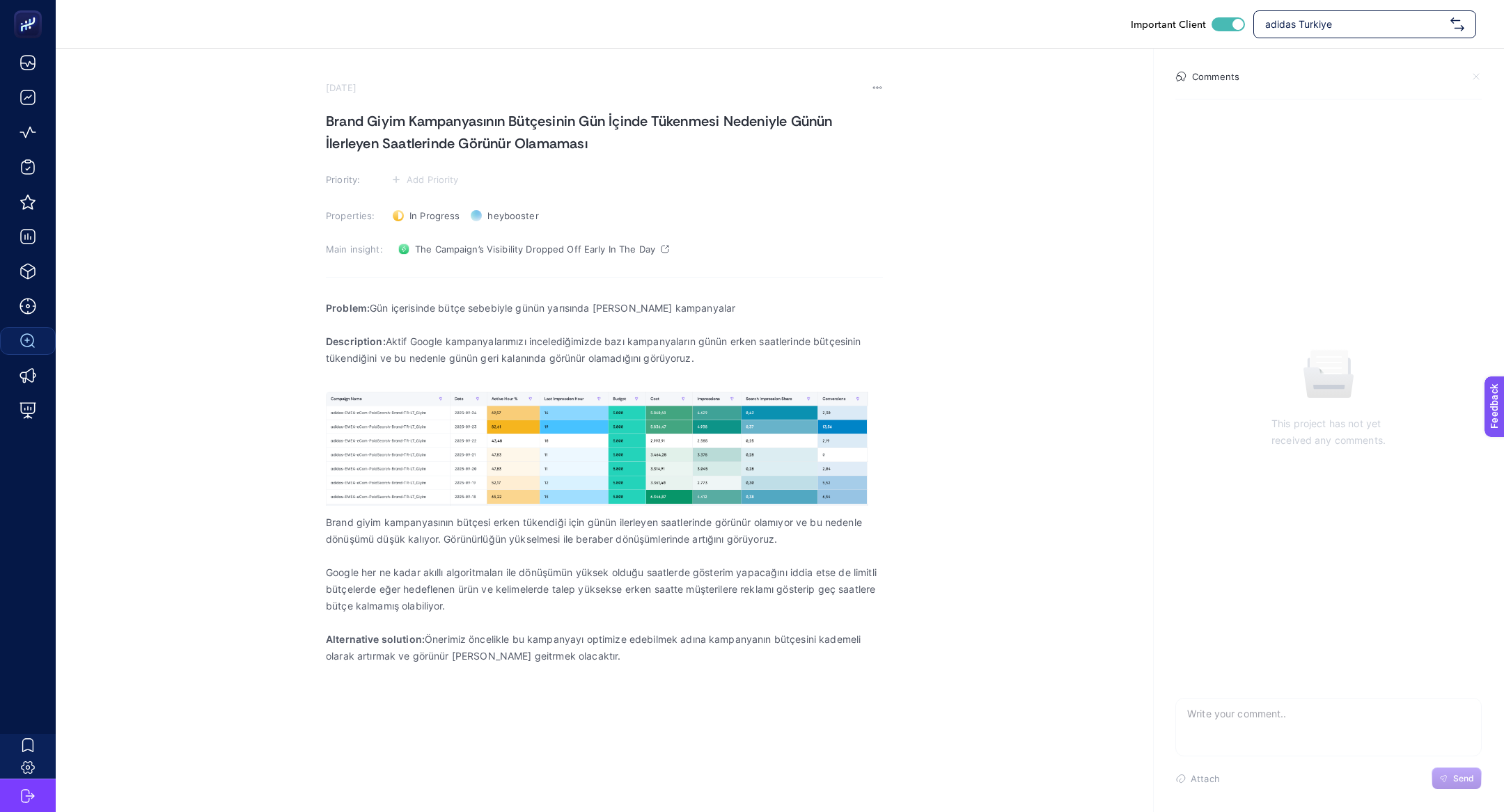
click at [458, 118] on h1 "Brand Giyim Kampanyasının Bütçesinin Gün İçinde Tükenmesi Nedeniyle Günün İlerl…" at bounding box center [605, 131] width 557 height 44
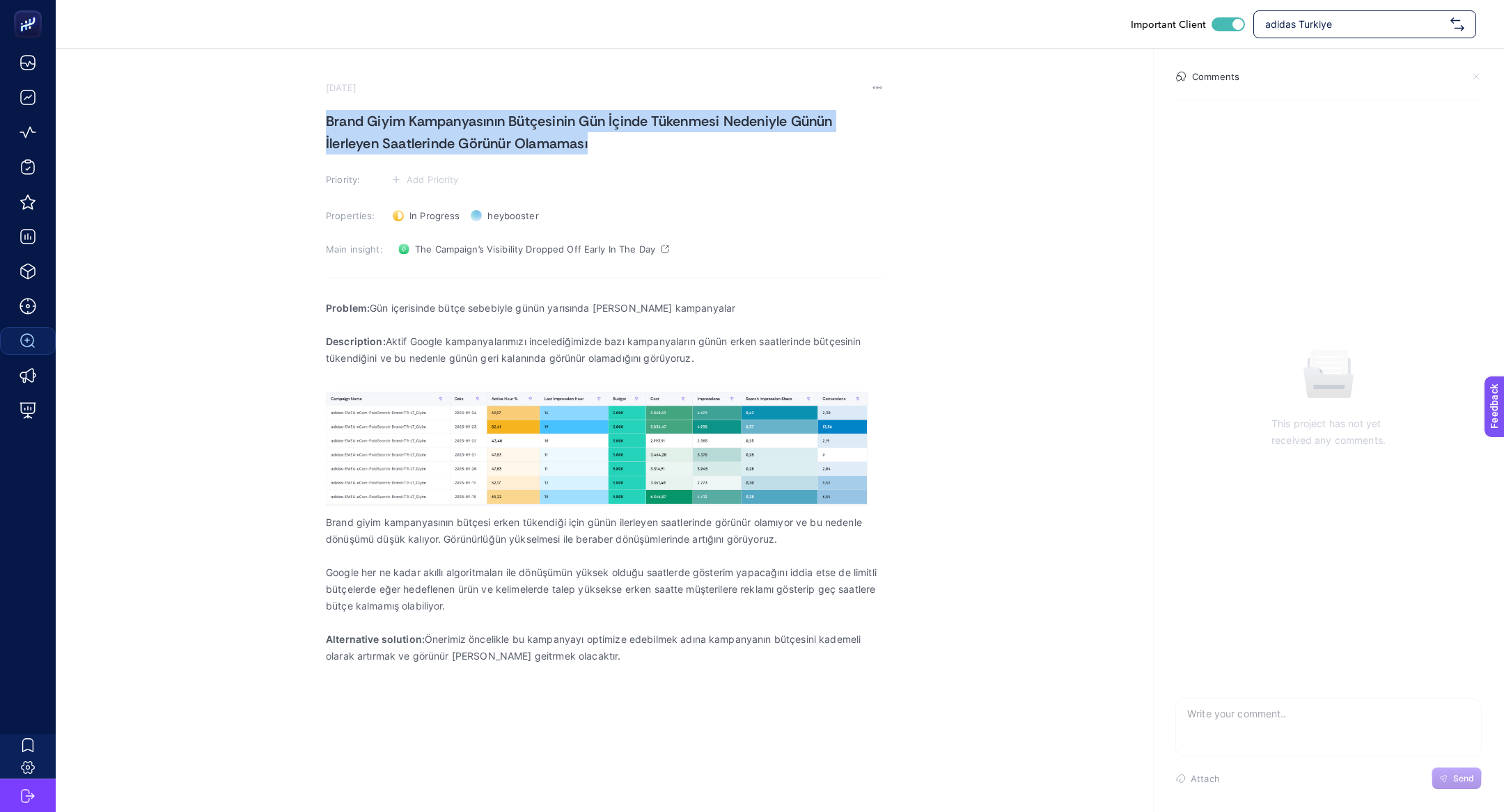
click at [458, 117] on h1 "Brand Giyim Kampanyasının Bütçesinin Gün İçinde Tükenmesi Nedeniyle Günün İlerl…" at bounding box center [605, 131] width 557 height 44
copy h1 "Brand Giyim Kampanyasının Bütçesinin Gün İçinde Tükenmesi Nedeniyle Günün İlerl…"
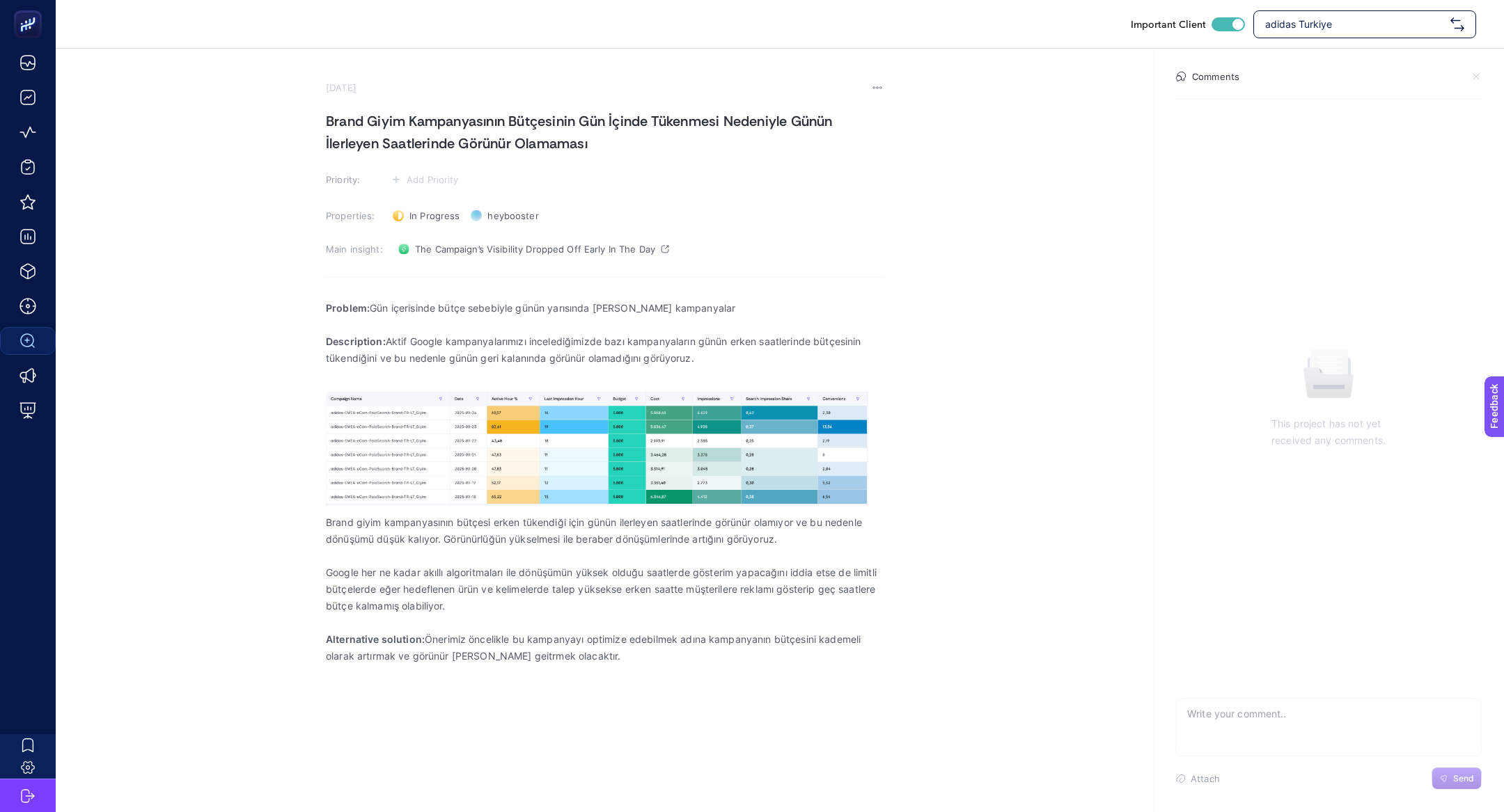
click at [1282, 47] on div "Important Client adidas Turkiye" at bounding box center [779, 23] width 1448 height 48
click at [1282, 31] on div "adidas Turkiye" at bounding box center [1365, 24] width 223 height 28
type input "ebebe"
click at [1303, 25] on input "ebebe" at bounding box center [1354, 24] width 180 height 14
click at [1303, 25] on input "text" at bounding box center [1354, 24] width 180 height 14
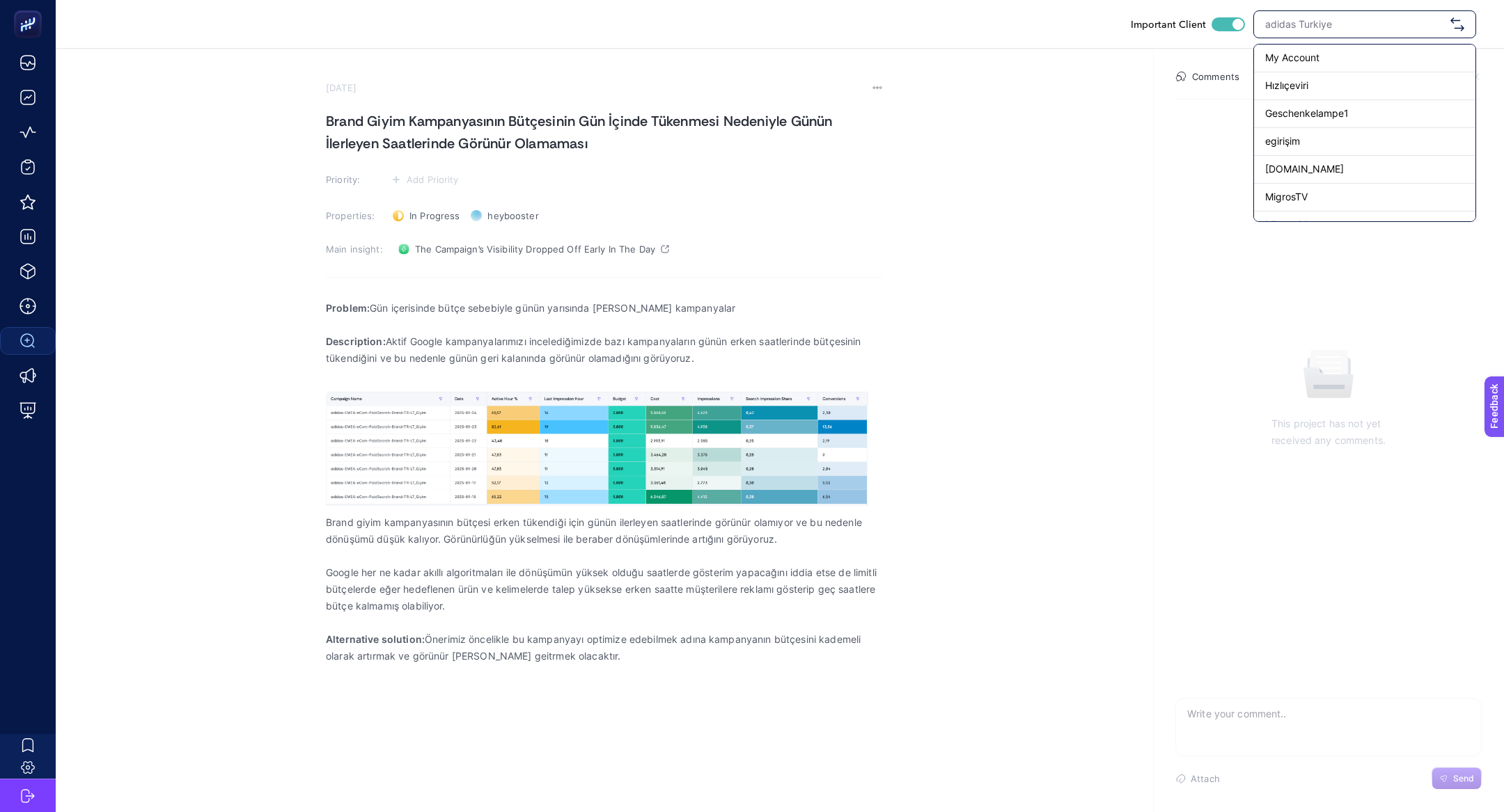
click at [1303, 25] on input "text" at bounding box center [1354, 24] width 180 height 14
type input "bebe"
click at [1282, 58] on span "https://www.e-bebek.com/" at bounding box center [1317, 57] width 104 height 14
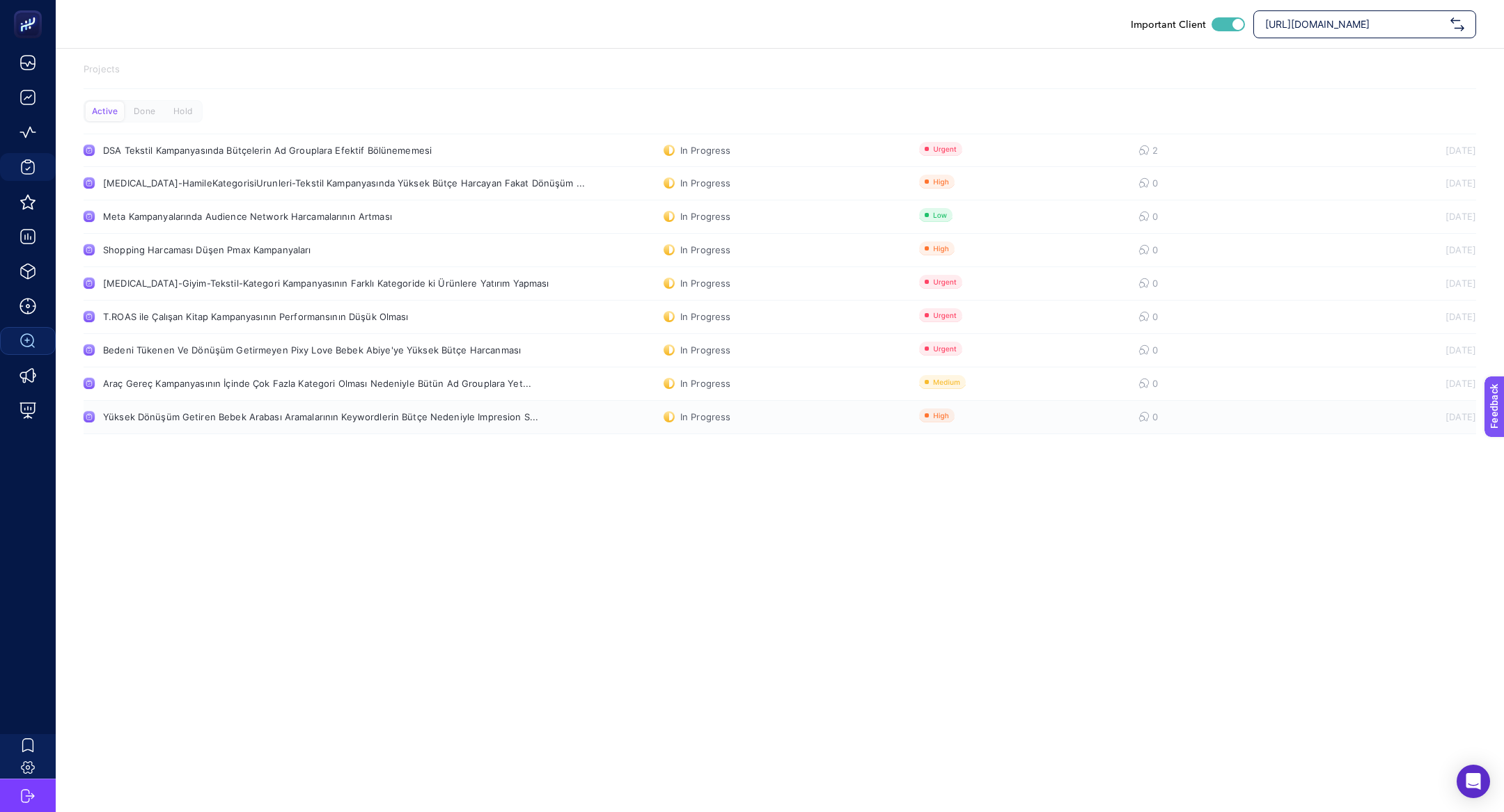
click at [515, 416] on div "Yüksek Dönüşüm Getiren Bebek Arabası Aramalarının Keywordlerin Bütçe Nedeniyle …" at bounding box center [320, 416] width 435 height 11
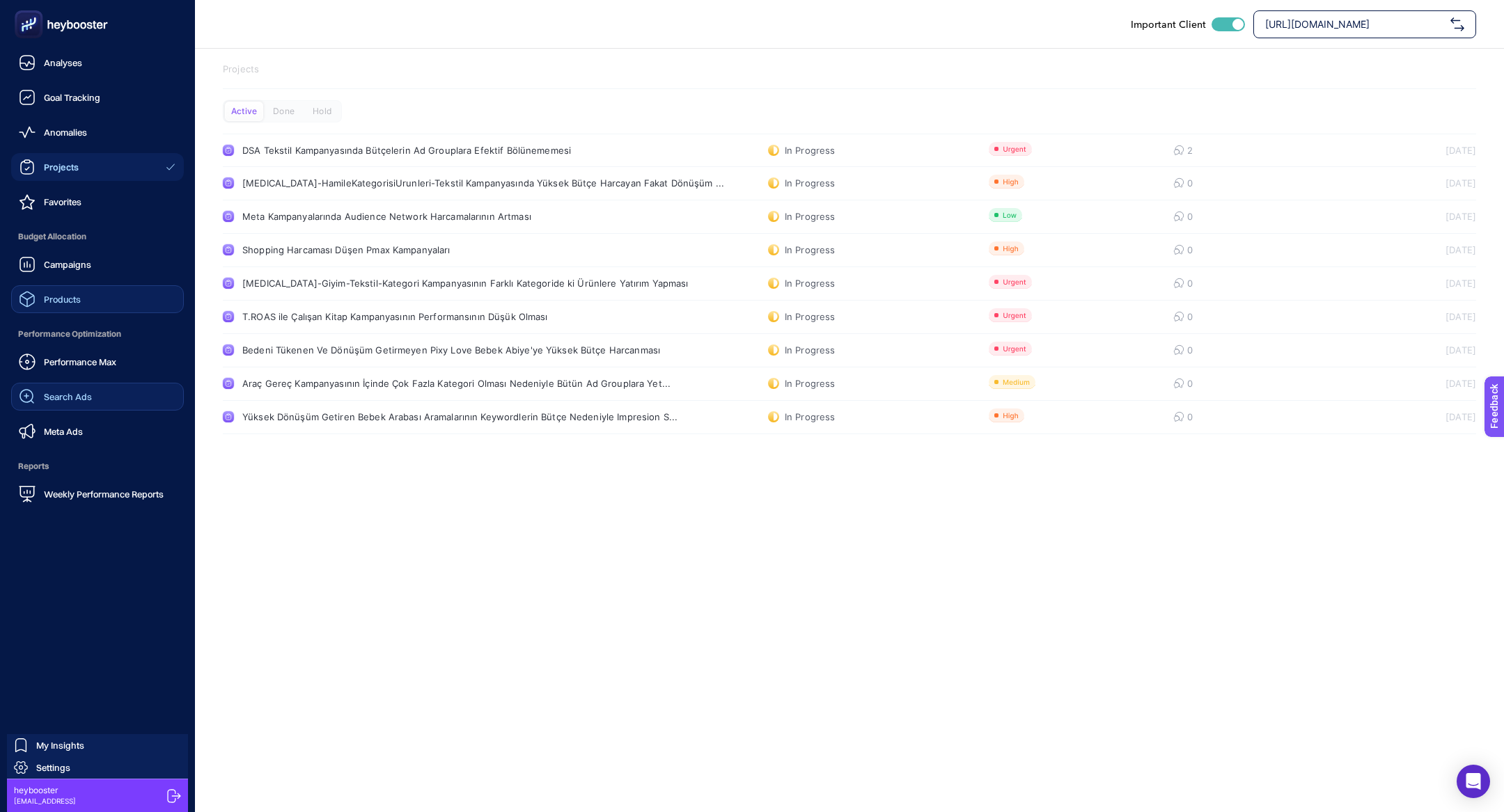
click at [118, 309] on link "Products" at bounding box center [97, 299] width 173 height 28
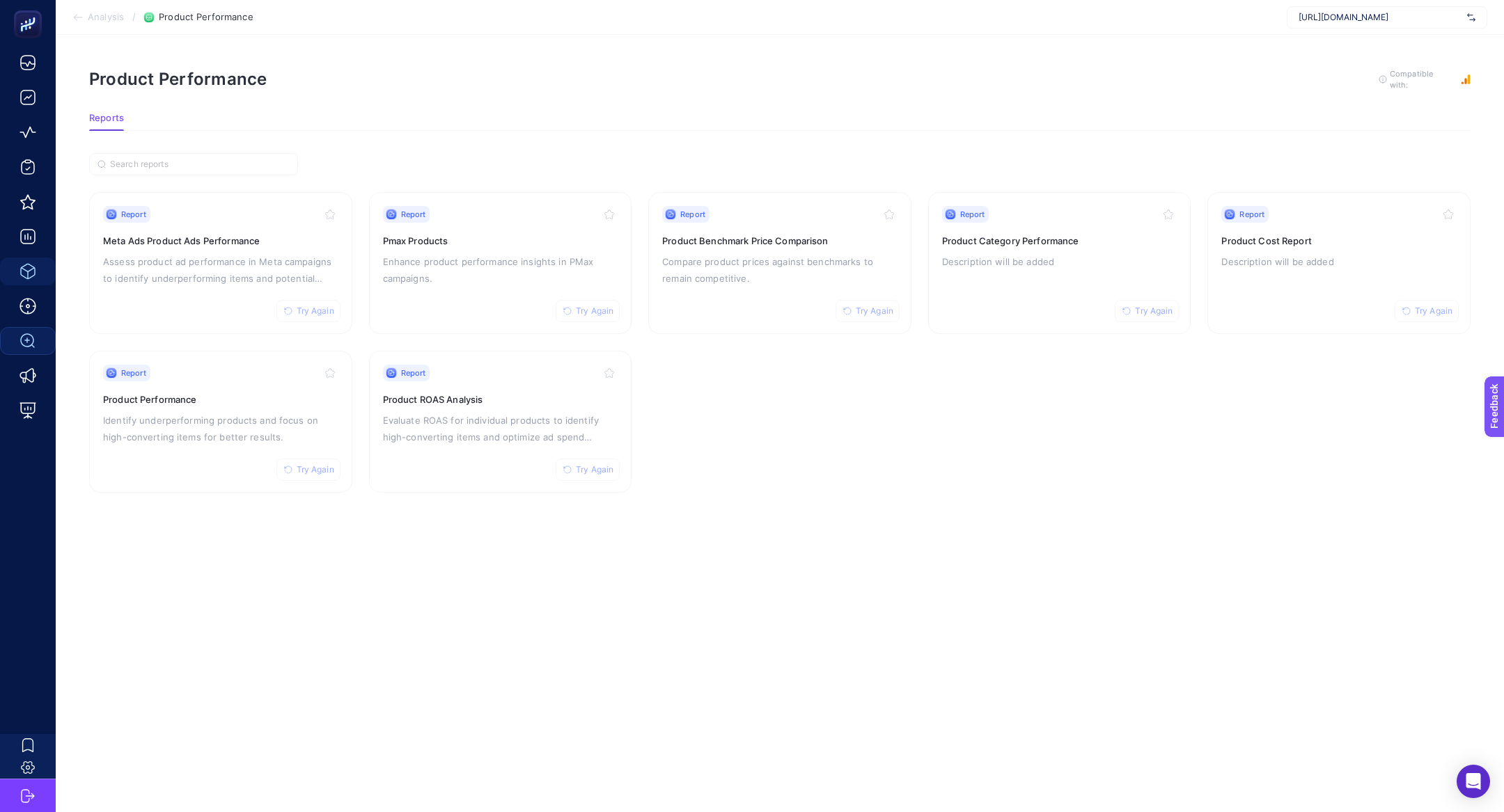
click at [1353, 26] on div "https://www.e-bebek.com/" at bounding box center [1387, 17] width 201 height 23
type input "he-qa"
drag, startPoint x: 1360, startPoint y: 57, endPoint x: 1358, endPoint y: 50, distance: 7.3
click at [1358, 50] on div "www.he-qa.com https://www.he-qa.com/ + Add New Client" at bounding box center [1387, 70] width 201 height 74
click at [1358, 50] on div "My Account" at bounding box center [1387, 46] width 199 height 23
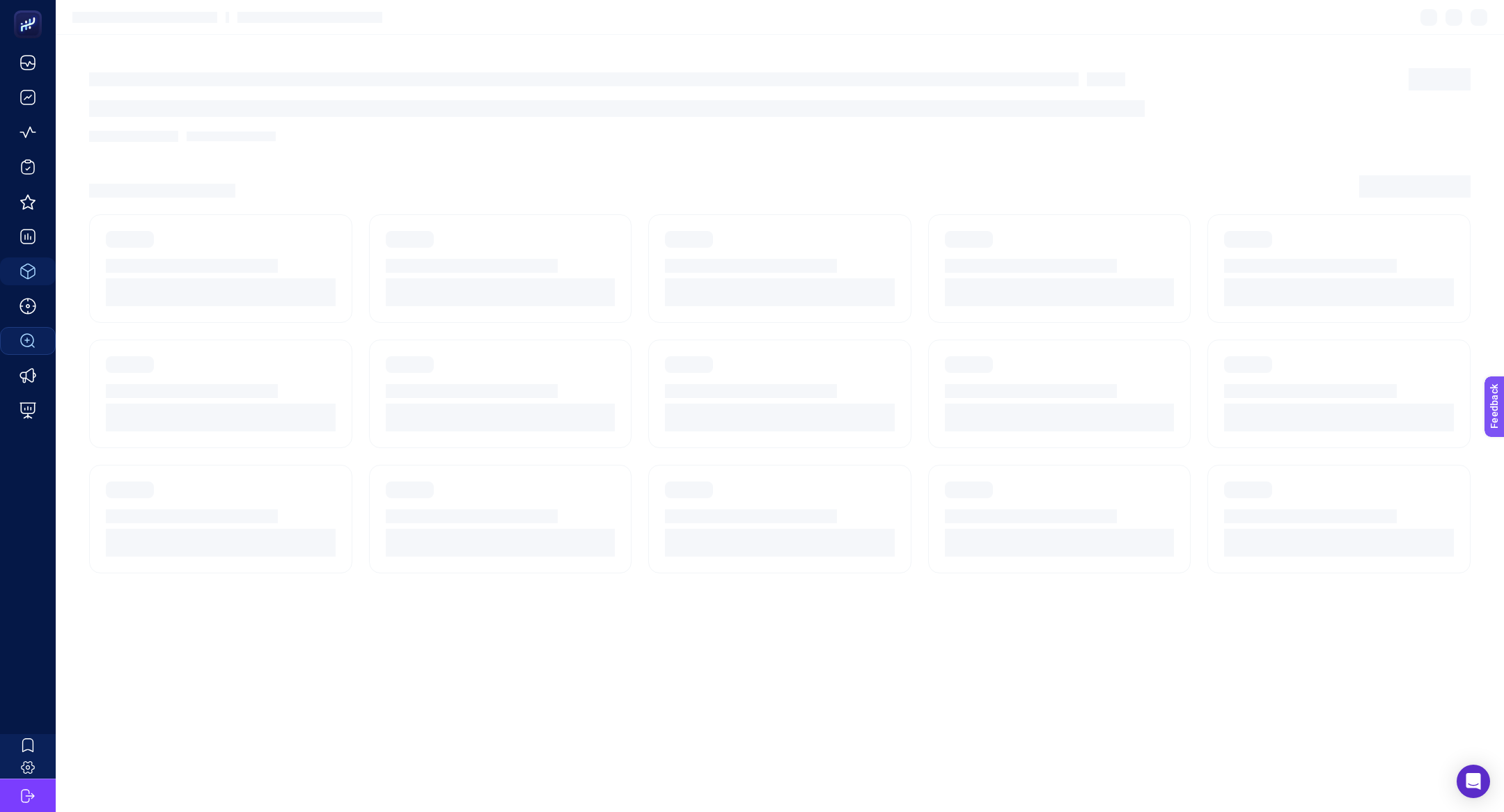
click at [1343, 17] on section at bounding box center [779, 17] width 1448 height 35
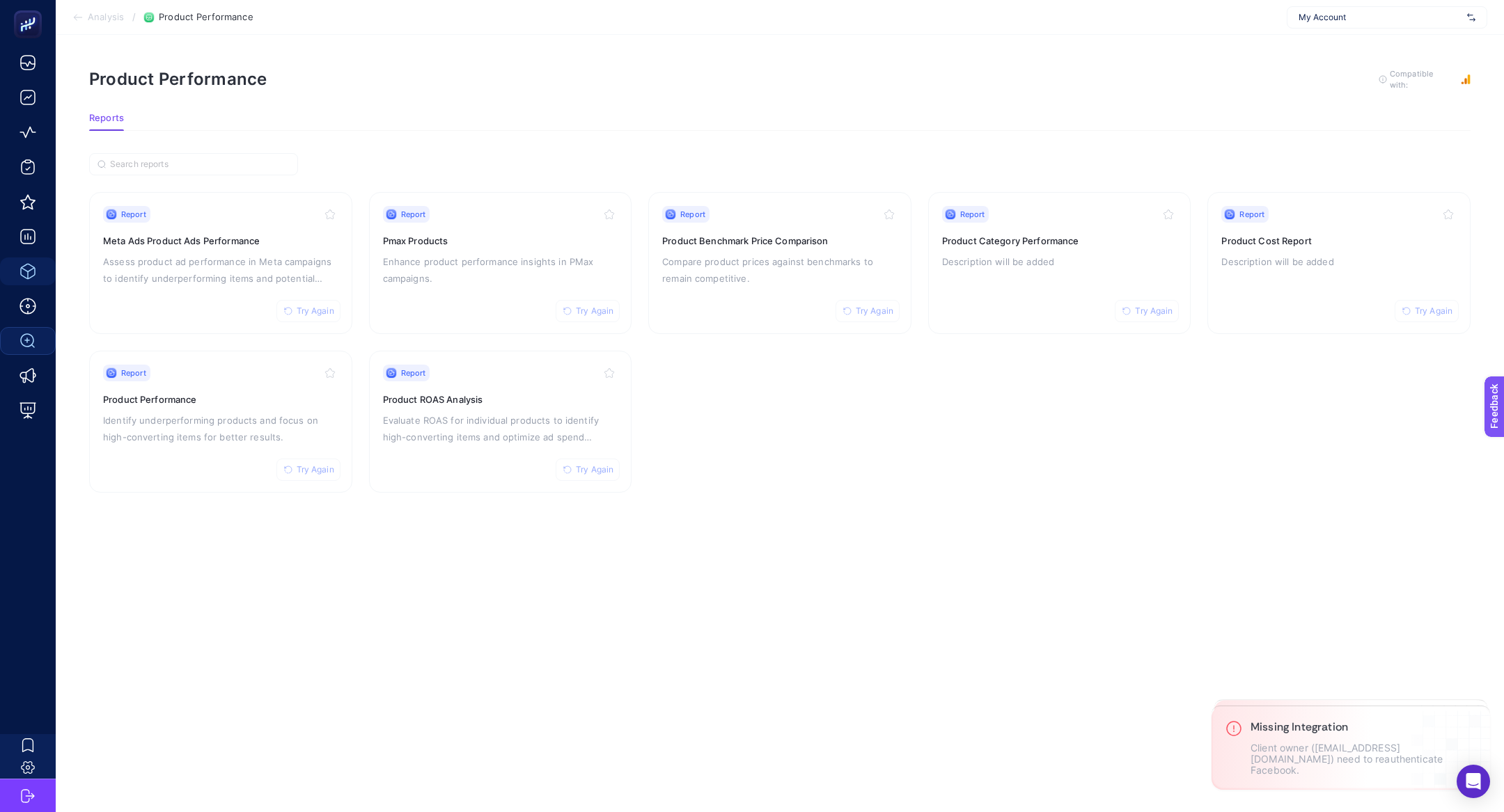
click at [1343, 17] on span "My Account" at bounding box center [1380, 17] width 163 height 11
type input "he-qa"
click at [1345, 37] on div "www.he-qa.com" at bounding box center [1387, 46] width 199 height 23
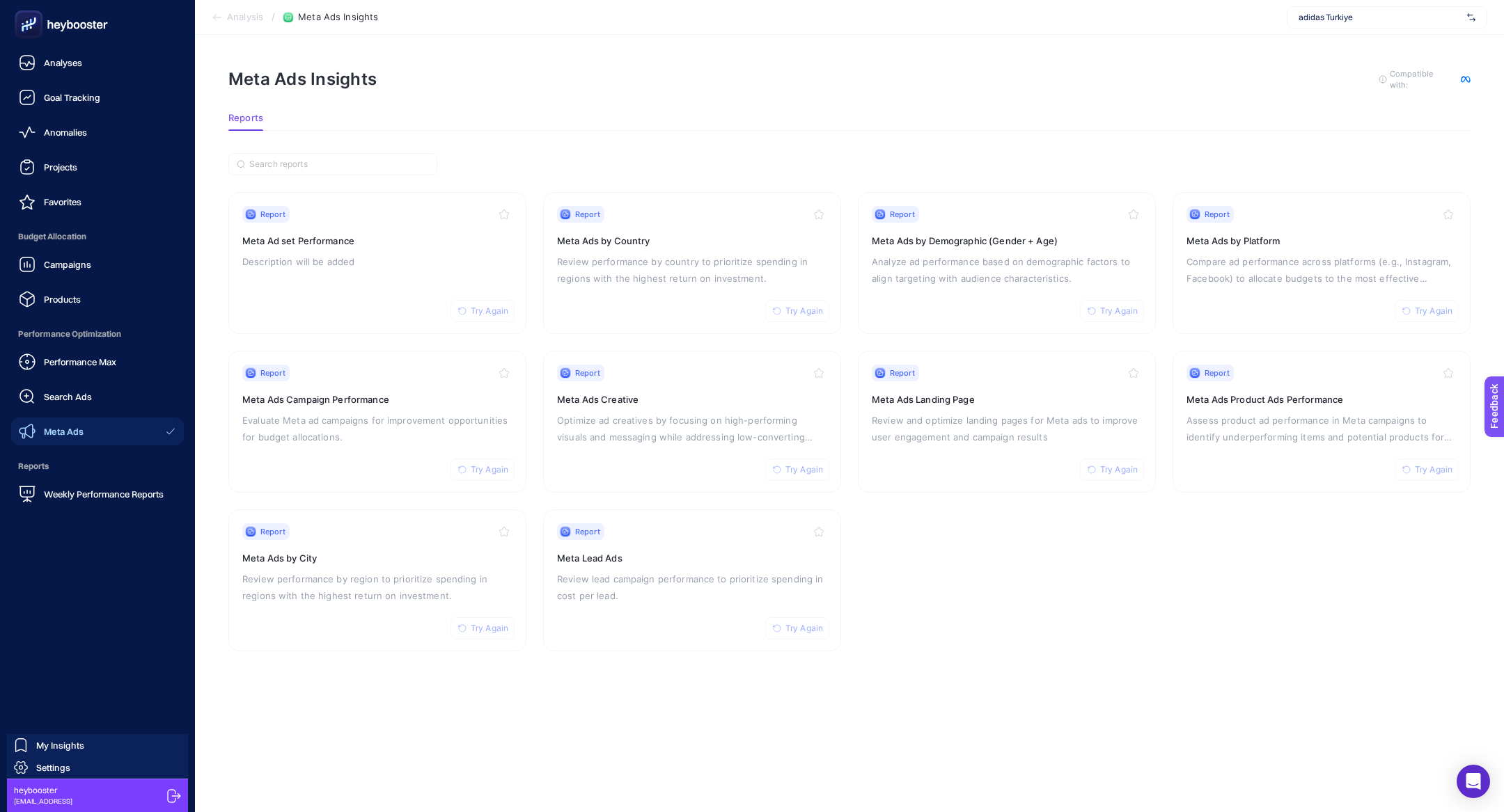
click at [30, 21] on rect at bounding box center [29, 24] width 23 height 23
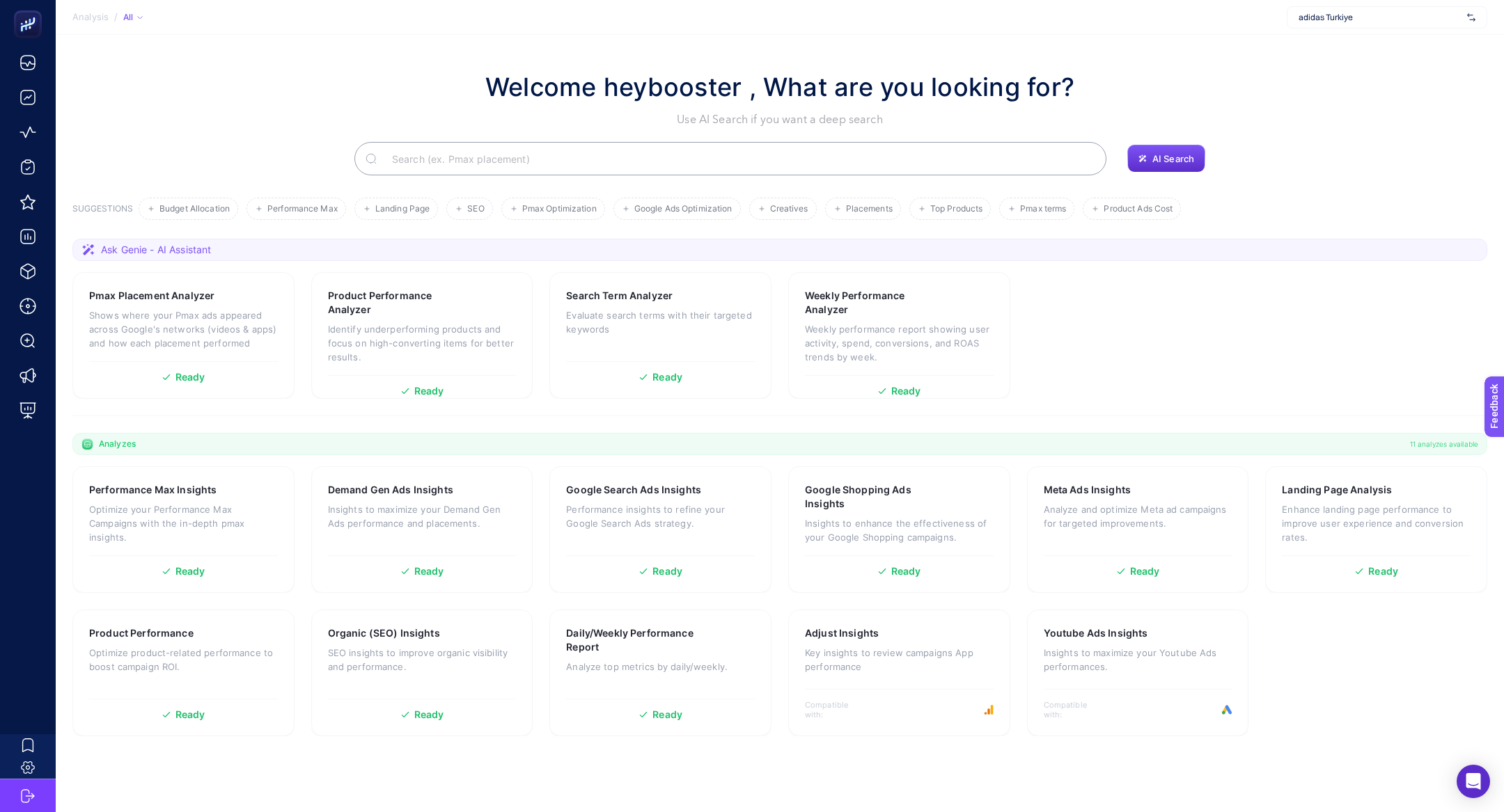
click at [460, 184] on section "Welcome heybooster , What are you looking for? Use AI Search if you want a deep…" at bounding box center [779, 401] width 1448 height 733
click at [459, 164] on input "Search" at bounding box center [738, 158] width 714 height 39
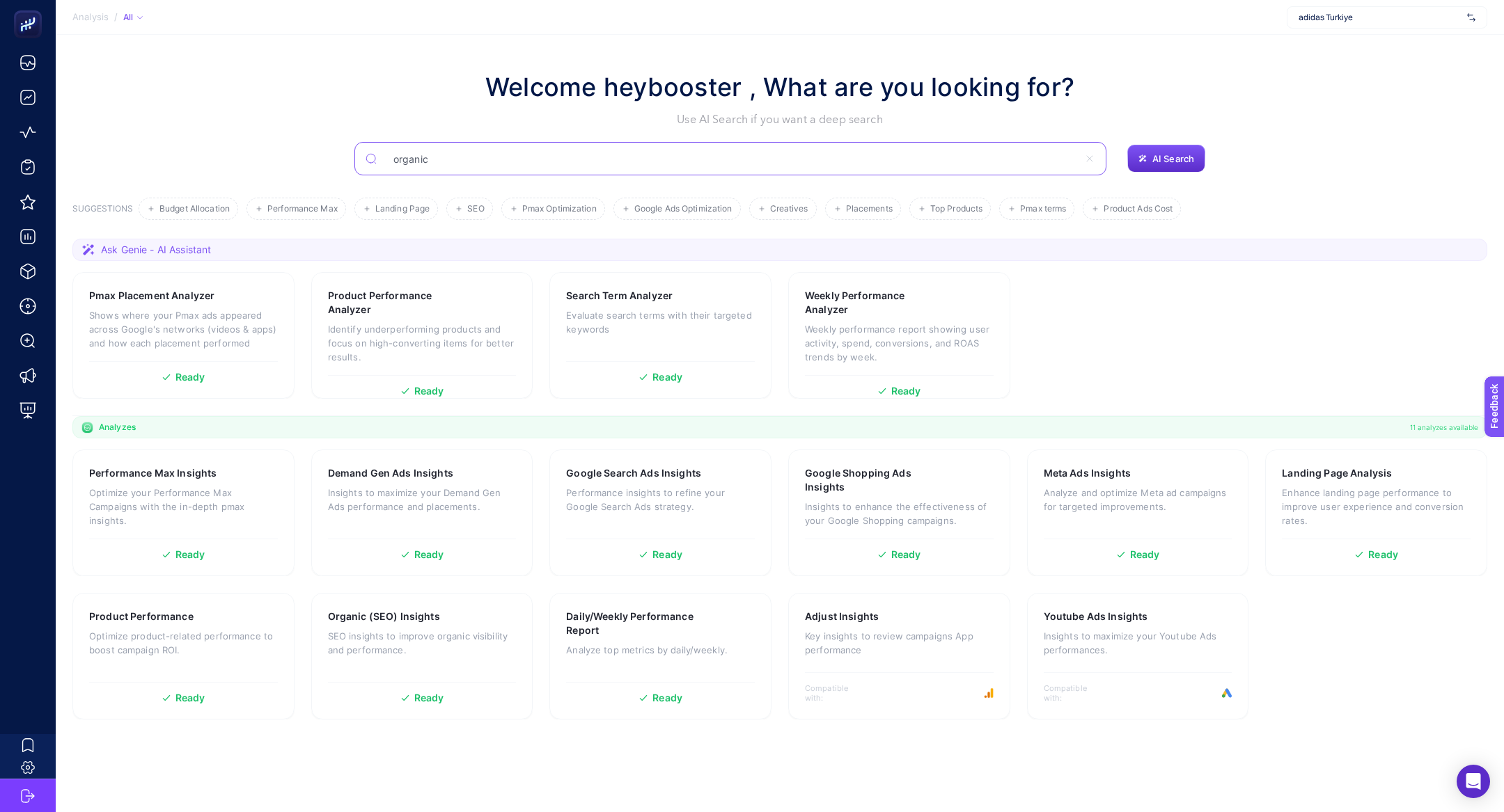
type input "organic"
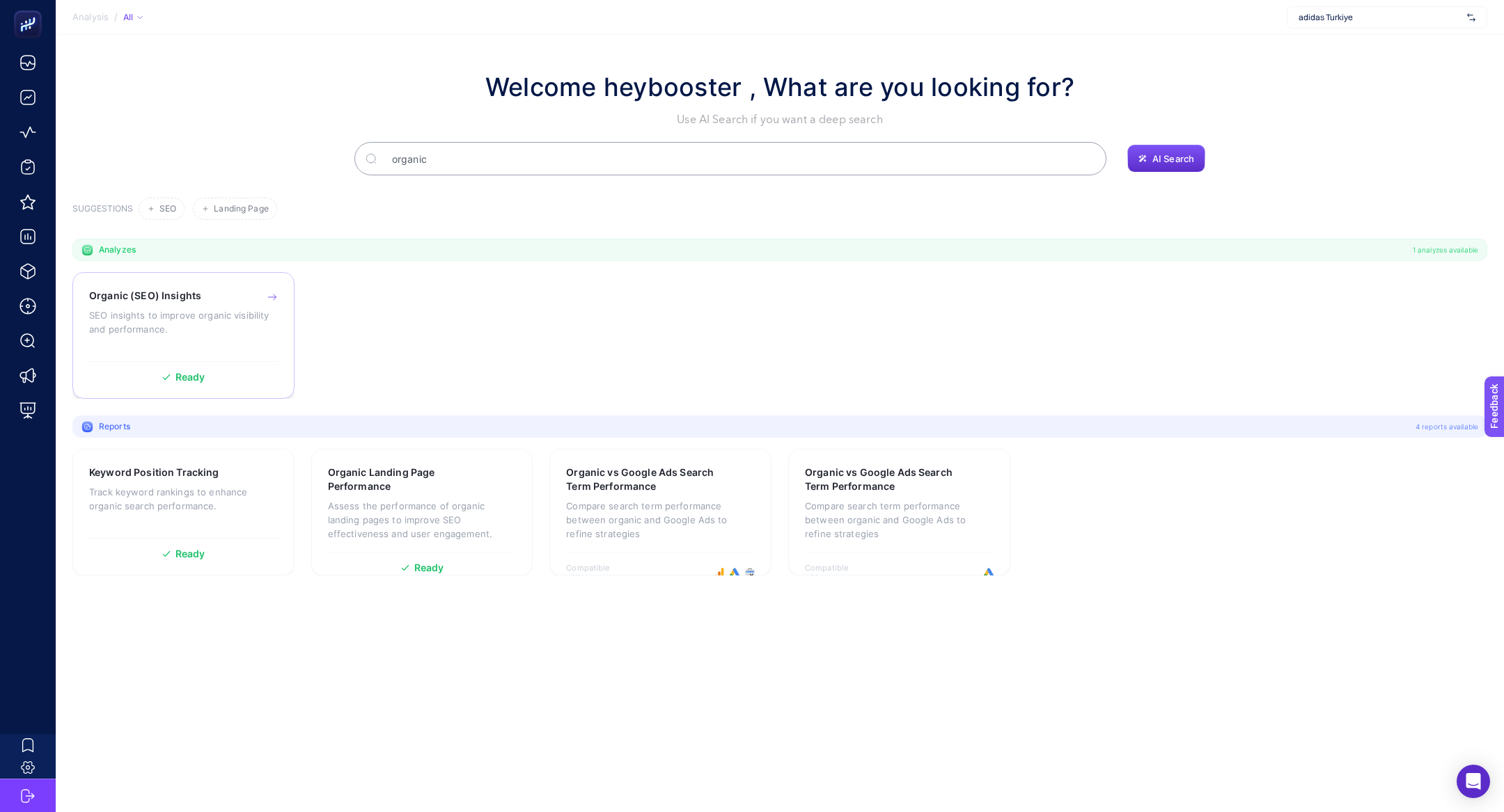
click at [200, 289] on div "Organic (SEO) Insights" at bounding box center [183, 296] width 189 height 14
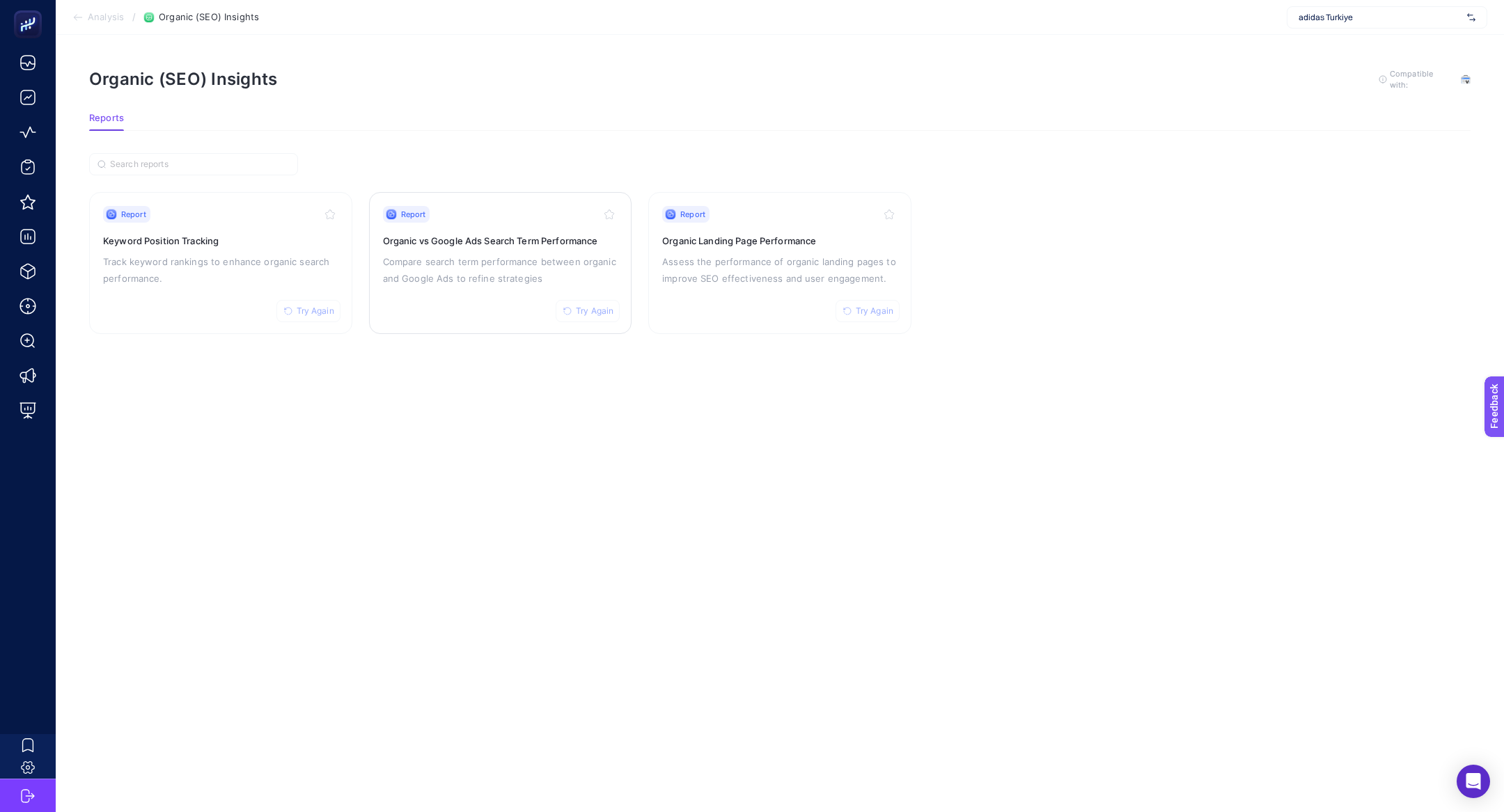
click at [551, 256] on p "Compare search term performance between organic and Google Ads to refine strate…" at bounding box center [500, 270] width 236 height 33
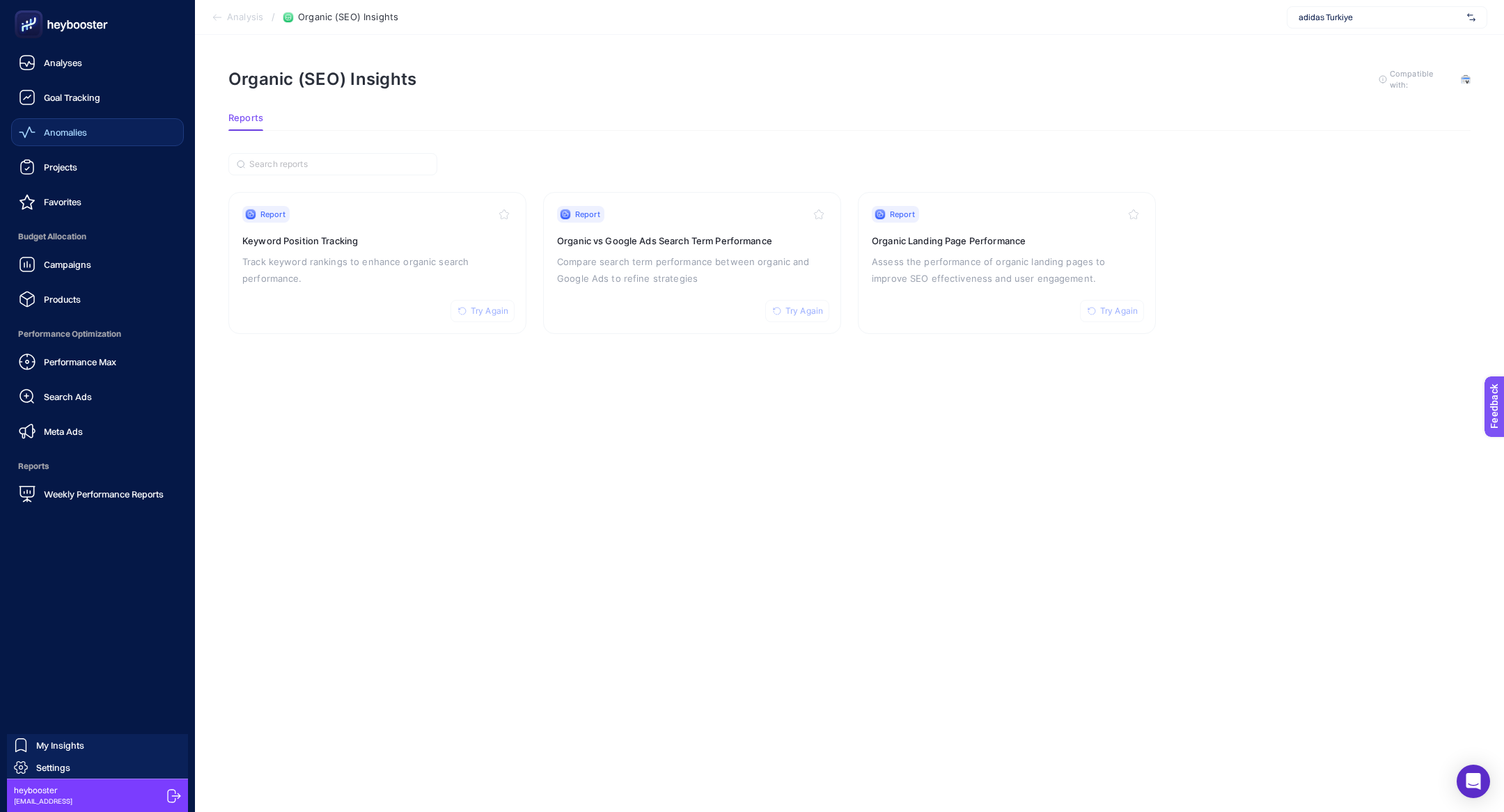
click at [73, 140] on div "Anomalies" at bounding box center [53, 131] width 68 height 17
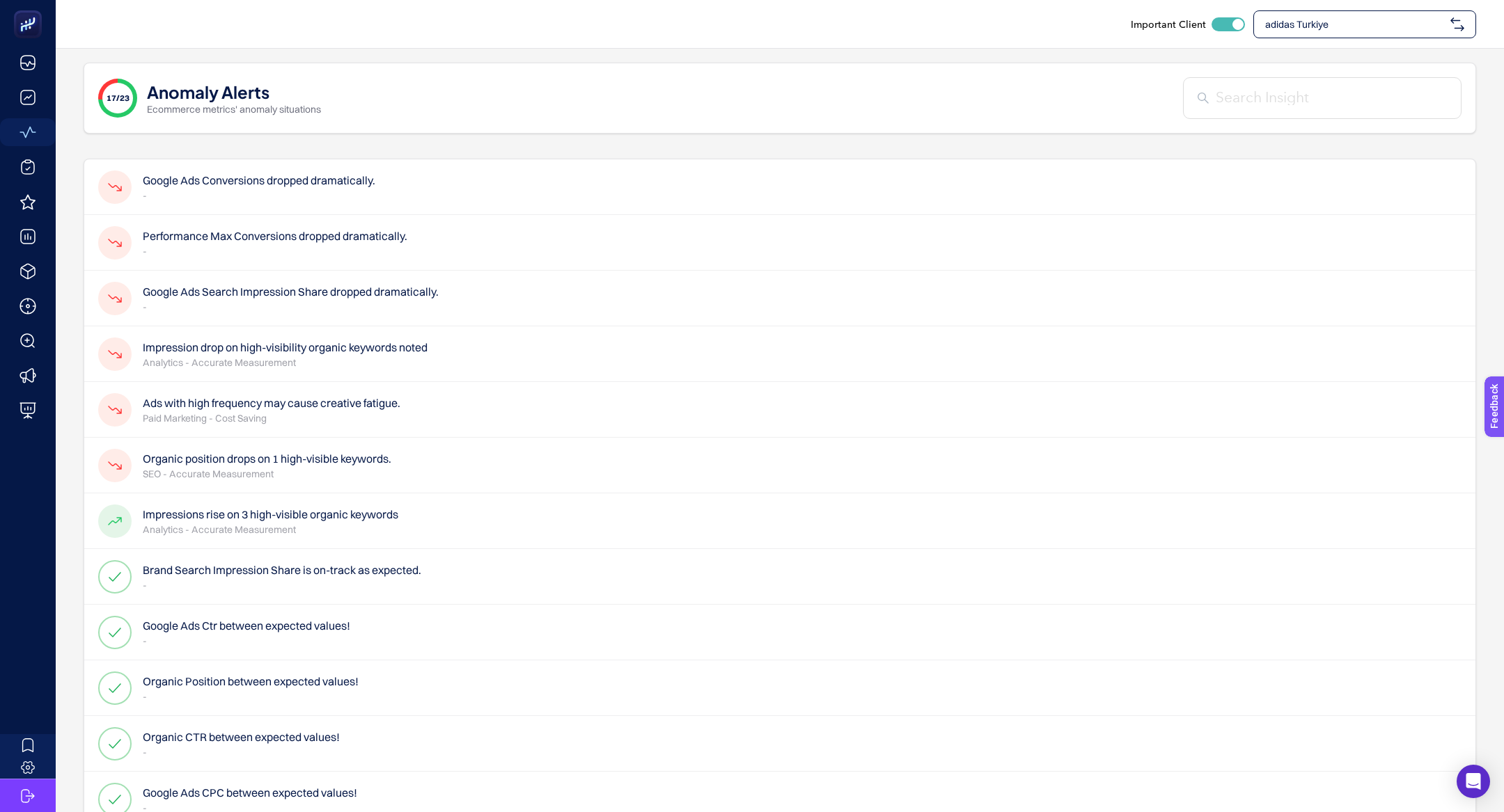
click at [341, 403] on h4 "Ads with high frequency may cause creative fatigue." at bounding box center [271, 403] width 257 height 17
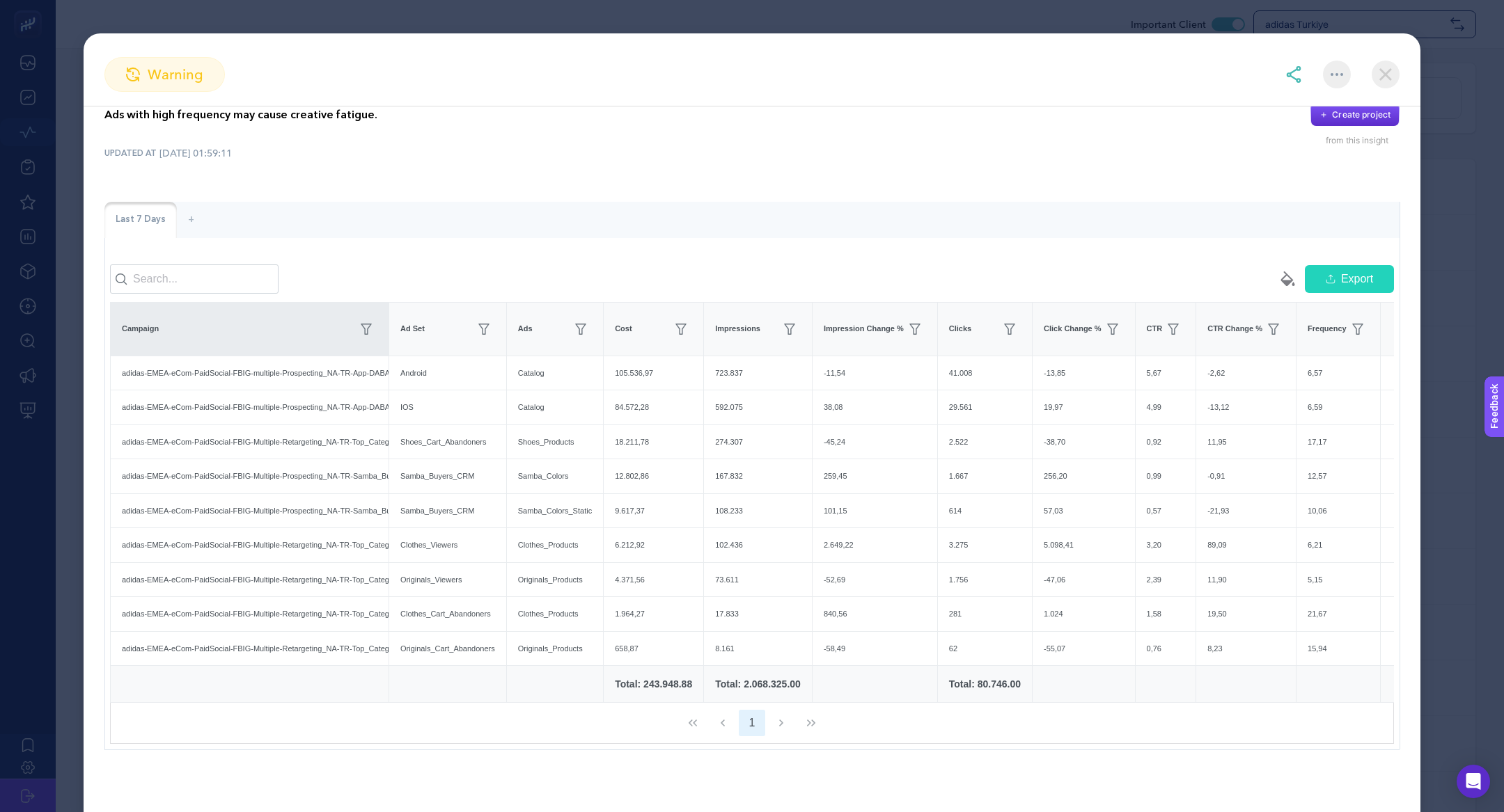
scroll to position [55, 0]
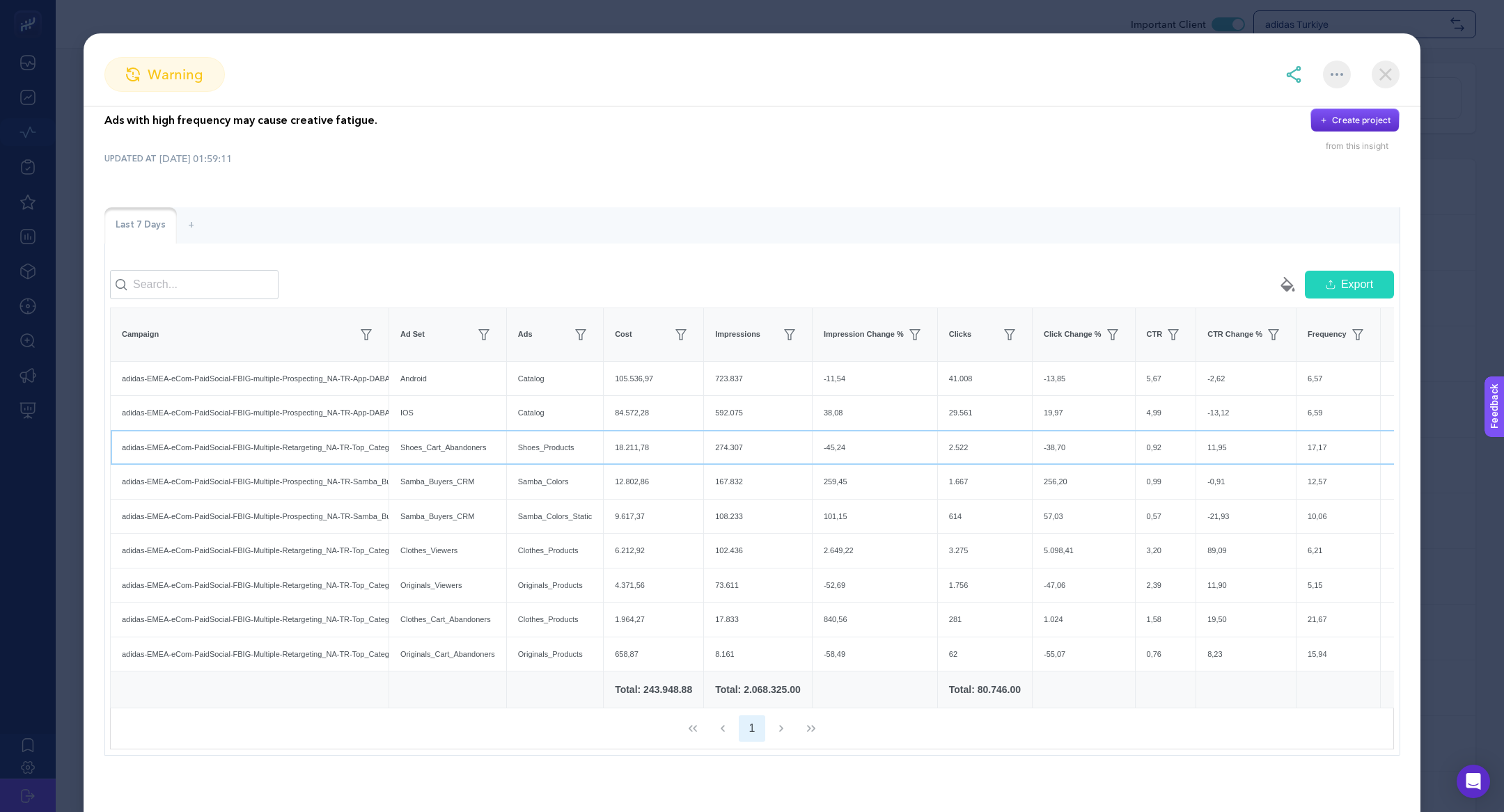
click at [265, 430] on div "adidas-EMEA-eCom-PaidSocial-FBIG-Multiple-Retargeting_NA-TR-Top_Category_Cart_A…" at bounding box center [249, 447] width 277 height 34
click at [93, 161] on div "Ads with high frequency may cause creative fatigue. Create project from this in…" at bounding box center [752, 414] width 1337 height 725
click at [75, 161] on section "warning Ads with high frequency may cause creative fatigue. Create project from…" at bounding box center [752, 406] width 1504 height 812
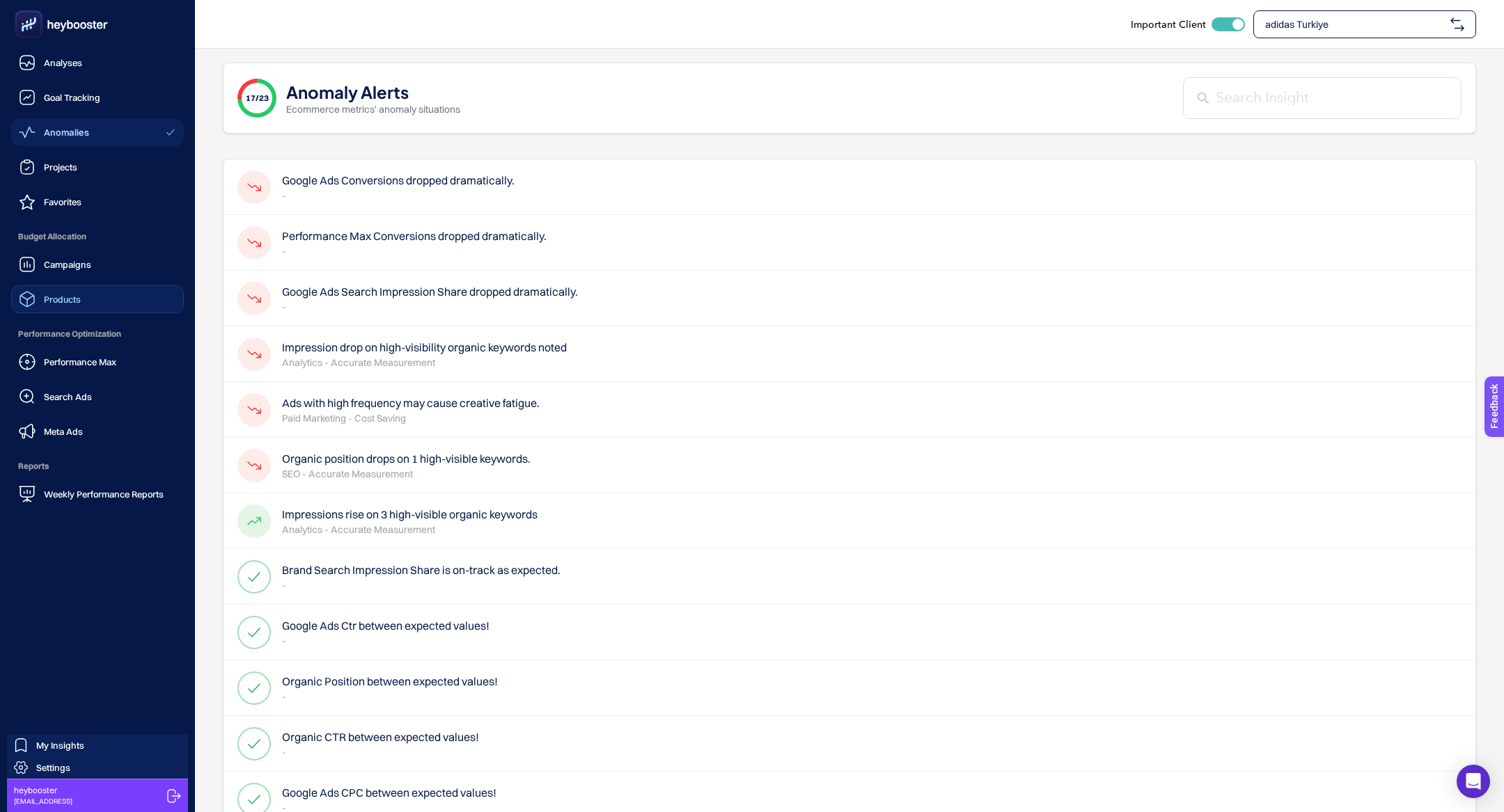
click at [40, 303] on div "Products" at bounding box center [50, 299] width 62 height 17
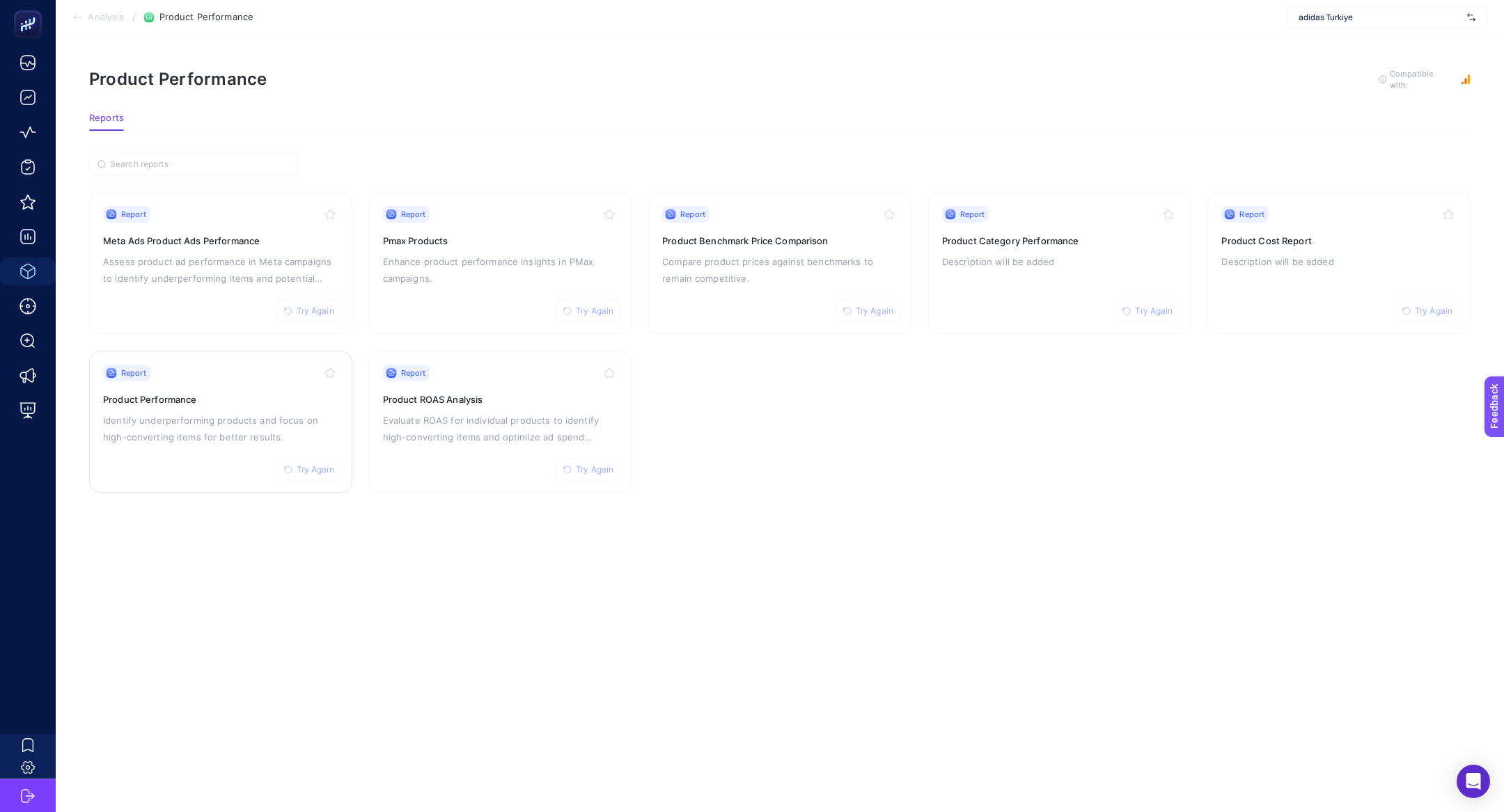
click at [155, 417] on p "Identify underperforming products and focus on high-converting items for better…" at bounding box center [220, 429] width 236 height 33
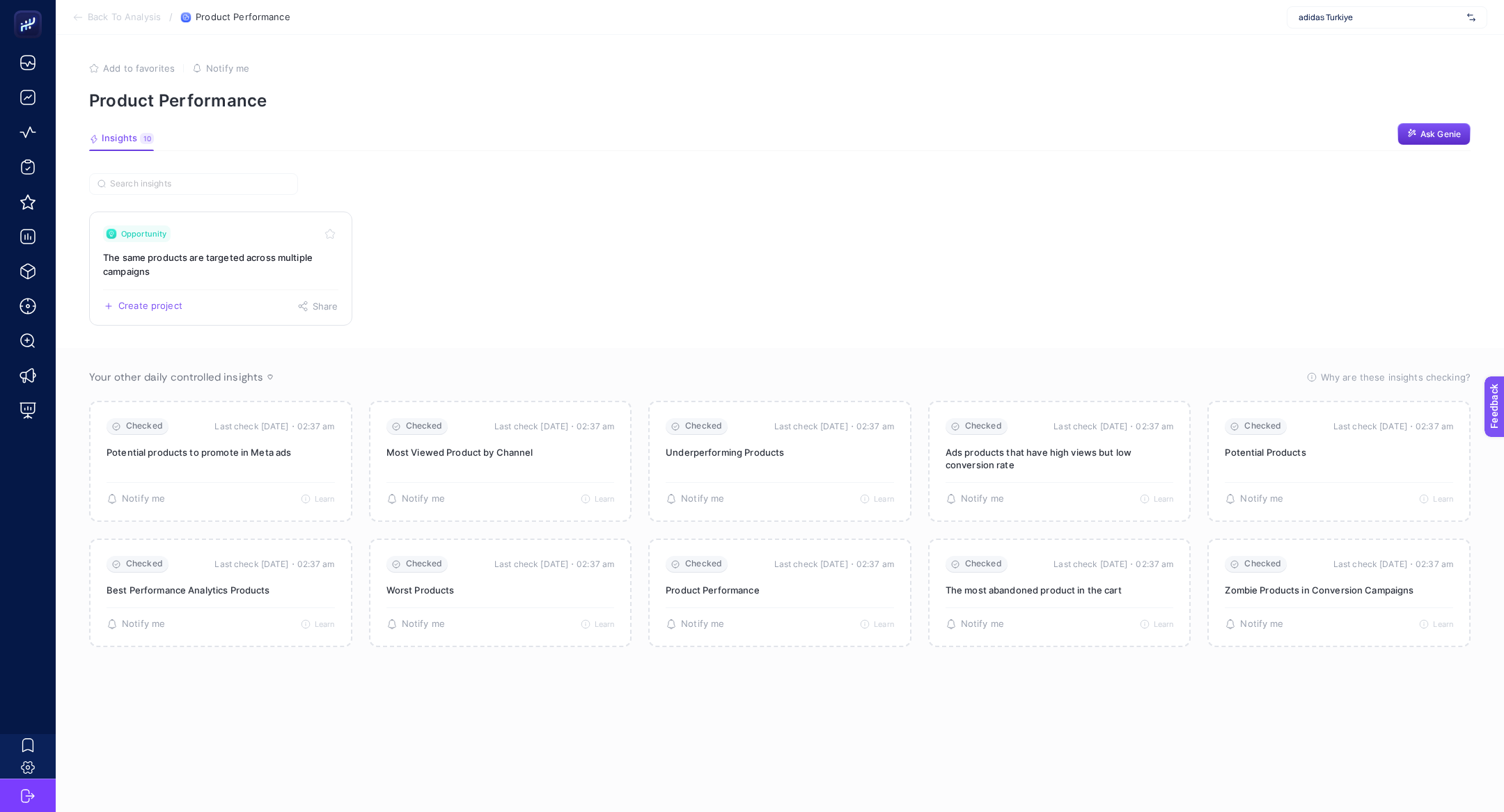
click at [199, 257] on h3 "The same products are targeted across multiple campaigns" at bounding box center [220, 264] width 236 height 28
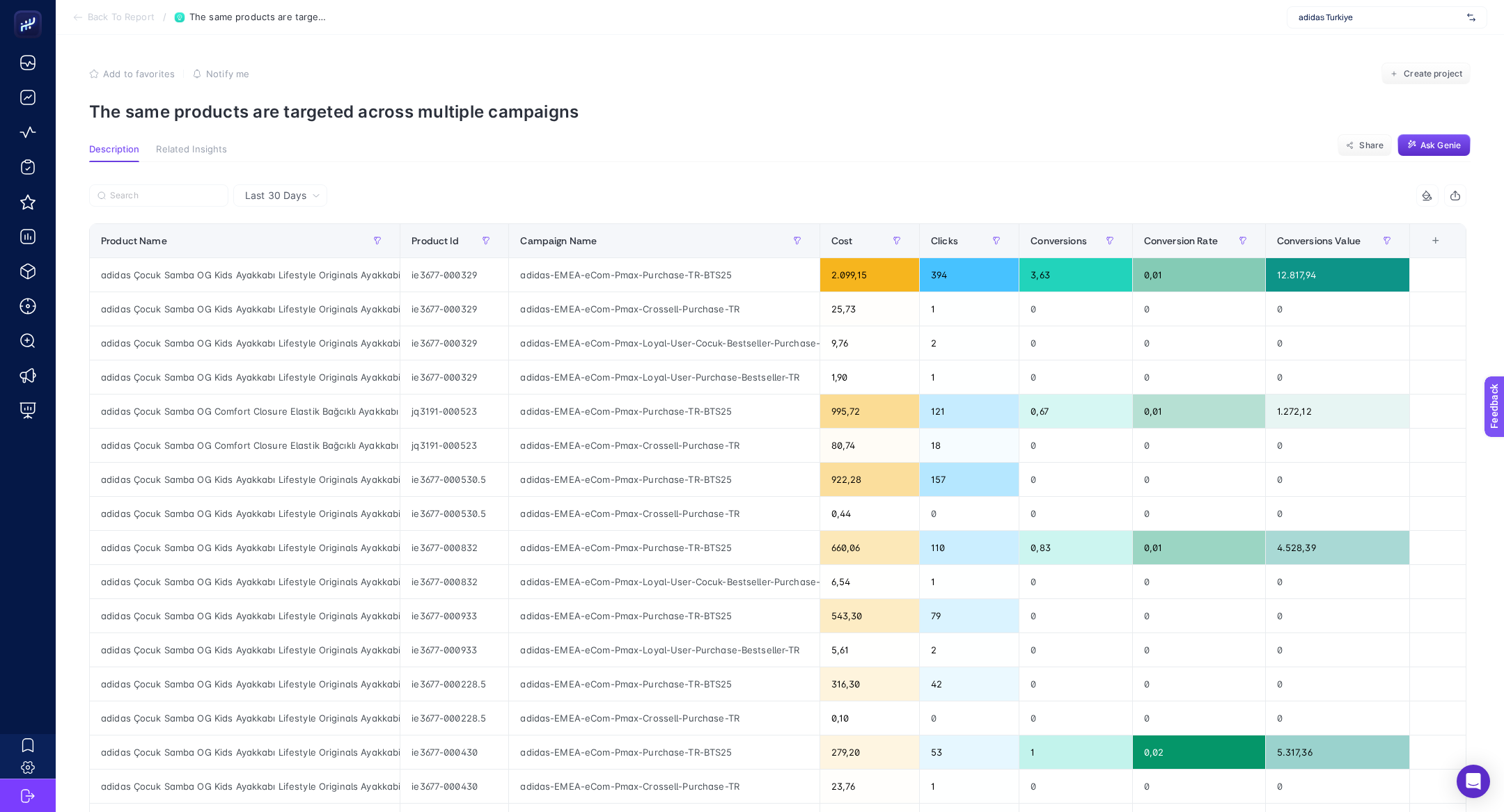
scroll to position [0, 25]
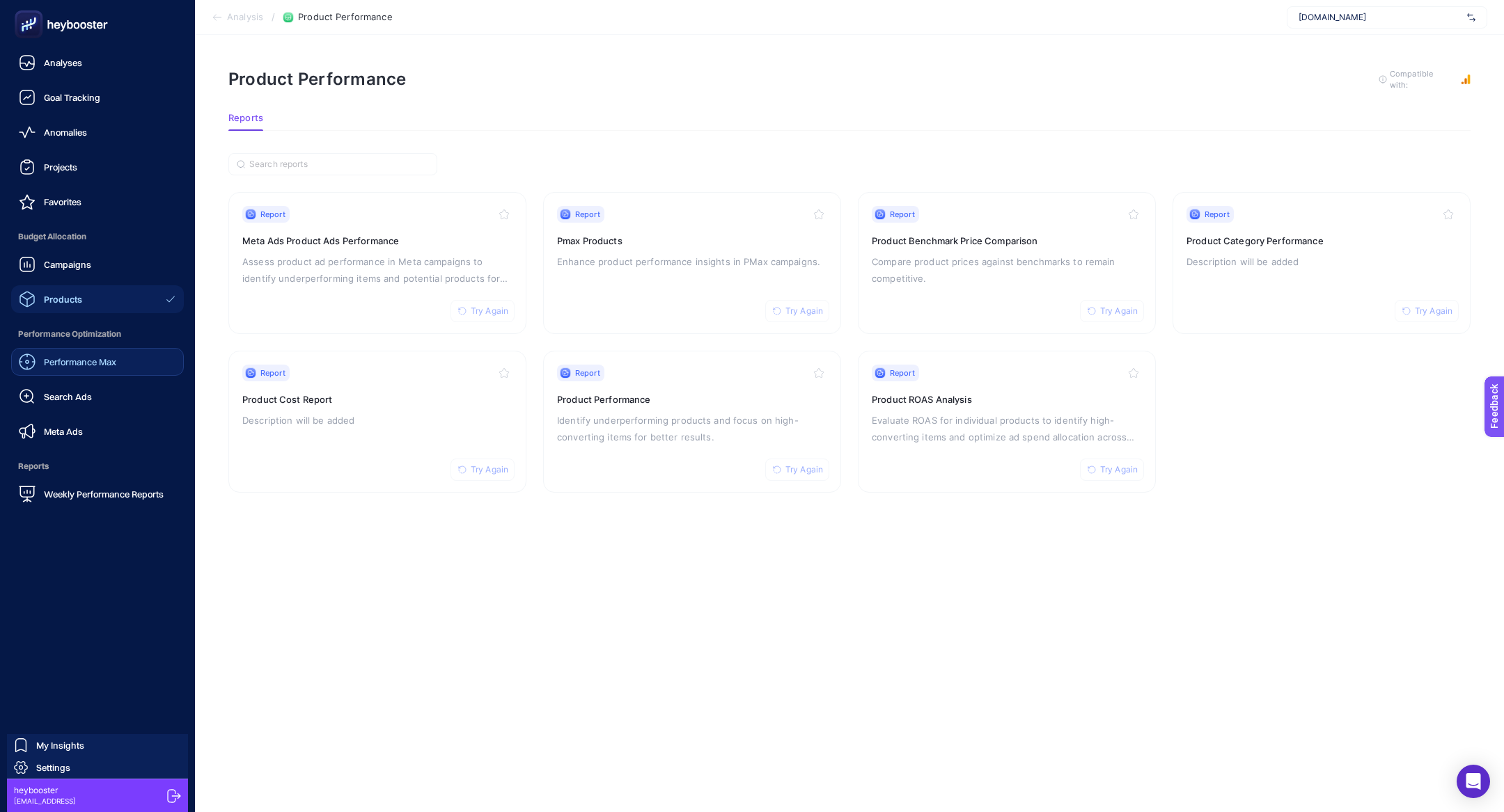
click at [67, 362] on span "Performance Max" at bounding box center [79, 362] width 72 height 11
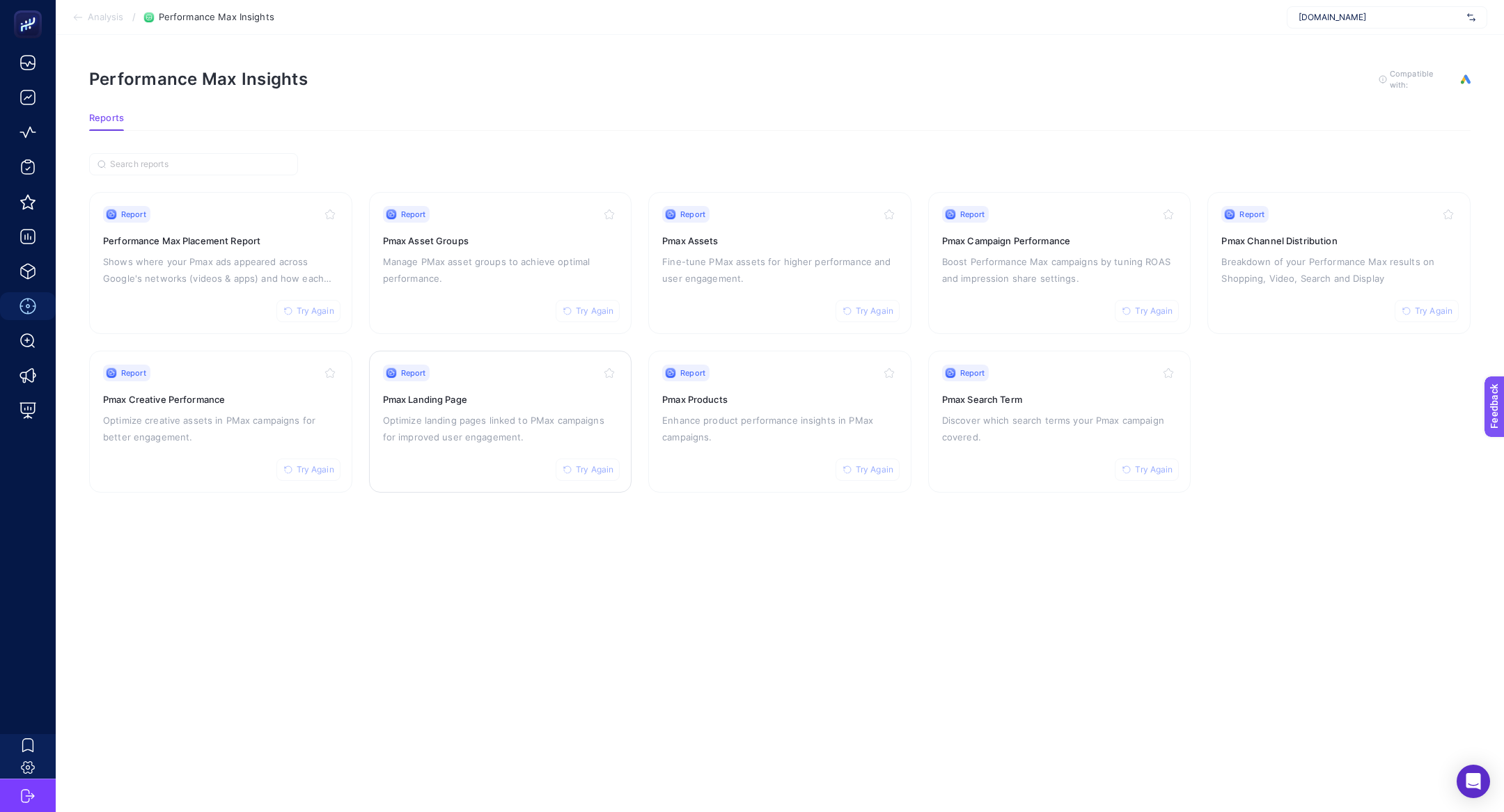
click at [498, 406] on div "Report Try Again Pmax Landing Page Optimize landing pages linked to PMax campai…" at bounding box center [500, 421] width 236 height 114
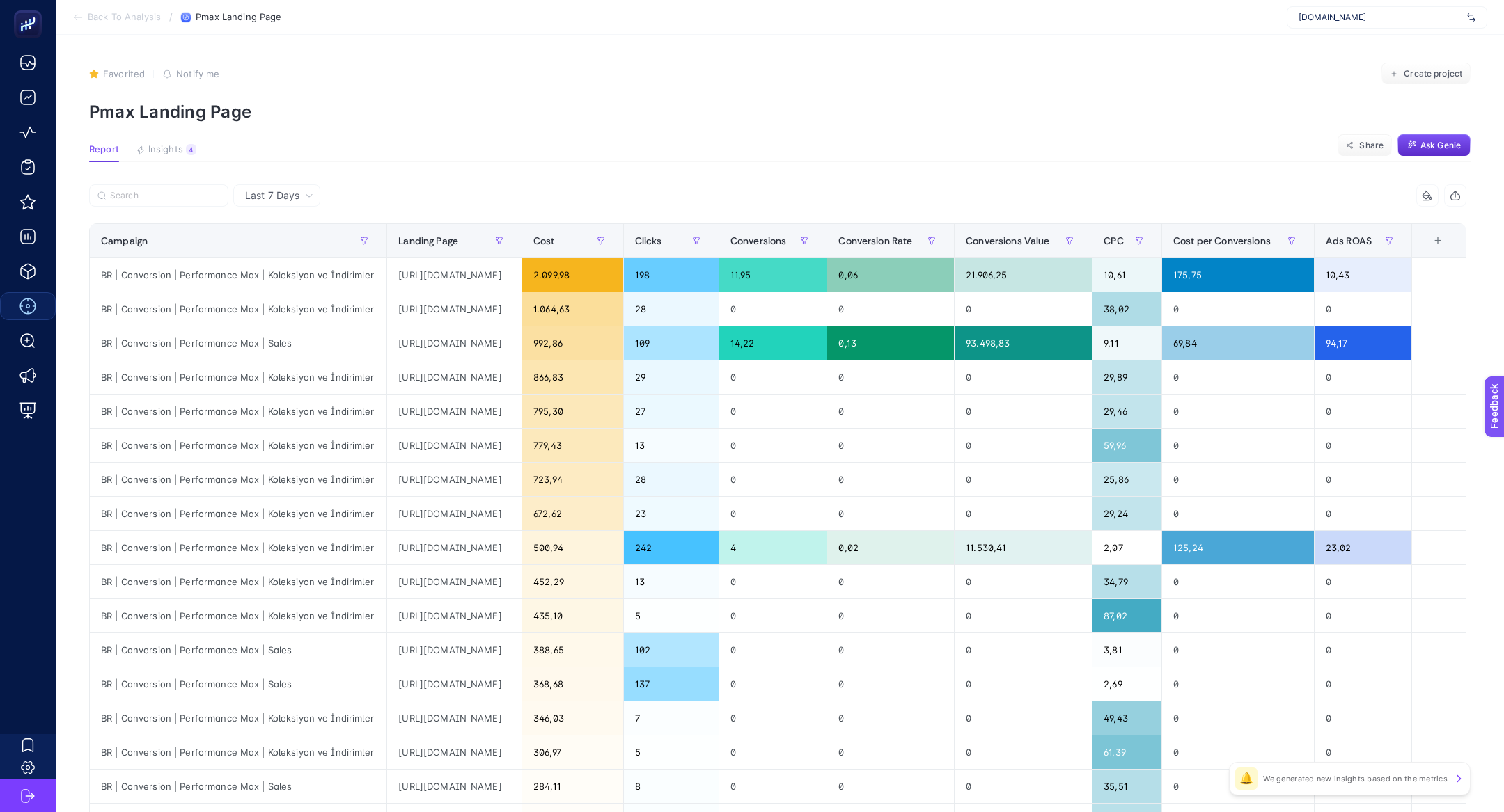
click at [1321, 22] on span "[DOMAIN_NAME]" at bounding box center [1380, 17] width 163 height 11
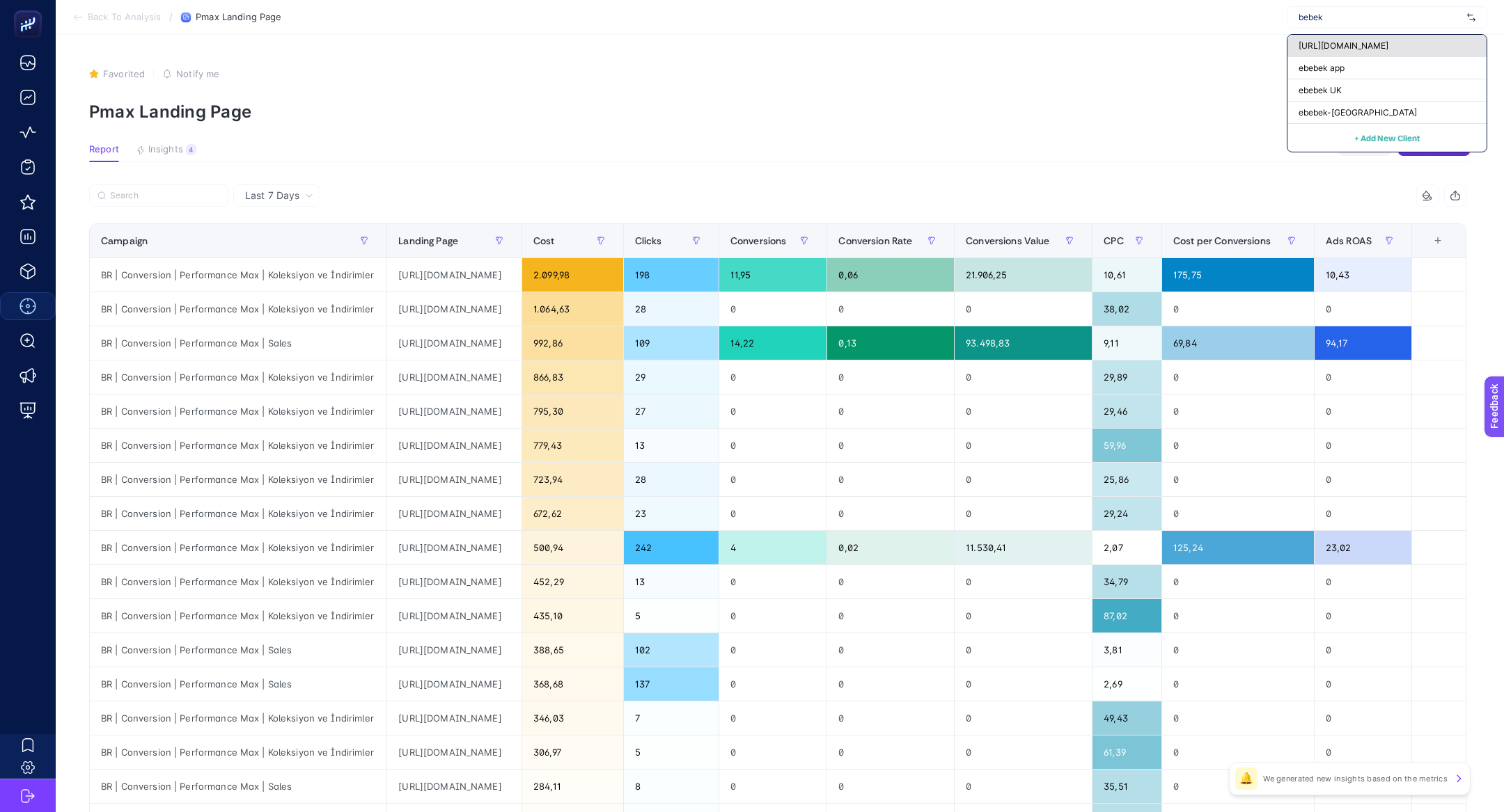
type input "bebek"
click at [1328, 39] on div "[URL][DOMAIN_NAME]" at bounding box center [1387, 46] width 199 height 23
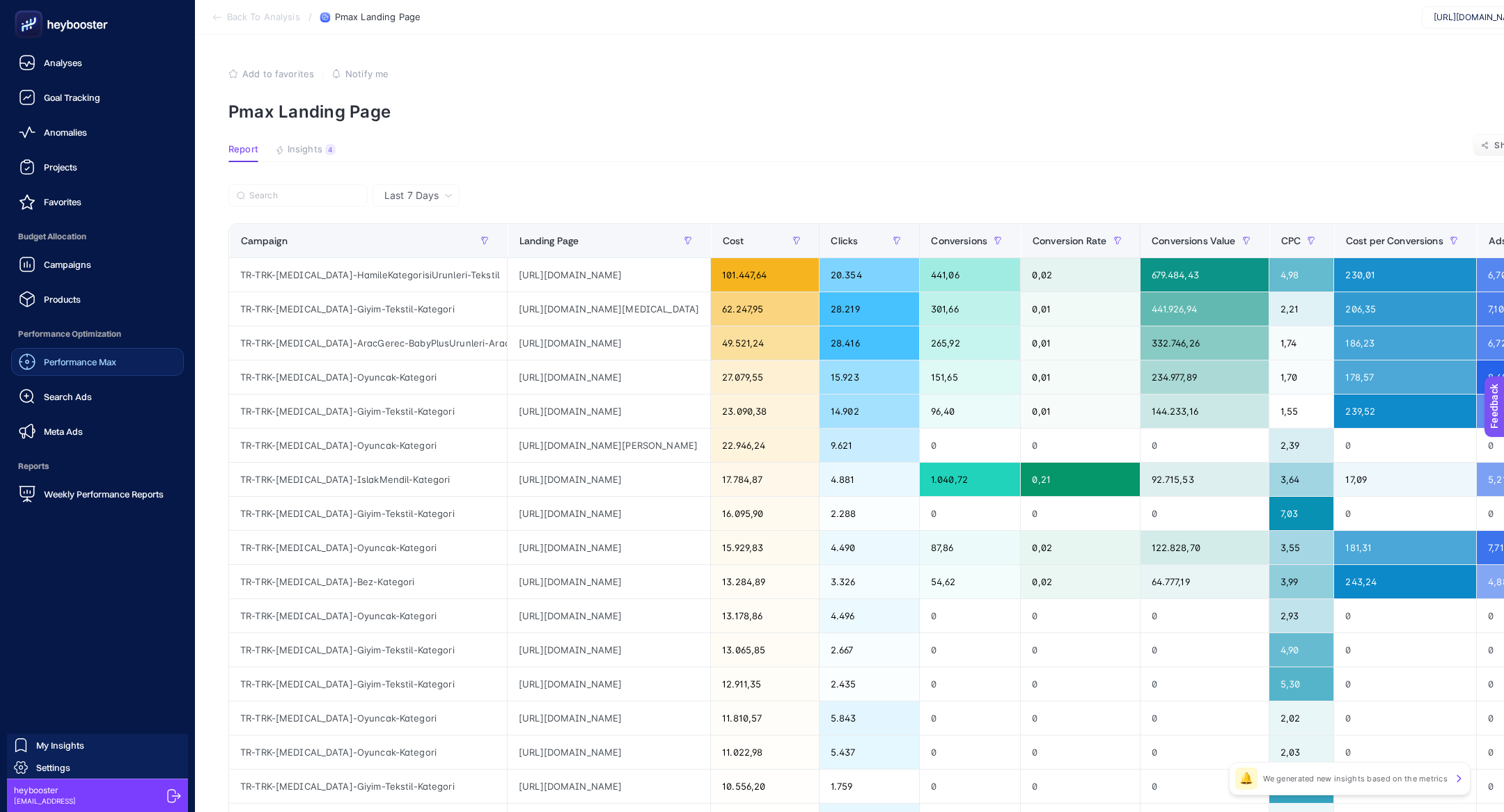
click at [73, 354] on div "Performance Max" at bounding box center [68, 362] width 97 height 17
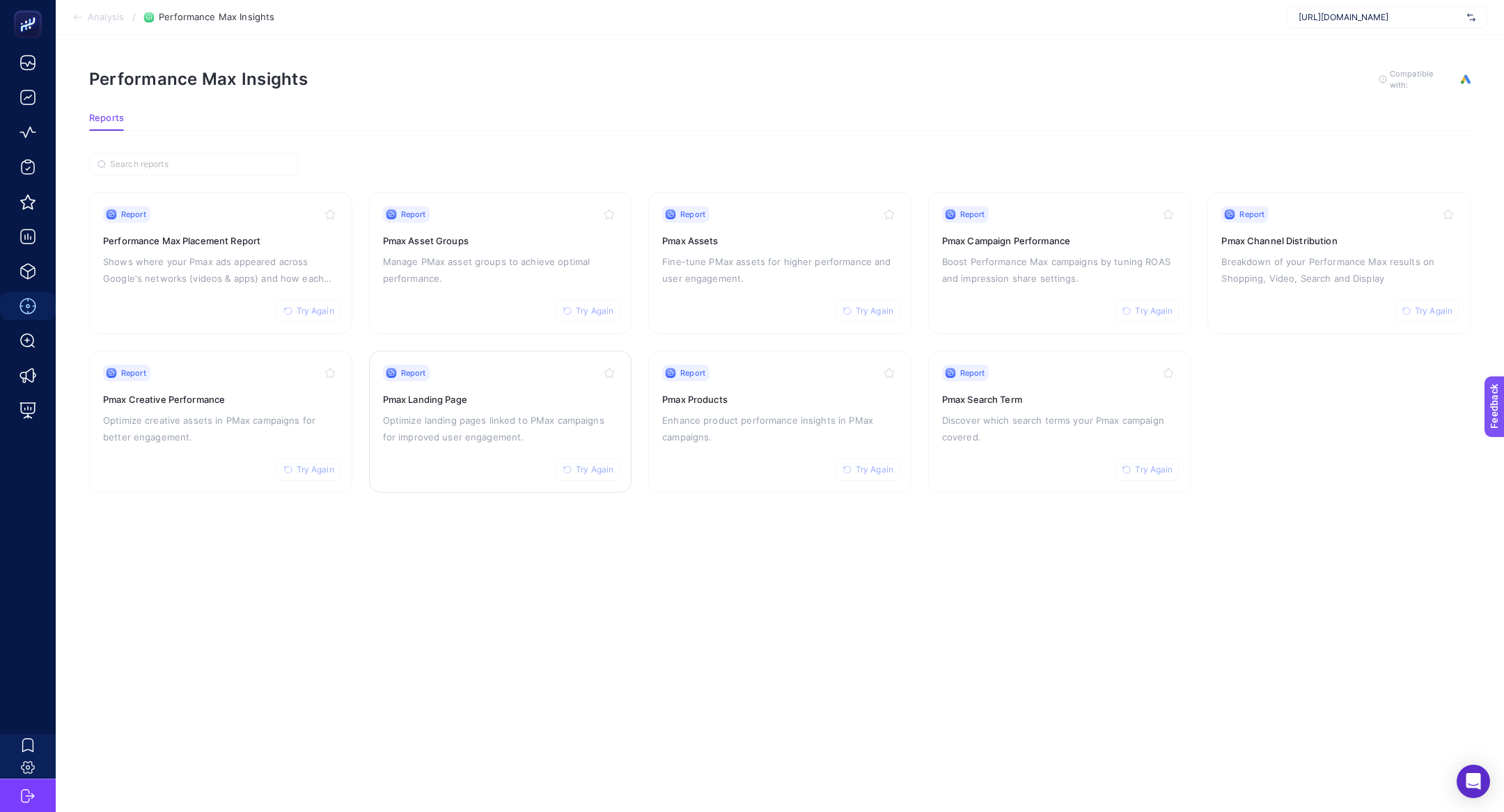
click at [494, 389] on div "Report Try Again Pmax Landing Page Optimize landing pages linked to PMax campai…" at bounding box center [500, 421] width 236 height 114
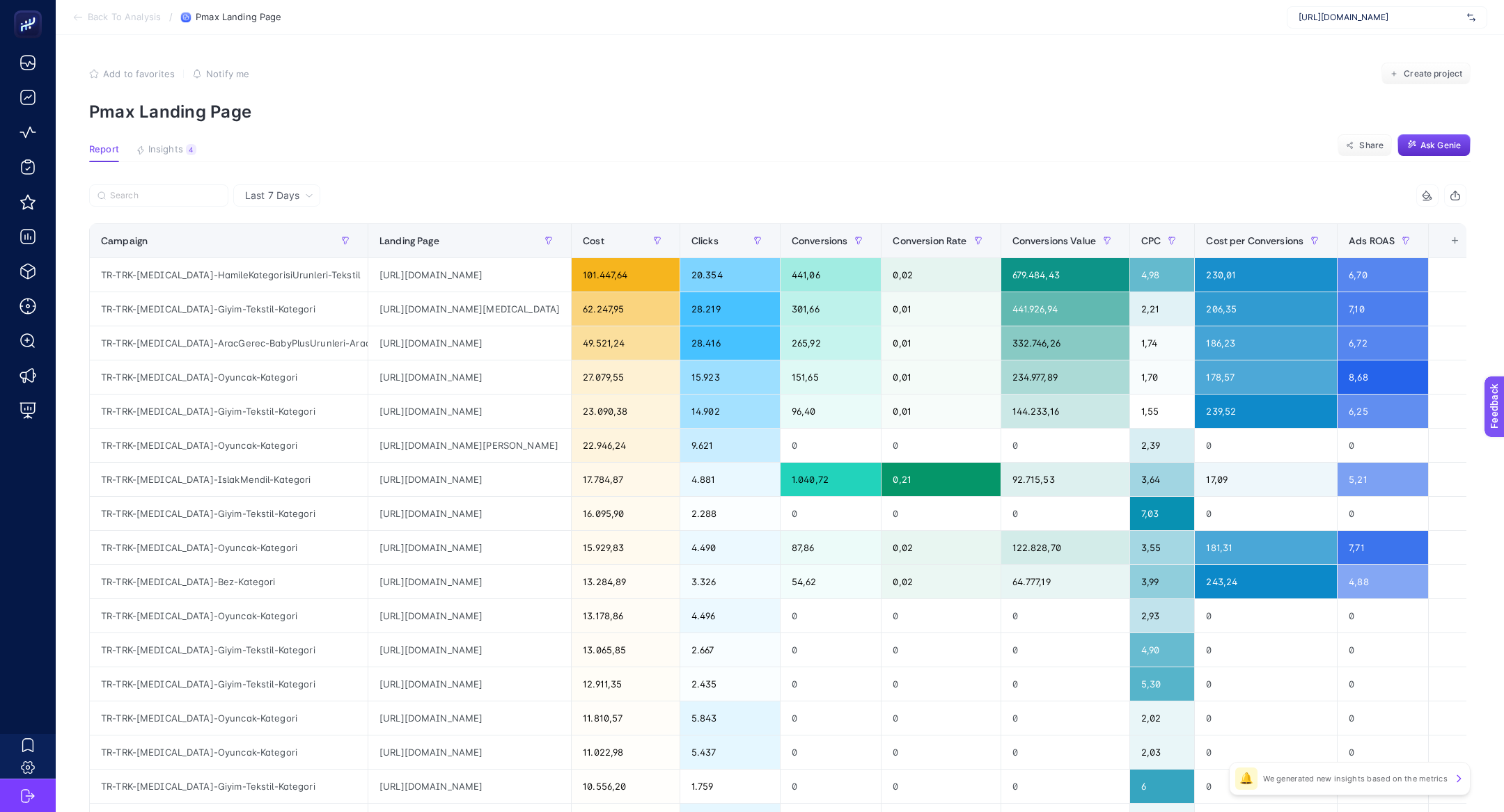
scroll to position [0, 55]
click at [143, 193] on input "Search" at bounding box center [164, 196] width 110 height 10
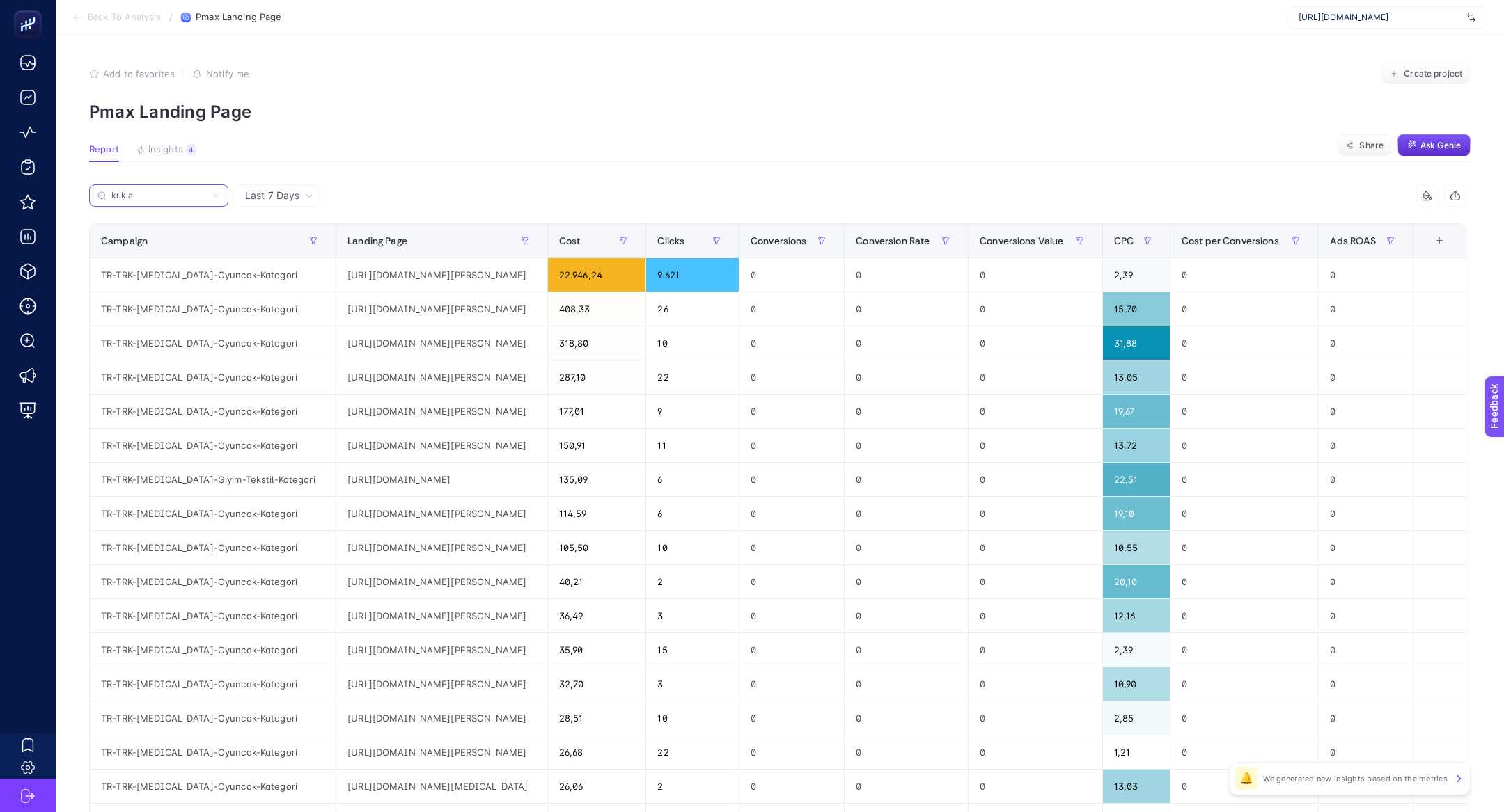
click at [151, 194] on input "kukla" at bounding box center [158, 196] width 95 height 10
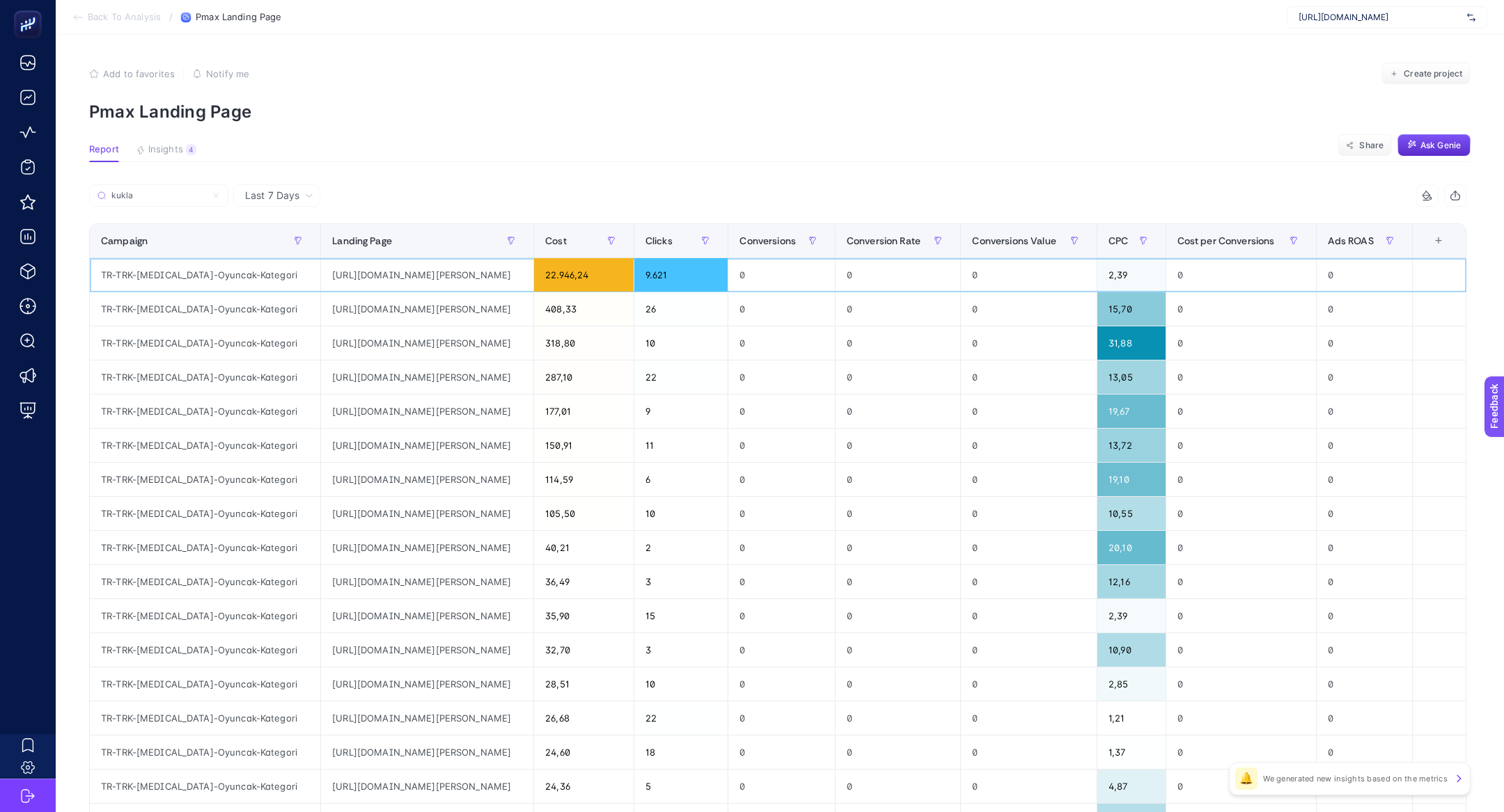
click at [344, 274] on div "https://www.e-bebek.com/baby-toys-parmak-kukla-meyve-sebze-p-byt-2407?utm_sourc…" at bounding box center [427, 275] width 212 height 33
copy tr "https://www.e-bebek.com/baby-toys-parmak-kukla-meyve-sebze-p-byt-2407?utm_sourc…"
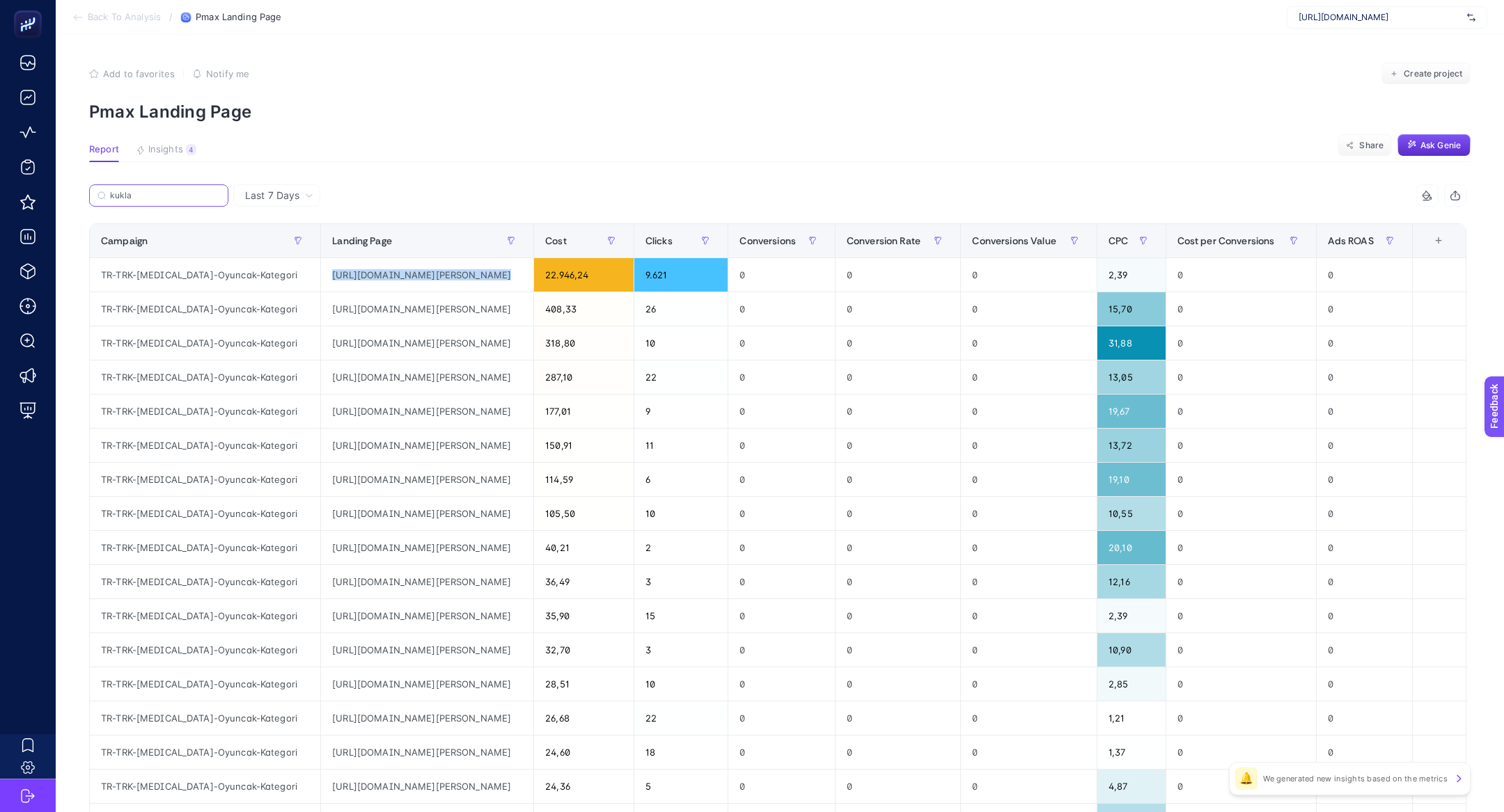
click at [179, 191] on input "kukla" at bounding box center [164, 196] width 110 height 10
click at [179, 191] on input "kukla" at bounding box center [158, 196] width 95 height 10
paste input "https://www.e-bebek.com/baby-toys-parmak-kukla-meyve-sebze-p-byt-2407?utm_sourc…"
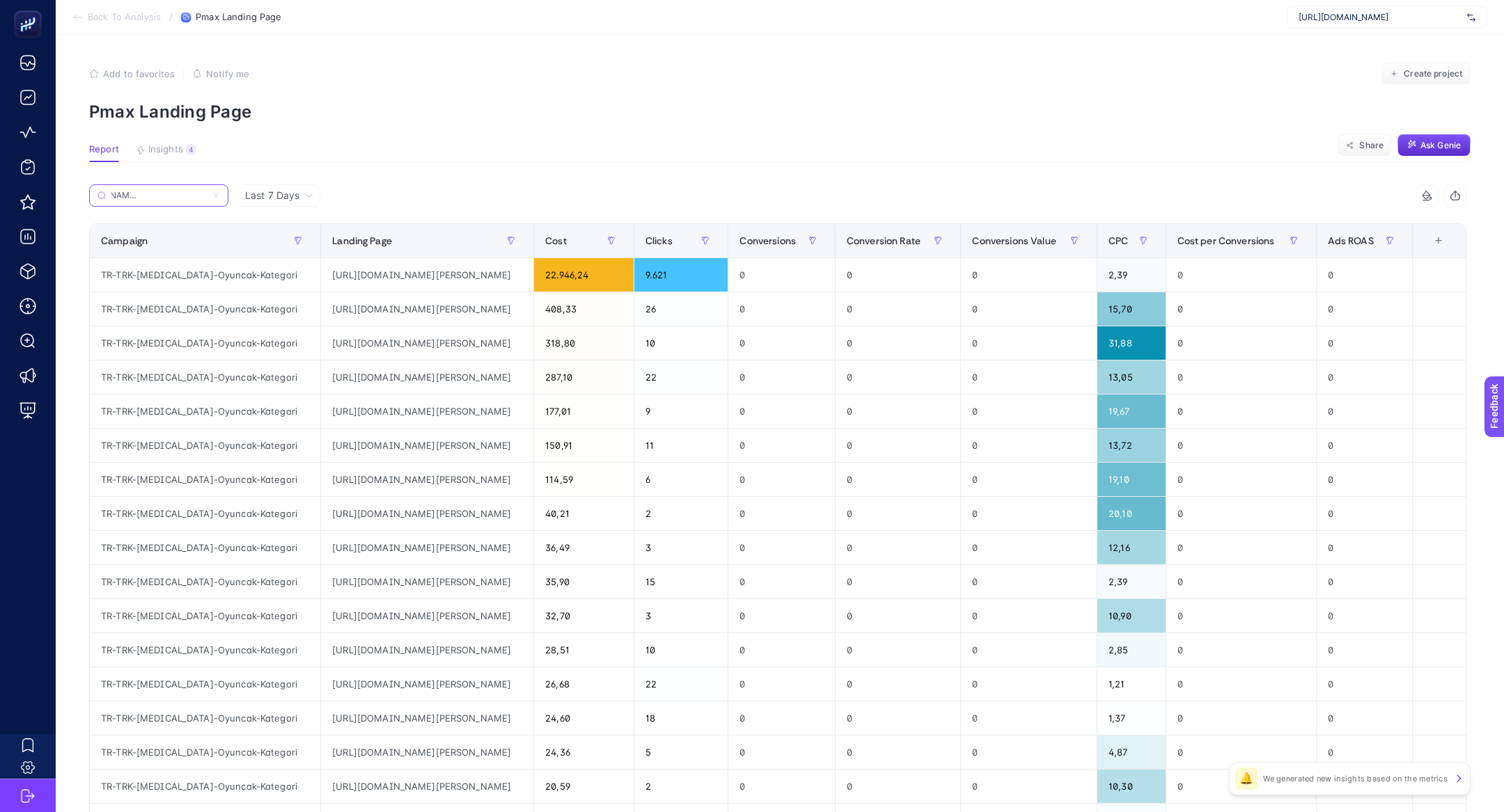
scroll to position [0, 616]
drag, startPoint x: 130, startPoint y: 195, endPoint x: 215, endPoint y: 196, distance: 85.0
click at [216, 196] on label "https://www.e-bebek.com/baby-toys-parmak-kukla-meyve-sebze-p-byt-2407?utm_sourc…" at bounding box center [158, 196] width 139 height 23
type input "https://www.e-bebek.com/baby-toys-parmak-kukla-meyve-sebze-p-byt-2407?utm_sourc…"
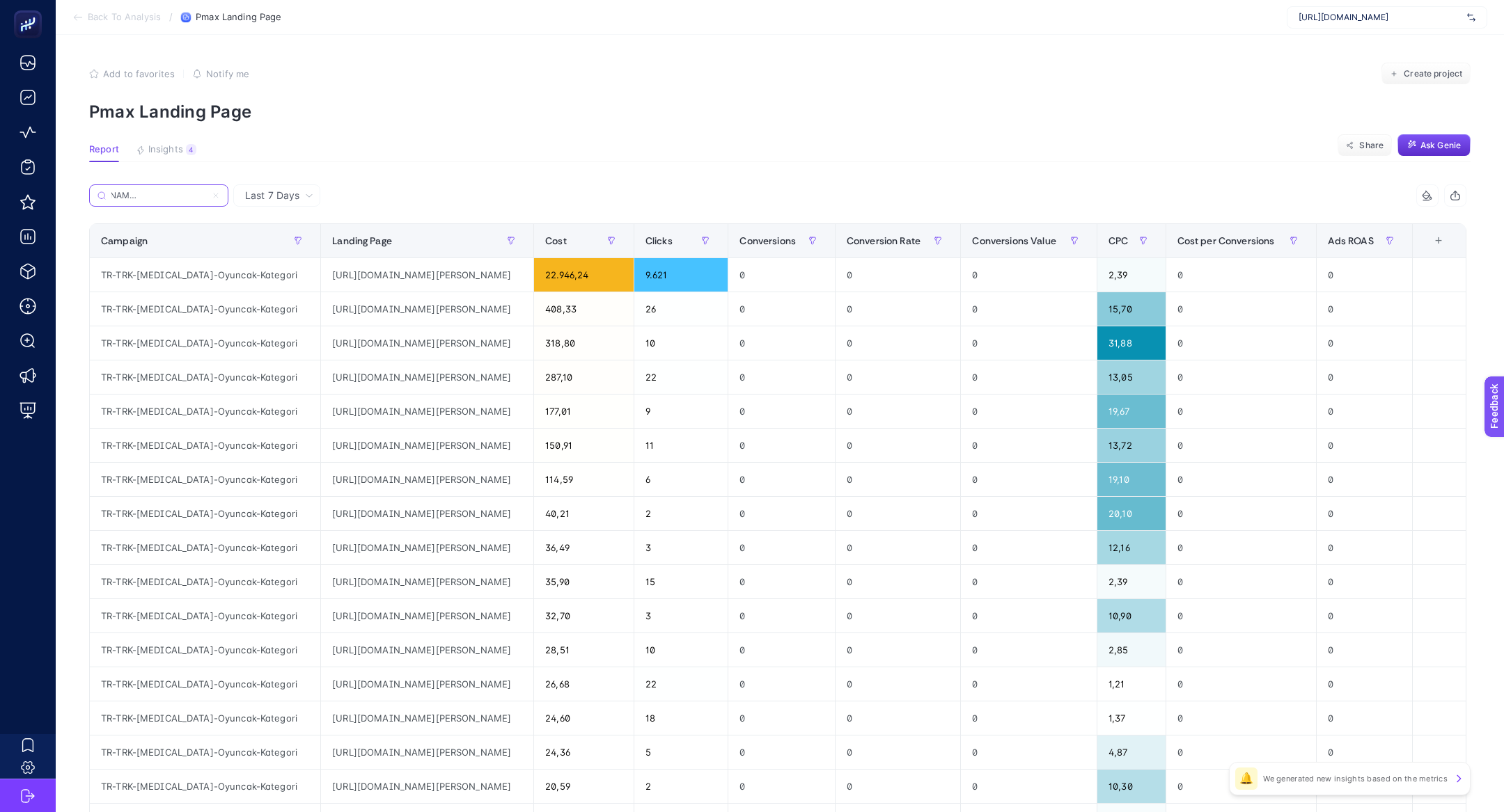
scroll to position [0, 0]
click at [219, 195] on icon at bounding box center [216, 196] width 9 height 9
click at [206, 195] on input "https://www.e-bebek.com/baby-toys-parmak-kukla-meyve-sebze-p-byt-2407?utm_sourc…" at bounding box center [158, 196] width 95 height 10
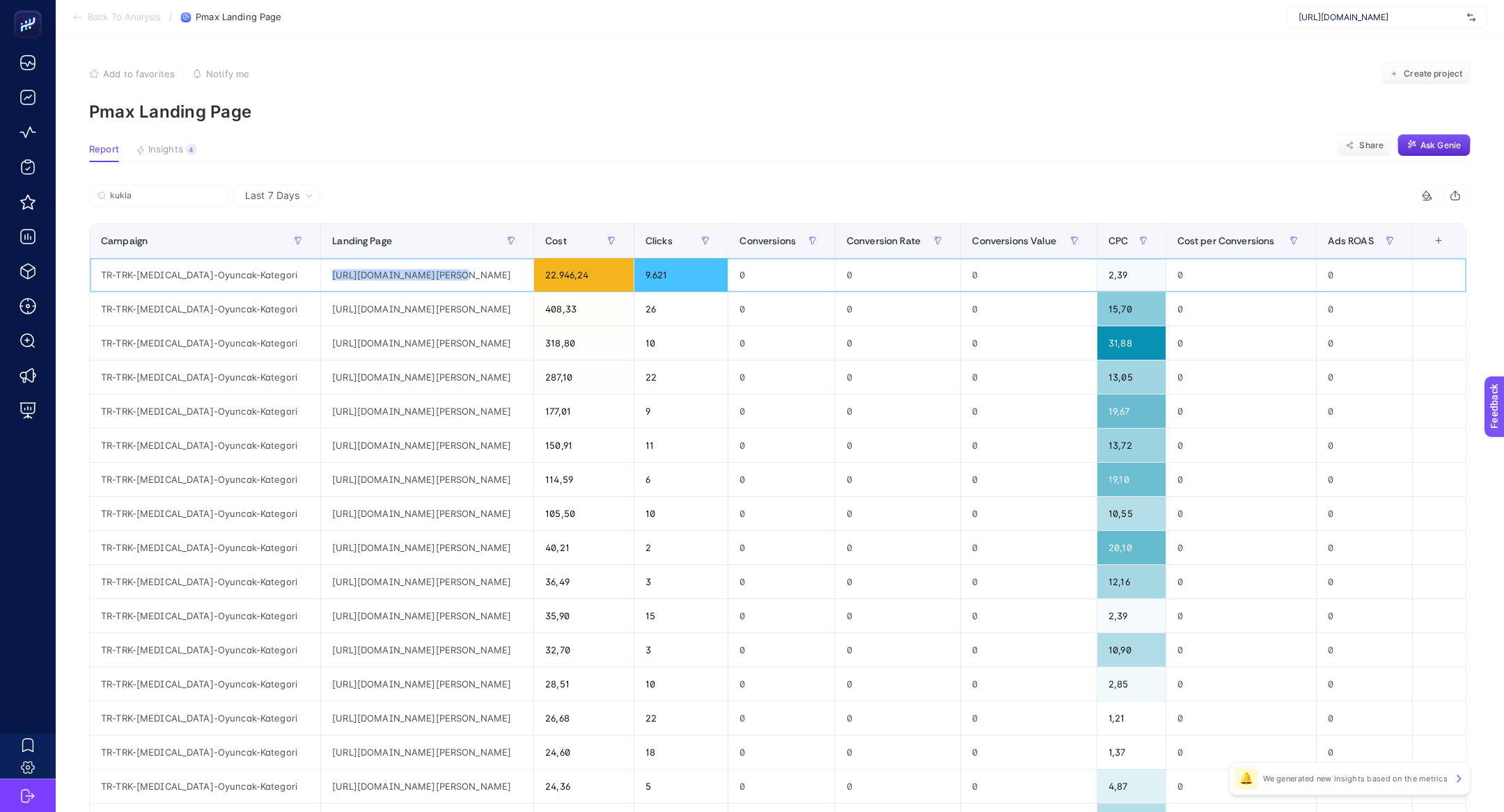
drag, startPoint x: 399, startPoint y: 271, endPoint x: 473, endPoint y: 265, distance: 74.2
click at [473, 265] on div "https://www.e-bebek.com/baby-toys-parmak-kukla-meyve-sebze-p-byt-2407?utm_sourc…" at bounding box center [427, 275] width 212 height 33
click at [490, 110] on p "Pmax Landing Page" at bounding box center [779, 111] width 1381 height 20
drag, startPoint x: 399, startPoint y: 275, endPoint x: 542, endPoint y: 276, distance: 143.0
click at [533, 276] on div "https://www.e-bebek.com/baby-toys-parmak-kukla-meyve-sebze-p-byt-2407?utm_sourc…" at bounding box center [427, 275] width 212 height 33
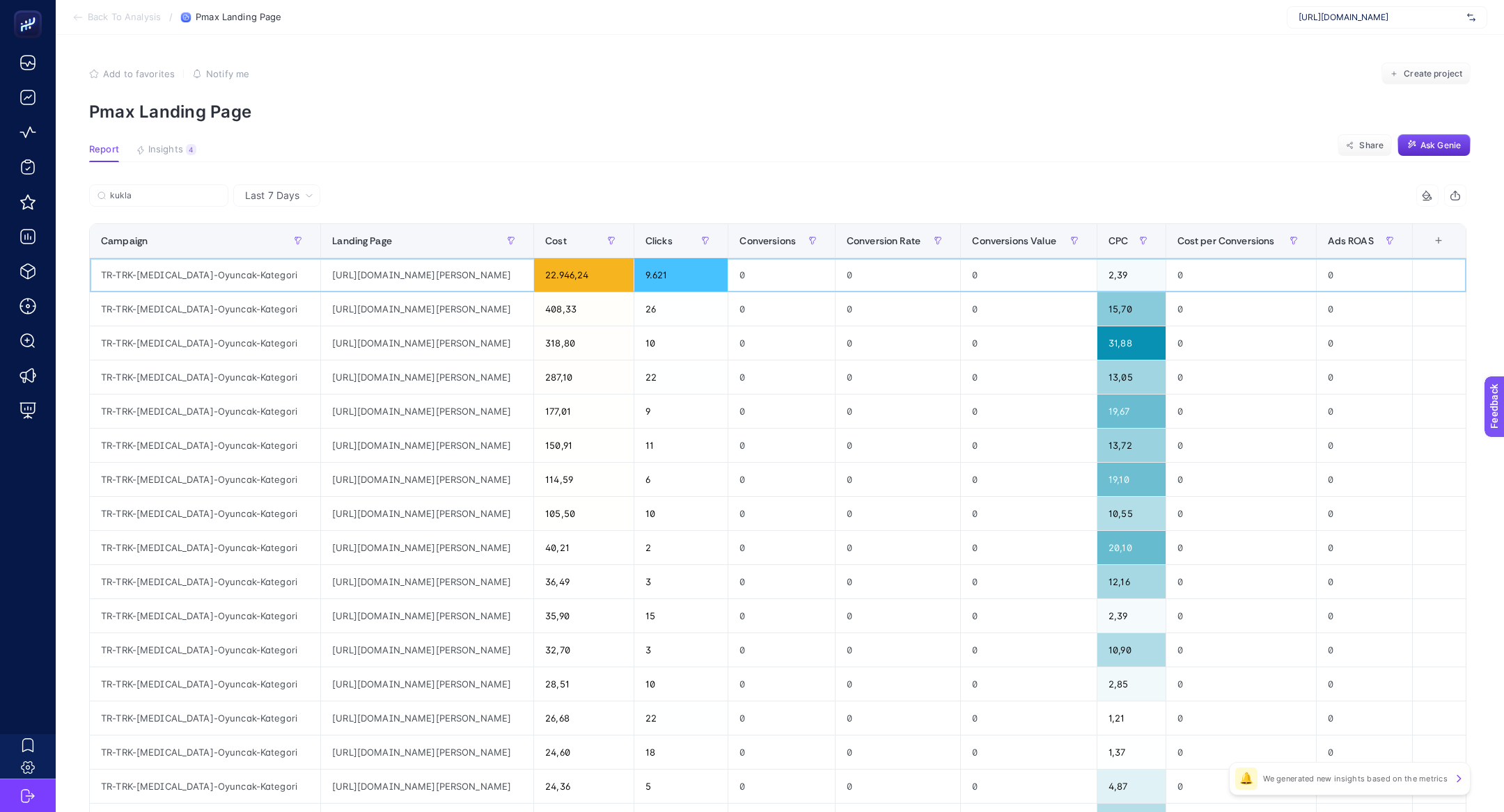
copy div "baby-toys-parmak-kukla-meyve"
click at [134, 197] on input "kukla" at bounding box center [164, 196] width 110 height 10
click at [134, 197] on input "kukla" at bounding box center [158, 196] width 95 height 10
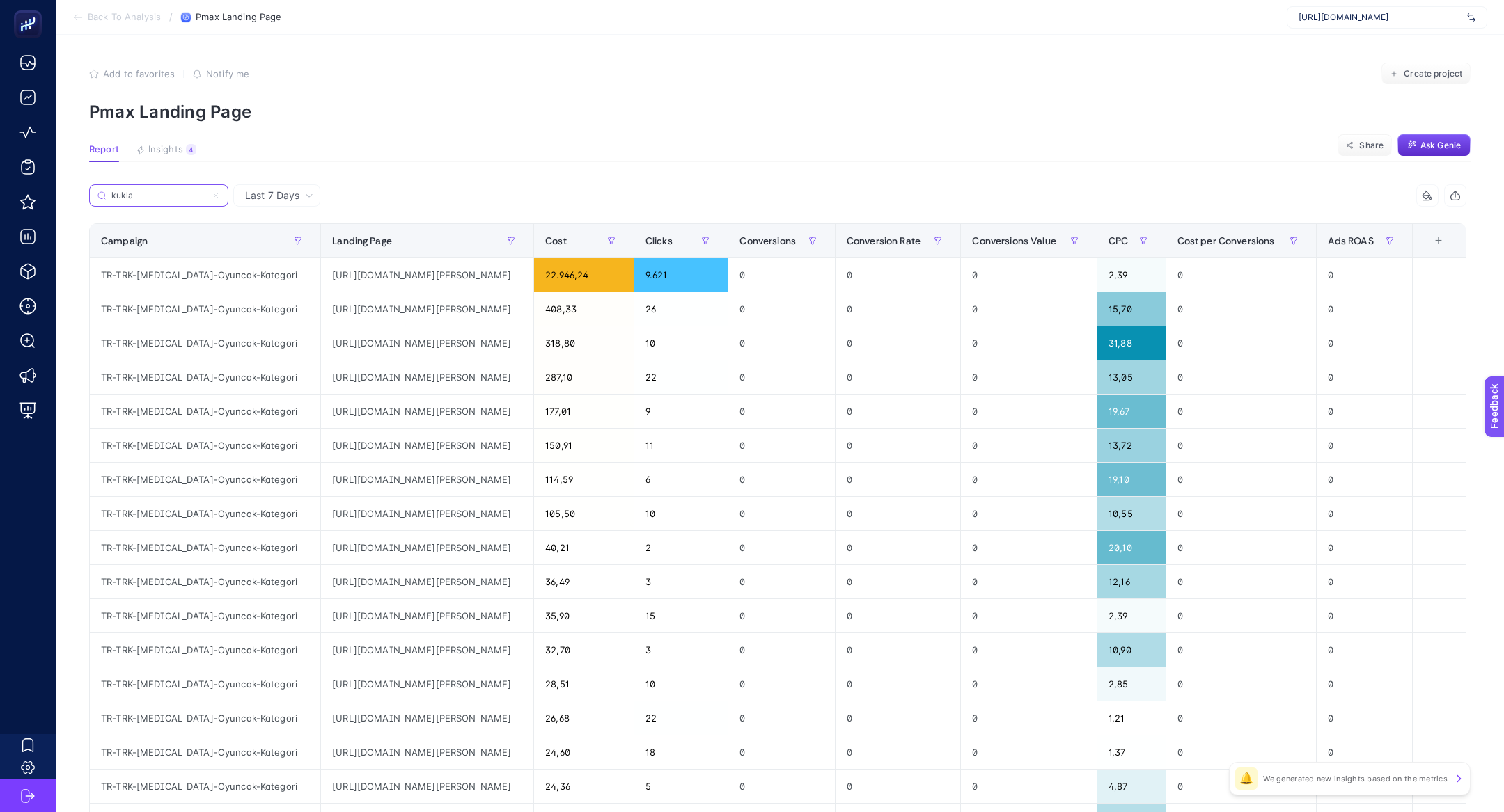
paste input "baby-toys-parmak-kukla-meyve"
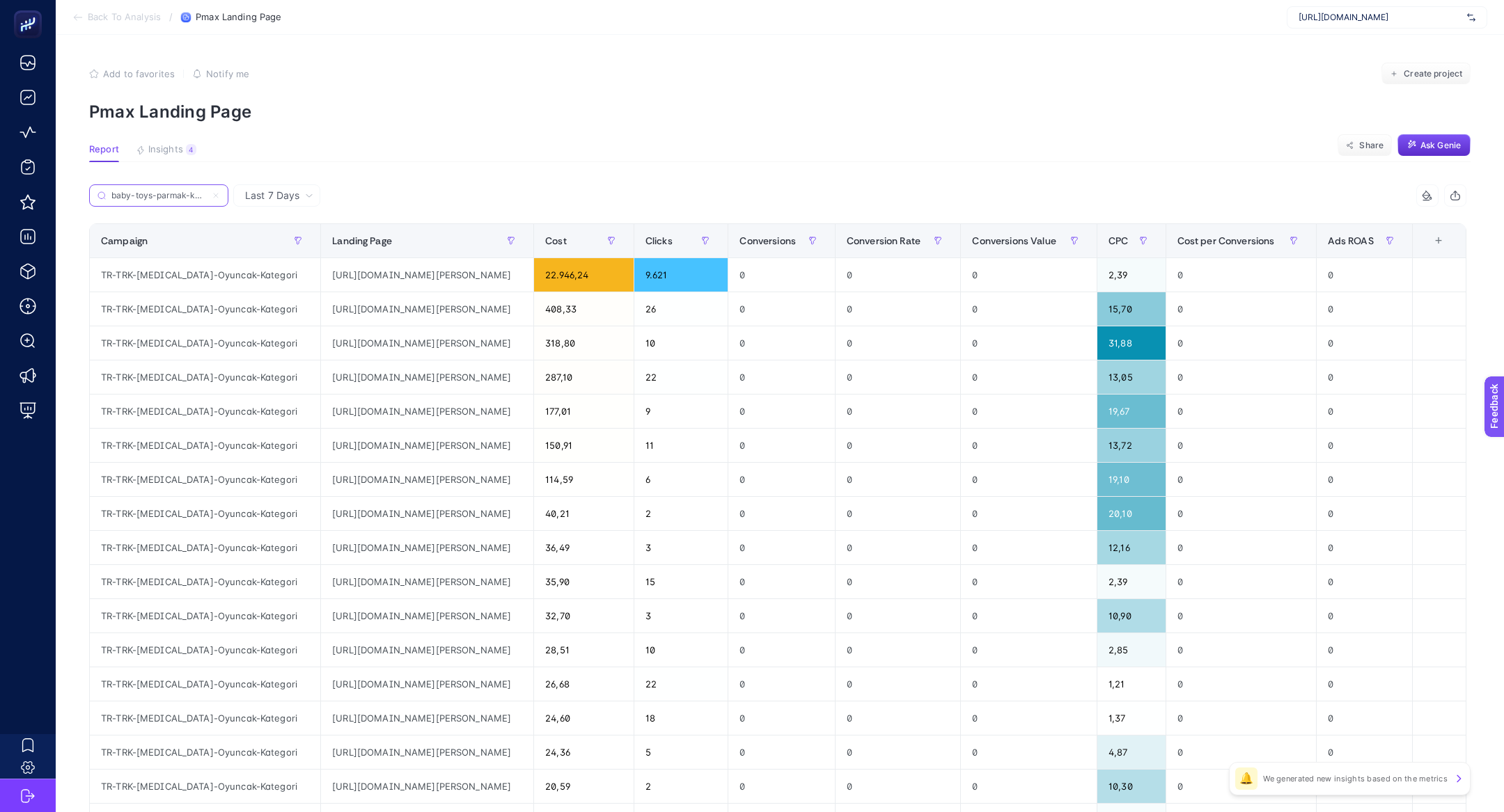
scroll to position [0, 34]
type input "baby-toys-parmak-kukla-meyve"
click at [504, 125] on article "Add to favorites false Notify me Create project Pmax Landing Page Report Insigh…" at bounding box center [779, 578] width 1448 height 1088
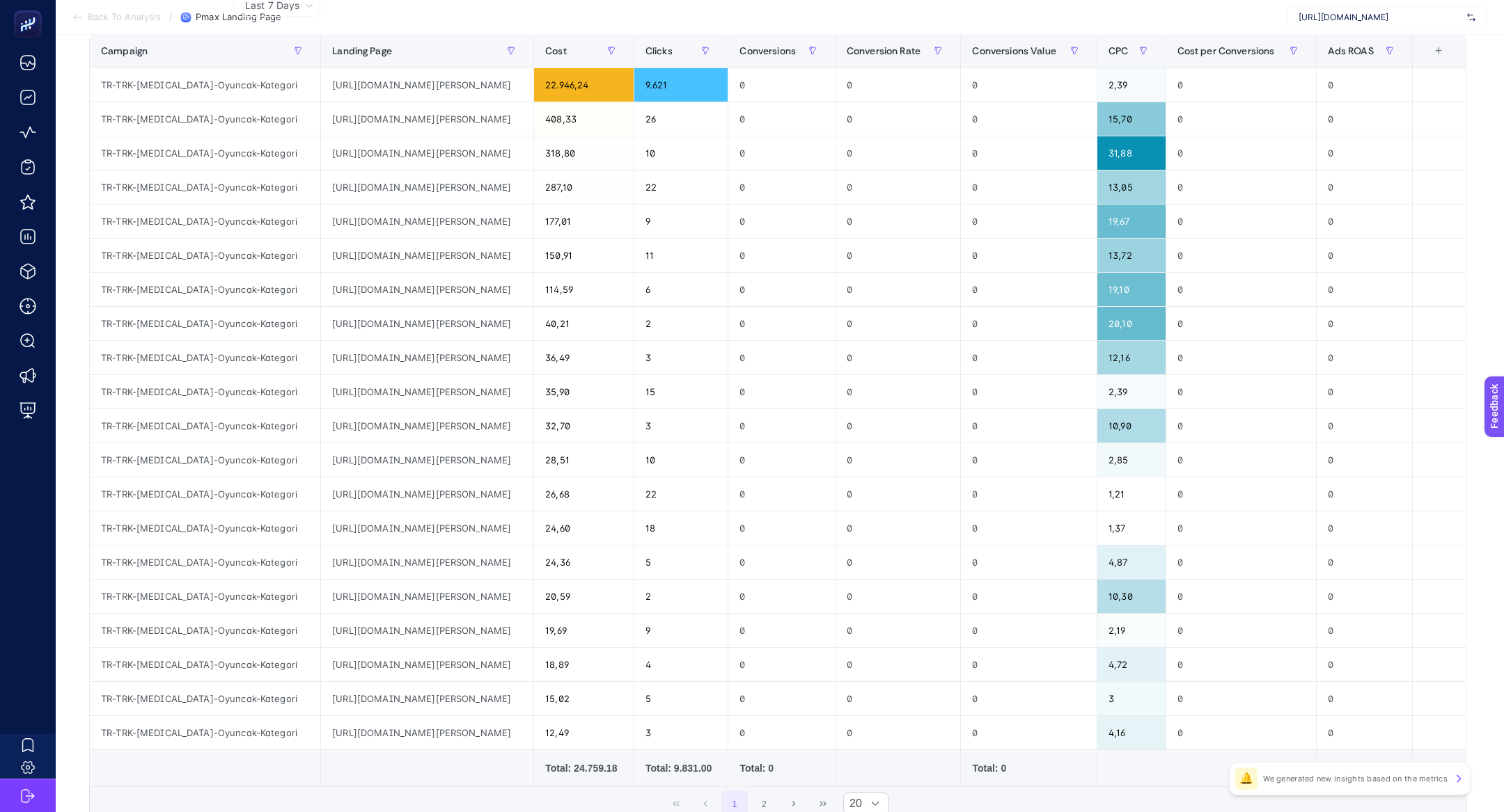
scroll to position [0, 0]
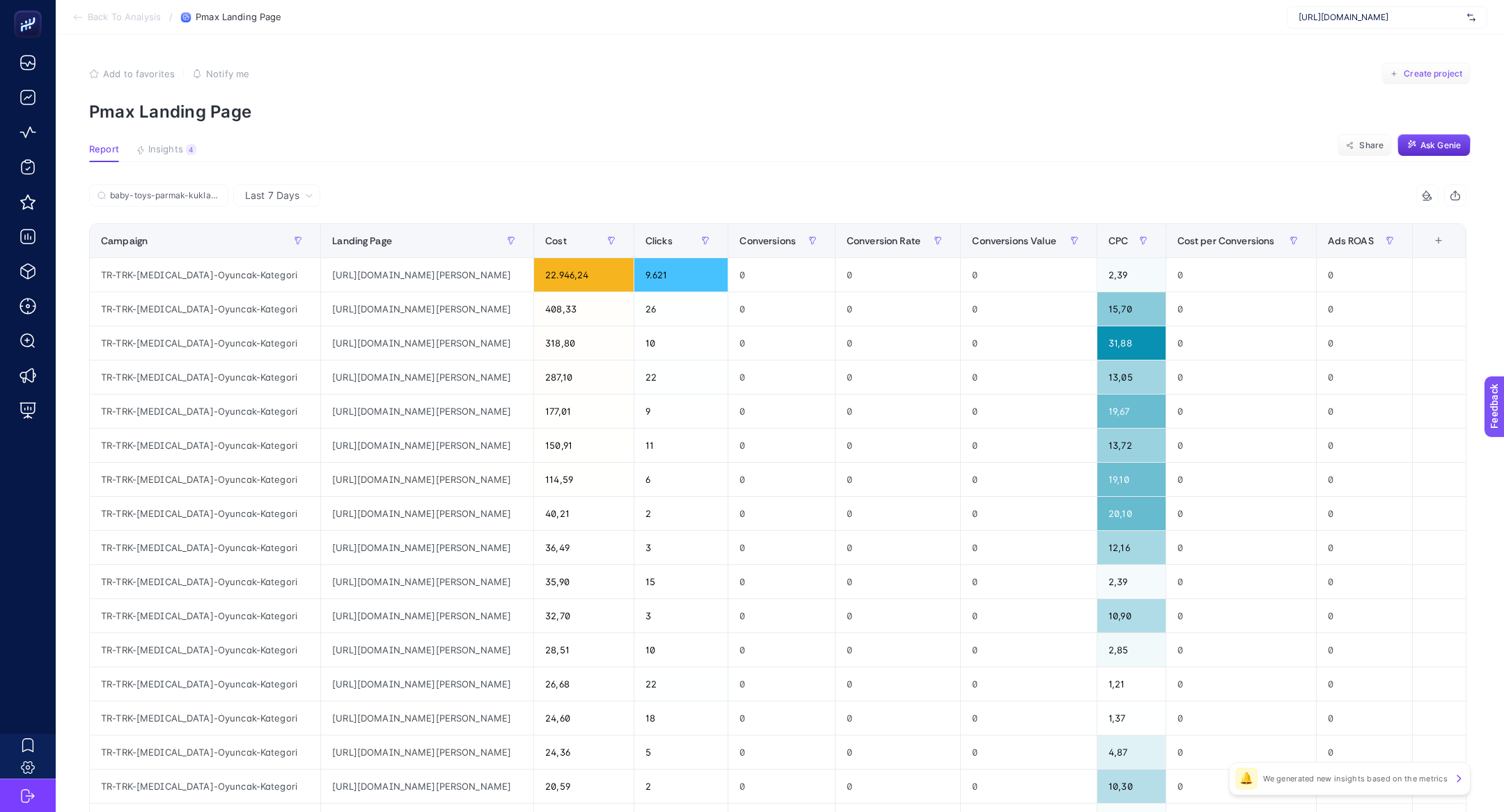
click at [1422, 77] on span "Create project" at bounding box center [1433, 73] width 58 height 11
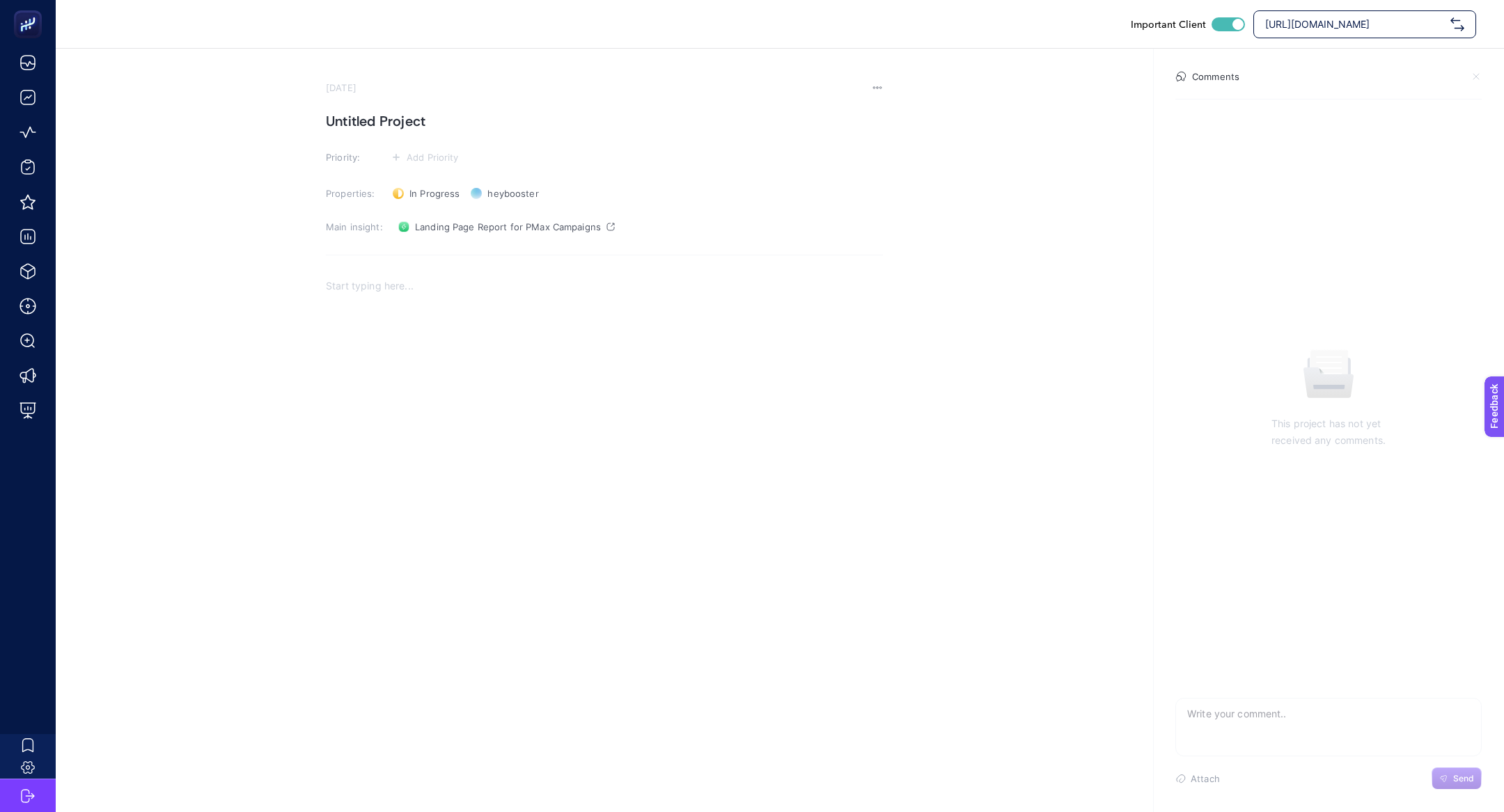
click at [413, 136] on section "September 26, 2025 Untitled Project Priority: Add Priority Properties: In Progr…" at bounding box center [605, 314] width 557 height 465
click at [401, 128] on h1 "Untitled Project" at bounding box center [605, 121] width 557 height 23
click at [385, 121] on h1 "Untitled Project" at bounding box center [605, 121] width 557 height 23
paste h1
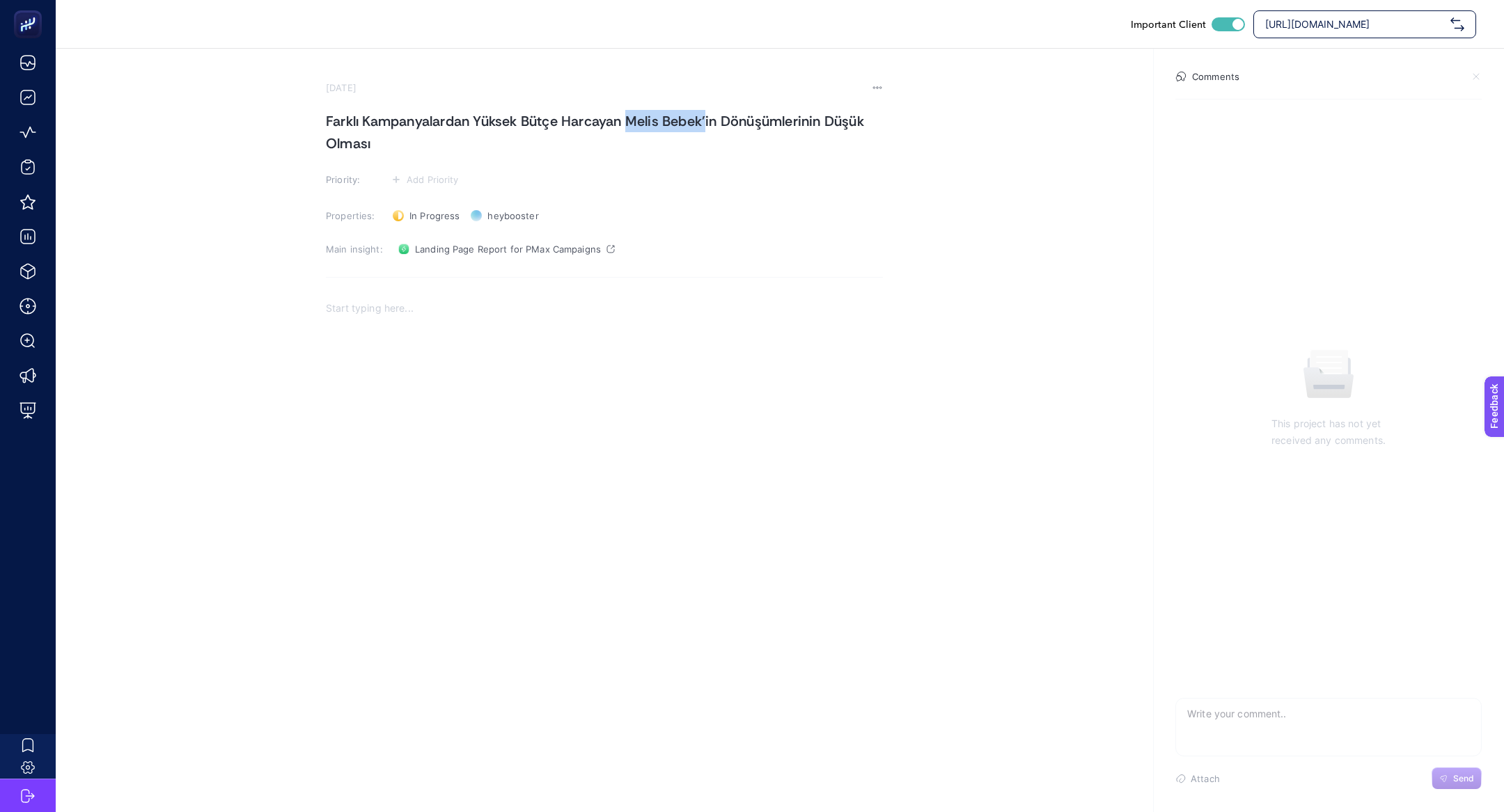
drag, startPoint x: 633, startPoint y: 116, endPoint x: 710, endPoint y: 130, distance: 78.3
click at [710, 130] on h1 "Farklı Kampanyalardan Yüksek Bütçe Harcayan Melis Bebek'in Dönüşümlerinin Düşük…" at bounding box center [605, 131] width 557 height 44
click at [1311, 709] on textarea at bounding box center [1328, 721] width 305 height 44
click at [1242, 709] on textarea "Parmak Kukla'nın" at bounding box center [1328, 721] width 305 height 44
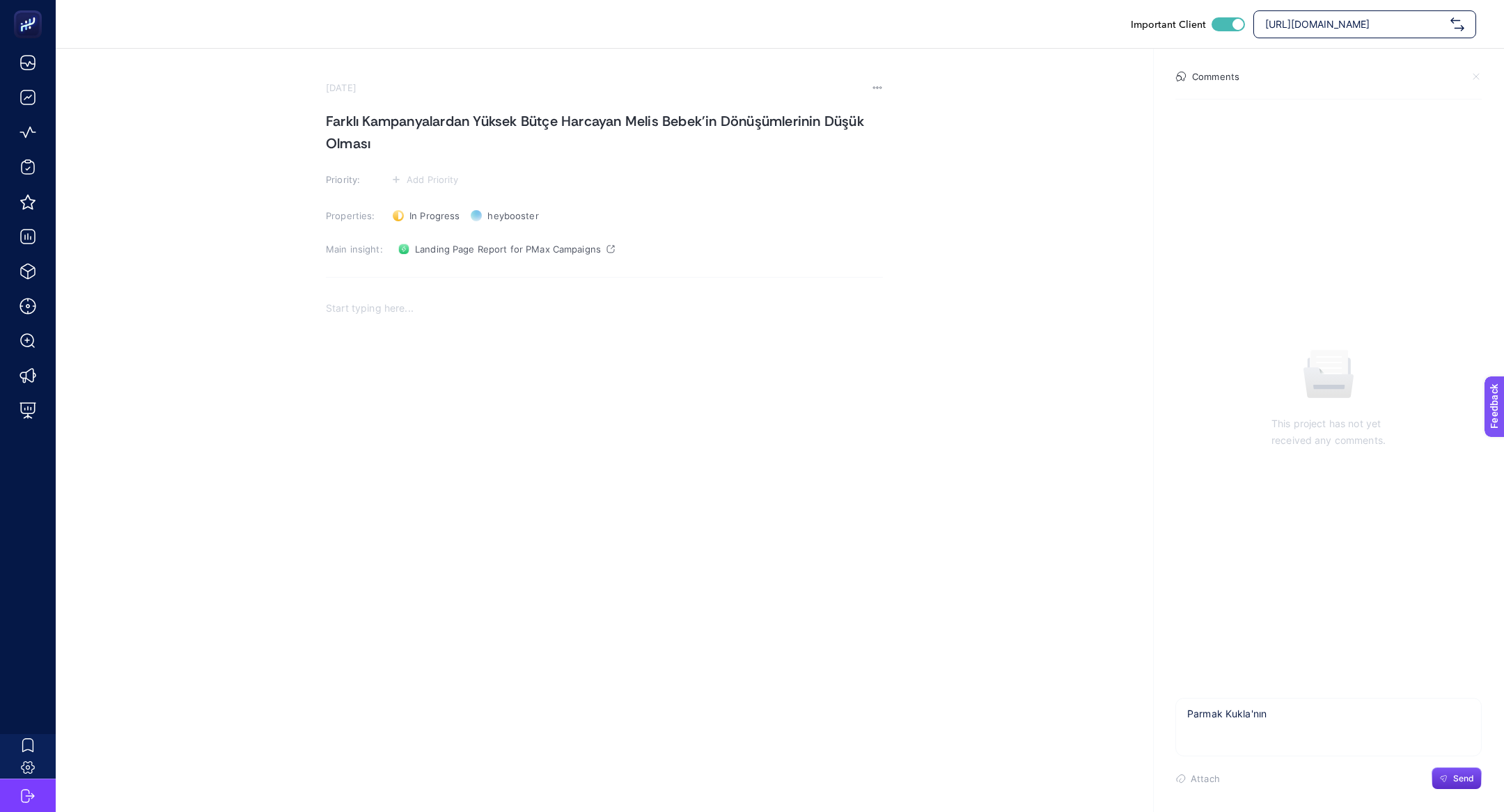
click at [1242, 709] on textarea "Parmak Kukla'nın" at bounding box center [1328, 721] width 305 height 44
type textarea "Parmak Kukla'nın"
drag, startPoint x: 705, startPoint y: 124, endPoint x: 633, endPoint y: 127, distance: 72.1
click at [633, 127] on h1 "Farklı Kampanyalardan Yüksek Bütçe Harcayan Melis Bebek'in Dönüşümlerinin Düşük…" at bounding box center [605, 131] width 557 height 44
drag, startPoint x: 753, startPoint y: 124, endPoint x: 736, endPoint y: 119, distance: 17.7
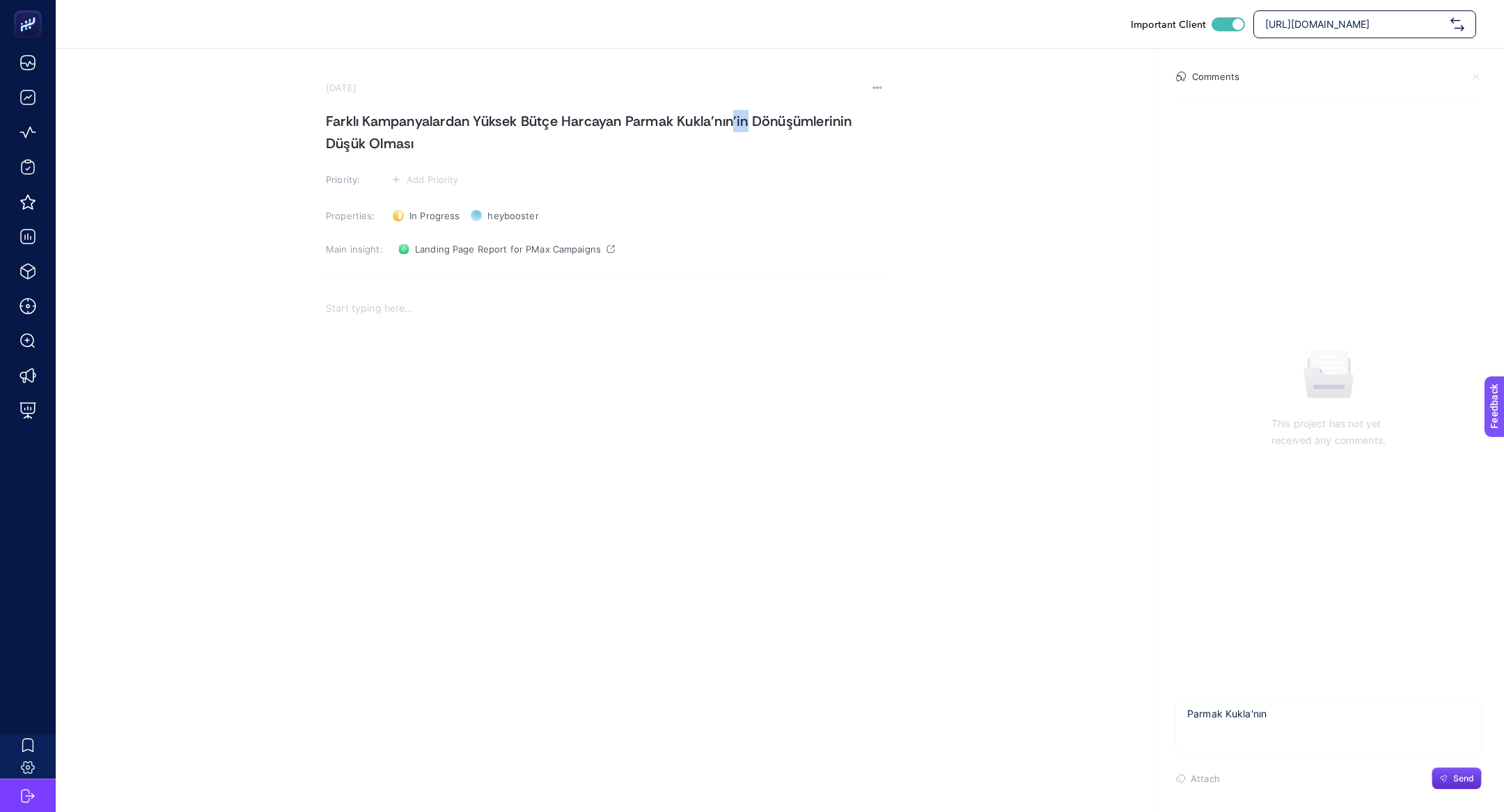
click at [736, 119] on h1 "Farklı Kampanyalardan Yüksek Bütçe Harcayan Parmak Kukla'nın'in Dönüşümlerinin …" at bounding box center [605, 131] width 557 height 44
click at [438, 302] on p "Rich Text Editor. Editing area: main" at bounding box center [605, 308] width 557 height 17
click at [401, 176] on button "Add Priority" at bounding box center [424, 179] width 76 height 17
click at [409, 204] on rect at bounding box center [421, 207] width 43 height 14
click at [421, 446] on div "Problem: Pmax kampanyalarından yönlendirilen oyuncağın, harcanan bütçeyi karşıl…" at bounding box center [605, 436] width 557 height 278
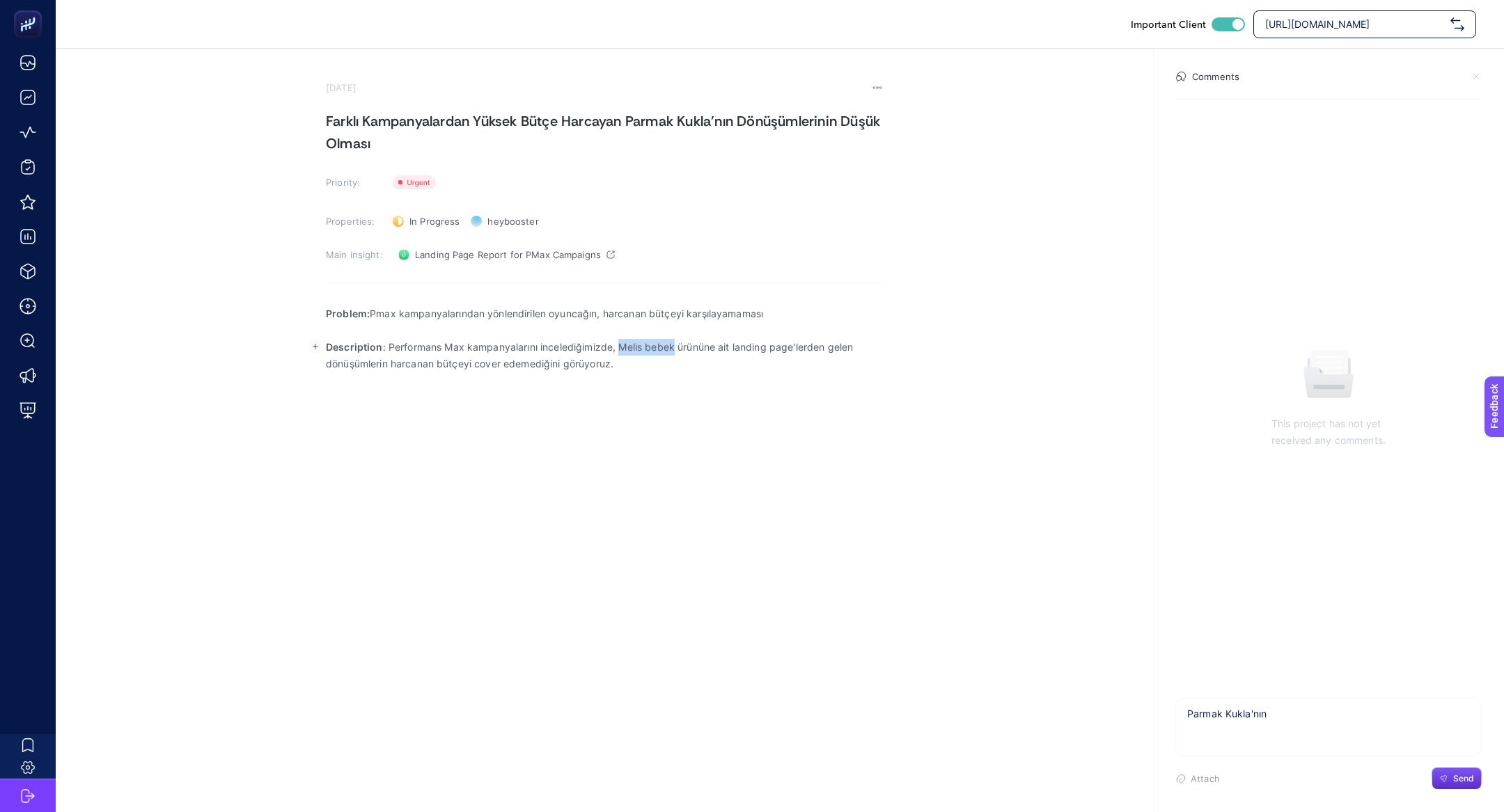
drag, startPoint x: 676, startPoint y: 353, endPoint x: 617, endPoint y: 348, distance: 59.2
click at [617, 348] on p "Description : Performans Max kampanyalarını incelediğimizde, Melis bebek ürünün…" at bounding box center [605, 356] width 557 height 33
click at [459, 485] on div "Problem: Pmax kampanyalarından yönlendirilen oyuncağın, harcanan bütçeyi karşıl…" at bounding box center [605, 436] width 557 height 278
click at [311, 381] on rect "button" at bounding box center [316, 380] width 14 height 14
click at [308, 398] on button "Upload image from computer" at bounding box center [312, 409] width 21 height 21
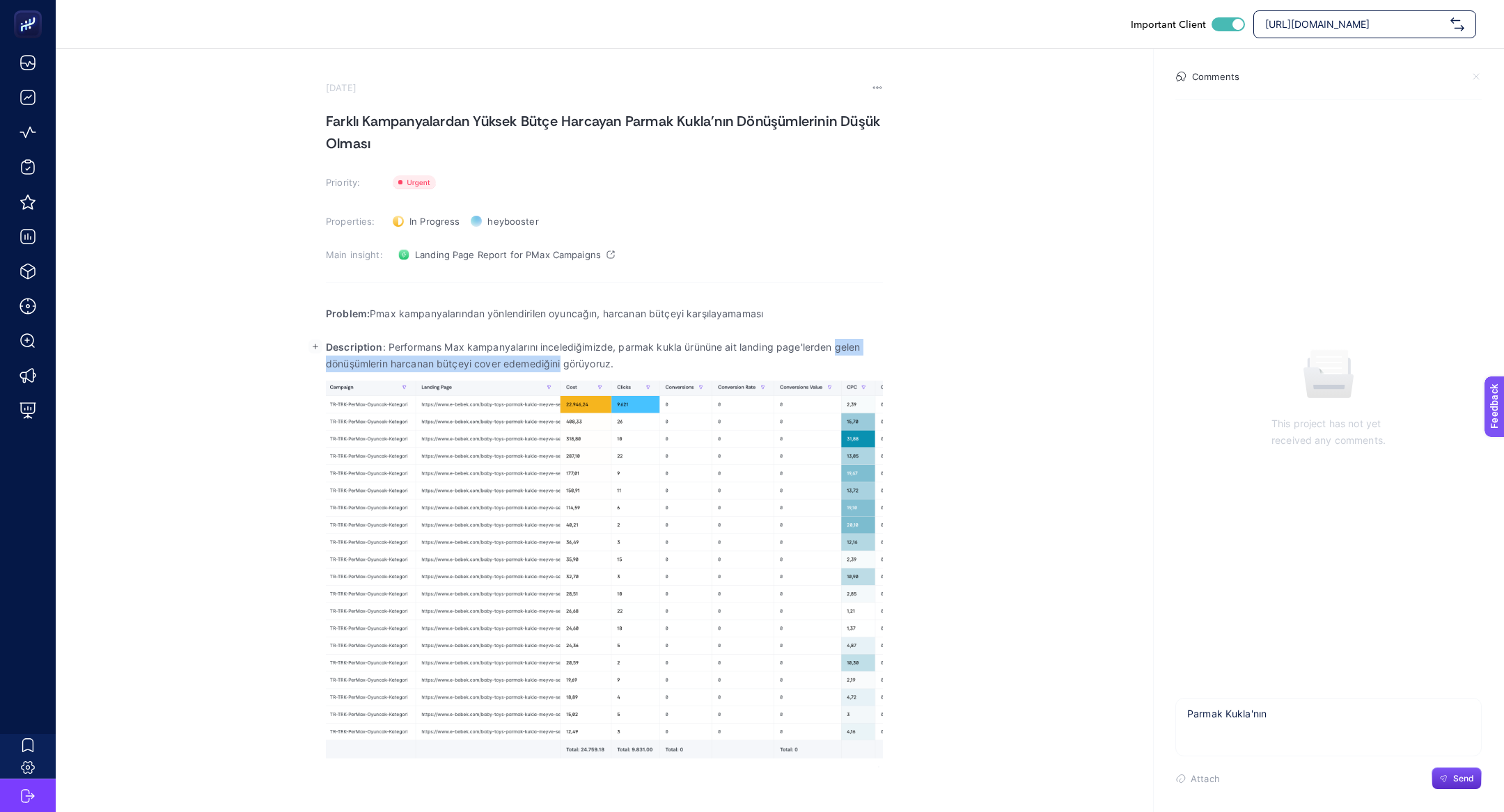
drag, startPoint x: 834, startPoint y: 344, endPoint x: 560, endPoint y: 369, distance: 275.1
click at [560, 369] on p "Description : Performans Max kampanyalarını incelediğimizde, parmak kukla ürünü…" at bounding box center [605, 356] width 557 height 33
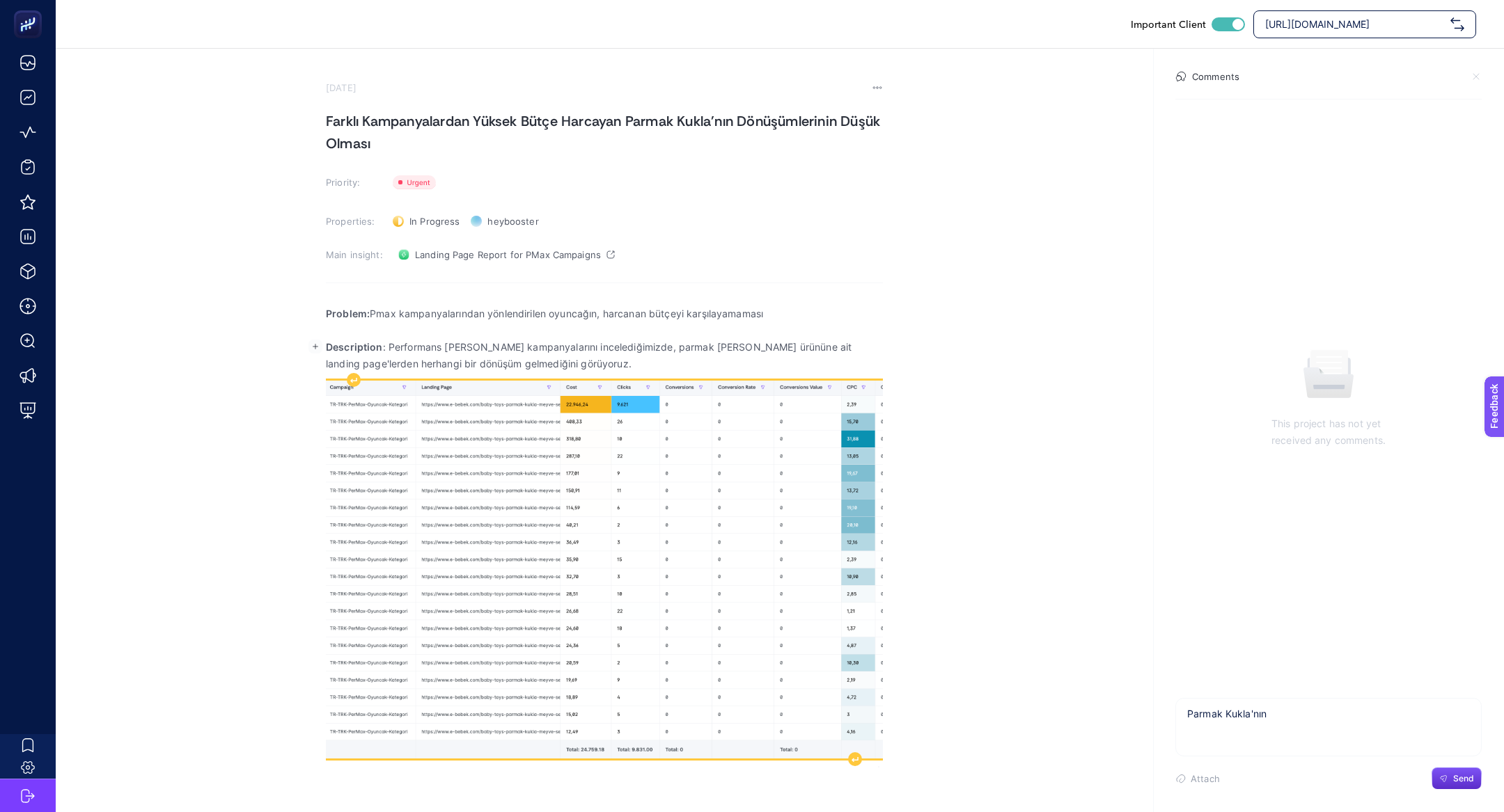
click at [703, 536] on img "Rich Text Editor. Editing area: main" at bounding box center [605, 569] width 557 height 378
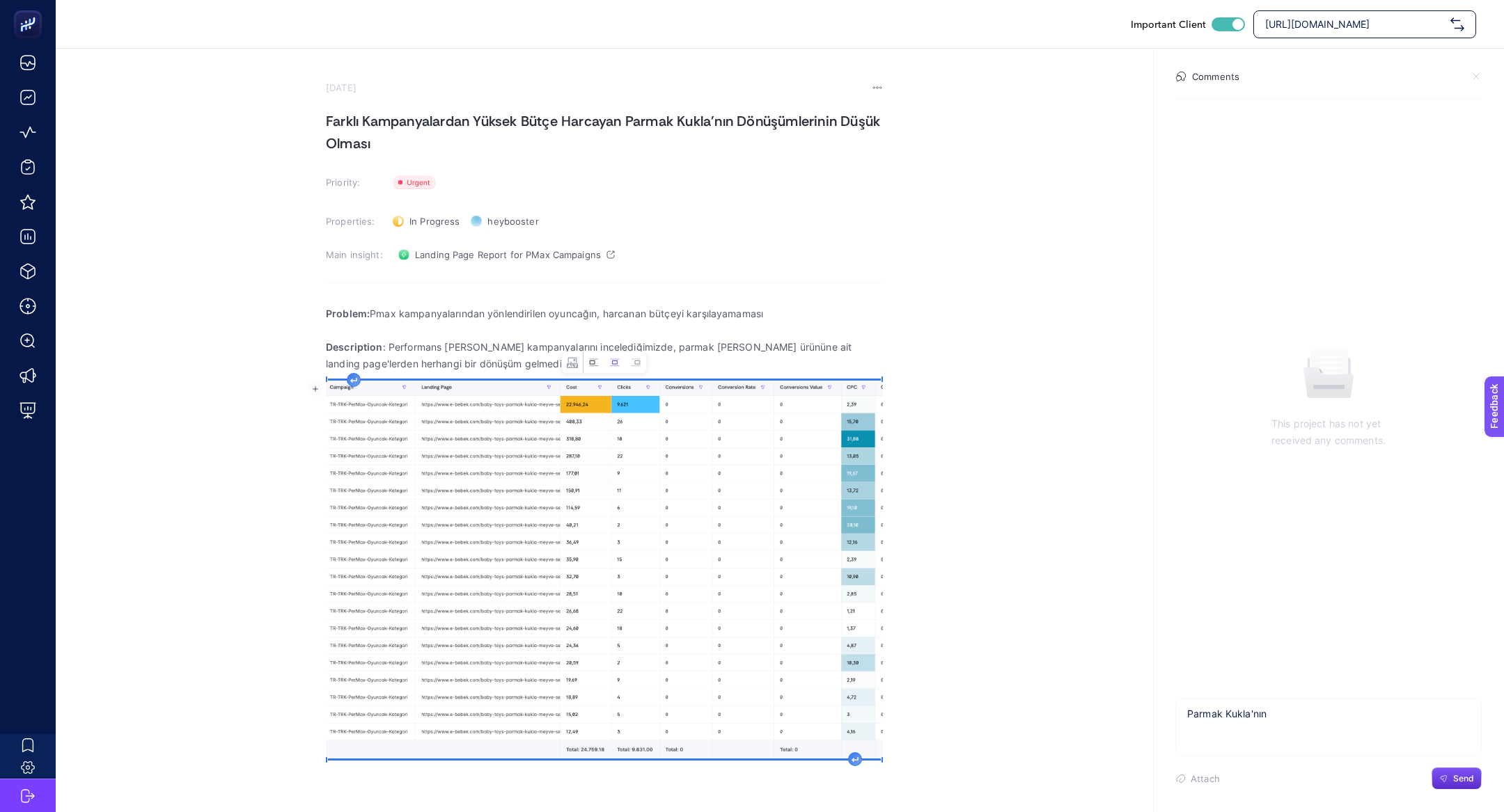
click at [584, 359] on button "Left aligned image" at bounding box center [594, 363] width 21 height 21
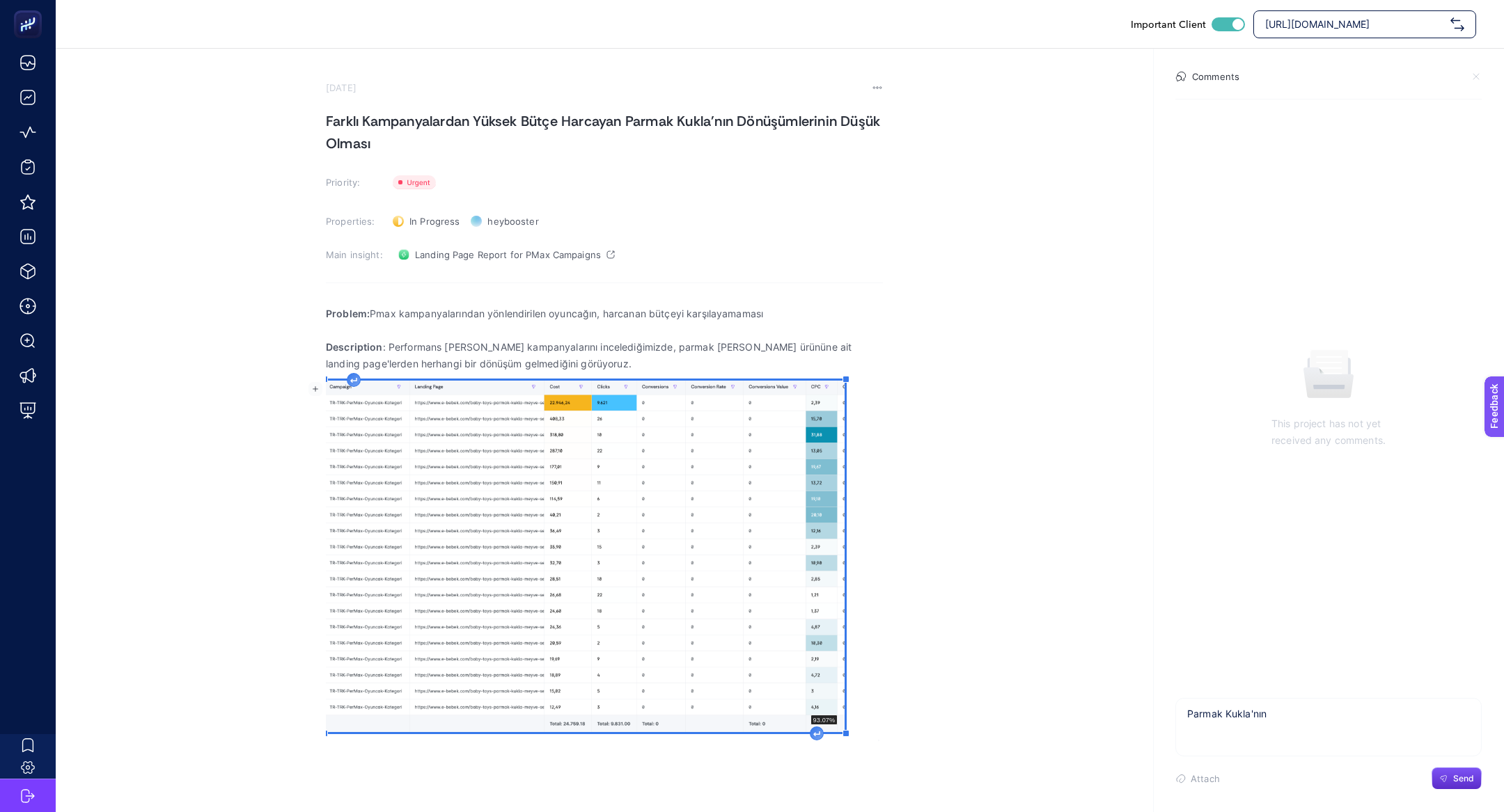
drag, startPoint x: 871, startPoint y: 750, endPoint x: 805, endPoint y: 723, distance: 71.3
click at [805, 723] on figure "93.07%" at bounding box center [585, 556] width 518 height 351
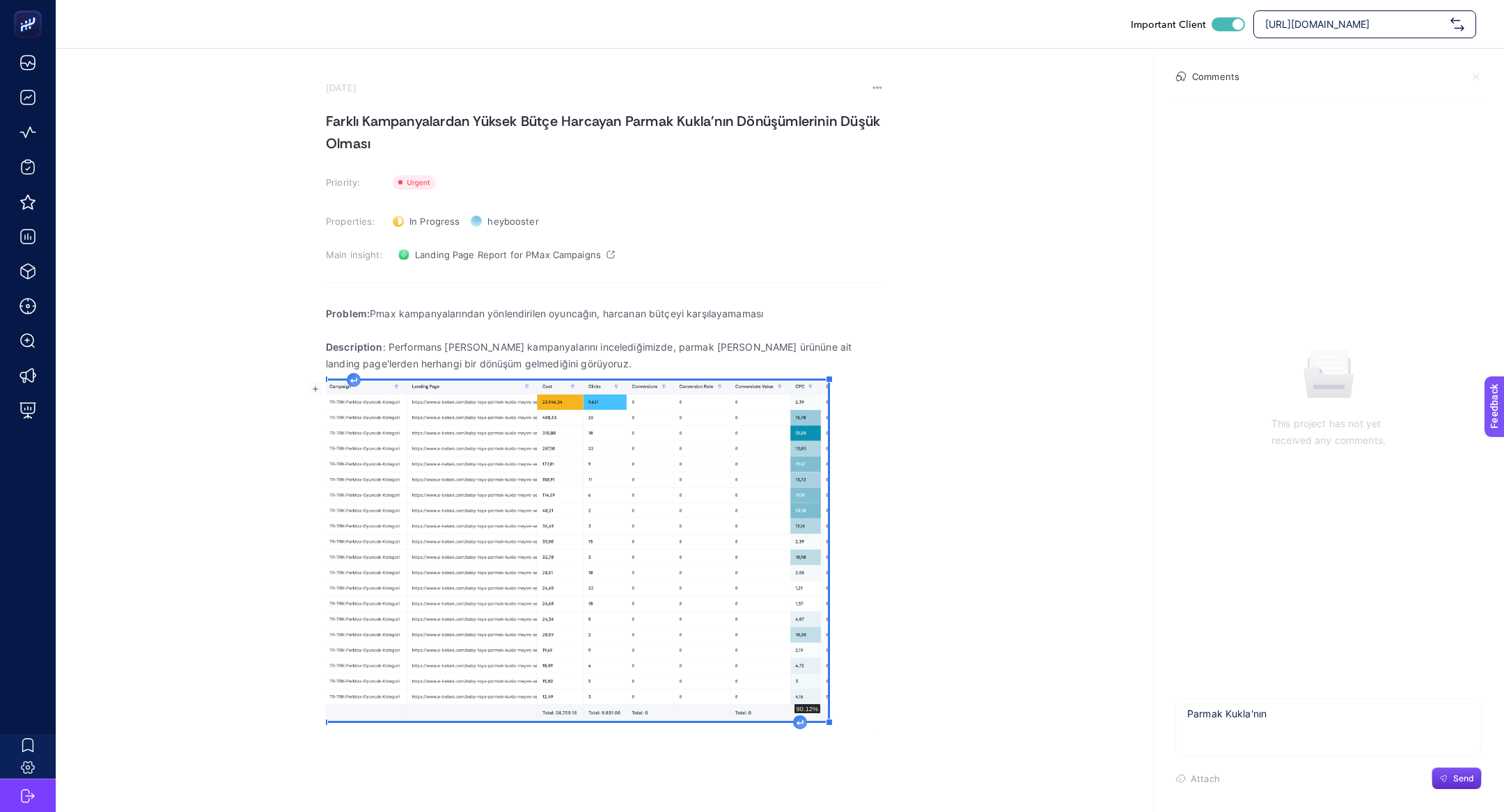
drag, startPoint x: 836, startPoint y: 726, endPoint x: 706, endPoint y: 675, distance: 139.6
click at [710, 652] on div "Problem: Pmax kampanyalarından yönlendirilen oyuncağın, harcanan bütçeyi karşıl…" at bounding box center [605, 513] width 557 height 434
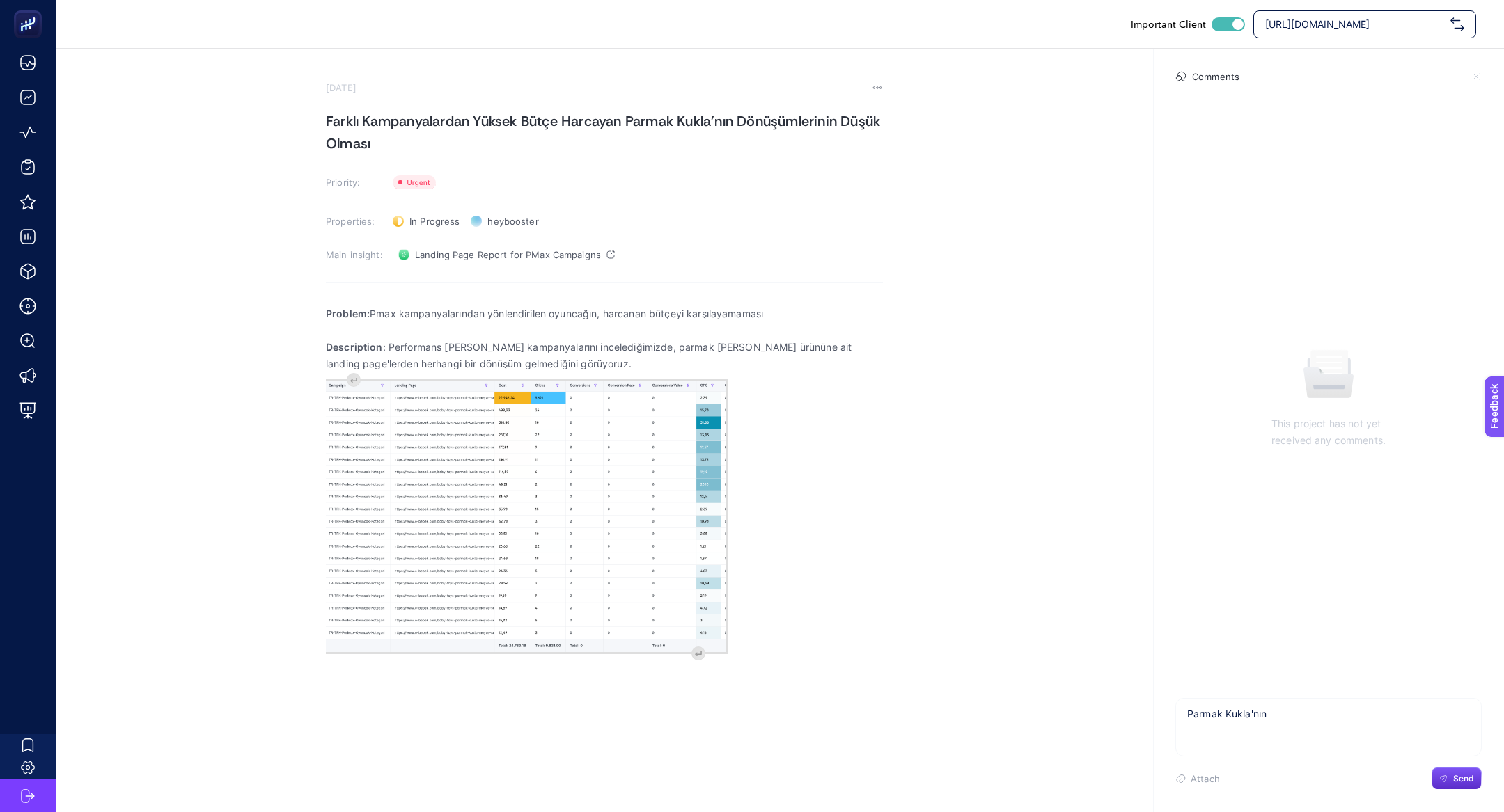
click at [706, 676] on div "Important Client https://www.e-bebek.com/ September 26, 2025 Farklı Kampanyalar…" at bounding box center [752, 406] width 1504 height 812
click at [706, 650] on img "Rich Text Editor. Editing area: main" at bounding box center [526, 516] width 400 height 271
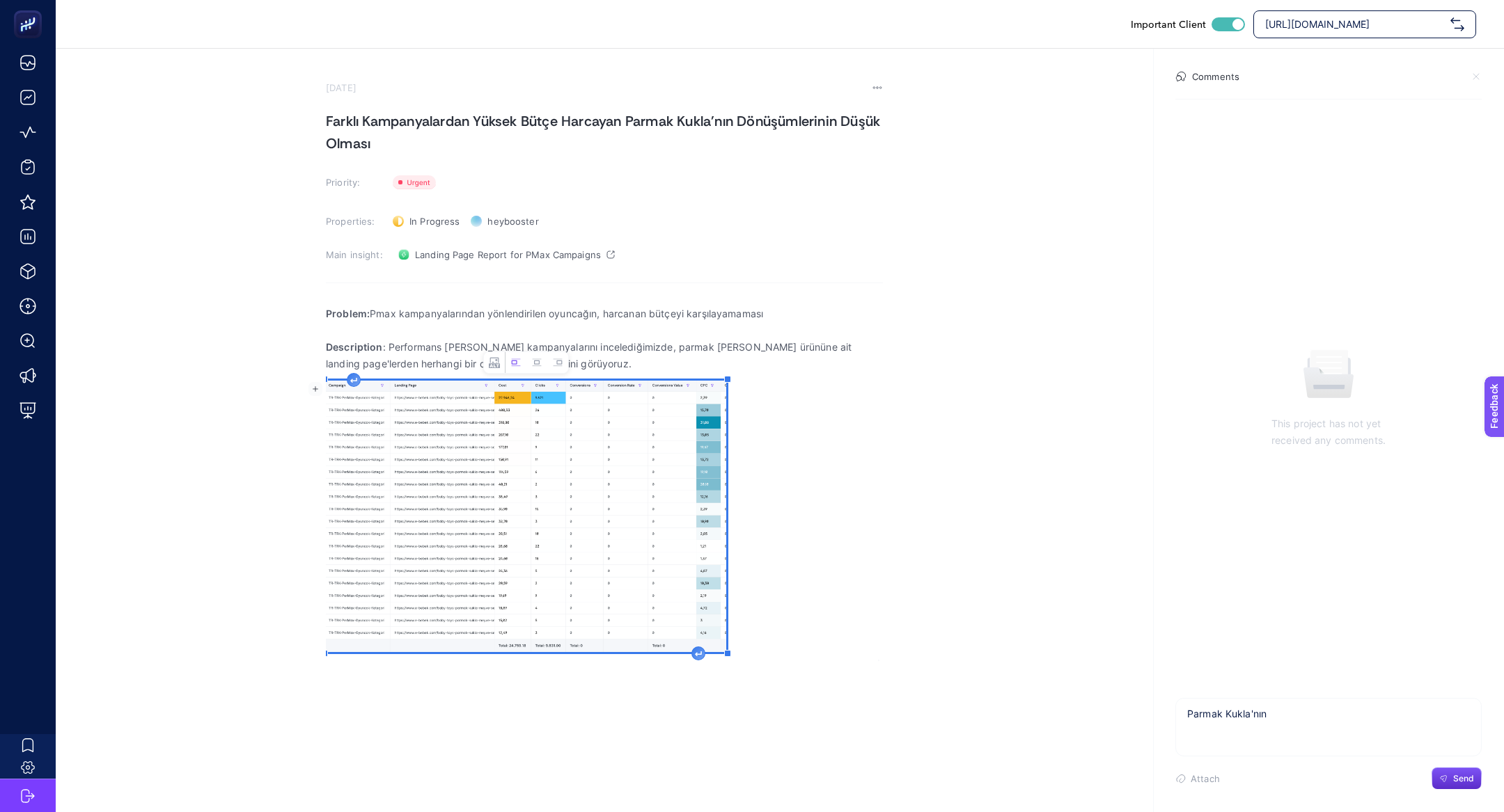
click at [699, 651] on icon "Rich Text Editor. Editing area: main" at bounding box center [699, 654] width 7 height 5
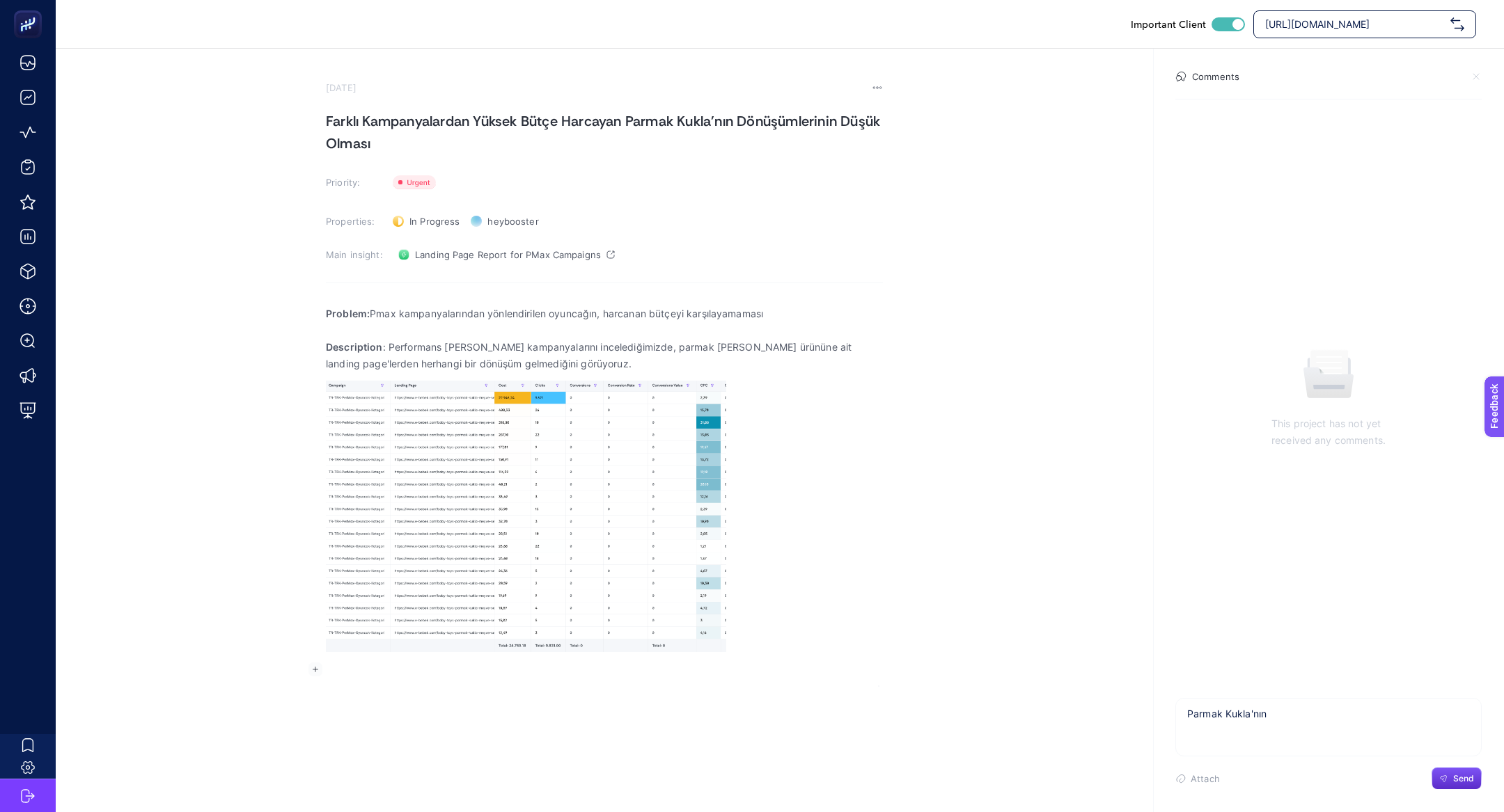
click at [689, 715] on div "Important Client https://www.e-bebek.com/ September 26, 2025 Farklı Kampanyalar…" at bounding box center [752, 406] width 1504 height 812
click at [665, 667] on p "Rich Text Editor. Editing area: main" at bounding box center [605, 669] width 557 height 17
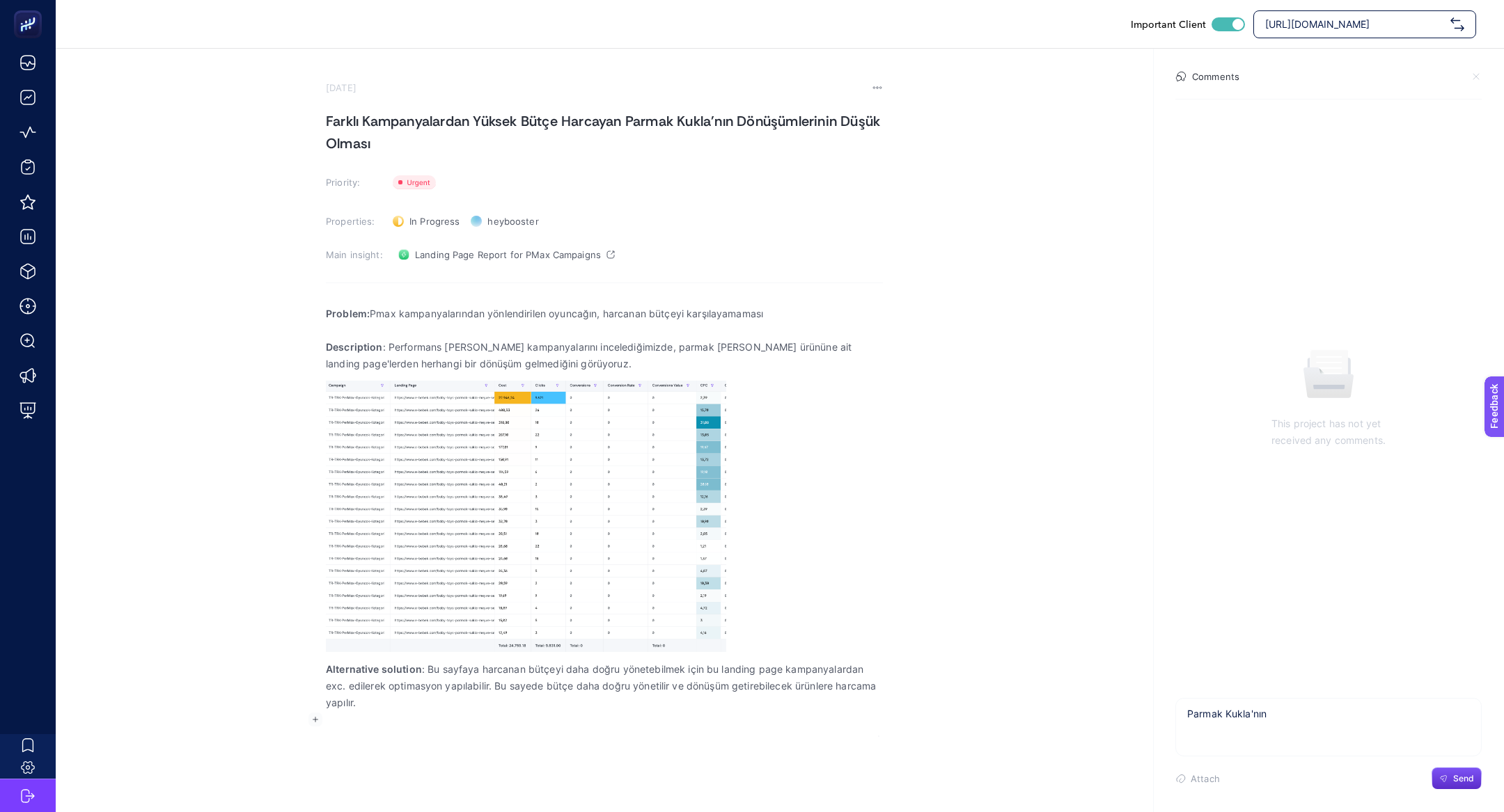
click at [697, 652] on div "Problem: Pmax kampanyalarından yönlendirilen oyuncağın, harcanan bütçeyi karşıl…" at bounding box center [605, 516] width 557 height 440
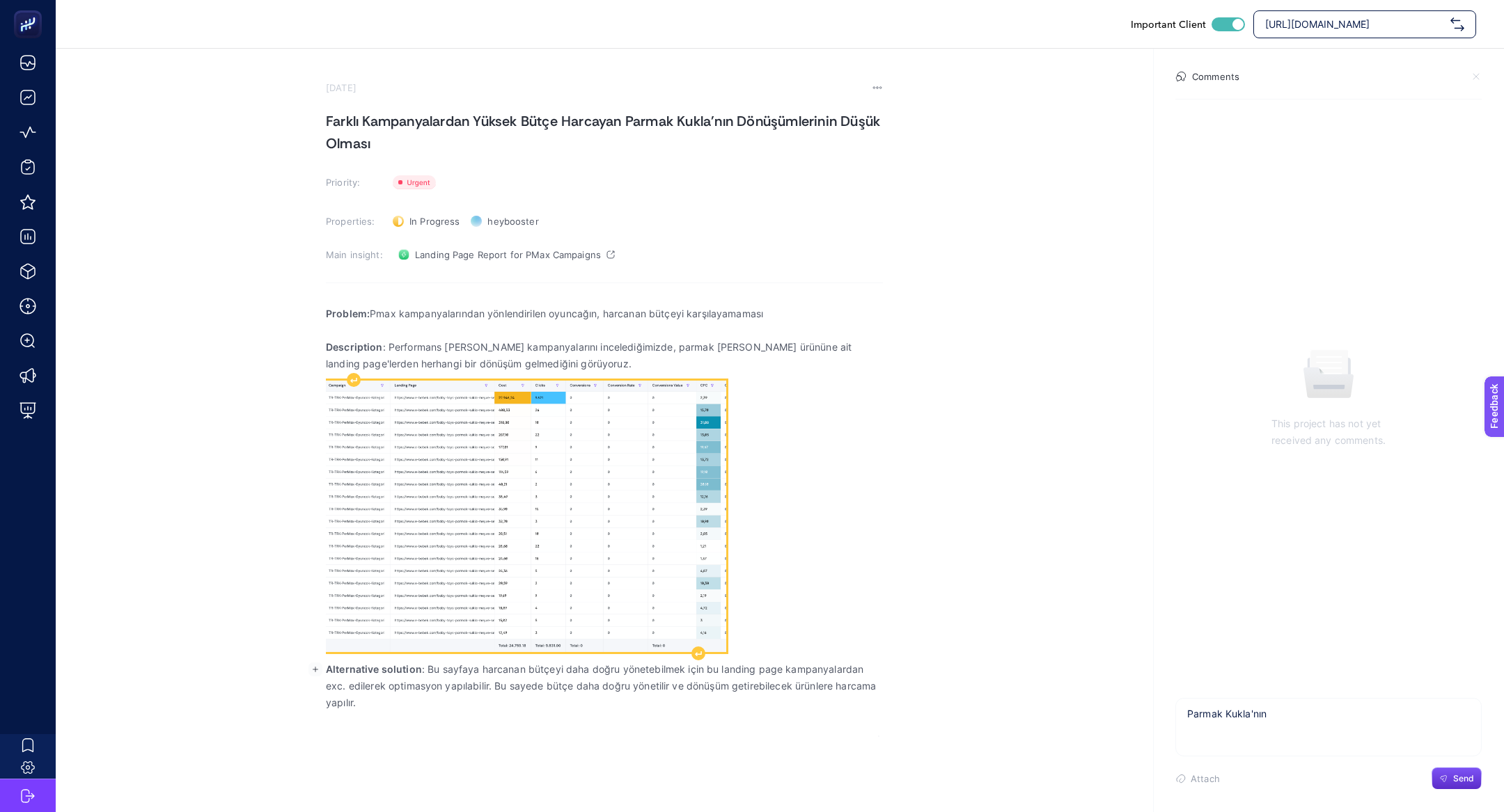
click at [692, 642] on img "Rich Text Editor. Editing area: main" at bounding box center [526, 516] width 400 height 271
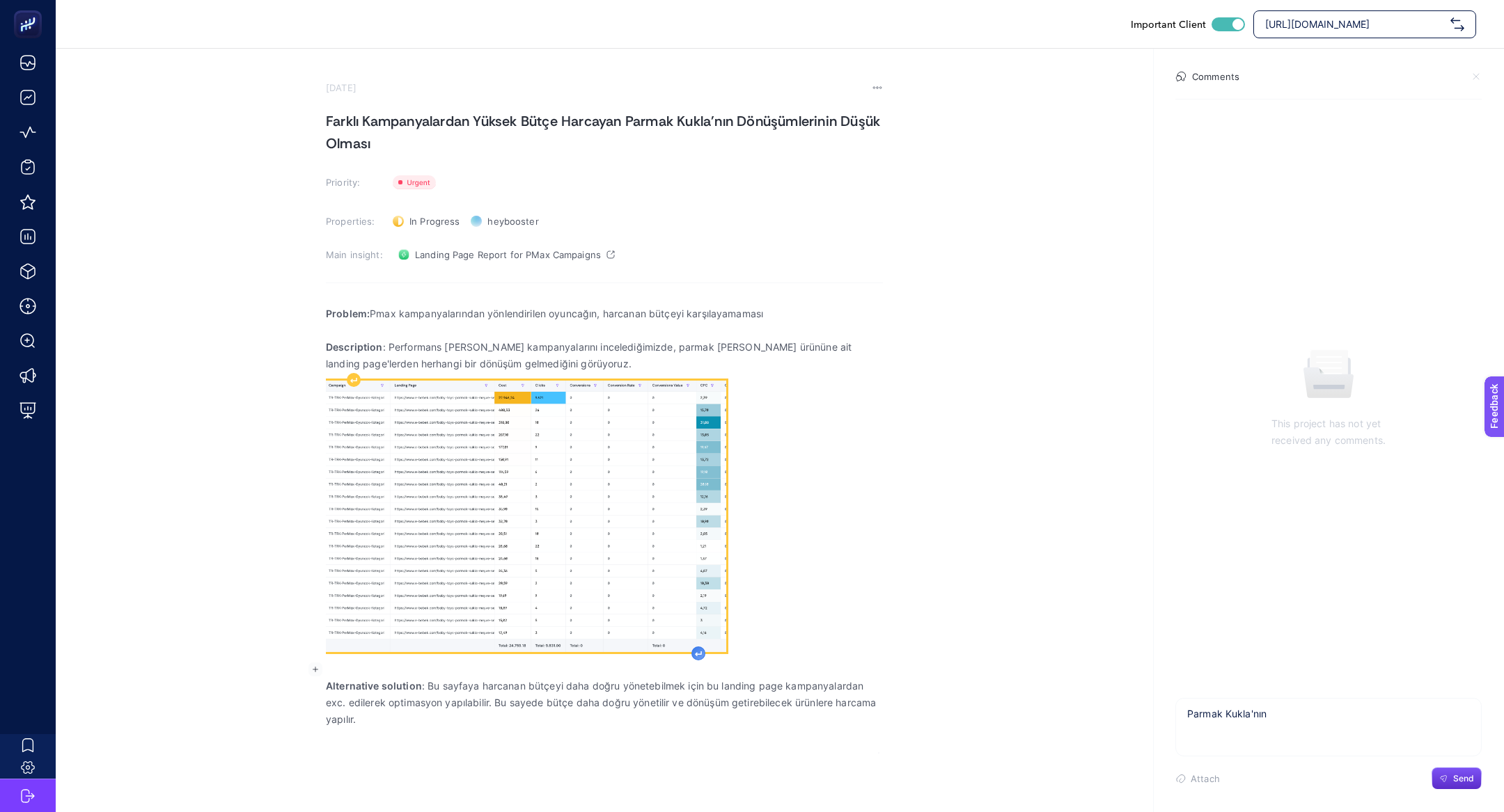
click at [692, 653] on div "Rich Text Editor. Editing area: main" at bounding box center [699, 654] width 14 height 14
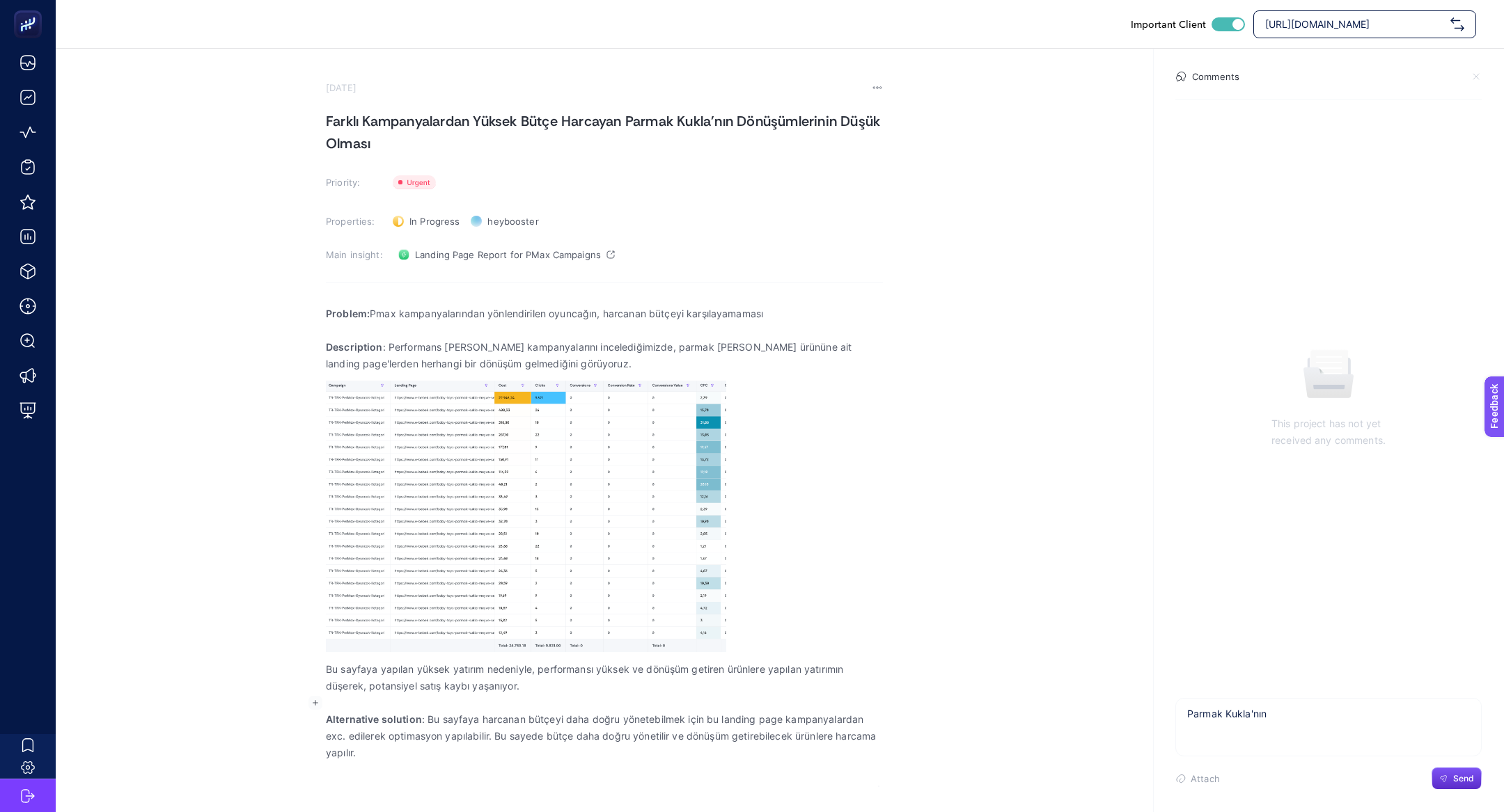
click at [424, 107] on section "September 26, 2025 Farklı Kampanyalardan Yüksek Bütçe Harcayan Parmak Kukla'nın…" at bounding box center [605, 434] width 557 height 704
click at [424, 110] on h1 "Farklı Kampanyalardan Yüksek Bütçe Harcayan Parmak Kukla'nın Dönüşümlerinin Düş…" at bounding box center [605, 131] width 557 height 44
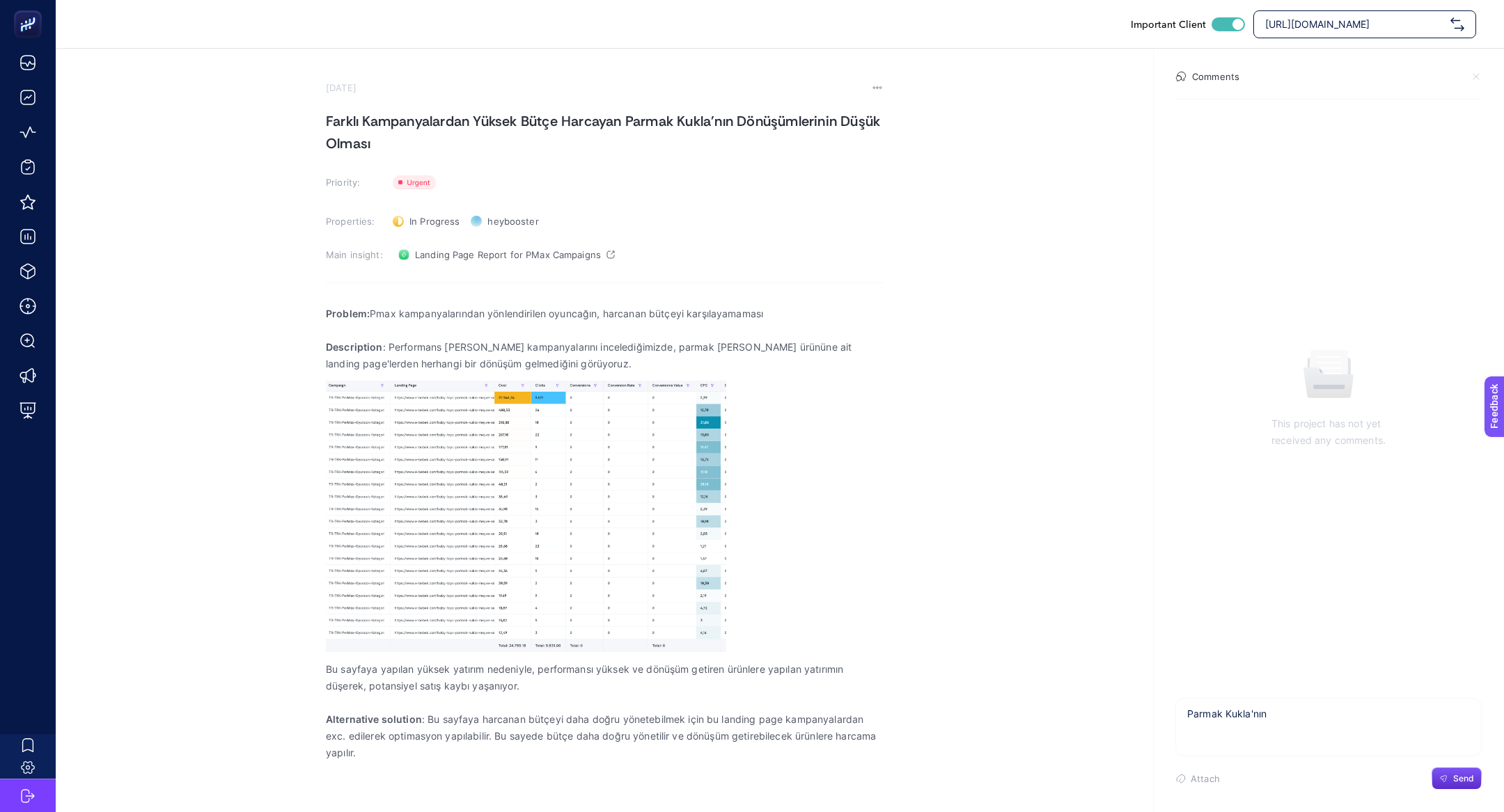
click at [424, 110] on h1 "Farklı Kampanyalardan Yüksek Bütçe Harcayan Parmak Kukla'nın Dönüşümlerinin Düş…" at bounding box center [605, 131] width 557 height 44
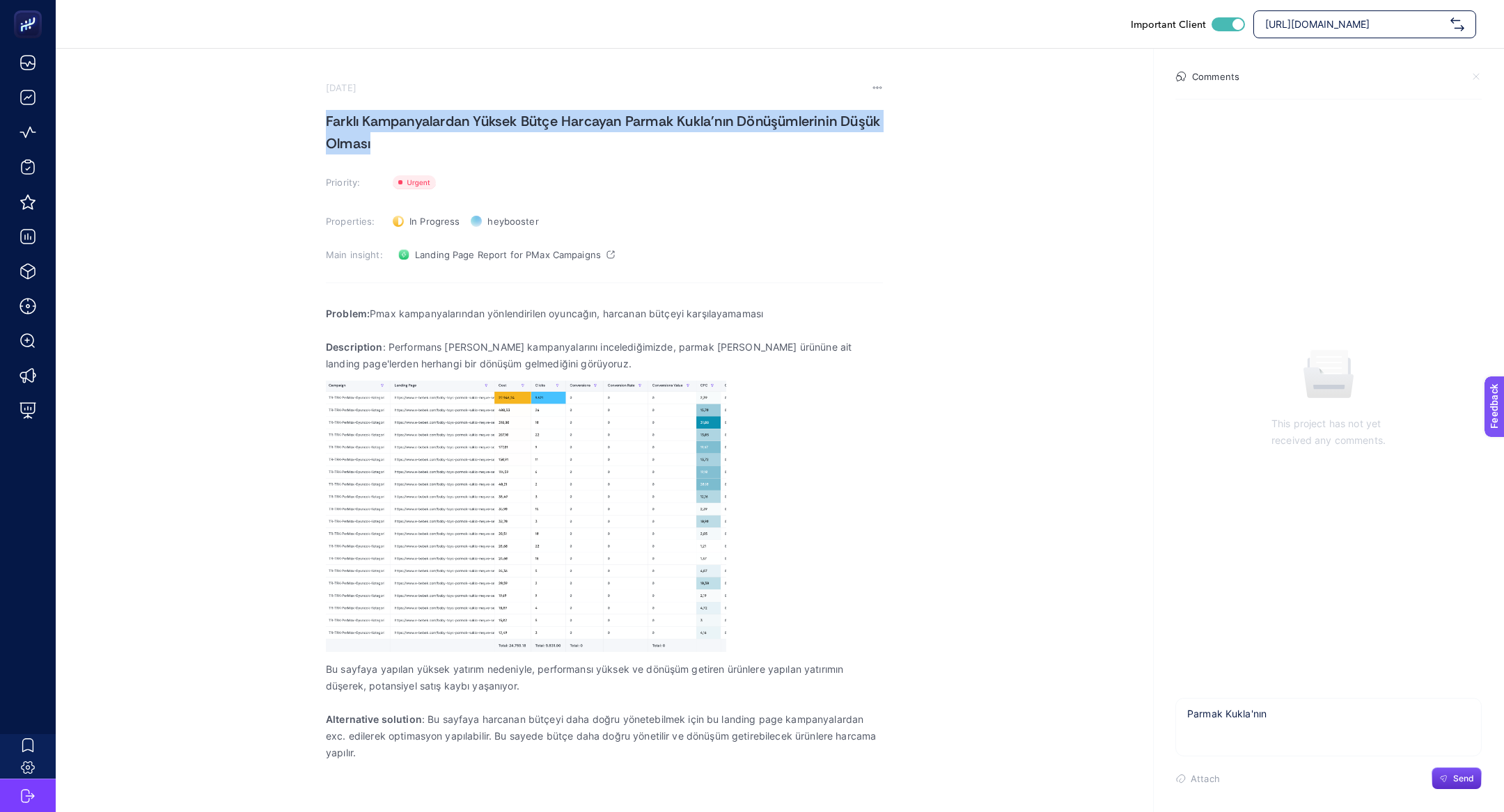
click at [424, 110] on h1 "Farklı Kampanyalardan Yüksek Bütçe Harcayan Parmak Kukla'nın Dönüşümlerinin Düş…" at bounding box center [605, 131] width 557 height 44
copy h1 "Farklı Kampanyalardan Yüksek Bütçe Harcayan Parmak Kukla'nın Dönüşümlerinin Düş…"
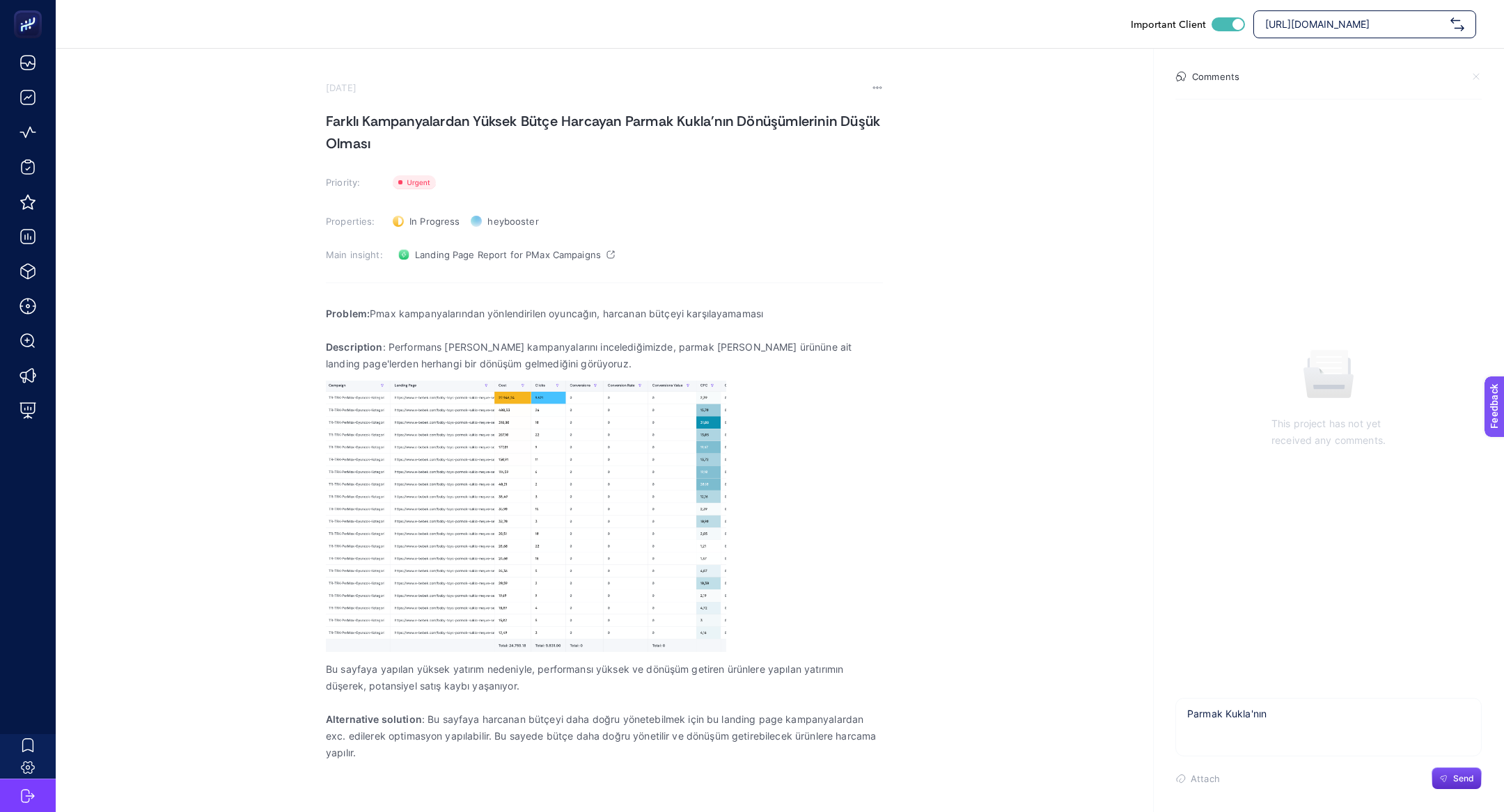
click at [1367, 16] on div "https://www.e-bebek.com/" at bounding box center [1365, 24] width 223 height 28
type input "d"
type input "adidas"
click at [1374, 50] on div "adidas Turkiye" at bounding box center [1365, 58] width 222 height 28
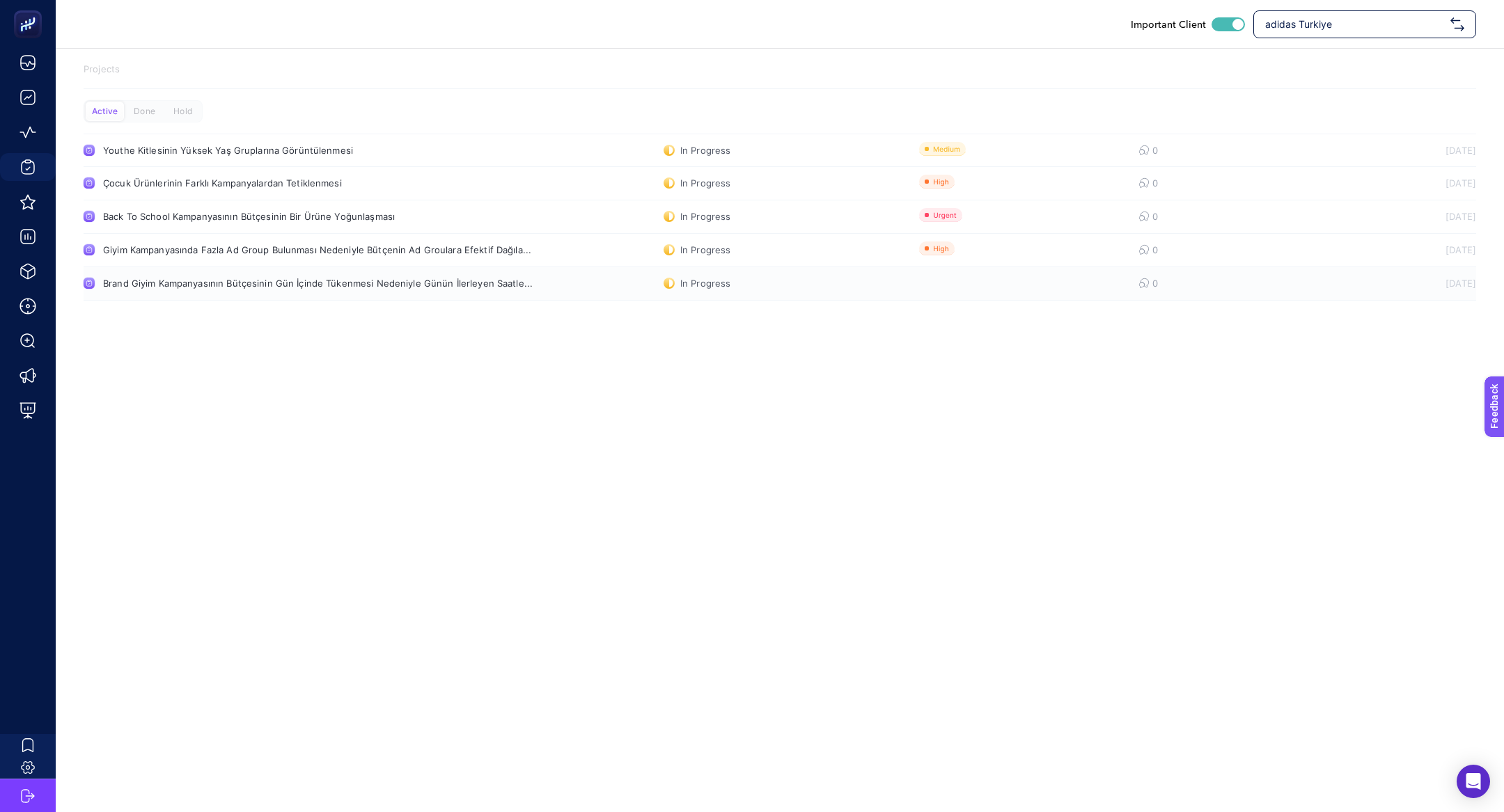
click at [219, 289] on link "Brand Giyim Kampanyasının Bütçesinin Gün İçinde Tükenmesi Nedeniyle Günün İlerl…" at bounding box center [779, 283] width 1393 height 33
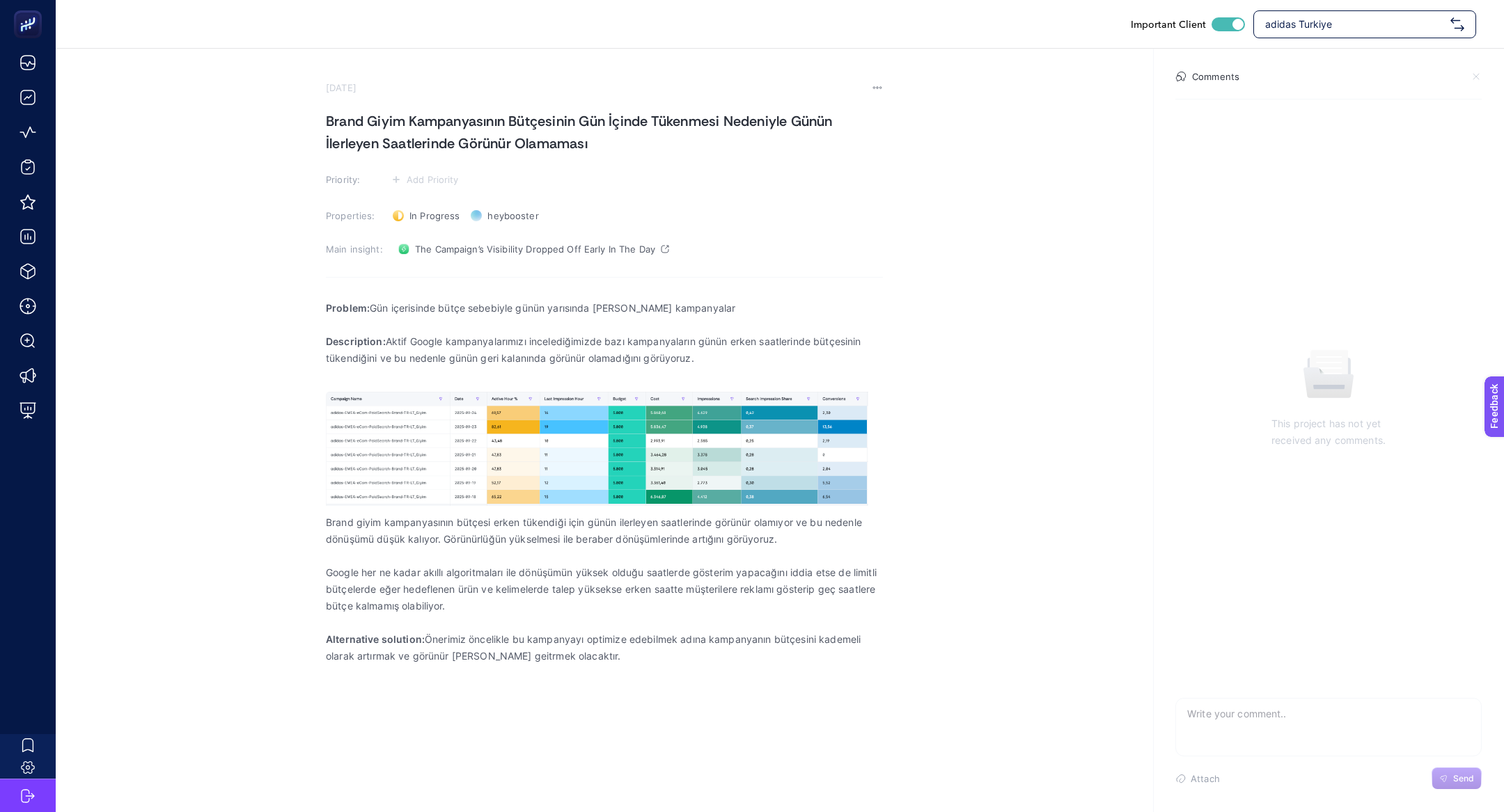
click at [1303, 14] on div "adidas Turkiye" at bounding box center [1365, 24] width 223 height 28
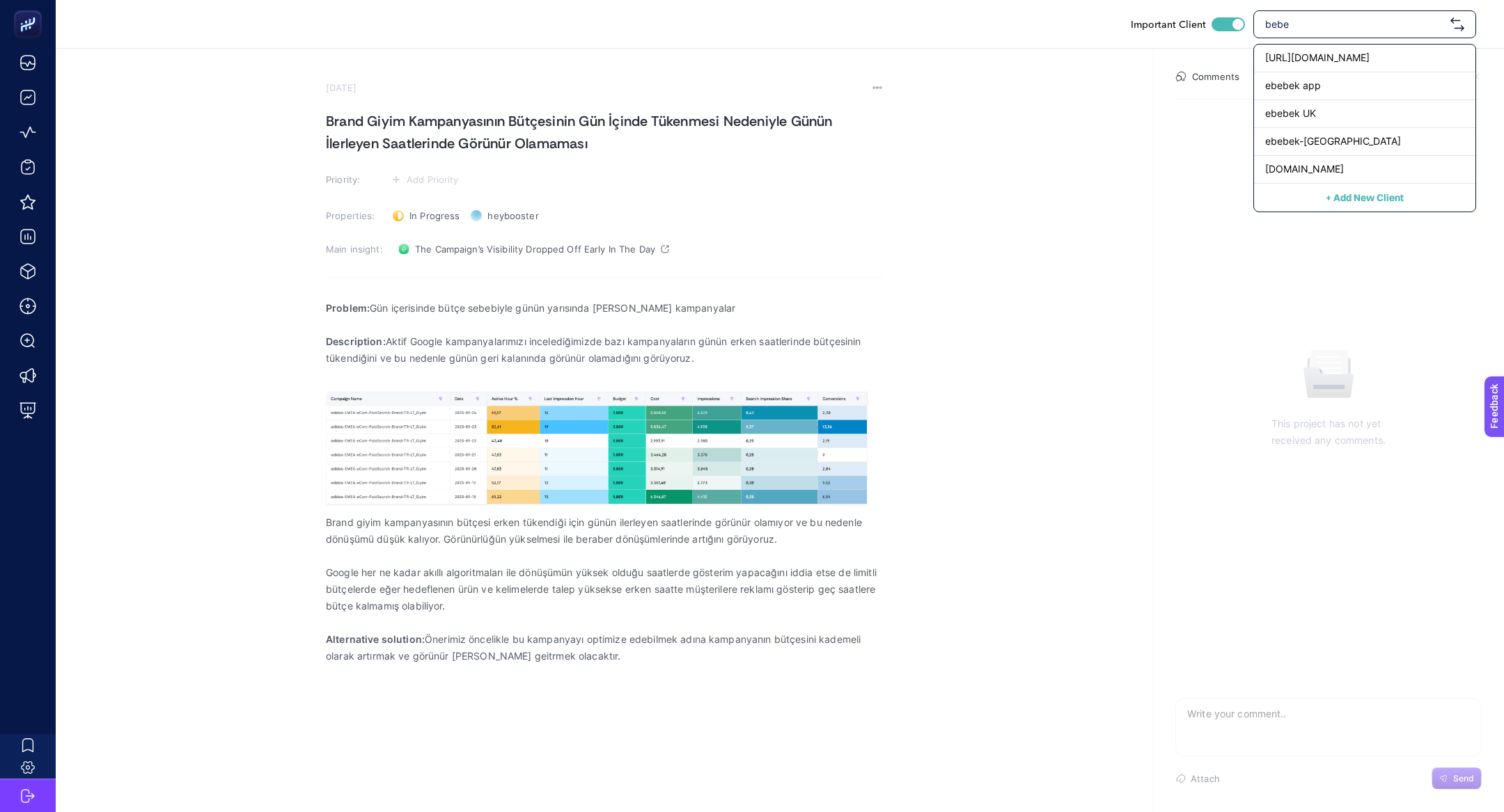
type input "bebek"
click at [1320, 110] on div "ebebek UK" at bounding box center [1365, 114] width 222 height 28
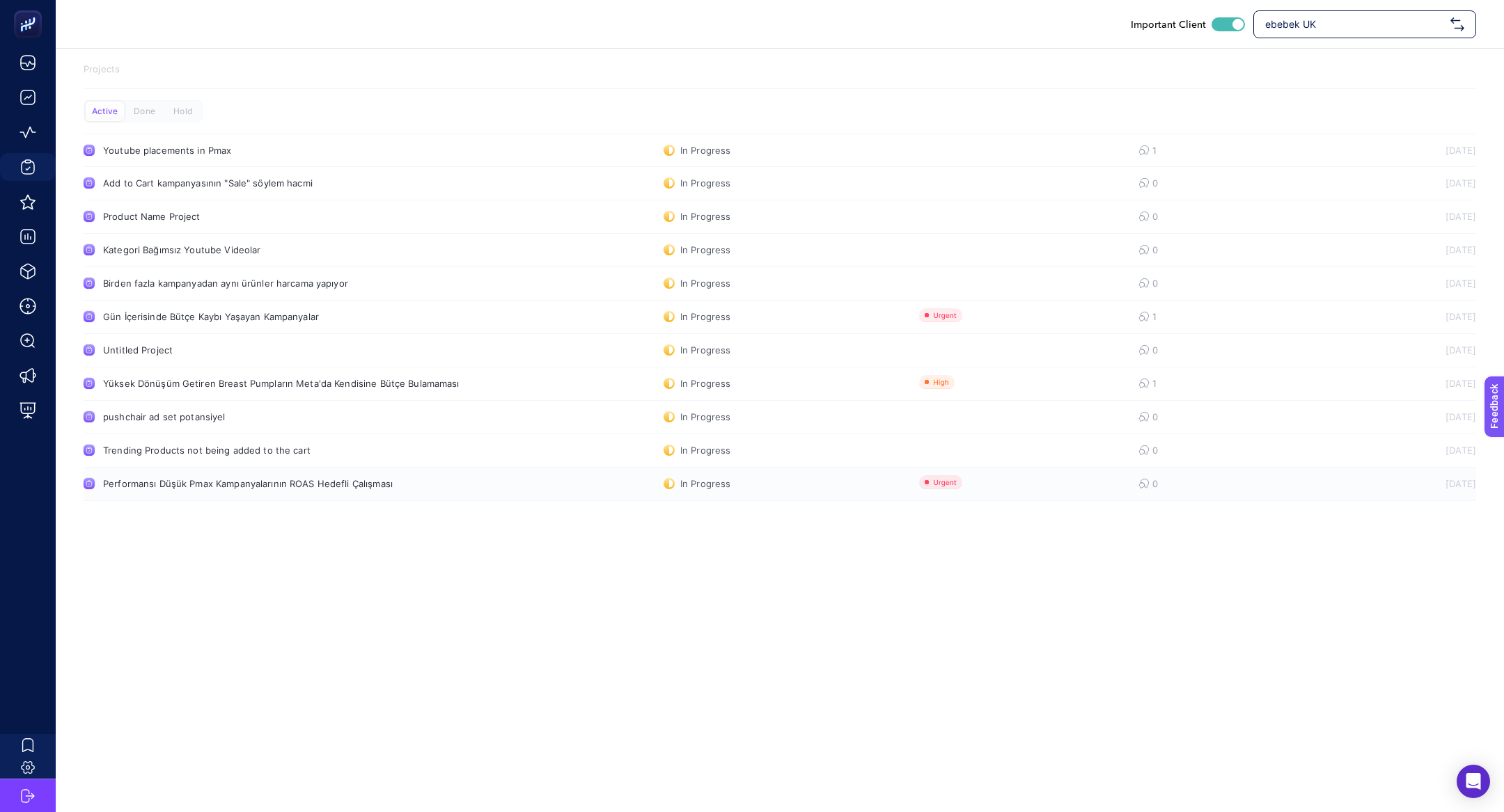
click at [1143, 478] on icon at bounding box center [1144, 483] width 11 height 11
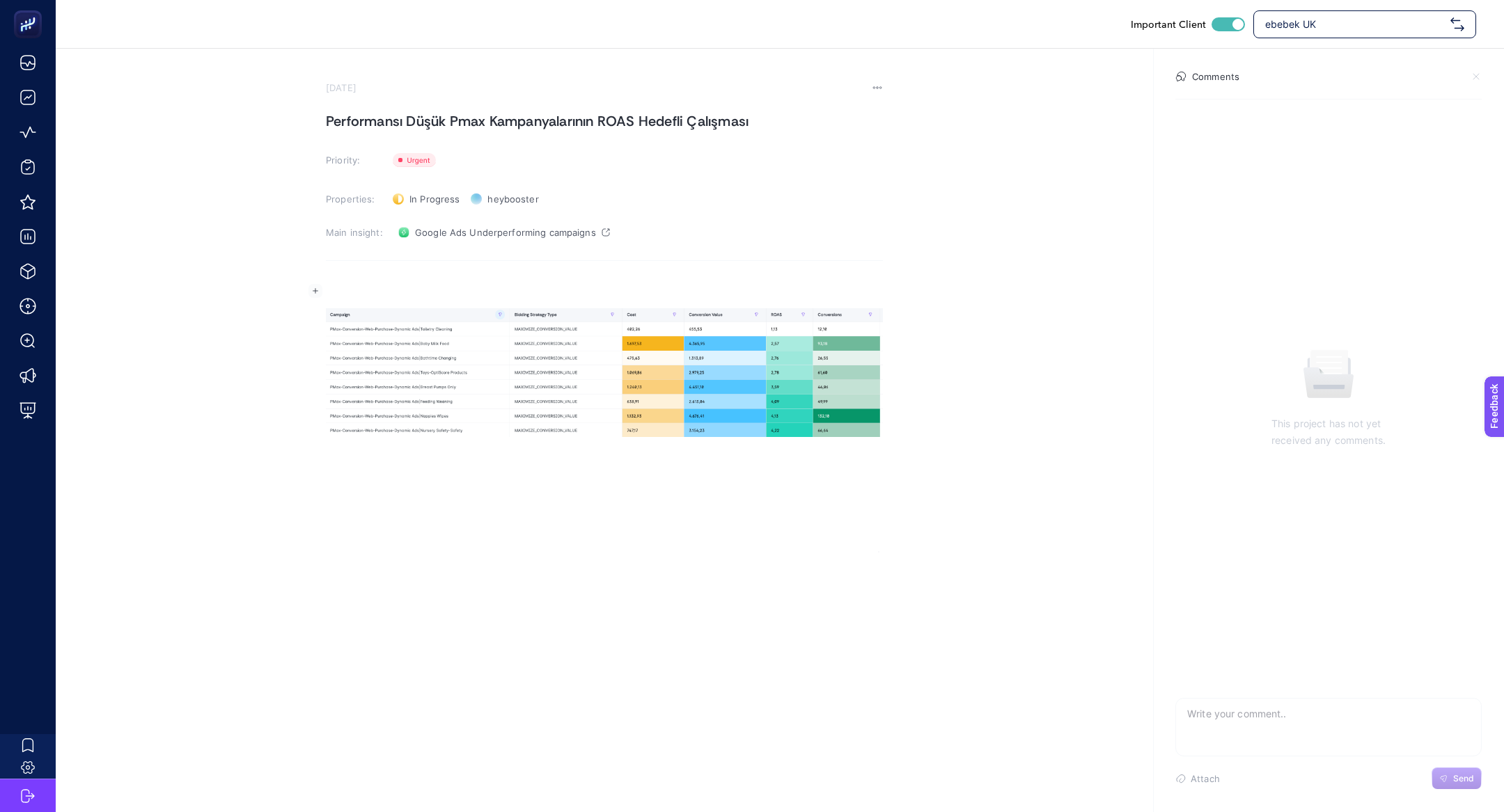
click at [351, 276] on div "Rich Text Editor. Editing area: main" at bounding box center [605, 413] width 557 height 278
click at [420, 115] on h1 "Performansı Düşük Pmax Kampanyalarının ROAS Hedefli Çalışması" at bounding box center [605, 121] width 557 height 23
copy h1 "Performansı Düşük Pmax Kampanyalarının ROAS Hedefli Çalışması"
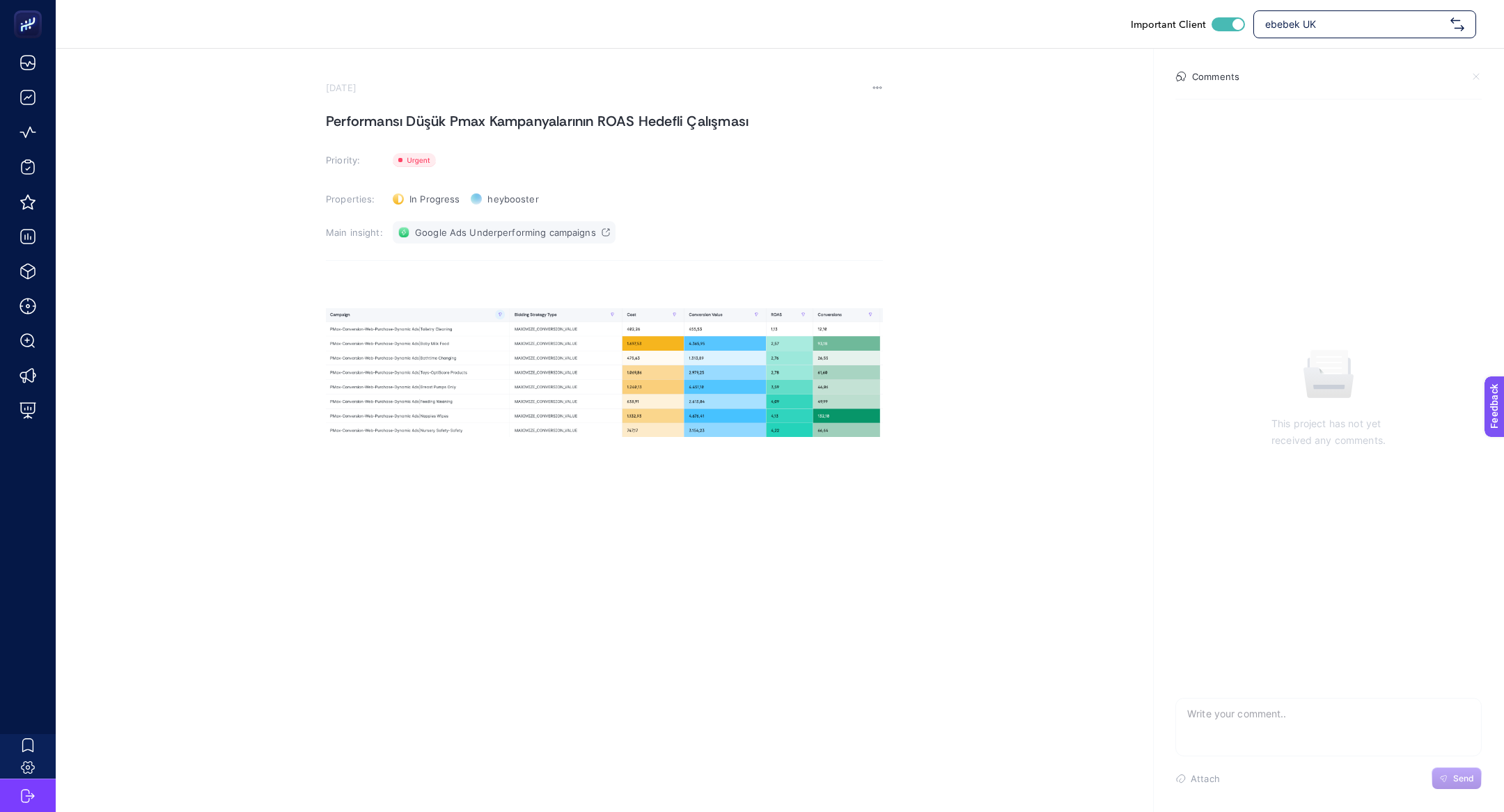
click at [498, 236] on span "Google Ads Underperforming campaigns" at bounding box center [505, 232] width 181 height 11
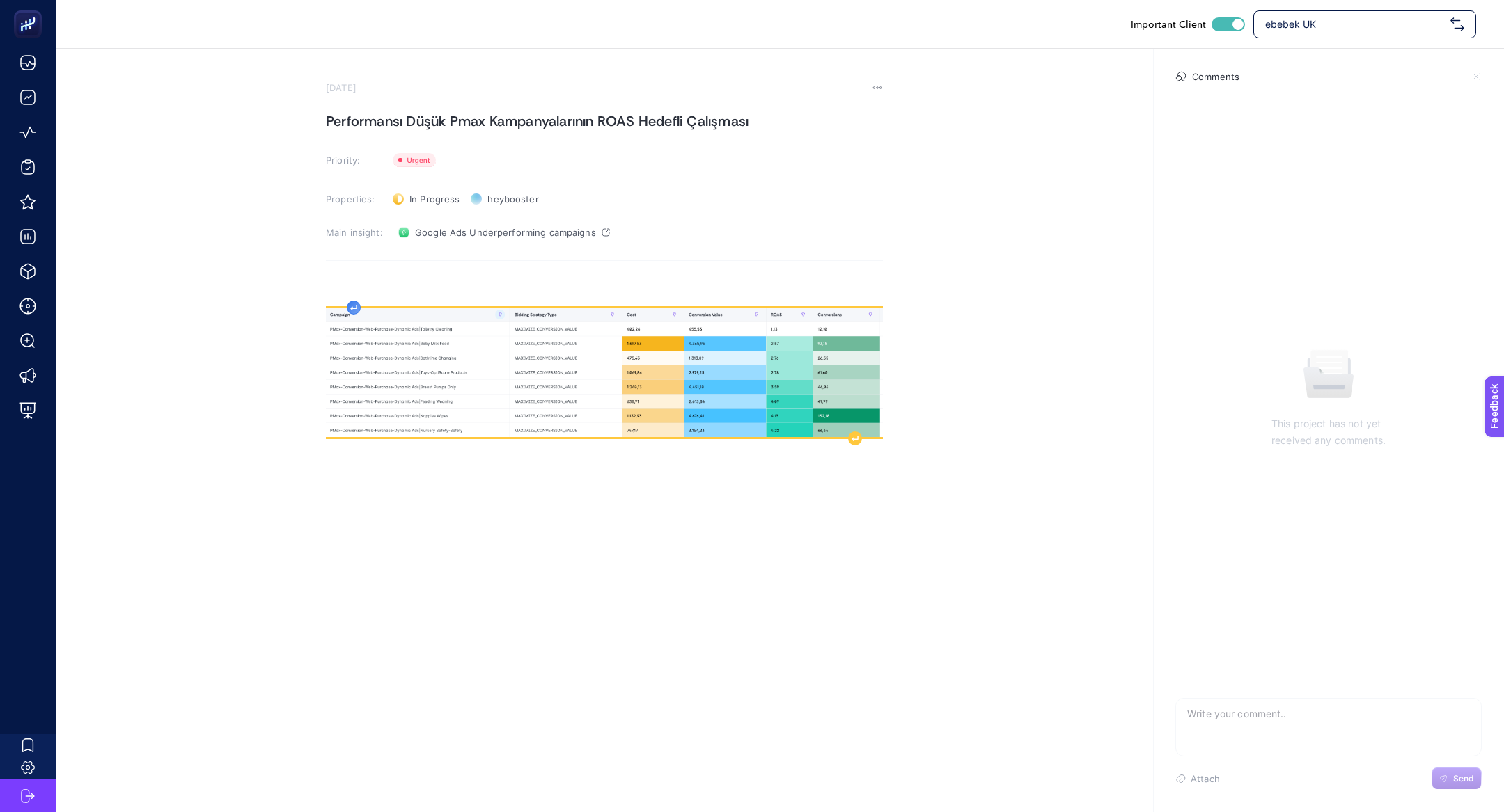
click at [354, 310] on div "Rich Text Editor. Editing area: main" at bounding box center [605, 413] width 557 height 278
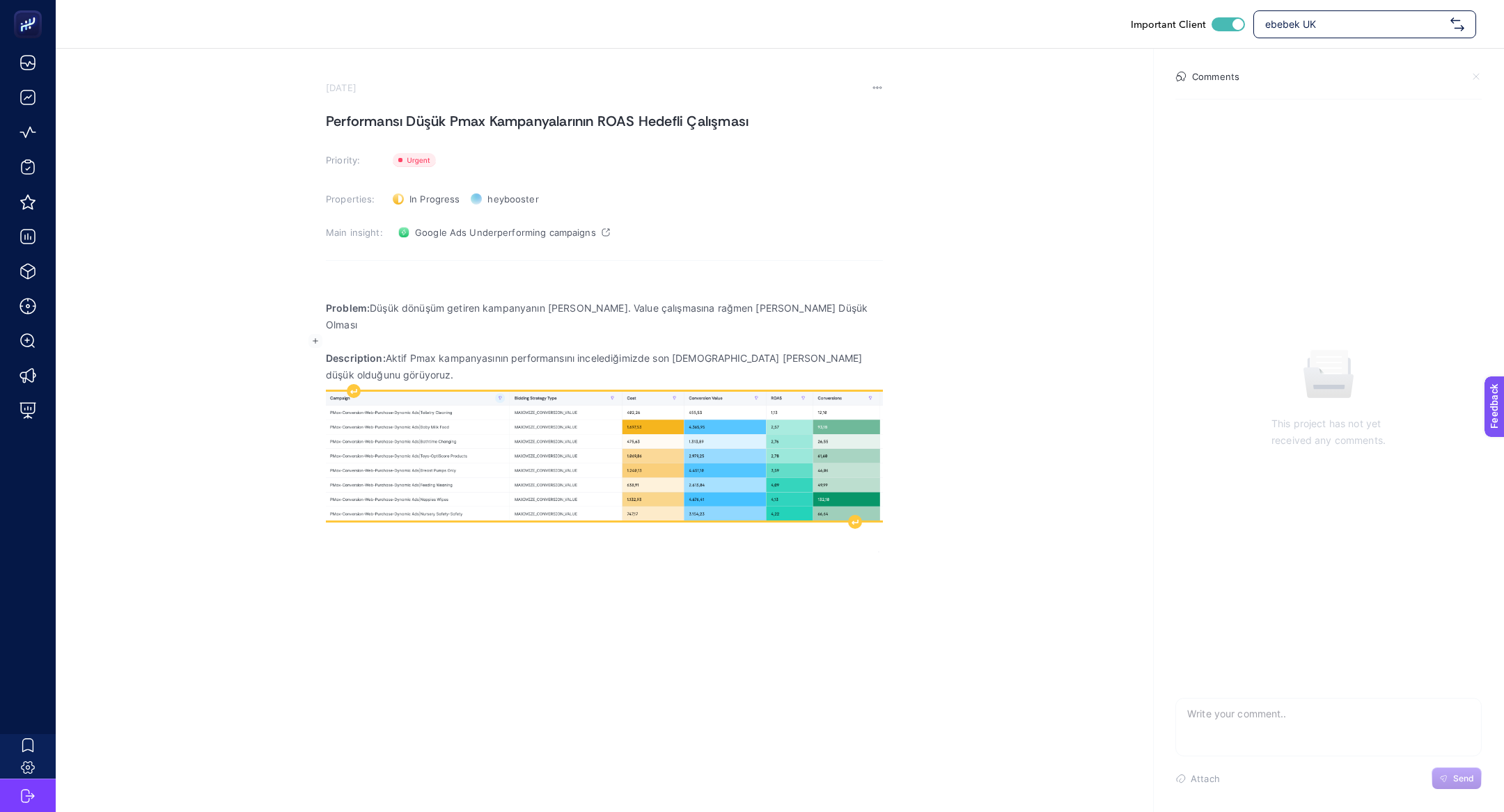
click at [644, 489] on img "Rich Text Editor. Editing area: main" at bounding box center [605, 456] width 557 height 129
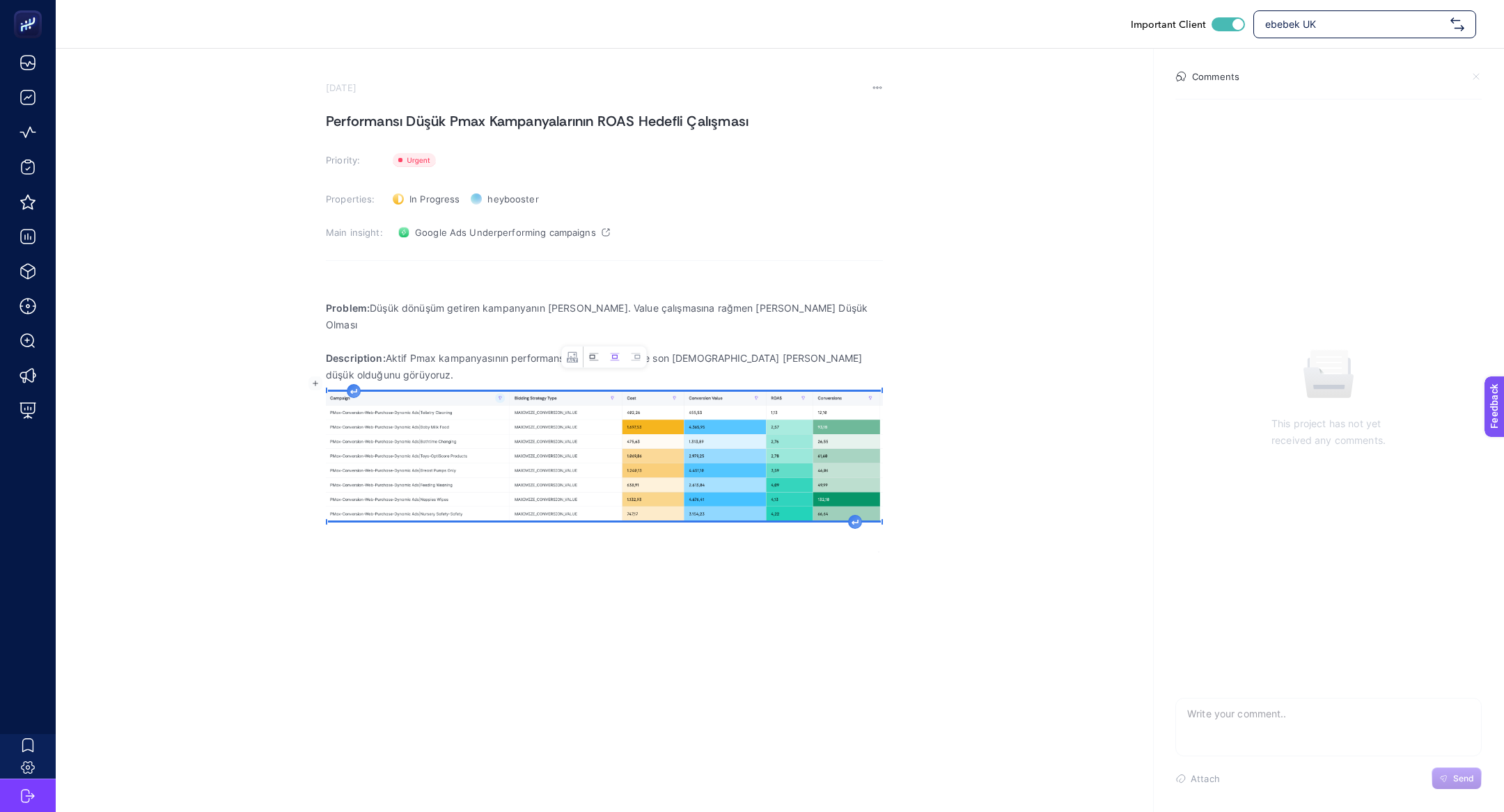
click at [593, 357] on icon "Image toolbar" at bounding box center [593, 356] width 11 height 11
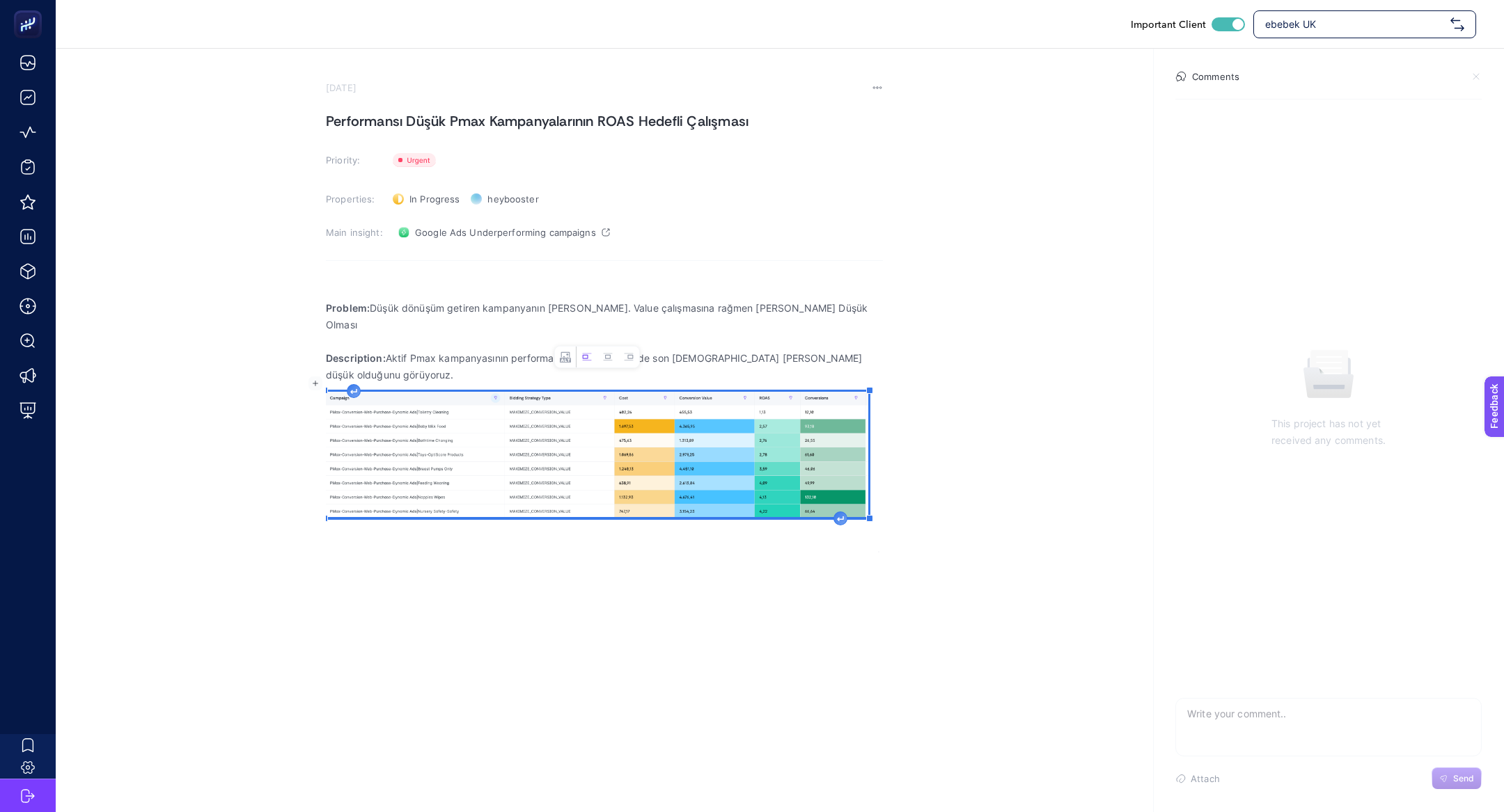
click at [835, 496] on img "Rich Text Editor. Editing area: main" at bounding box center [598, 455] width 543 height 125
click at [846, 516] on div "Problem: Düşük dönüşüm getiren kampanyanın Max Conv. Value çalışmasına rağmen R…" at bounding box center [605, 413] width 557 height 278
click at [844, 511] on div "Rich Text Editor. Editing area: main" at bounding box center [840, 518] width 14 height 14
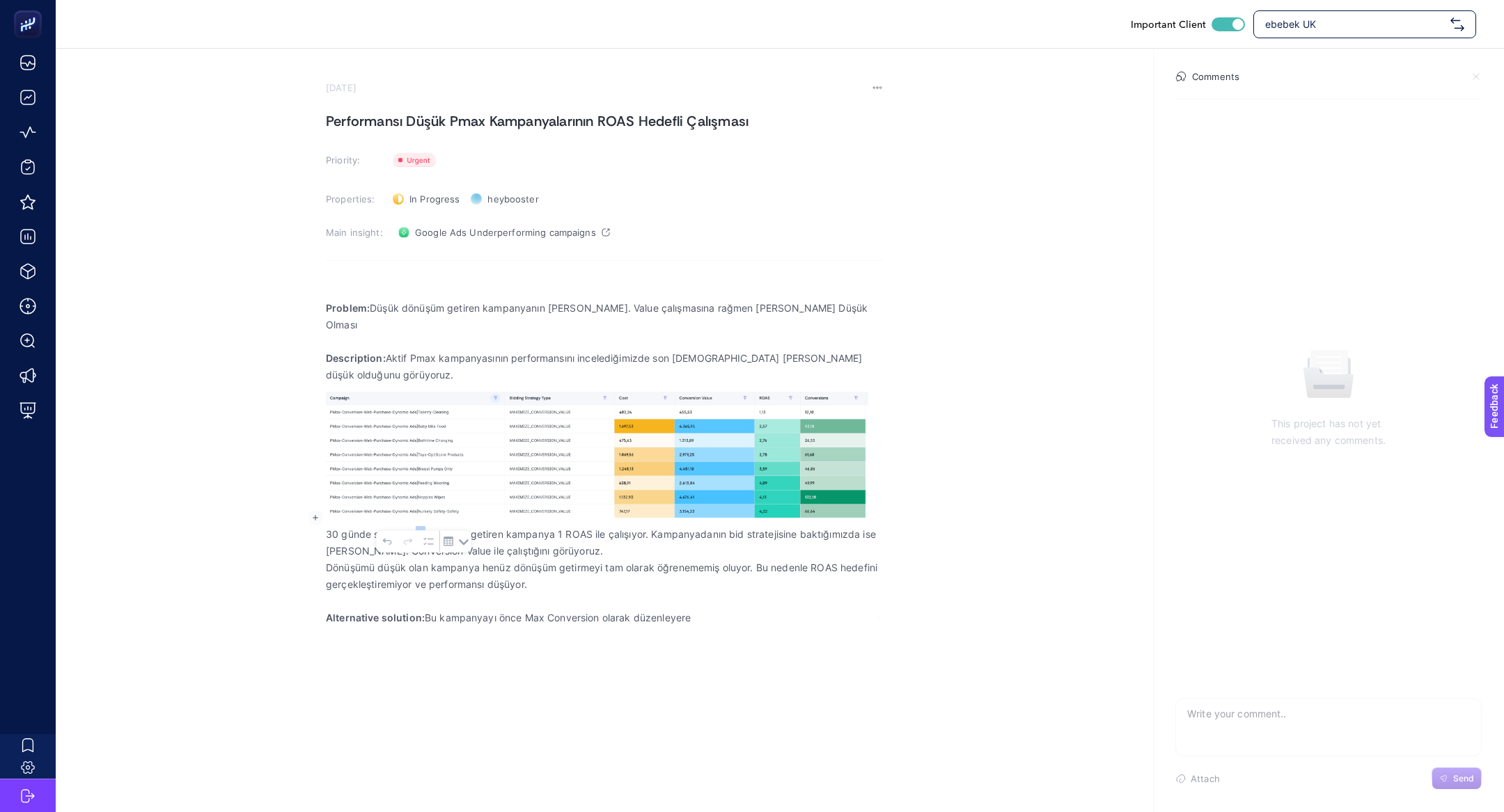
click at [424, 526] on p "30 günde sadece 15 dönüşüm getiren kampanya 1 ROAS ile çalışıyor. Kampanyadanın…" at bounding box center [605, 542] width 557 height 33
click at [440, 609] on p "Alternative solution: Bu kampanyayı önce Max Conversion olarak düzenleyere" at bounding box center [605, 617] width 557 height 17
click at [485, 115] on h1 "Performansı Düşük Pmax Kampanyalarının ROAS Hedefli Çalışması" at bounding box center [605, 121] width 557 height 23
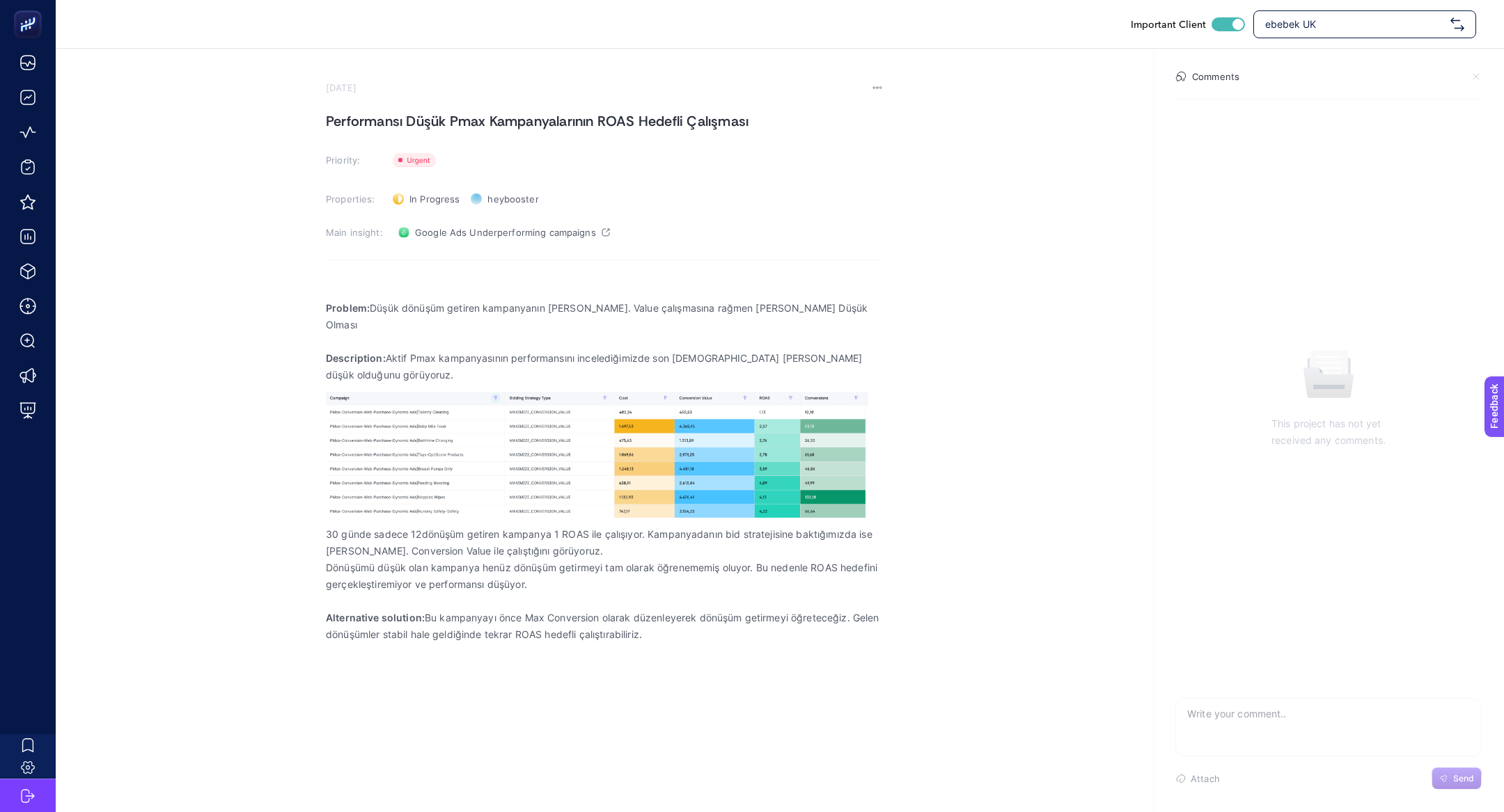
click at [485, 115] on h1 "Performansı Düşük Pmax Kampanyalarının ROAS Hedefli Çalışması" at bounding box center [605, 121] width 557 height 23
click at [446, 123] on h1 "Performansı Düşük Pmax Kampanyalarının ROAS Hedefli Çalışması" at bounding box center [605, 121] width 557 height 23
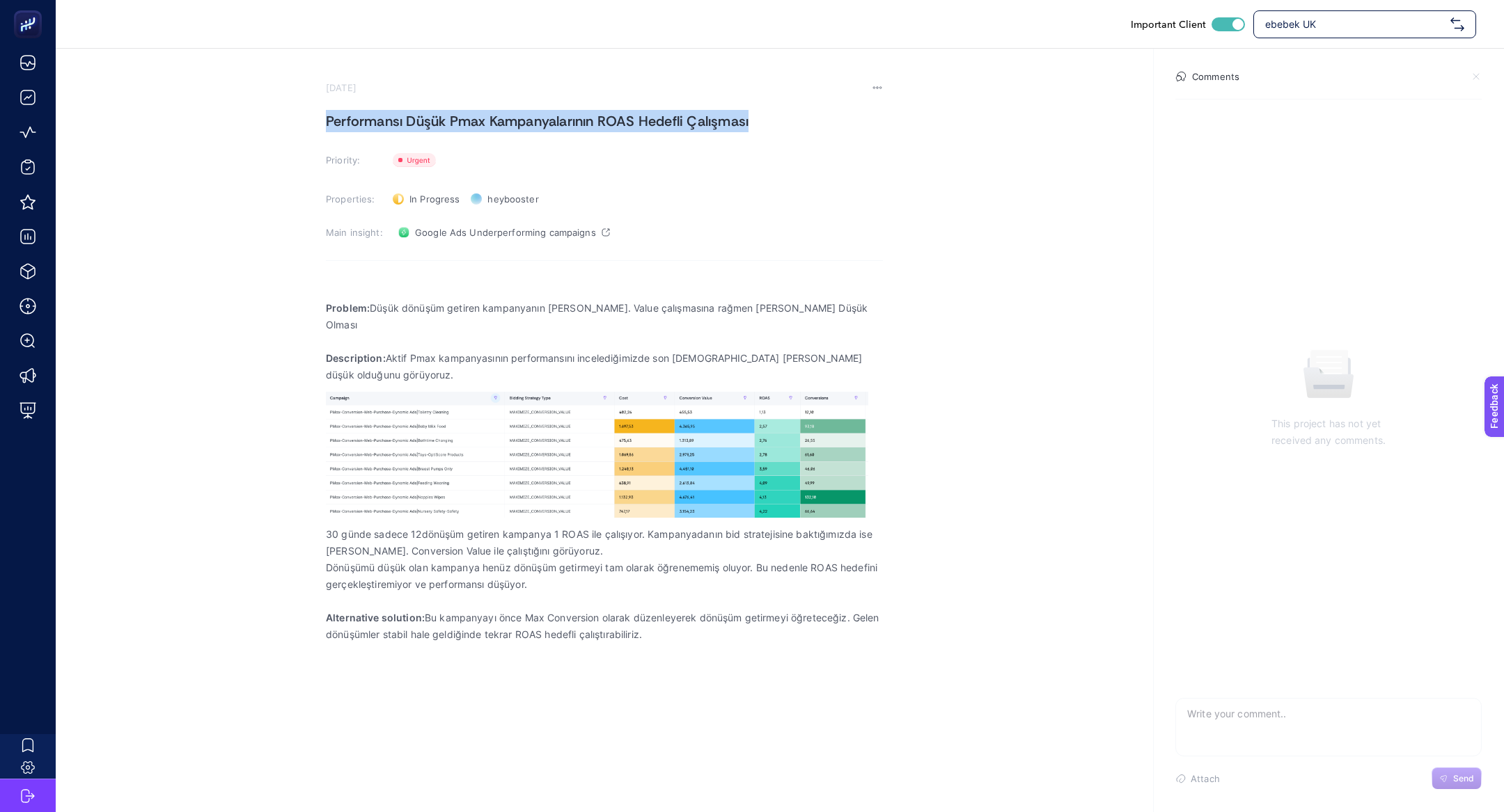
paste h1
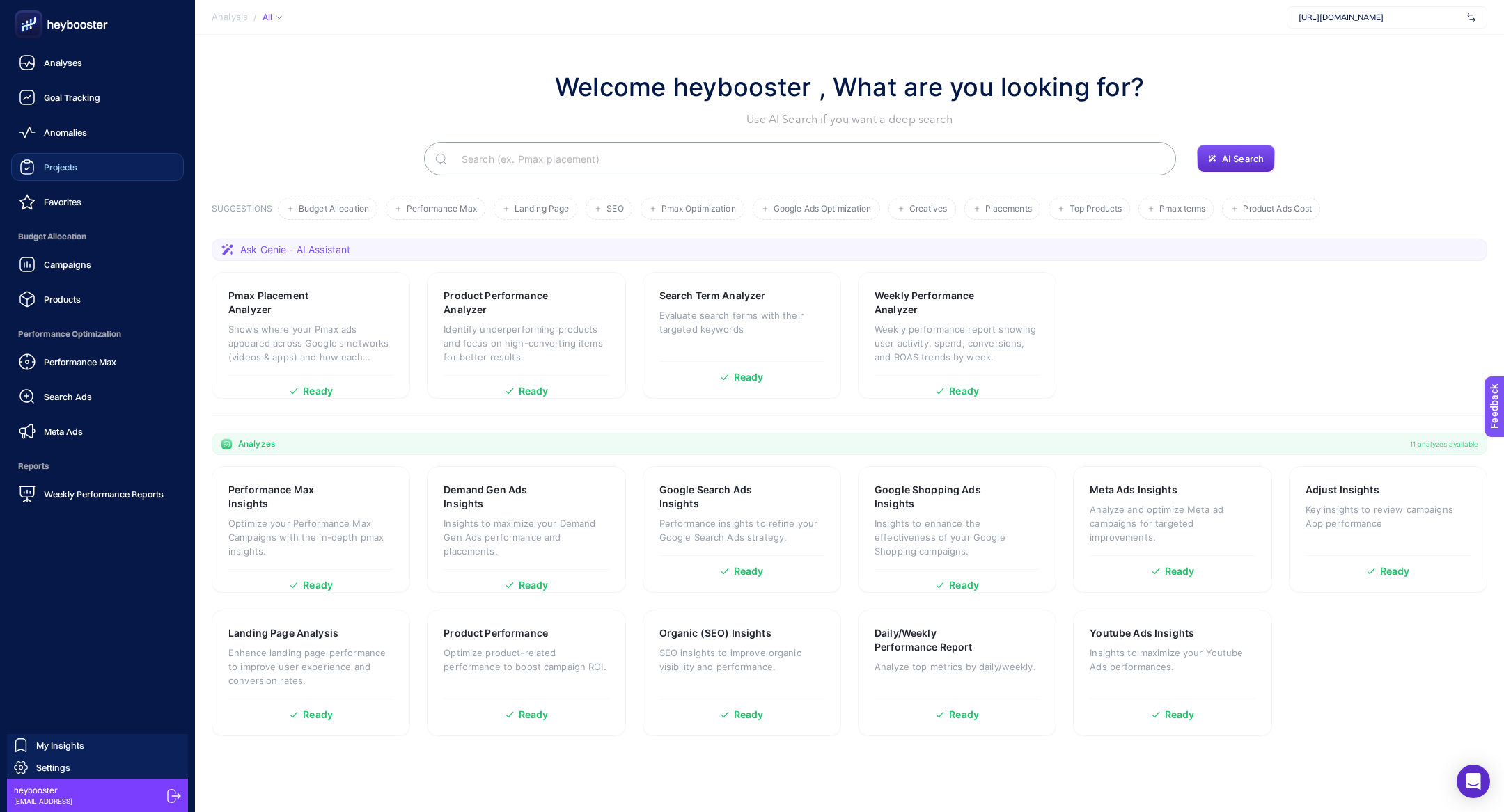
click at [62, 176] on link "Projects" at bounding box center [97, 167] width 173 height 28
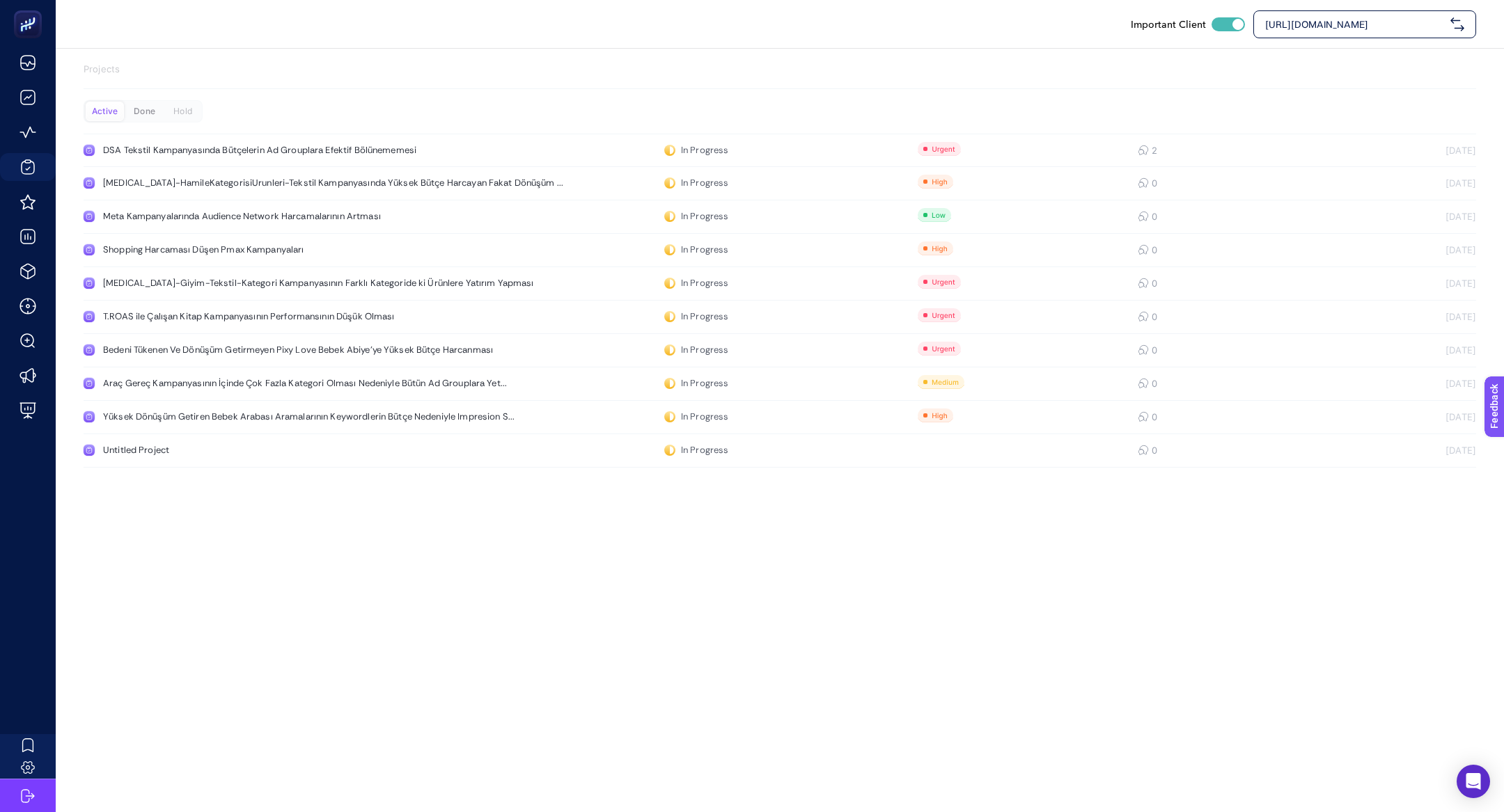
click at [155, 113] on div "Done" at bounding box center [144, 111] width 38 height 19
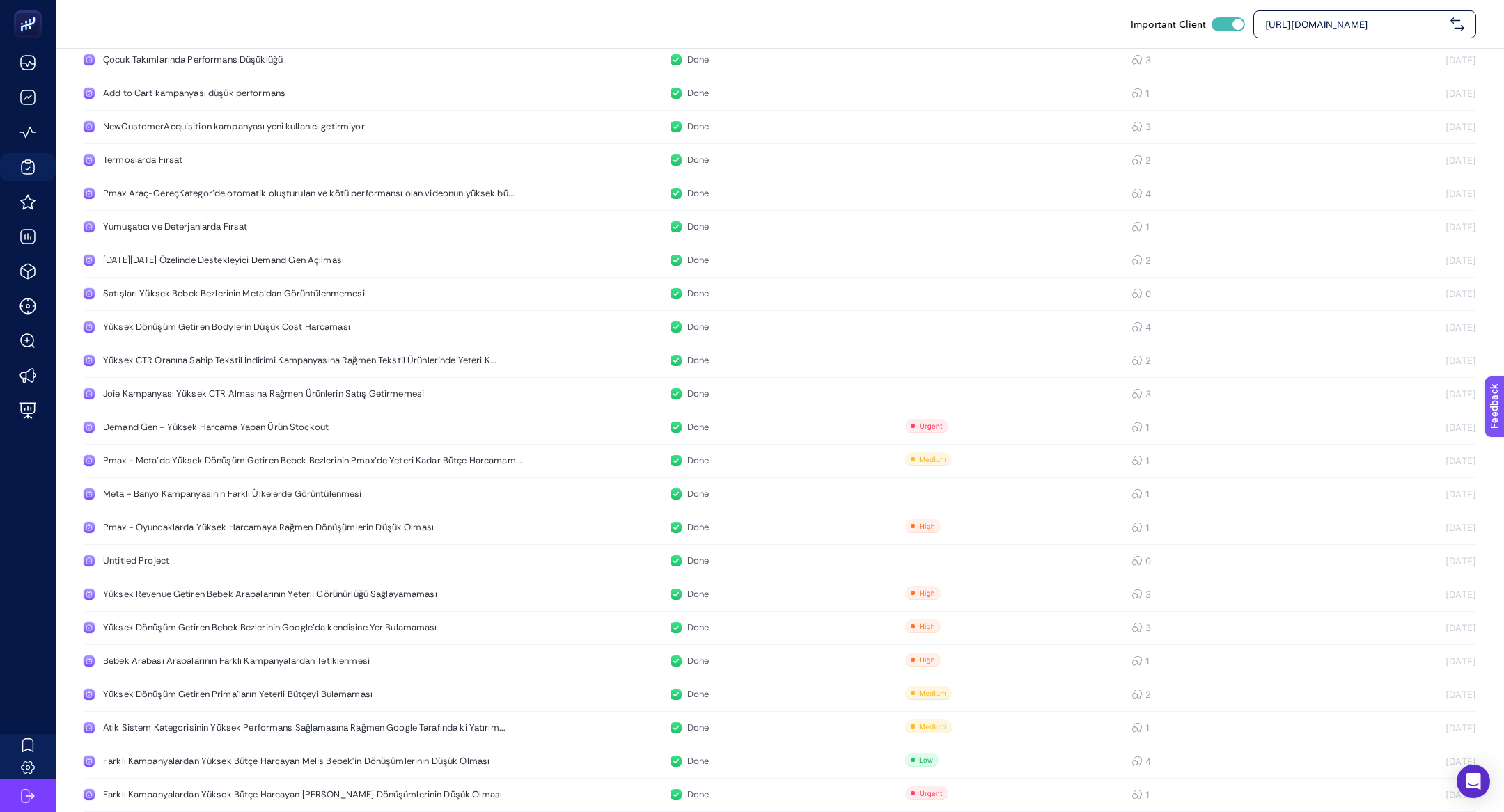
scroll to position [1077, 0]
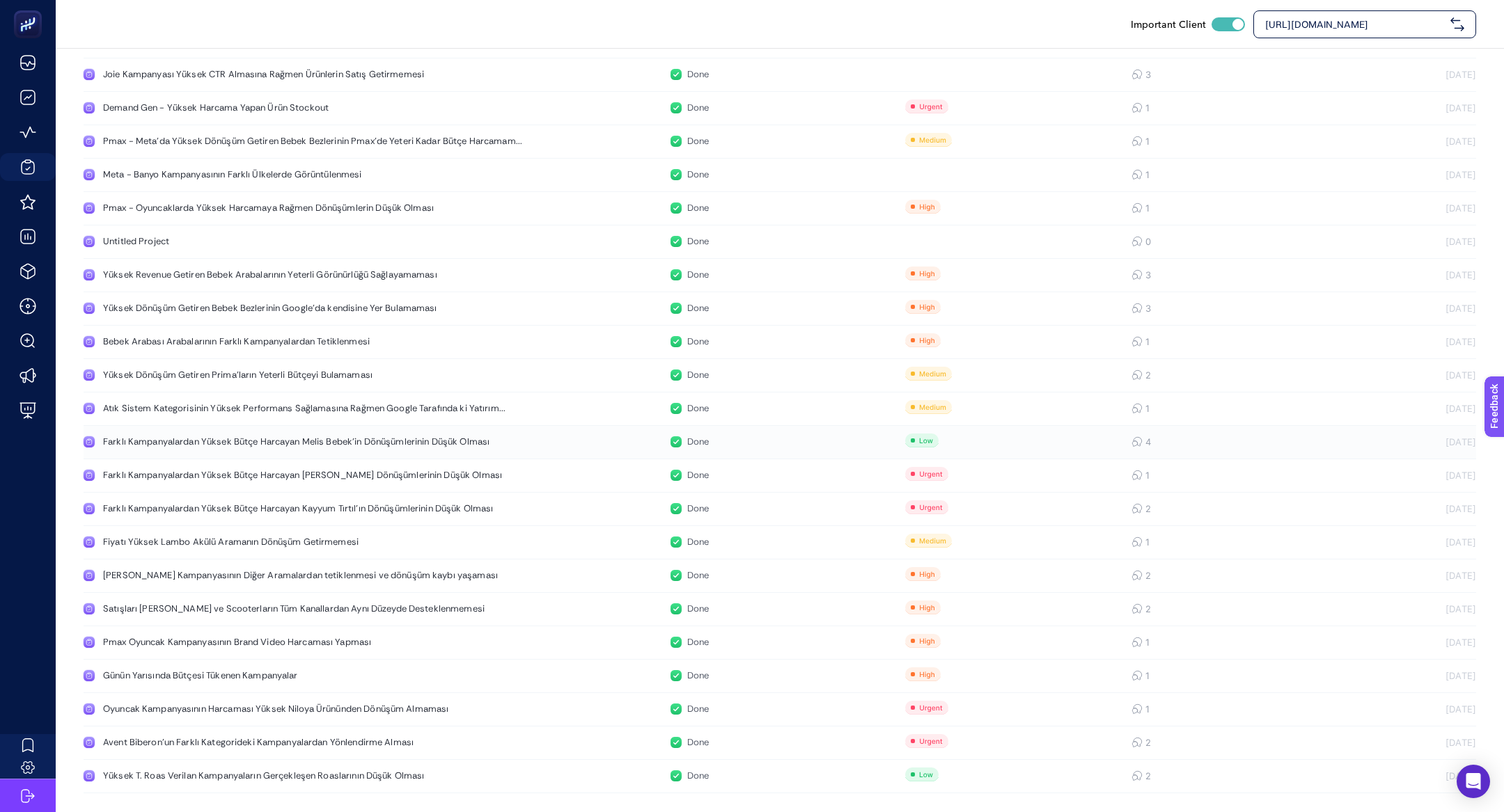
click at [293, 449] on link "Farklı Kampanyalardan Yüksek Bütçe Harcayan [PERSON_NAME]'in Dönüşümlerinin Düş…" at bounding box center [779, 443] width 1393 height 33
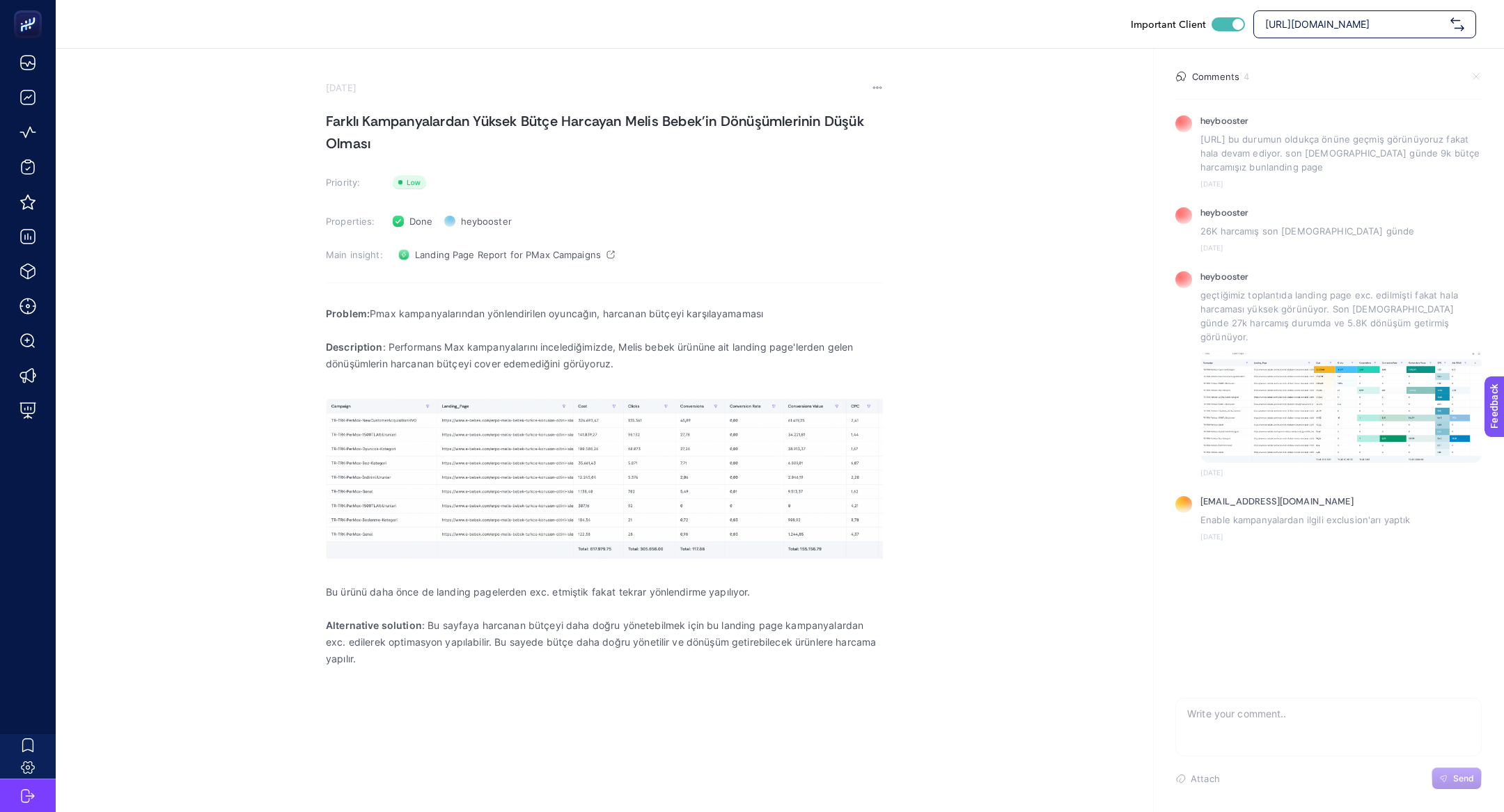
click at [450, 115] on h1 "Farklı Kampanyalardan Yüksek Bütçe Harcayan Melis Bebek'in Dönüşümlerinin Düşük…" at bounding box center [605, 131] width 557 height 44
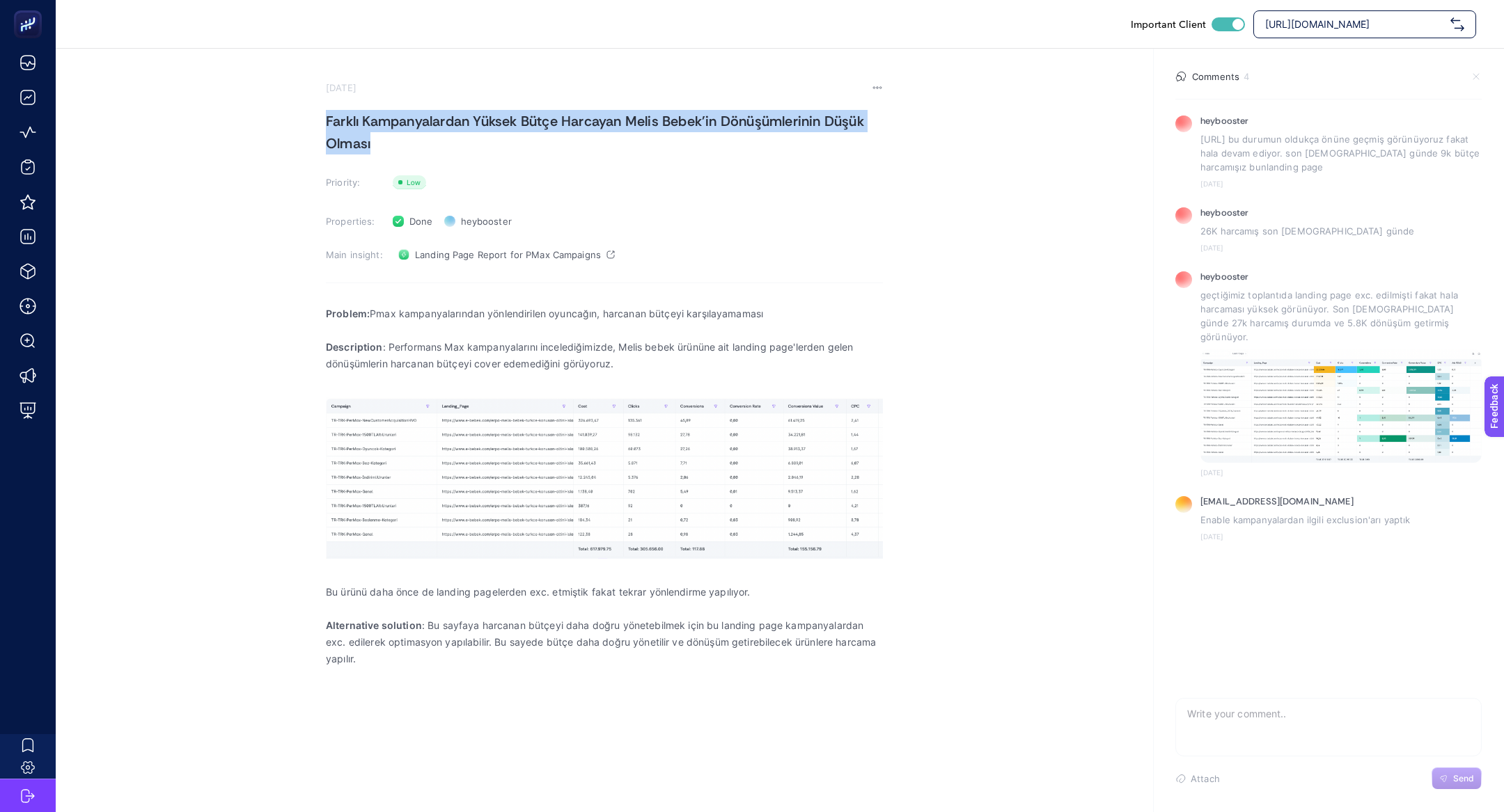
copy h1 "Farklı Kampanyalardan Yüksek Bütçe Harcayan Melis Bebek'in Dönüşümlerinin Düşük…"
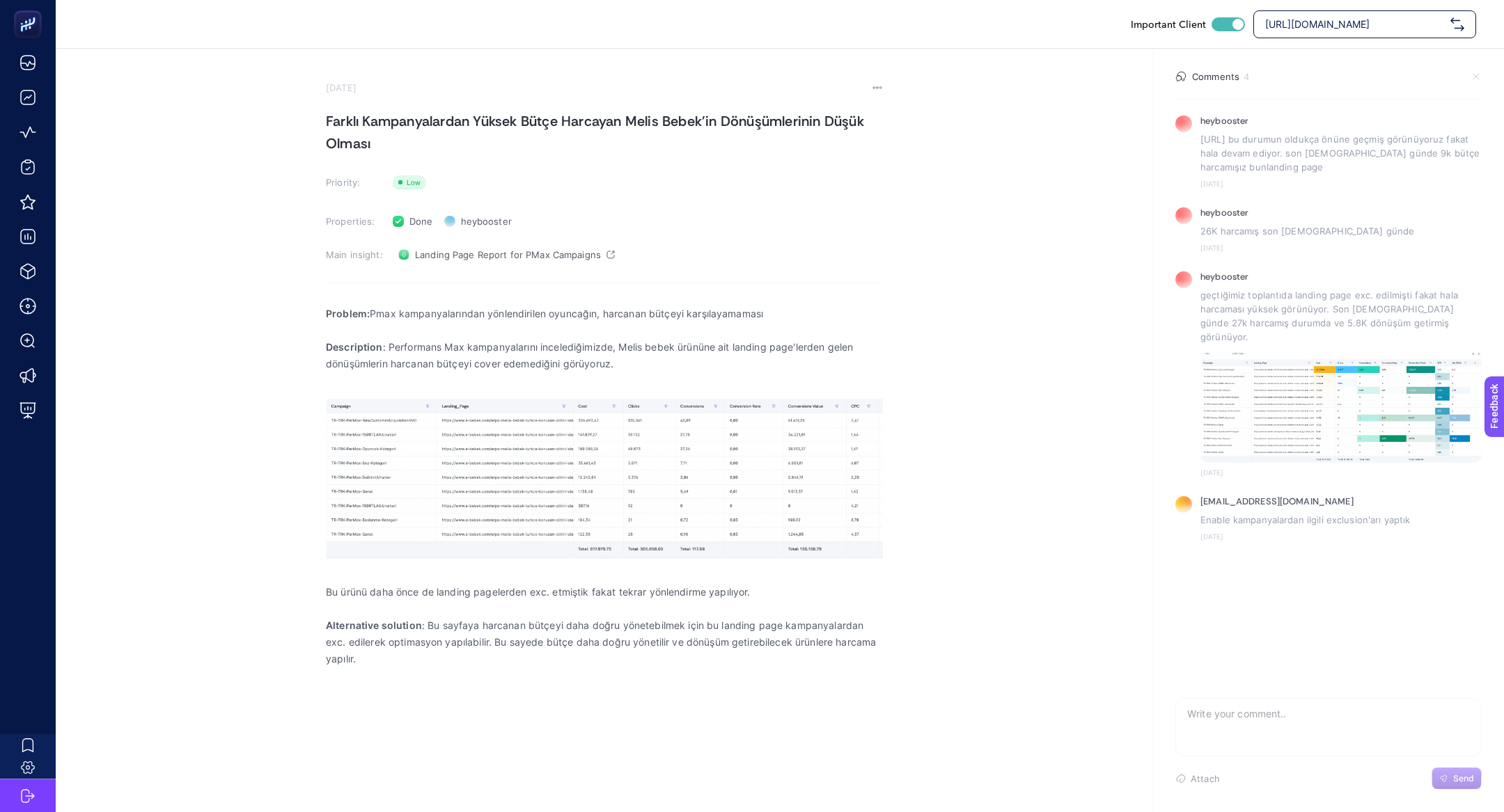
click at [404, 311] on p "Problem: Pmax kampanyalarından yönlendirilen oyuncağın, harcanan bütçeyi karşıl…" at bounding box center [605, 313] width 557 height 17
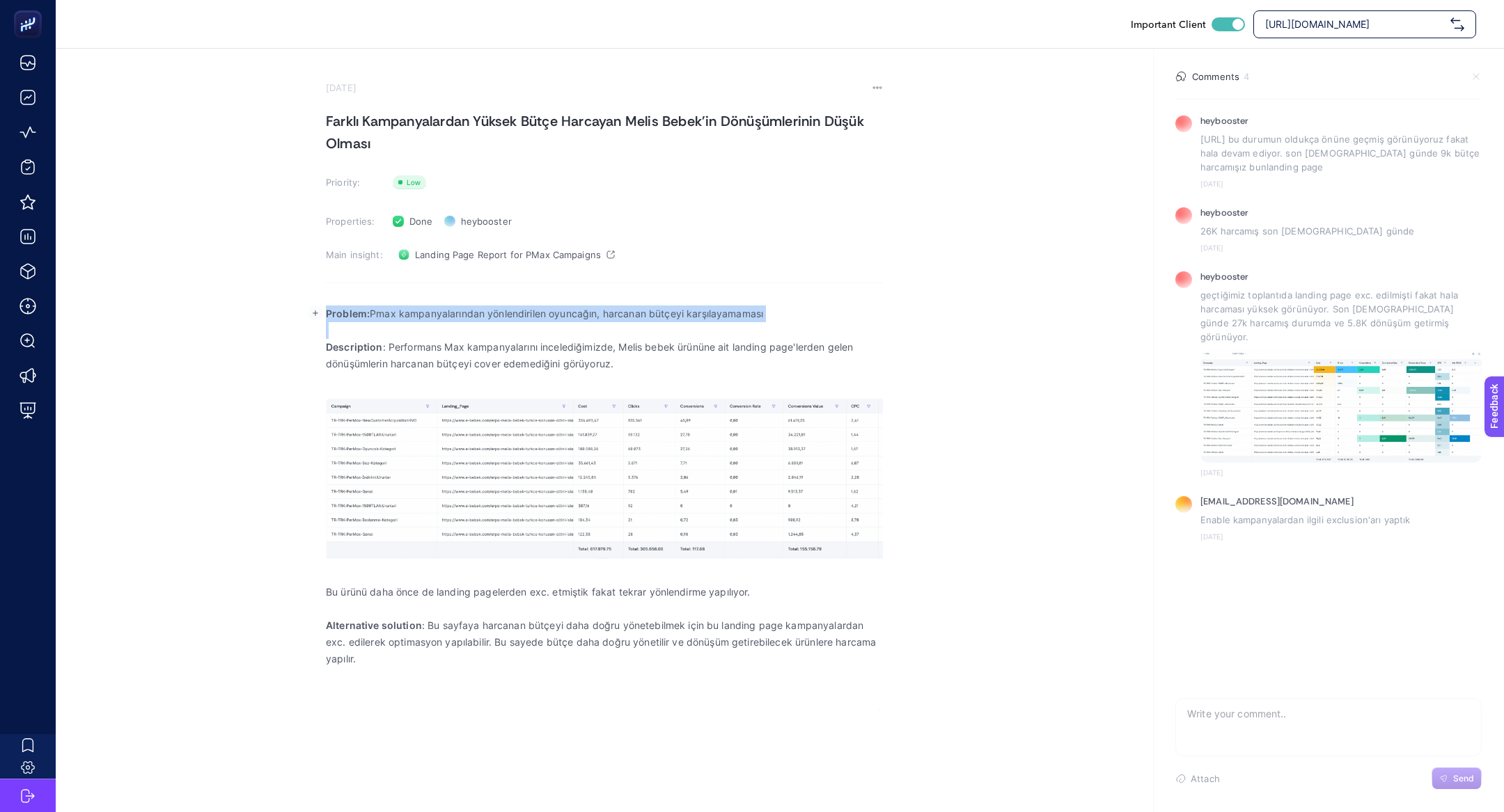
click at [404, 311] on p "Problem: Pmax kampanyalarından yönlendirilen oyuncağın, harcanan bütçeyi karşıl…" at bounding box center [605, 313] width 557 height 17
copy p "Problem: Pmax kampanyalarından yönlendirilen oyuncağın, harcanan bütçeyi karşıl…"
click at [386, 358] on p "Description : Performans Max kampanyalarını incelediğimizde, Melis bebek ürünün…" at bounding box center [605, 356] width 557 height 33
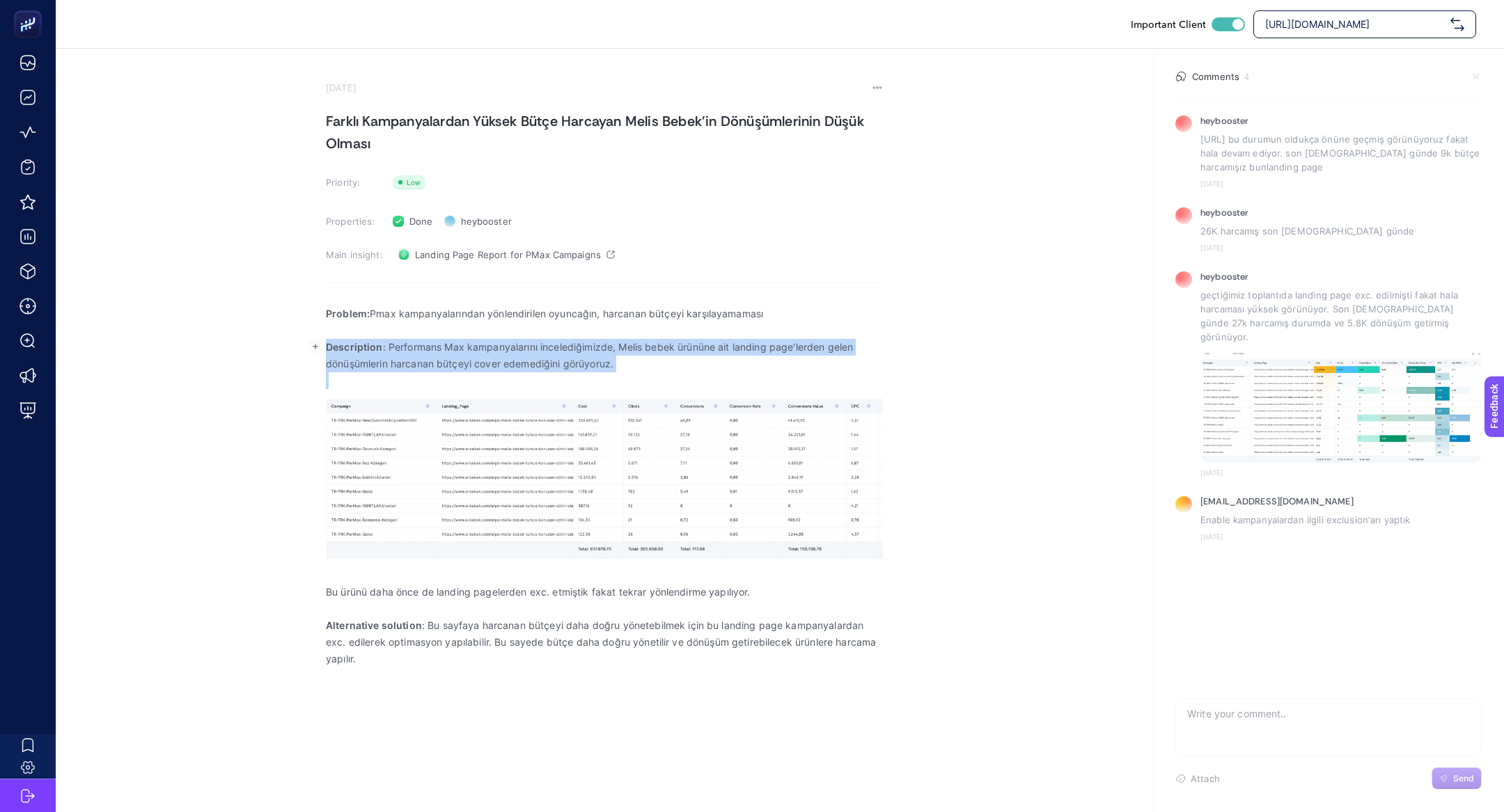
copy p "Description : Performans Max kampanyalarını incelediğimizde, Melis bebek ürünün…"
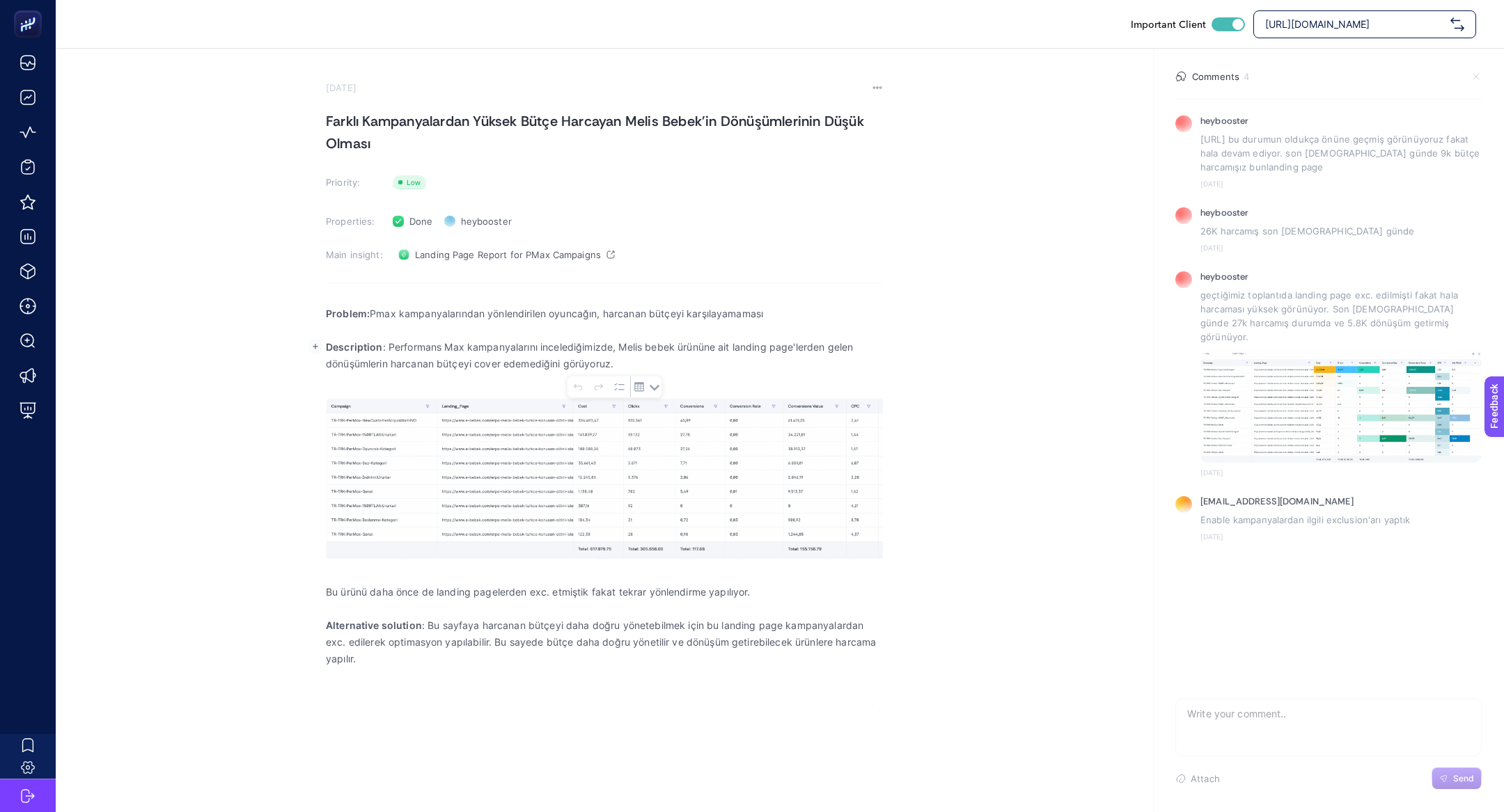
click at [378, 650] on p "Alternative solution : Bu sayfaya harcanan bütçeyi daha doğru yönetebilmek için…" at bounding box center [605, 642] width 557 height 50
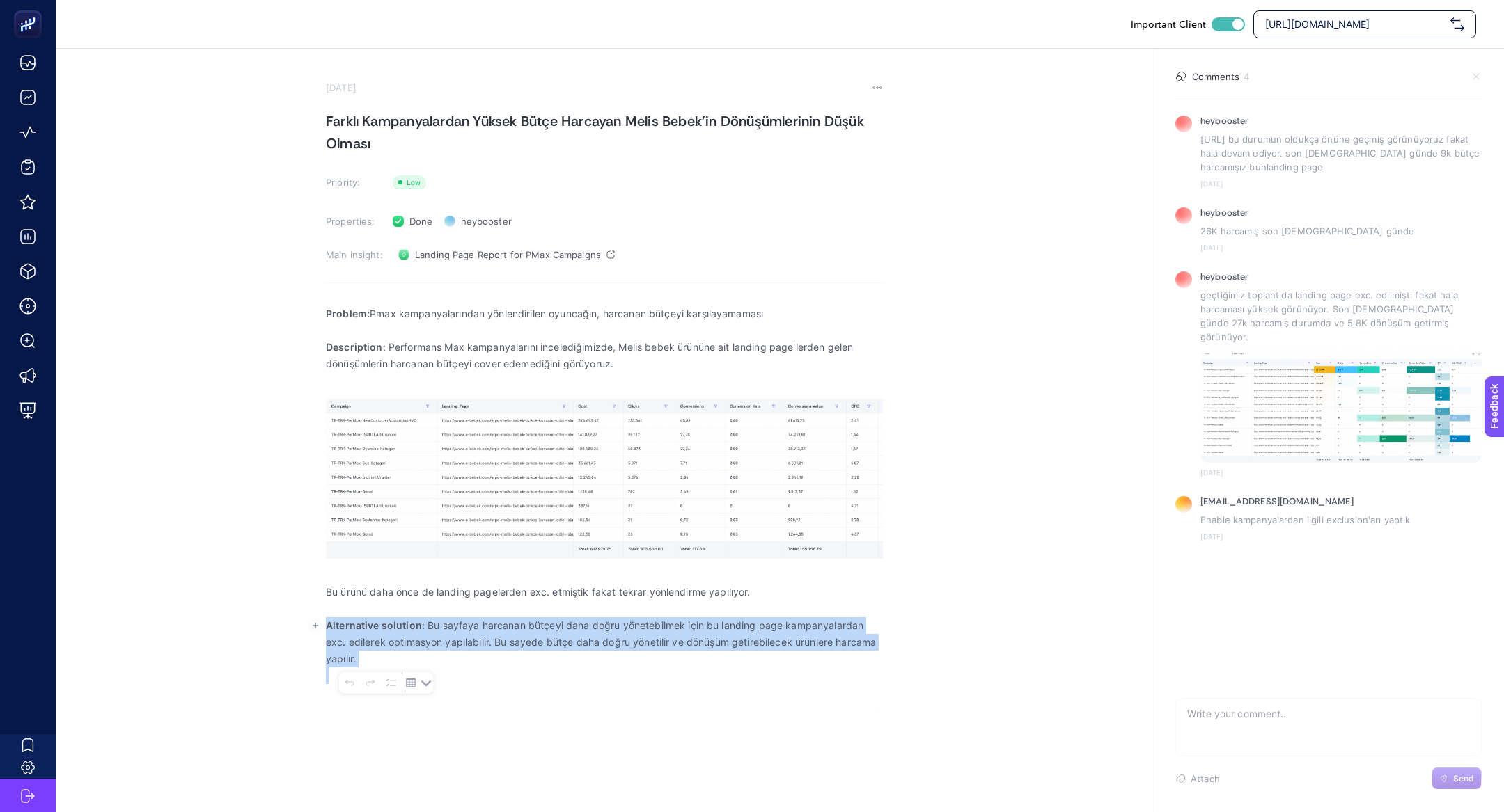
copy p "Alternative solution : Bu sayfaya harcanan bütçeyi daha doğru yönetebilmek için…"
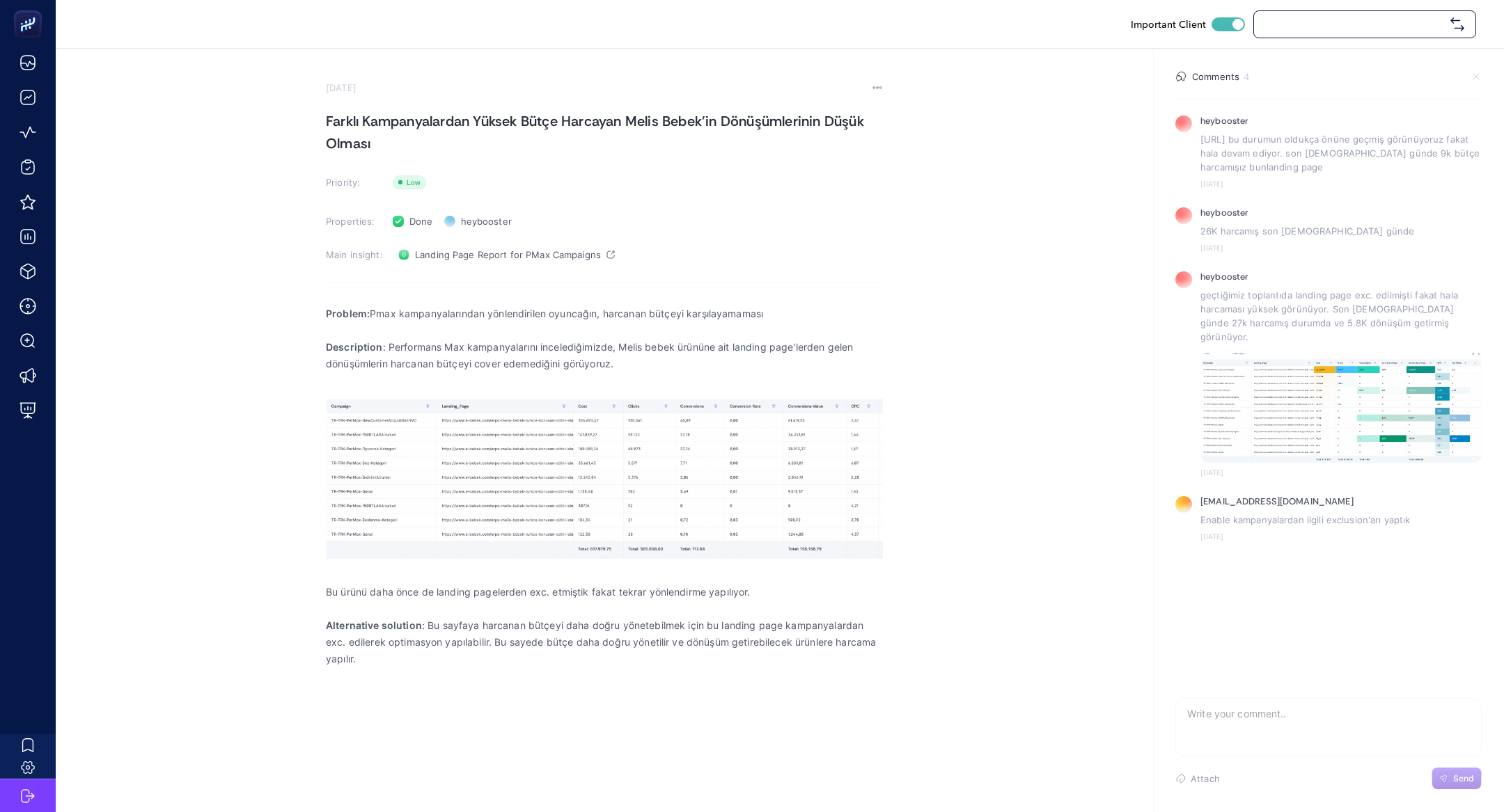
checkbox input "true"
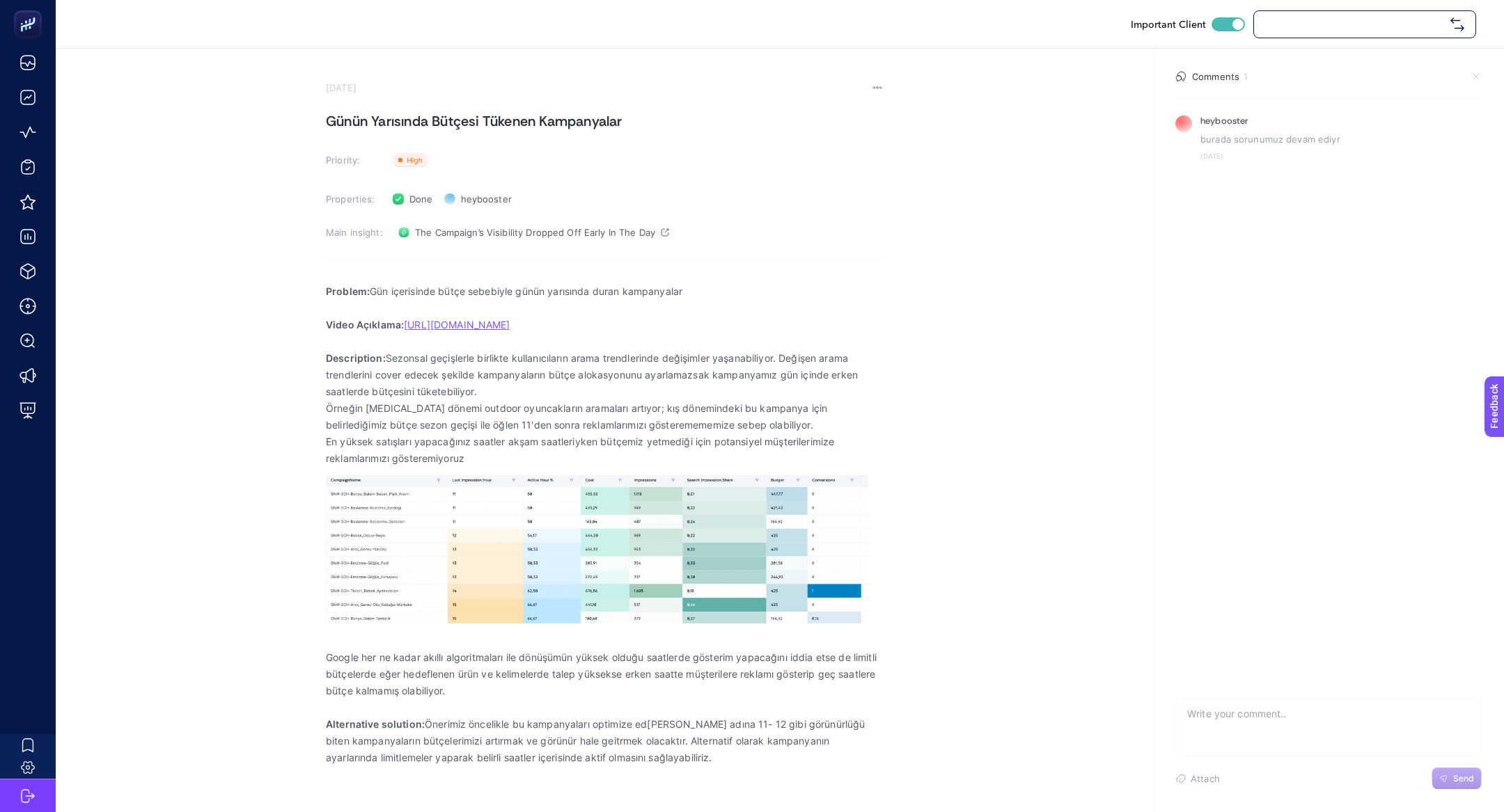
checkbox input "true"
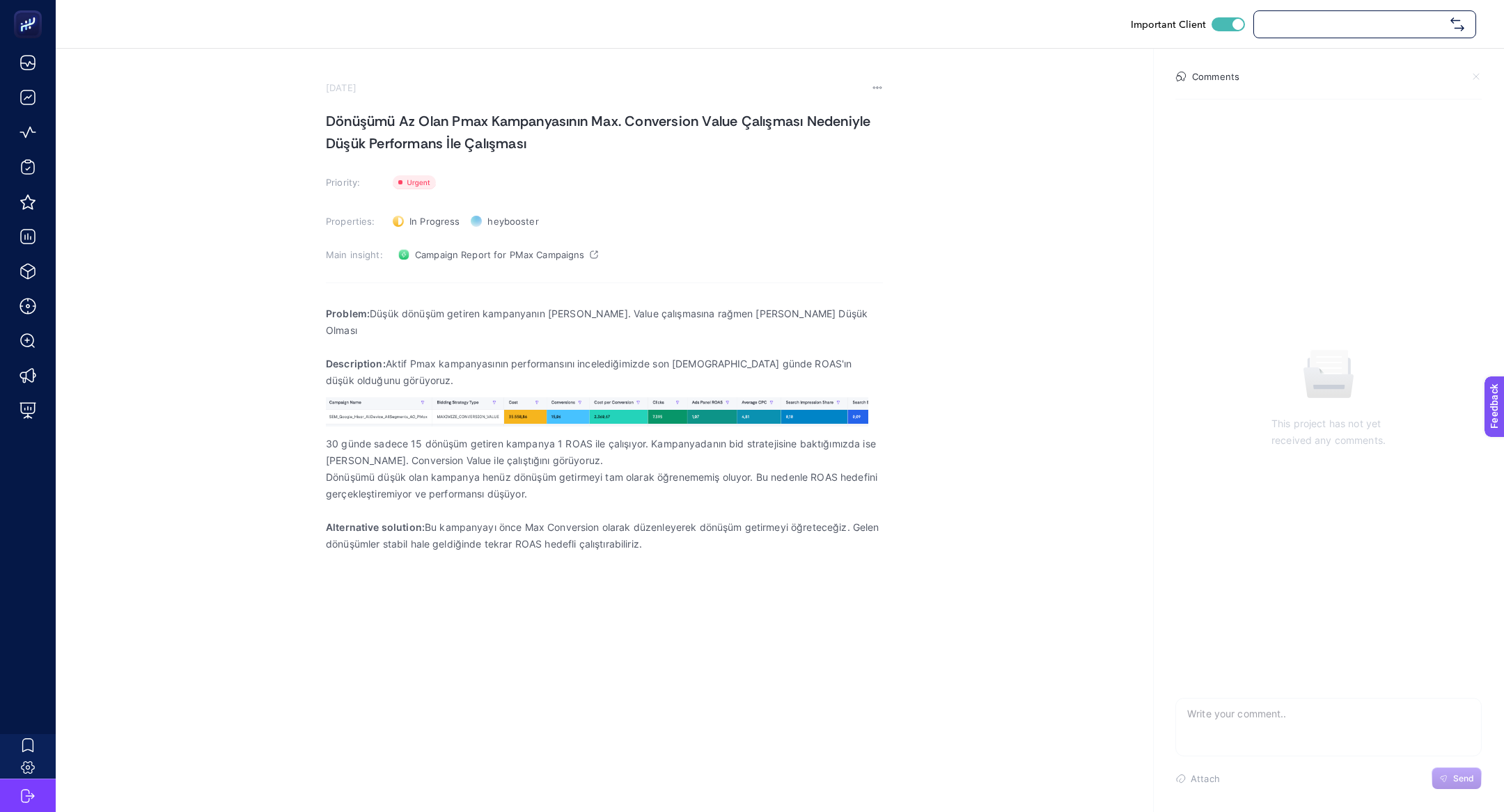
checkbox input "true"
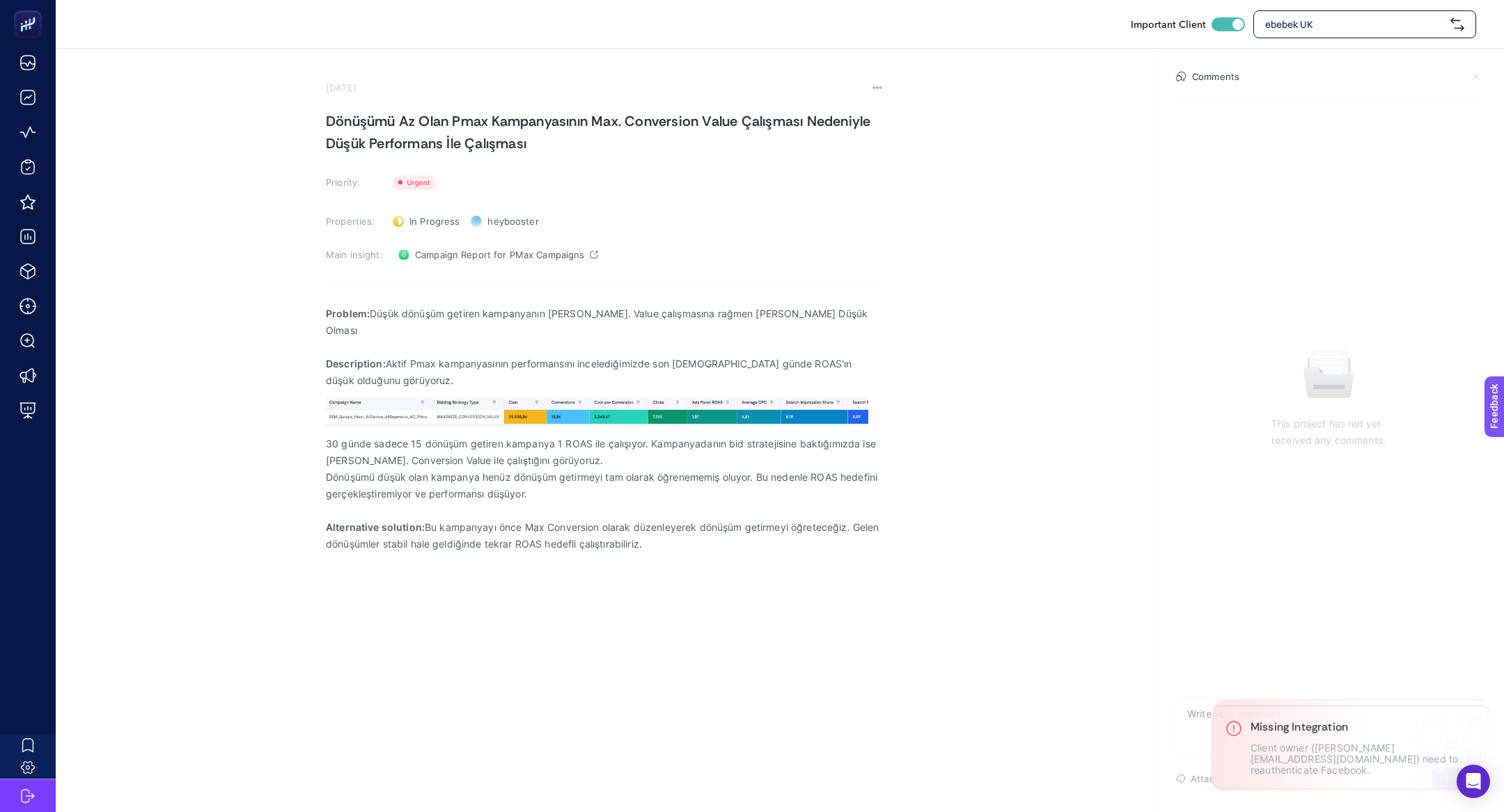
click at [415, 319] on p "Problem: Düşük dönüşüm getiren kampanyanın [PERSON_NAME]. Value çalışmasına rağ…" at bounding box center [605, 322] width 557 height 33
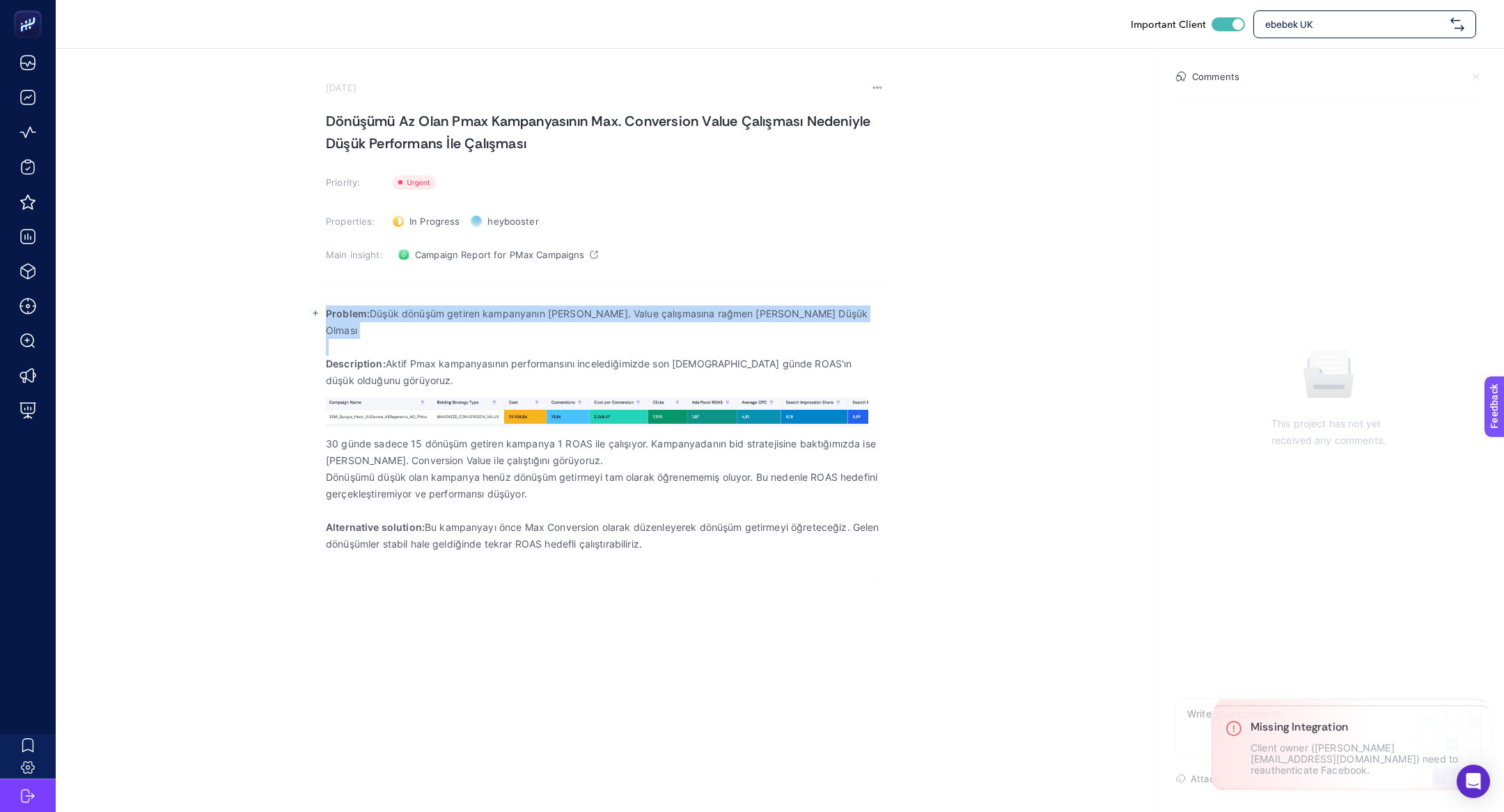
click at [415, 319] on p "Problem: Düşük dönüşüm getiren kampanyanın [PERSON_NAME]. Value çalışmasına rağ…" at bounding box center [605, 322] width 557 height 33
copy p "Problem: Düşük dönüşüm getiren kampanyanın [PERSON_NAME]. Value çalışmasına rağ…"
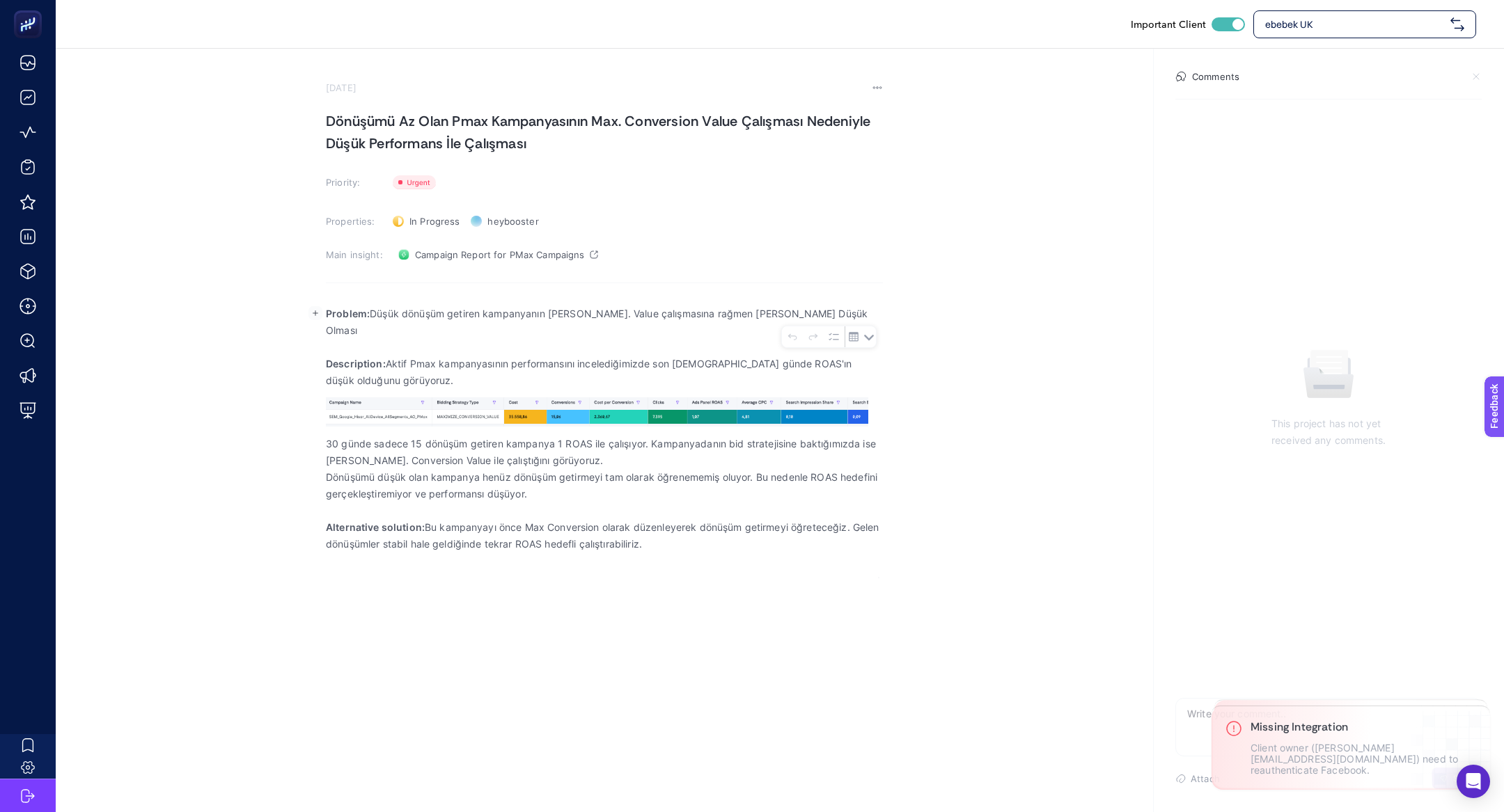
click at [368, 356] on p "Description: Aktif Pmax kampanyasının performansını incelediğimizde son [DEMOGR…" at bounding box center [605, 372] width 557 height 33
copy p "Description: Aktif Pmax kampanyasının performansını incelediğimizde son [DEMOGR…"
drag, startPoint x: 329, startPoint y: 423, endPoint x: 689, endPoint y: 518, distance: 372.3
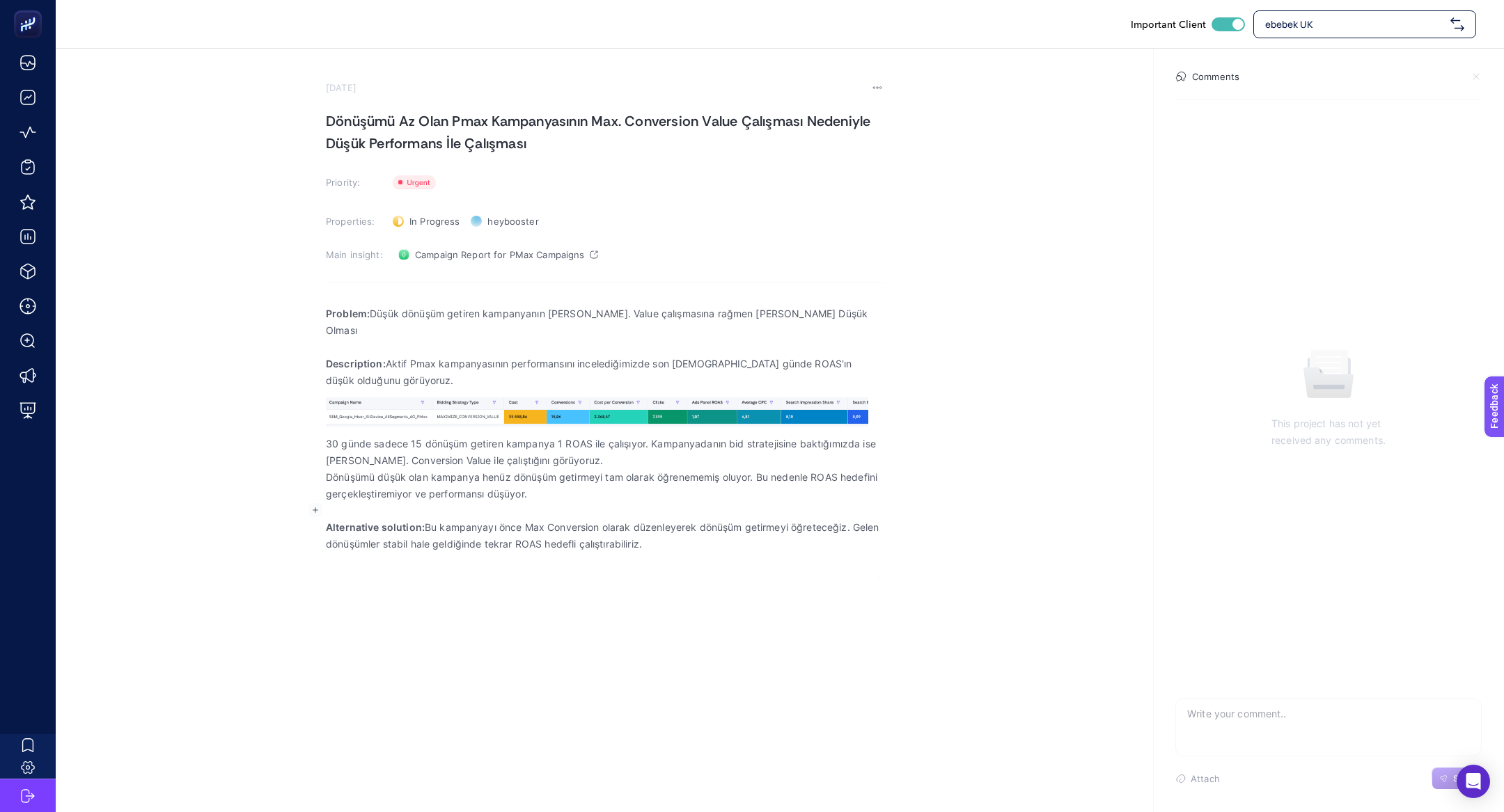
click at [689, 521] on div "Problem: Düşük dönüşüm getiren kampanyanın [PERSON_NAME]. Value çalışmasına rağ…" at bounding box center [605, 445] width 557 height 298
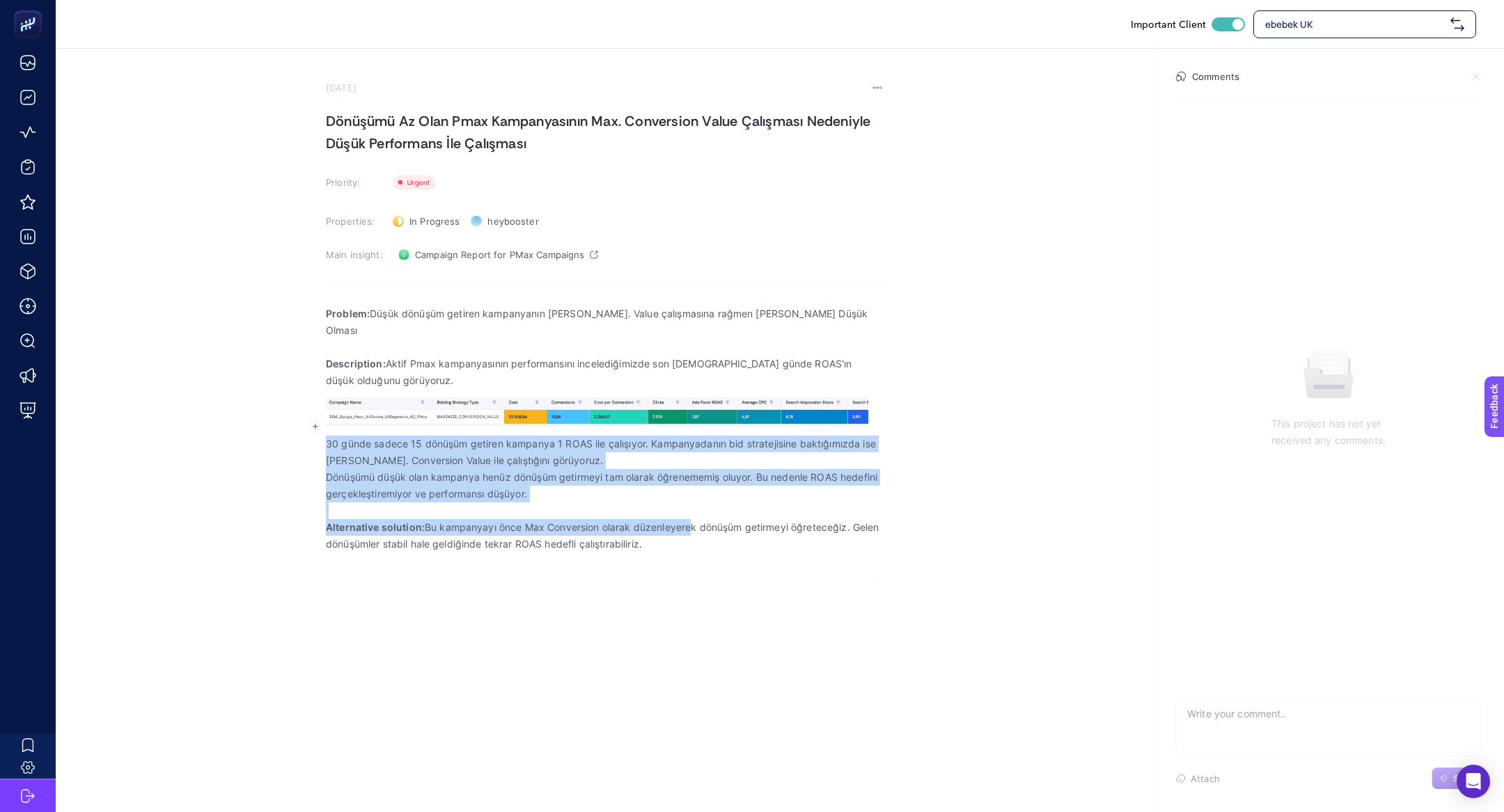
copy div "30 günde sadece 15 dönüşüm getiren kampanya 1 ROAS ile çalışıyor. Kampanyadanın…"
drag, startPoint x: 689, startPoint y: 518, endPoint x: 286, endPoint y: 425, distance: 413.6
click at [286, 425] on section "[DATE] Dönüşümü Az Olan Pmax Kampanyasının Max. Conversion Value Çalışması Nede…" at bounding box center [779, 322] width 1448 height 546
click at [444, 519] on p "Alternative solution: Bu kampanyayı önce Max Conversion olarak düzenleyerek dön…" at bounding box center [605, 536] width 557 height 33
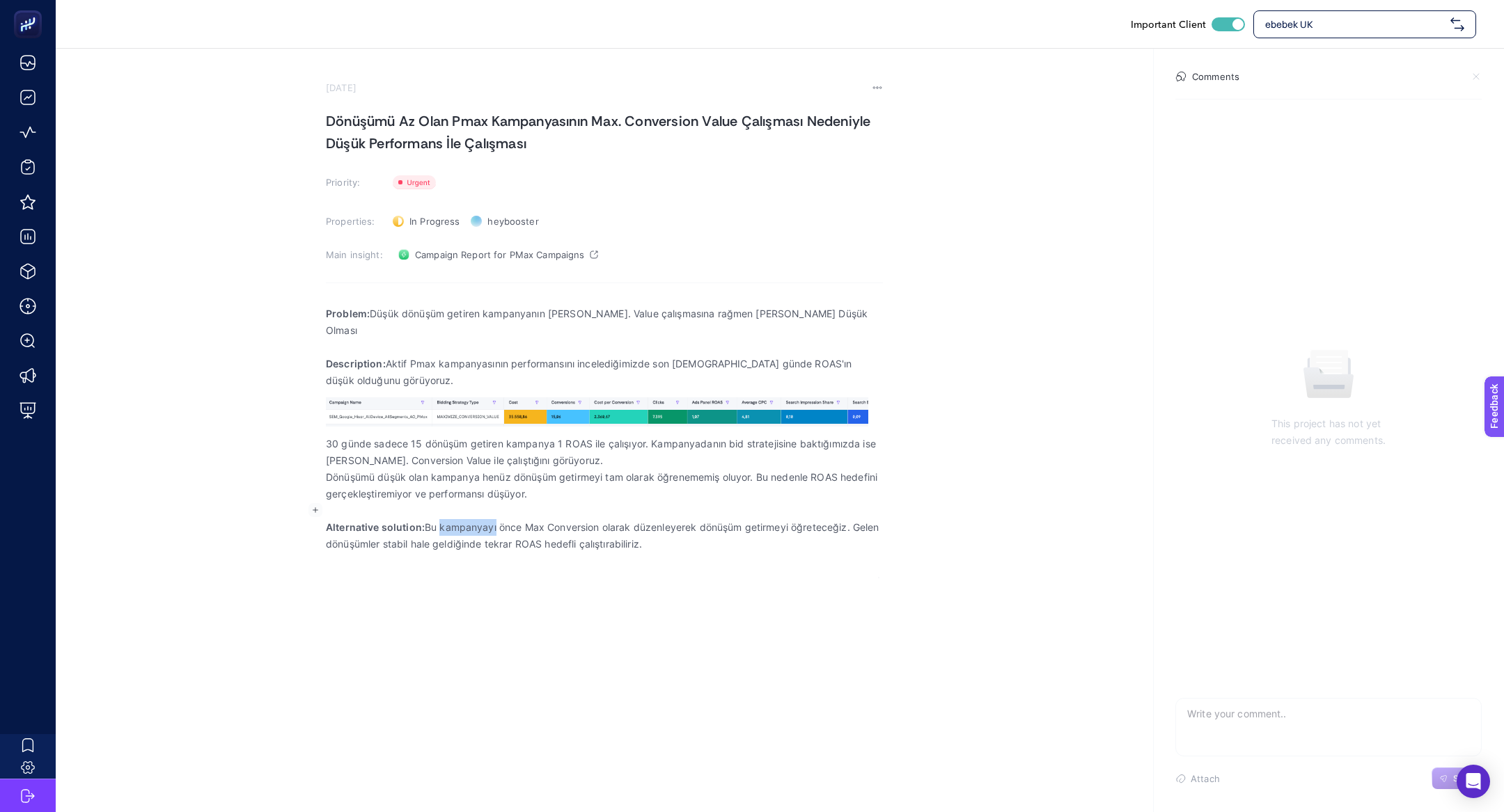
click at [444, 519] on p "Alternative solution: Bu kampanyayı önce Max Conversion olarak düzenleyerek dön…" at bounding box center [605, 536] width 557 height 33
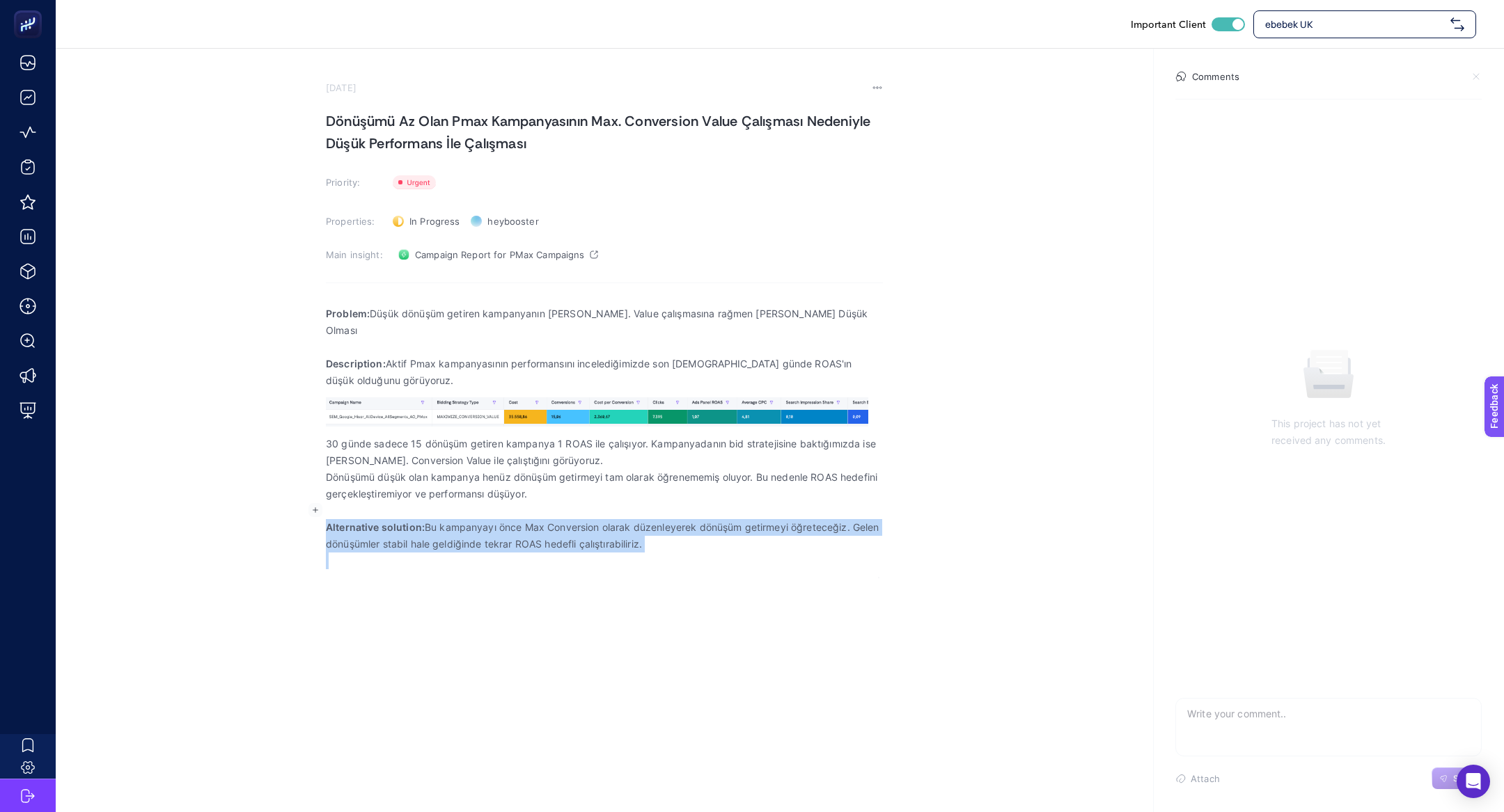
copy p "Alternative solution: Bu kampanyayı önce Max Conversion olarak düzenleyerek dön…"
click at [410, 136] on h1 "Dönüşümü Az Olan Pmax Kampanyasının Max. Conversion Value Çalışması Nedeniyle D…" at bounding box center [605, 131] width 557 height 44
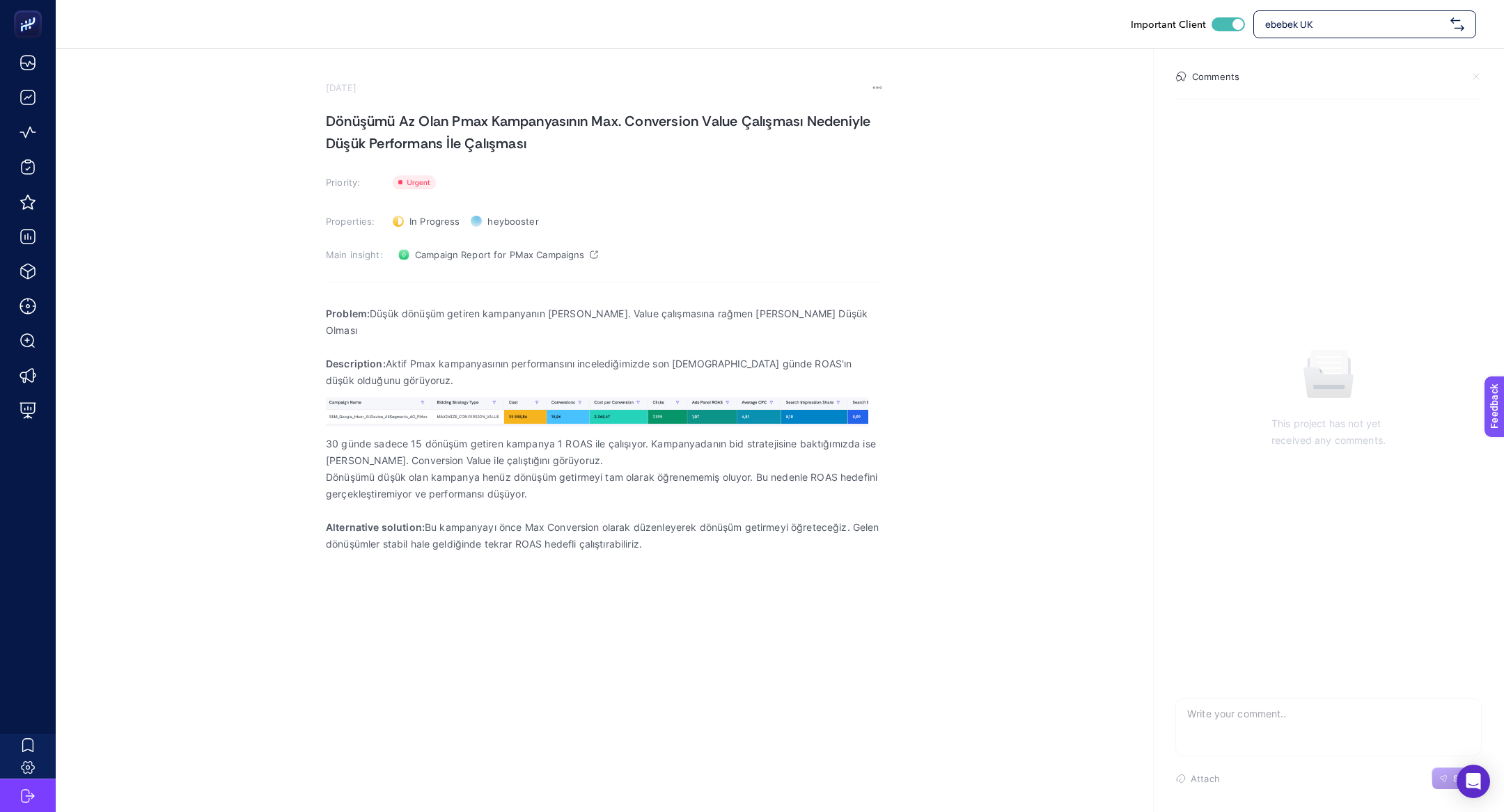
click at [410, 136] on h1 "Dönüşümü Az Olan Pmax Kampanyasının Max. Conversion Value Çalışması Nedeniyle D…" at bounding box center [605, 131] width 557 height 44
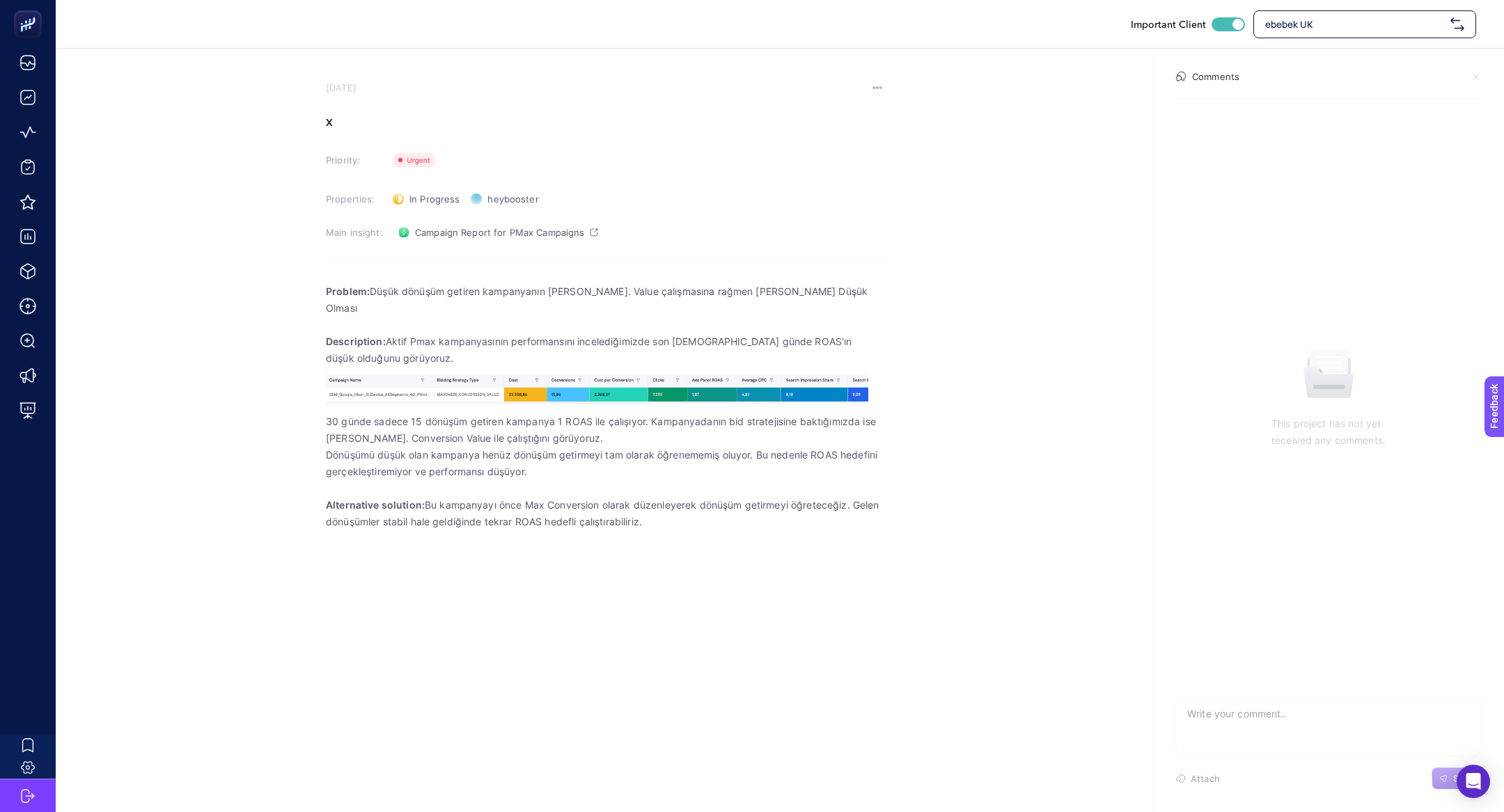
click at [445, 130] on h1 "x" at bounding box center [605, 121] width 557 height 23
click at [358, 121] on h1 "x" at bounding box center [605, 121] width 557 height 23
